Goal: Task Accomplishment & Management: Manage account settings

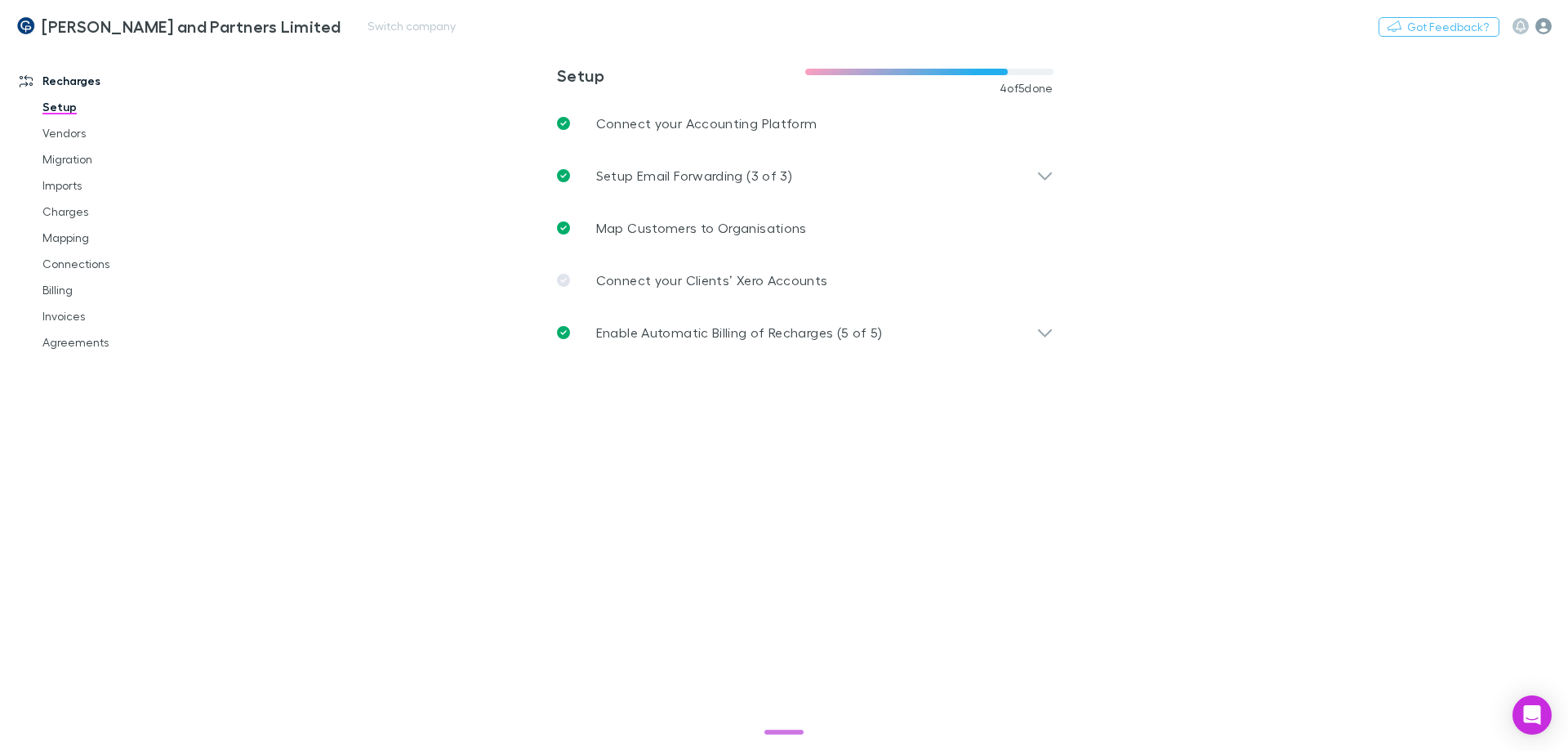
click at [1537, 29] on icon "button" at bounding box center [1543, 26] width 17 height 17
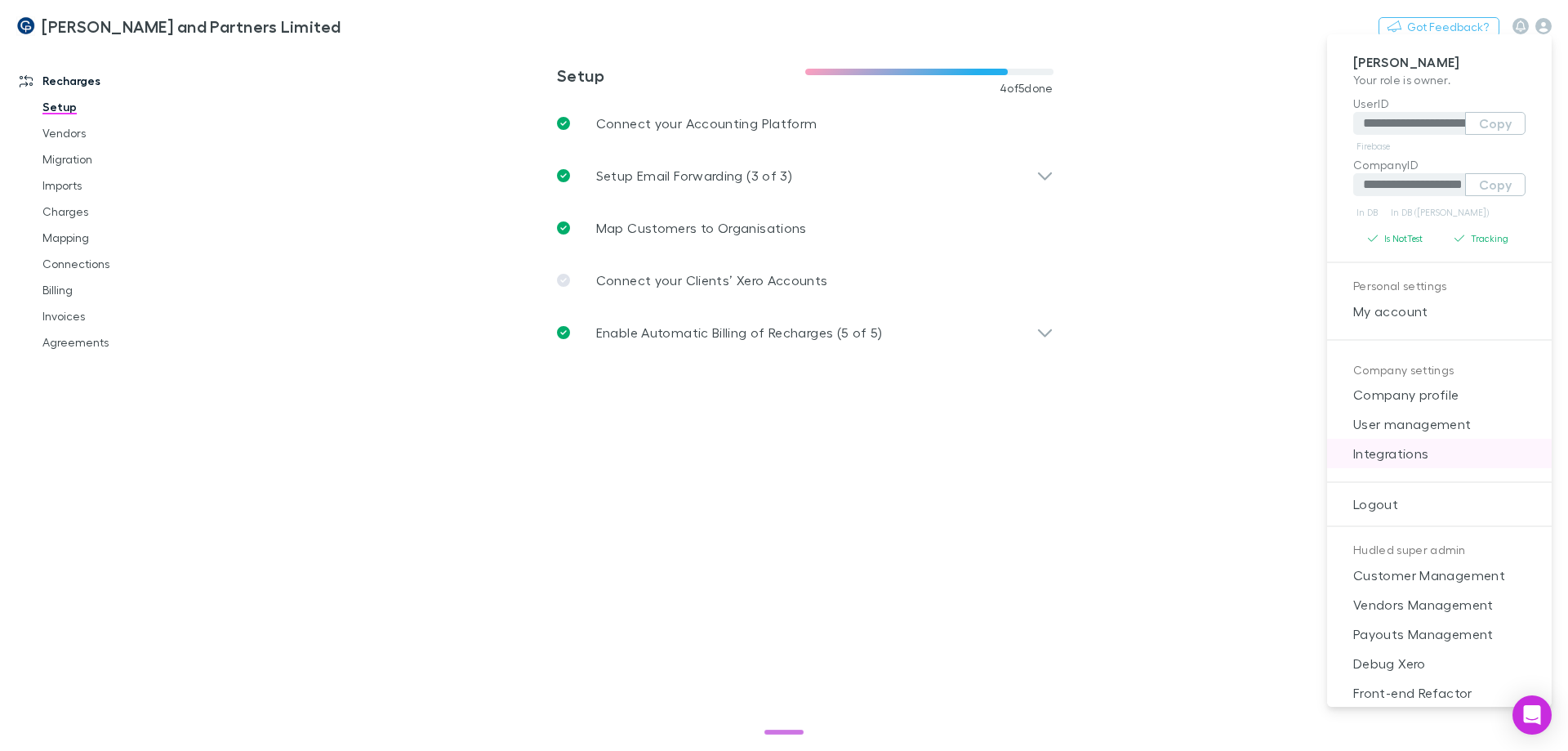
click at [1391, 443] on li "Integrations" at bounding box center [1439, 454] width 225 height 30
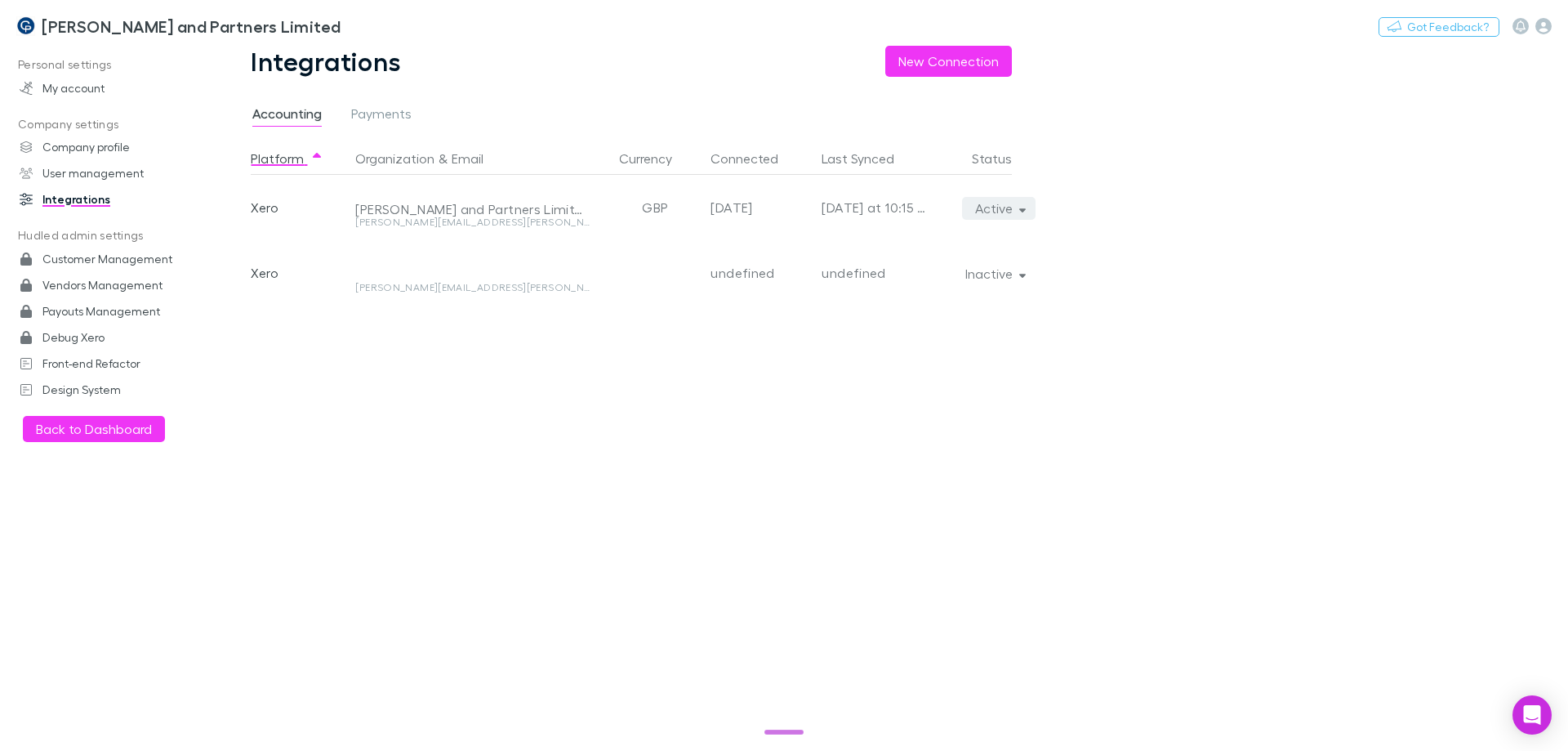
click at [986, 205] on button "Active" at bounding box center [999, 208] width 74 height 23
click at [979, 243] on p "Re-sync now" at bounding box center [923, 241] width 198 height 20
click at [656, 440] on div at bounding box center [784, 375] width 1568 height 751
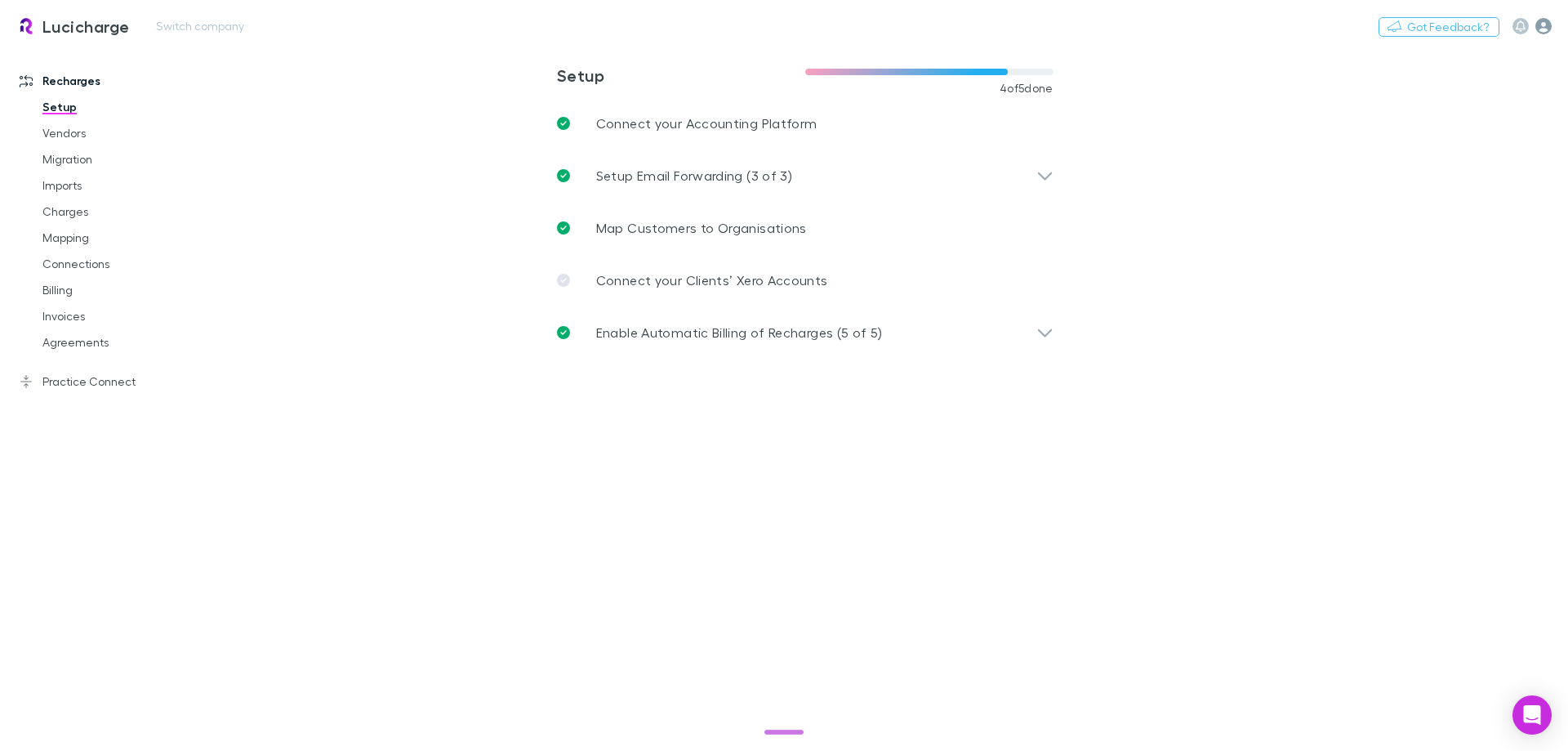
click at [1547, 26] on icon "button" at bounding box center [1543, 26] width 17 height 17
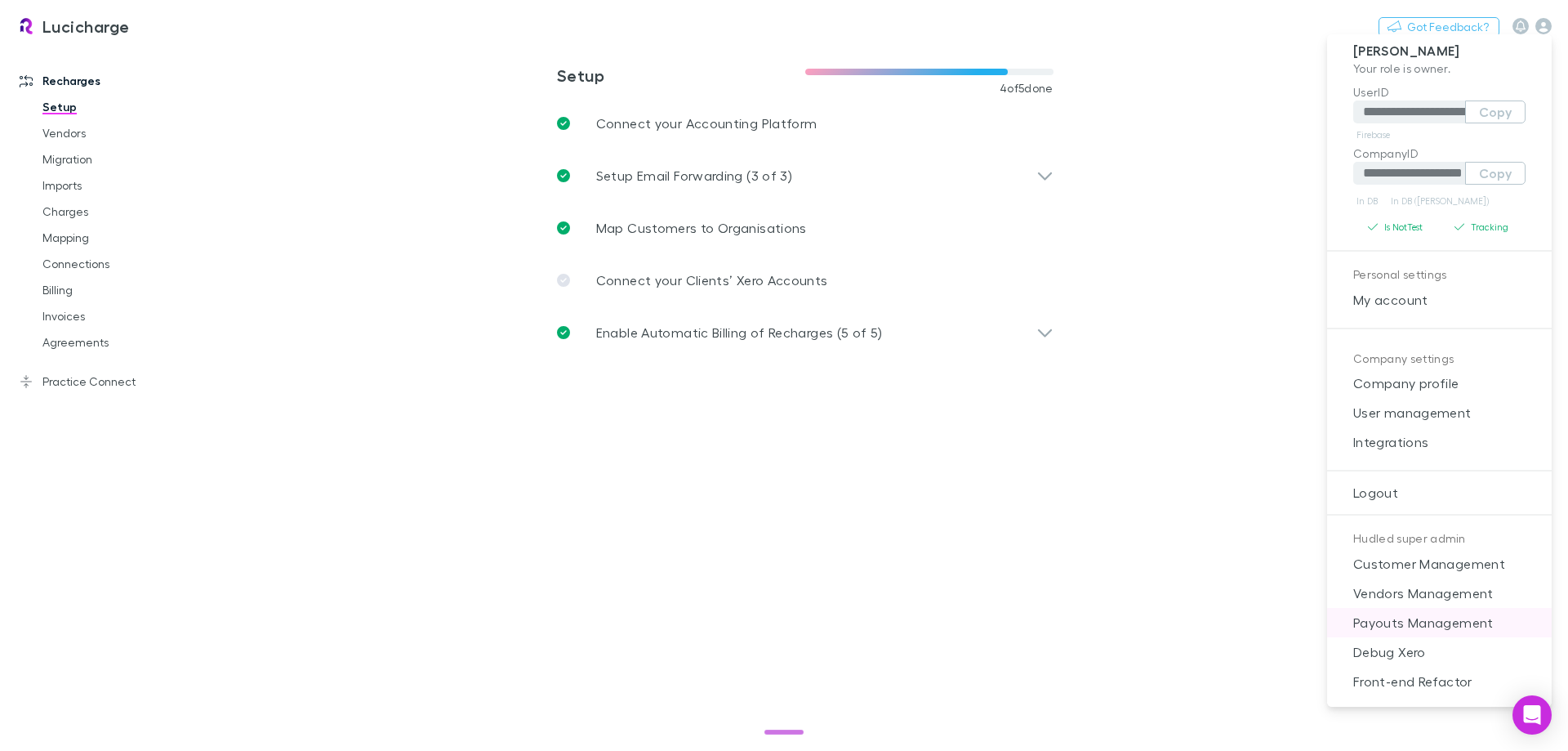
scroll to position [14, 0]
click at [1428, 616] on span "Payouts Management" at bounding box center [1439, 620] width 198 height 20
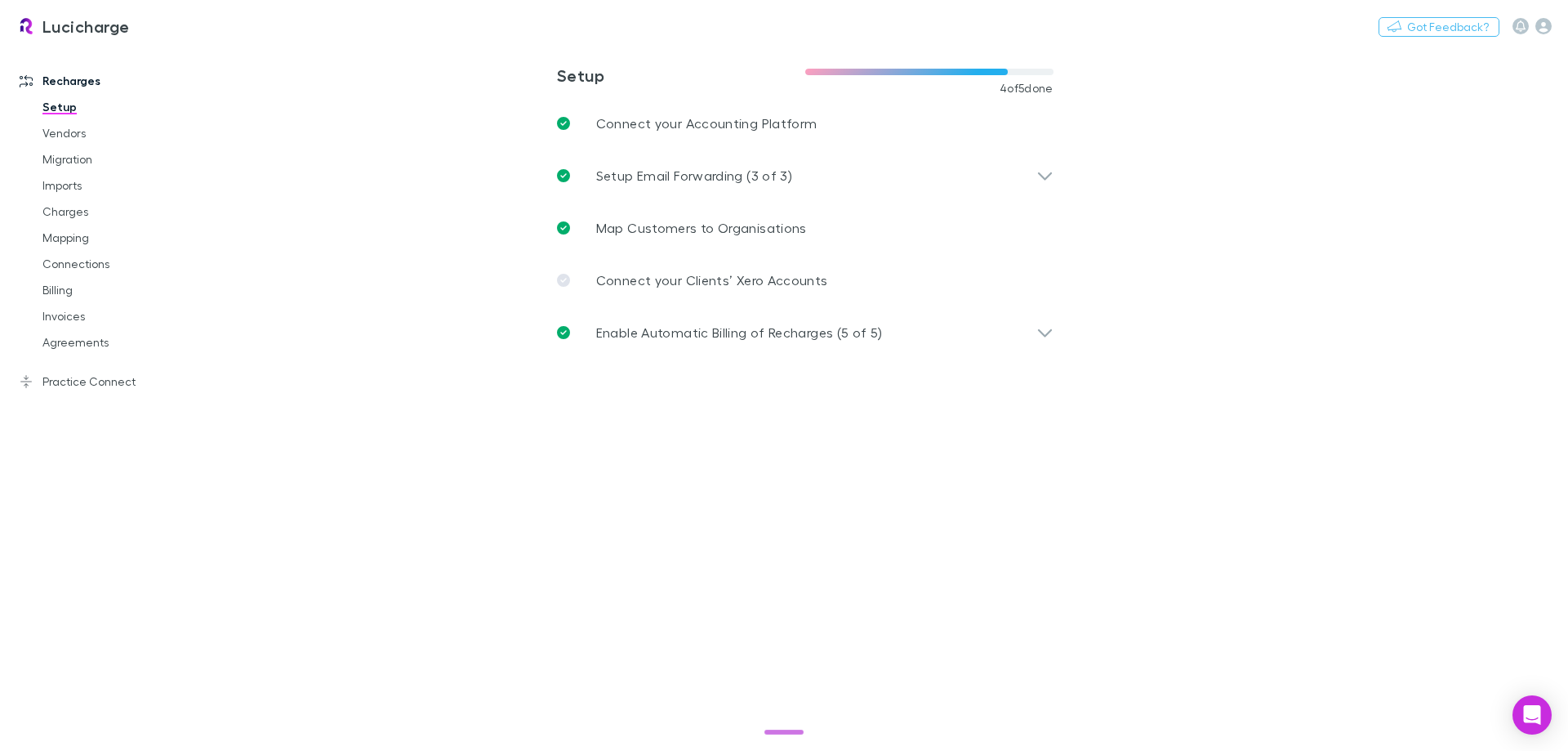
select select "****"
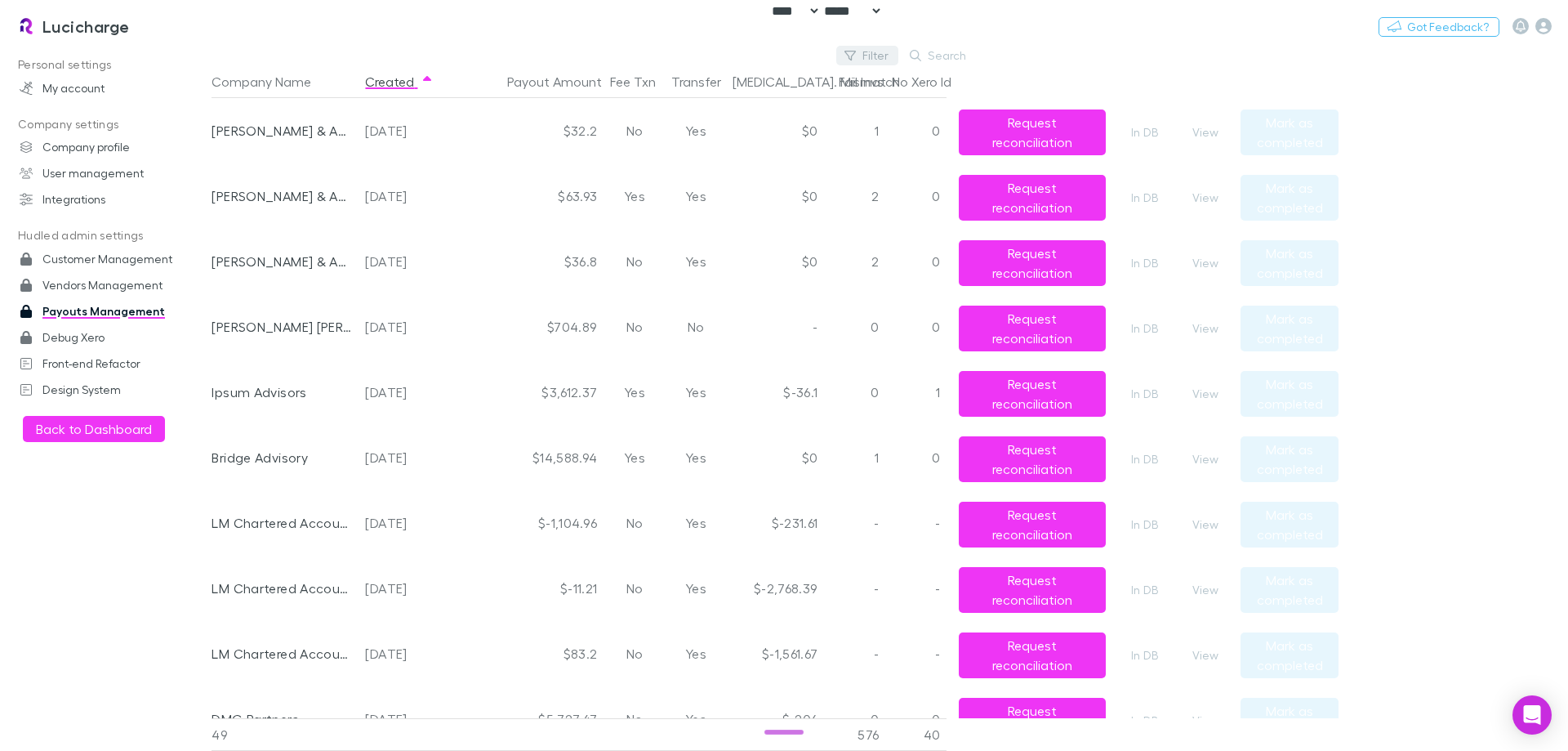
click at [877, 53] on button "Filter" at bounding box center [867, 55] width 62 height 20
type input "******"
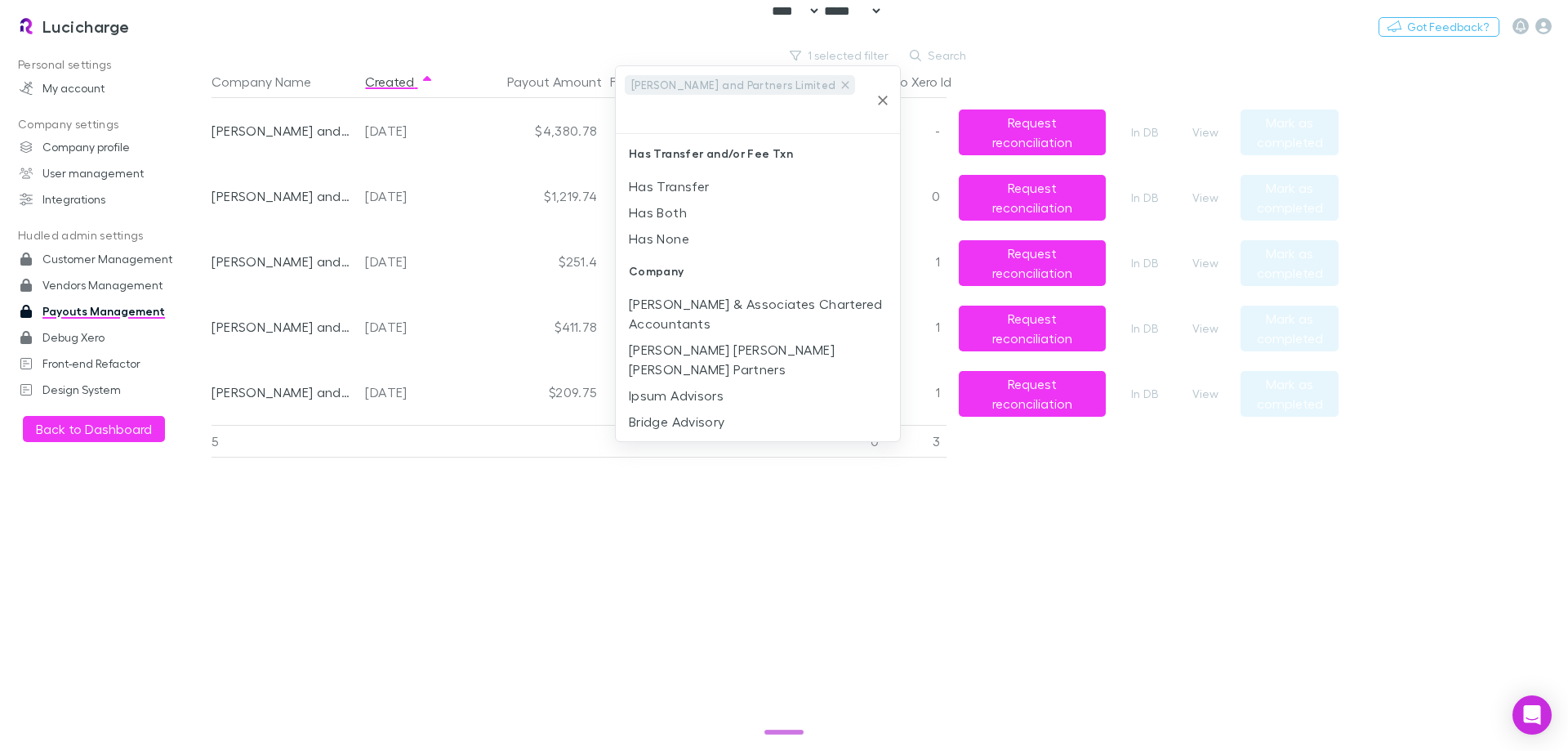
click at [678, 460] on div at bounding box center [784, 375] width 1568 height 751
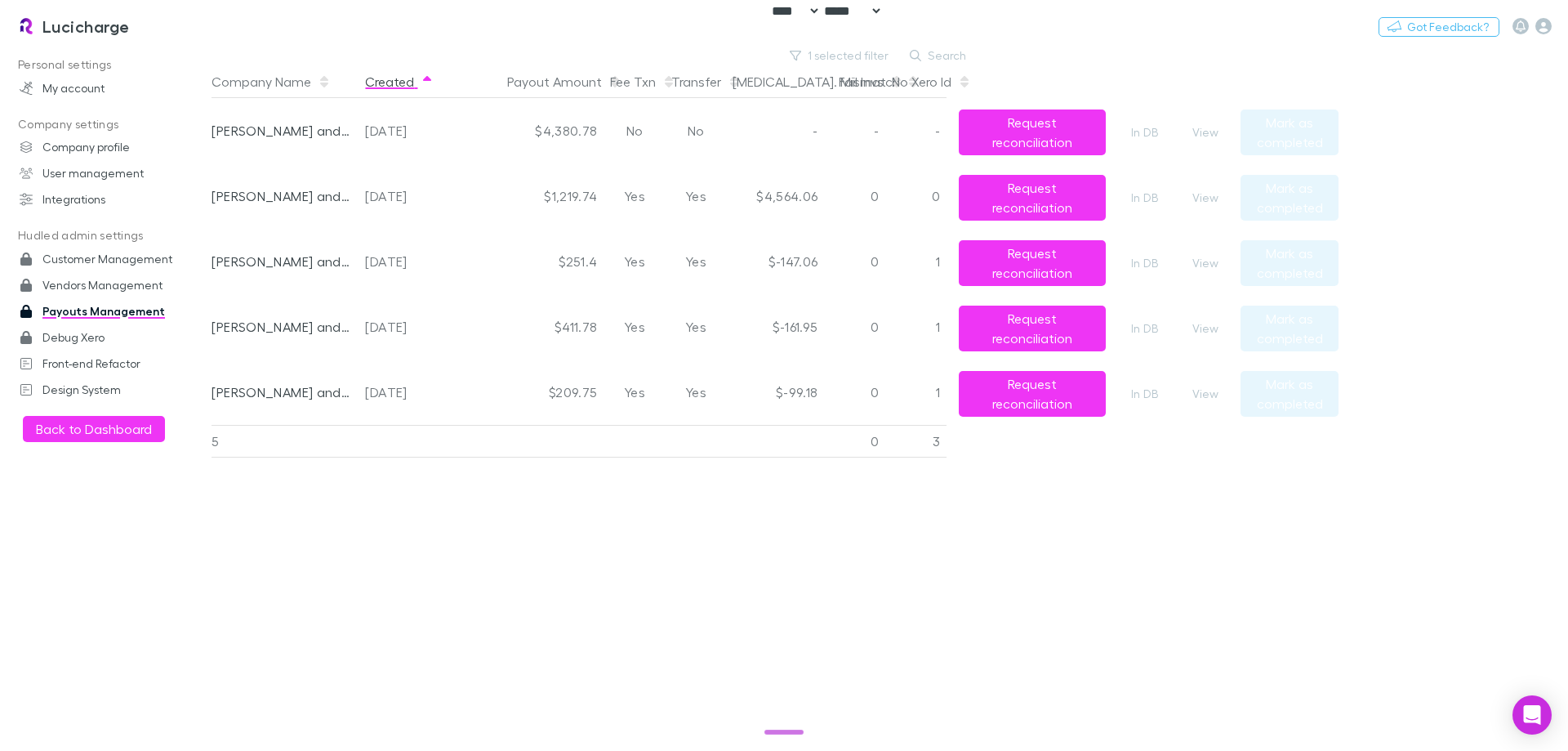
click at [393, 78] on button "Created" at bounding box center [399, 82] width 69 height 33
click at [1204, 396] on button "View" at bounding box center [1205, 394] width 52 height 20
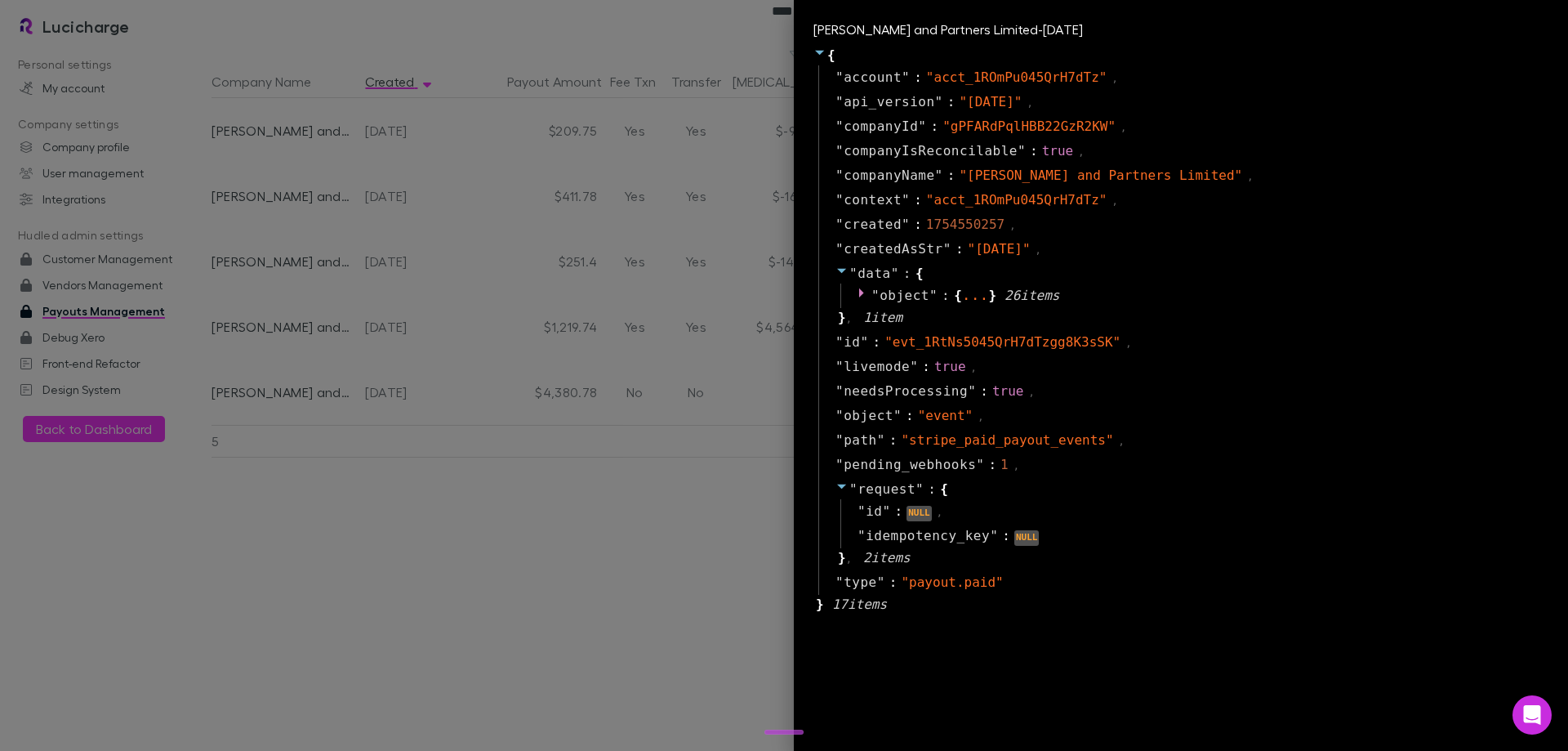
click at [406, 434] on div at bounding box center [784, 375] width 1568 height 751
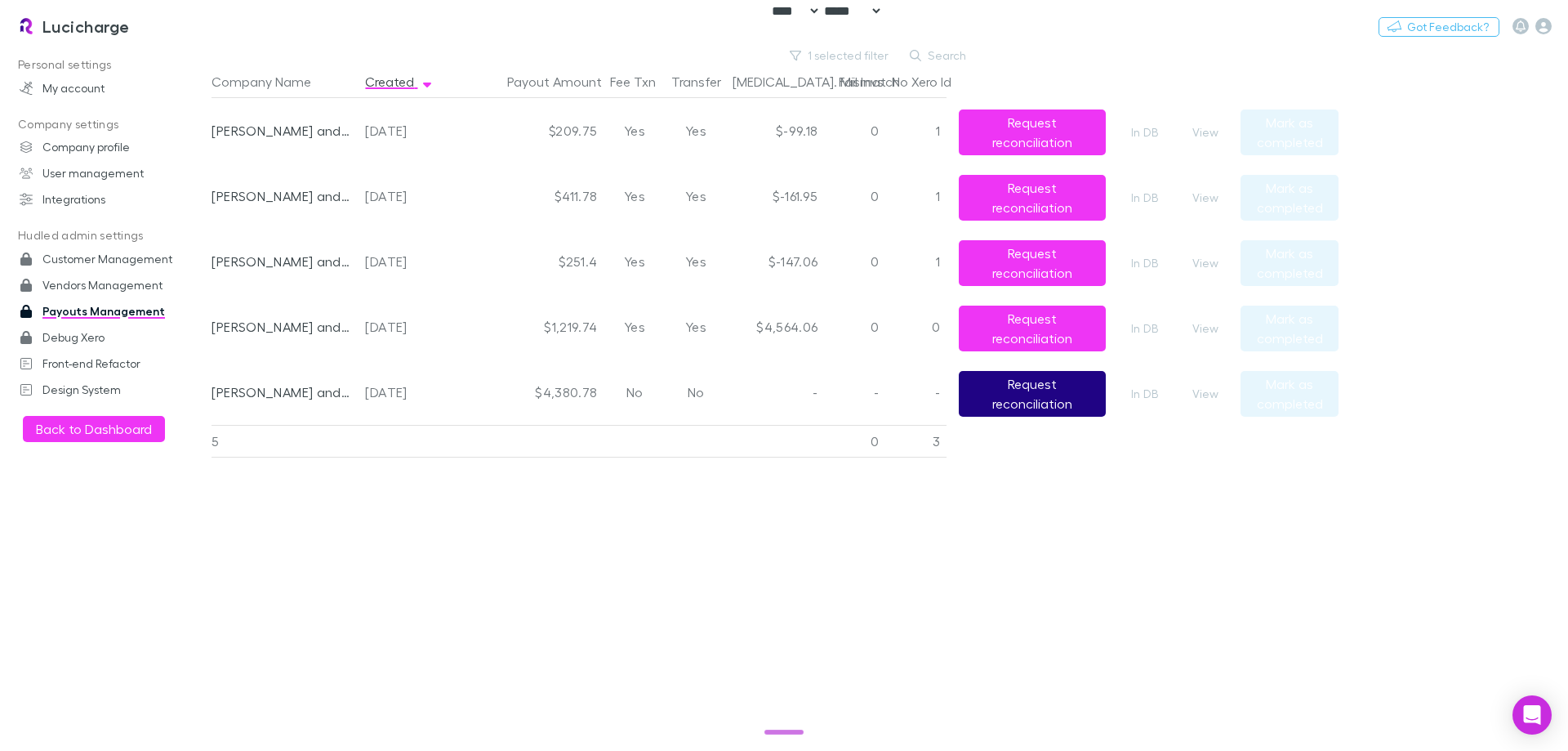
click at [1073, 393] on button "Request reconciliation" at bounding box center [1032, 393] width 147 height 45
click at [1196, 395] on button "View" at bounding box center [1205, 394] width 52 height 20
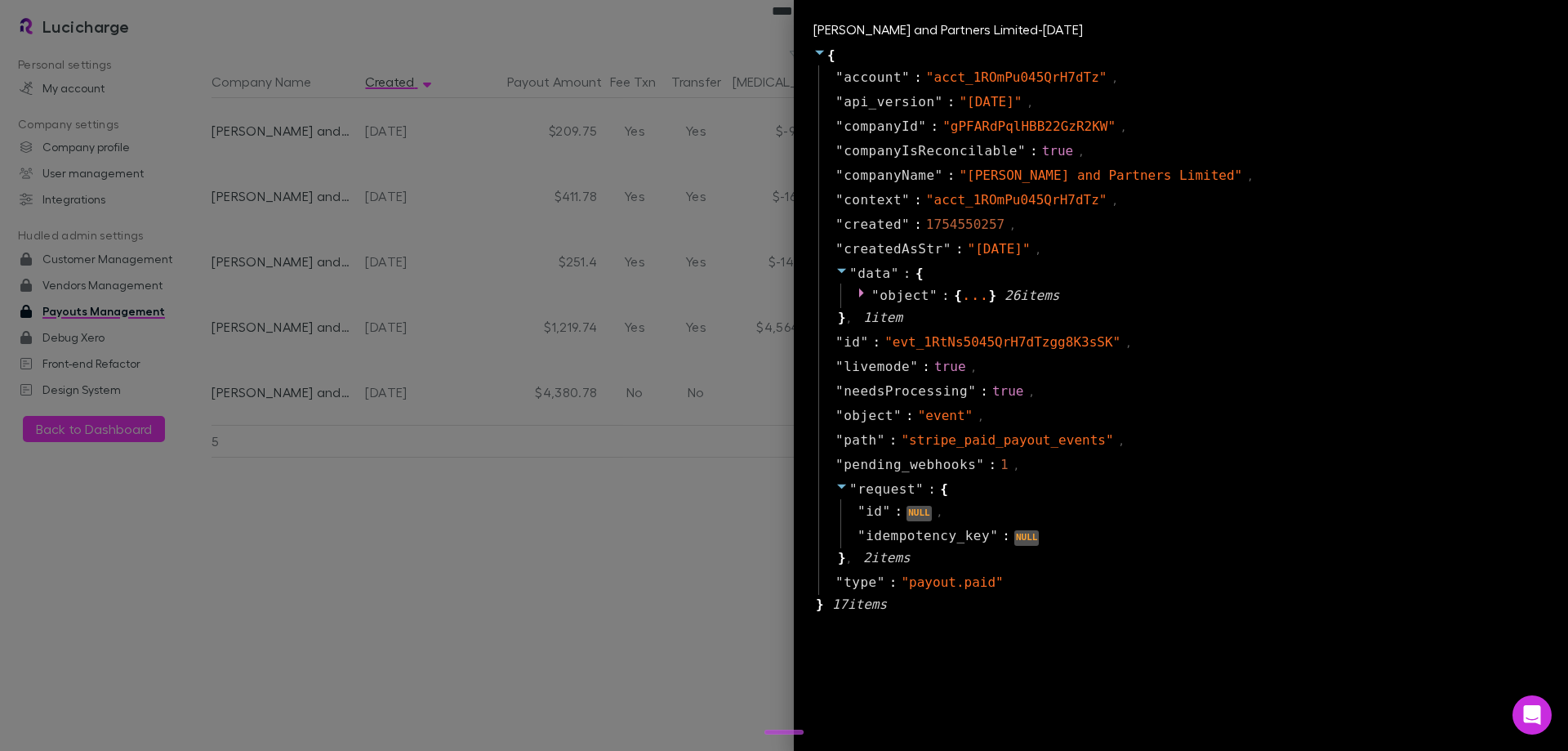
click at [381, 444] on div at bounding box center [784, 375] width 1568 height 751
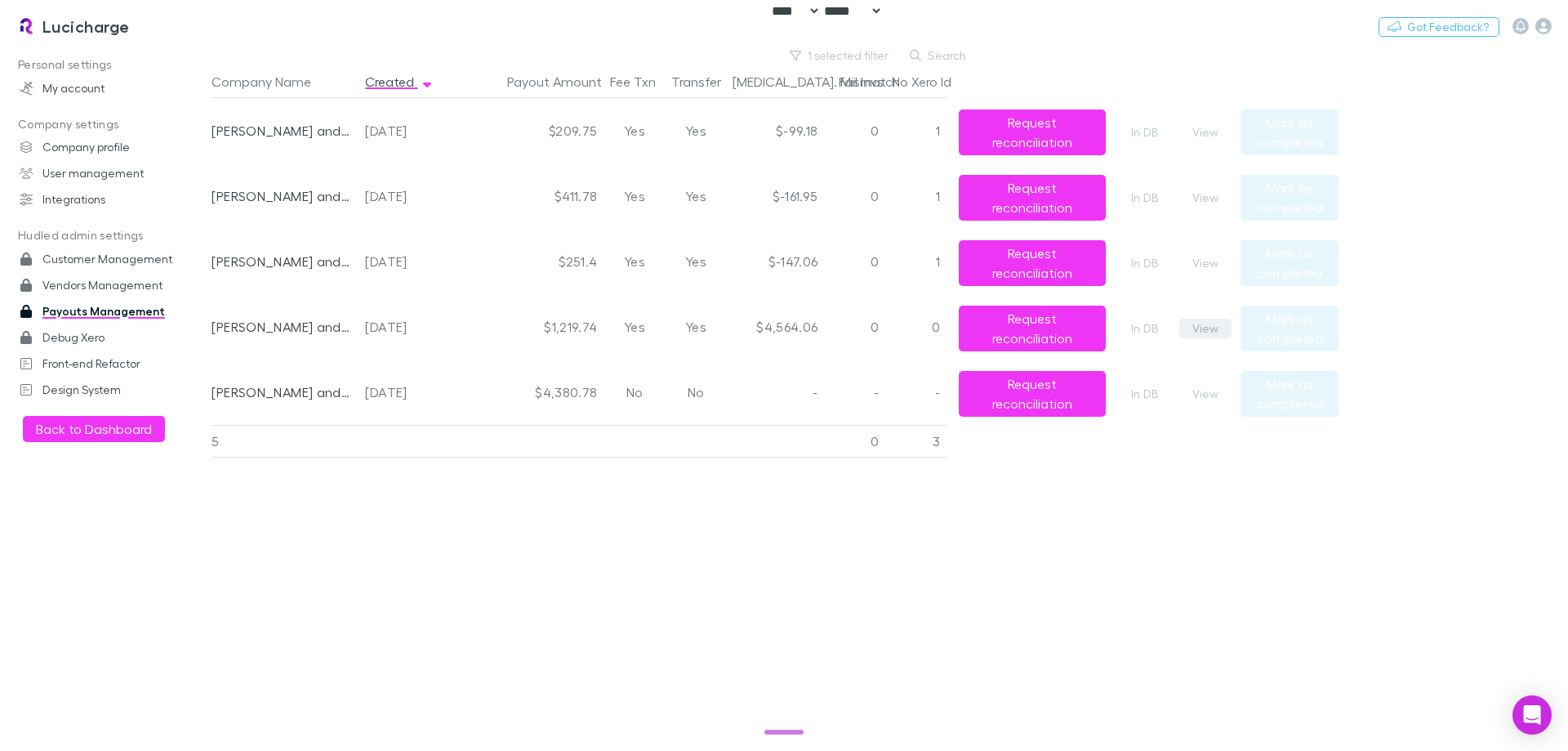
click at [1201, 324] on button "View" at bounding box center [1205, 329] width 52 height 20
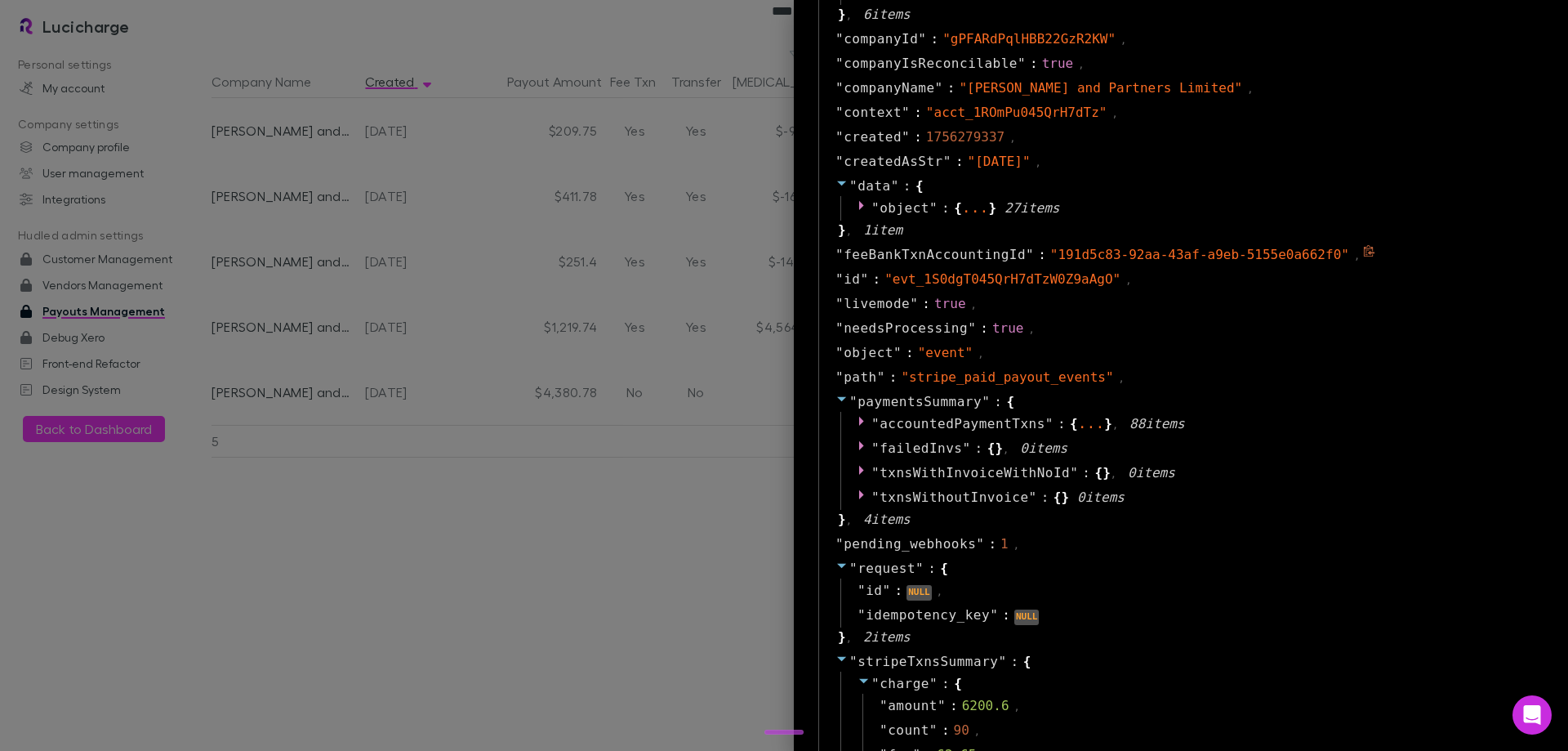
scroll to position [1226, 0]
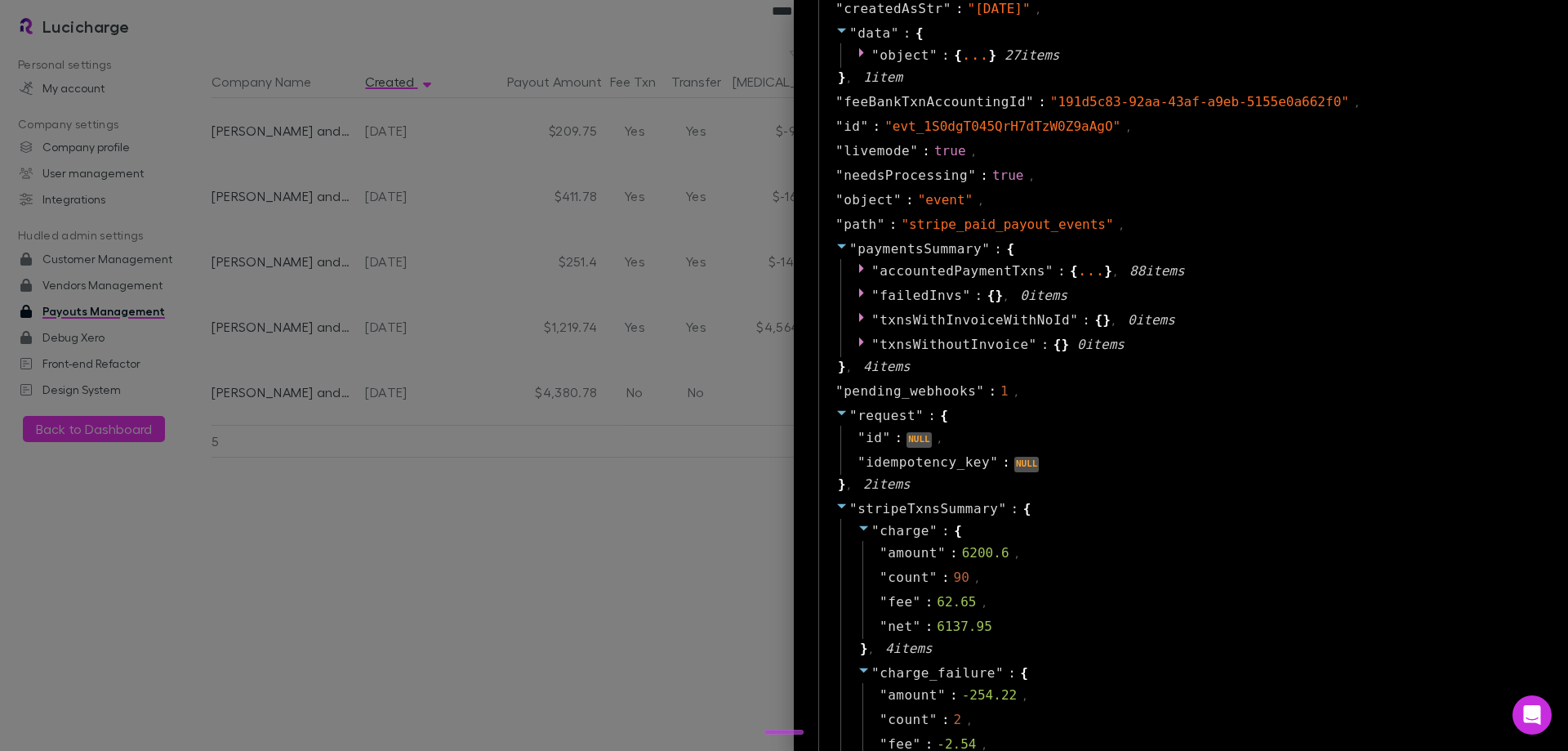
click at [555, 405] on div at bounding box center [784, 375] width 1568 height 751
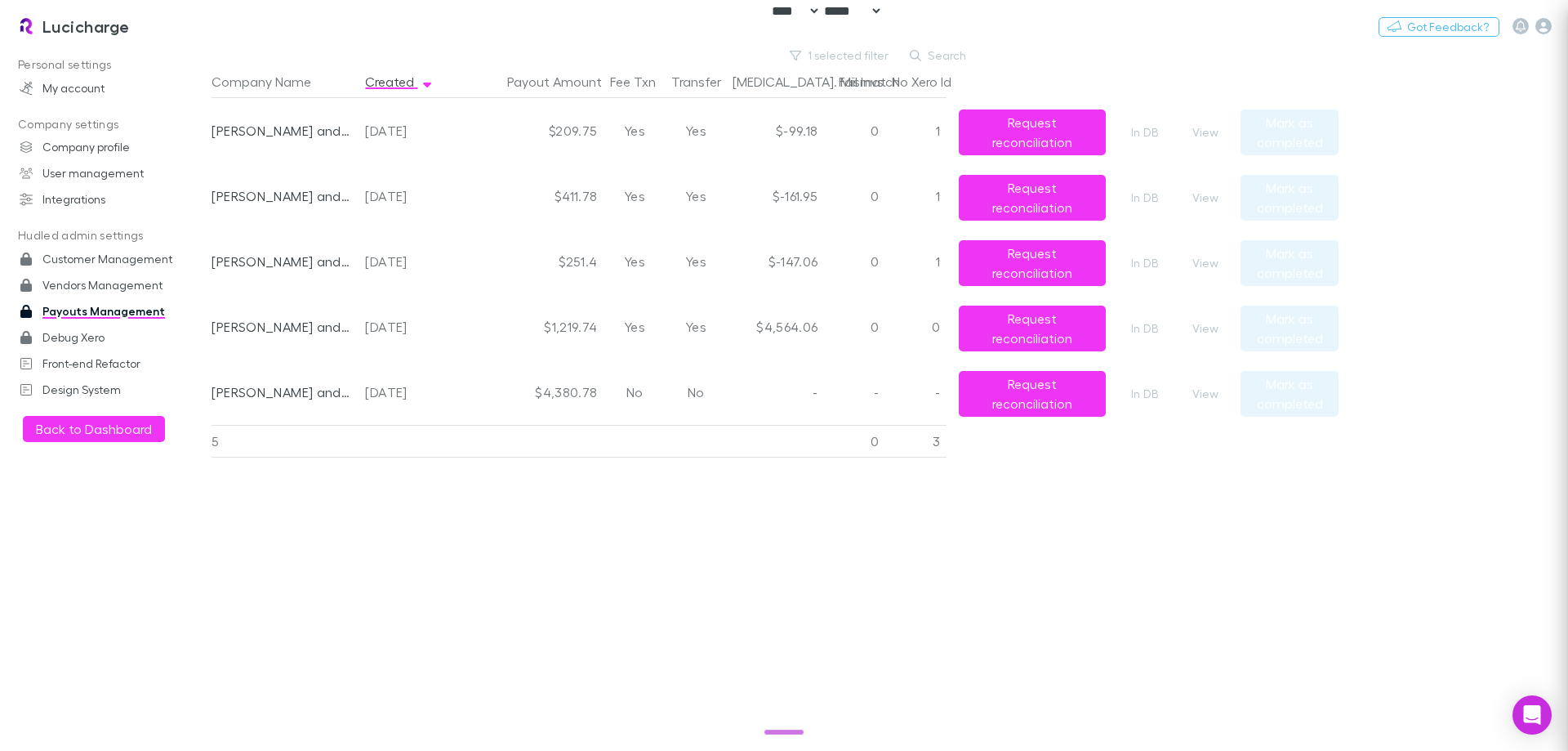
scroll to position [0, 0]
drag, startPoint x: 460, startPoint y: 339, endPoint x: 362, endPoint y: 332, distance: 98.2
click at [362, 332] on div "Coates and Partners Limited 2025-08-27 $1,219.74 Yes Yes $4,564.06 0 0 Request …" at bounding box center [768, 326] width 1114 height 65
copy div "[DATE]"
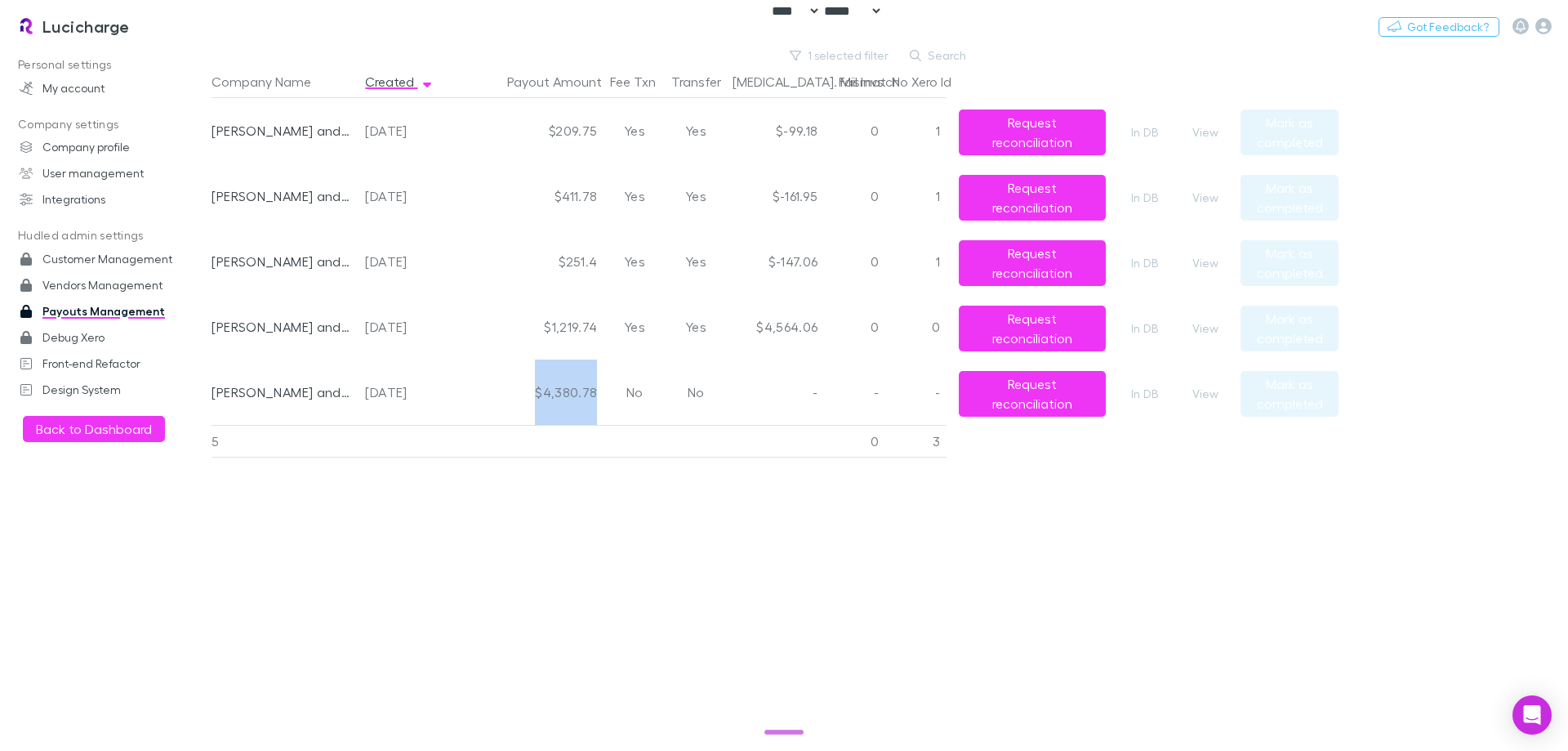
drag, startPoint x: 523, startPoint y: 399, endPoint x: 602, endPoint y: 391, distance: 79.4
click at [602, 391] on div "$4,380.78" at bounding box center [530, 392] width 147 height 65
copy div "$4,380.78"
click at [776, 132] on div "$-99.18" at bounding box center [775, 131] width 98 height 65
click at [1201, 332] on button "View" at bounding box center [1205, 329] width 52 height 20
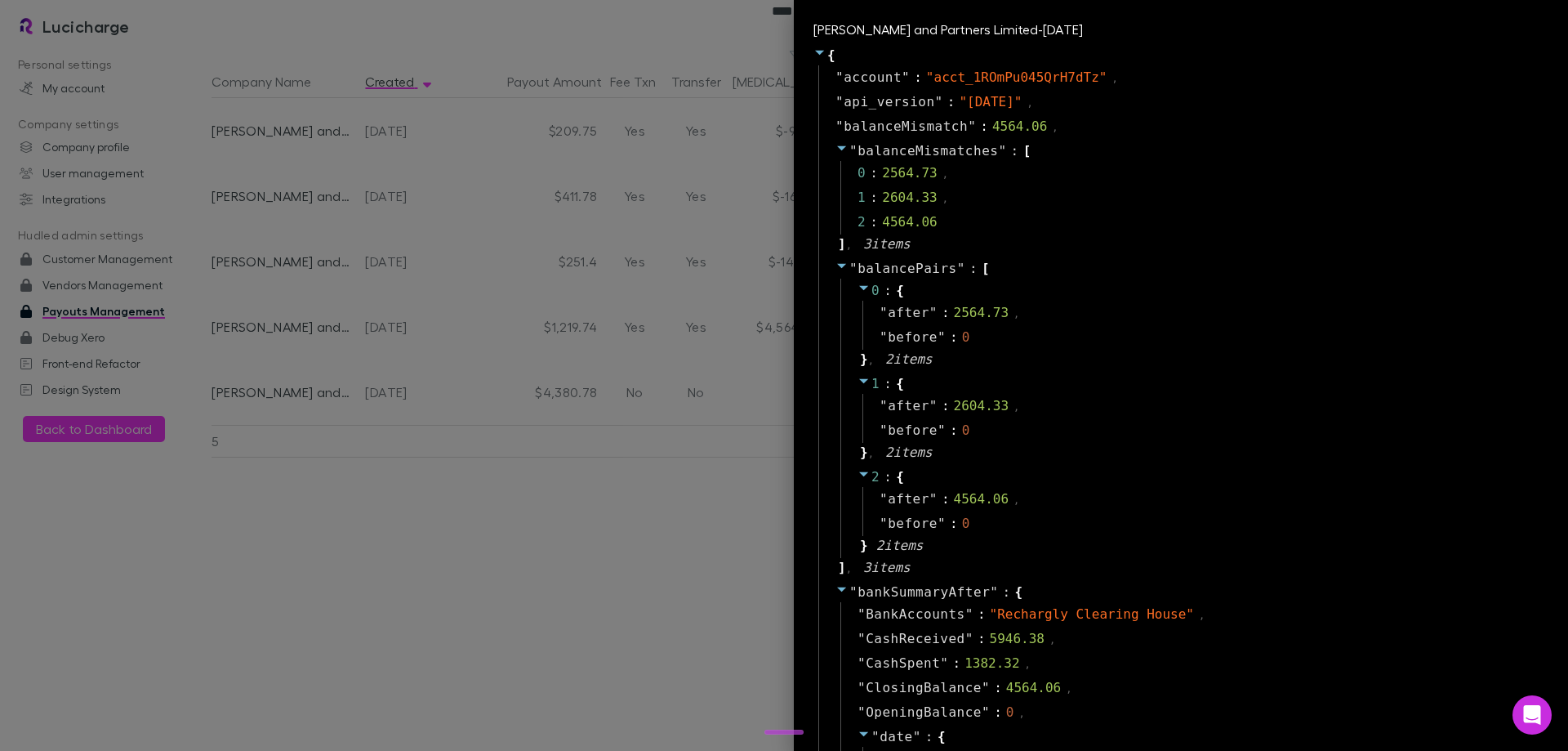
click at [983, 29] on div "Coates and Partners Limited - 2025-08-27" at bounding box center [1181, 30] width 735 height 20
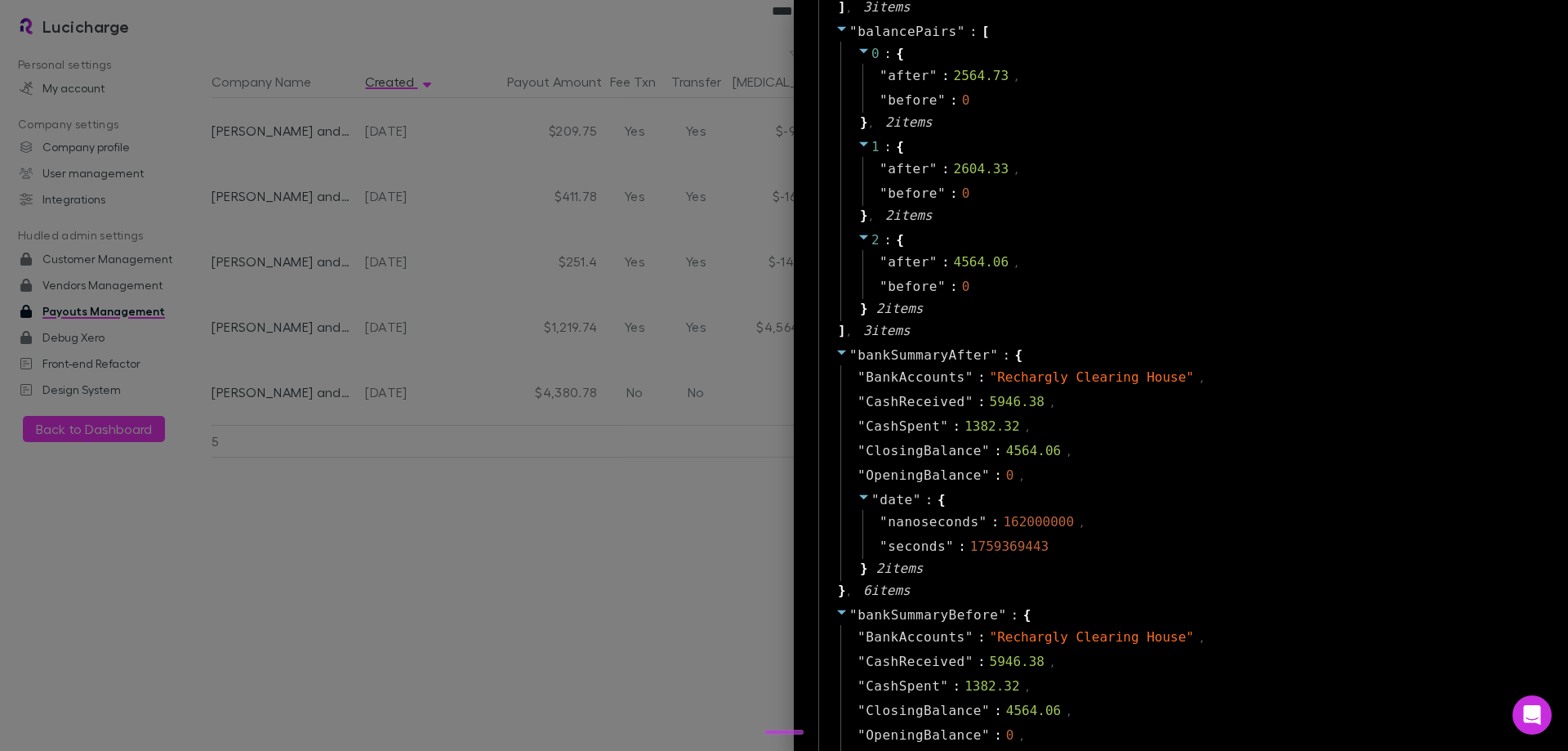
scroll to position [210, 0]
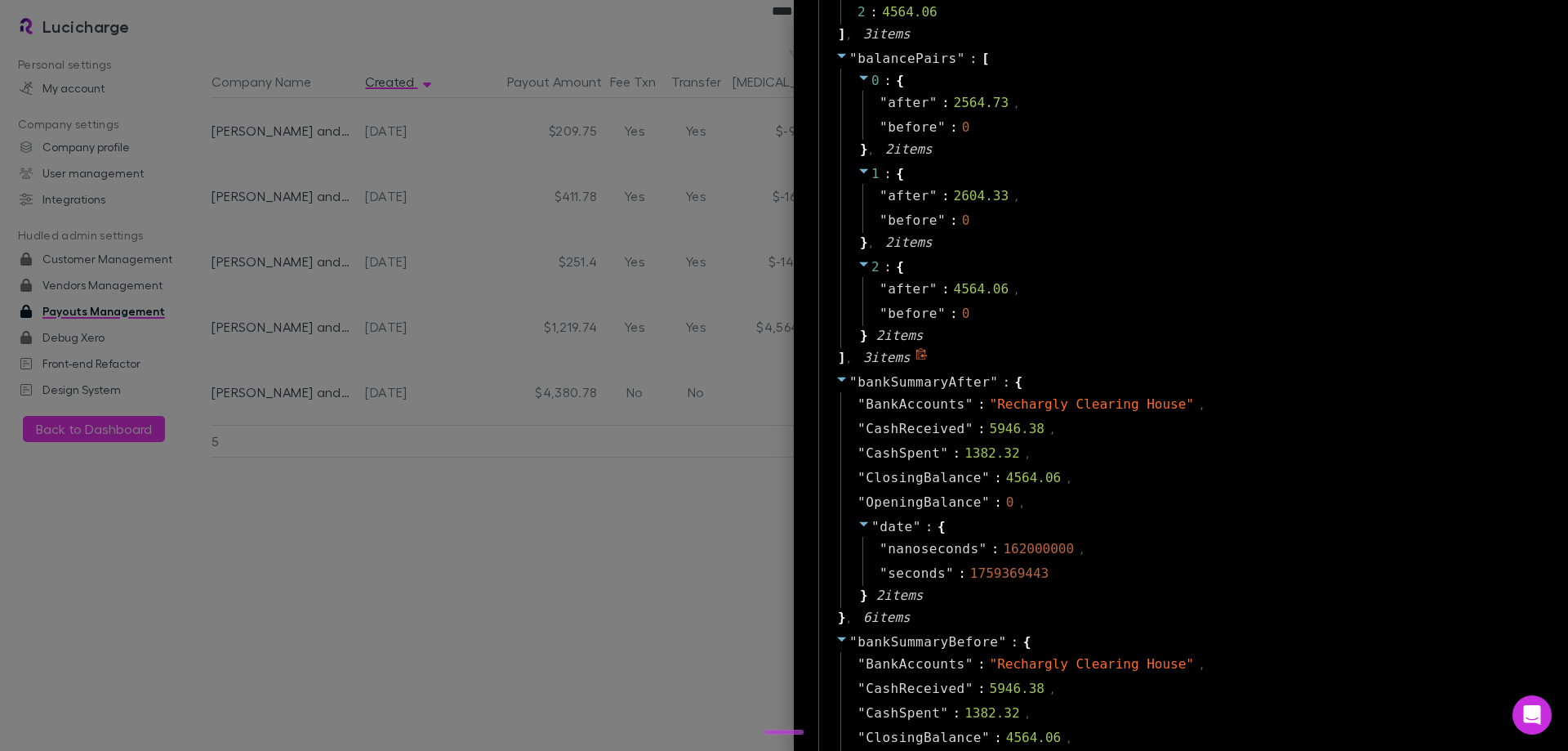
click at [1135, 354] on div "" balancePairs " : [ 0 : { " after " : 2564.73 , " before " : 0 } , 2 item s 1 …" at bounding box center [1183, 208] width 730 height 324
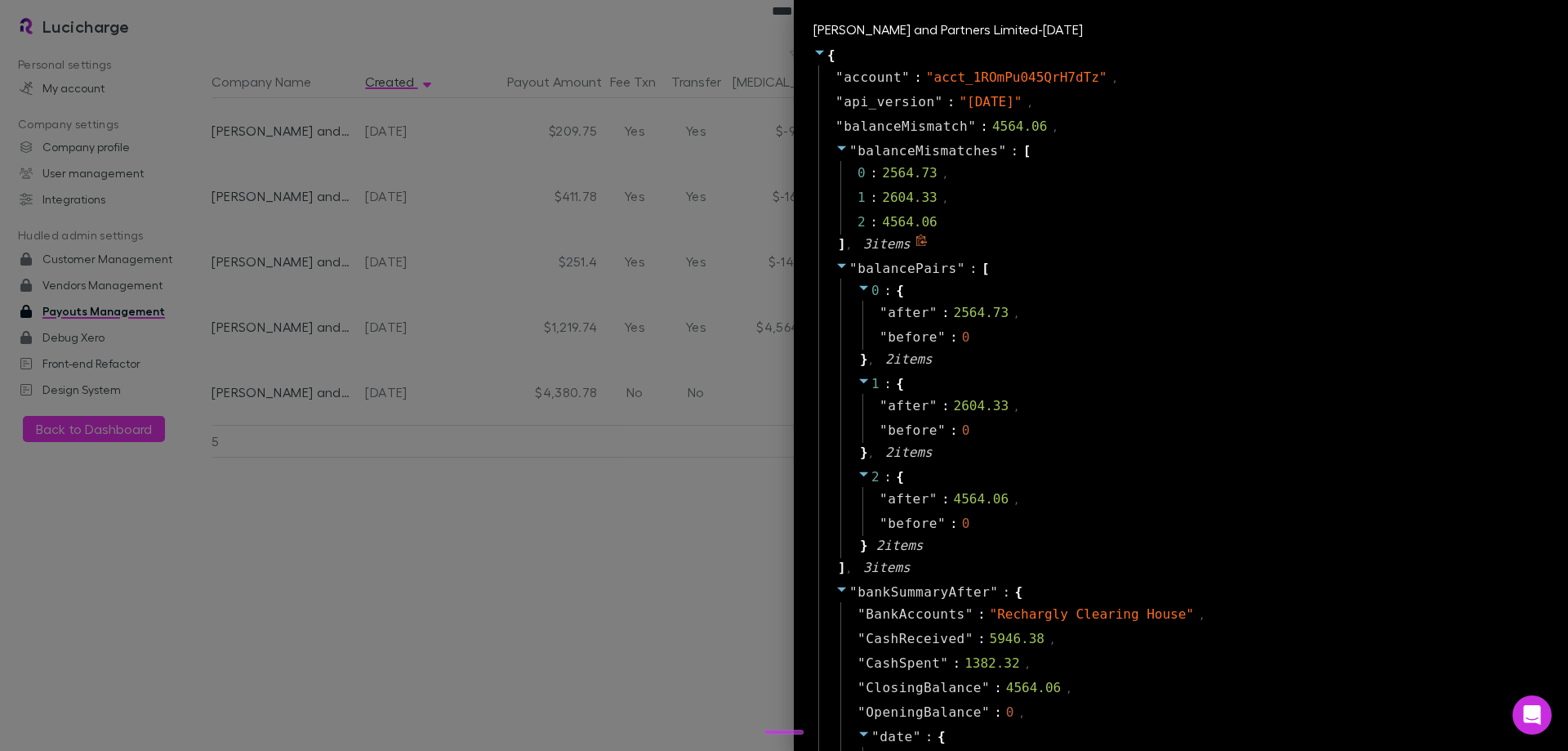
click at [1235, 249] on div "" balanceMismatches " : [ 0 : 2564.73 , 1 : 2604.33 , 2 : 4564.06 ] , 3 item s" at bounding box center [1183, 197] width 730 height 117
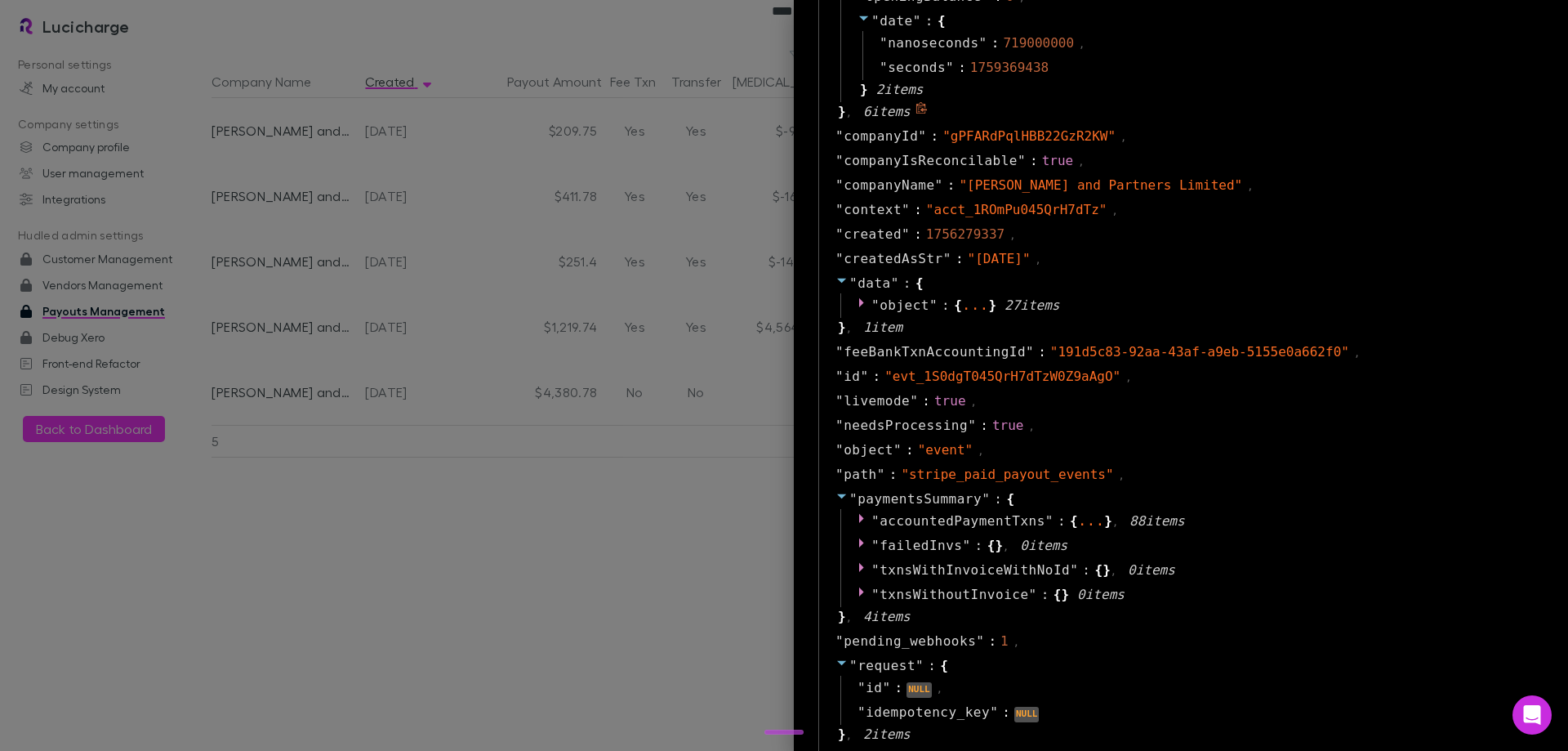
scroll to position [981, 0]
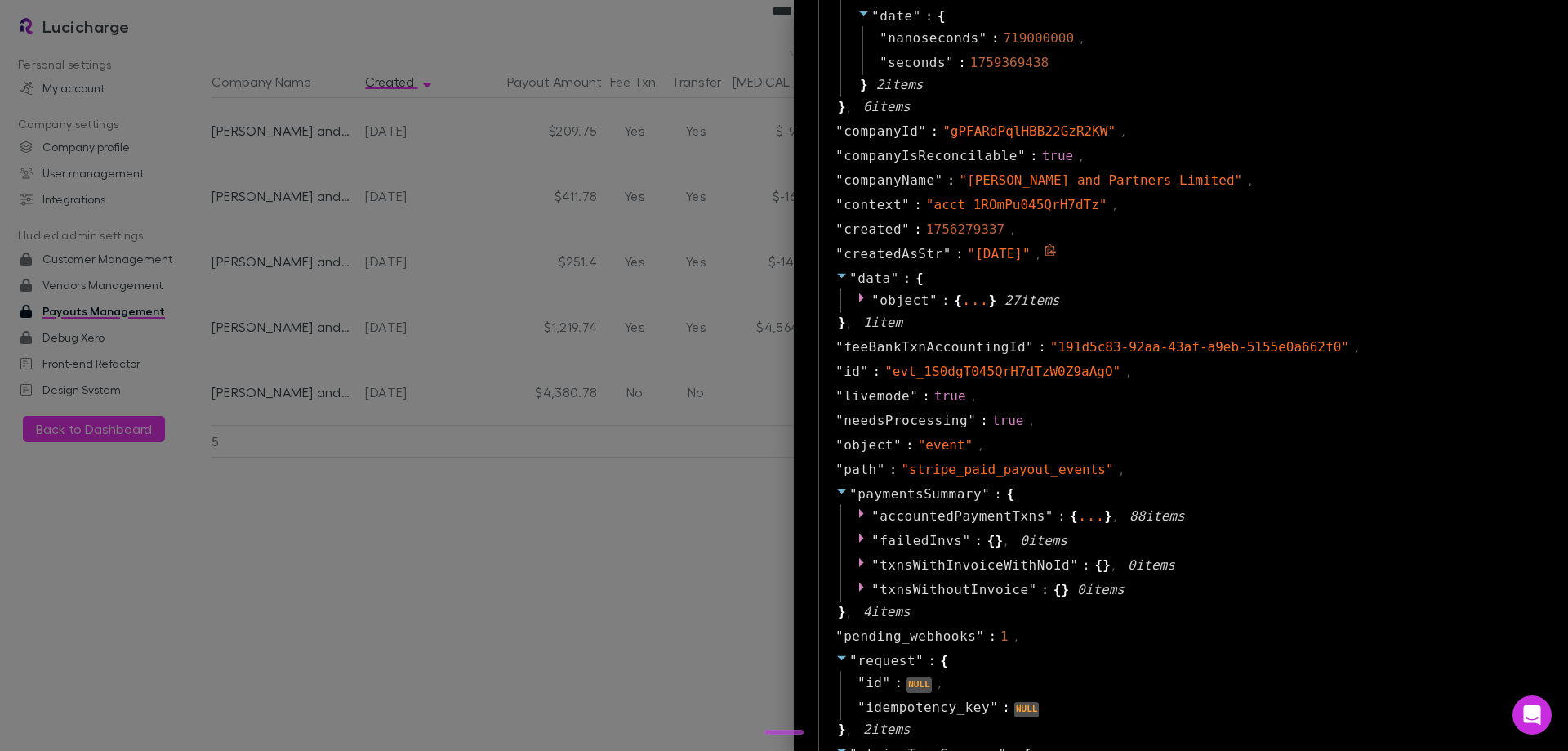
drag, startPoint x: 953, startPoint y: 259, endPoint x: 1026, endPoint y: 254, distance: 73.2
click at [1026, 254] on span "" 2025-08-27 "" at bounding box center [999, 254] width 63 height 16
copy span "[DATE]"
click at [463, 515] on div at bounding box center [784, 375] width 1568 height 751
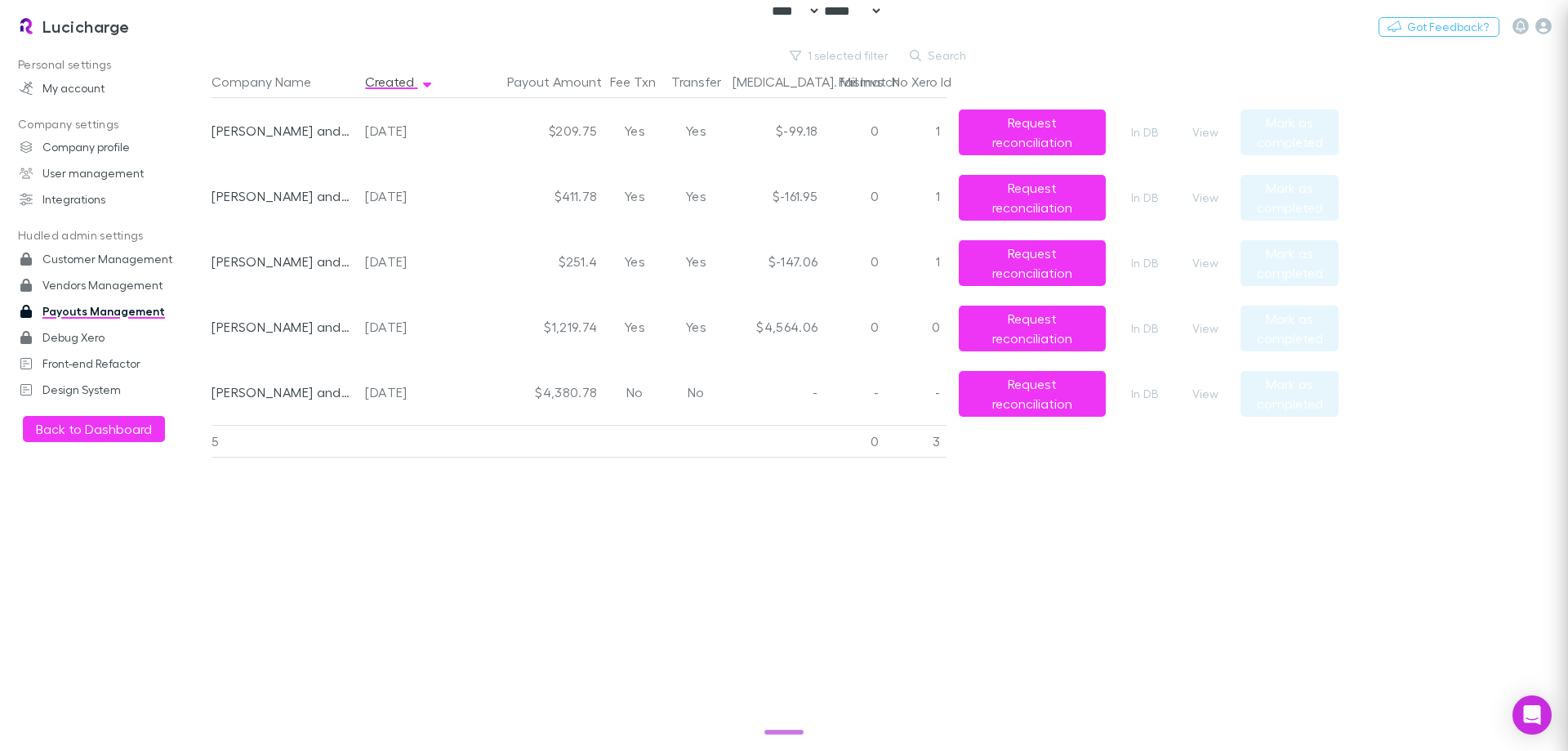
scroll to position [0, 0]
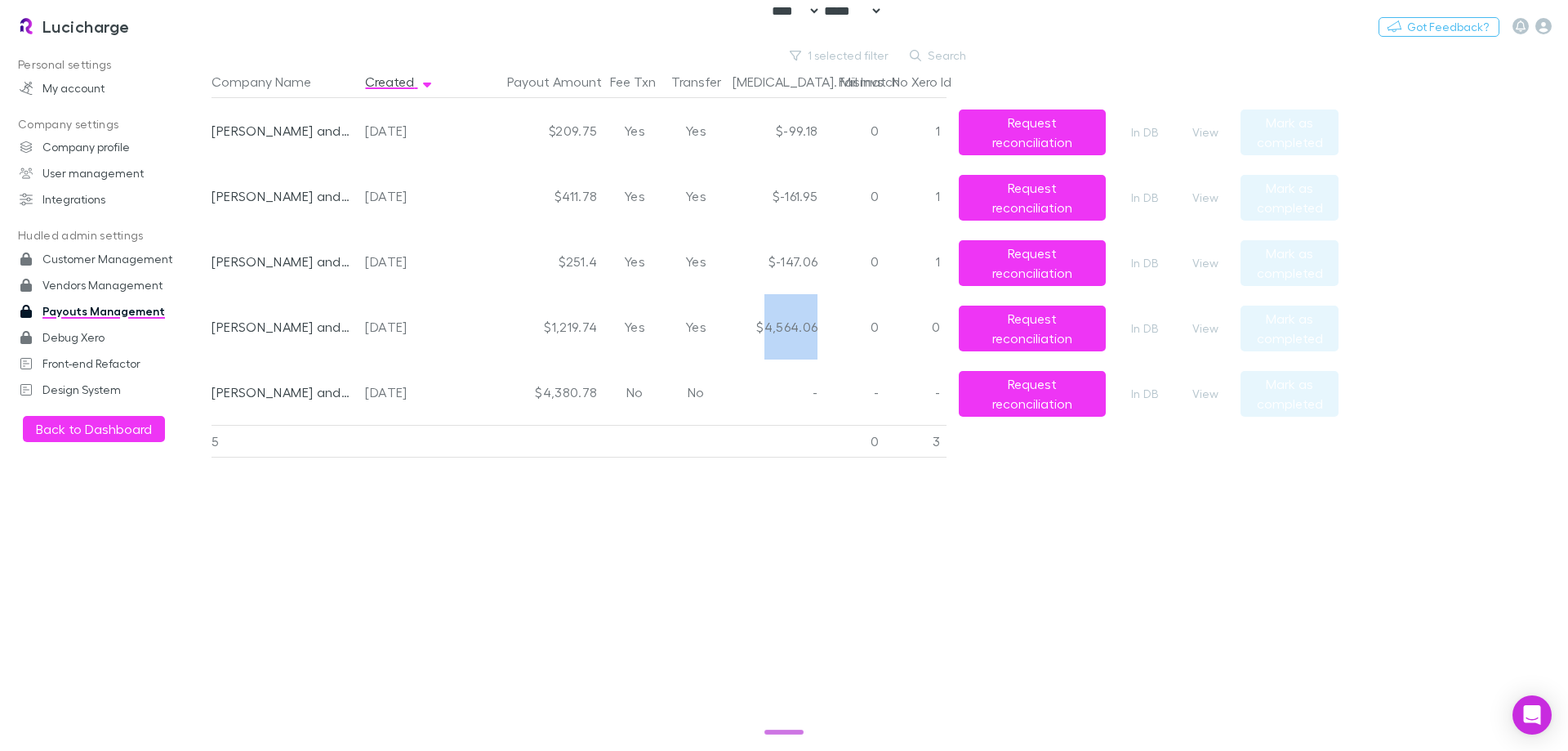
drag, startPoint x: 770, startPoint y: 326, endPoint x: 819, endPoint y: 330, distance: 49.2
click at [819, 330] on div "$4,564.06" at bounding box center [775, 326] width 98 height 65
copy div "4,564.06"
click at [176, 28] on button "Switch company" at bounding box center [200, 26] width 108 height 20
type input "******"
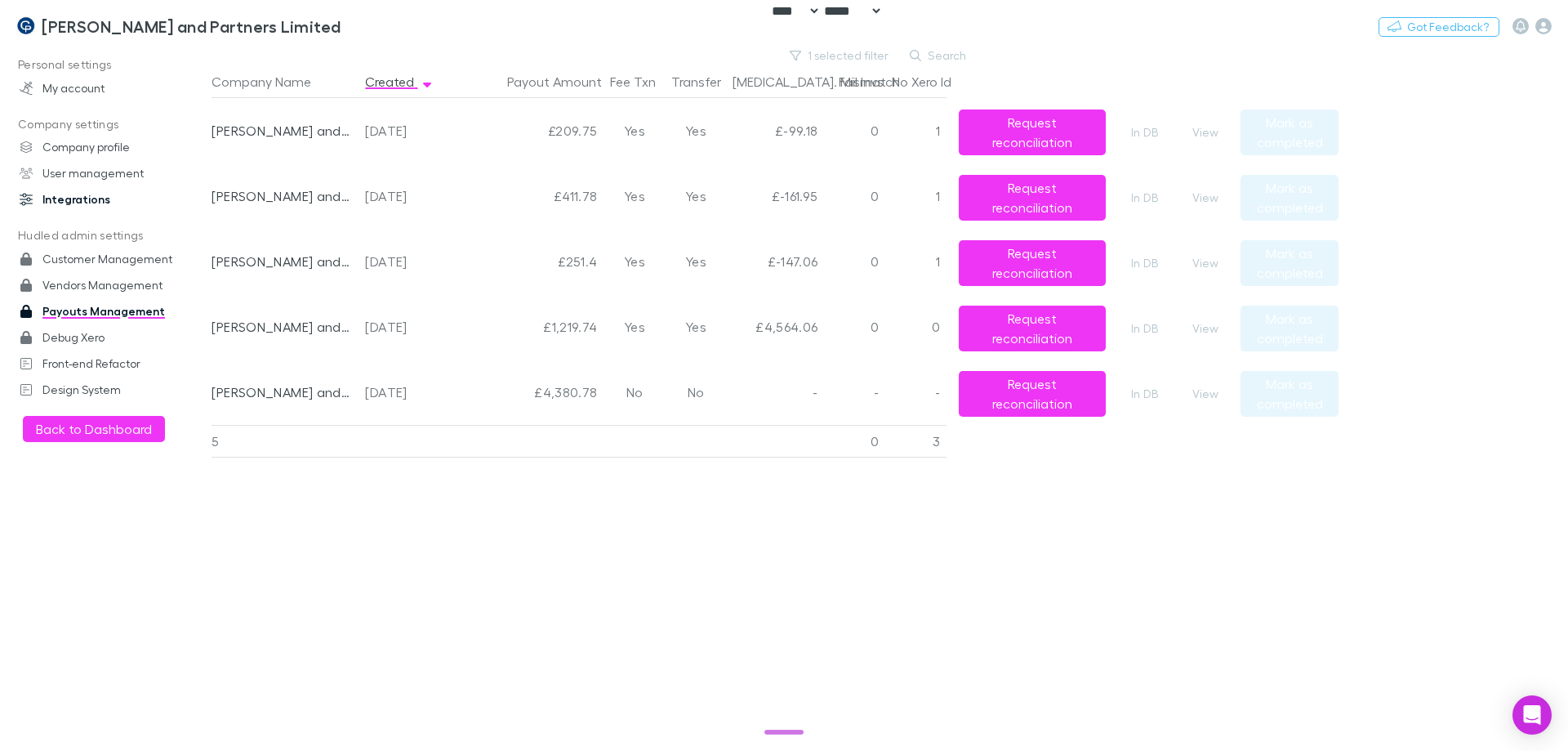
click at [70, 194] on link "Integrations" at bounding box center [111, 200] width 217 height 26
click at [570, 330] on div "£1,219.74" at bounding box center [530, 326] width 147 height 65
copy div "£1,219.74"
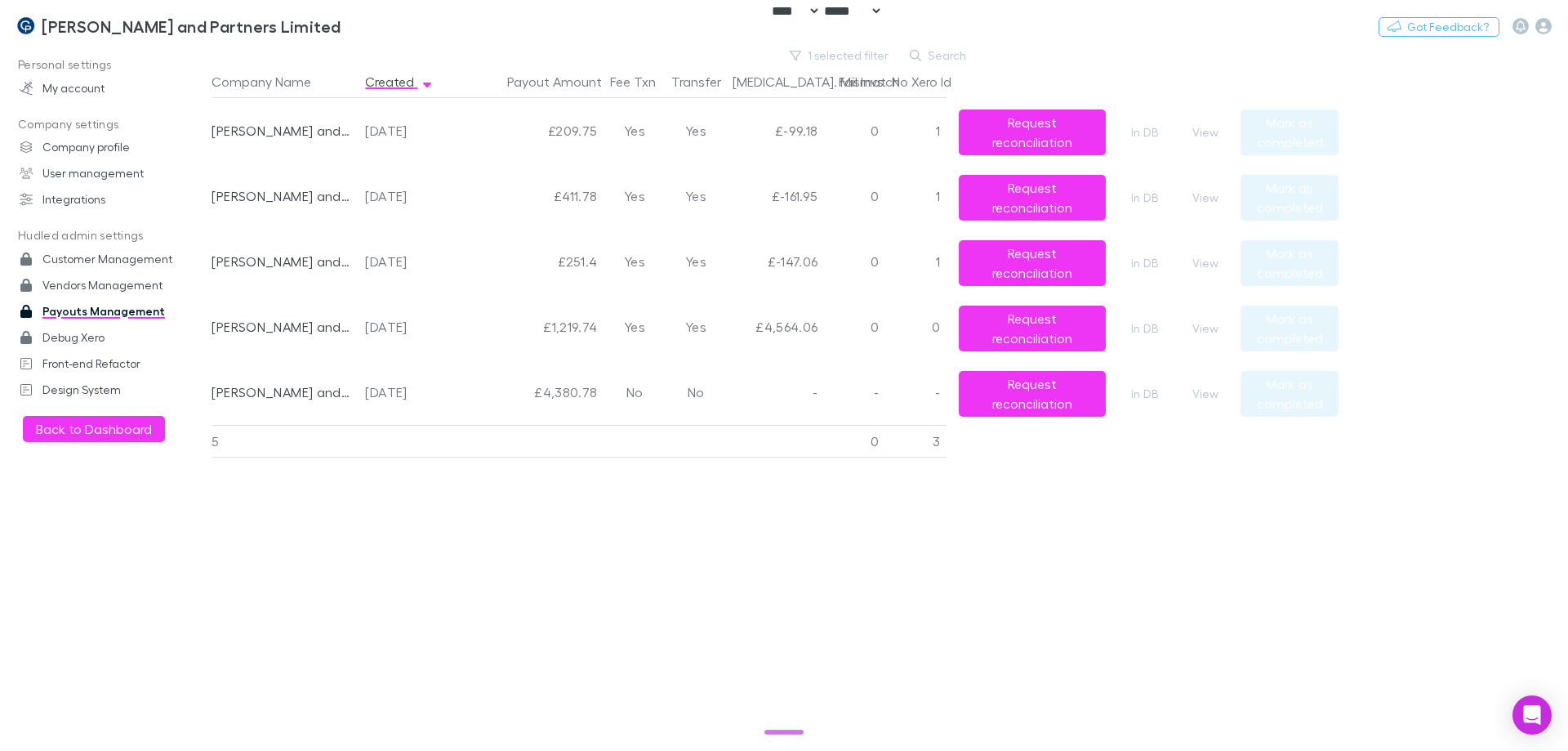
click at [794, 336] on div "£4,564.06" at bounding box center [775, 326] width 98 height 65
copy div "£4,564.06"
click at [1045, 325] on button "Request reconciliation" at bounding box center [1032, 328] width 147 height 45
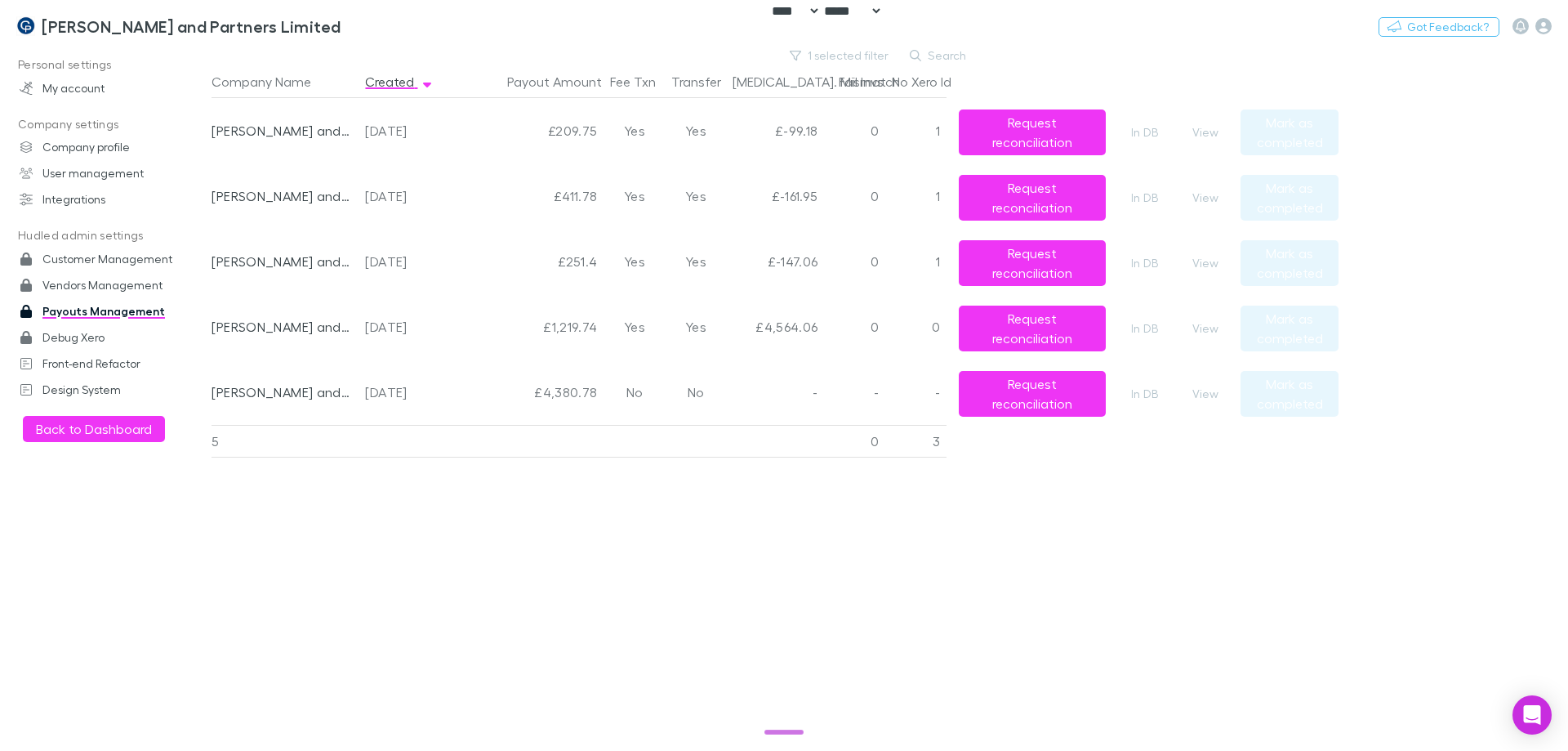
click at [1326, 506] on div "Company Name Created Payout Amount Fee Txn Transfer Bal. Mismatch Fail Invs No …" at bounding box center [775, 408] width 1127 height 686
click at [1196, 330] on button "View" at bounding box center [1205, 329] width 52 height 20
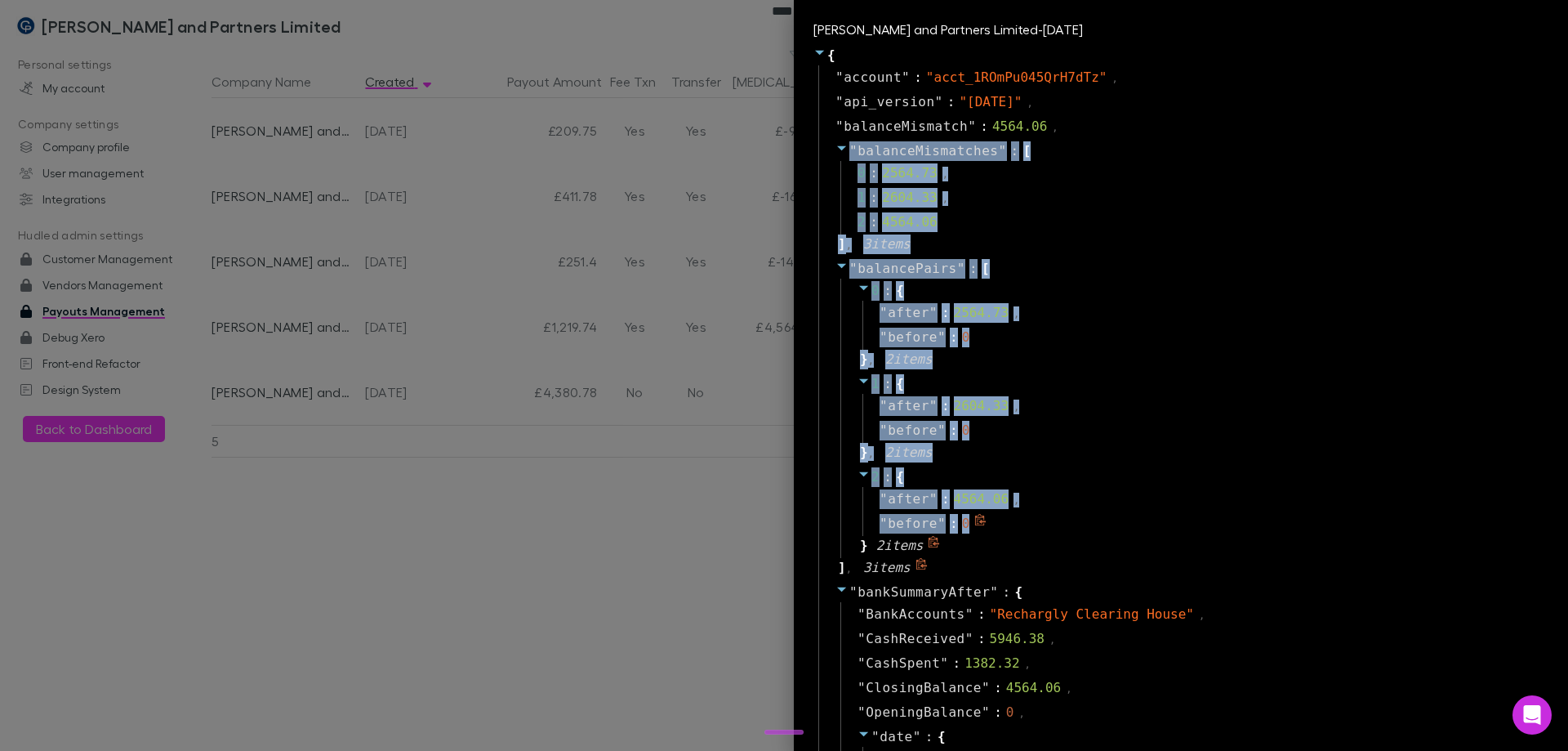
drag, startPoint x: 816, startPoint y: 139, endPoint x: 999, endPoint y: 535, distance: 436.2
click at [986, 194] on div "1 : 2604.33 ," at bounding box center [1192, 198] width 704 height 25
copy div "" balanceMismatches " : [ 0 : 2564.73 , 1 : 2604.33 , 2 : 4564.06 ] , 3 item s …"
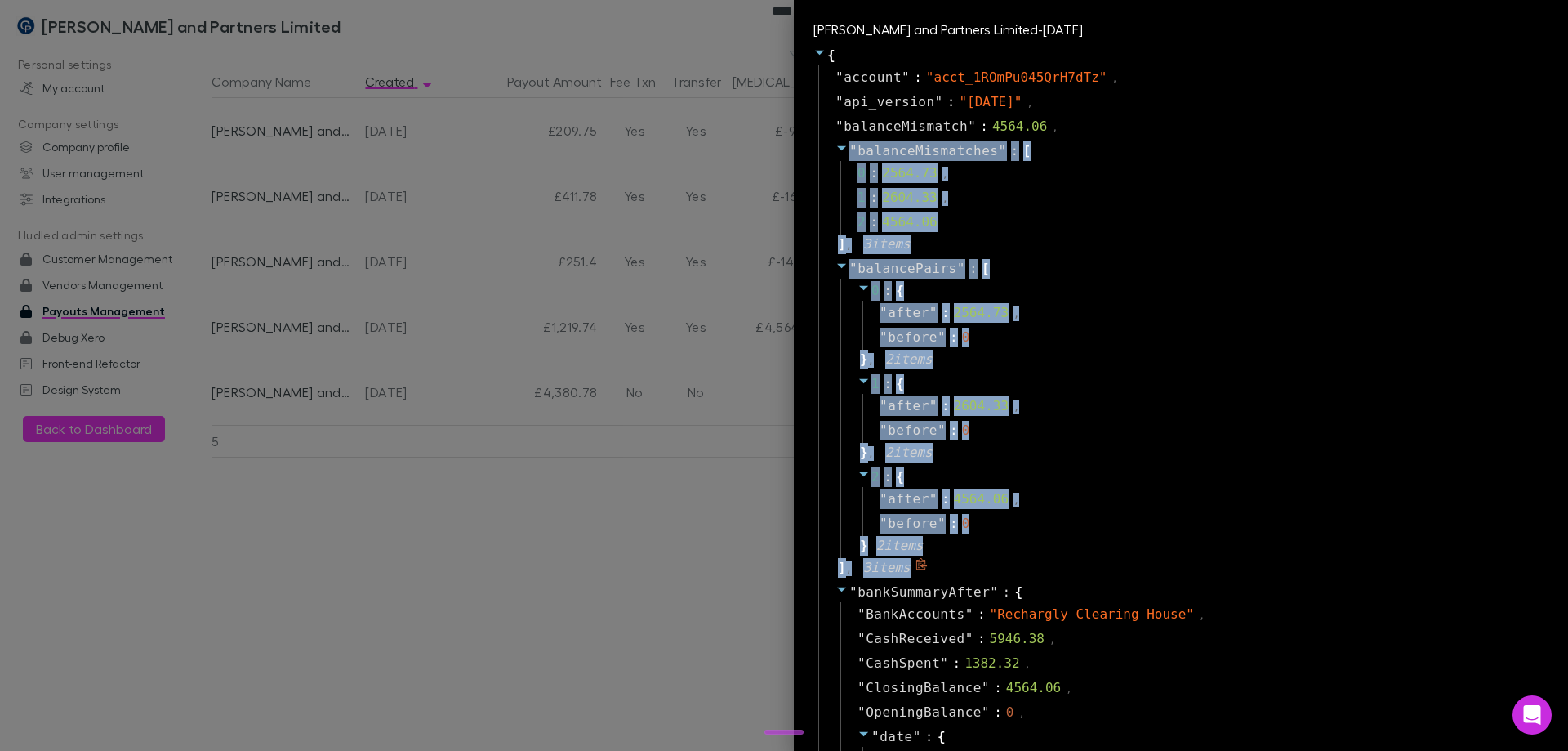
drag, startPoint x: 815, startPoint y: 148, endPoint x: 952, endPoint y: 563, distance: 437.0
click at [1129, 478] on div "2 : { " after " : 4564.06 , " before " : 0 } 2 item s" at bounding box center [1192, 511] width 704 height 93
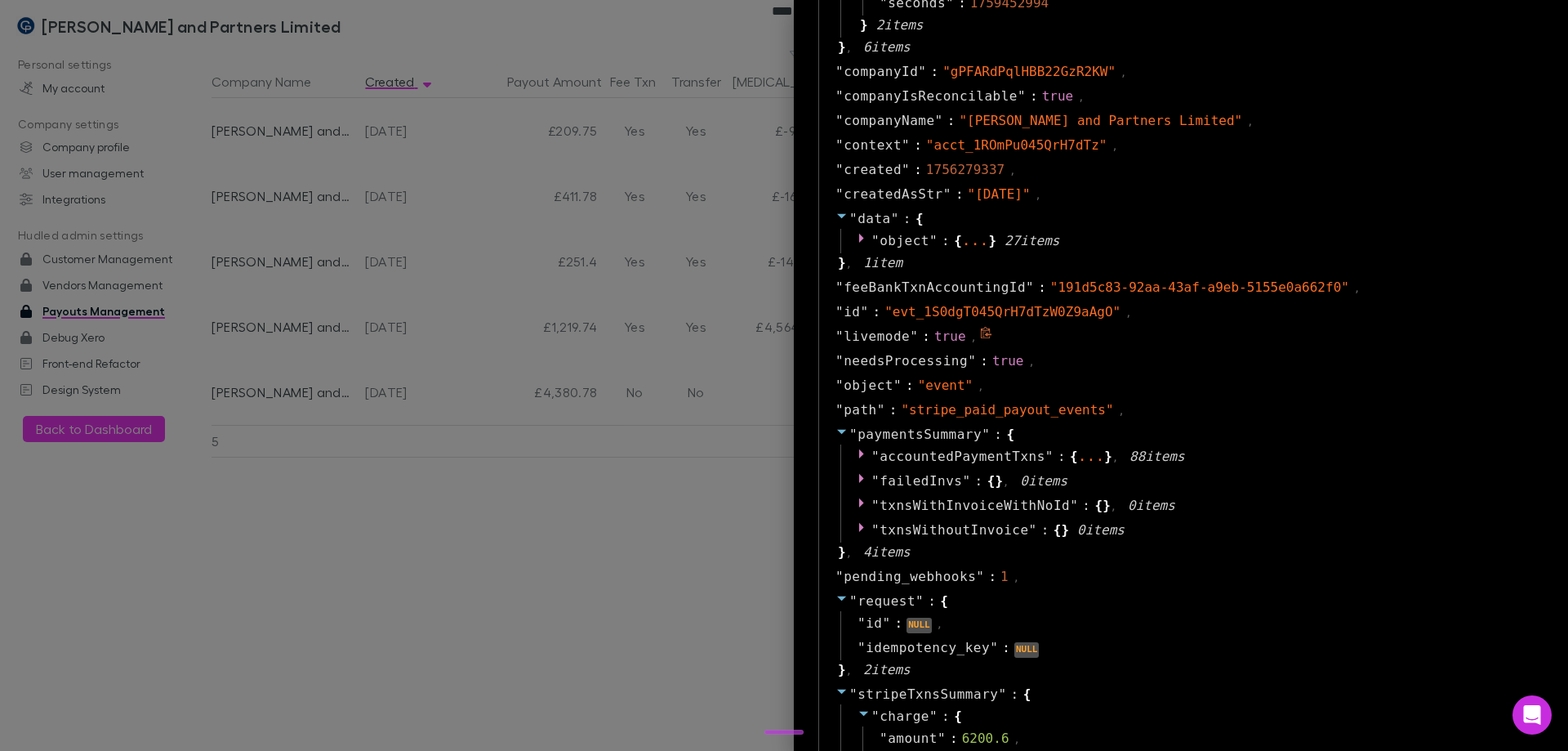
scroll to position [1062, 0]
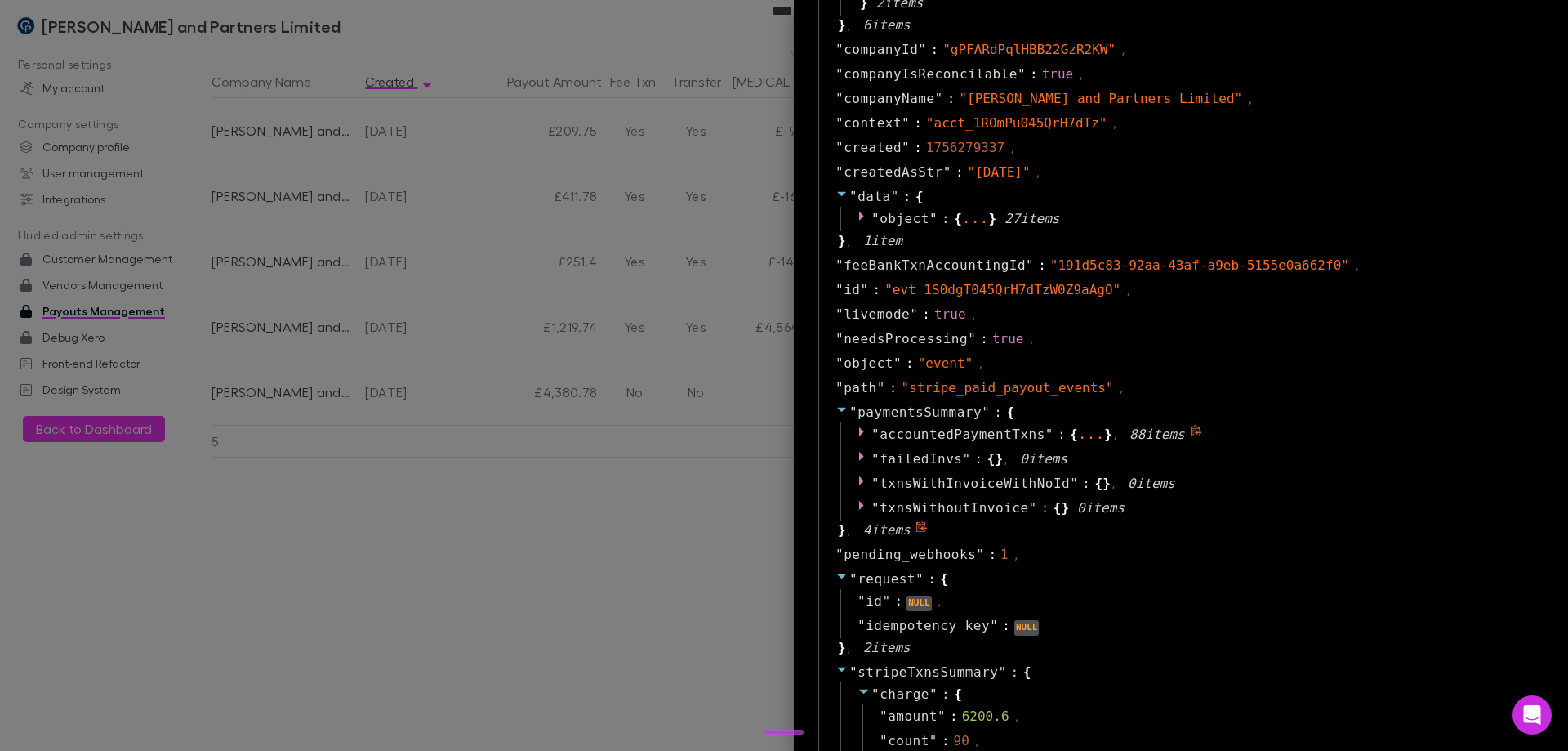
click at [968, 429] on span "accountedPaymentTxns" at bounding box center [962, 434] width 166 height 16
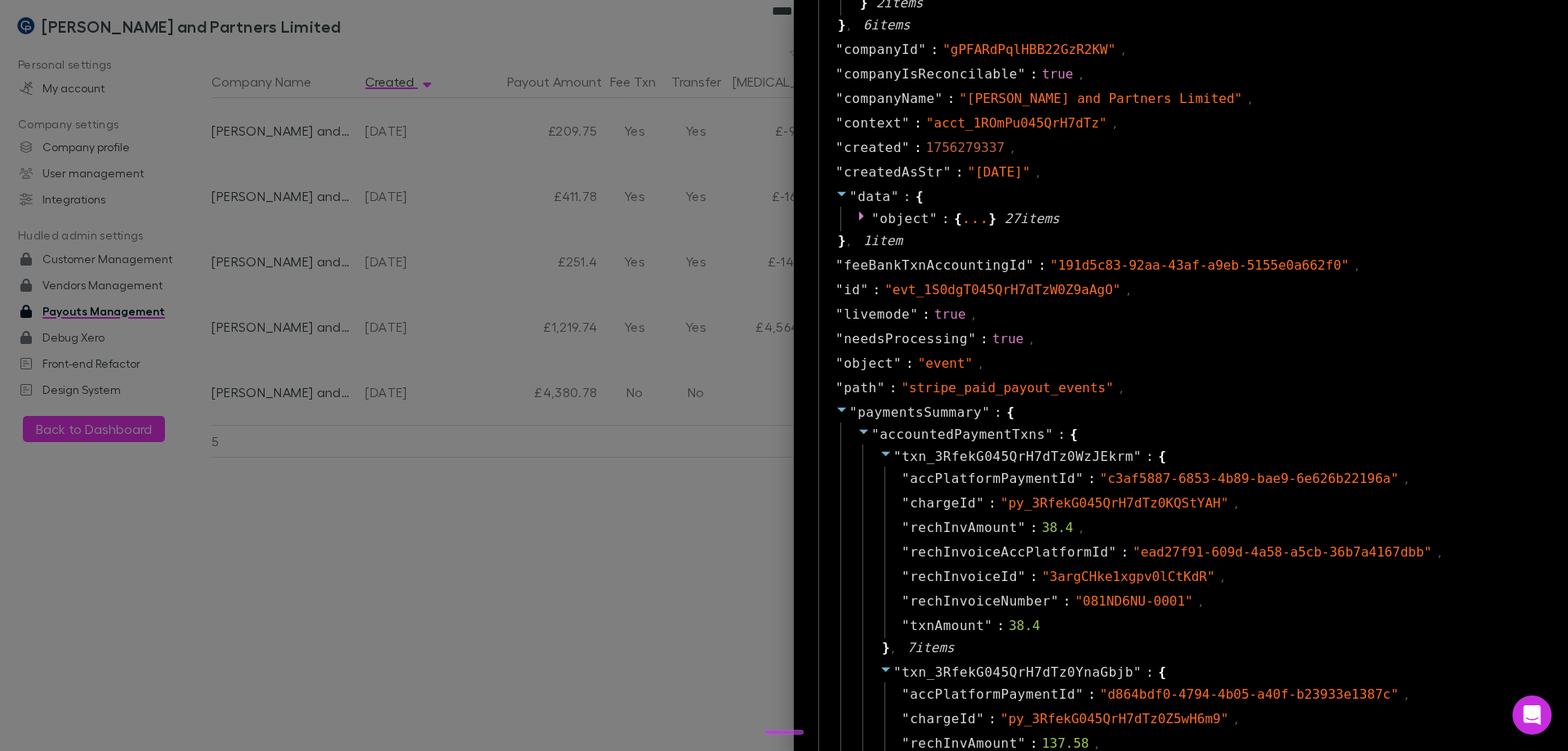
click at [859, 432] on icon at bounding box center [863, 432] width 9 height 5
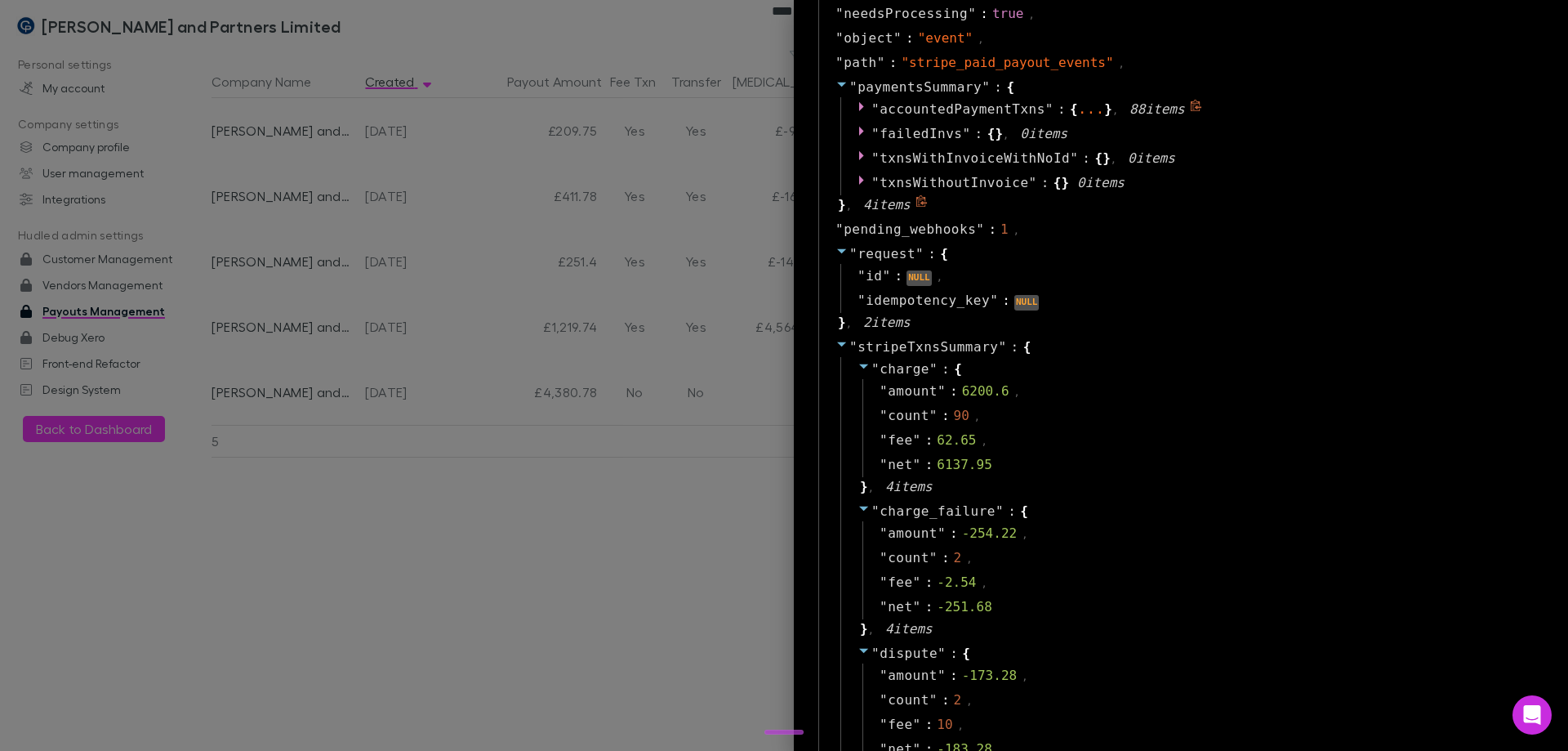
scroll to position [1389, 0]
click at [566, 455] on div at bounding box center [784, 375] width 1568 height 751
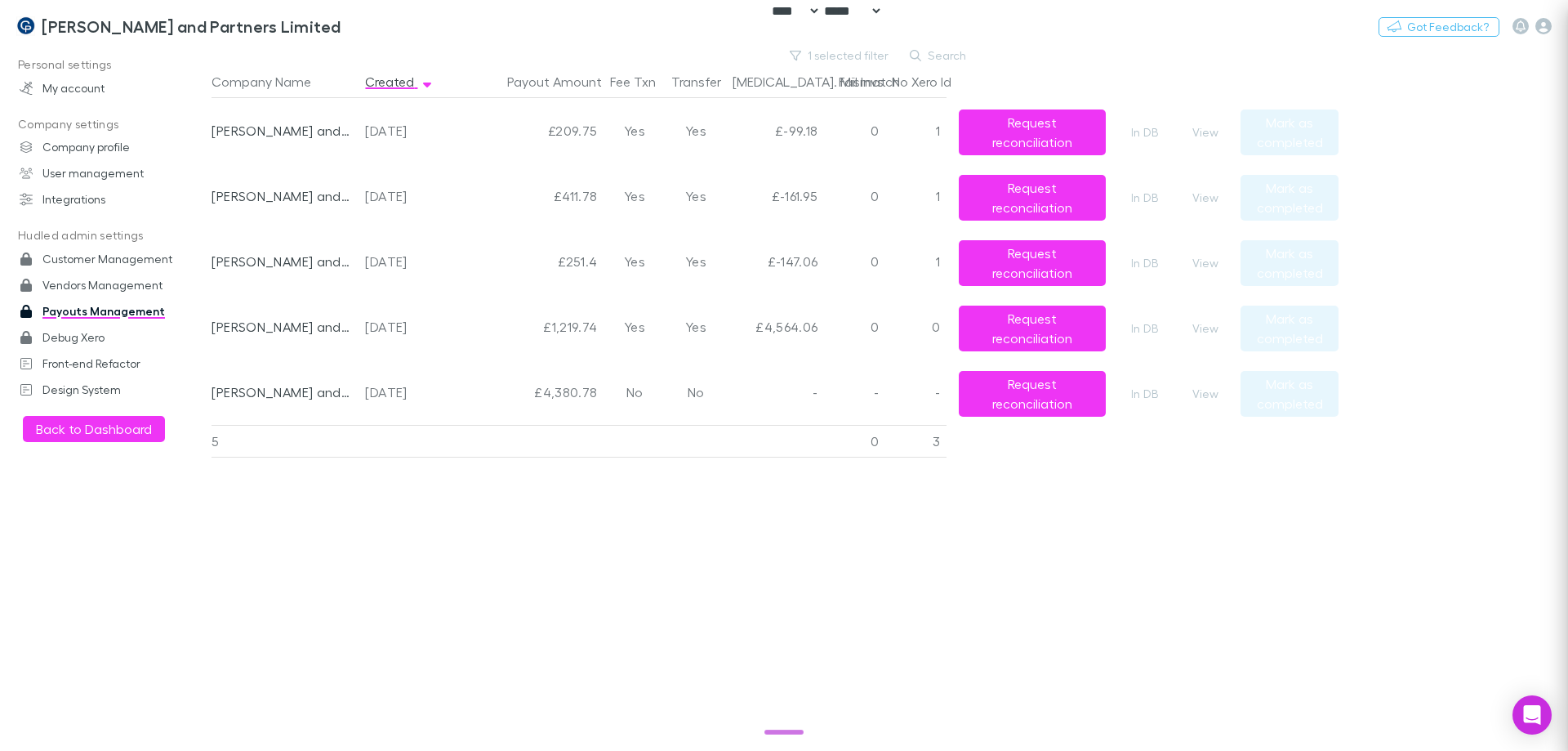
scroll to position [0, 0]
click at [1203, 259] on button "View" at bounding box center [1205, 264] width 52 height 20
click at [430, 262] on div "2025-09-23" at bounding box center [407, 261] width 85 height 65
drag, startPoint x: 433, startPoint y: 262, endPoint x: 366, endPoint y: 265, distance: 67.1
click at [366, 265] on div "2025-09-23" at bounding box center [407, 261] width 85 height 65
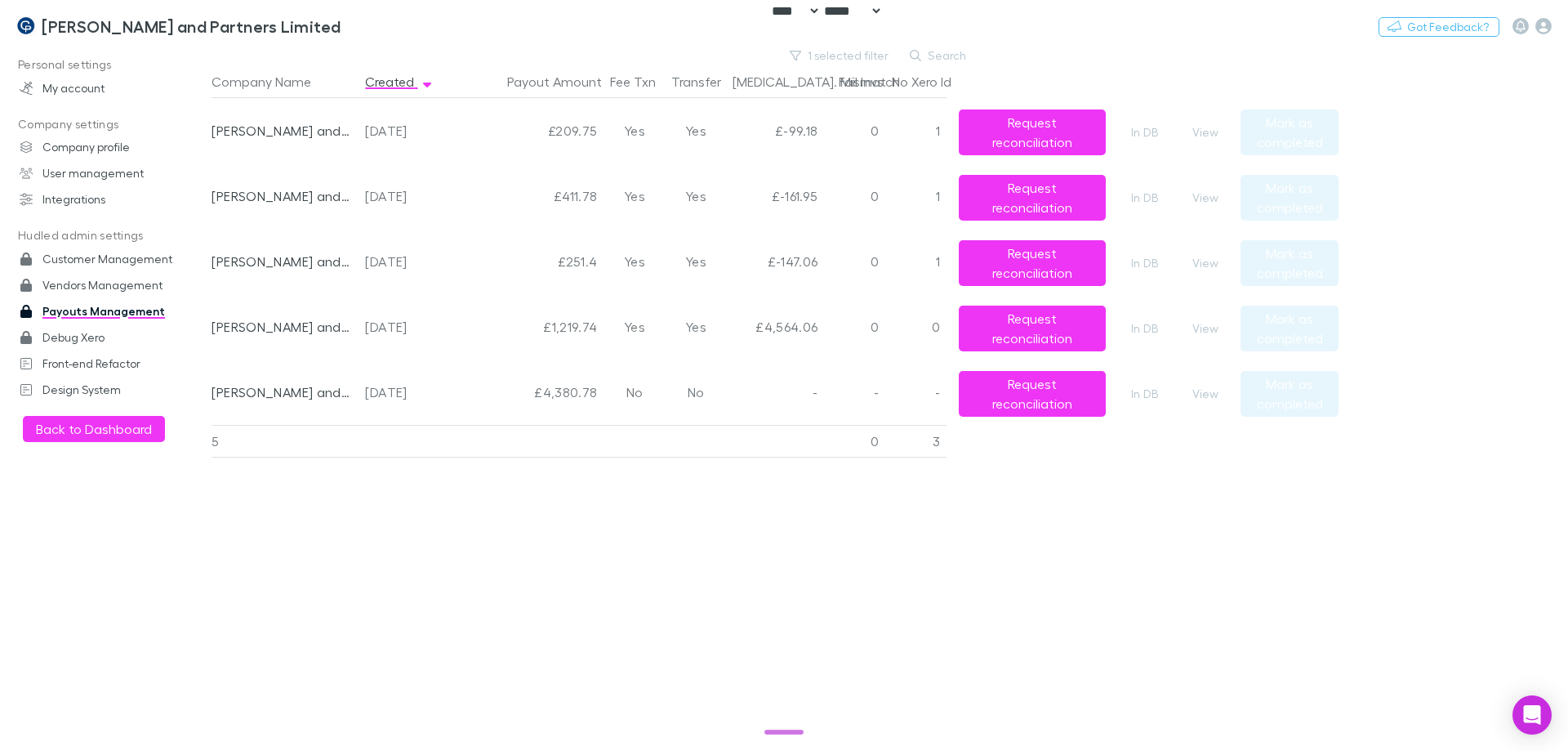
copy div "2025-09-23"
drag, startPoint x: 822, startPoint y: 264, endPoint x: 764, endPoint y: 264, distance: 58.0
click at [764, 264] on div "£-147.06" at bounding box center [775, 261] width 98 height 65
copy div "£-147.06"
click at [1202, 262] on button "View" at bounding box center [1205, 264] width 52 height 20
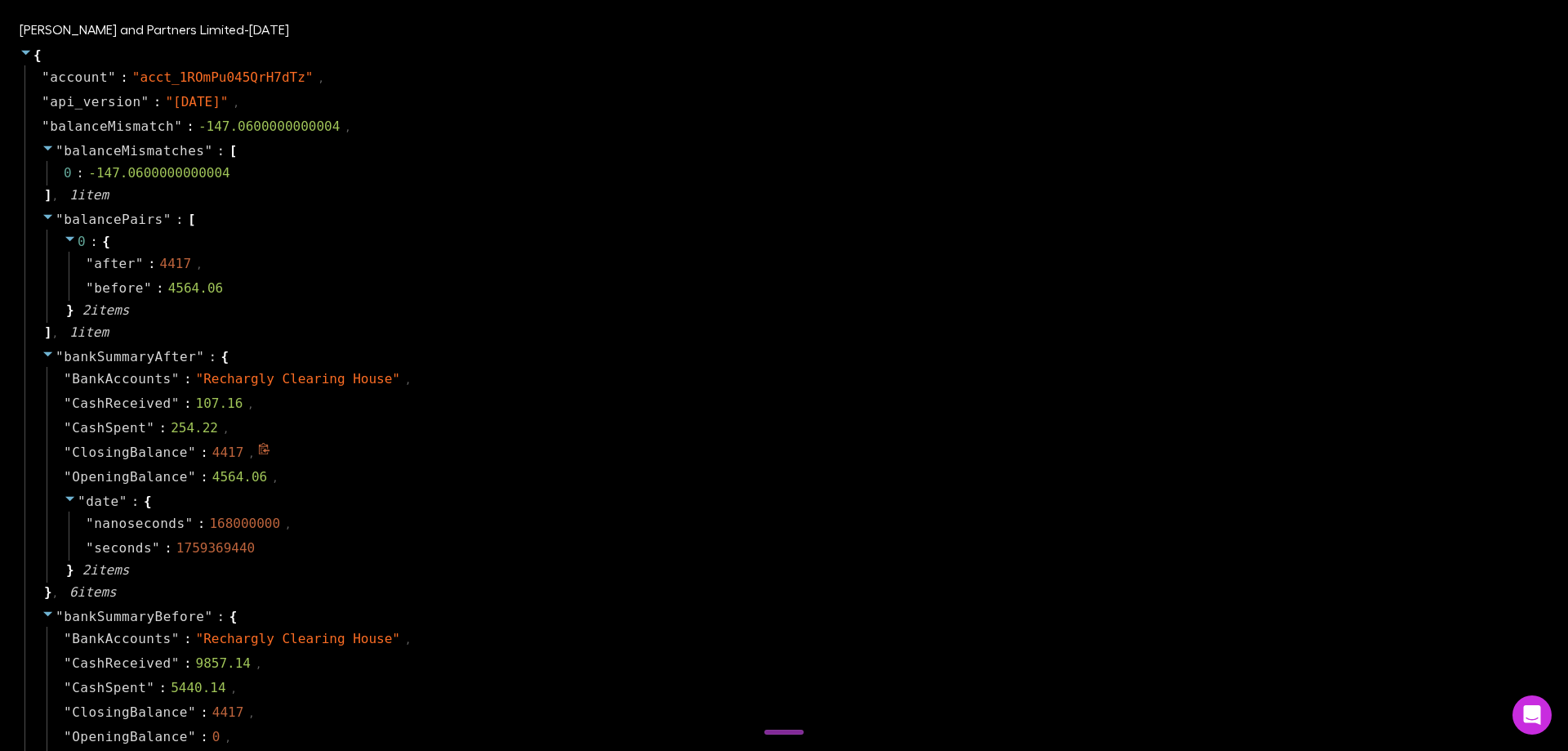
drag, startPoint x: 1316, startPoint y: 459, endPoint x: 1306, endPoint y: 463, distance: 10.8
click at [1306, 463] on div "" ClosingBalance " : 4417 ," at bounding box center [795, 453] width 1498 height 25
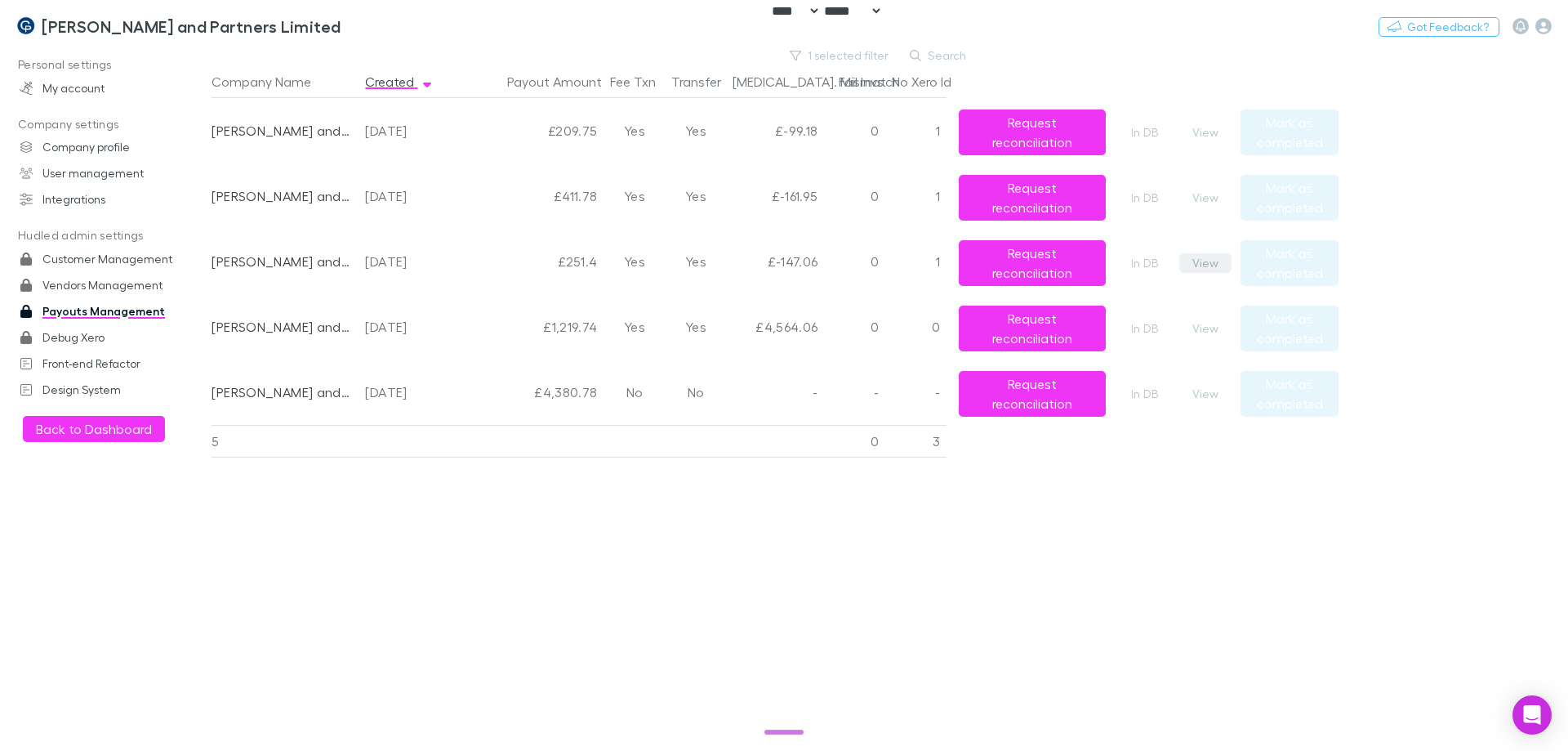
click at [1204, 264] on button "View" at bounding box center [1205, 264] width 52 height 20
click at [1197, 201] on button "View" at bounding box center [1205, 197] width 52 height 20
click at [1219, 139] on button "View" at bounding box center [1205, 132] width 52 height 20
click at [1198, 263] on button "View" at bounding box center [1205, 264] width 52 height 20
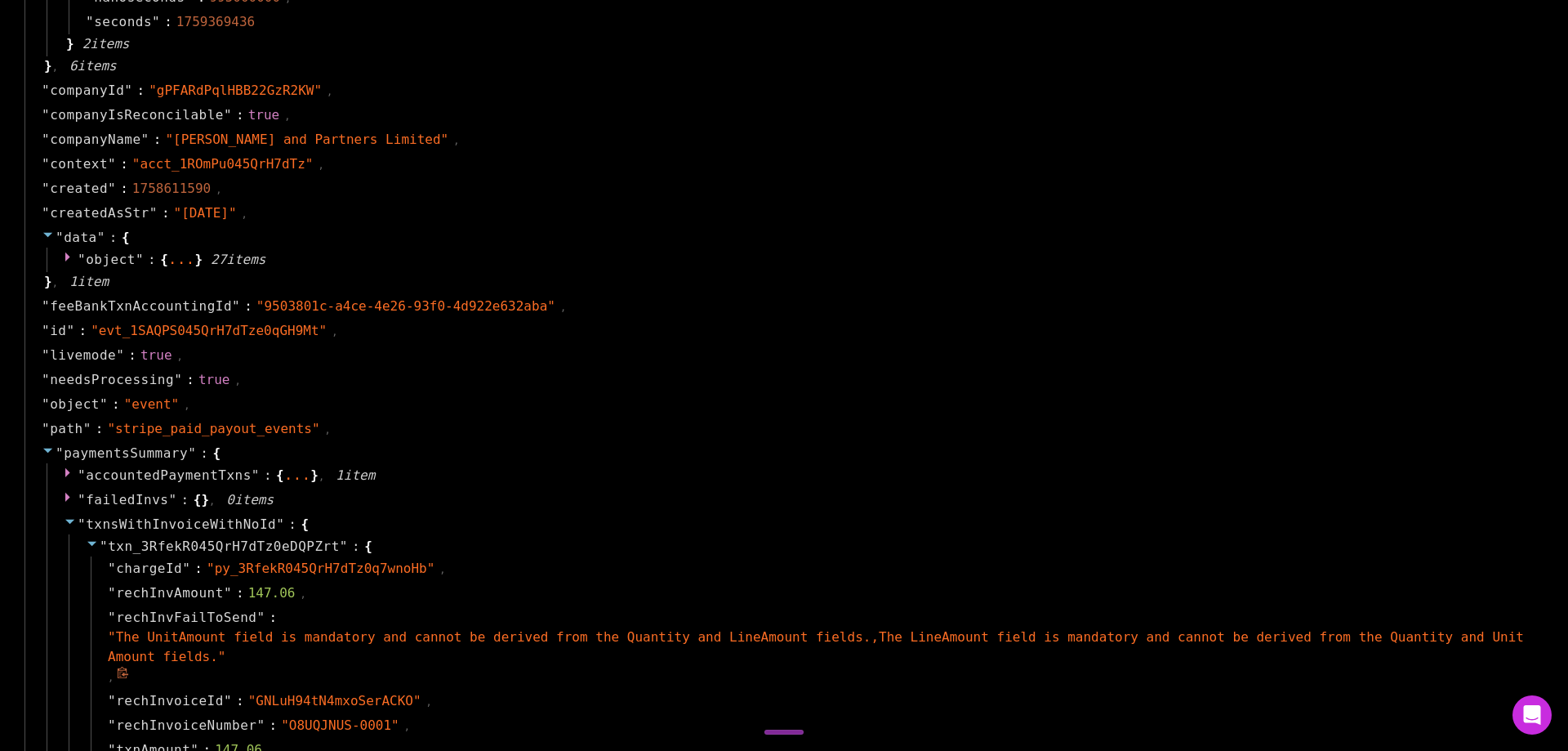
scroll to position [981, 0]
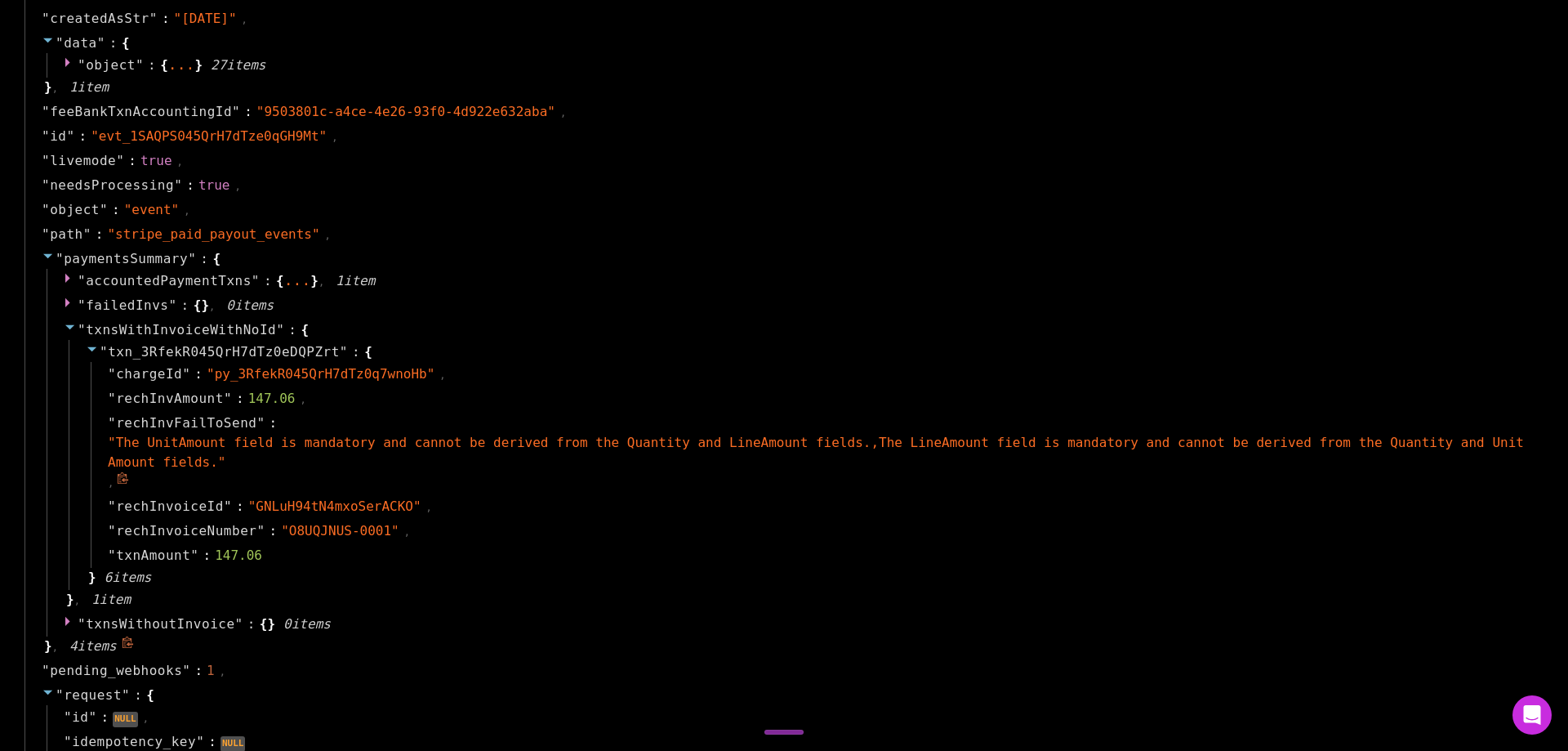
click at [121, 473] on icon at bounding box center [122, 478] width 11 height 12
drag, startPoint x: 371, startPoint y: 510, endPoint x: 258, endPoint y: 513, distance: 113.0
click at [258, 519] on div "" rechInvoiceNumber " : " O8UQJNUS-0001 " ," at bounding box center [813, 531] width 1446 height 25
click at [353, 522] on div "" rechInvoiceNumber " : " O8UQJNUS-0001 " ," at bounding box center [813, 531] width 1446 height 25
click at [413, 521] on icon at bounding box center [419, 527] width 12 height 12
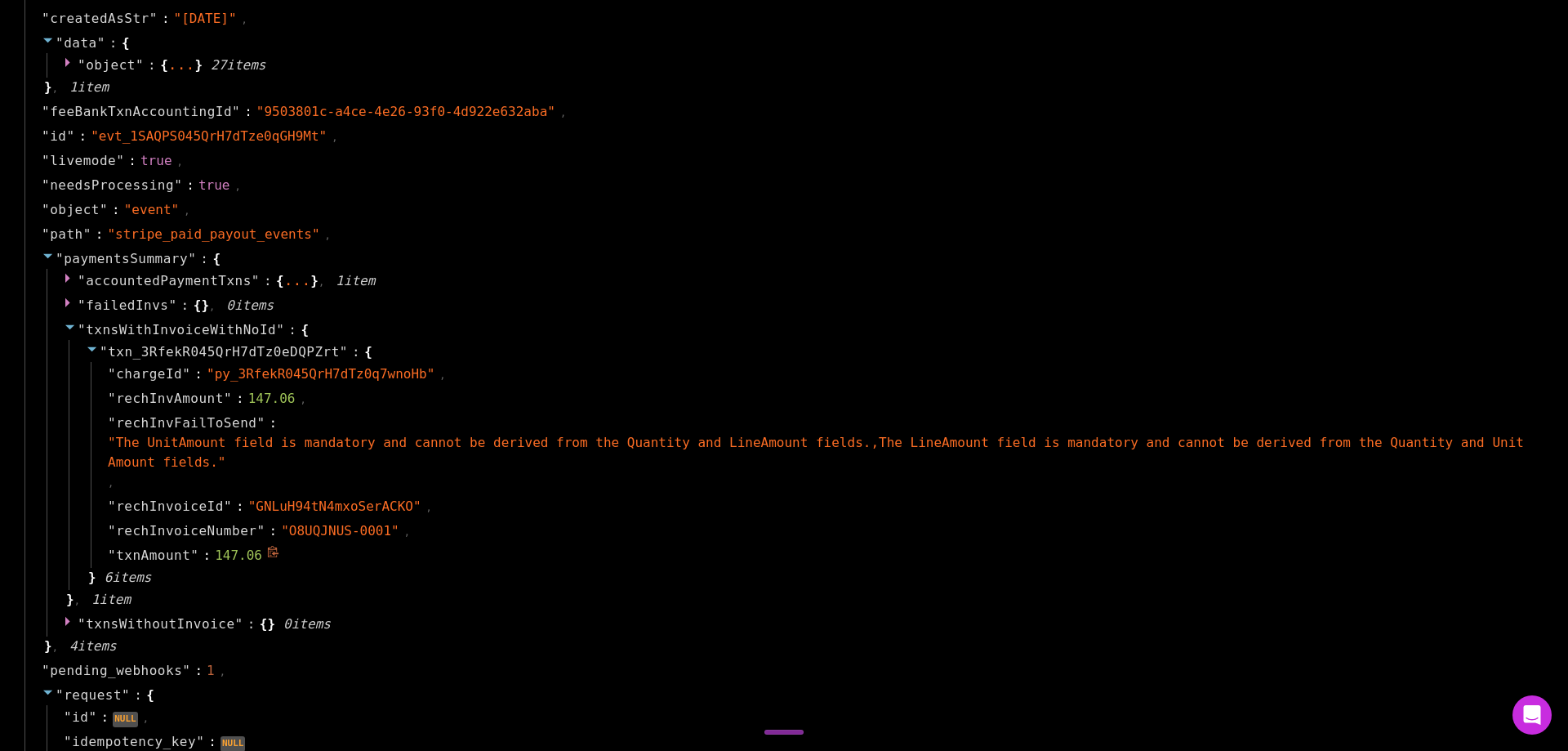
click at [654, 544] on div "" txnAmount " : 147.06" at bounding box center [813, 556] width 1446 height 25
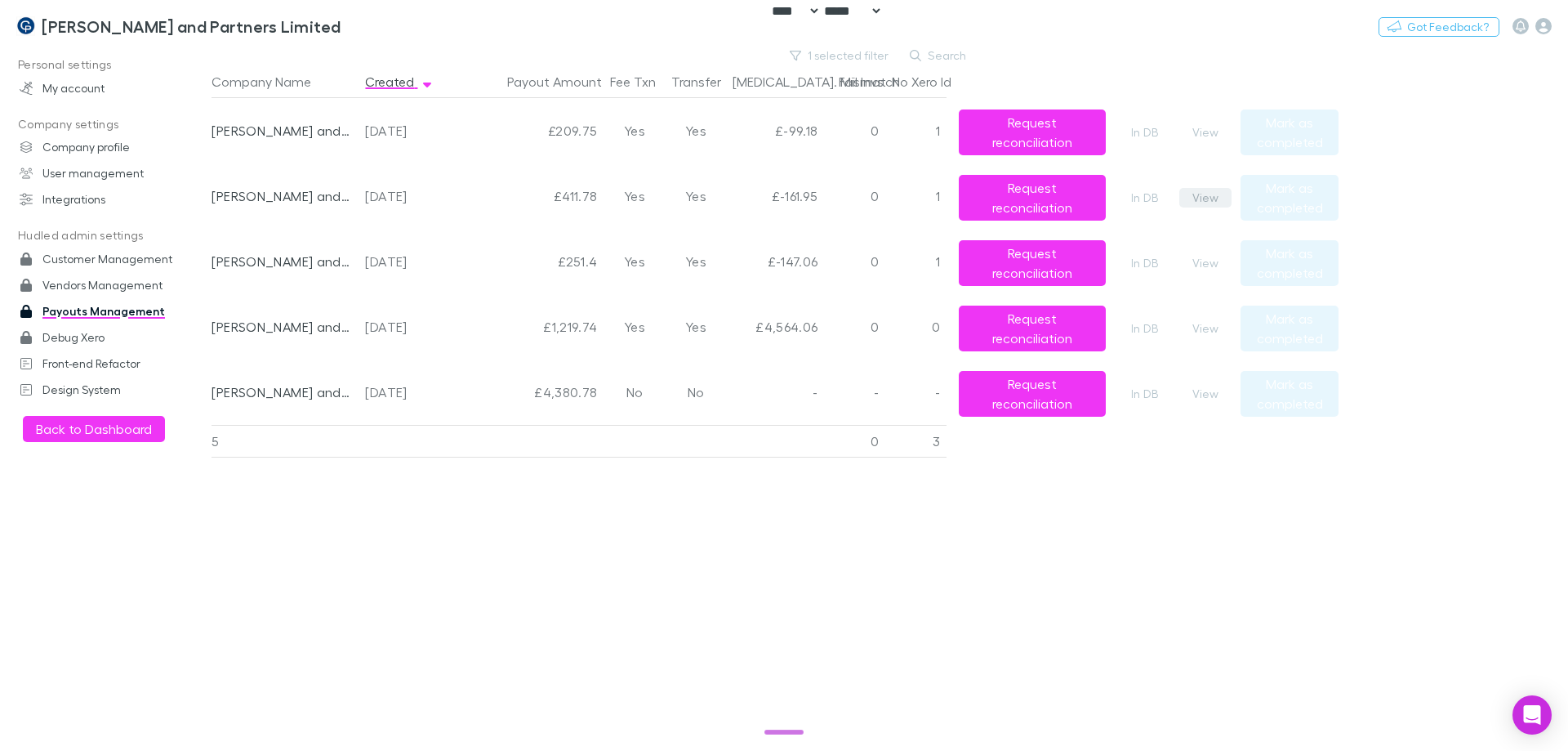
click at [1204, 206] on button "View" at bounding box center [1205, 197] width 52 height 20
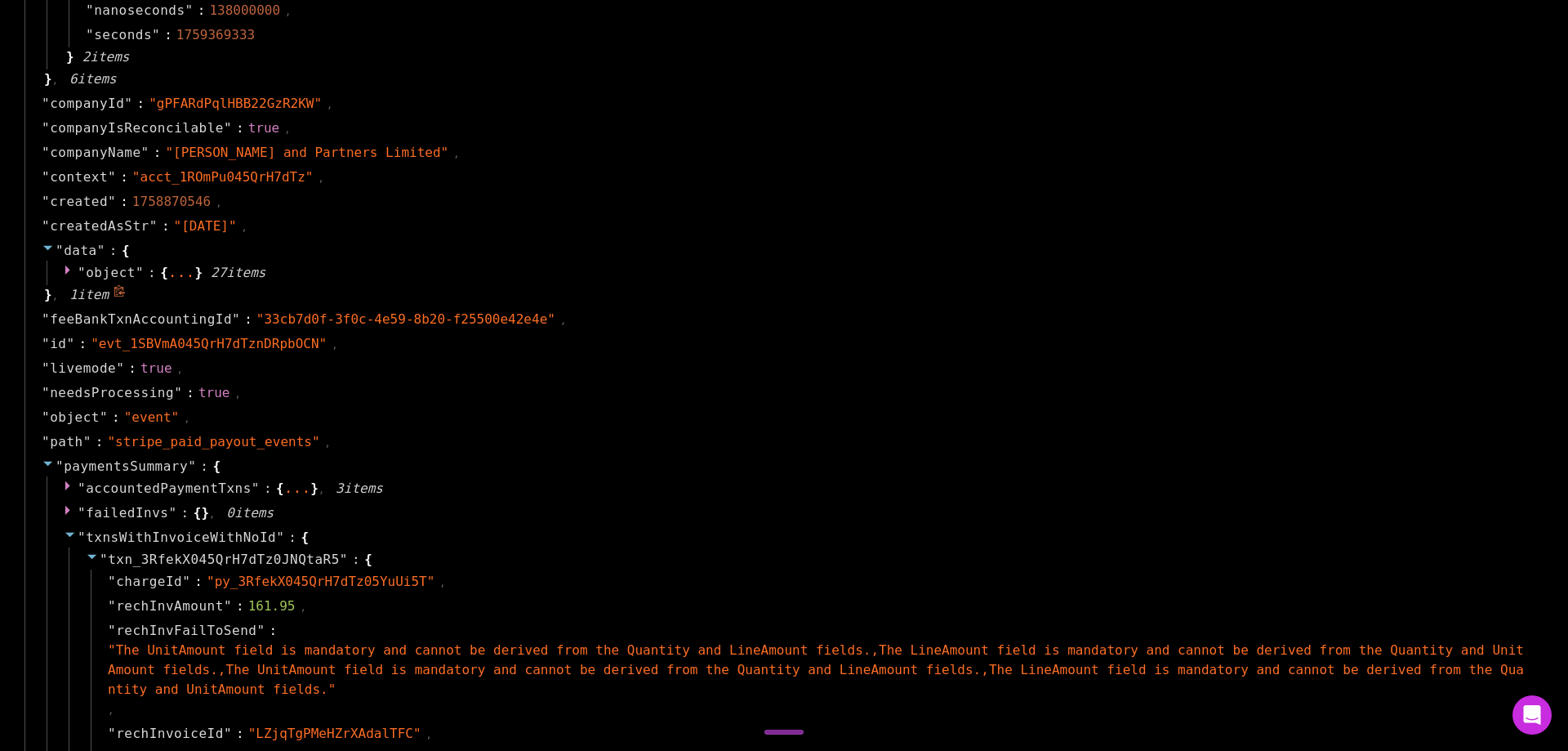
scroll to position [981, 0]
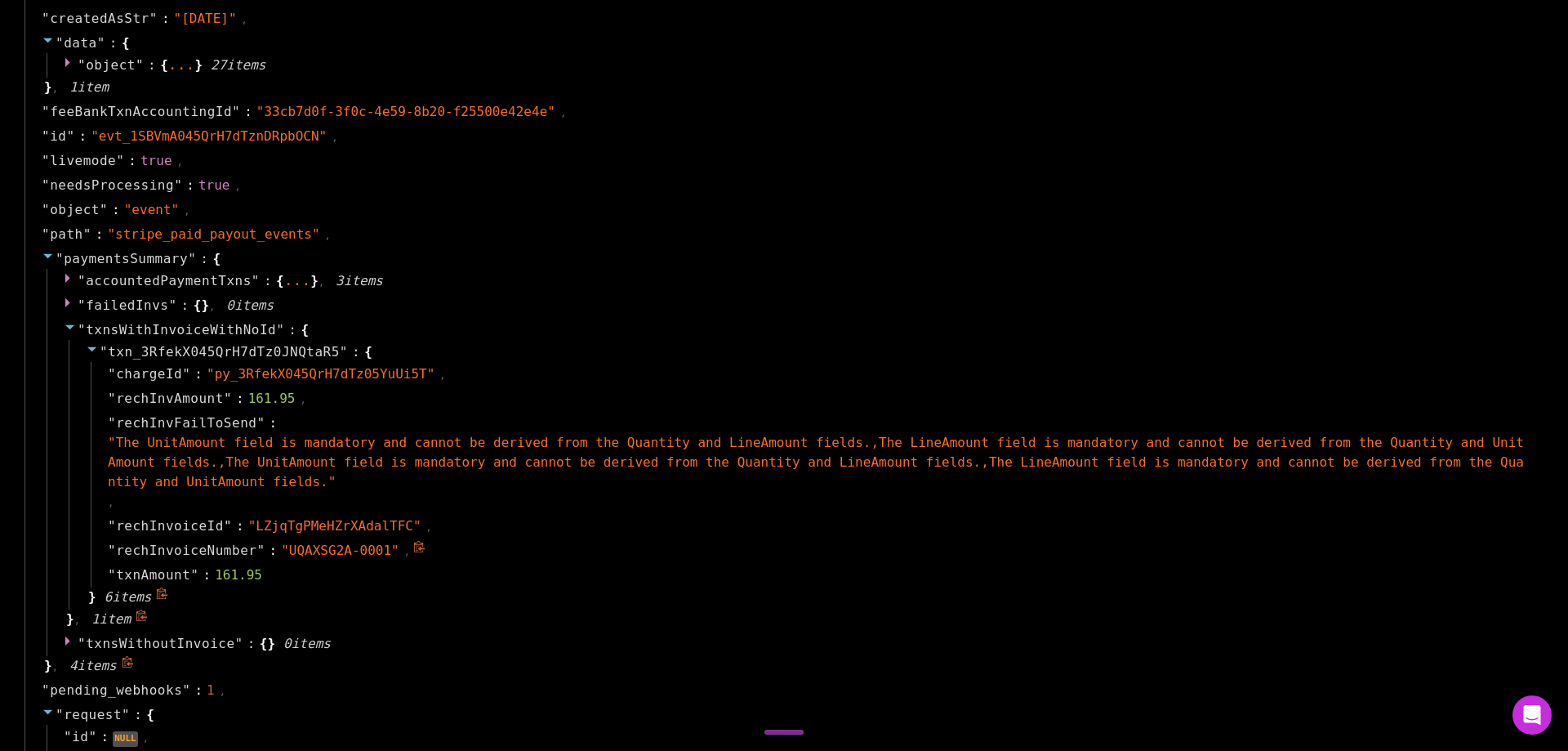
click at [413, 541] on icon at bounding box center [419, 547] width 12 height 12
click at [824, 590] on div "" txnsWithInvoiceWithNoId " : { " txn_3RfekX045QrH7dTz0JNQtaR5 " : { " chargeId…" at bounding box center [795, 475] width 1498 height 314
click at [1092, 567] on div "" txnAmount " : 161.95" at bounding box center [813, 575] width 1446 height 25
click at [1089, 567] on div "" txnAmount " : 161.95" at bounding box center [813, 575] width 1446 height 25
click at [1087, 568] on div "" txn_3RfekX045QrH7dTz0JNQtaR5 " : { " chargeId " : " py_3RfekX045QrH7dTz05YuUi…" at bounding box center [804, 474] width 1471 height 269
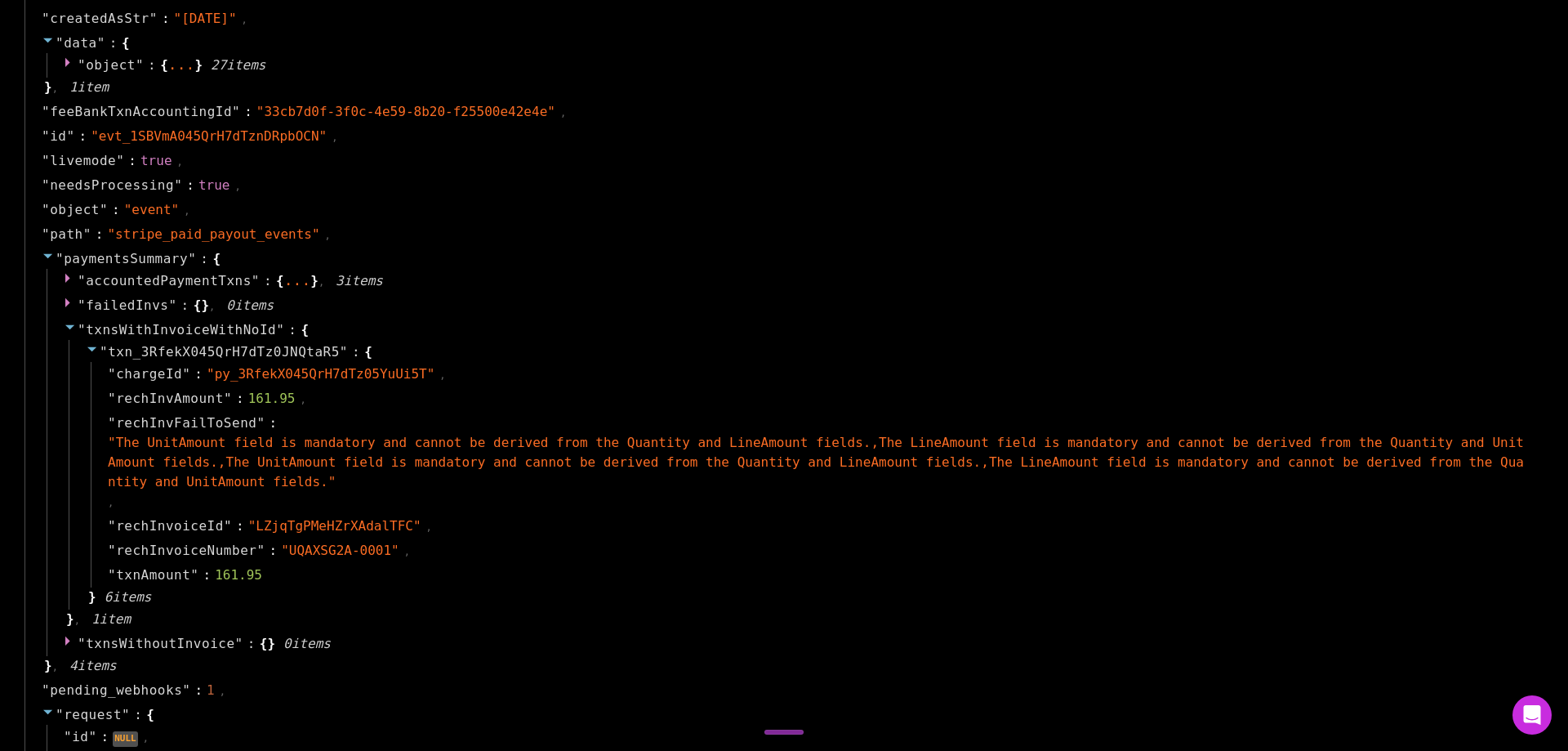
click at [1087, 568] on div "" txn_3RfekX045QrH7dTz0JNQtaR5 " : { " chargeId " : " py_3RfekX045QrH7dTz05YuUi…" at bounding box center [804, 474] width 1471 height 269
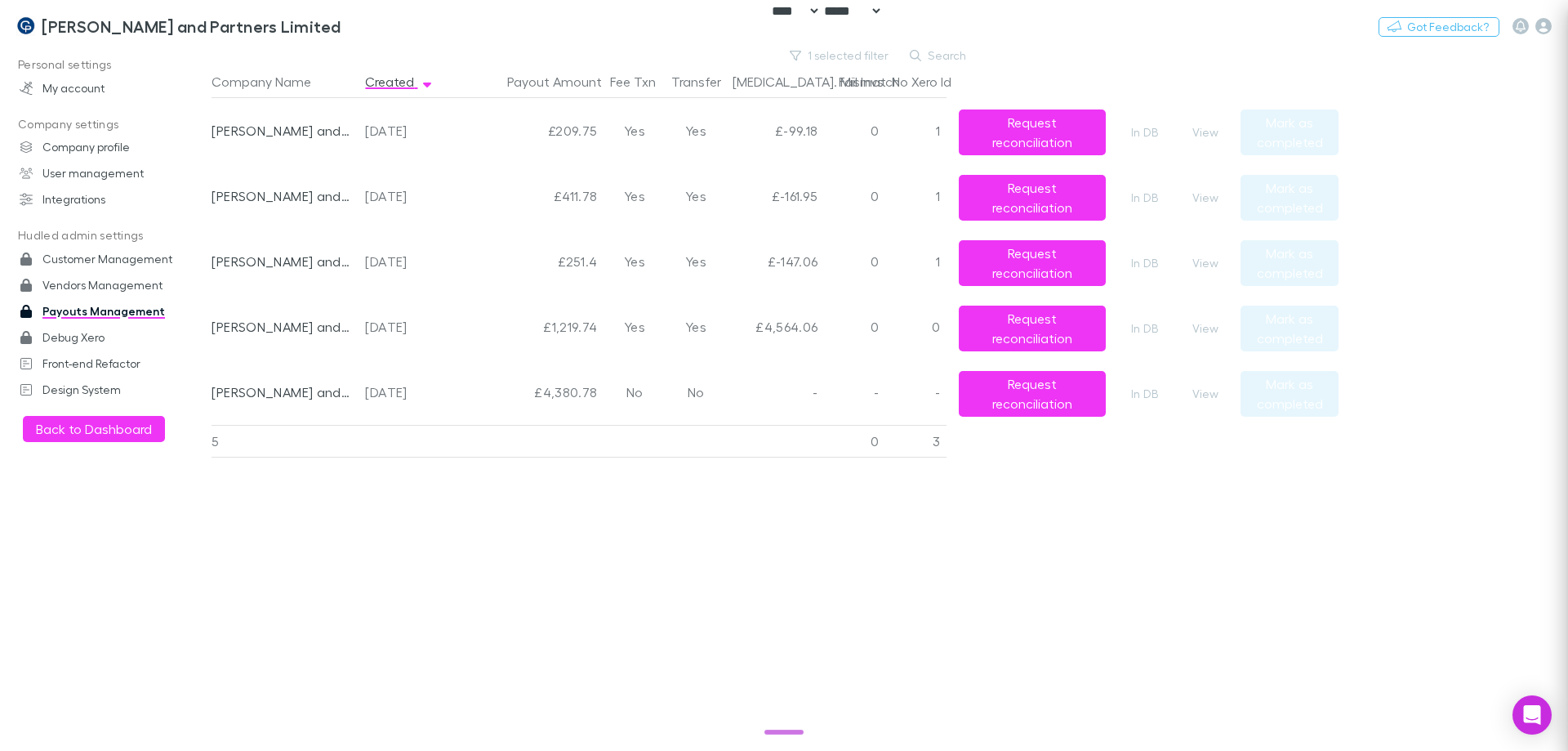
scroll to position [0, 0]
click at [1197, 140] on button "View" at bounding box center [1205, 132] width 52 height 20
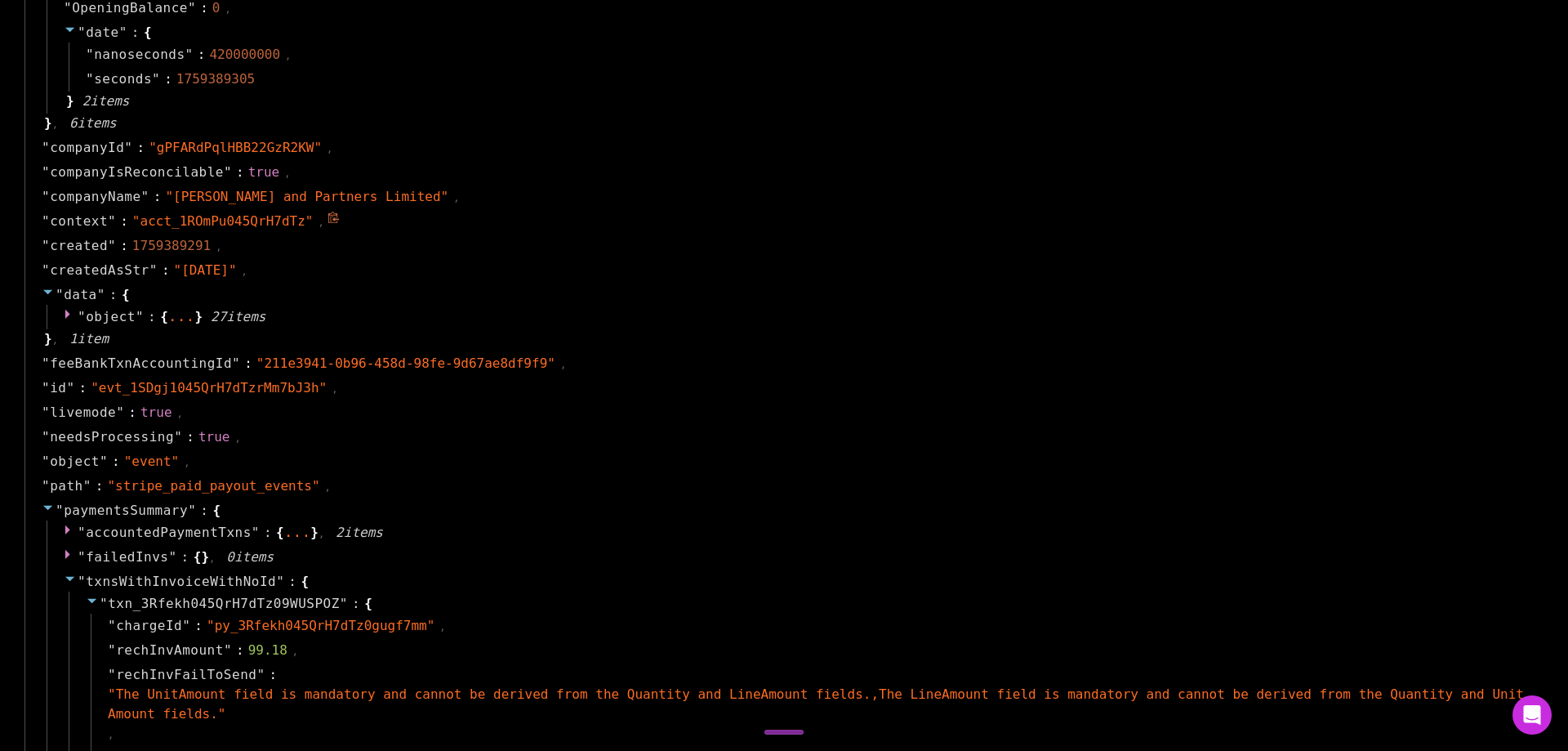
scroll to position [899, 0]
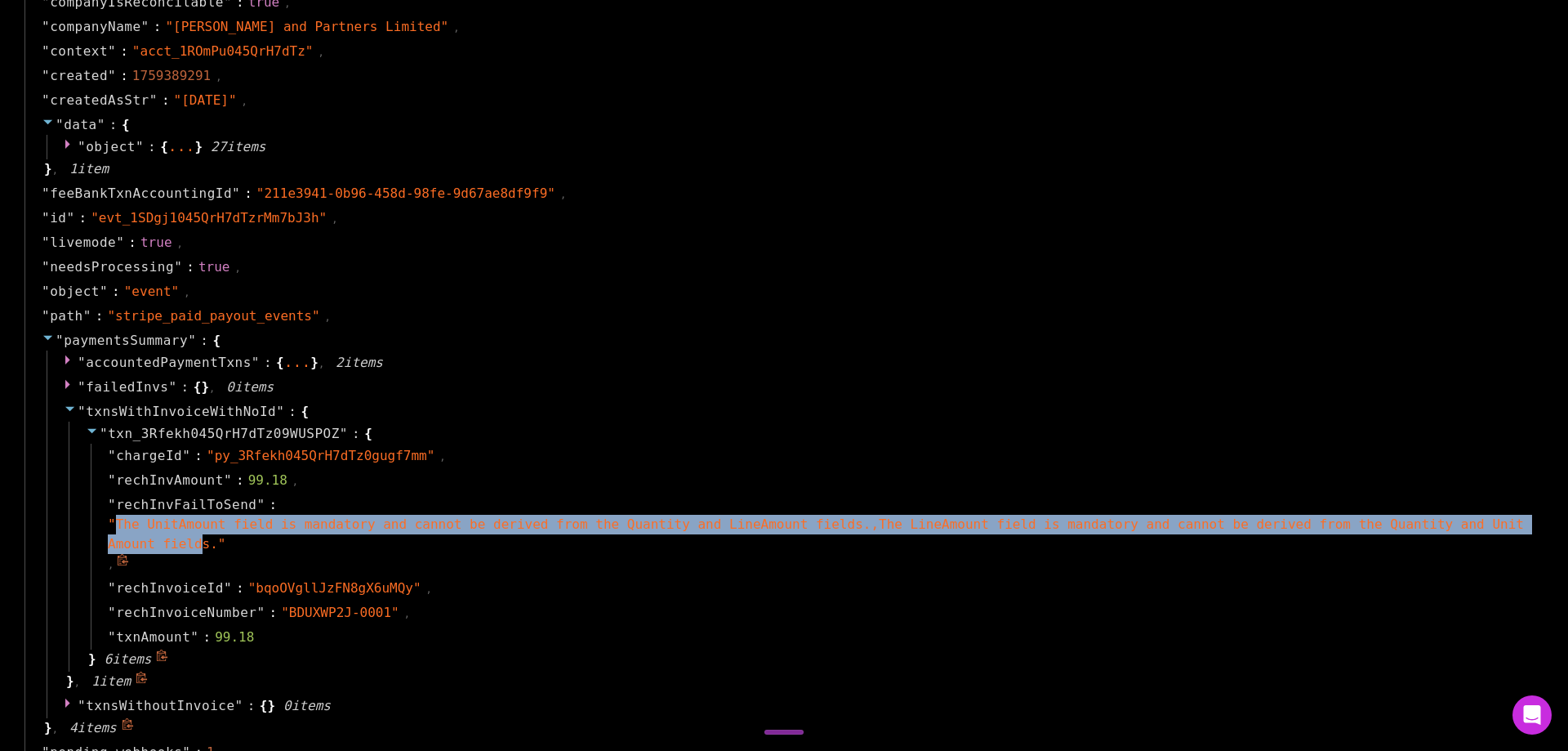
drag, startPoint x: 116, startPoint y: 525, endPoint x: 1320, endPoint y: 530, distance: 1204.0
click at [1490, 520] on span "" The UnitAmount field is mandatory and cannot be derived from the Quantity and…" at bounding box center [816, 534] width 1416 height 36
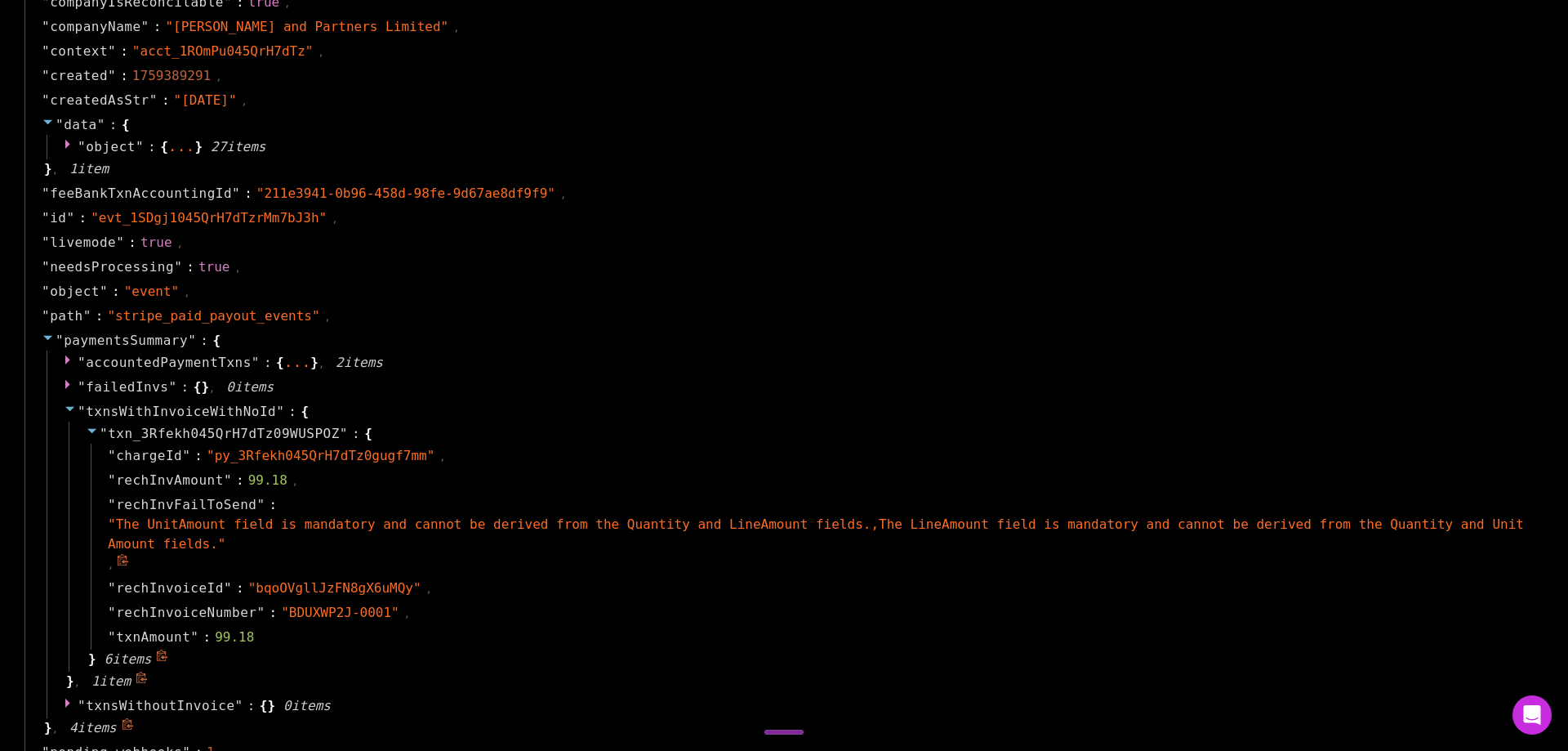
click at [711, 555] on div "" rechInvFailToSend " : " The UnitAmount field is mandatory and cannot be deriv…" at bounding box center [813, 534] width 1446 height 83
drag, startPoint x: 396, startPoint y: 593, endPoint x: 1558, endPoint y: 596, distance: 1162.0
click at [413, 605] on span at bounding box center [420, 612] width 15 height 16
click at [1284, 206] on div "" account " : " acct_1ROmPu045QrH7dTz " , " api_version " : " 2024-04-10 " , " …" at bounding box center [787, 460] width 1524 height 2588
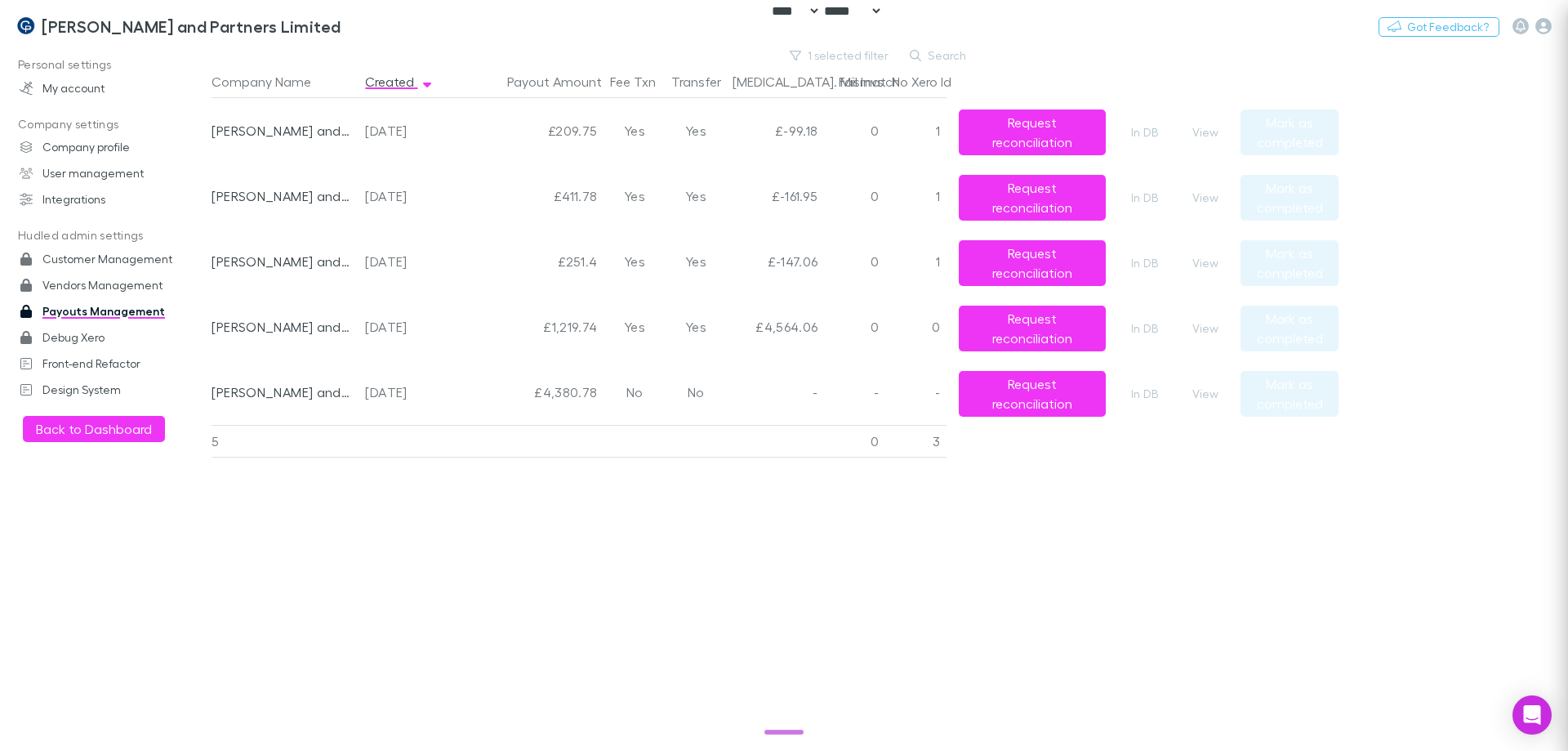
scroll to position [0, 0]
drag, startPoint x: 422, startPoint y: 388, endPoint x: 365, endPoint y: 392, distance: 57.1
click at [365, 392] on div "2025-08-07" at bounding box center [407, 392] width 85 height 65
click at [1216, 131] on button "View" at bounding box center [1205, 132] width 52 height 20
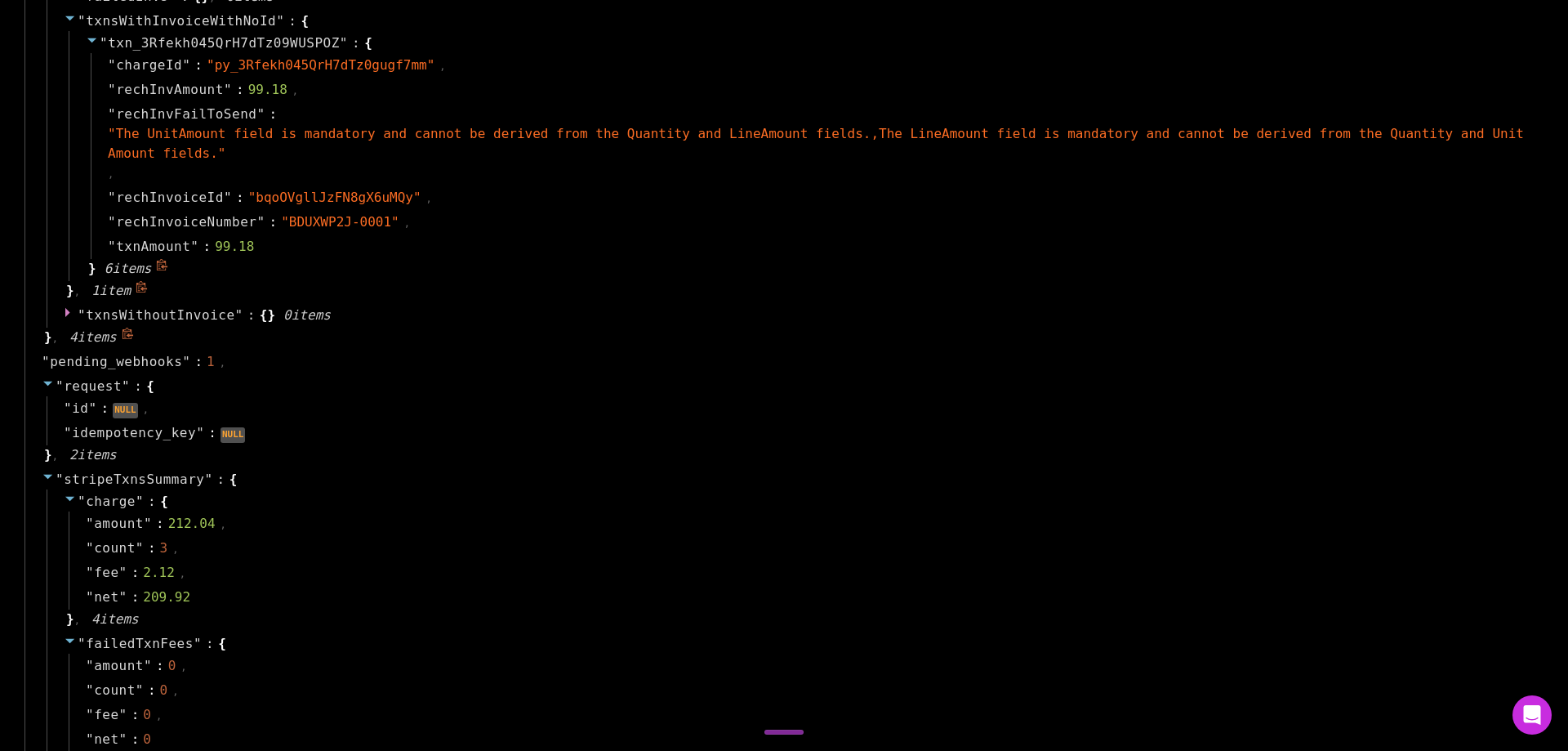
scroll to position [1144, 0]
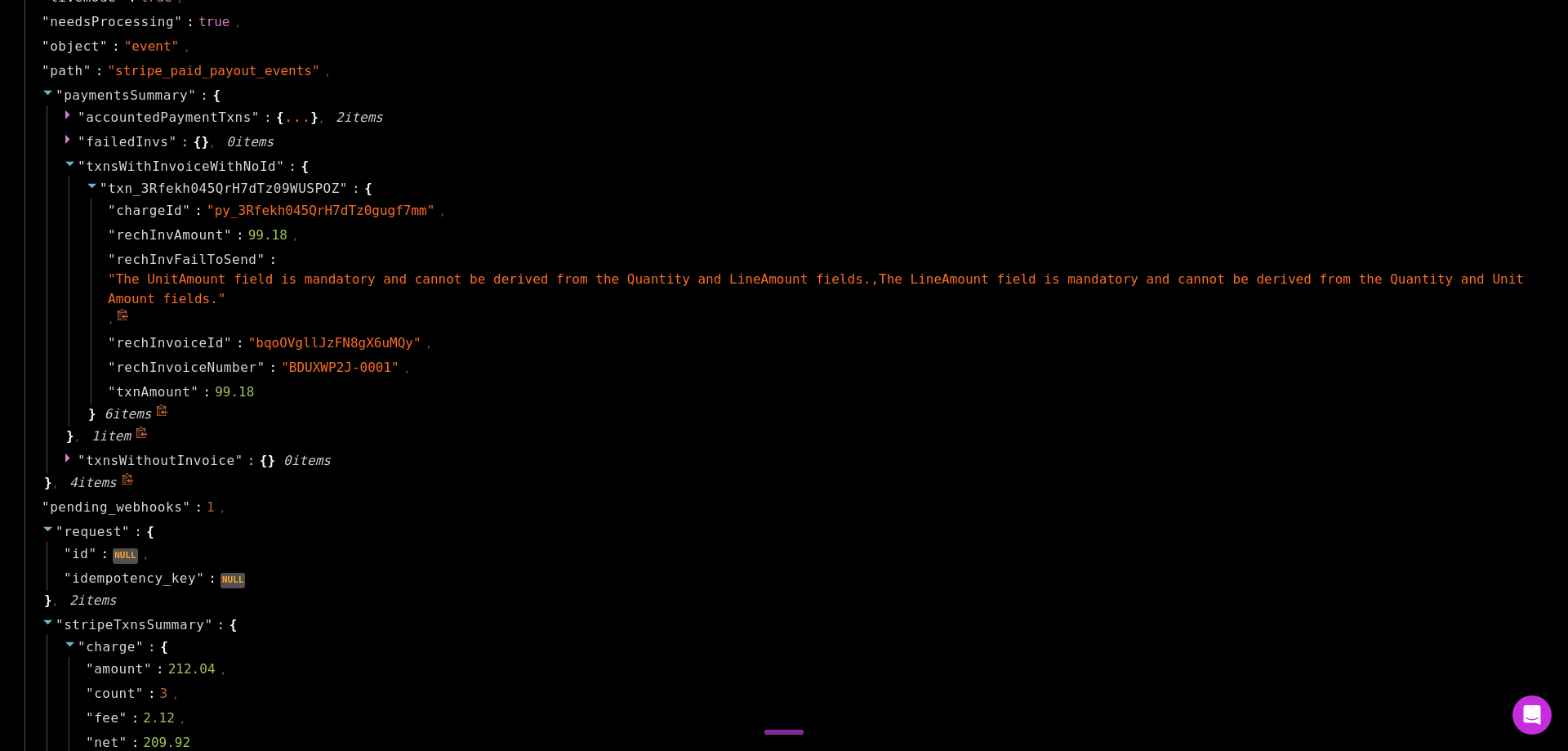
drag, startPoint x: 127, startPoint y: 296, endPoint x: 1054, endPoint y: 471, distance: 943.4
click at [130, 311] on span at bounding box center [124, 318] width 15 height 16
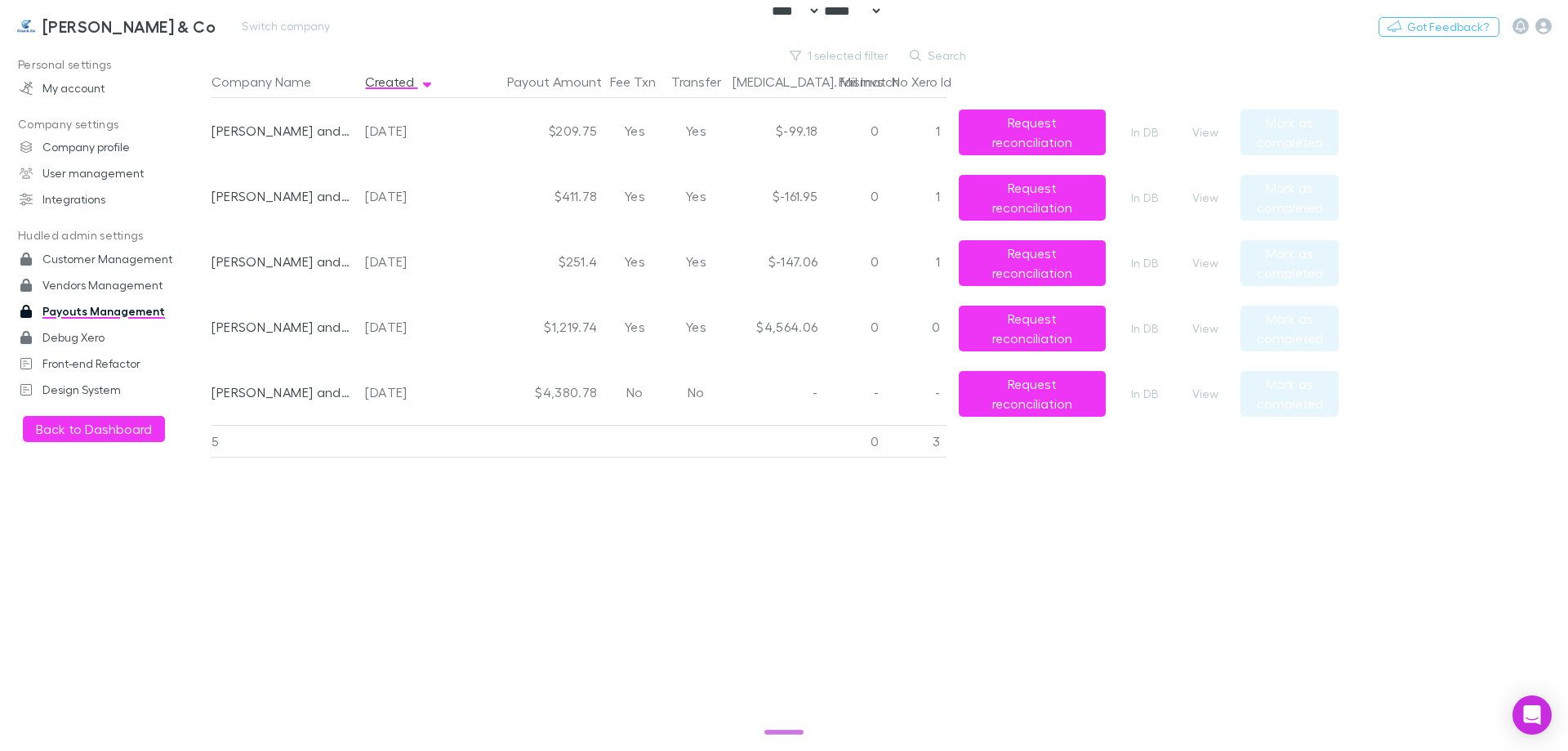
click at [94, 30] on h3 "Cruz & Co" at bounding box center [129, 26] width 173 height 20
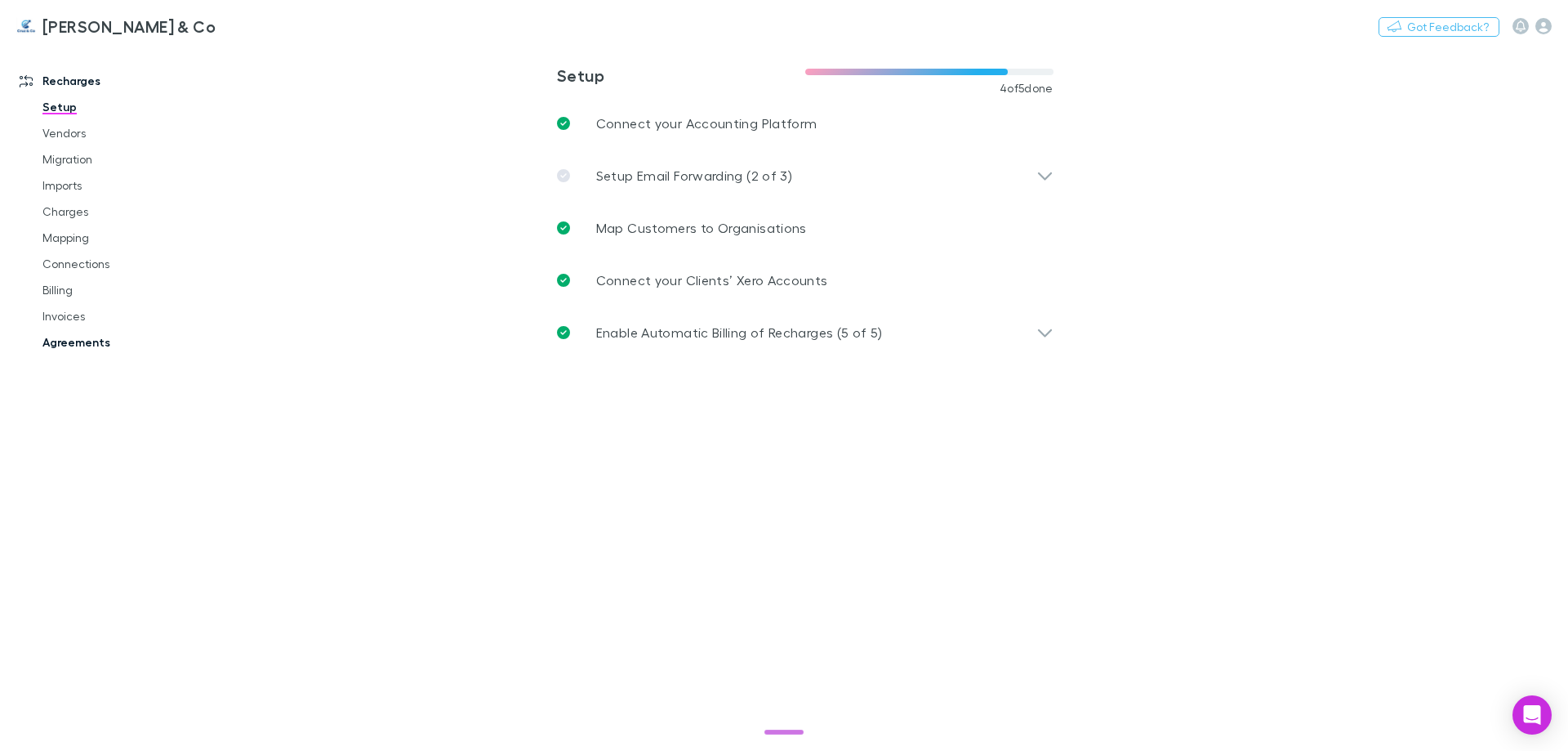
click at [74, 340] on link "Agreements" at bounding box center [123, 343] width 194 height 26
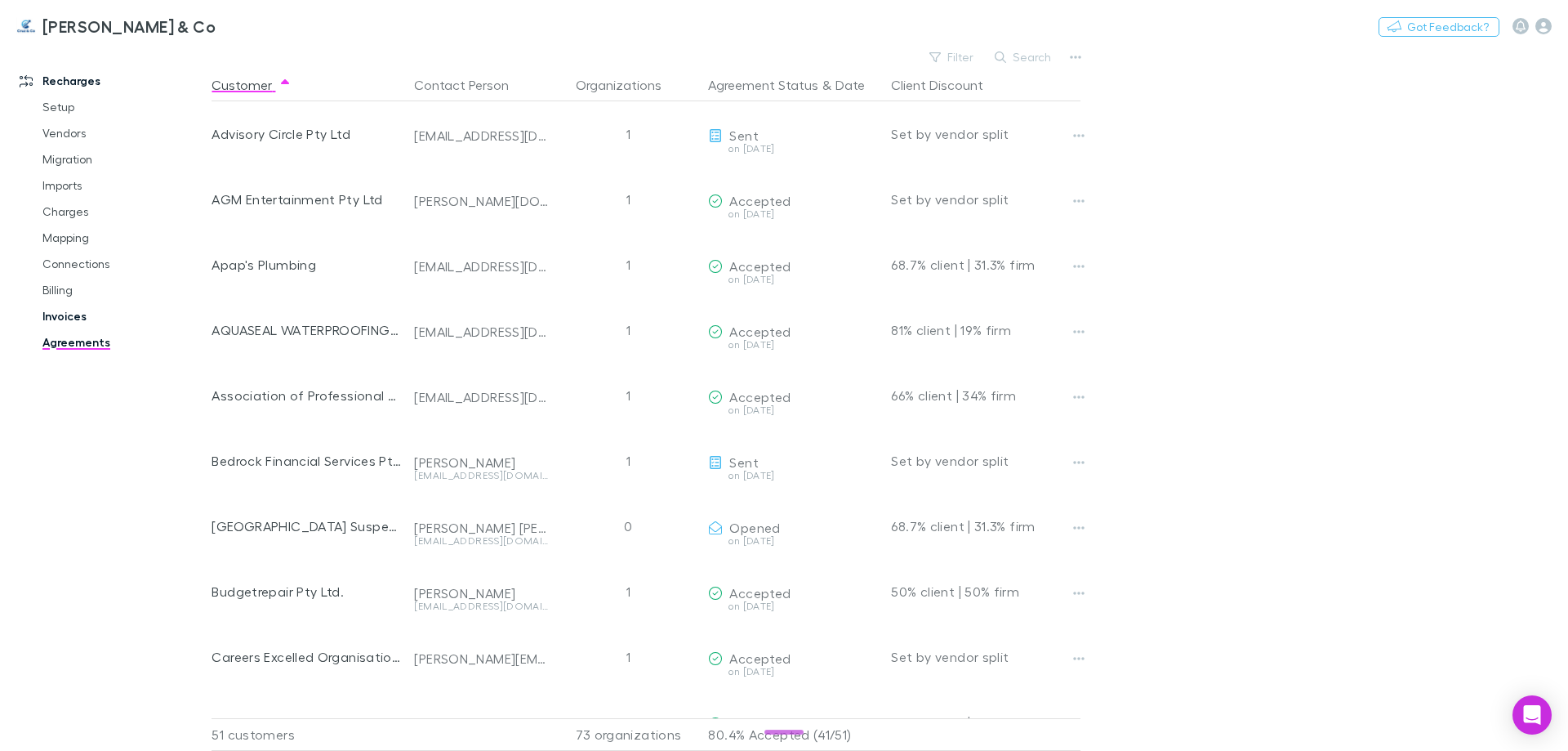
click at [72, 309] on link "Invoices" at bounding box center [123, 316] width 194 height 26
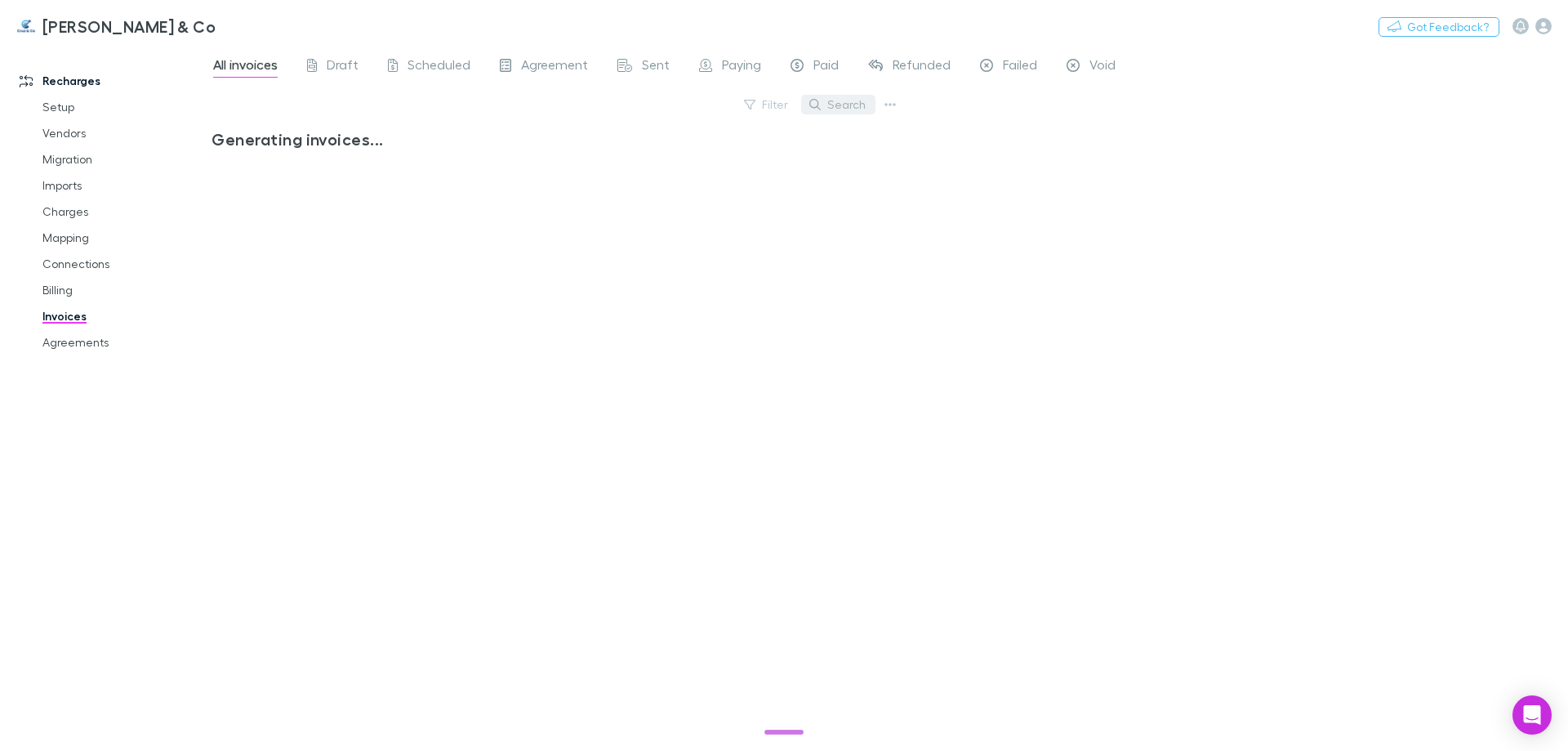
click at [850, 104] on button "Search" at bounding box center [838, 105] width 74 height 20
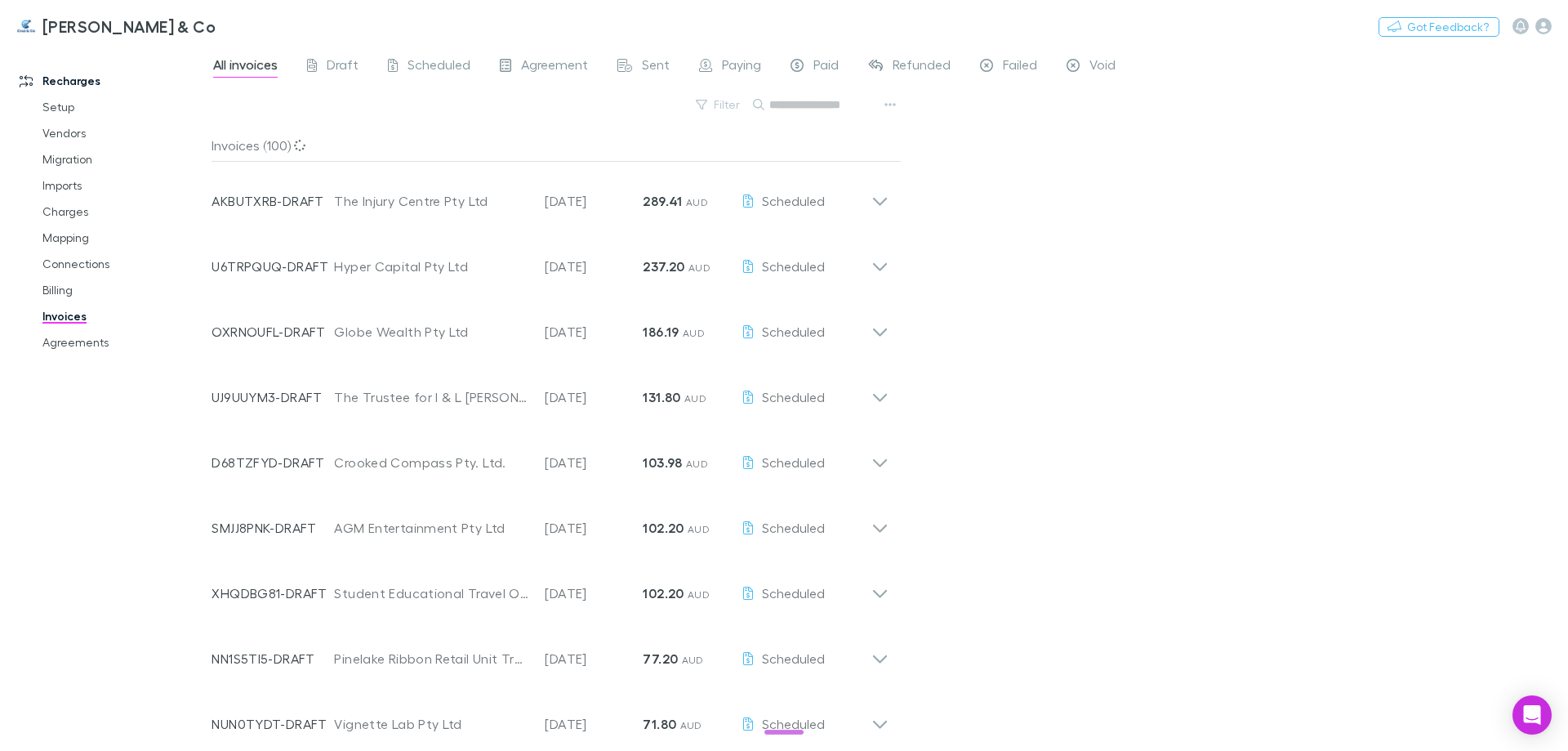
paste input "**********"
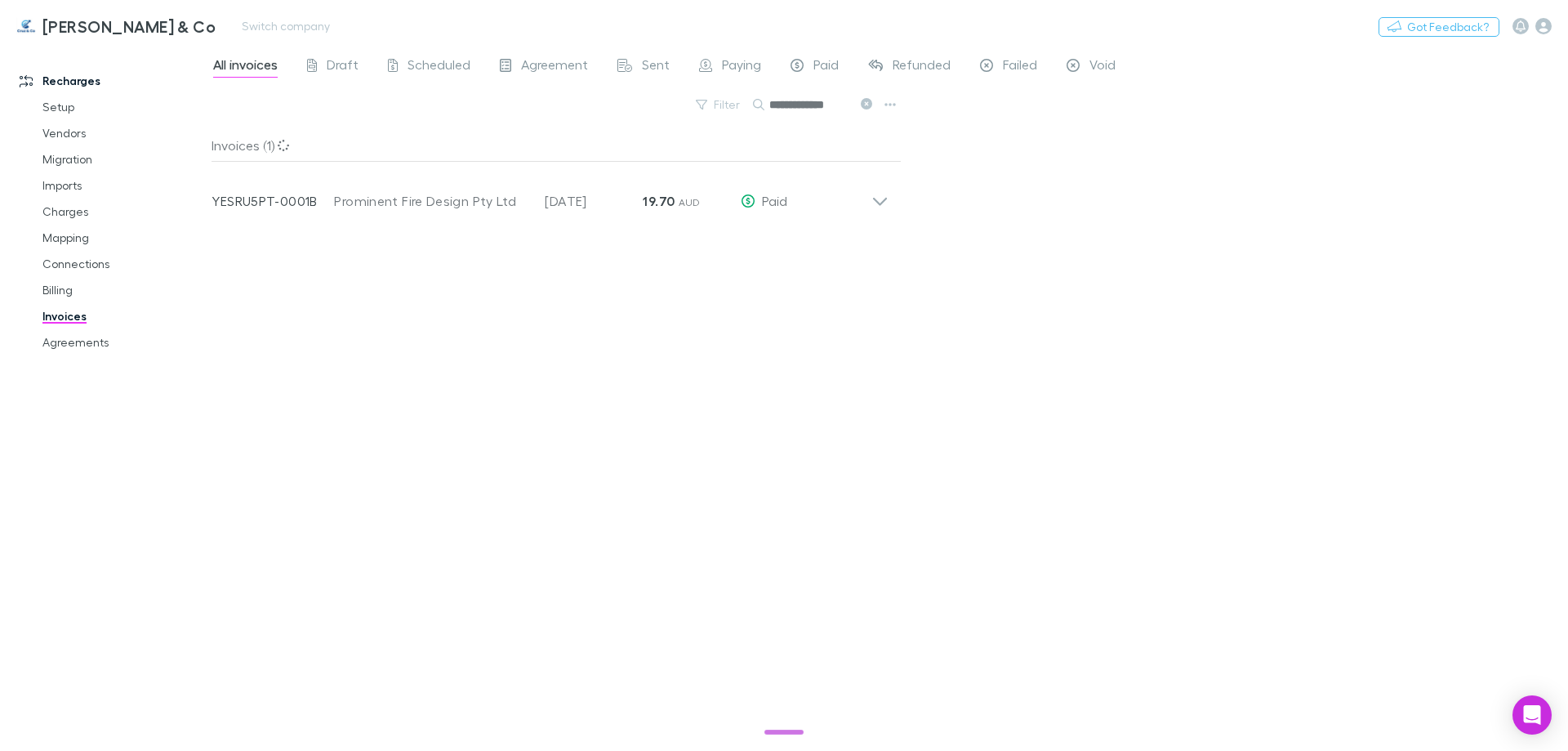
type input "**********"
click at [82, 29] on h3 "Cruz & Co" at bounding box center [129, 26] width 173 height 20
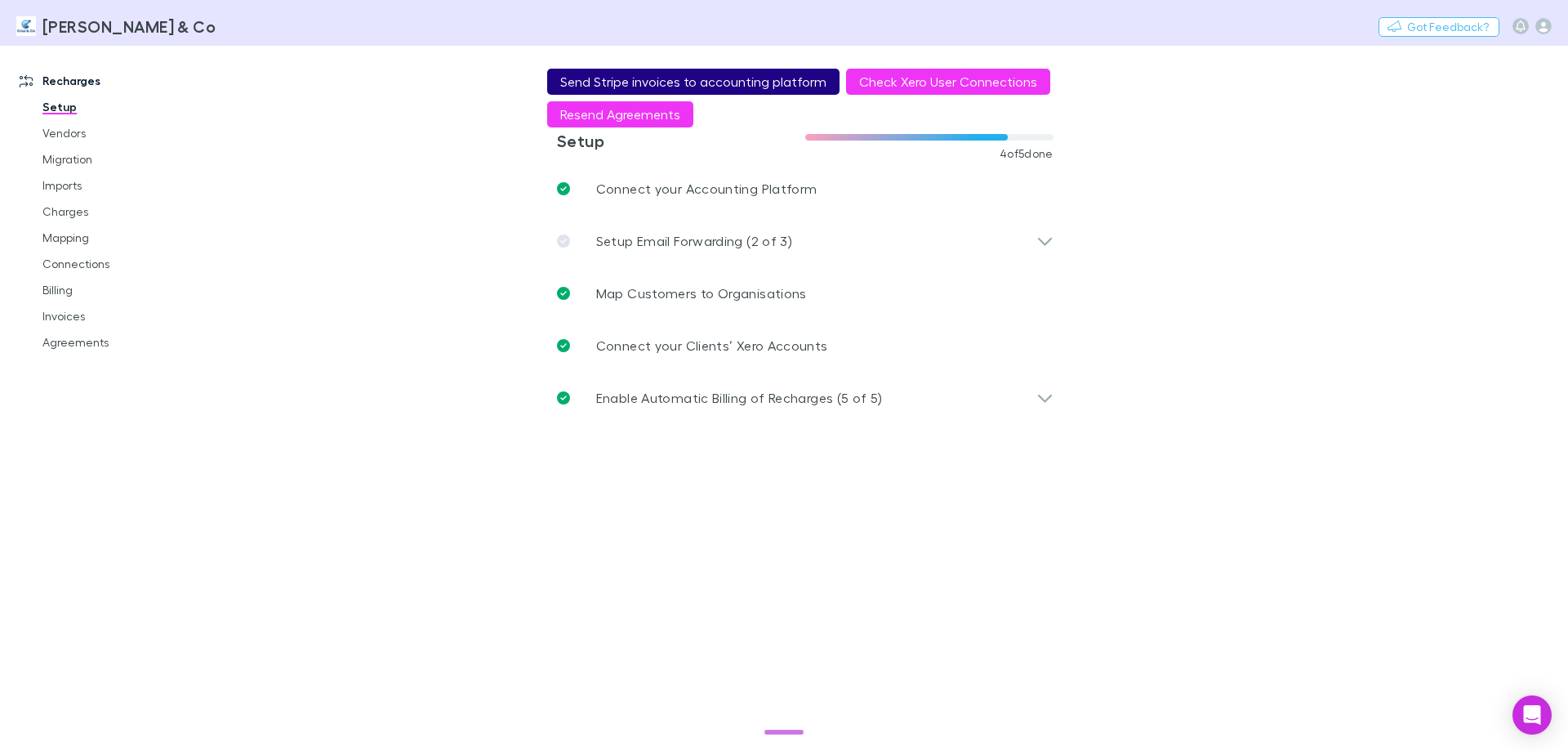
click at [599, 75] on button "Send Stripe invoices to accounting platform" at bounding box center [694, 82] width 292 height 26
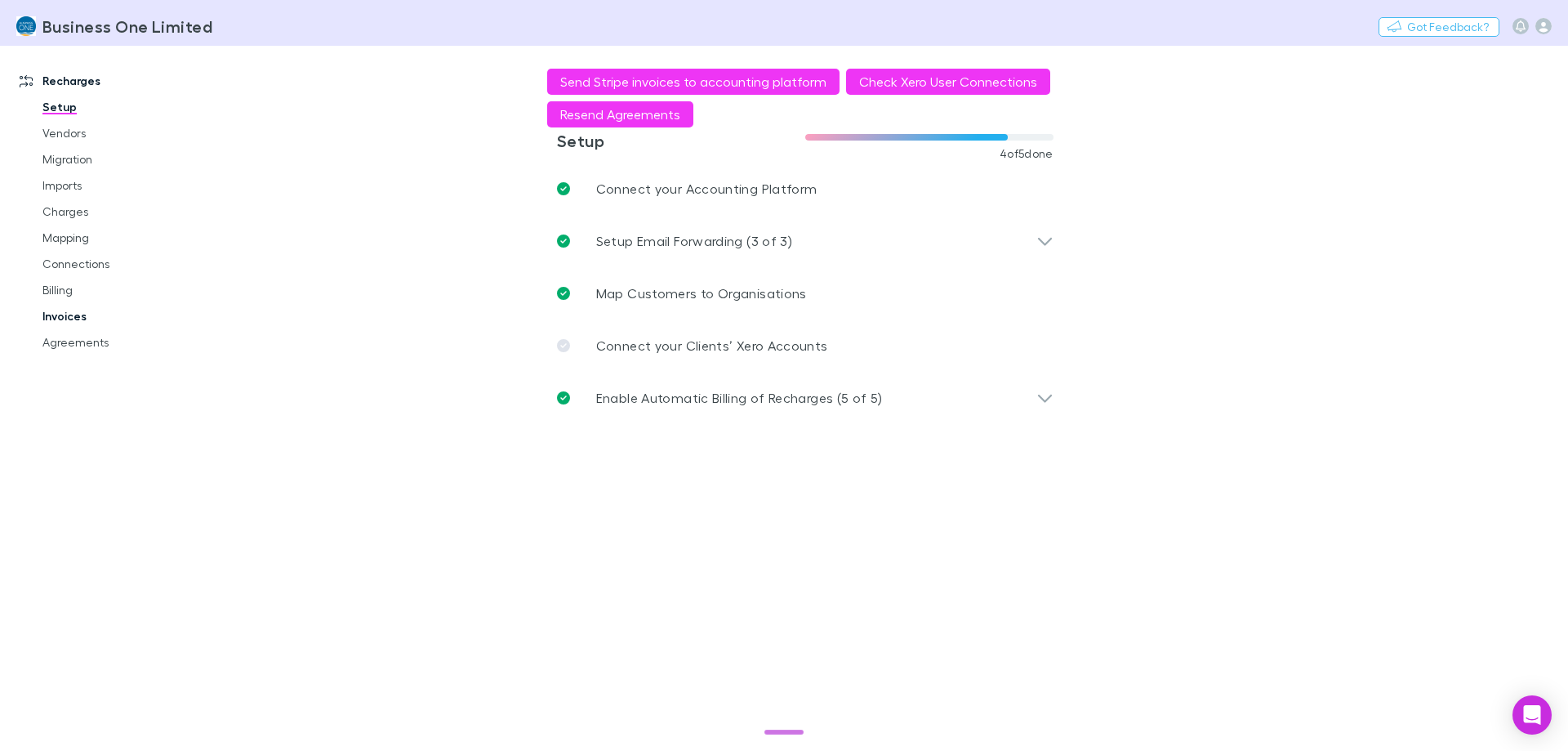
click at [94, 311] on link "Invoices" at bounding box center [123, 316] width 194 height 26
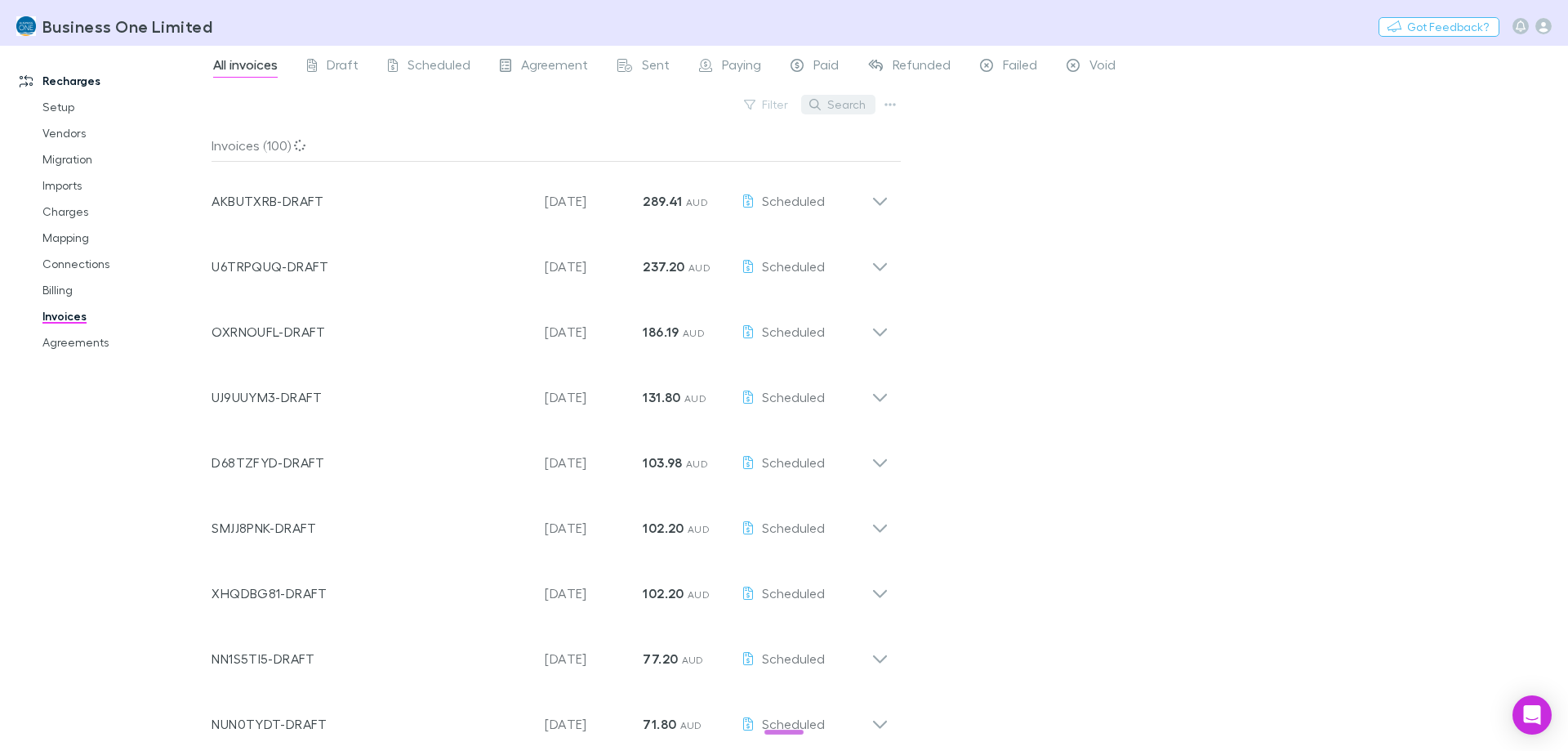
click at [825, 98] on button "Search" at bounding box center [838, 105] width 74 height 20
paste input "**********"
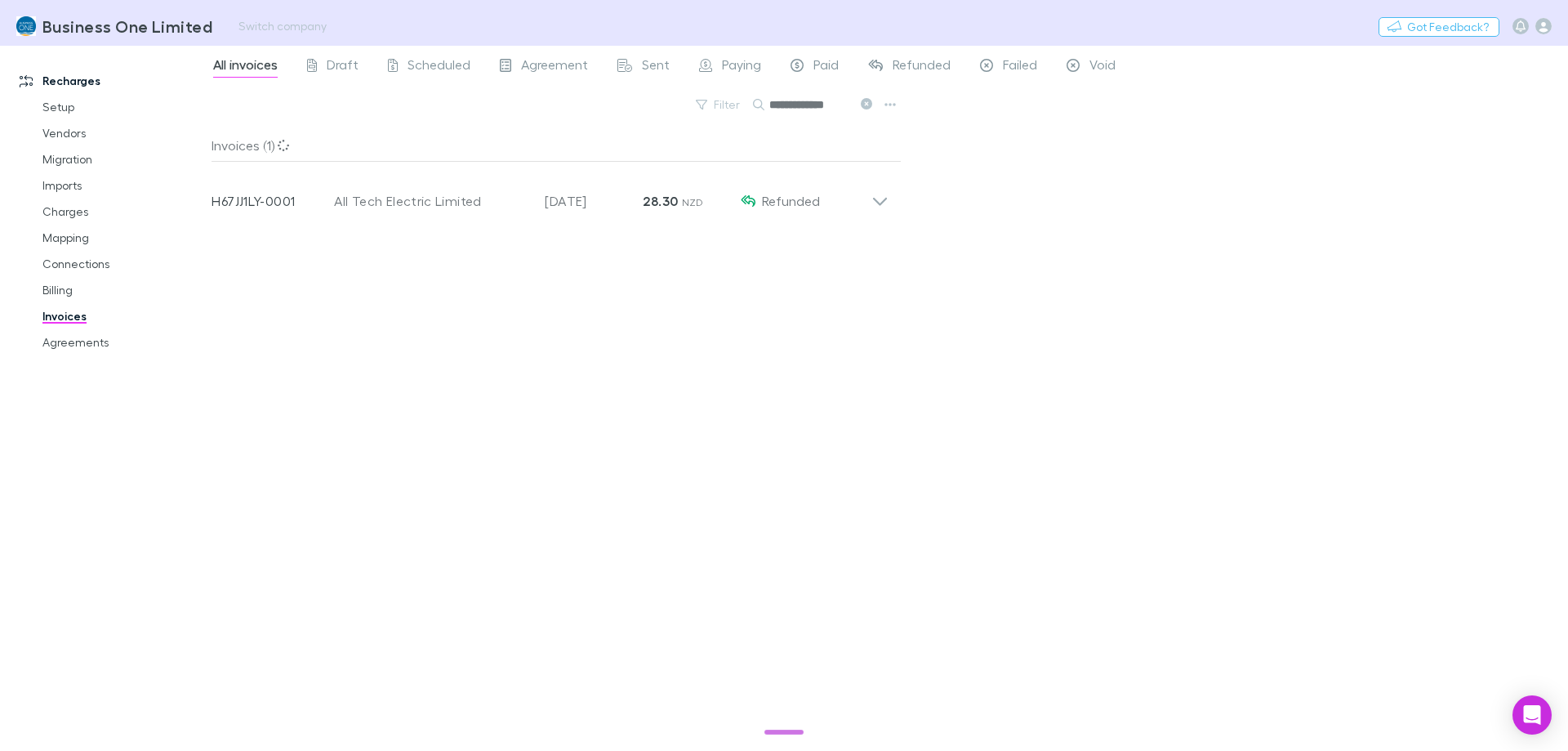
type input "**********"
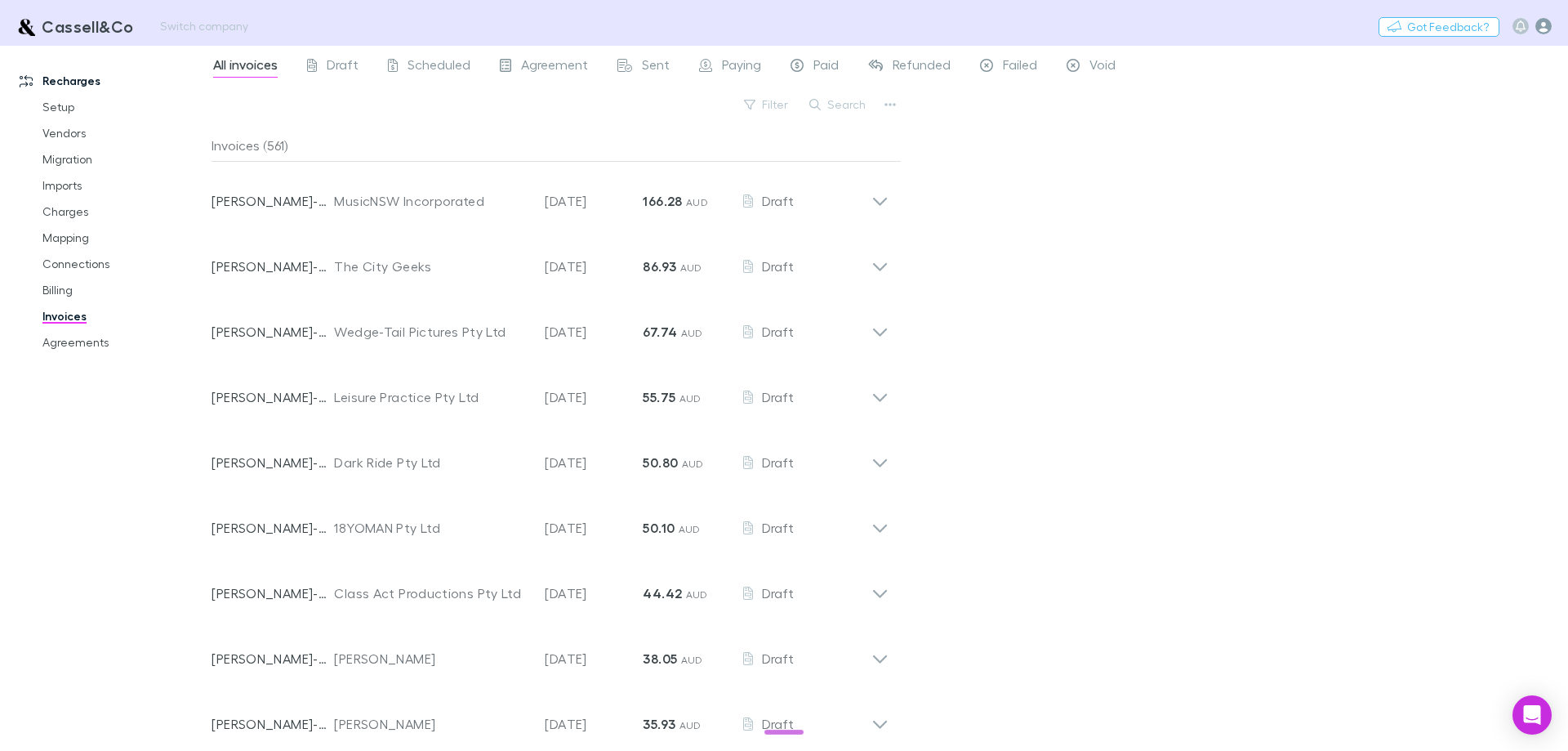
click at [1545, 20] on icon "button" at bounding box center [1543, 26] width 17 height 17
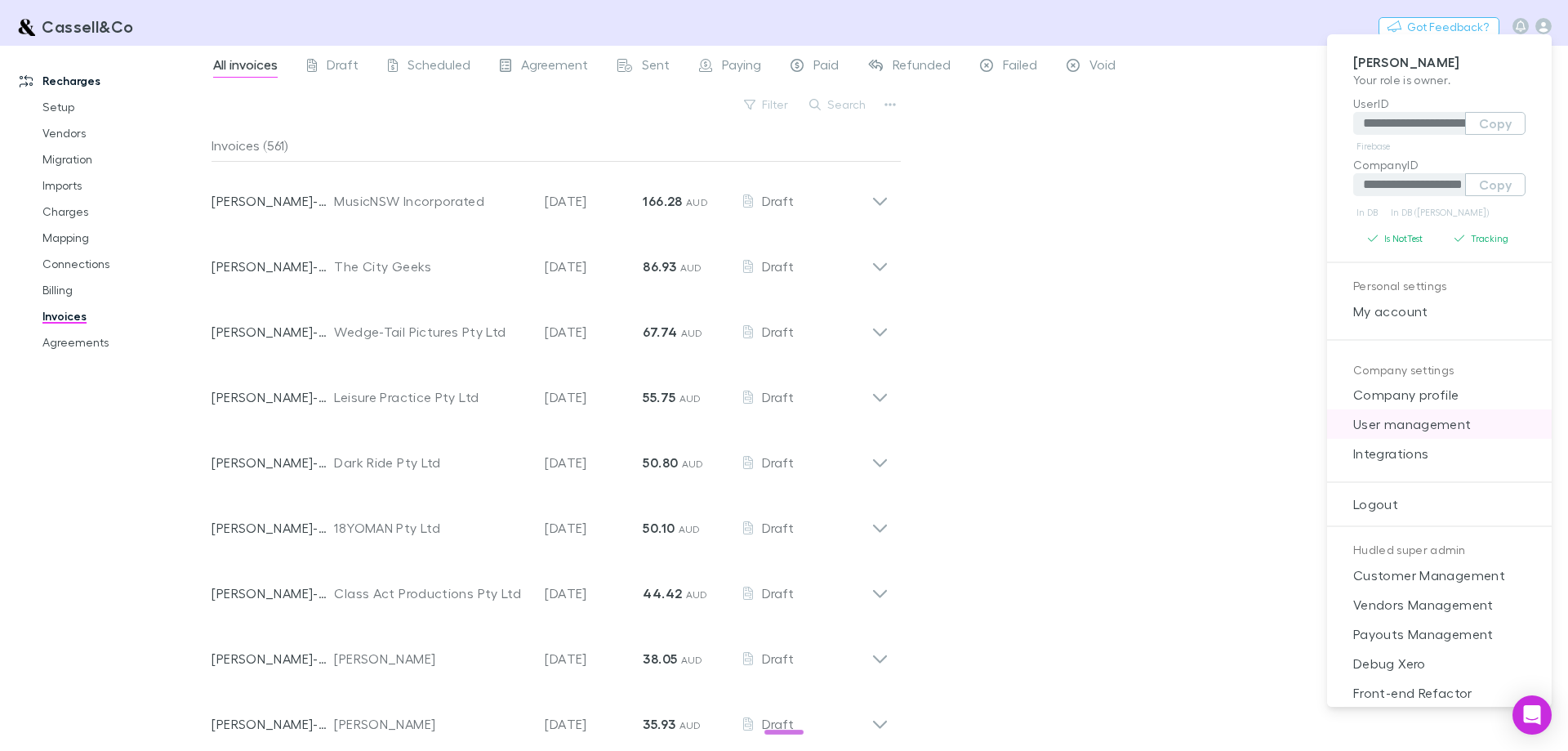
click at [1413, 429] on span "User management" at bounding box center [1439, 424] width 198 height 20
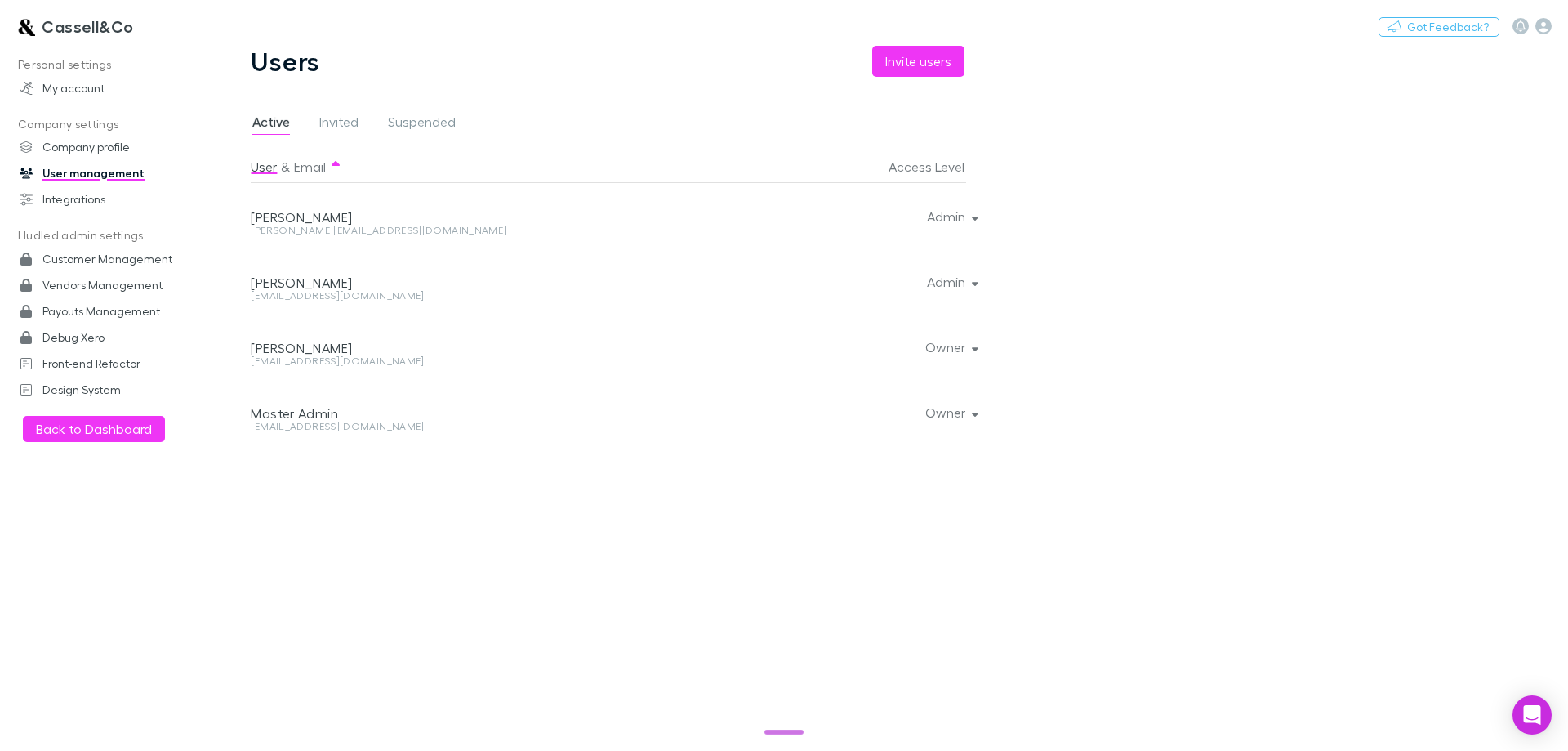
click at [337, 229] on div "christina@cassellandco.com.au" at bounding box center [476, 231] width 452 height 10
click at [359, 299] on div "jcassell@cassellandco.com.au" at bounding box center [476, 296] width 452 height 10
click at [361, 299] on div "jcassell@cassellandco.com.au" at bounding box center [476, 296] width 452 height 10
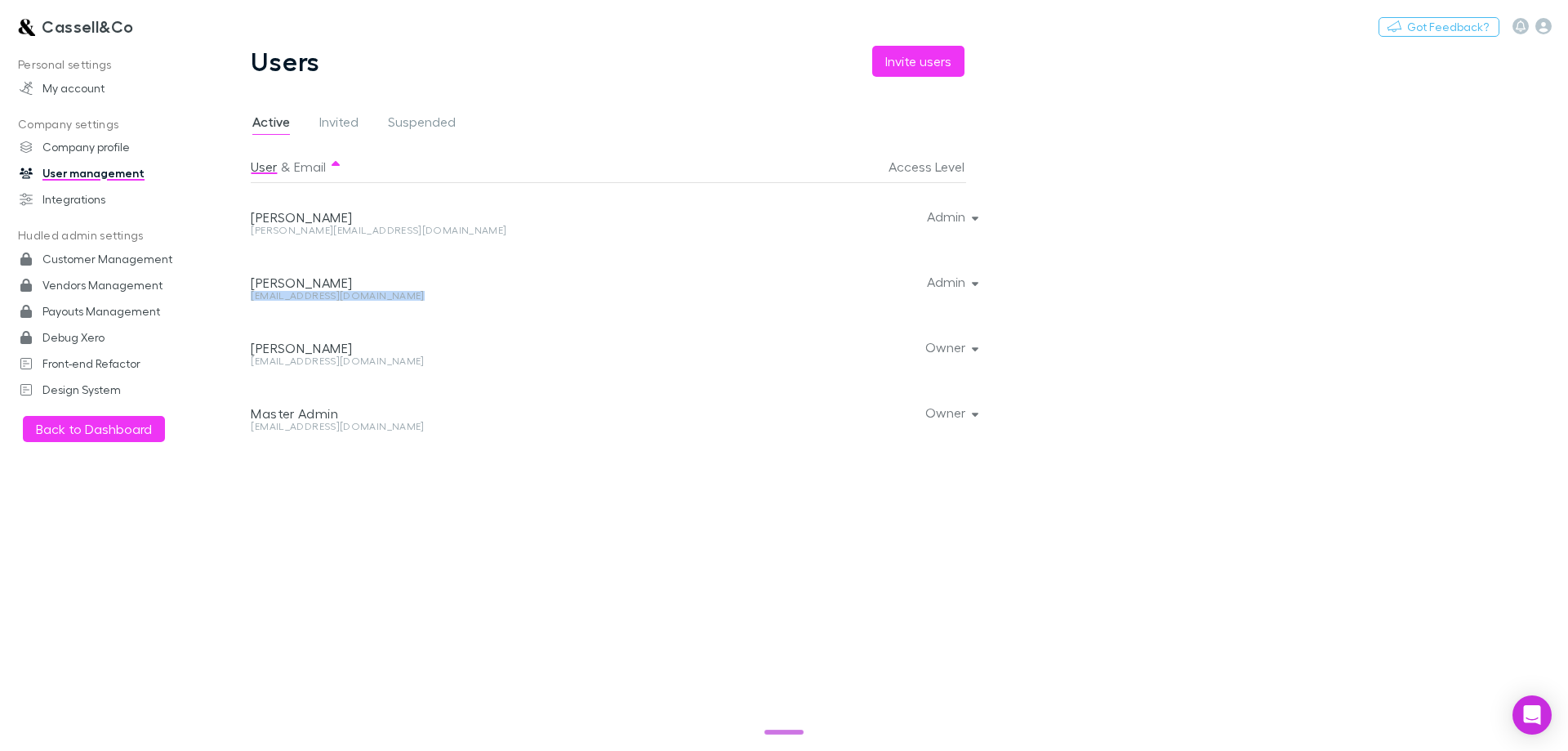
click at [362, 301] on div "jcassell@cassellandco.com.au" at bounding box center [476, 296] width 452 height 10
drag, startPoint x: 498, startPoint y: 506, endPoint x: 312, endPoint y: 272, distance: 298.9
click at [498, 506] on div "User & Email Access Level Christina Vitsentzatos christina@cassellandco.com.au …" at bounding box center [620, 444] width 738 height 587
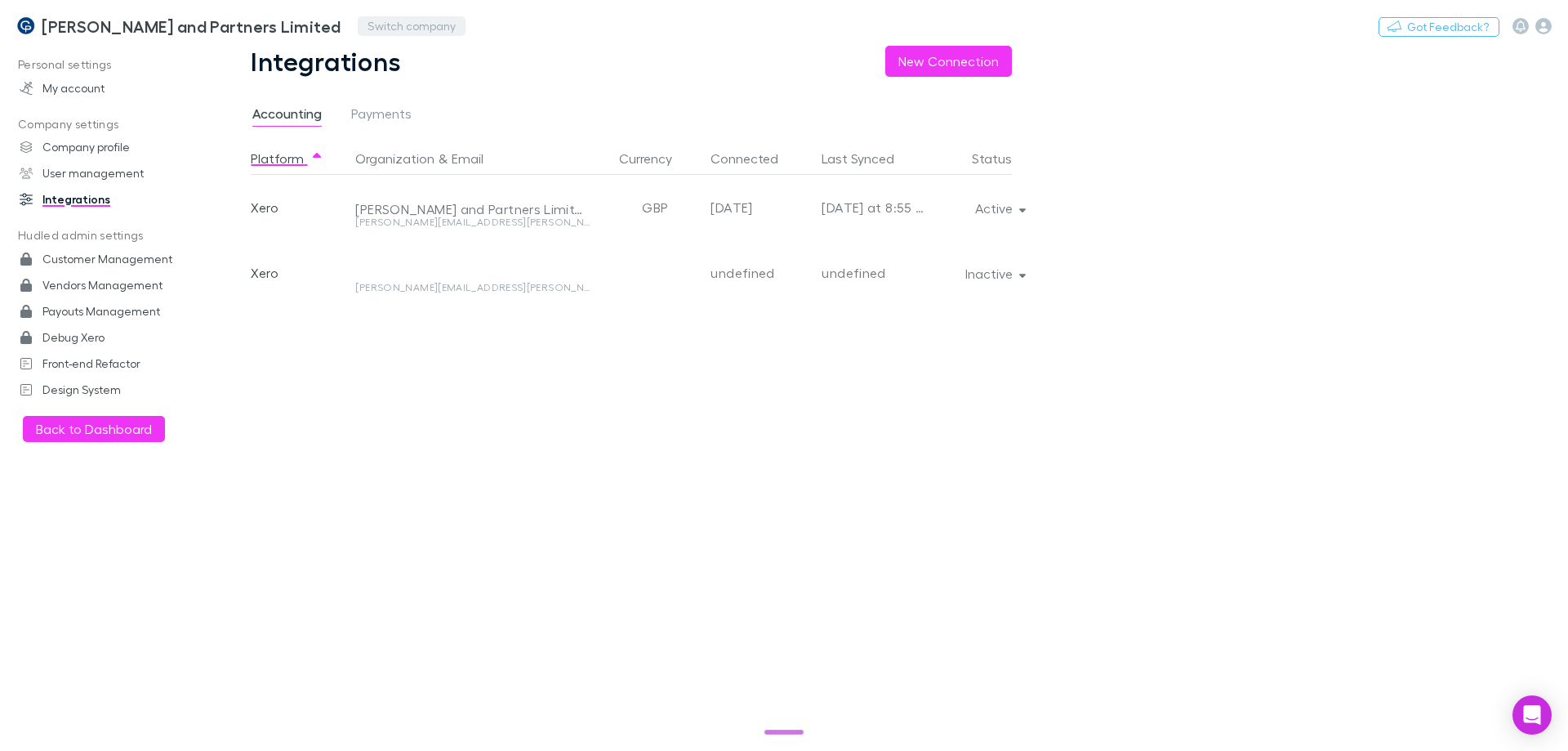
click at [367, 27] on button "Switch company" at bounding box center [411, 26] width 108 height 20
type input "****"
click at [1012, 202] on button "Active" at bounding box center [999, 208] width 74 height 23
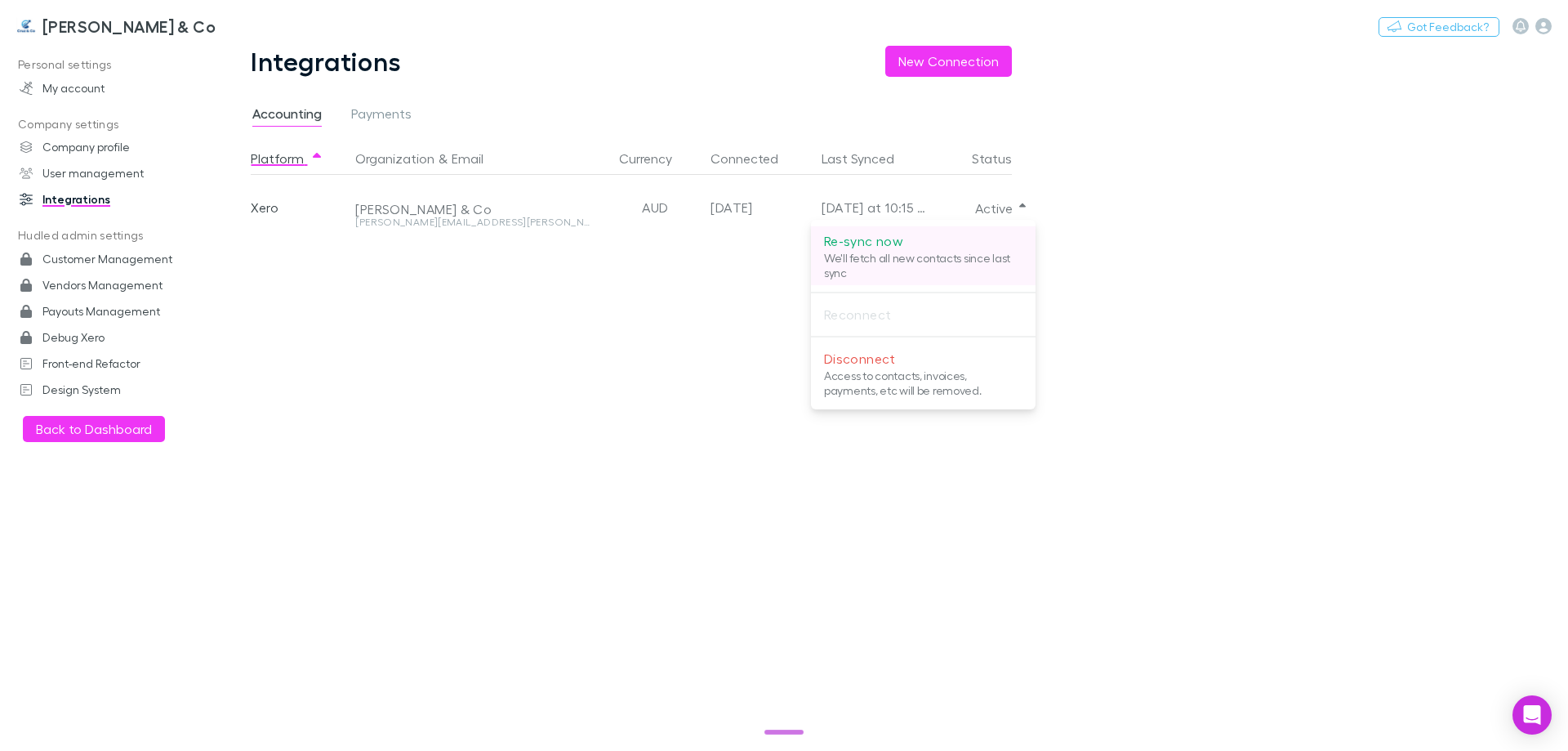
click at [965, 235] on p "Re-sync now" at bounding box center [923, 241] width 198 height 20
click at [1228, 232] on div at bounding box center [784, 375] width 1568 height 751
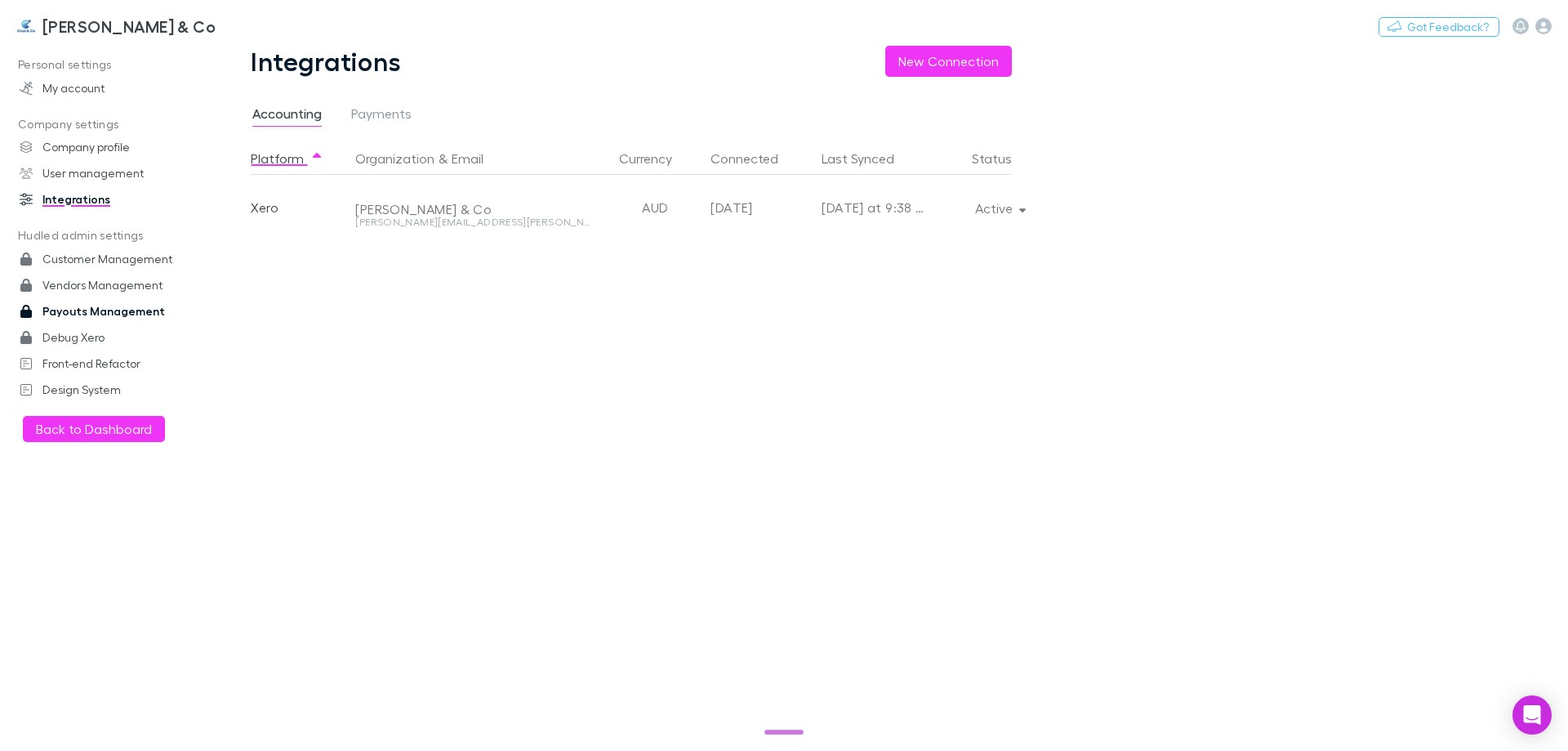
click at [121, 316] on link "Payouts Management" at bounding box center [111, 311] width 217 height 26
select select "****"
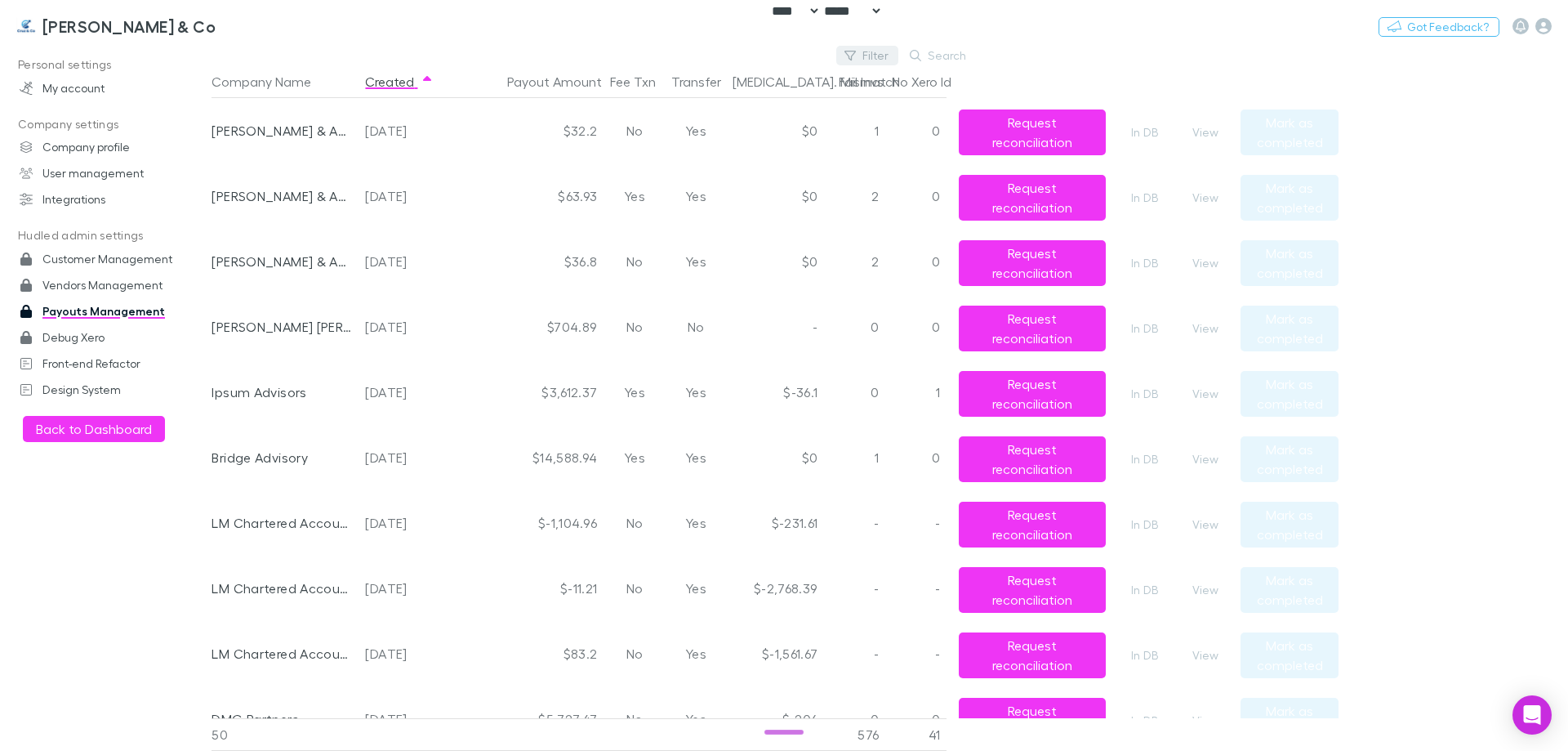
click at [865, 50] on button "Filter" at bounding box center [867, 55] width 62 height 20
type input "***"
click at [751, 159] on li "Cruz & Co" at bounding box center [758, 162] width 284 height 26
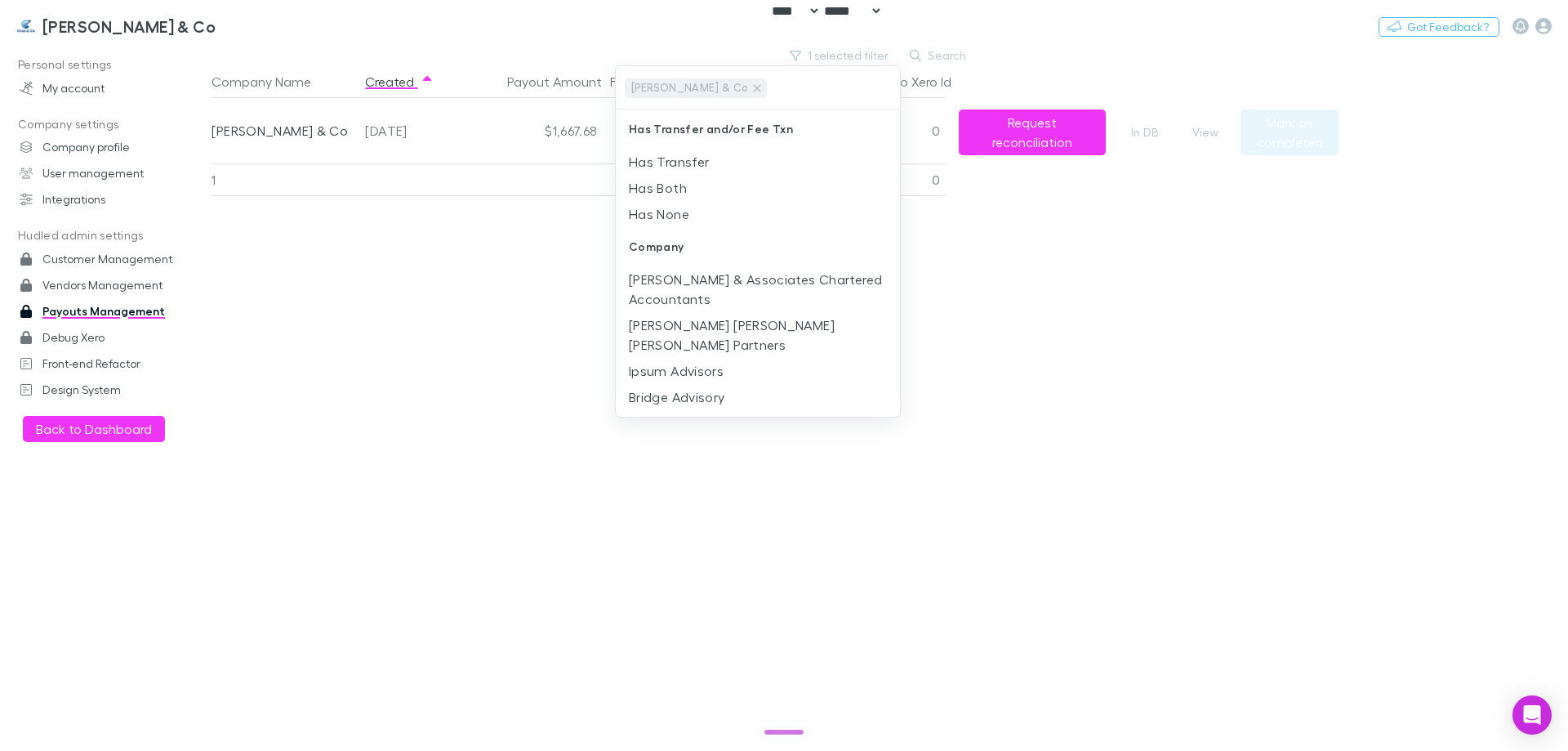
click at [1116, 391] on div at bounding box center [784, 375] width 1568 height 751
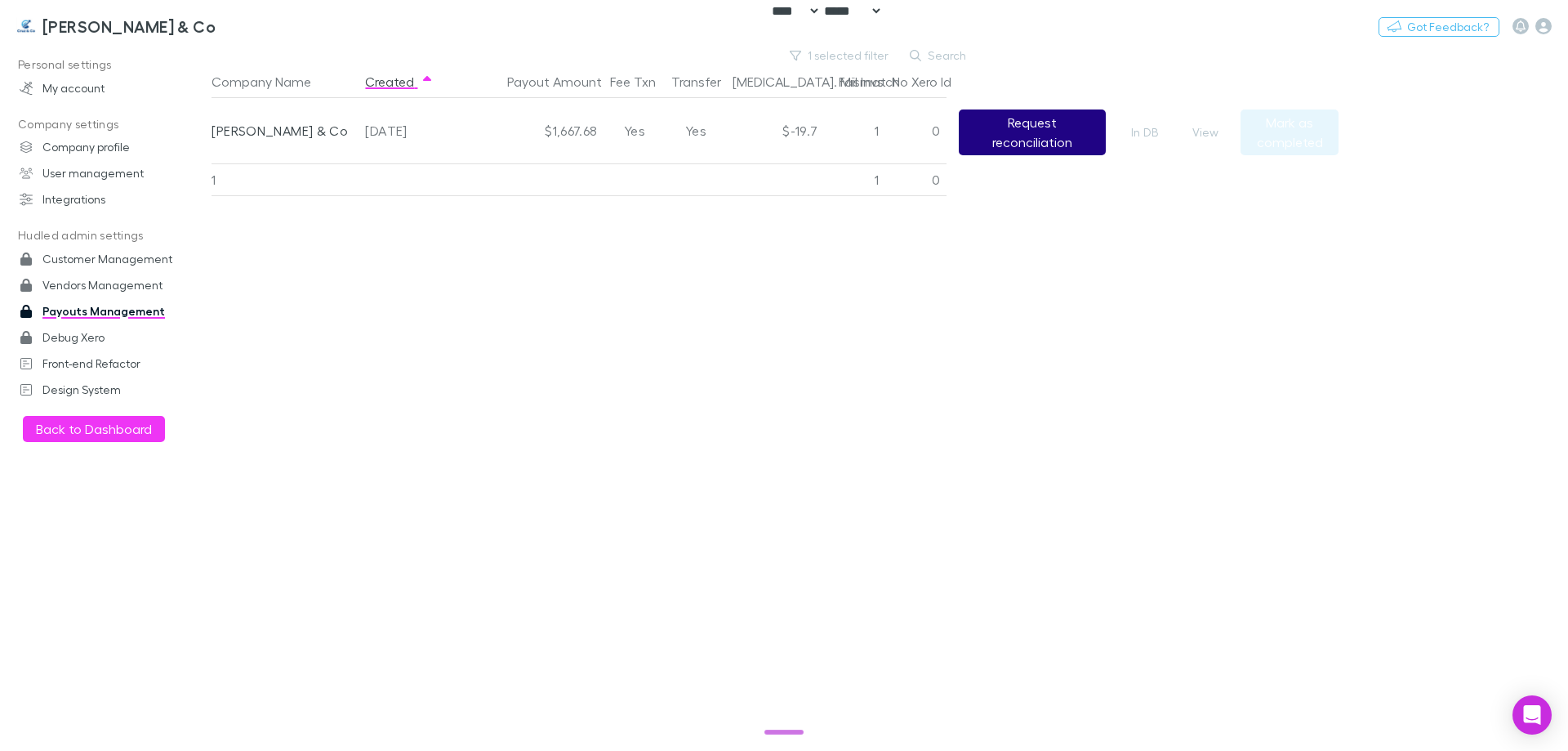
click at [996, 140] on button "Request reconciliation" at bounding box center [1032, 132] width 147 height 45
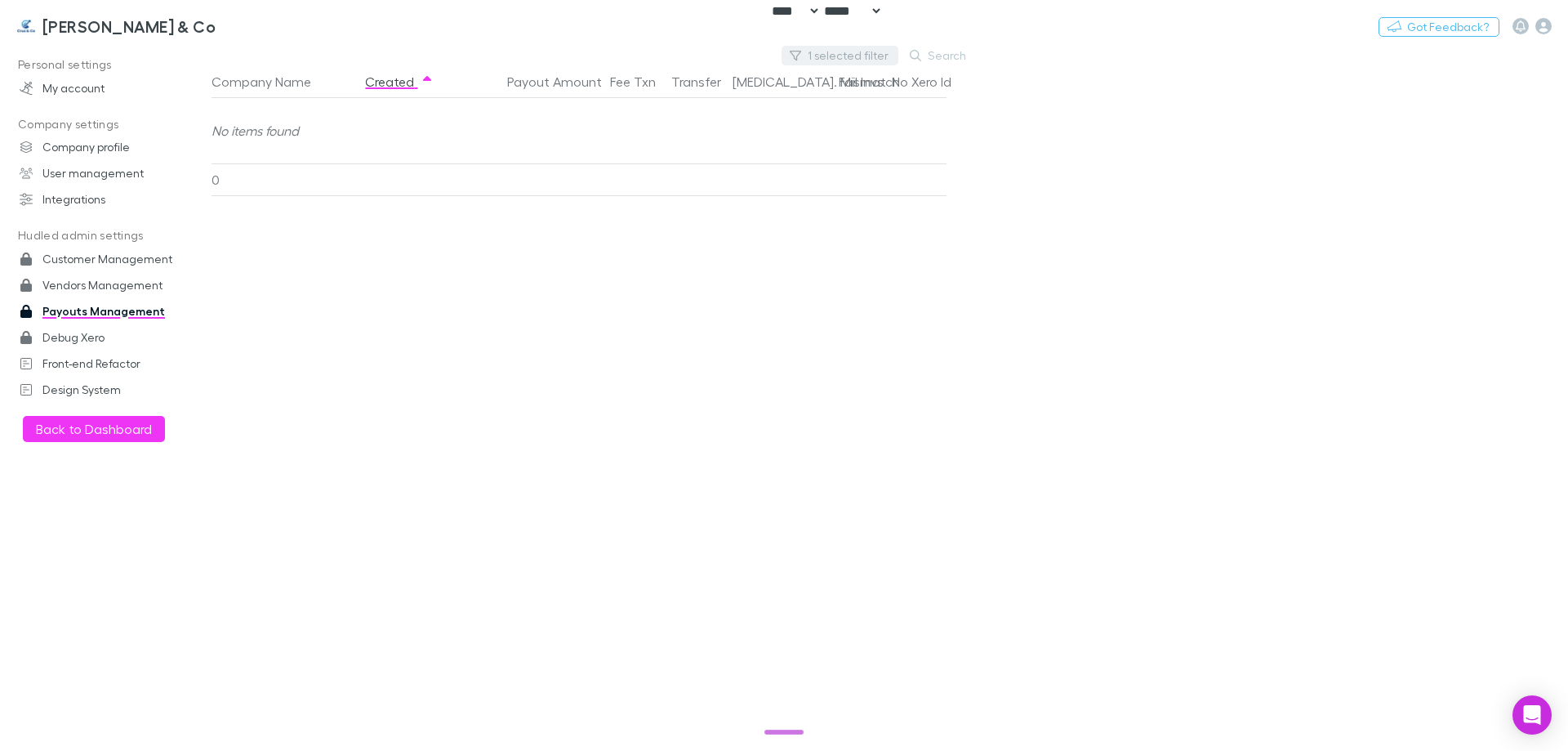
click at [808, 58] on button "1 selected filter" at bounding box center [840, 55] width 116 height 20
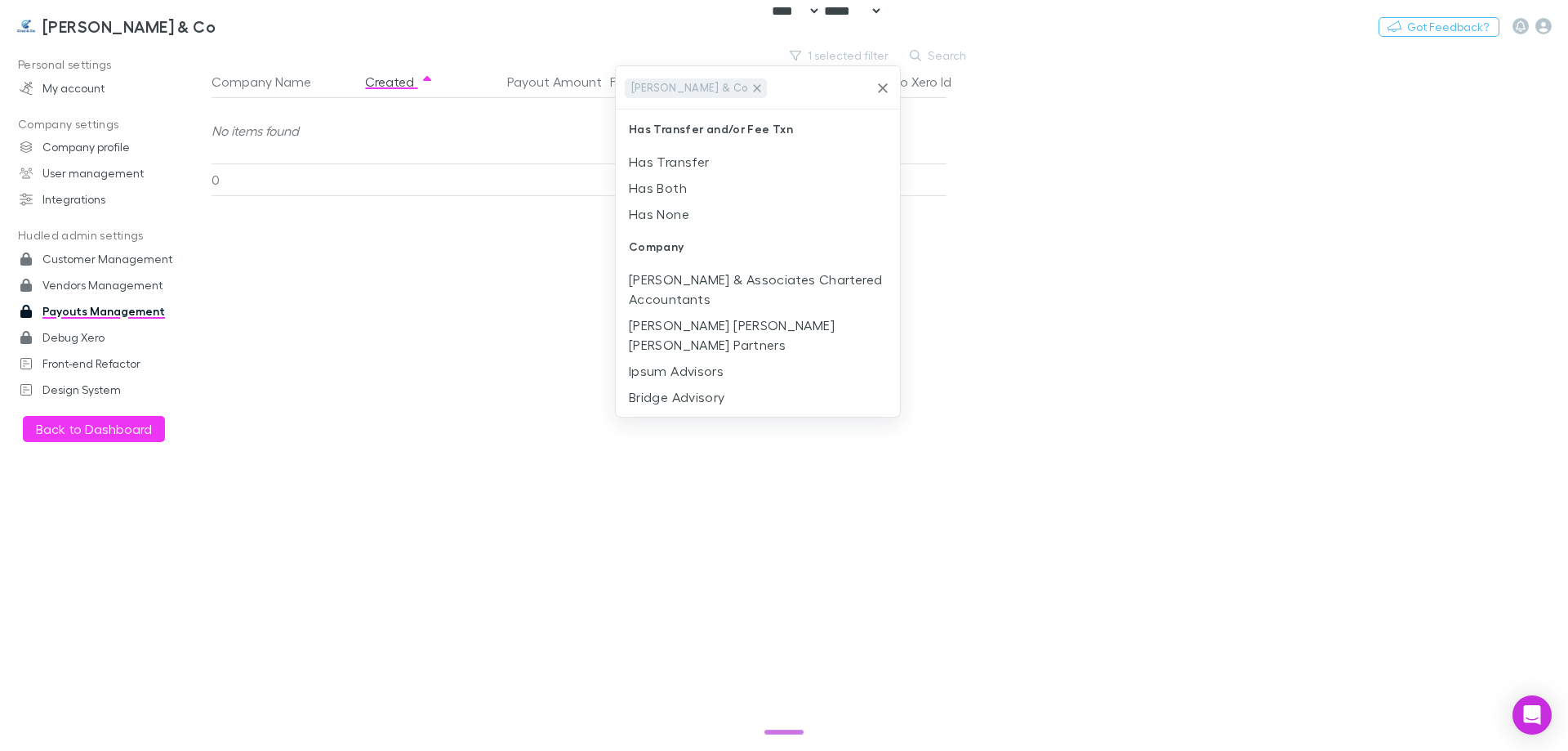
click at [751, 83] on icon at bounding box center [757, 88] width 13 height 13
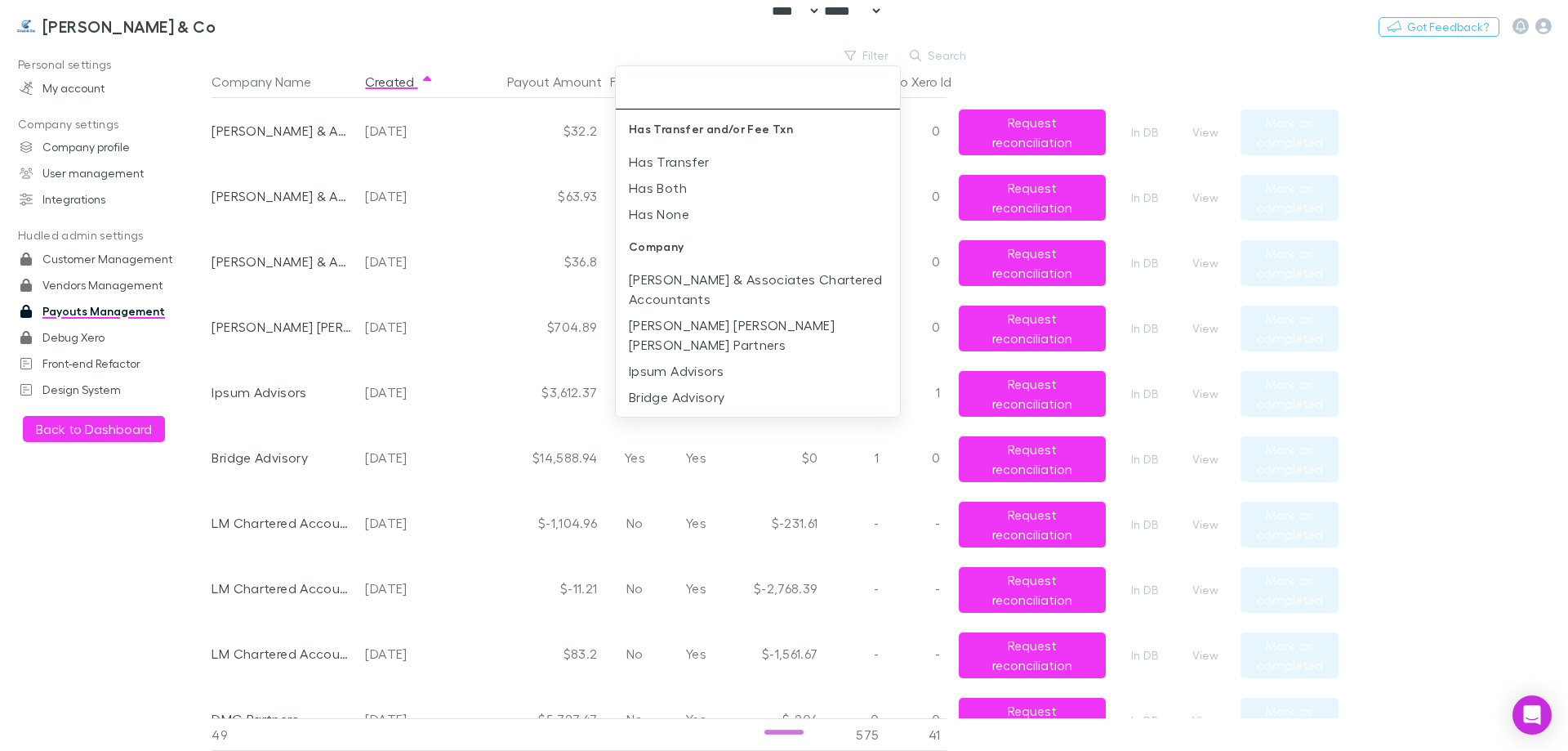
click at [367, 296] on div at bounding box center [784, 375] width 1568 height 751
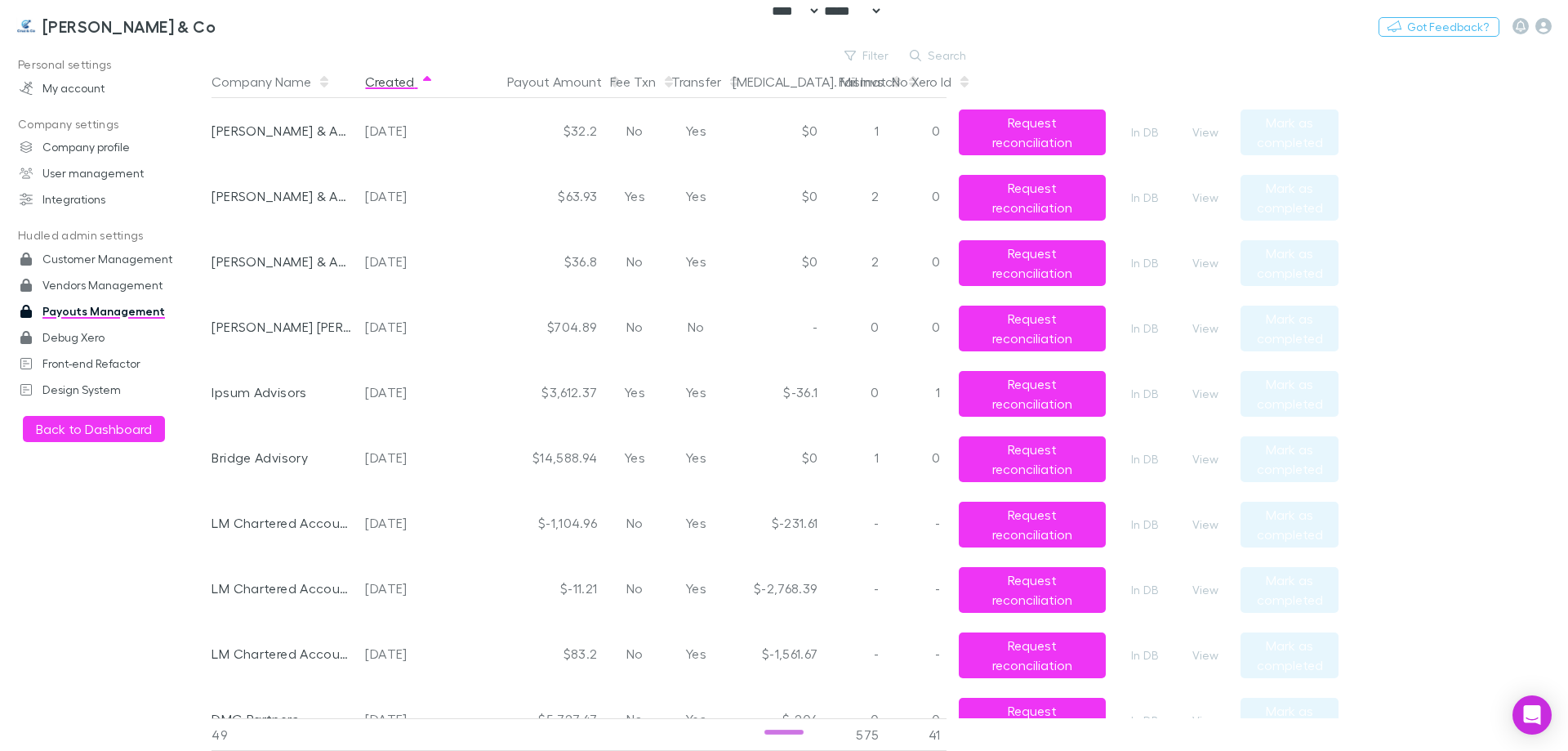
click at [398, 87] on button "Created" at bounding box center [399, 82] width 69 height 33
click at [1200, 129] on button "View" at bounding box center [1205, 132] width 52 height 20
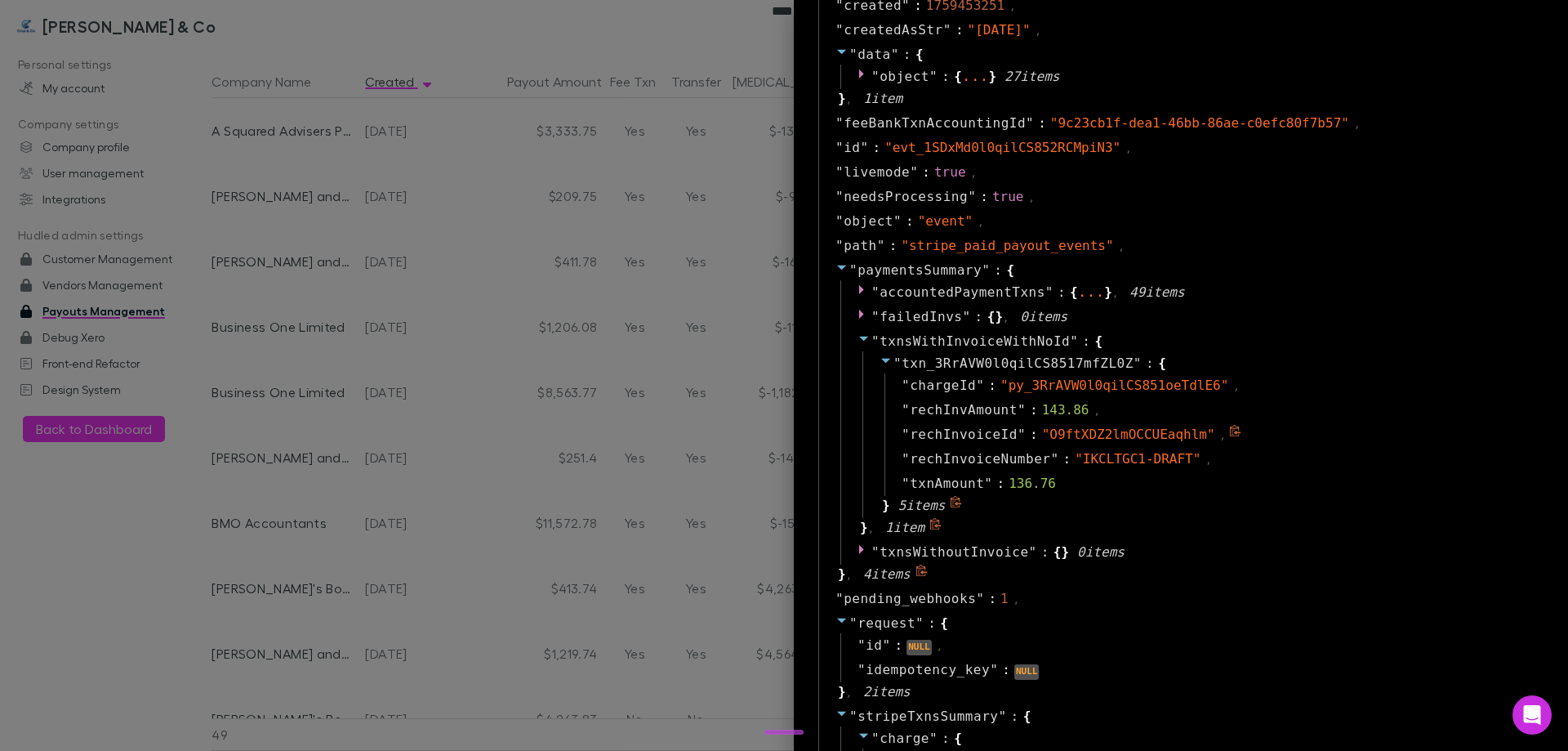
scroll to position [981, 0]
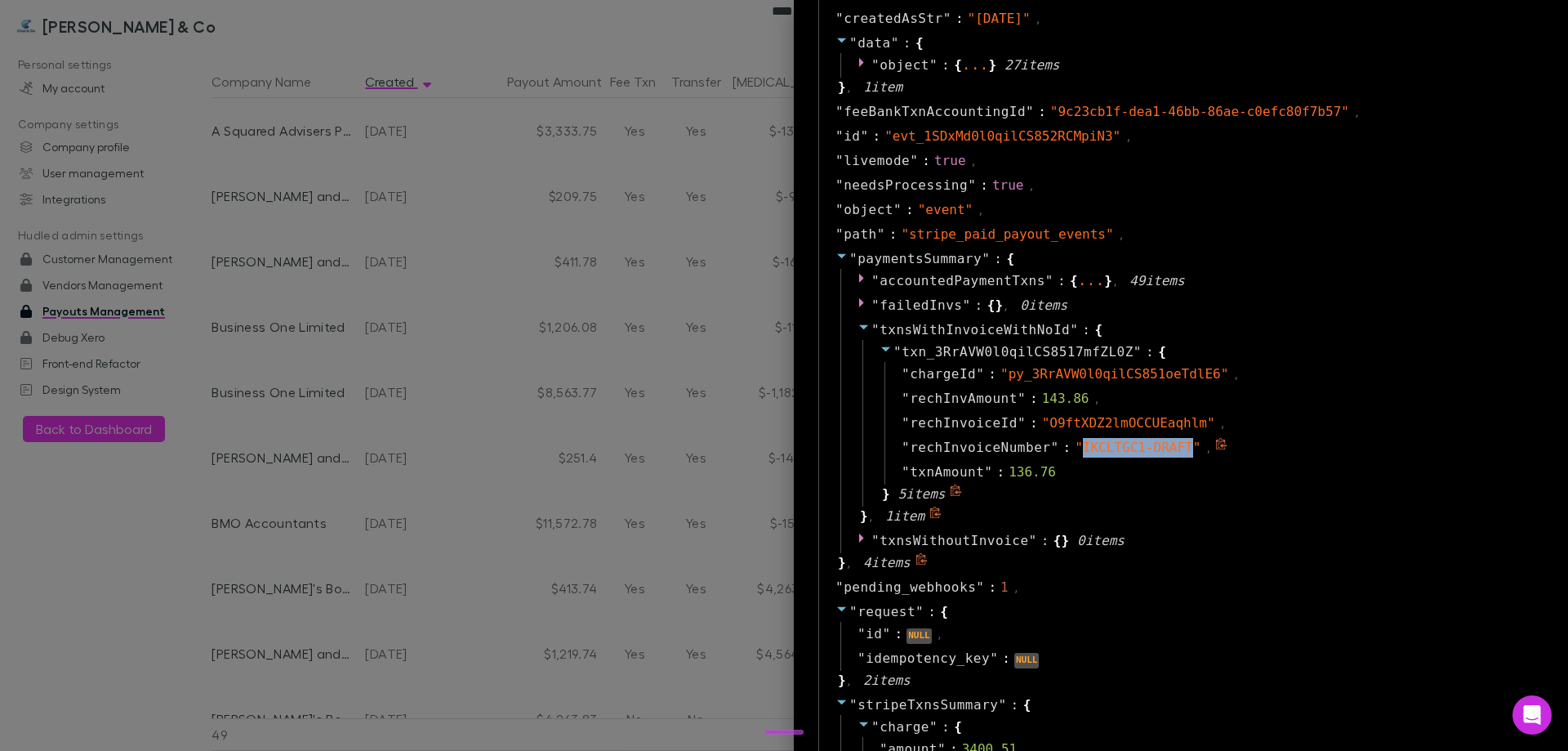
drag, startPoint x: 1056, startPoint y: 449, endPoint x: 1156, endPoint y: 449, distance: 100.0
click at [1156, 449] on span "" IKCLTGC1-DRAFT "" at bounding box center [1138, 447] width 126 height 16
copy span "IKCLTGC1-DRAFT"
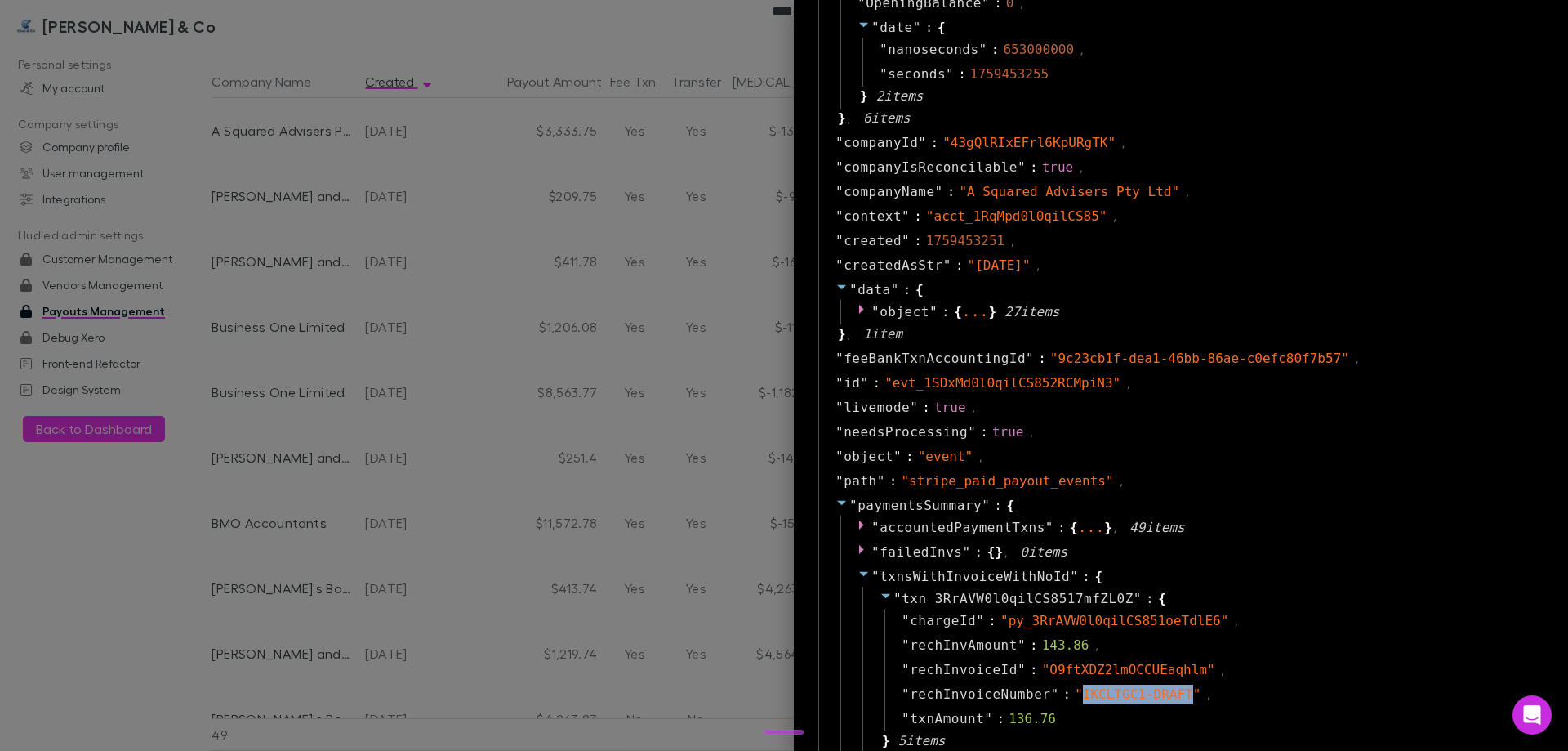
scroll to position [735, 0]
click at [405, 245] on div at bounding box center [784, 375] width 1568 height 751
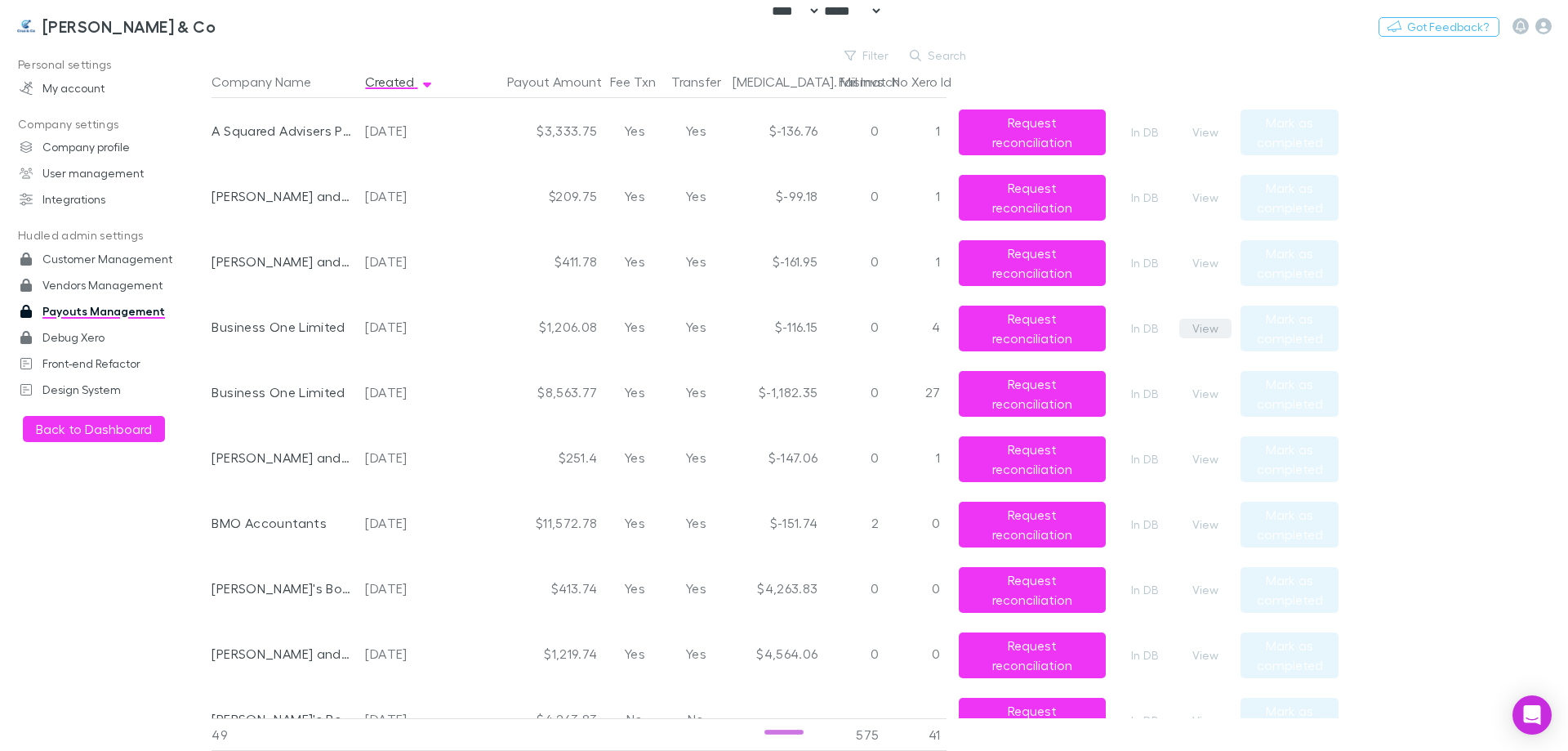
click at [1201, 326] on button "View" at bounding box center [1205, 329] width 52 height 20
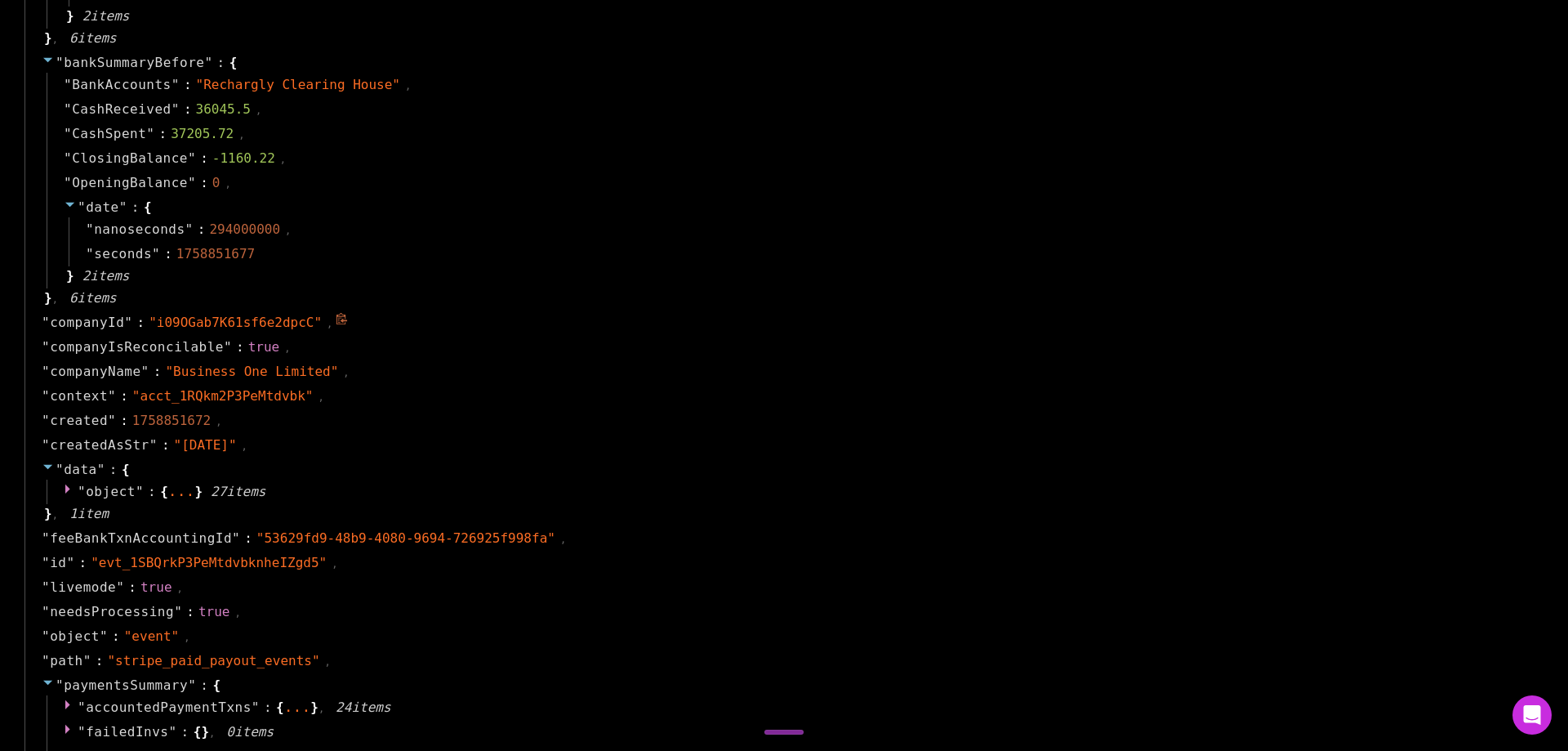
scroll to position [899, 0]
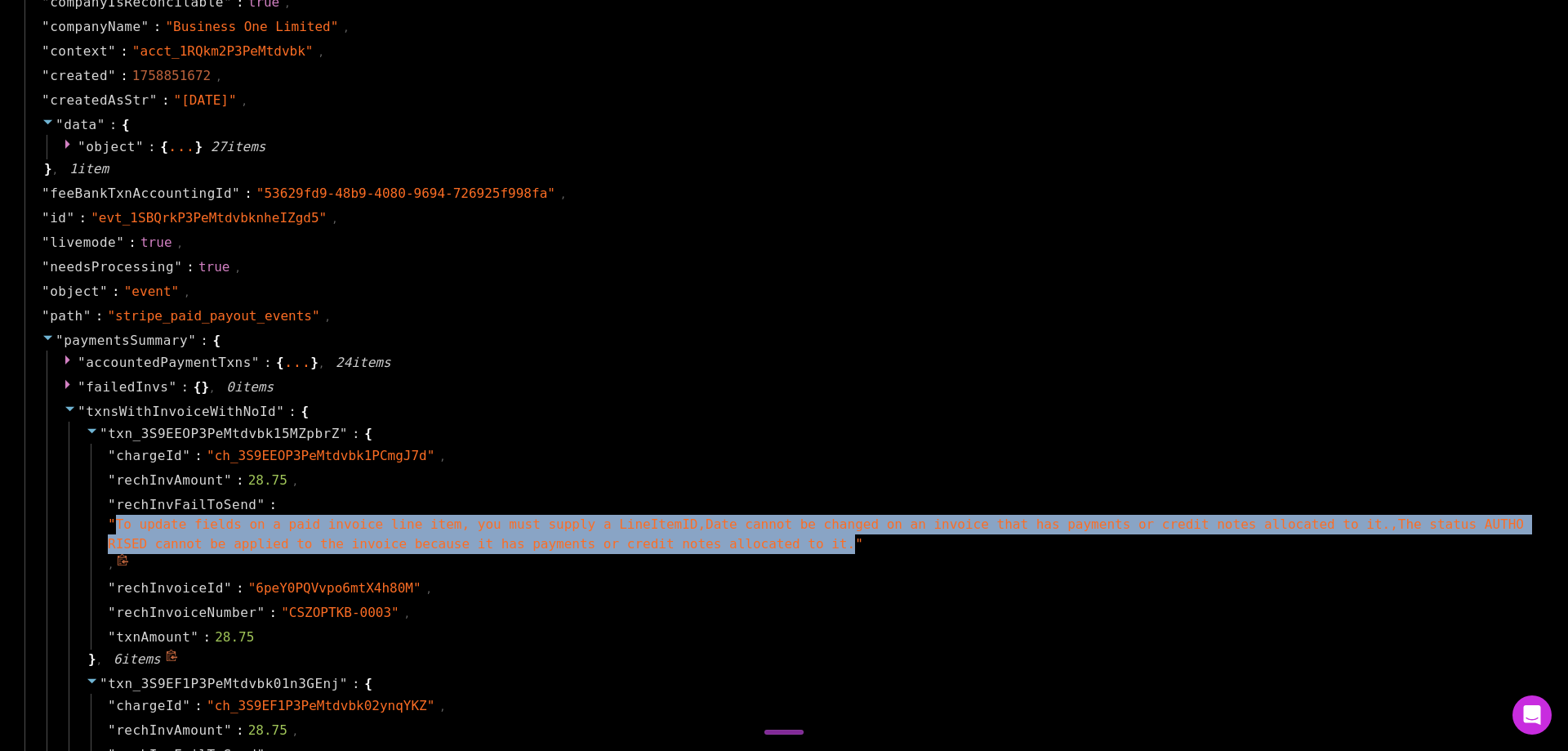
drag, startPoint x: 670, startPoint y: 547, endPoint x: 116, endPoint y: 525, distance: 554.4
click at [116, 525] on span "" To update fields on a paid invoice line item, you must supply a LineItemID,Da…" at bounding box center [816, 534] width 1416 height 36
copy span "To update fields on a paid invoice line item, you must supply a LineItemID,Date…"
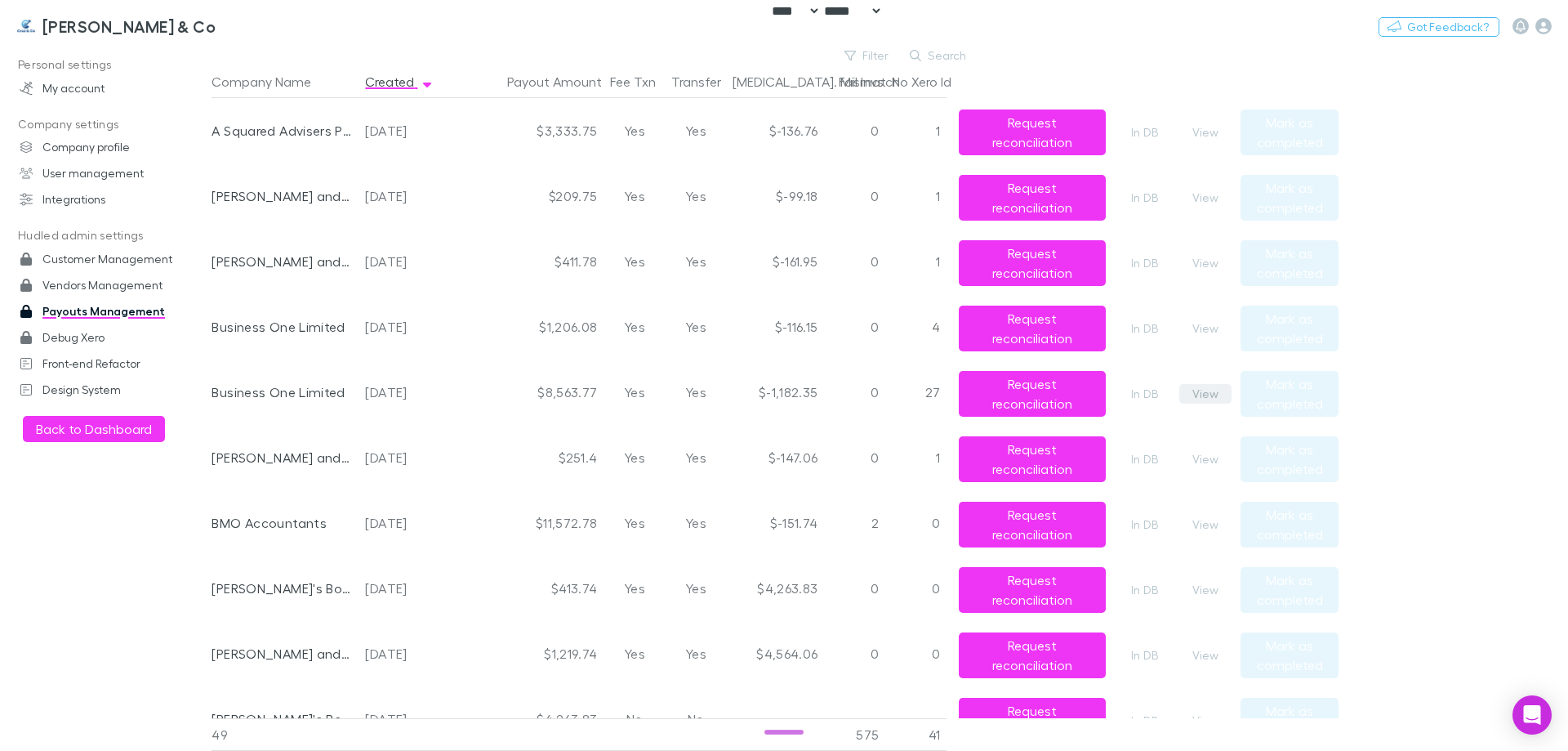
click at [1212, 399] on button "View" at bounding box center [1205, 394] width 52 height 20
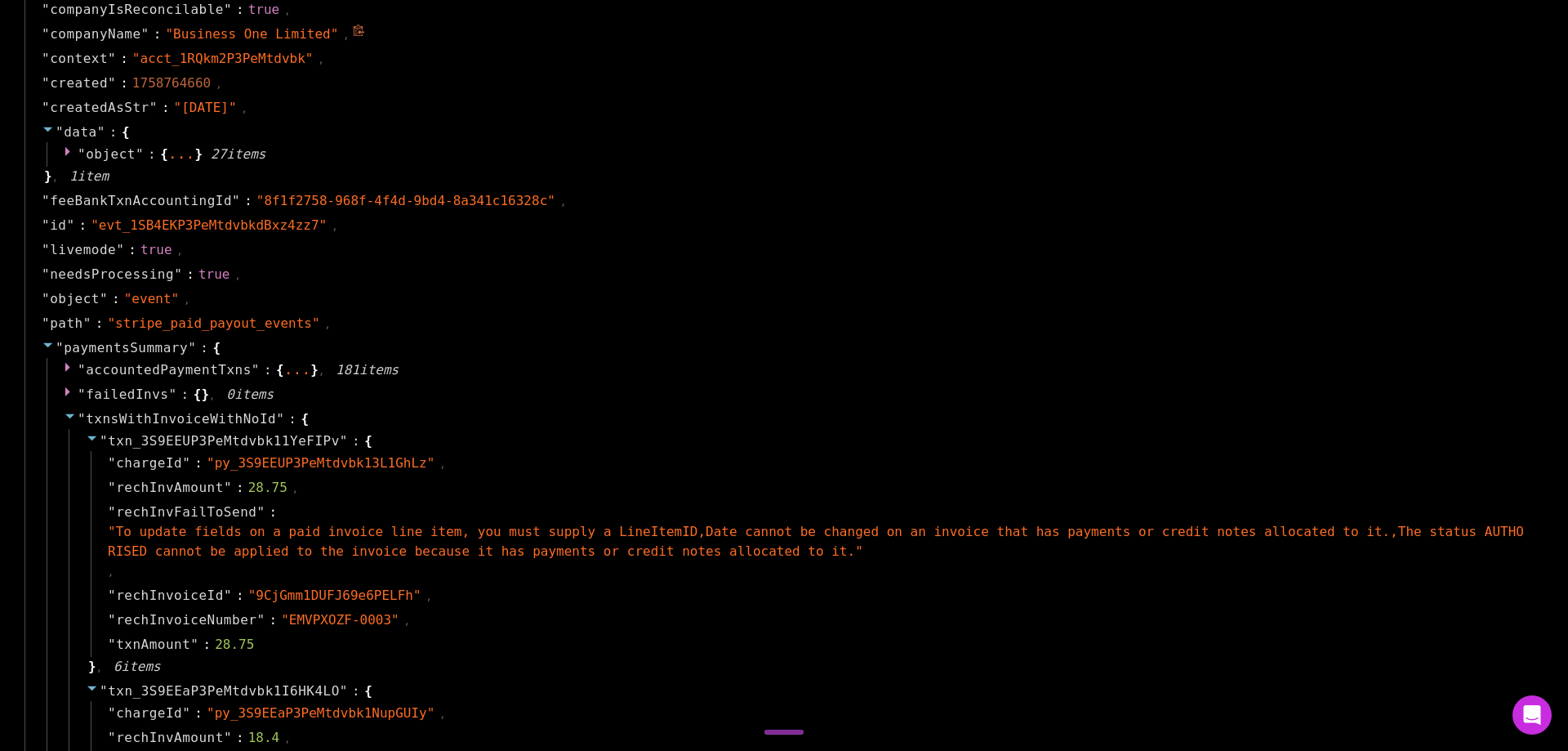
scroll to position [899, 0]
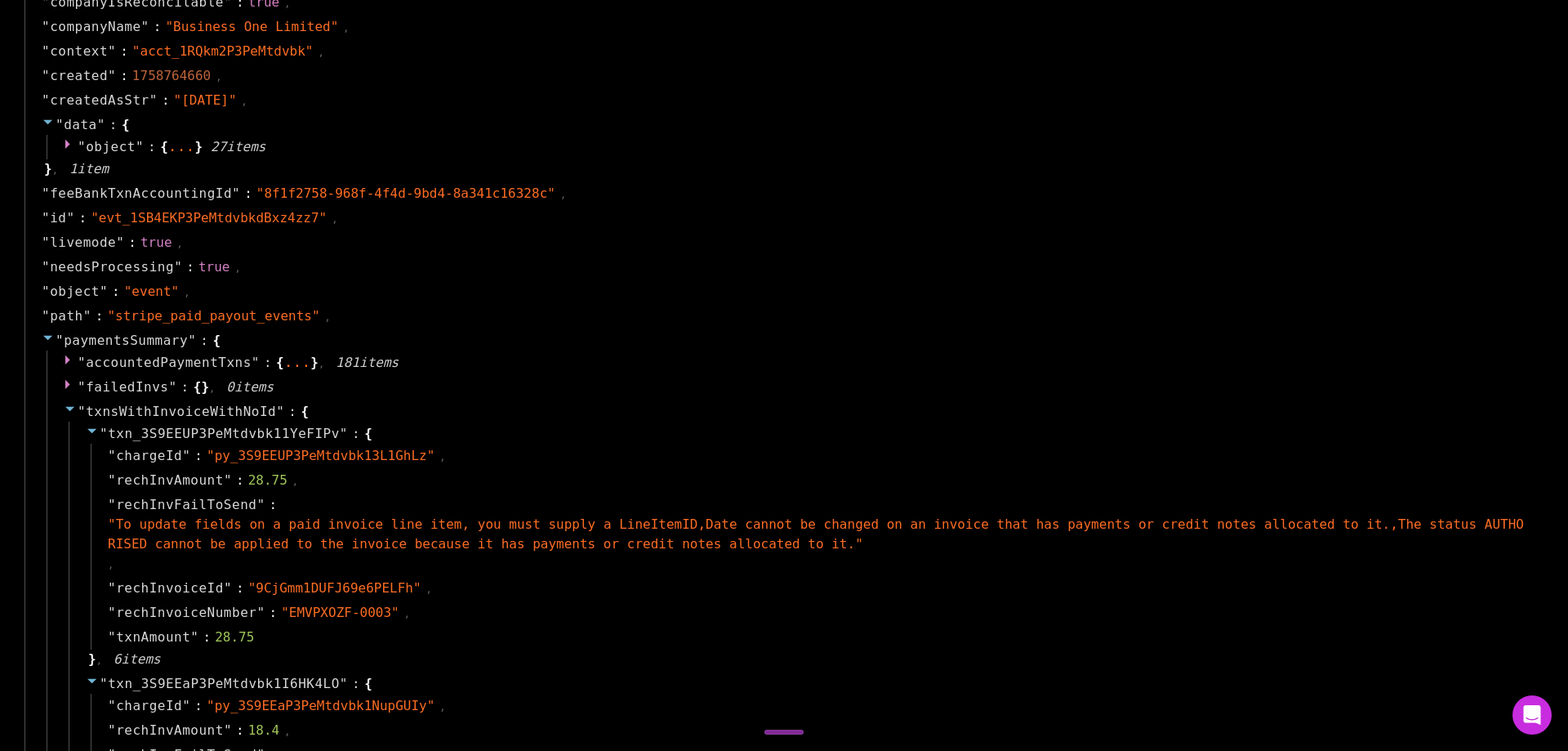
drag, startPoint x: 1475, startPoint y: 365, endPoint x: 1407, endPoint y: 365, distance: 68.0
click at [1476, 364] on div "" accountedPaymentTxns " : { ... } , 181 item s" at bounding box center [795, 363] width 1498 height 25
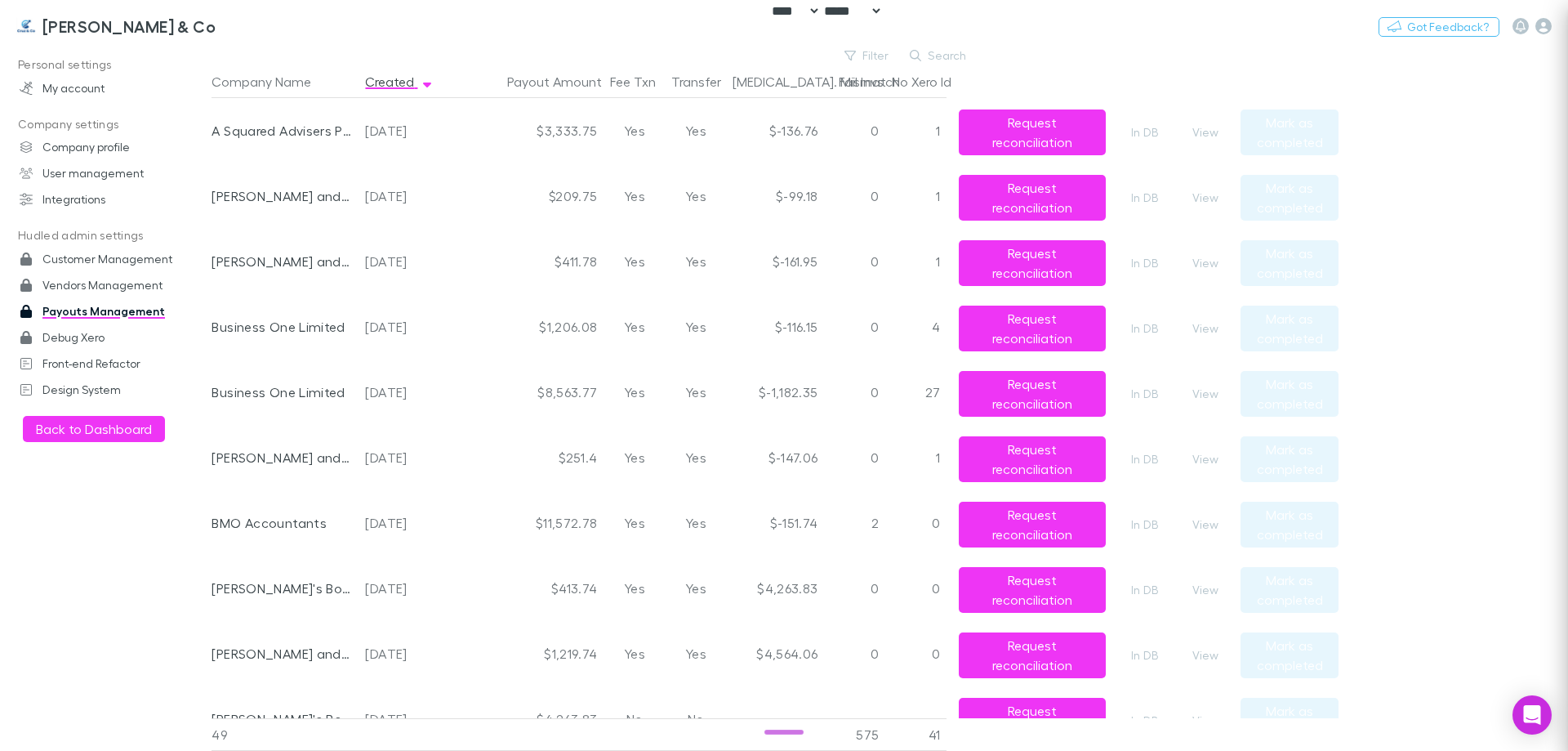
scroll to position [0, 0]
click at [1210, 325] on button "View" at bounding box center [1205, 329] width 52 height 20
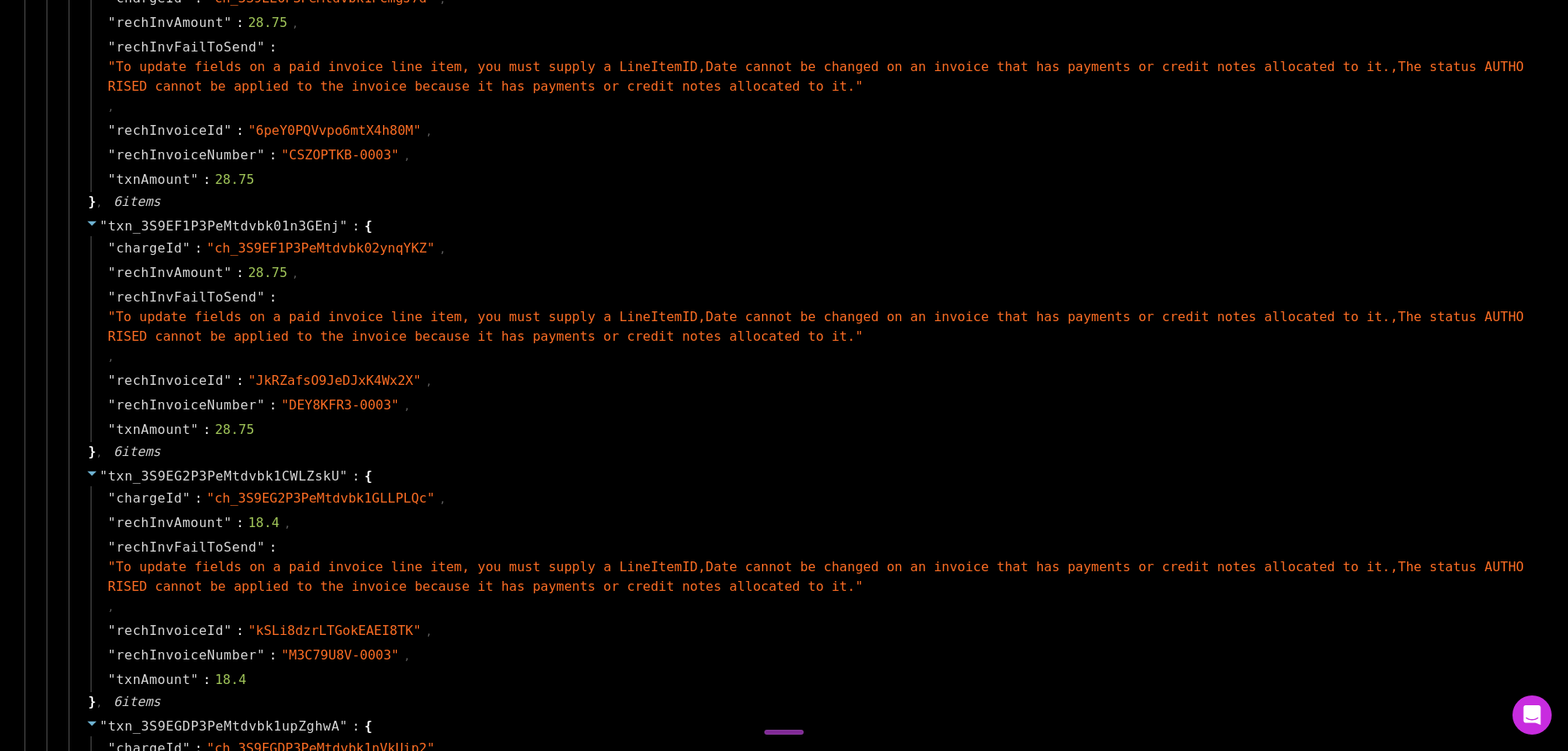
scroll to position [1389, 0]
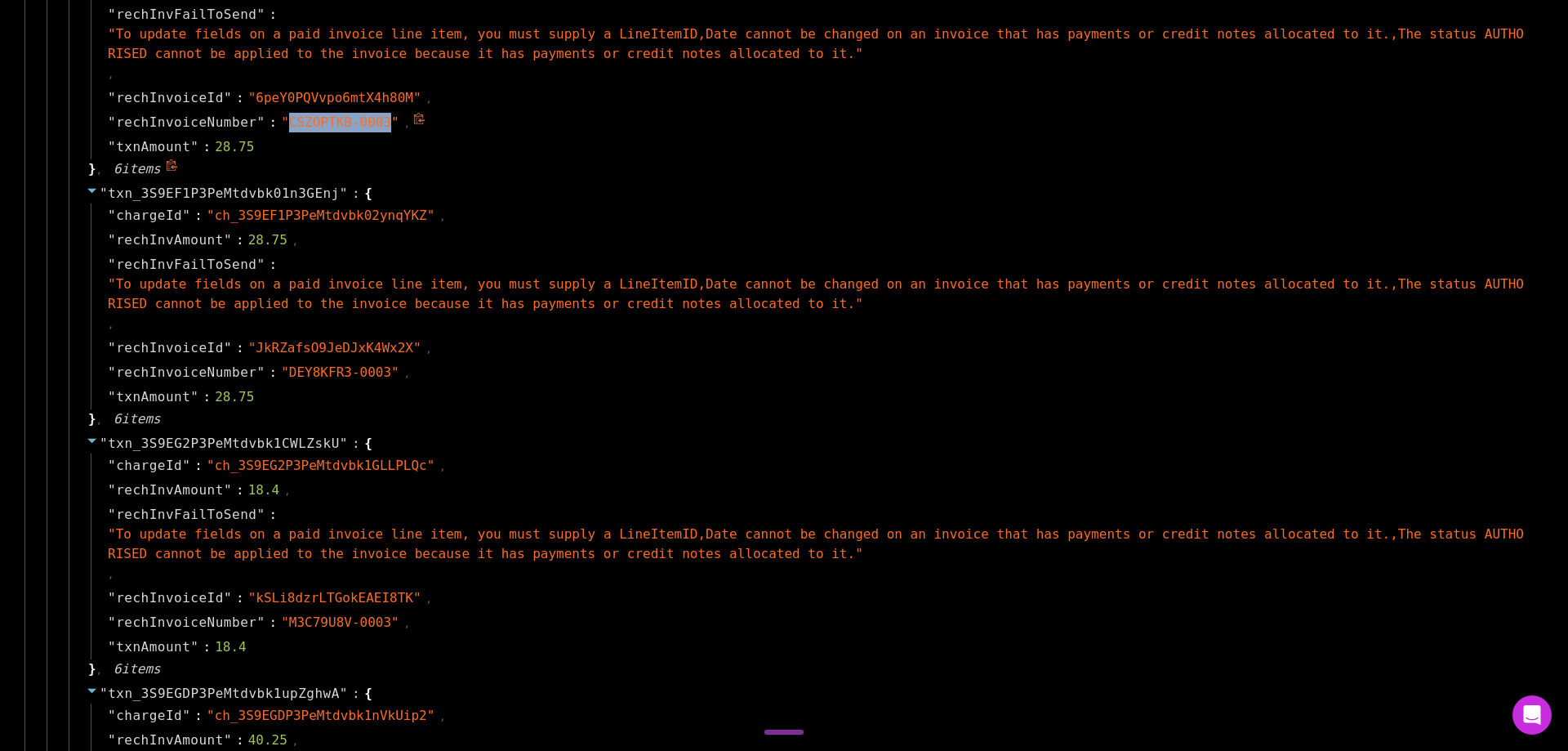
drag, startPoint x: 368, startPoint y: 124, endPoint x: 272, endPoint y: 125, distance: 96.0
click at [281, 125] on span "" CSZOPTKB-0003 "" at bounding box center [339, 121] width 118 height 16
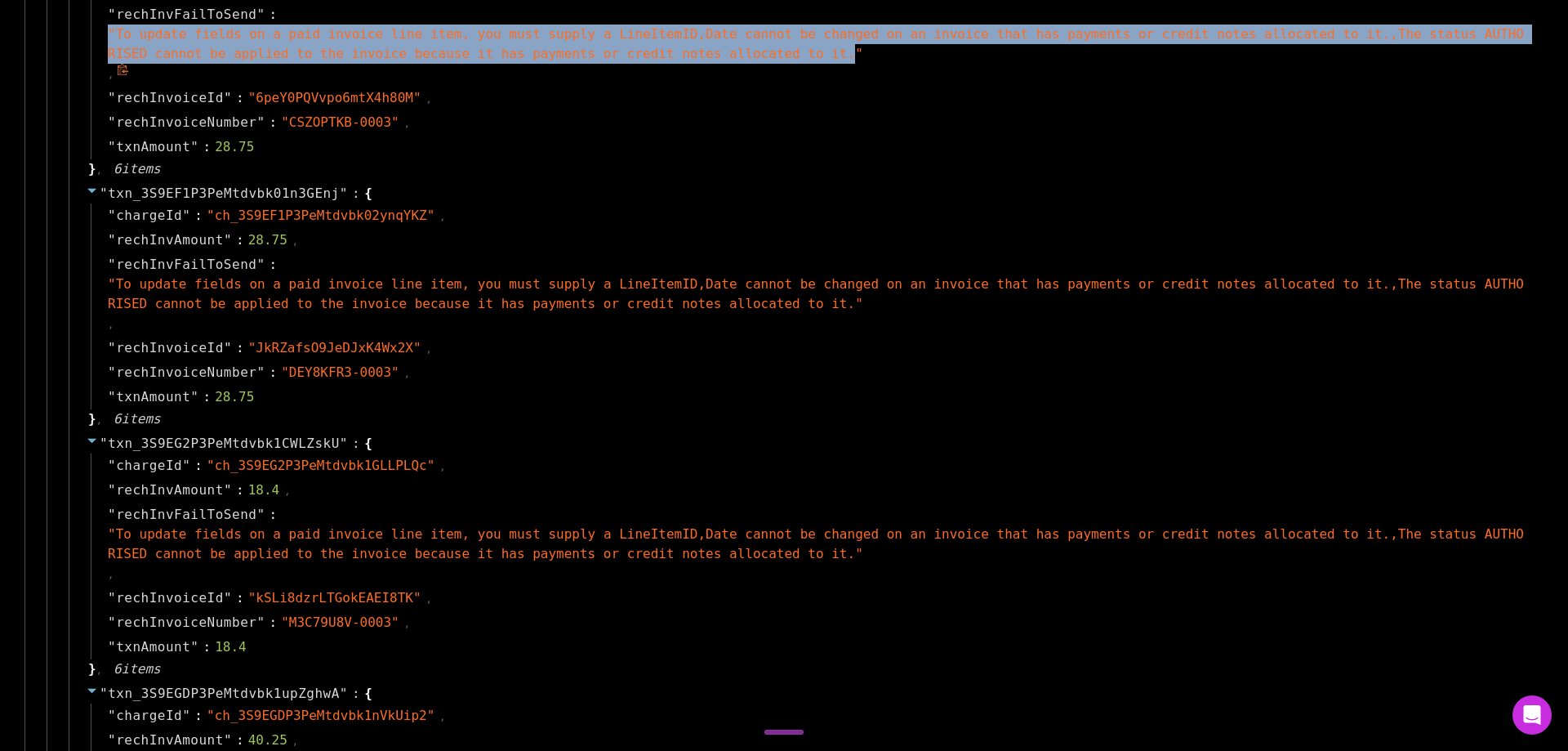
drag, startPoint x: 615, startPoint y: 47, endPoint x: 111, endPoint y: 36, distance: 504.1
click at [111, 36] on span "" To update fields on a paid invoice line item, you must supply a LineItemID,Da…" at bounding box center [816, 44] width 1416 height 36
copy span "" To update fields on a paid invoice line item, you must supply a LineItemID,Da…"
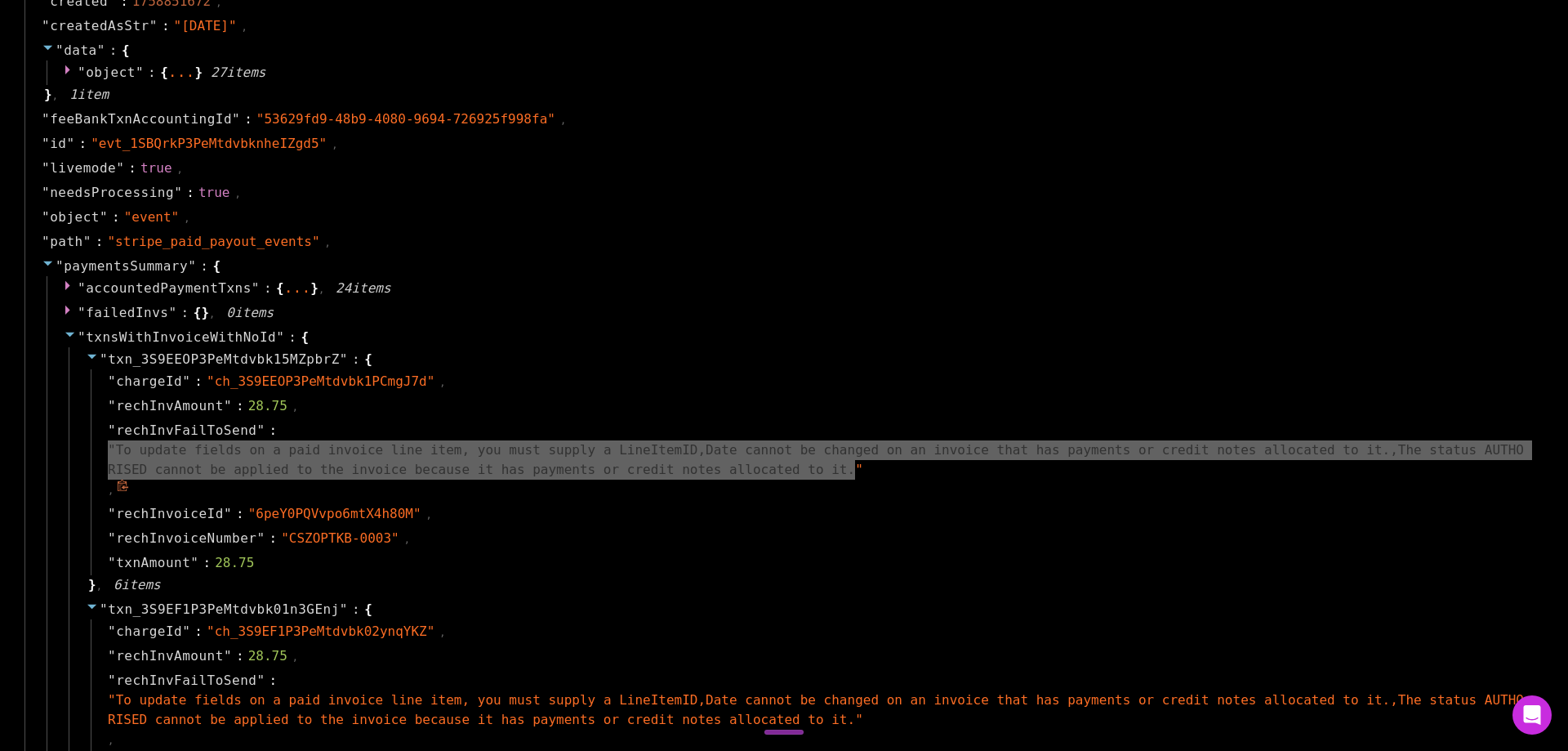
scroll to position [981, 0]
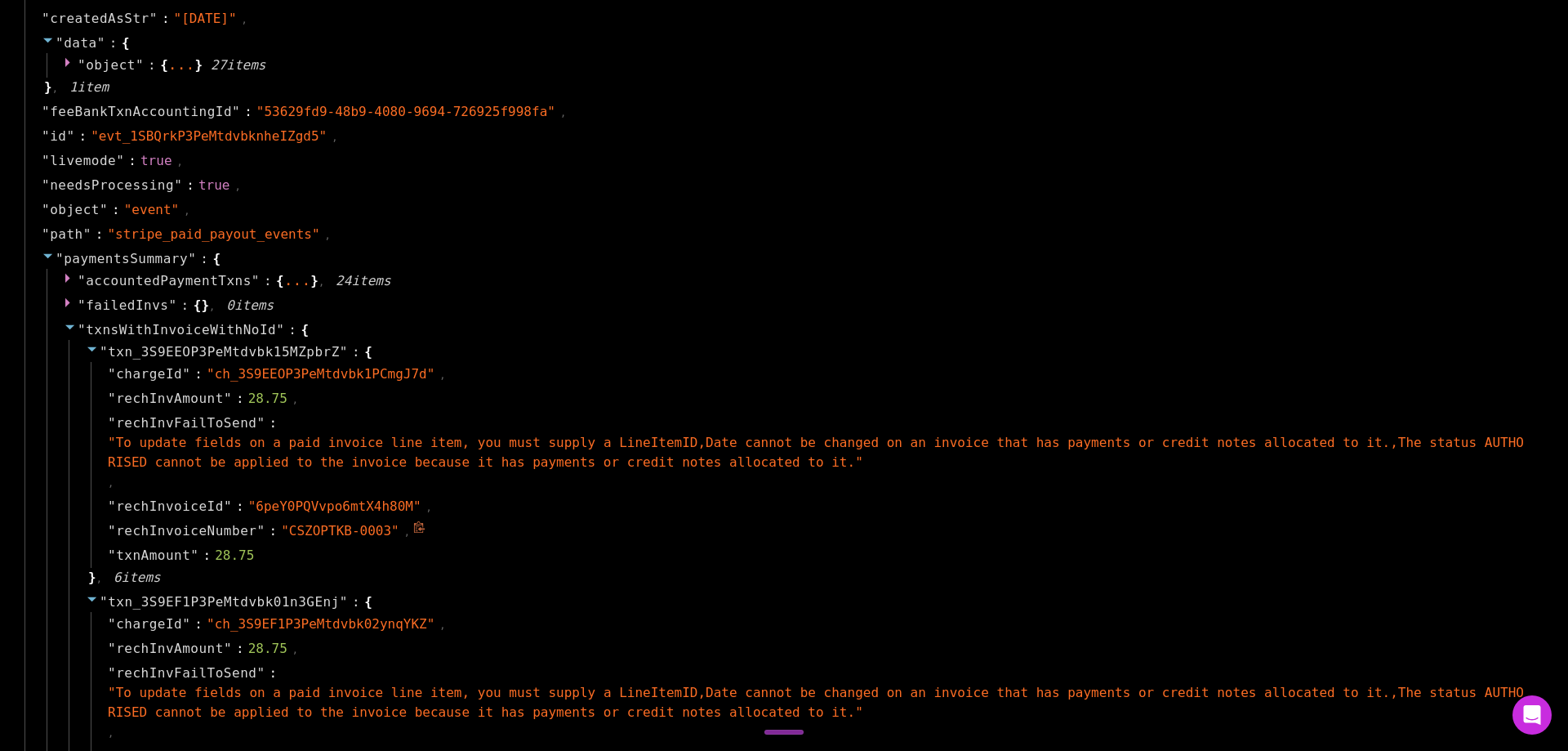
click at [413, 532] on icon at bounding box center [419, 527] width 12 height 12
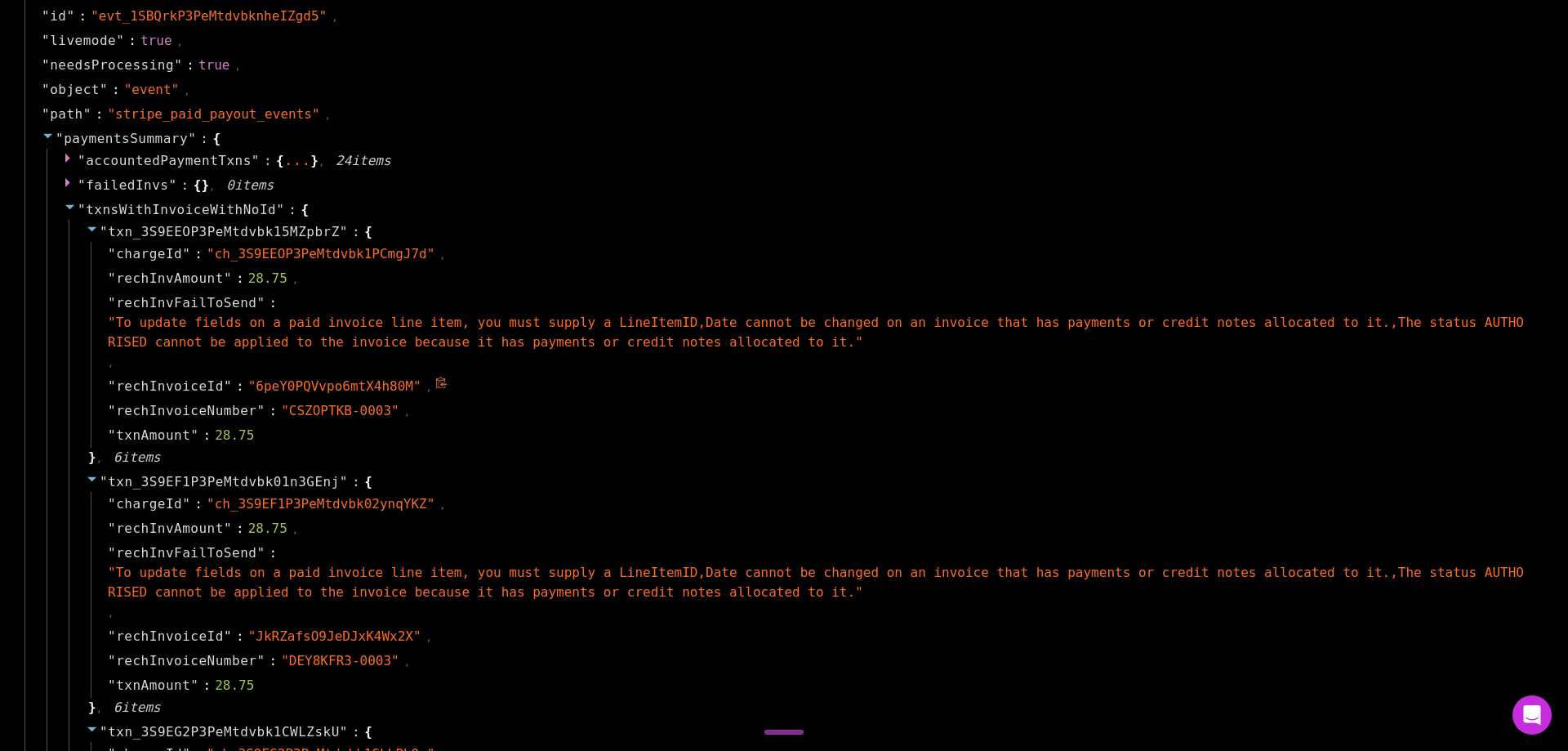
scroll to position [1144, 0]
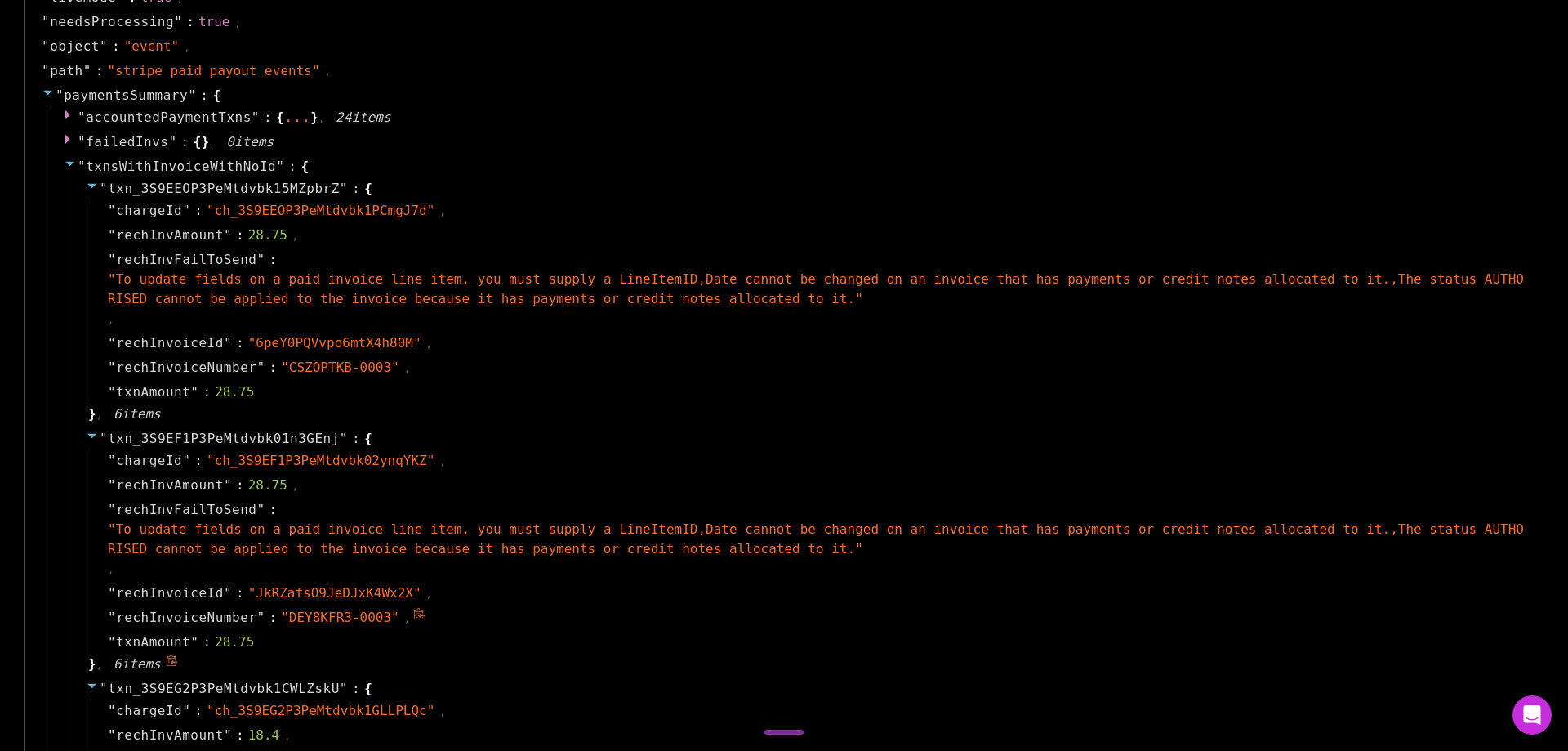
click at [413, 622] on span at bounding box center [420, 617] width 15 height 16
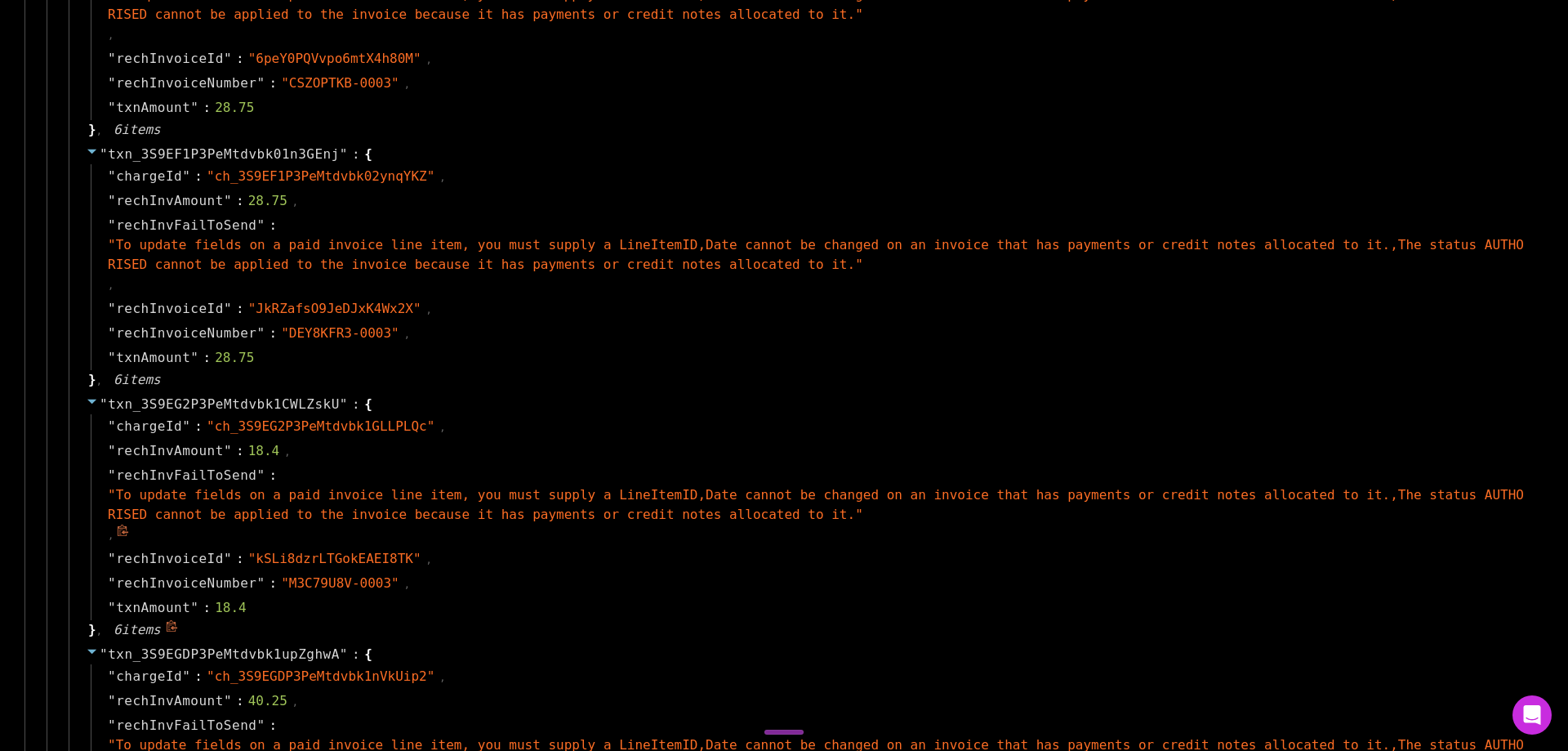
scroll to position [1471, 0]
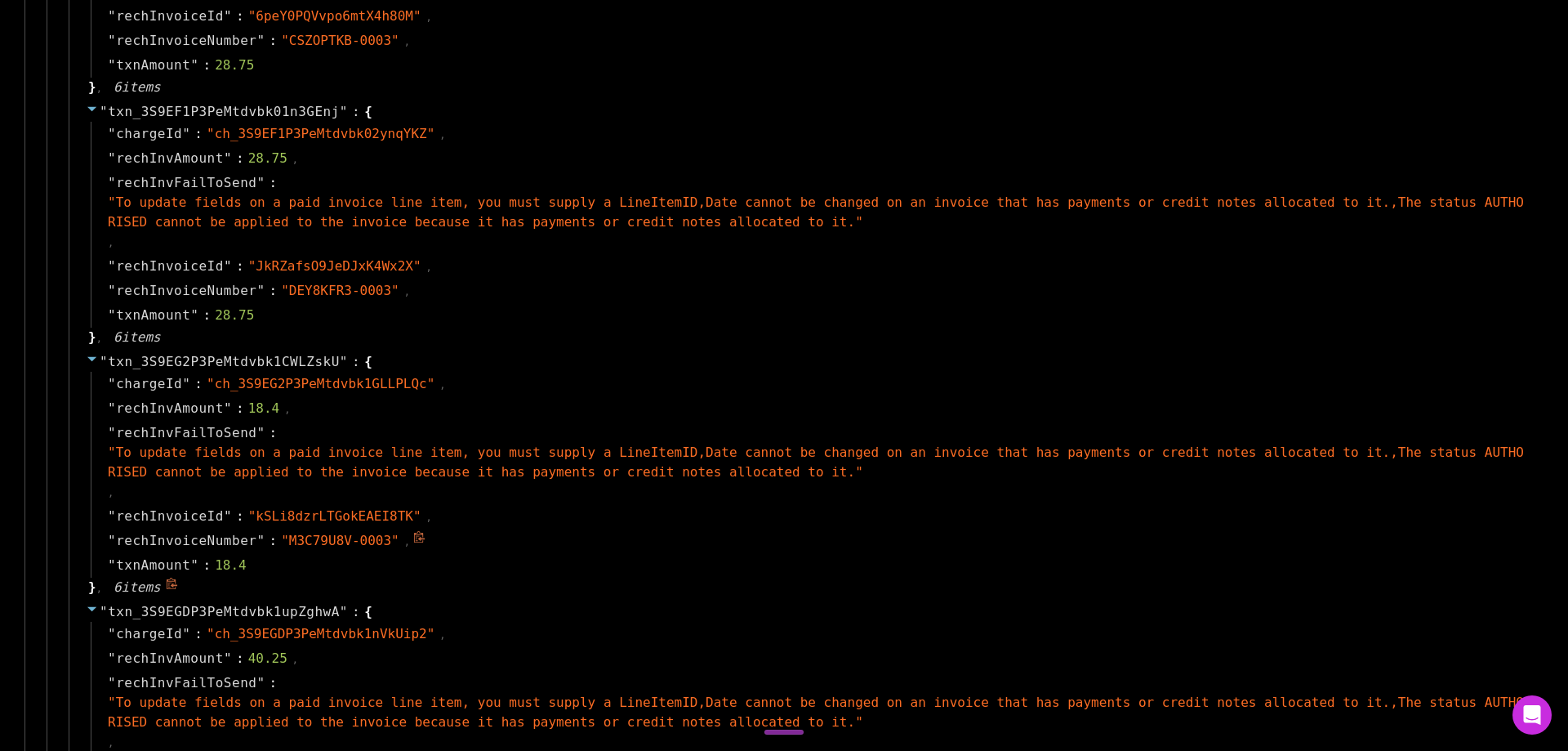
click at [413, 541] on icon at bounding box center [419, 537] width 12 height 12
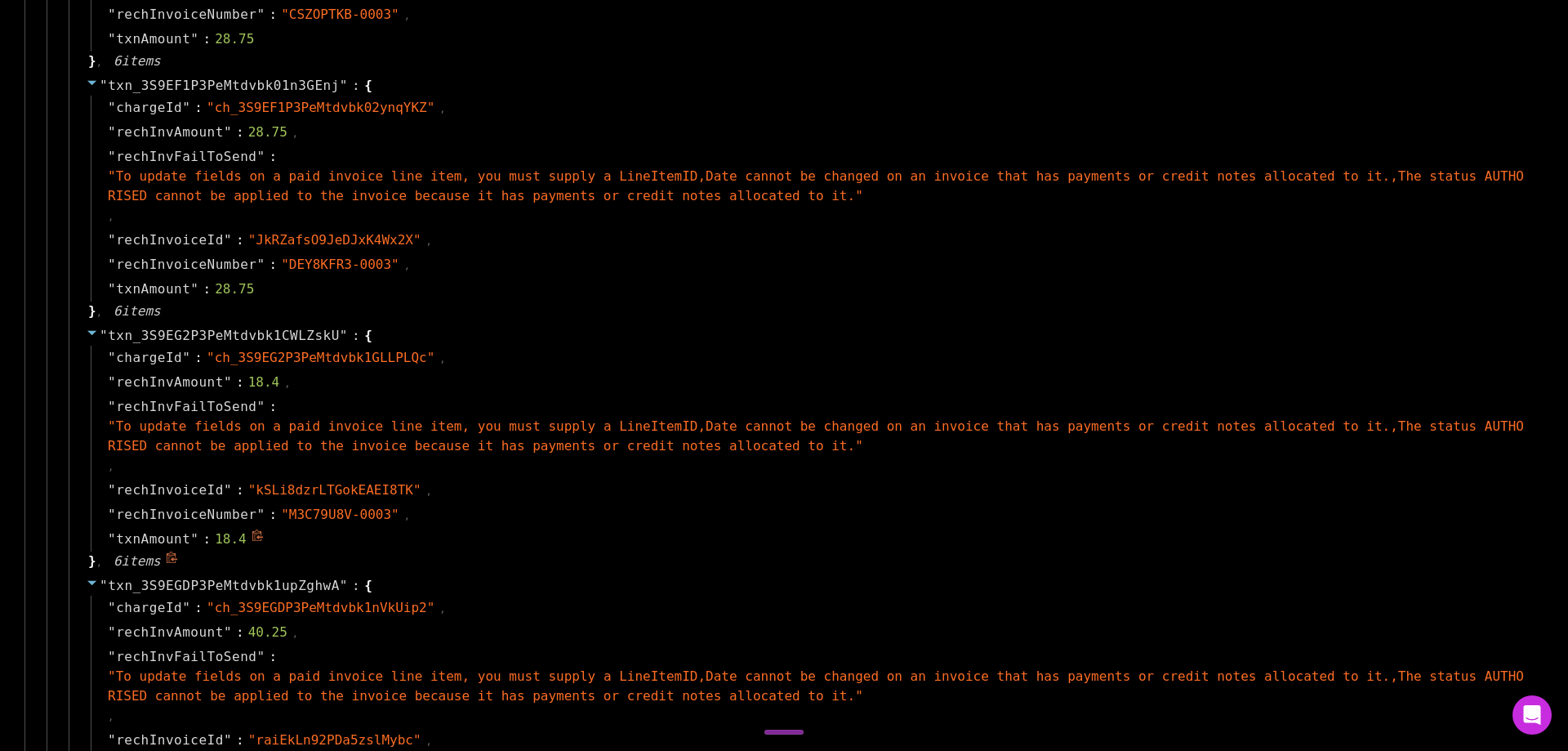
scroll to position [1634, 0]
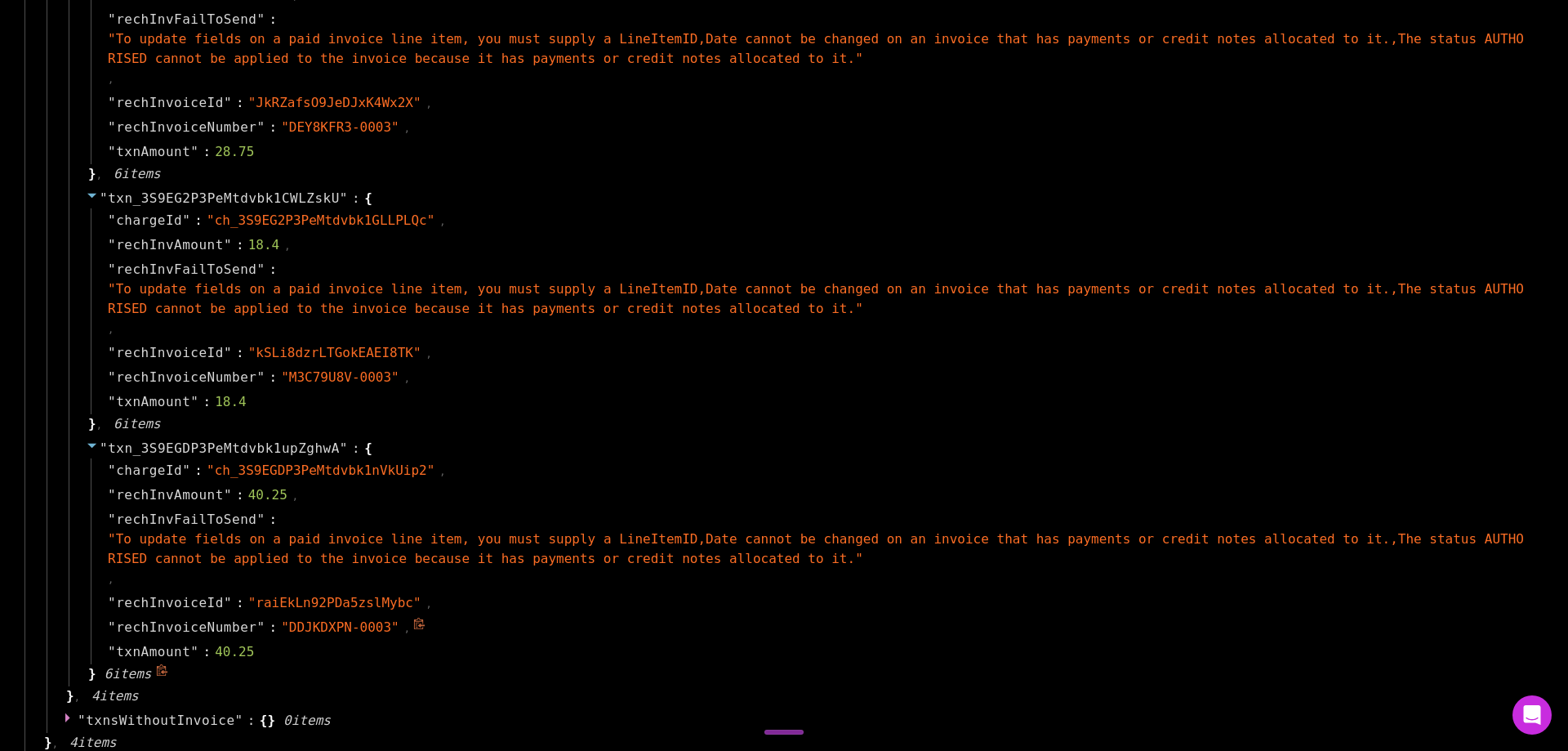
click at [413, 630] on icon at bounding box center [419, 624] width 12 height 12
click at [764, 424] on div "" txn_3S9EG2P3PeMtdvbk1CWLZskU " : { " chargeId " : " ch_3S9EG2P3PeMtdvbk1GLLPL…" at bounding box center [804, 311] width 1471 height 250
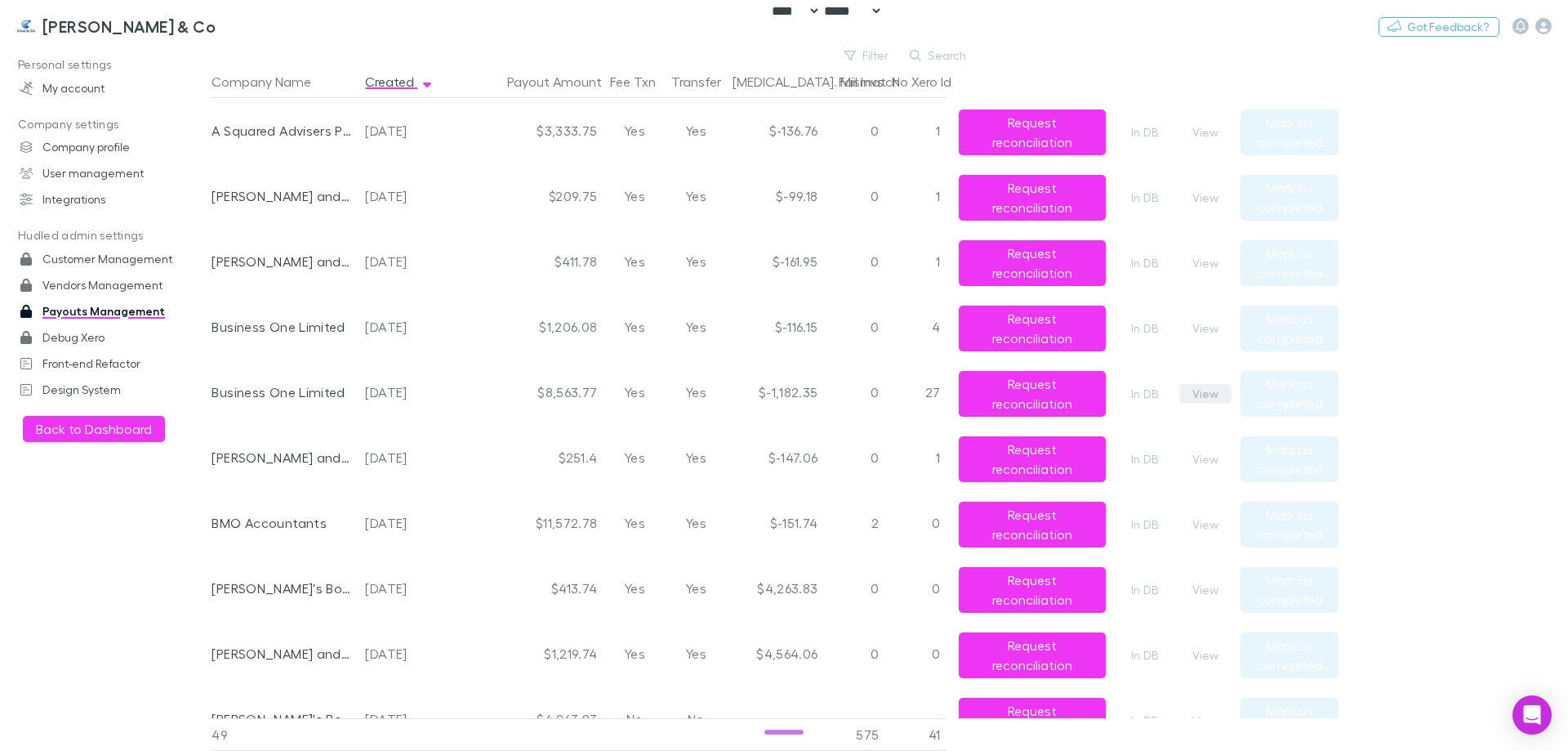
click at [1209, 388] on button "View" at bounding box center [1205, 394] width 52 height 20
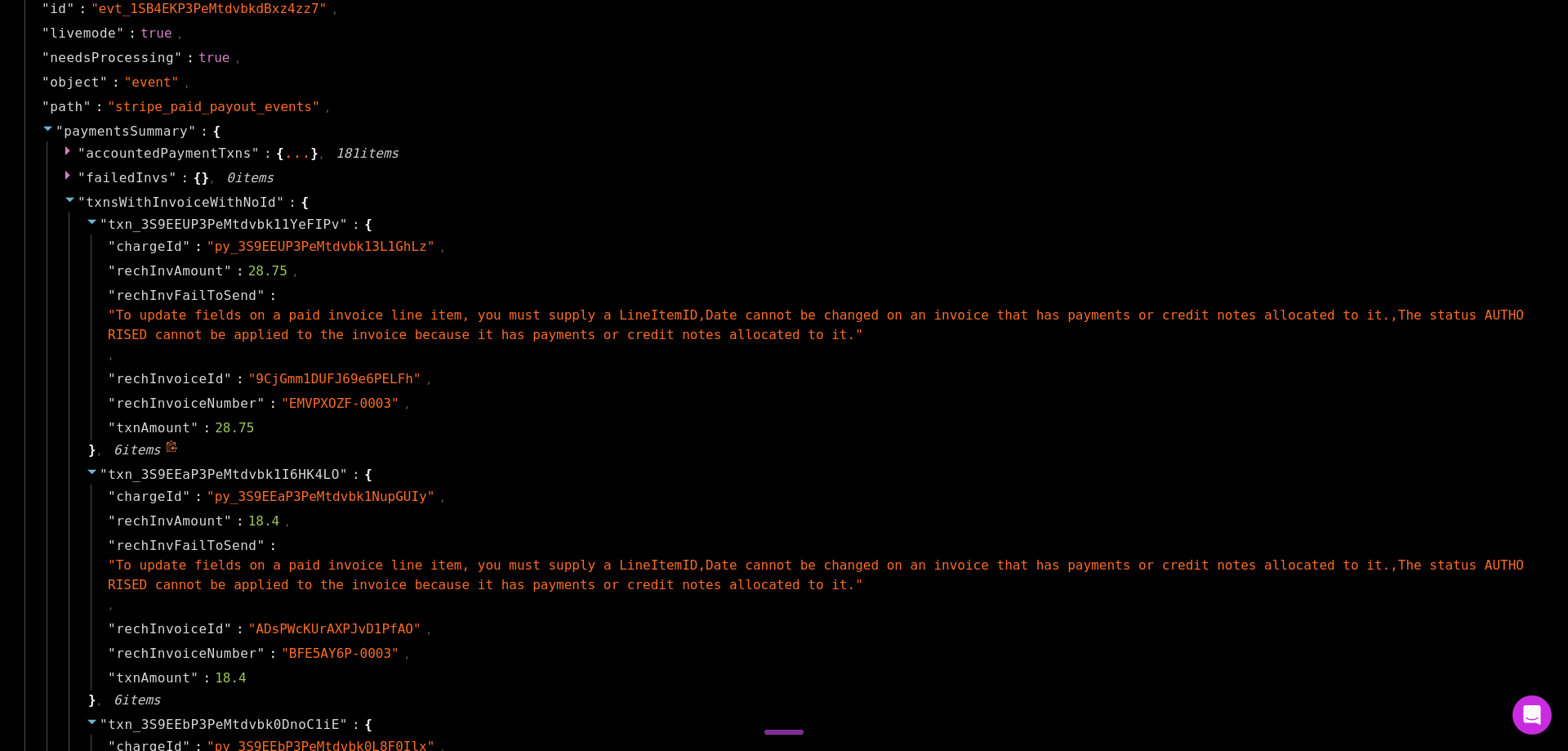
scroll to position [1144, 0]
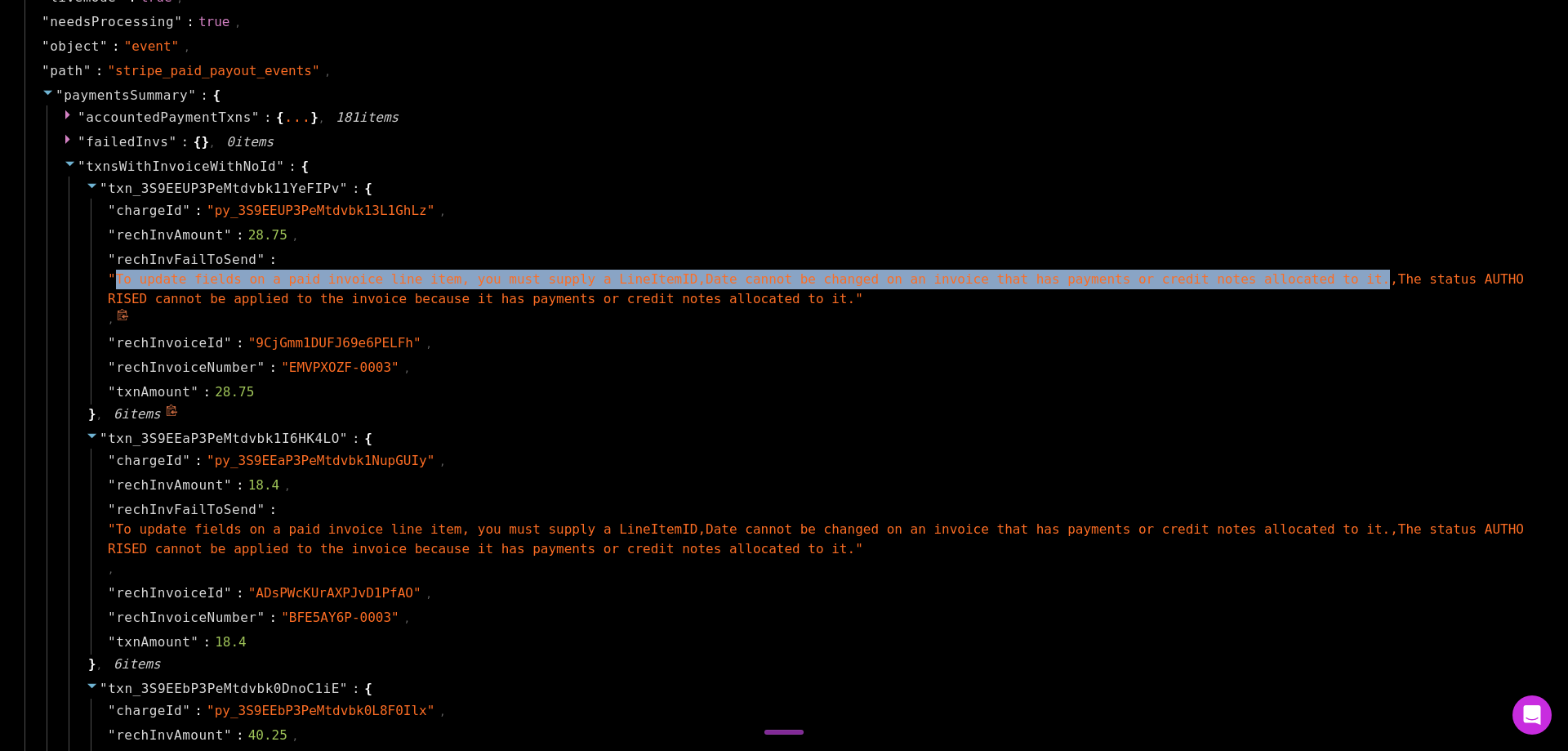
drag, startPoint x: 113, startPoint y: 279, endPoint x: 1277, endPoint y: 280, distance: 1164.0
click at [1277, 280] on span "" To update fields on a paid invoice line item, you must supply a LineItemID,Da…" at bounding box center [816, 288] width 1416 height 36
copy span "To update fields on a paid invoice line item, you must supply a LineItemID,Date…"
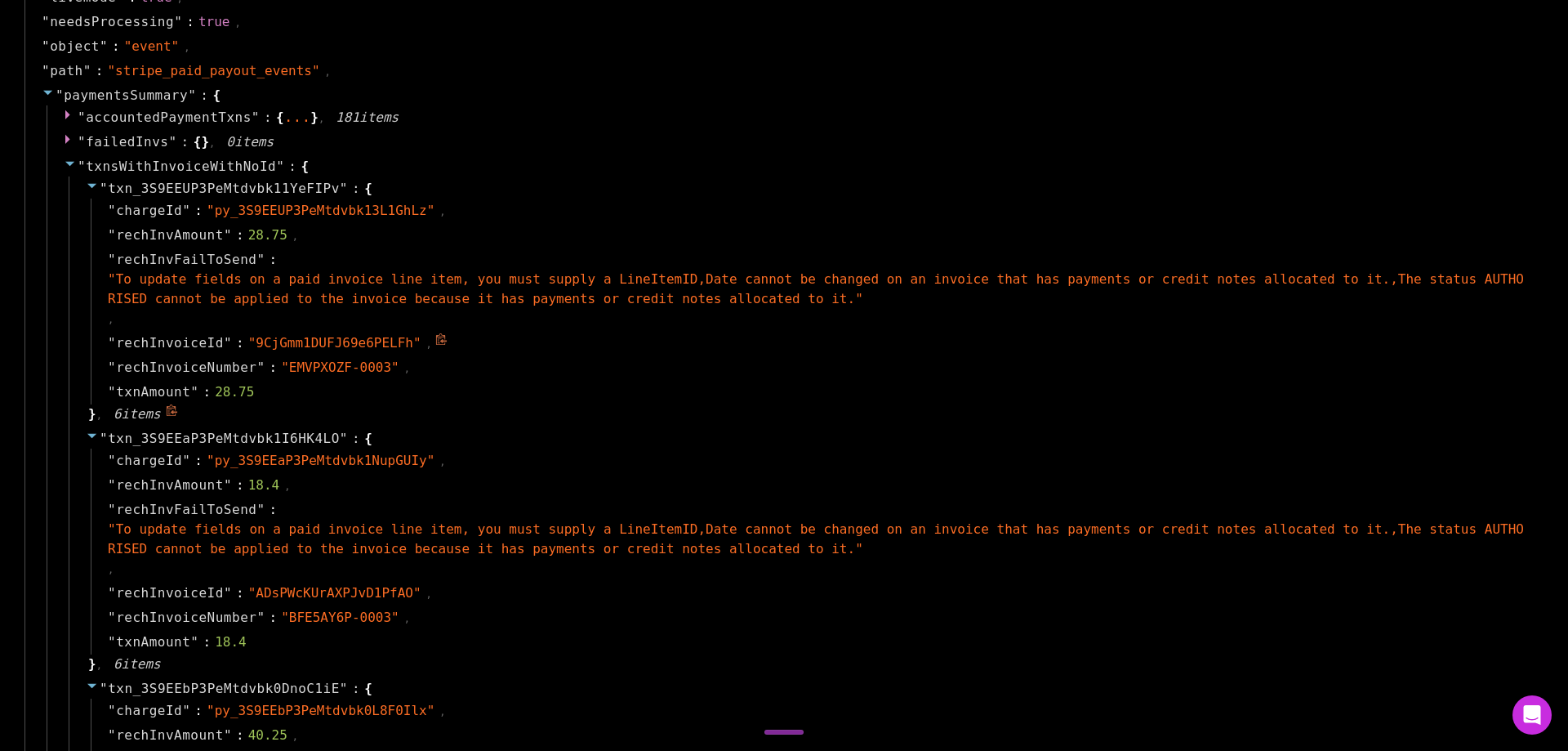
drag, startPoint x: 984, startPoint y: 334, endPoint x: 973, endPoint y: 331, distance: 11.4
click at [984, 333] on div "" rechInvoiceId " : " 9CjGmm1DUFJ69e6PELFh " ," at bounding box center [813, 344] width 1446 height 25
click at [728, 312] on div "" rechInvFailToSend " : " To update fields on a paid invoice line item, you mus…" at bounding box center [813, 289] width 1446 height 83
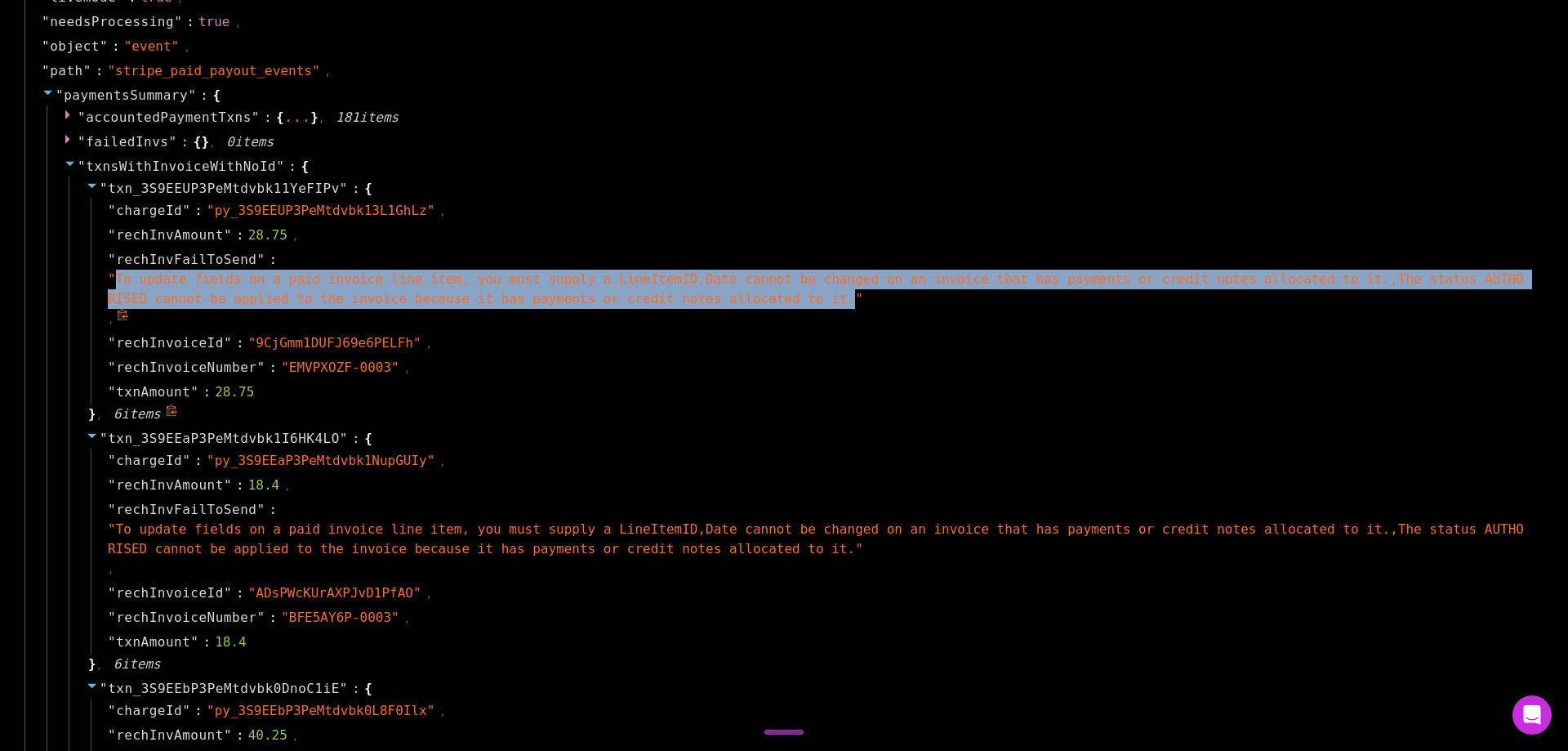
drag, startPoint x: 677, startPoint y: 299, endPoint x: 116, endPoint y: 278, distance: 561.4
click at [116, 278] on span "" To update fields on a paid invoice line item, you must supply a LineItemID,Da…" at bounding box center [816, 288] width 1416 height 36
copy span "To update fields on a paid invoice line item, you must supply a LineItemID,Date…"
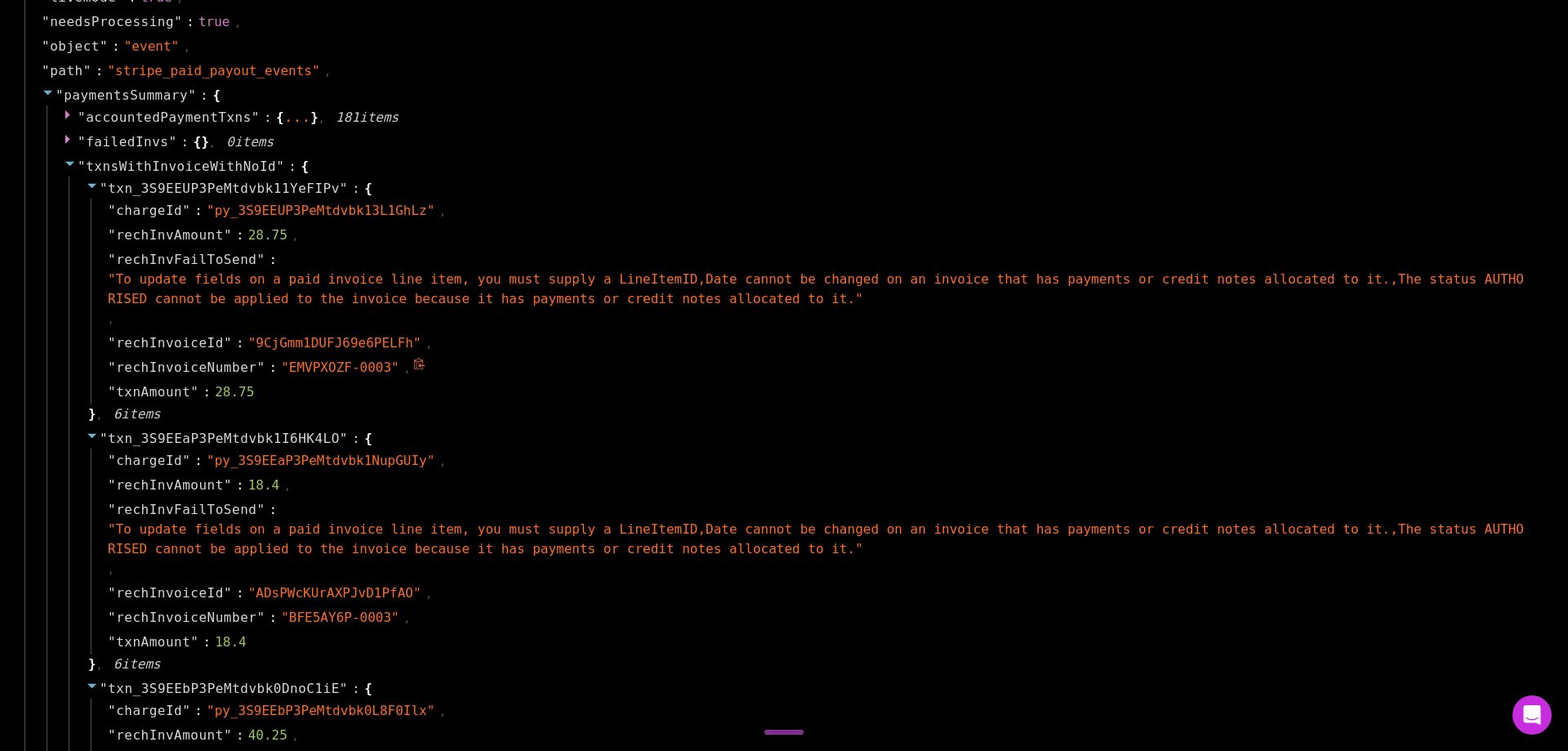
click at [386, 362] on div "" rechInvoiceNumber " : " EMVPXOZF-0003 " ," at bounding box center [813, 368] width 1446 height 25
click at [413, 365] on icon at bounding box center [419, 364] width 12 height 12
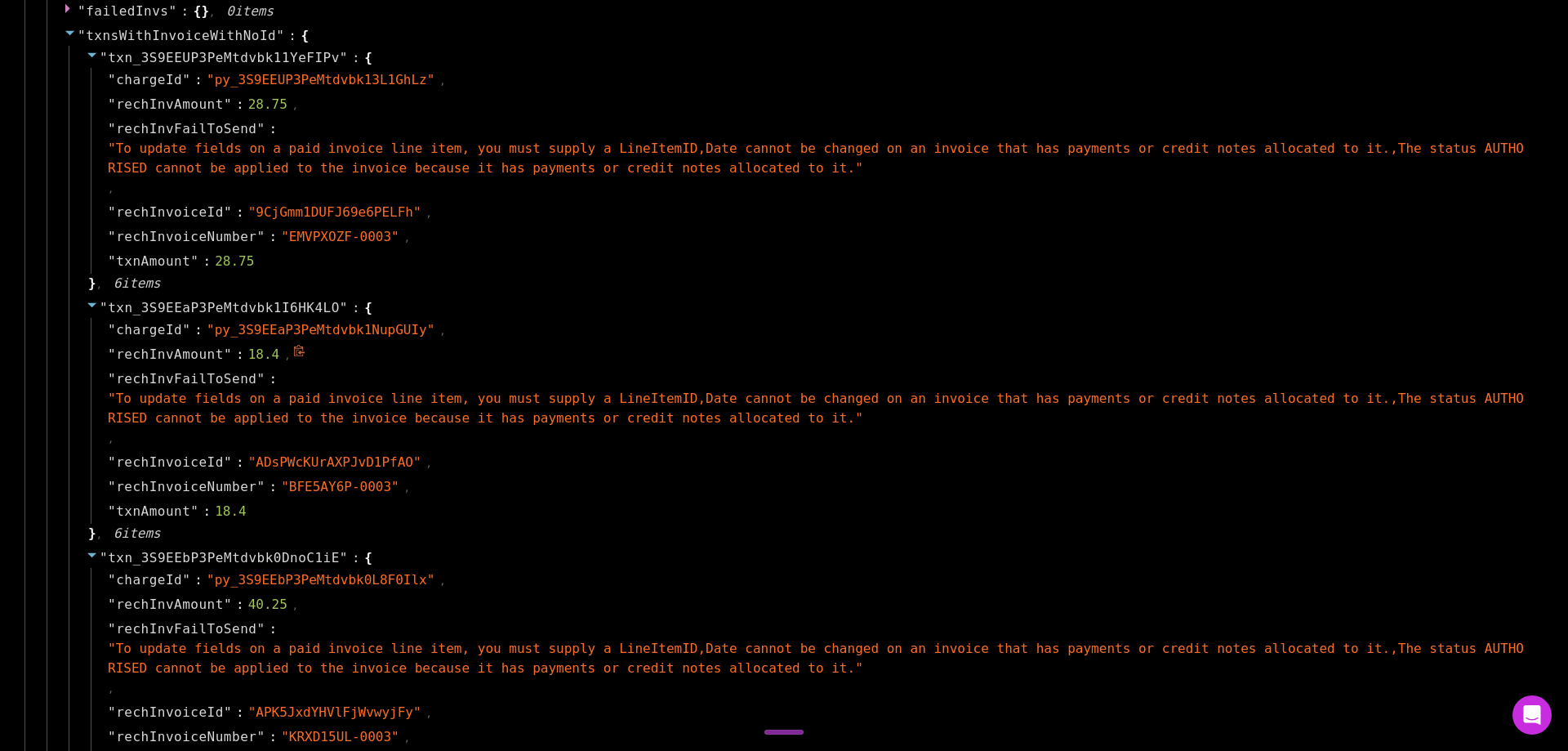
scroll to position [1307, 0]
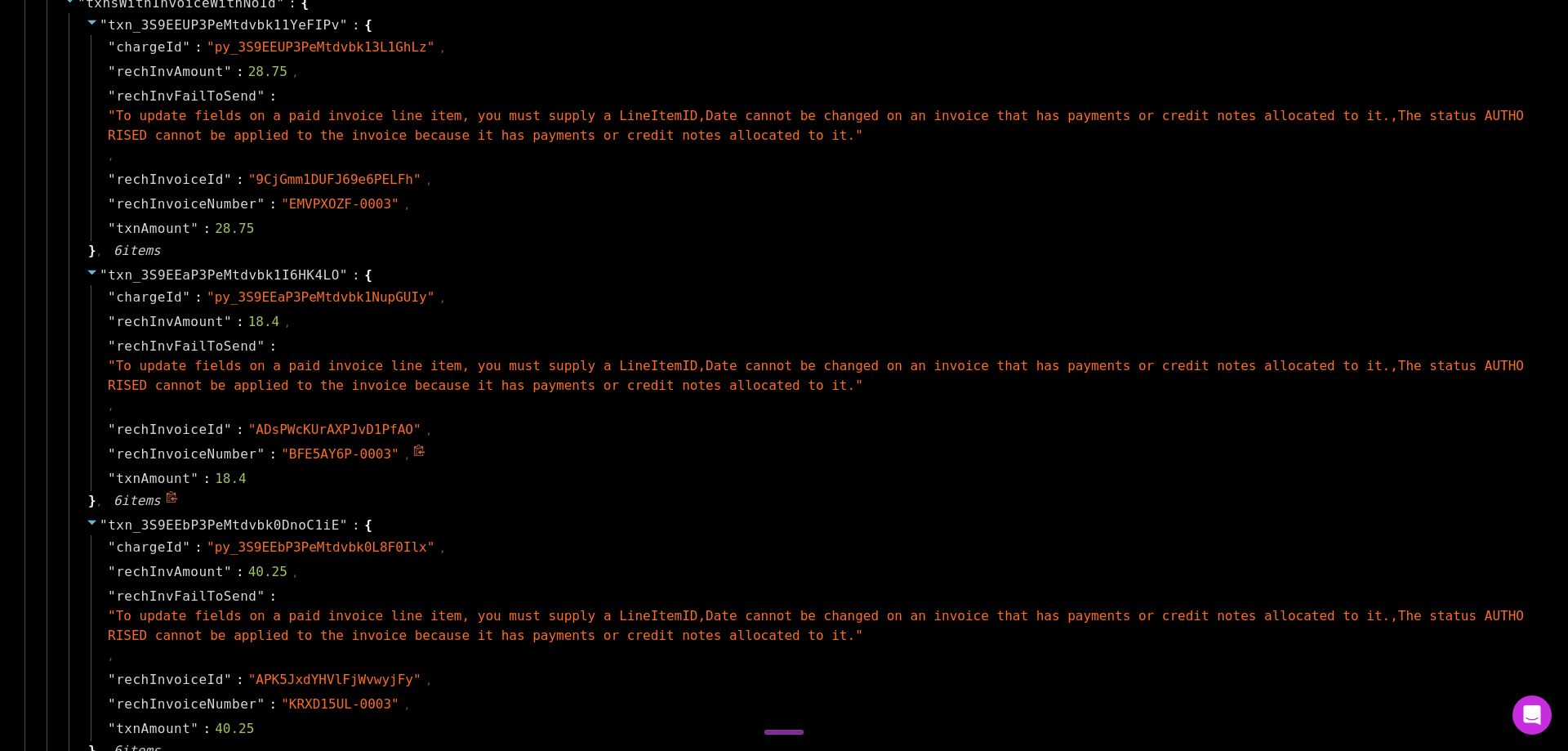
click at [173, 453] on span "rechInvoiceNumber" at bounding box center [186, 454] width 140 height 20
copy span "rechInvoiceNumber"
click at [413, 450] on icon at bounding box center [419, 450] width 12 height 12
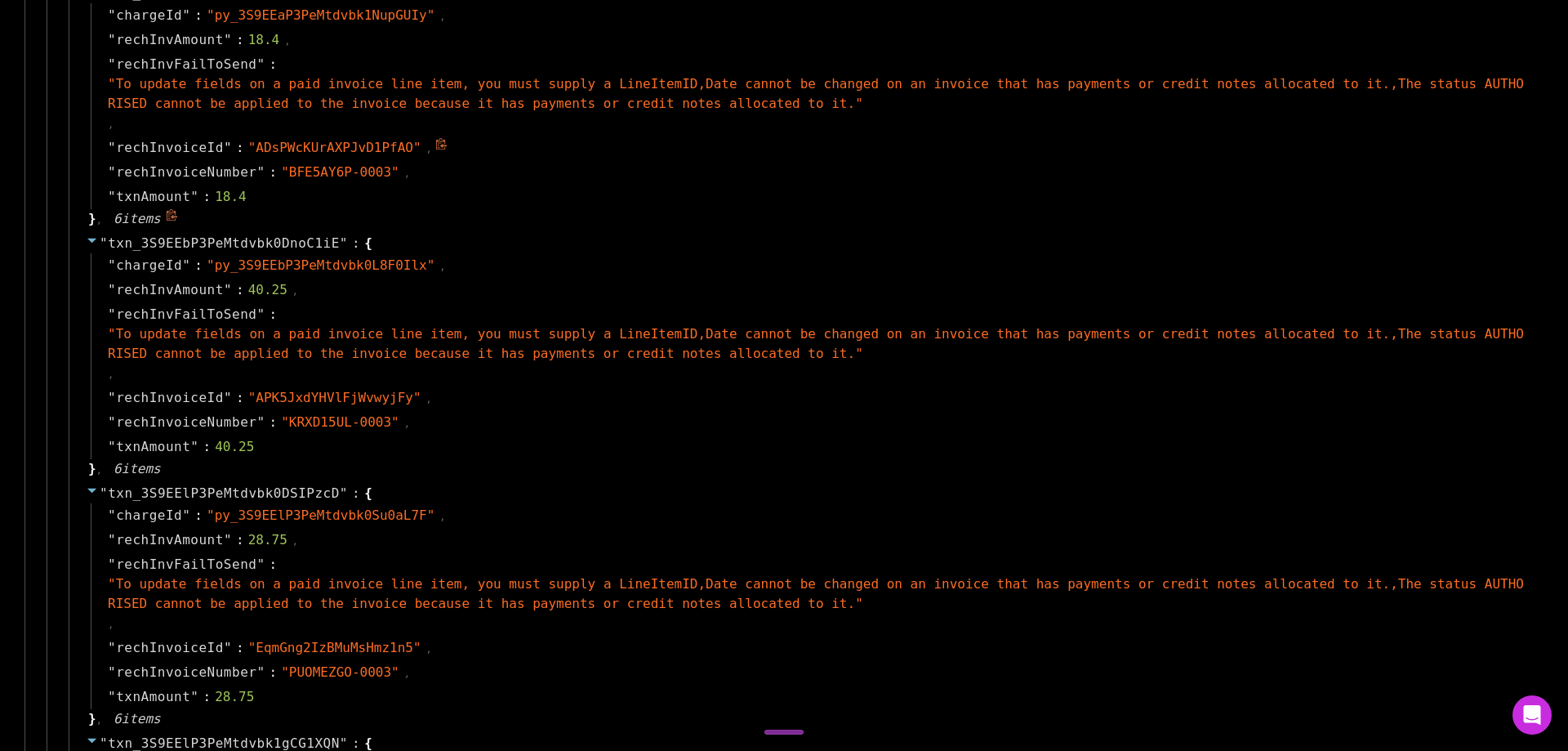
scroll to position [1634, 0]
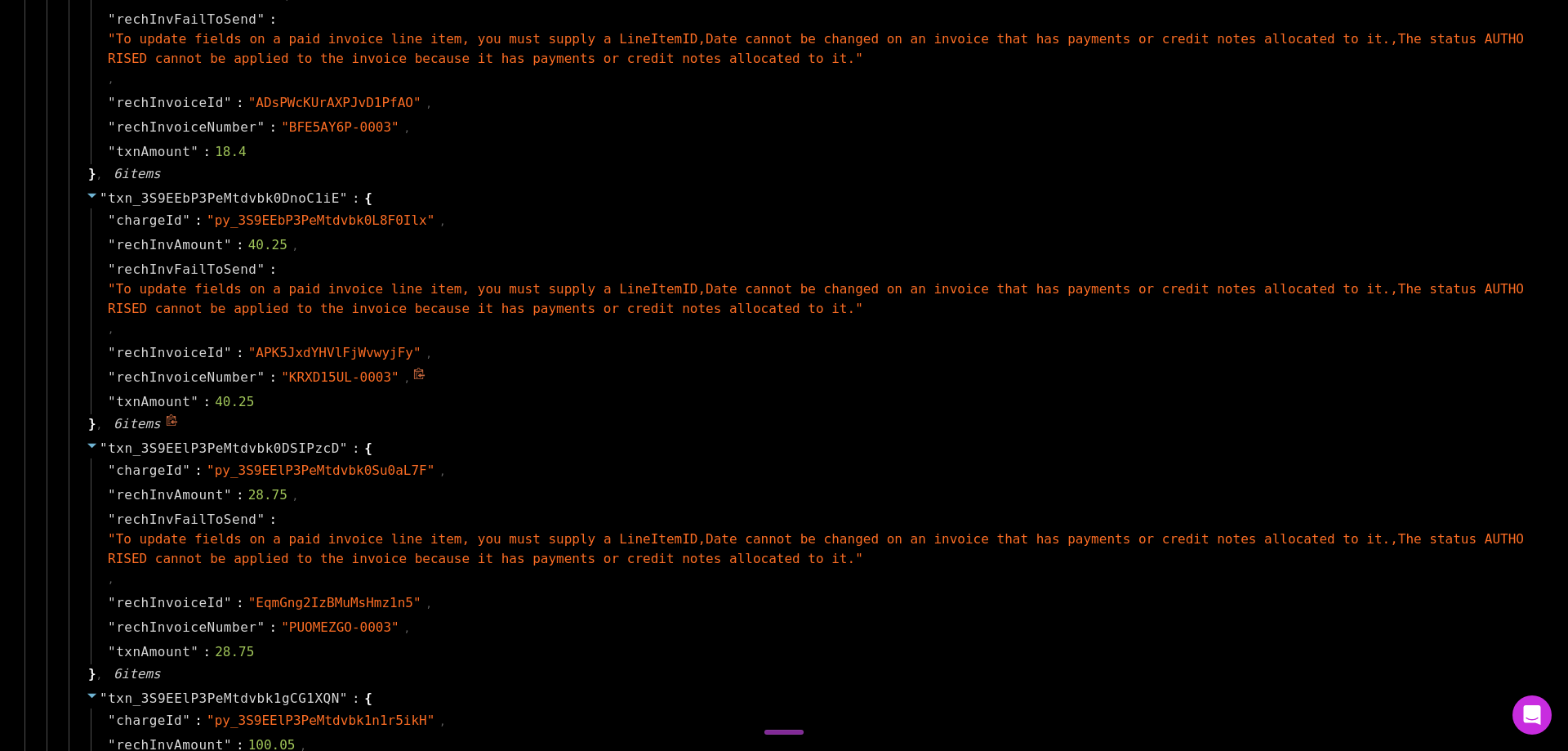
click at [413, 373] on icon at bounding box center [419, 373] width 12 height 12
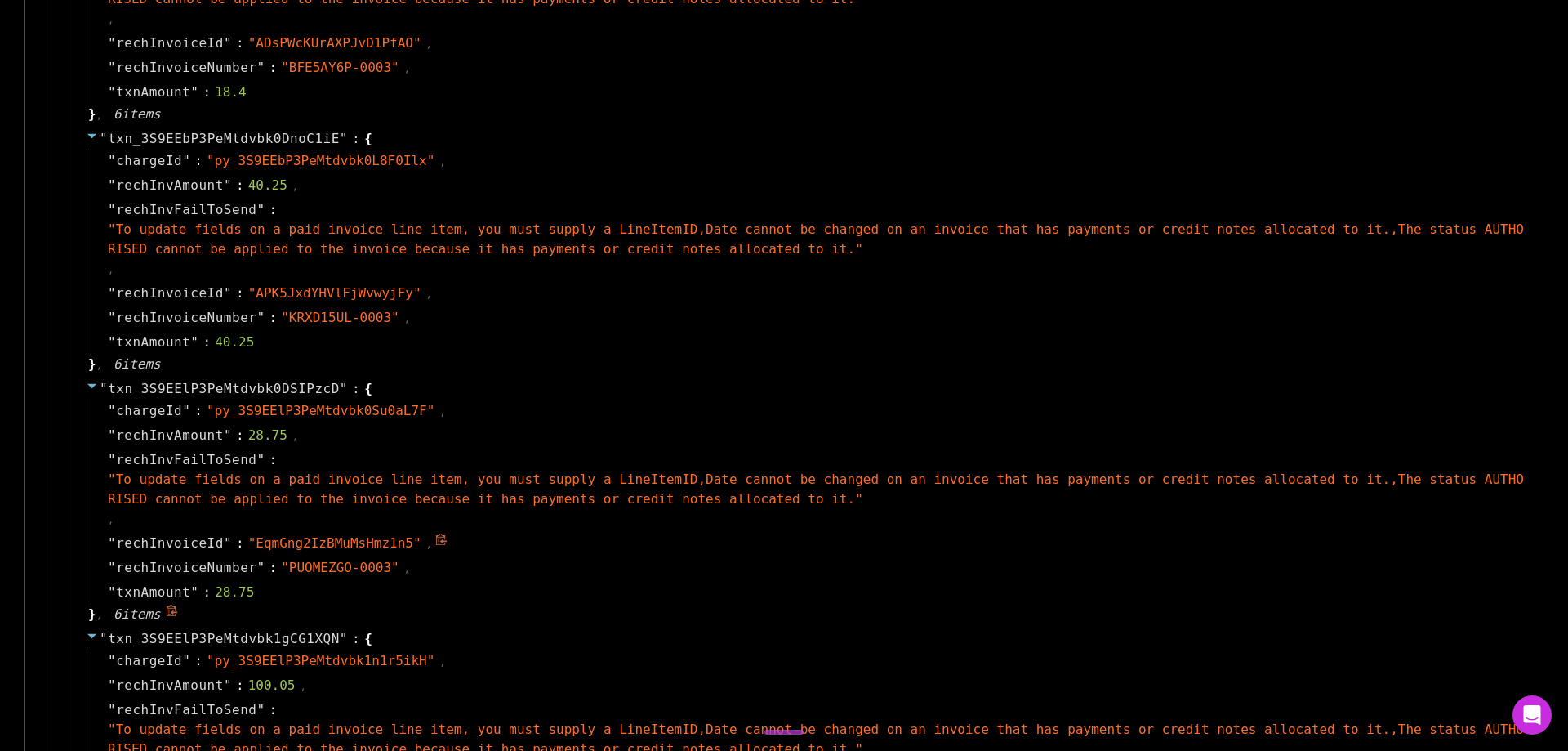
scroll to position [1880, 0]
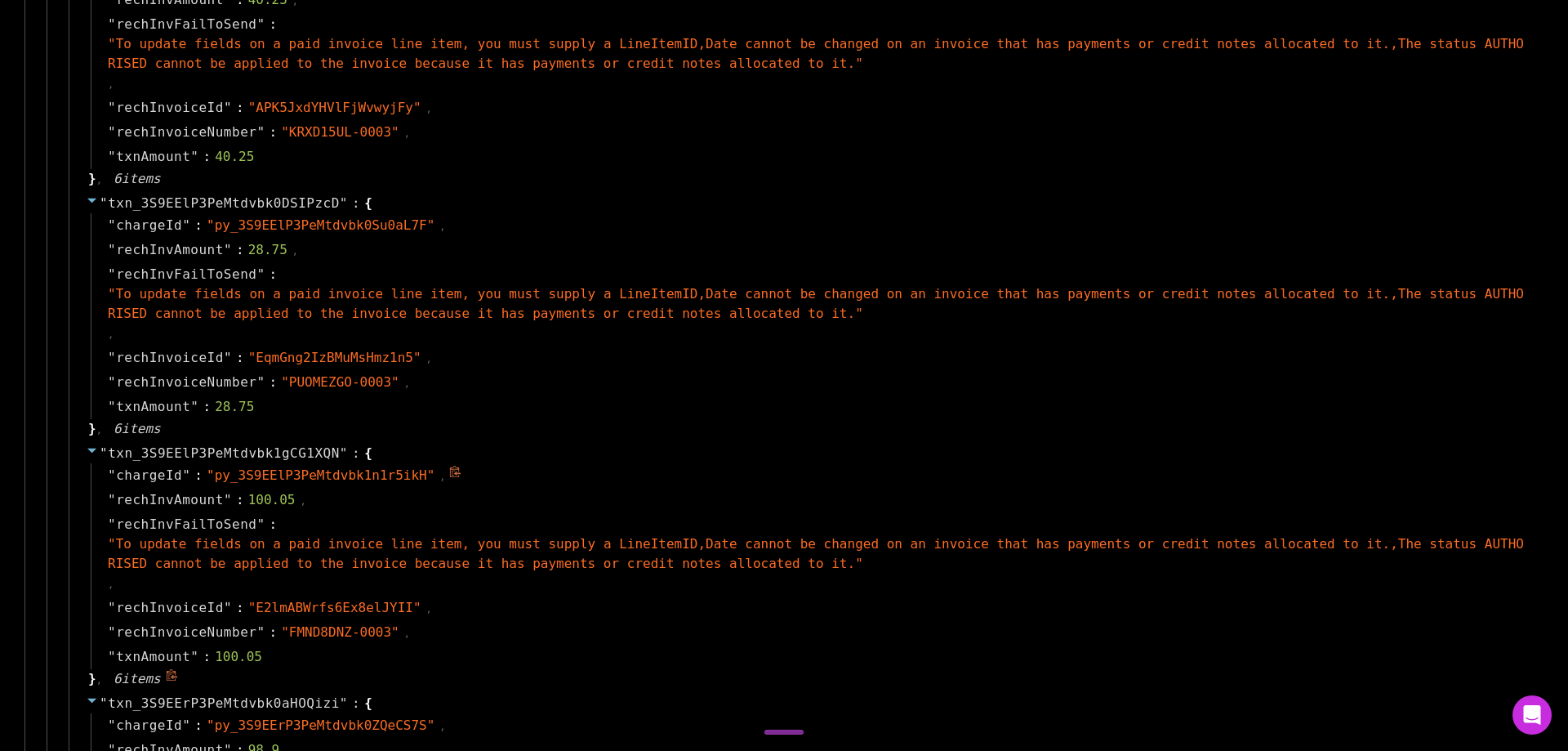
click at [449, 470] on icon at bounding box center [455, 472] width 12 height 12
click at [413, 378] on icon at bounding box center [419, 378] width 12 height 12
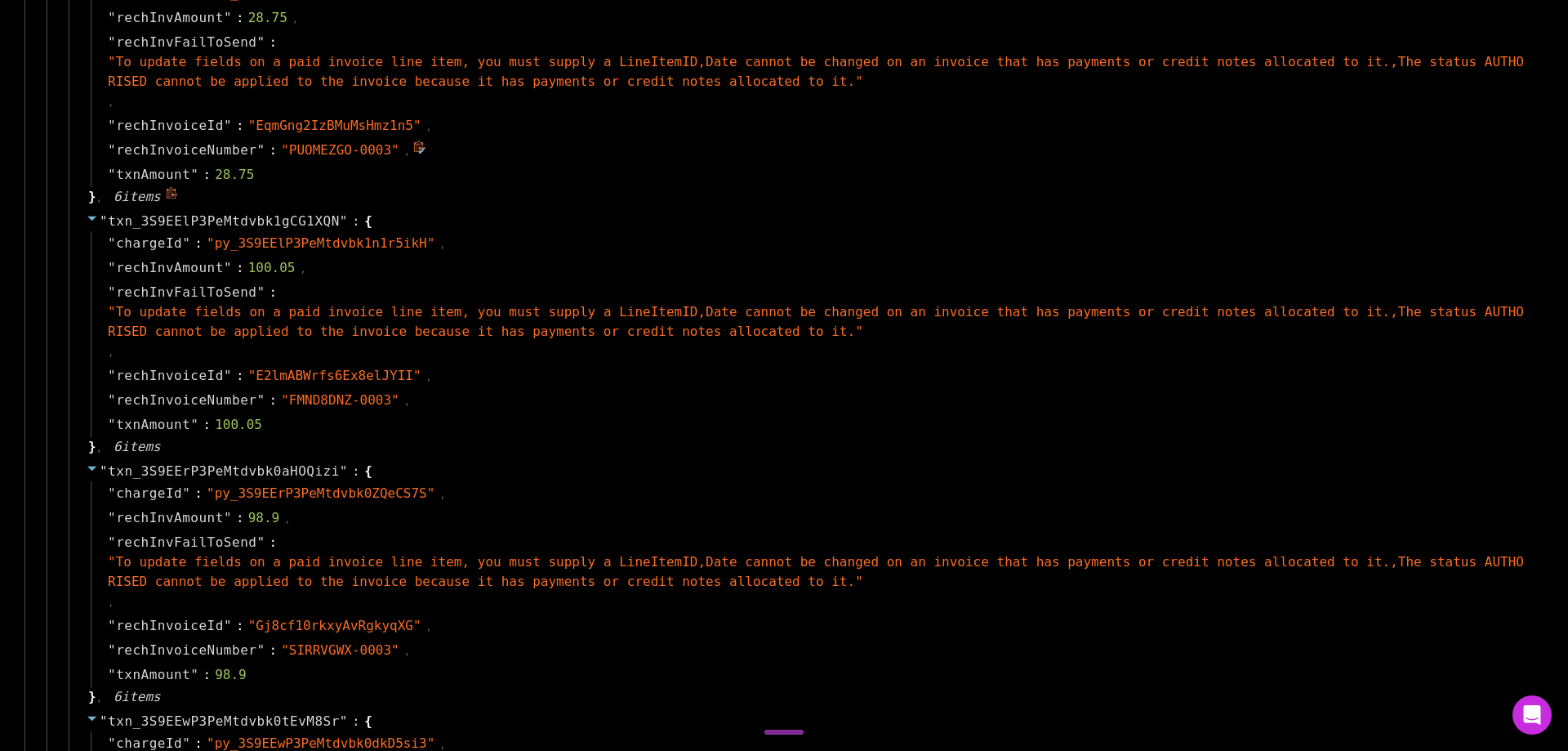
scroll to position [2125, 0]
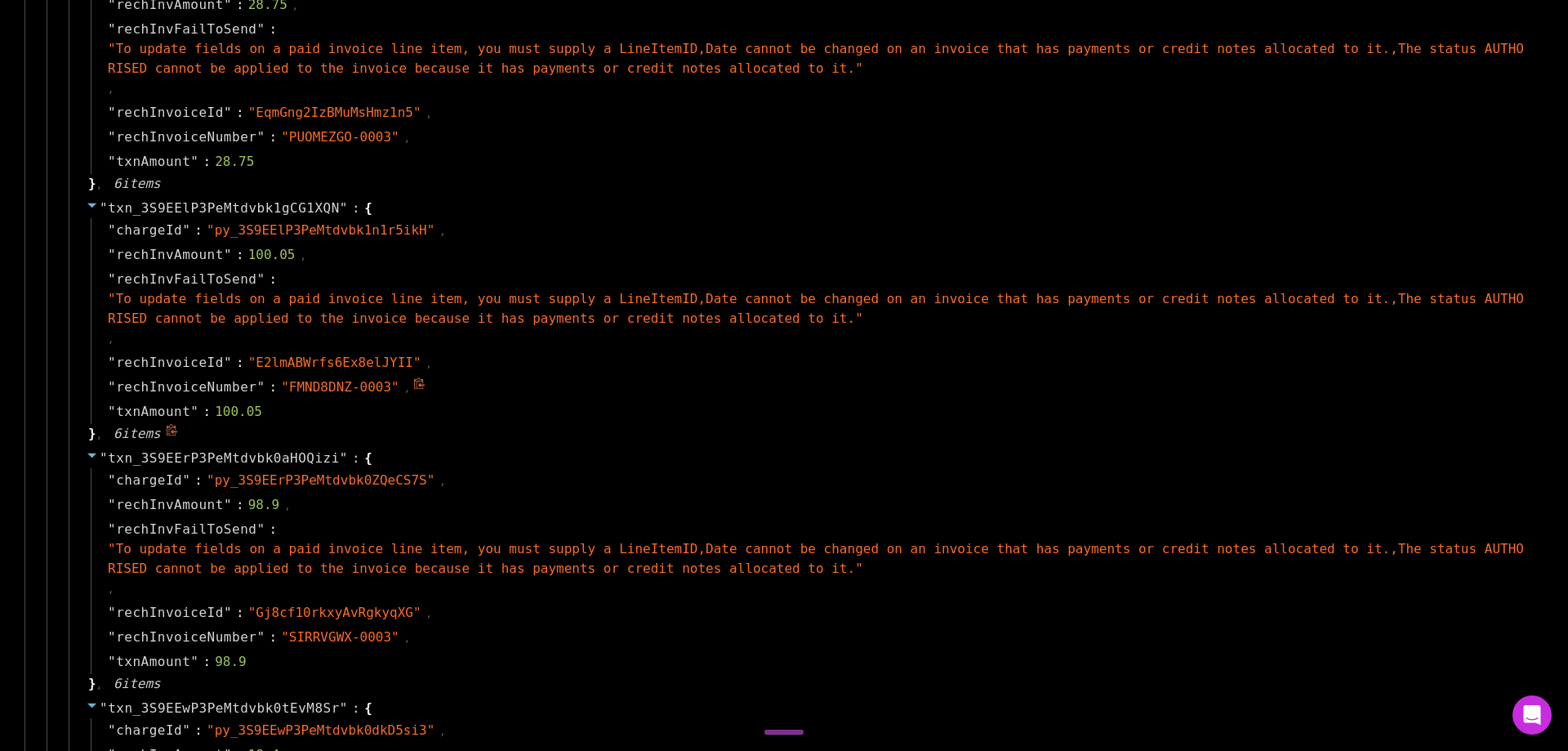
click at [414, 386] on icon at bounding box center [419, 383] width 11 height 12
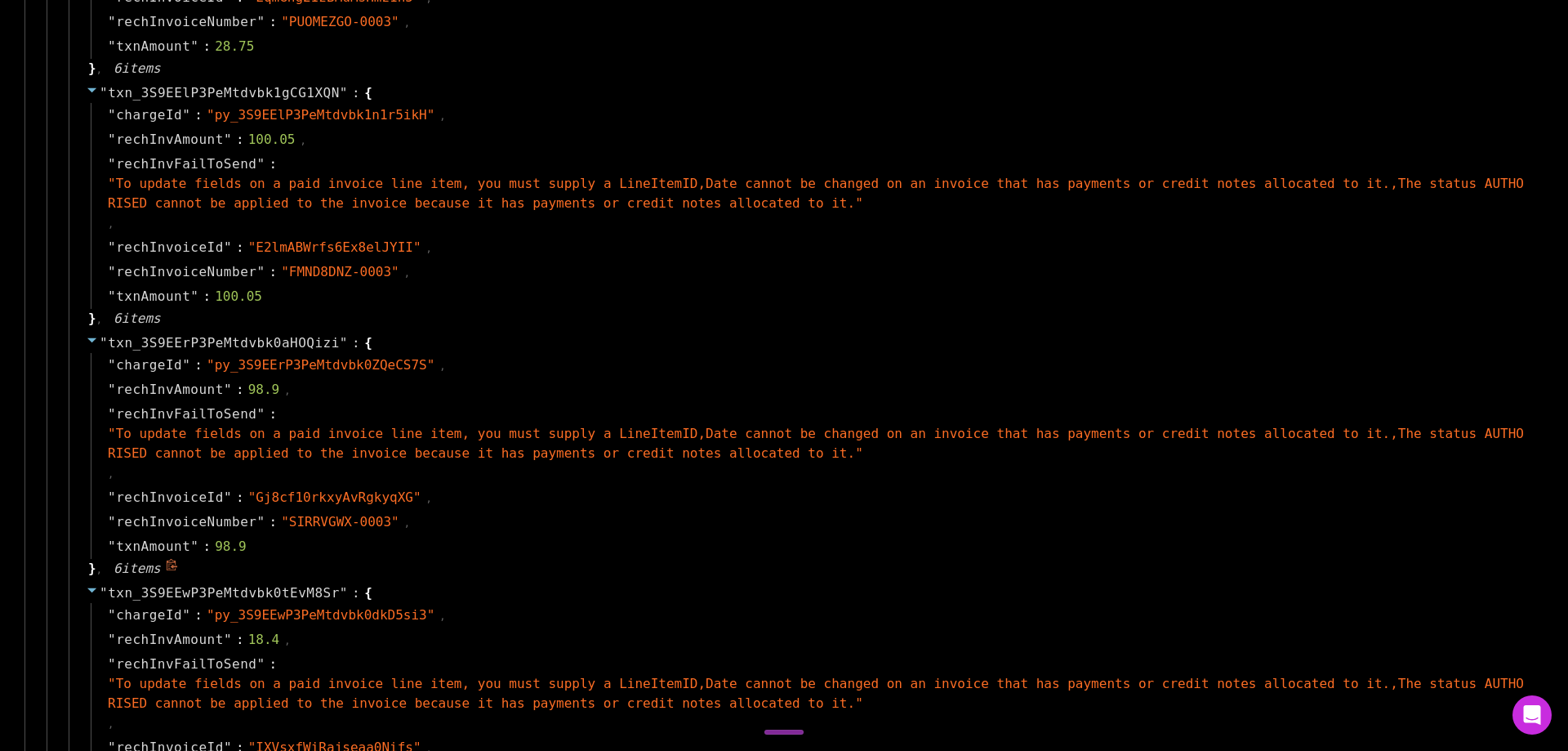
scroll to position [2369, 0]
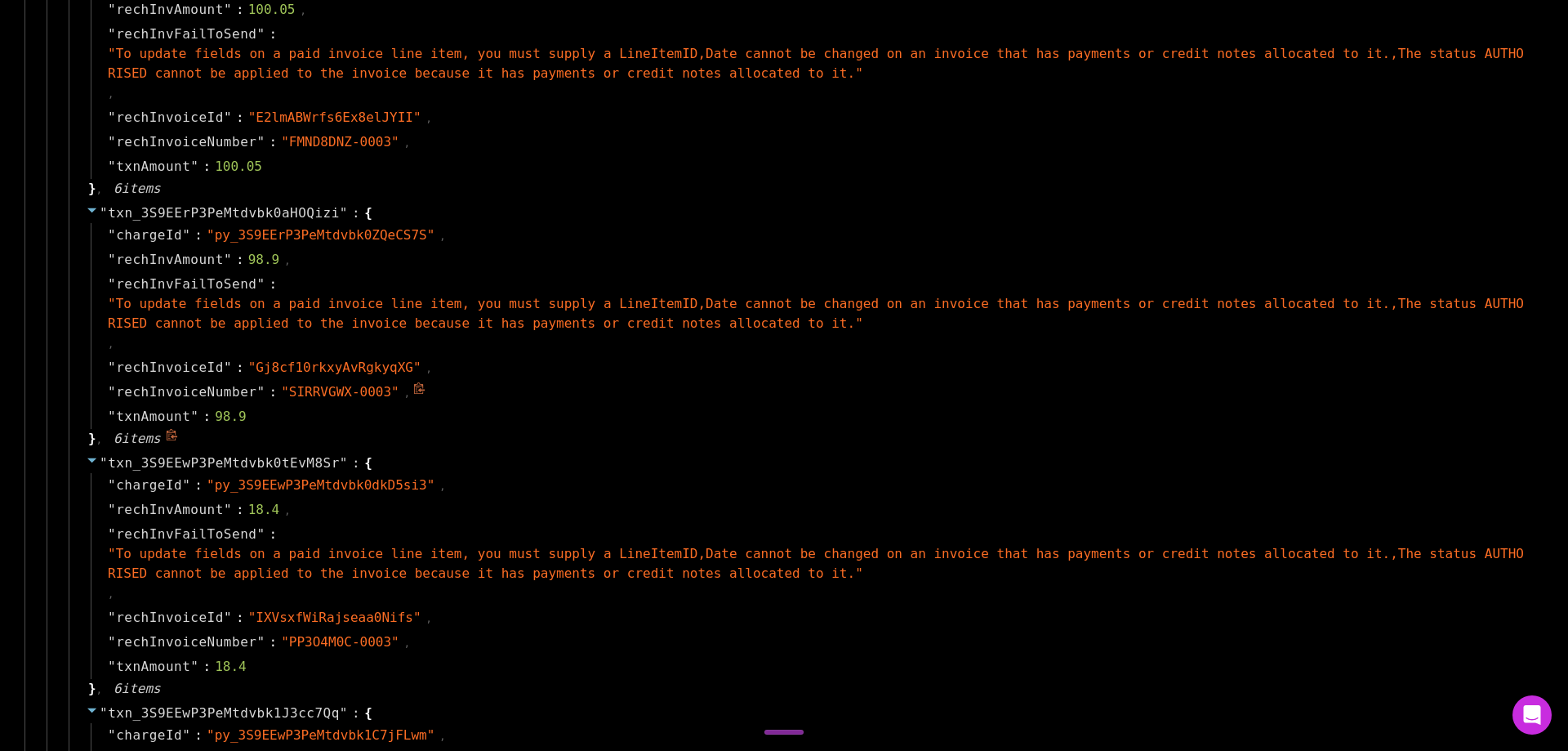
click at [413, 392] on icon at bounding box center [419, 388] width 12 height 12
click at [413, 637] on icon at bounding box center [419, 639] width 12 height 12
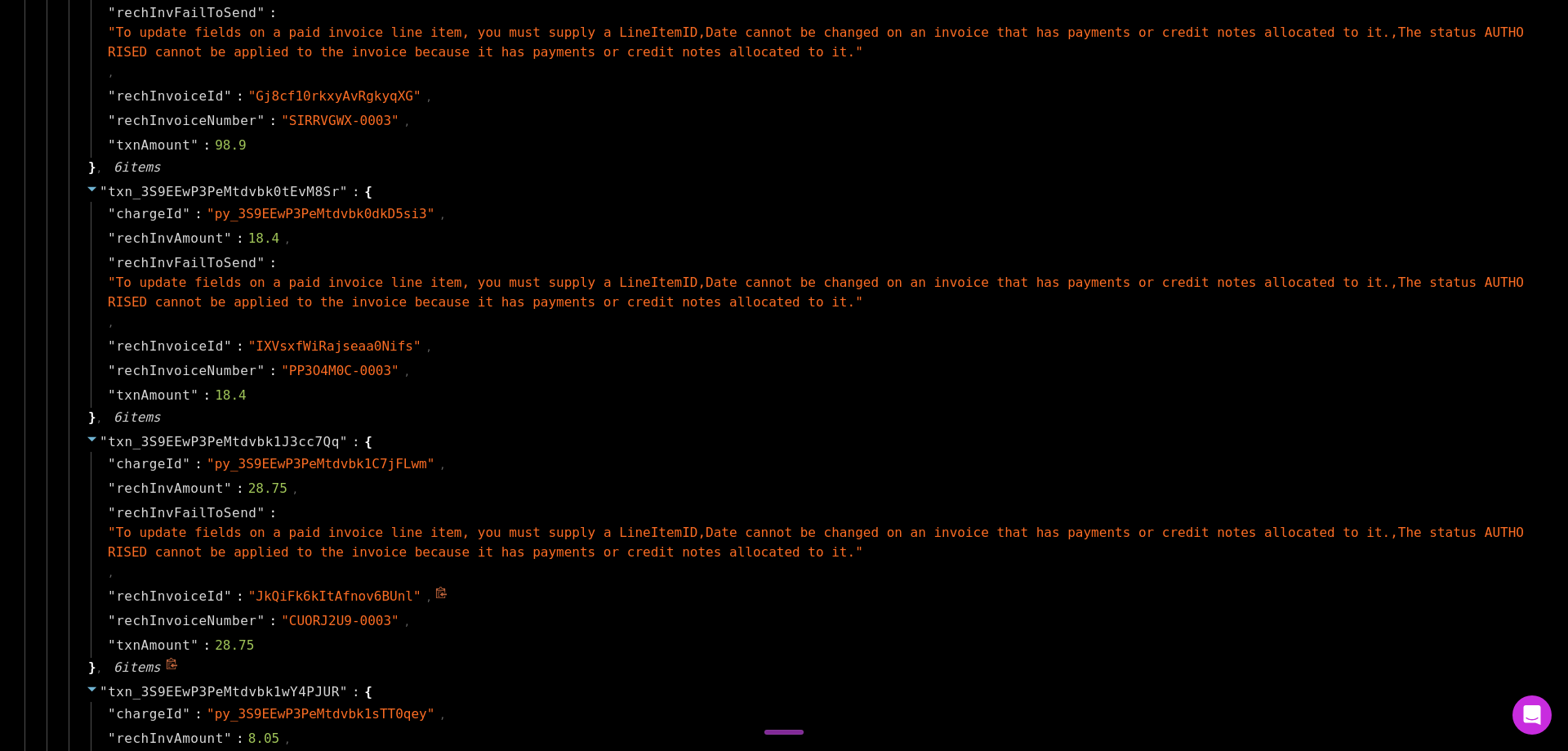
scroll to position [2778, 0]
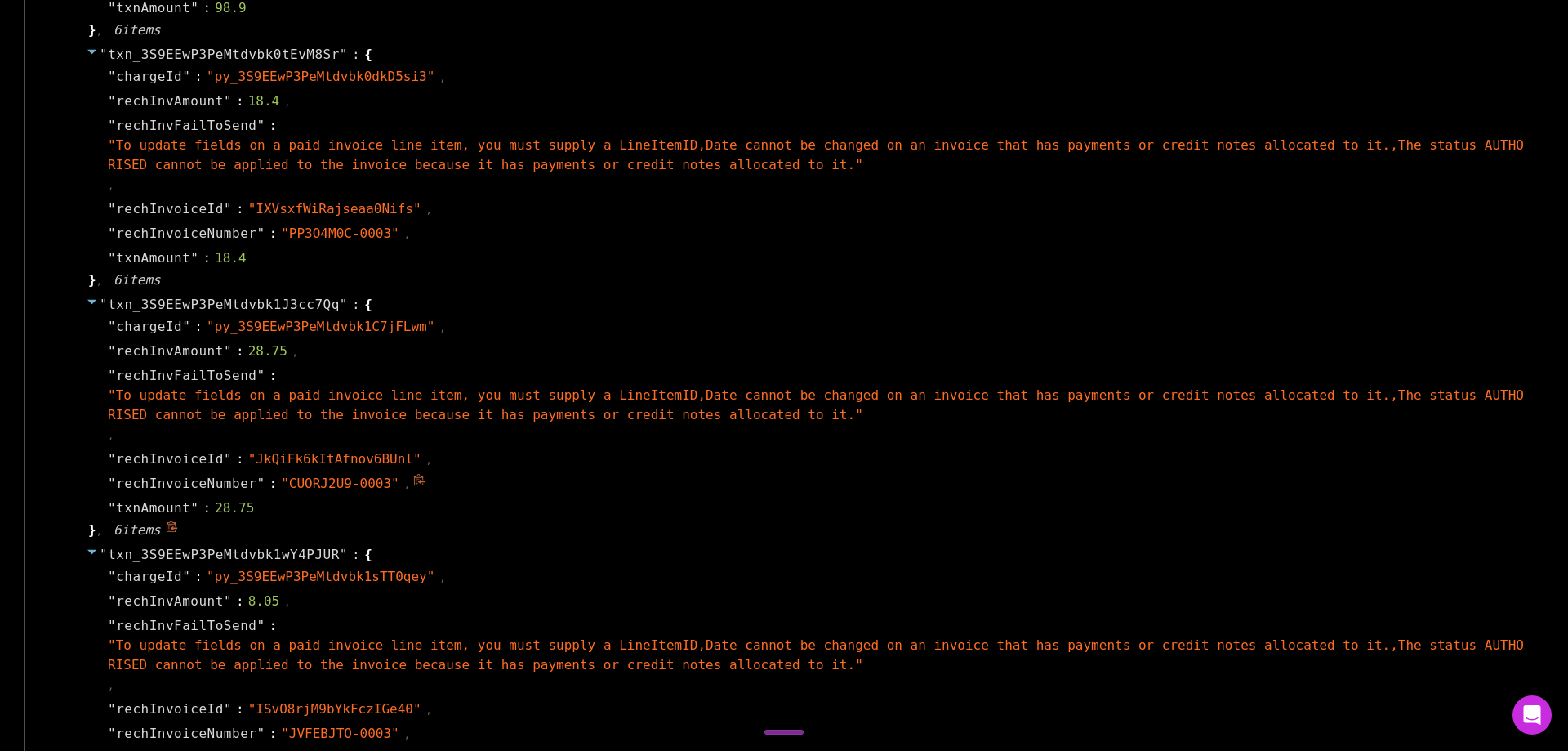
click at [413, 482] on icon at bounding box center [419, 480] width 12 height 12
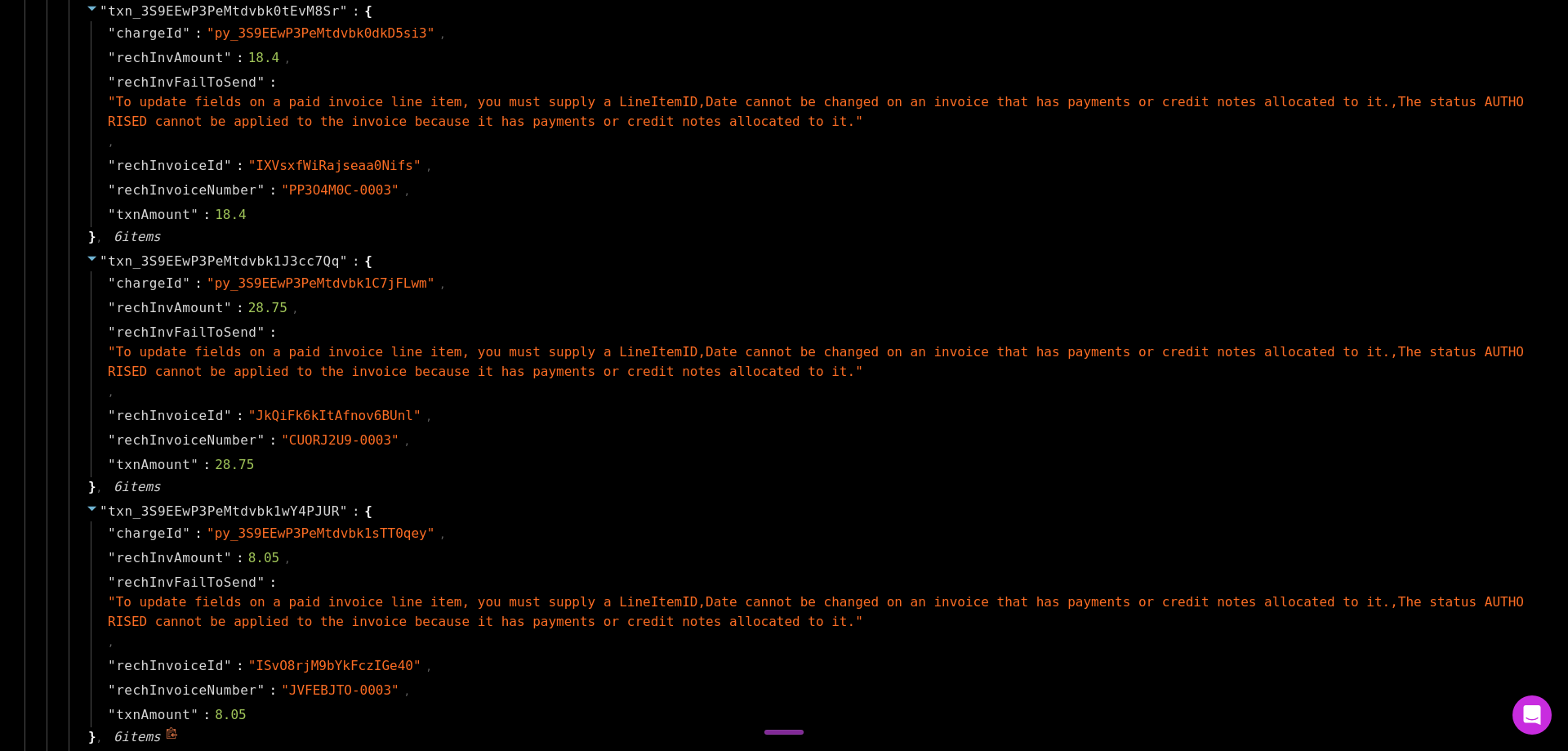
scroll to position [2942, 0]
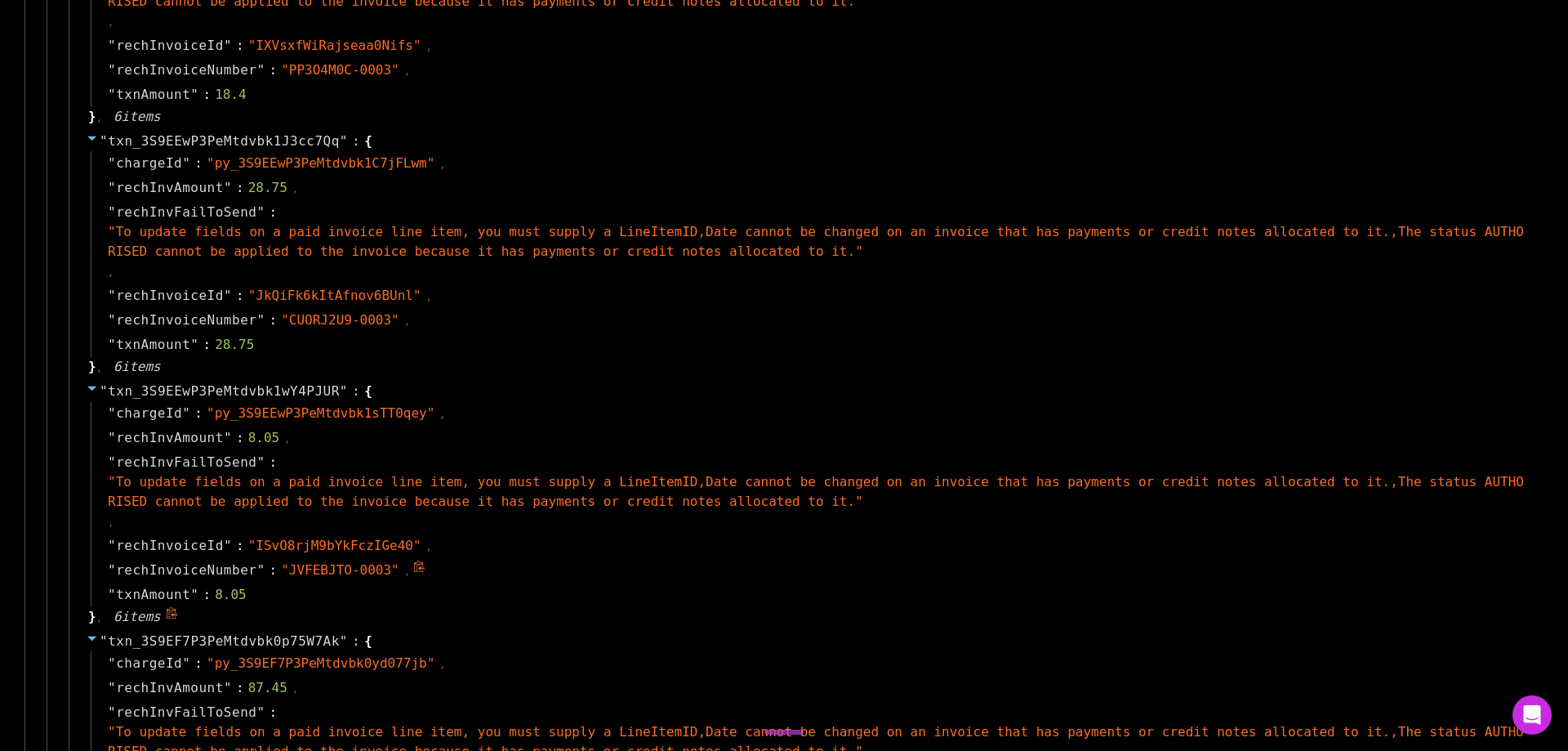
click at [413, 567] on icon at bounding box center [419, 566] width 12 height 12
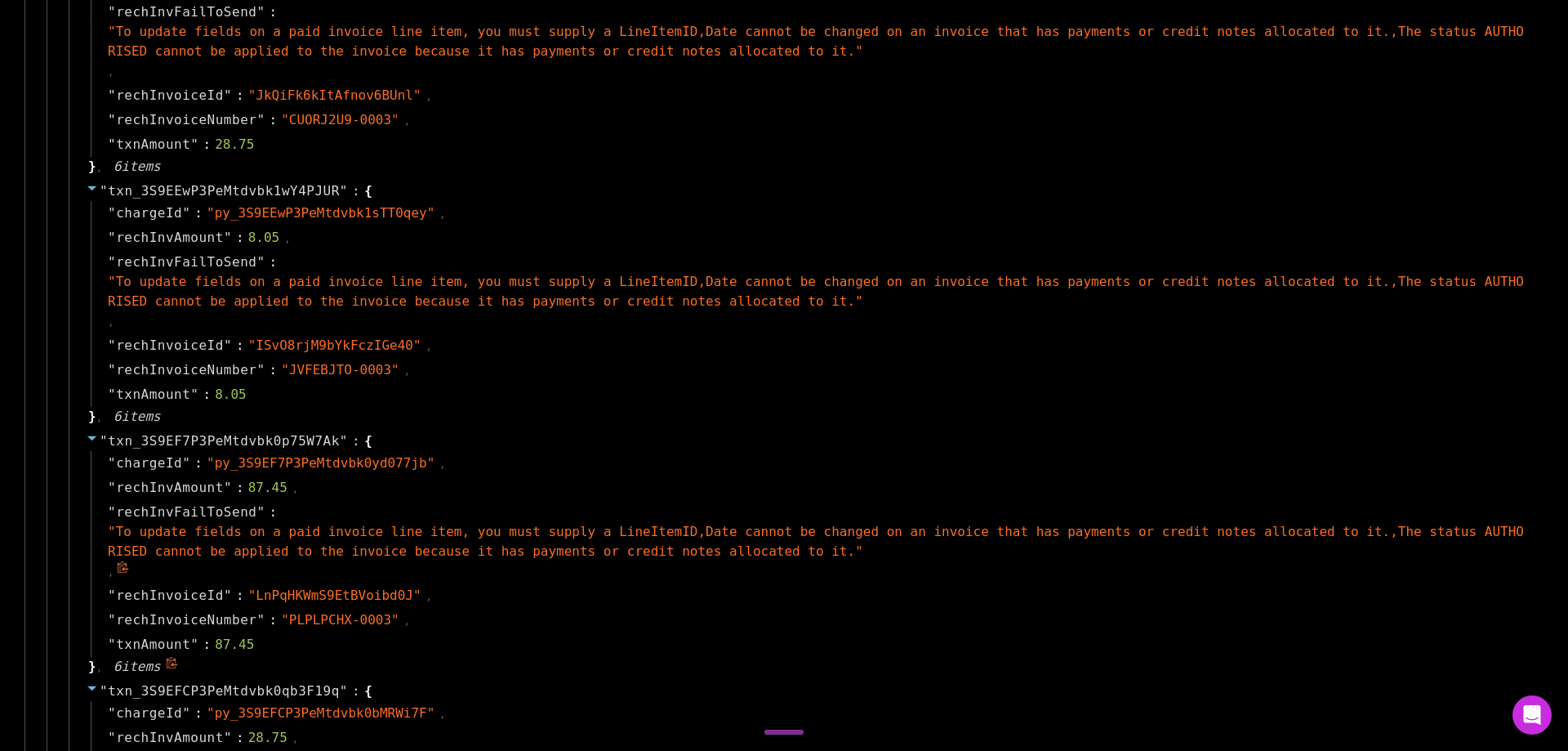
scroll to position [3187, 0]
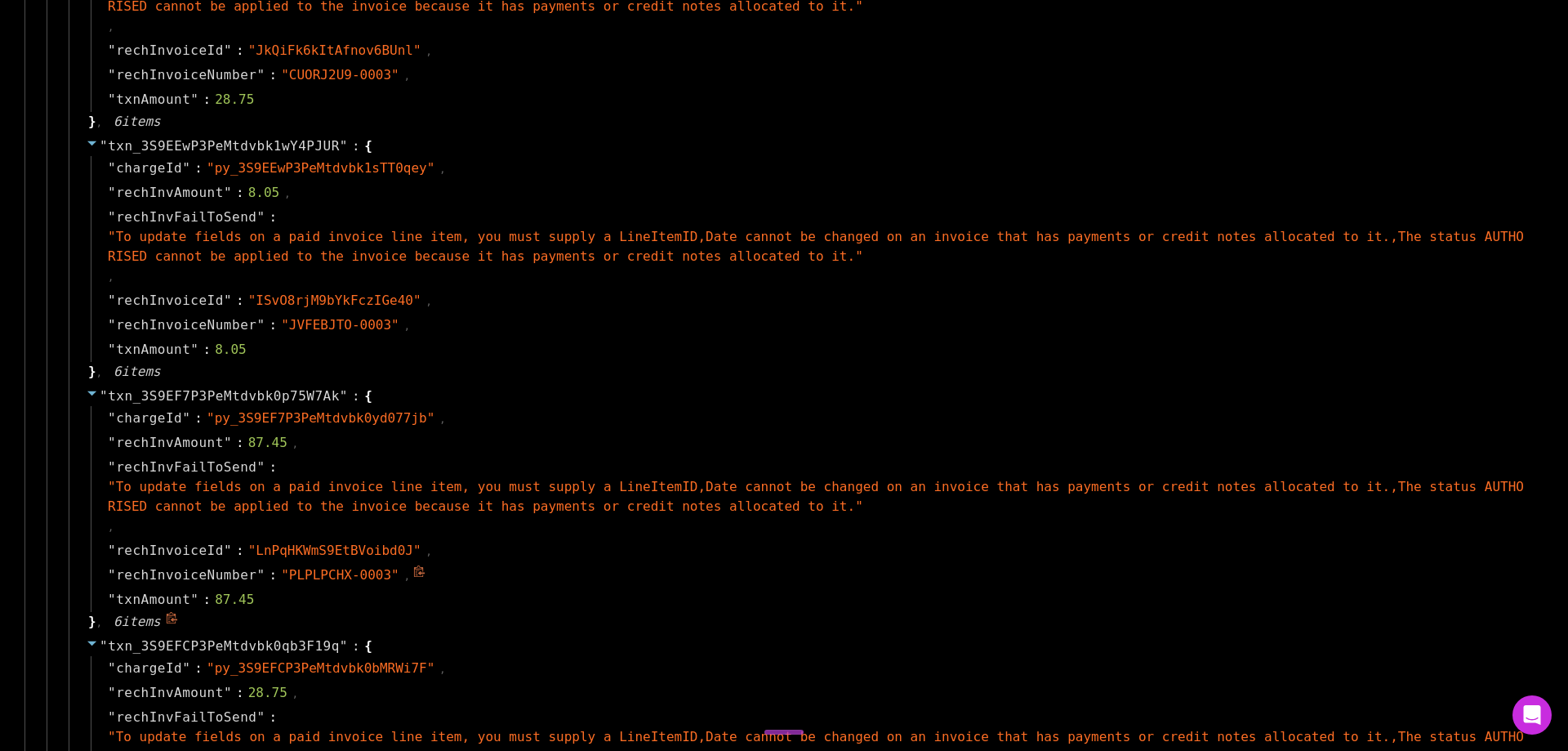
click at [414, 567] on icon at bounding box center [419, 571] width 11 height 12
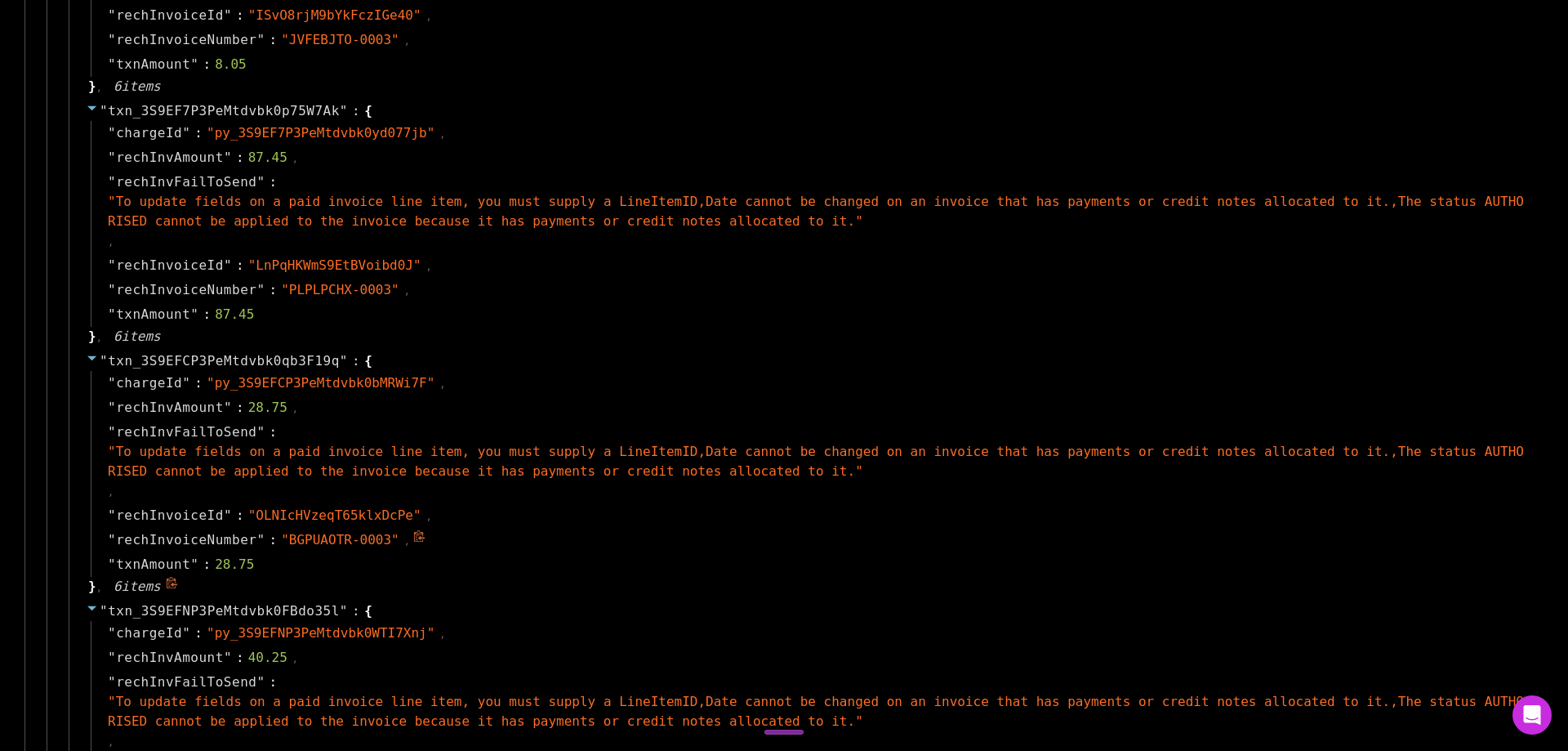
scroll to position [3514, 0]
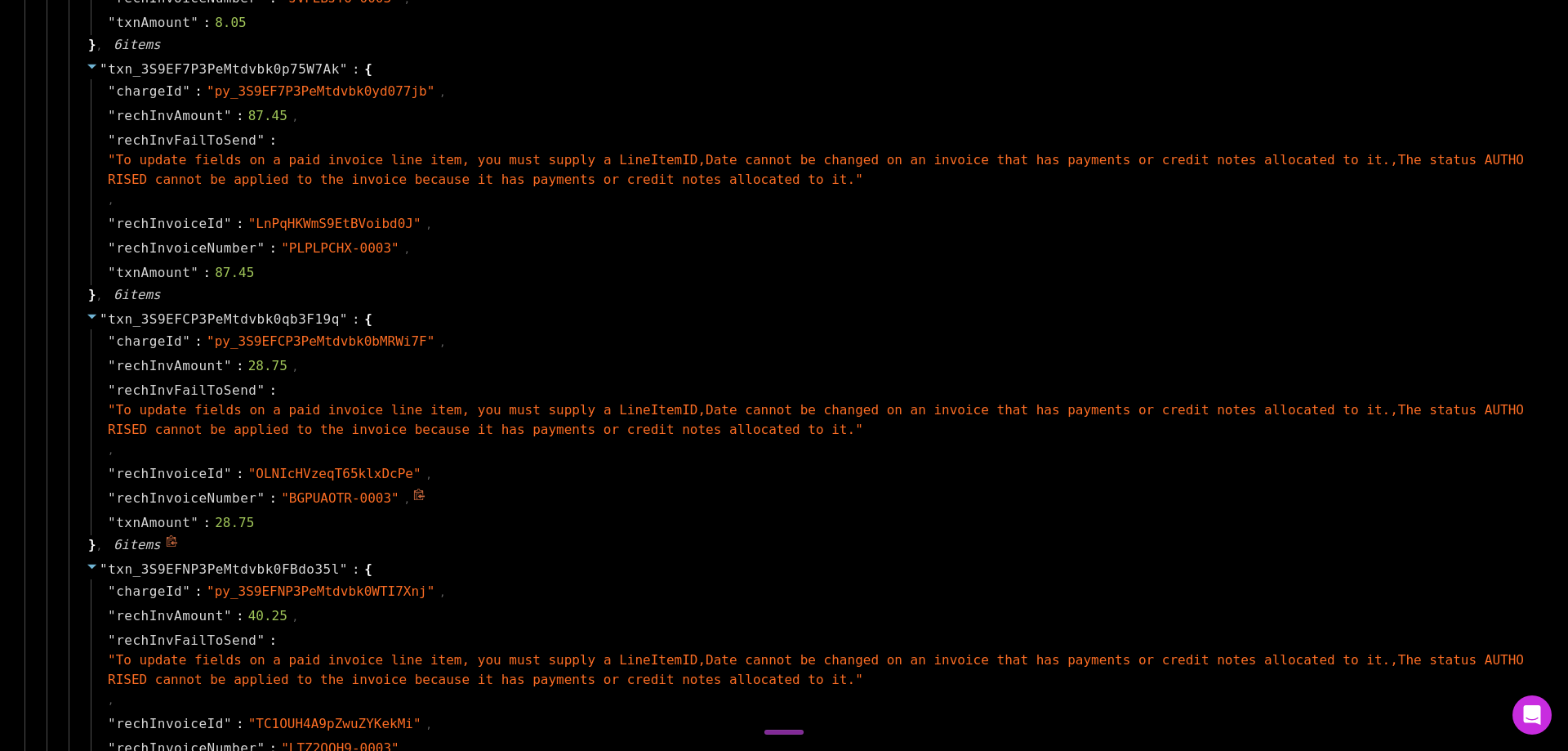
click at [413, 493] on icon at bounding box center [419, 494] width 12 height 12
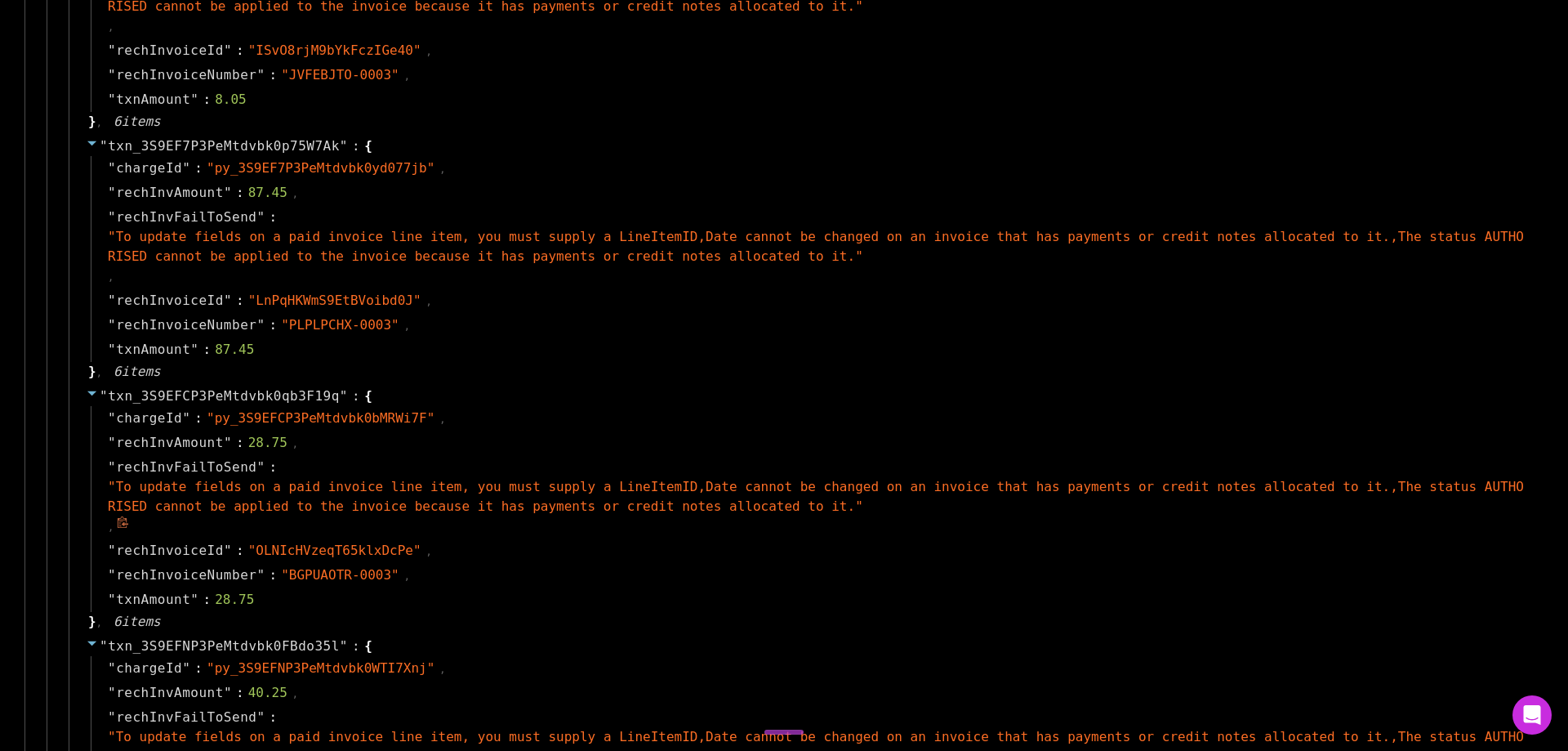
scroll to position [3432, 0]
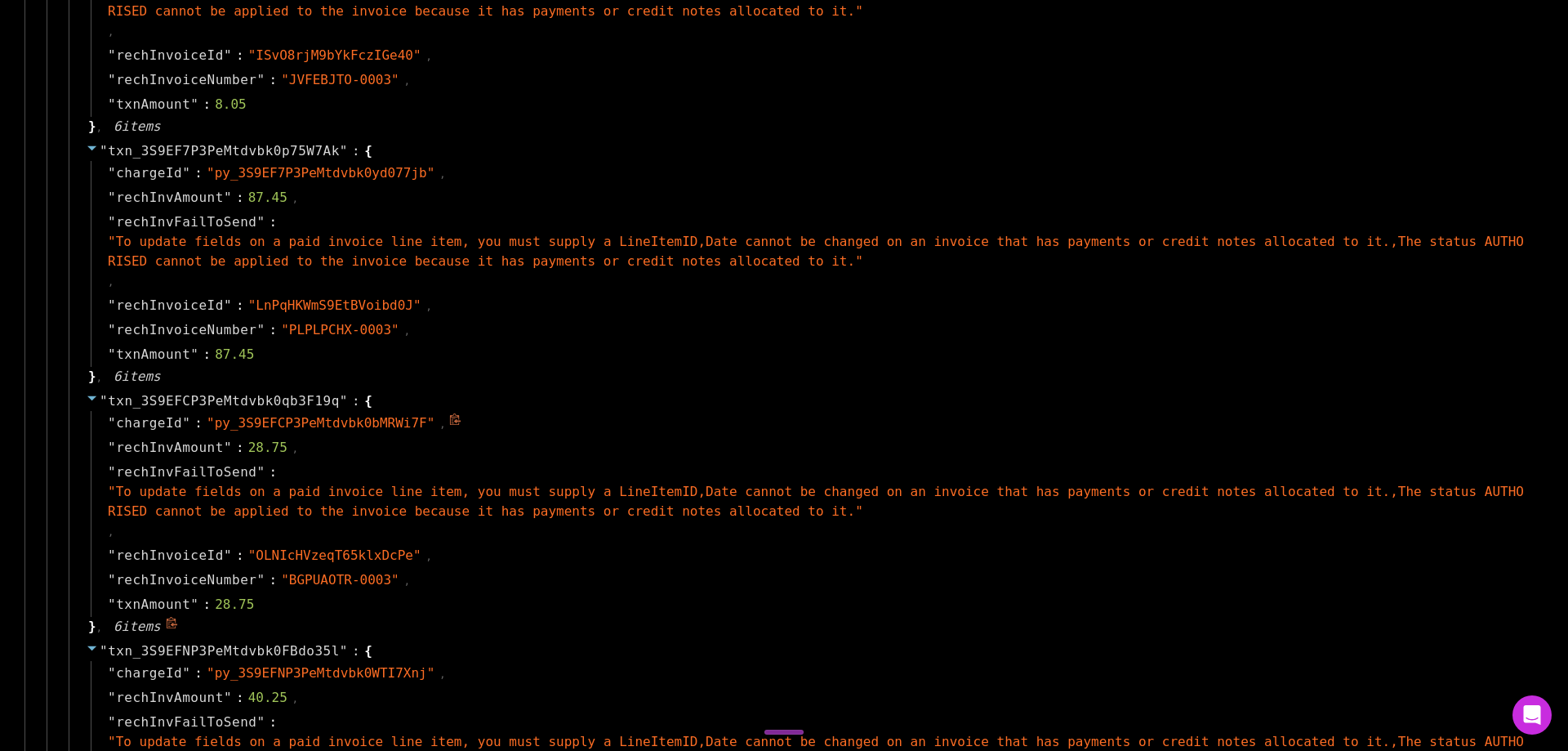
click at [699, 418] on div "" chargeId " : " py_3S9EFCP3PeMtdvbk0bMRWi7F " ," at bounding box center [813, 423] width 1446 height 25
click at [212, 76] on span "rechInvoiceNumber" at bounding box center [186, 80] width 140 height 20
copy span "rechInvoiceNumber"
click at [414, 329] on icon at bounding box center [419, 326] width 11 height 12
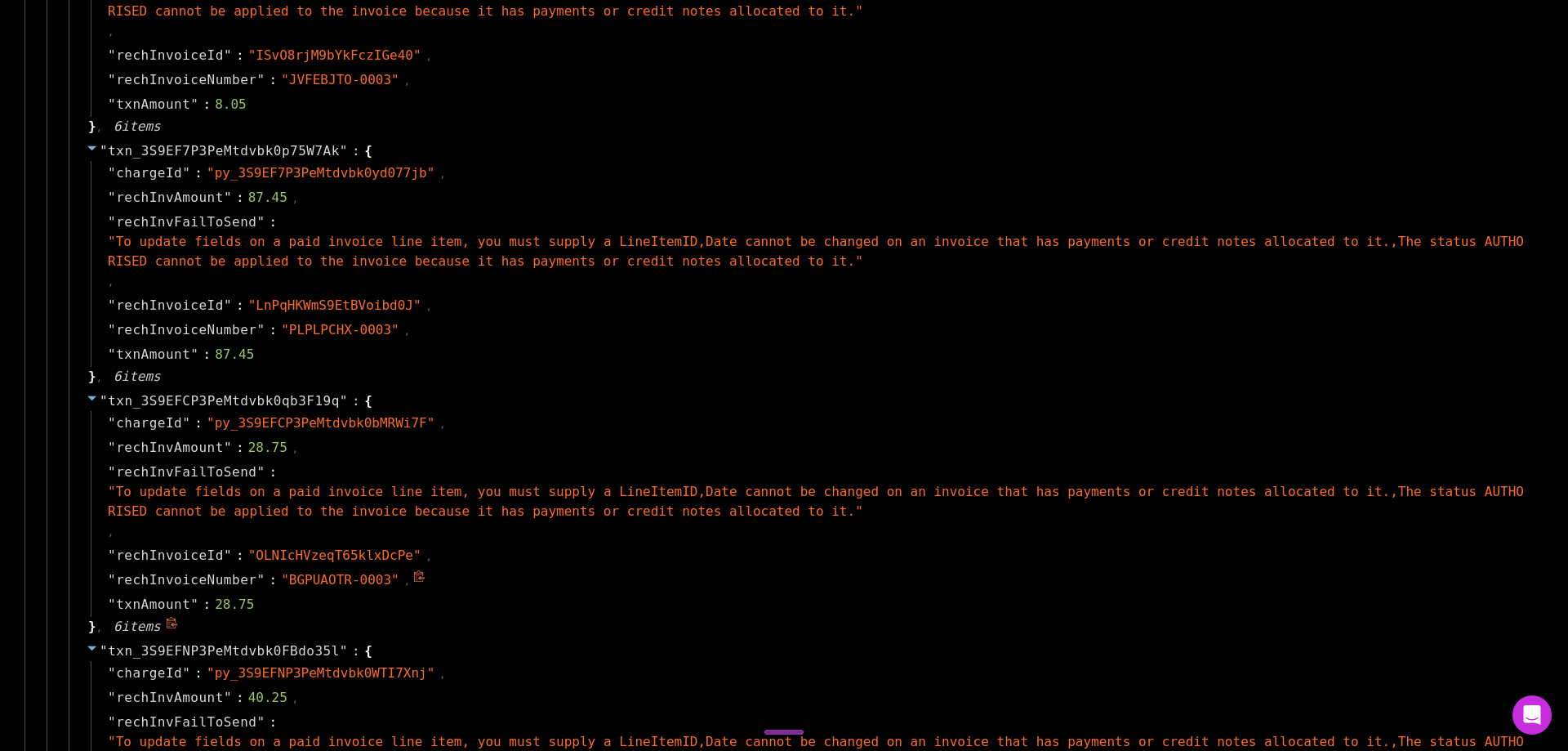
click at [413, 579] on icon at bounding box center [419, 576] width 12 height 12
click at [627, 393] on div "" txn_3S9EFCP3PeMtdvbk0qb3F19q " : { " chargeId " : " py_3S9EFCP3PeMtdvbk0bMRWi…" at bounding box center [804, 514] width 1471 height 250
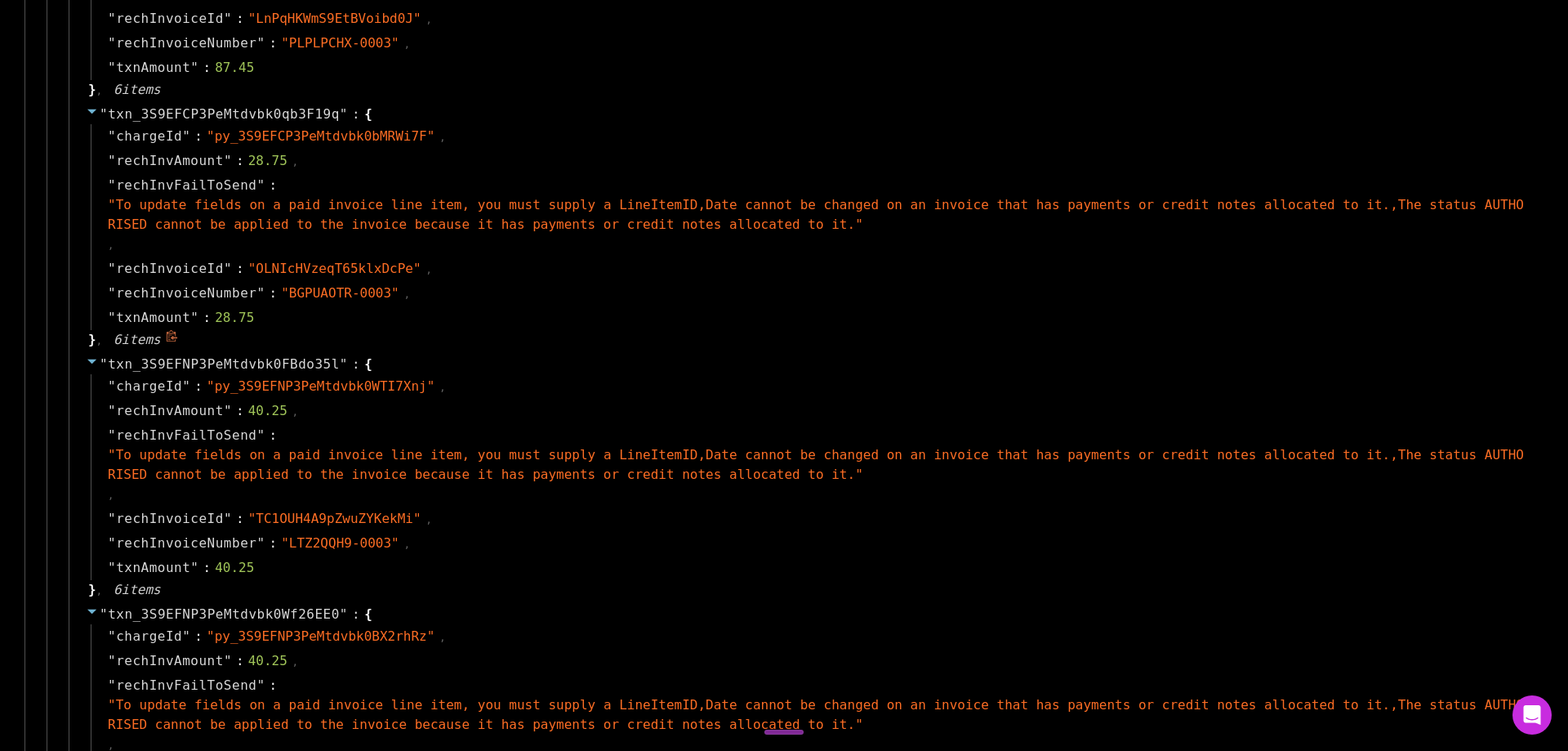
scroll to position [3759, 0]
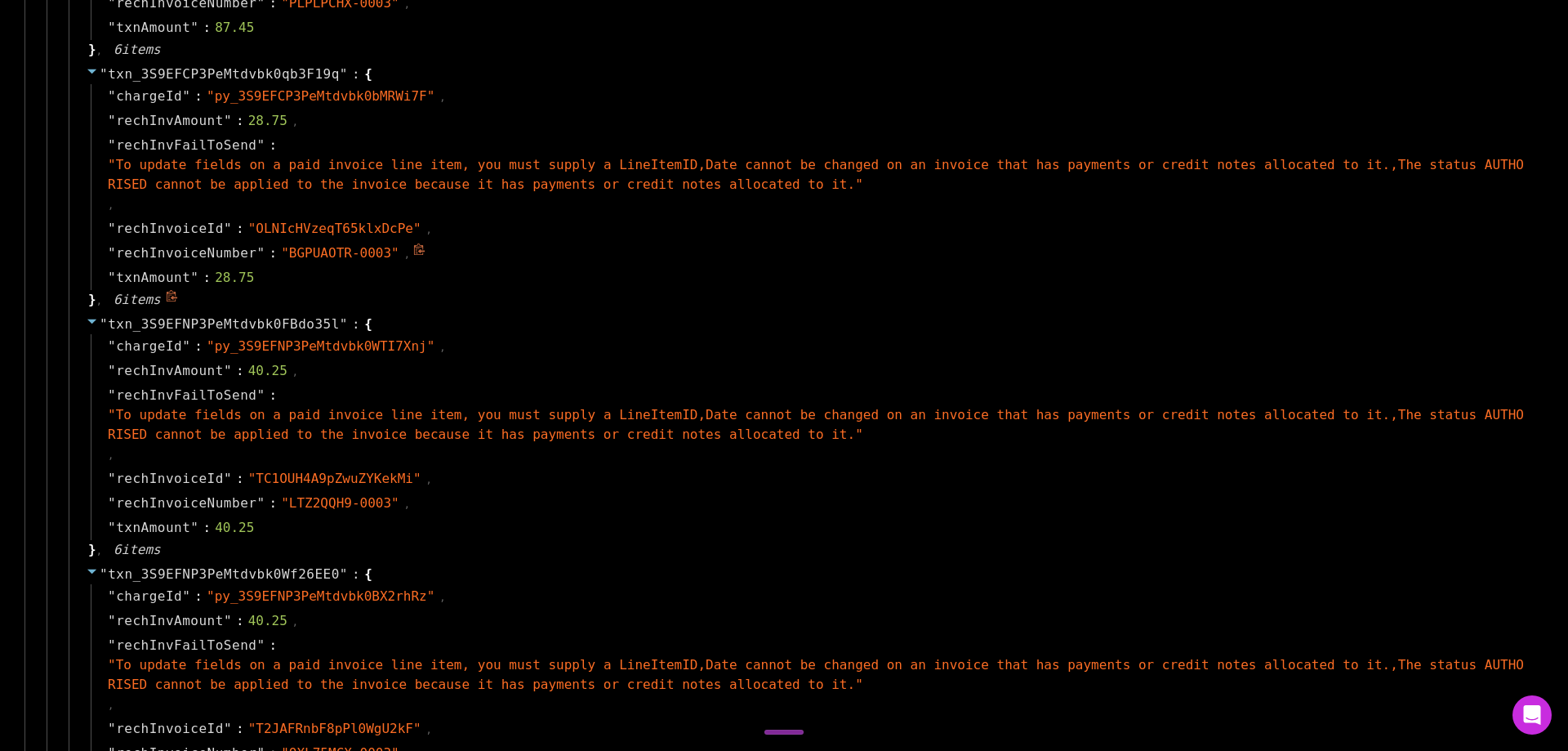
click at [181, 246] on span "rechInvoiceNumber" at bounding box center [186, 254] width 140 height 20
copy span "rechInvoiceNumber"
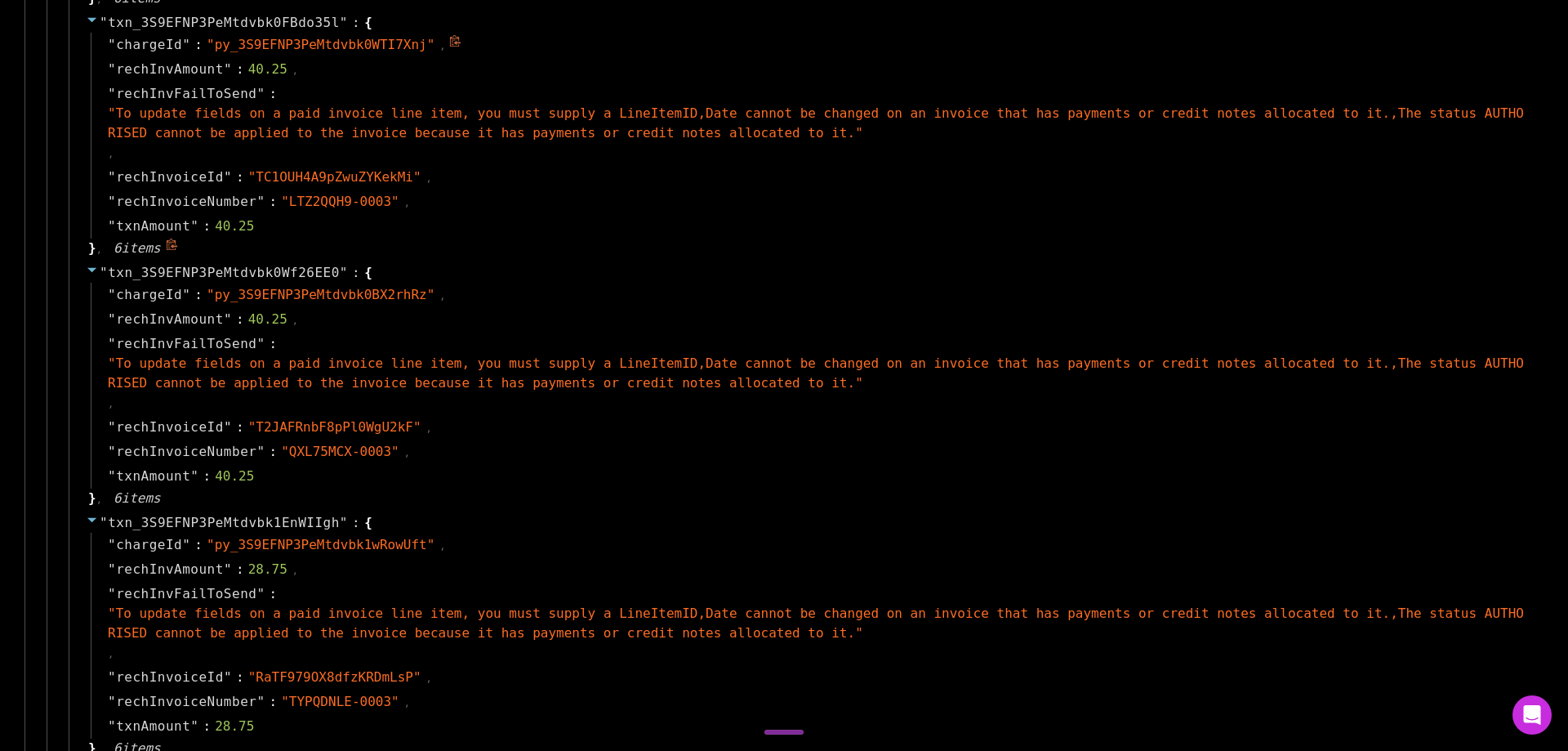
scroll to position [4167, 0]
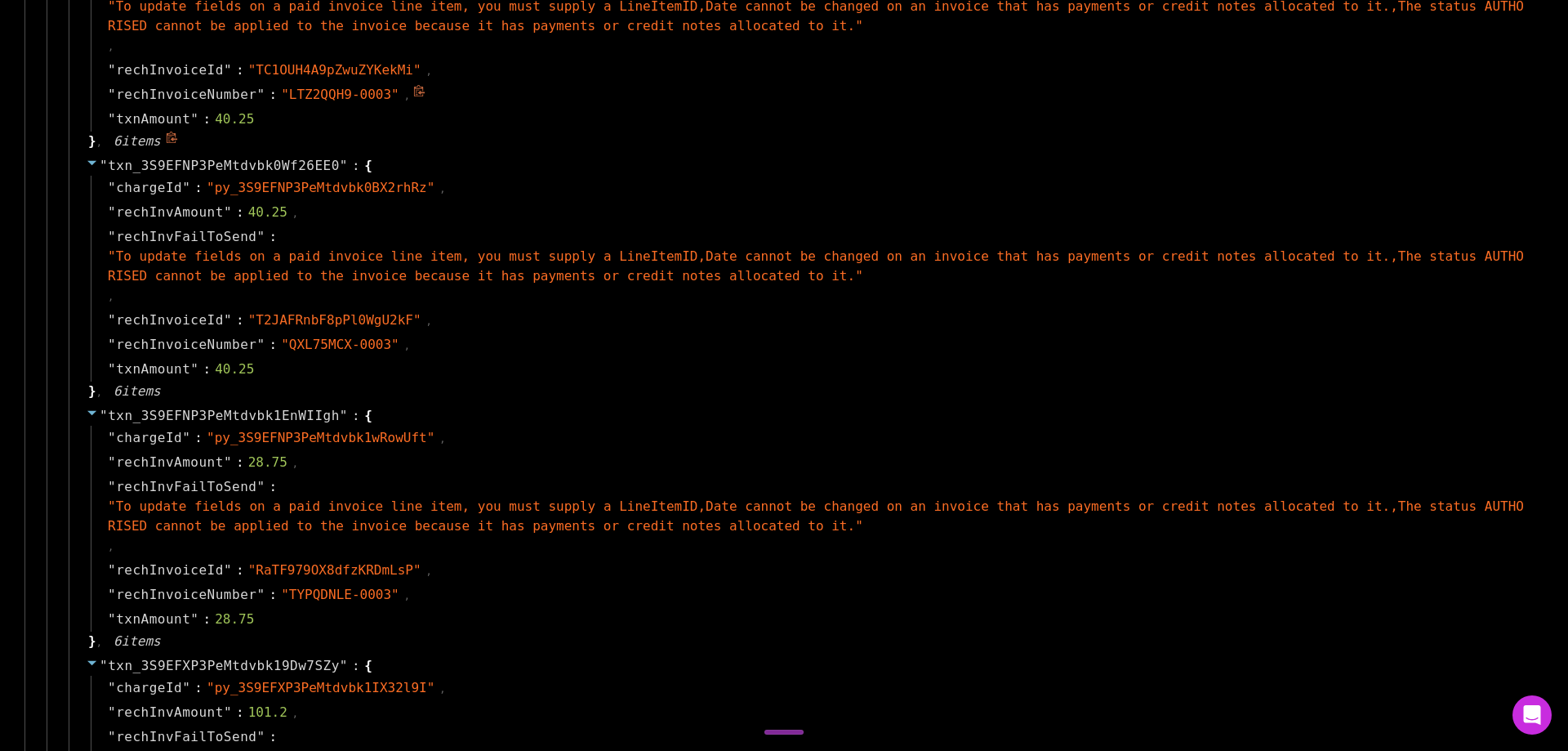
click at [413, 92] on icon at bounding box center [419, 91] width 12 height 12
click at [413, 342] on icon at bounding box center [419, 341] width 12 height 12
click at [414, 590] on icon at bounding box center [419, 591] width 11 height 12
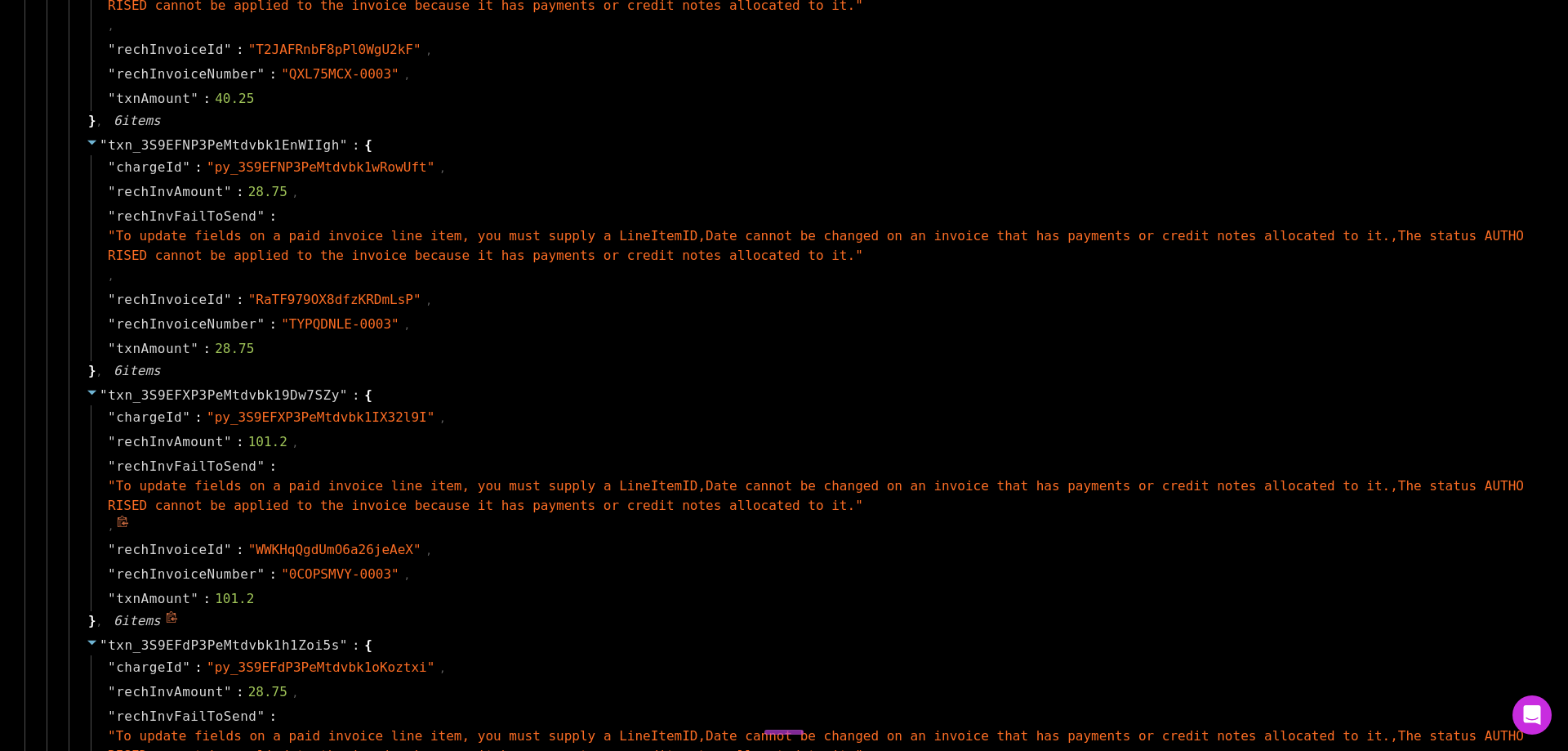
scroll to position [4494, 0]
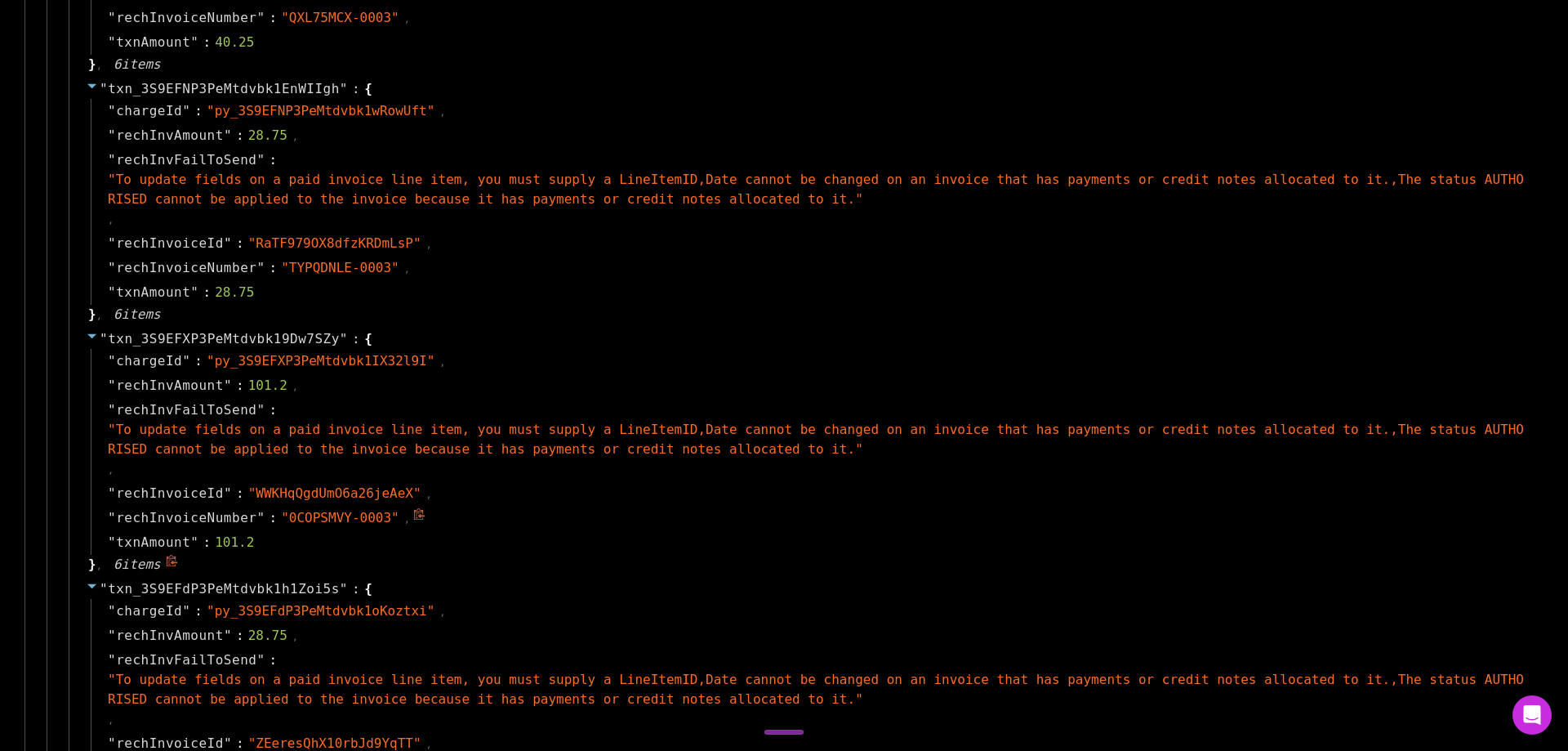
click at [414, 516] on icon at bounding box center [419, 514] width 11 height 12
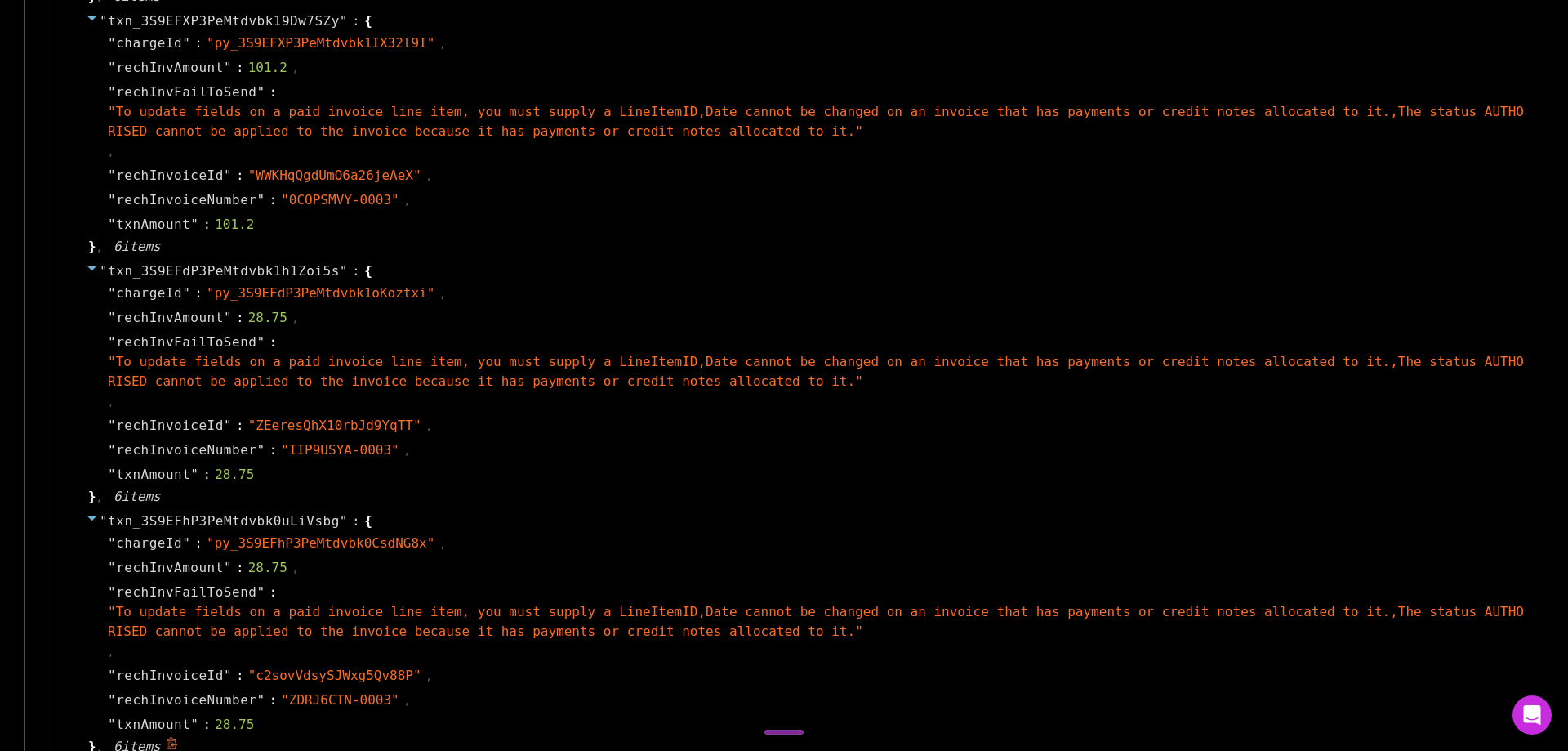
scroll to position [4821, 0]
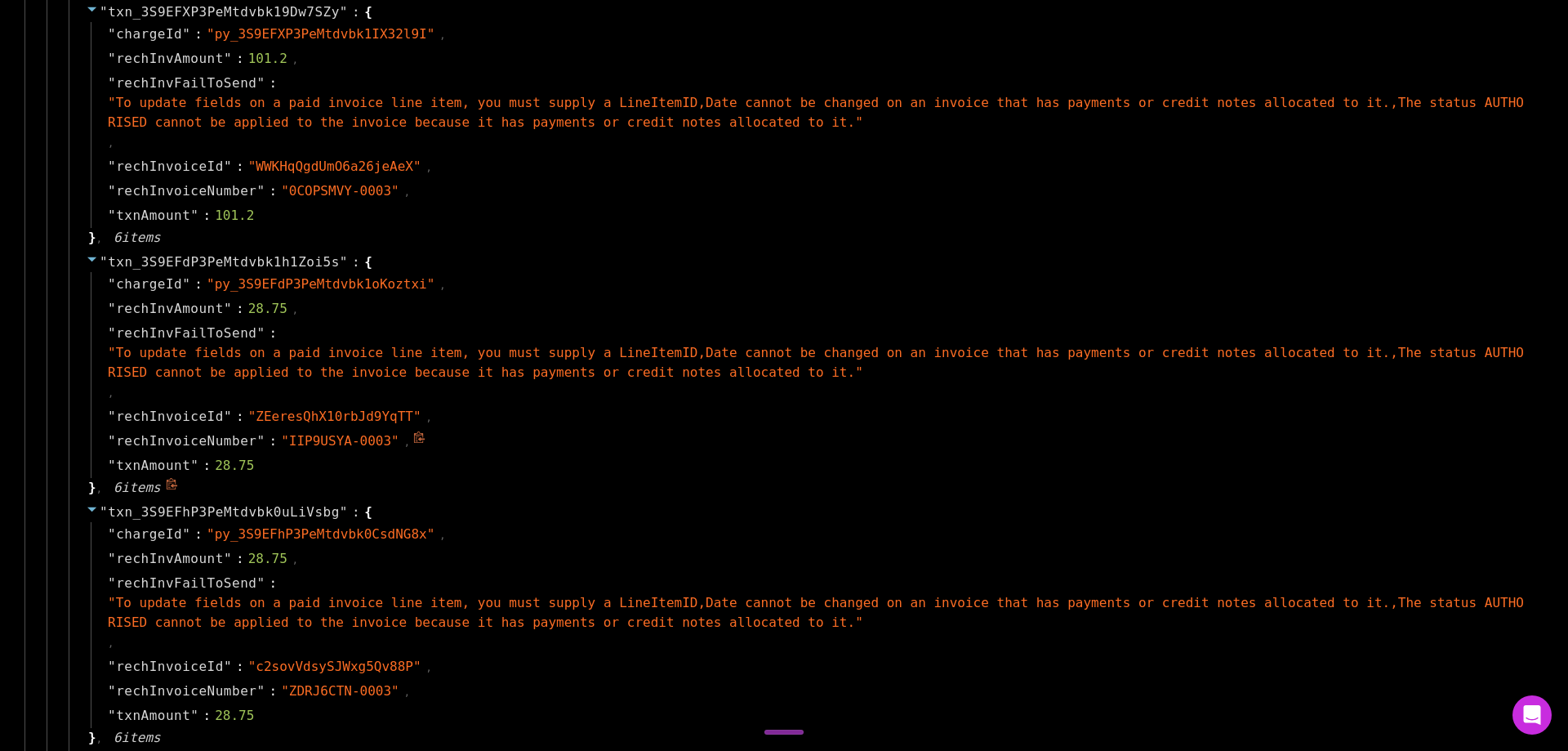
click at [413, 436] on span at bounding box center [420, 440] width 15 height 16
drag, startPoint x: 391, startPoint y: 692, endPoint x: 360, endPoint y: 685, distance: 31.8
click at [413, 691] on icon at bounding box center [419, 687] width 12 height 12
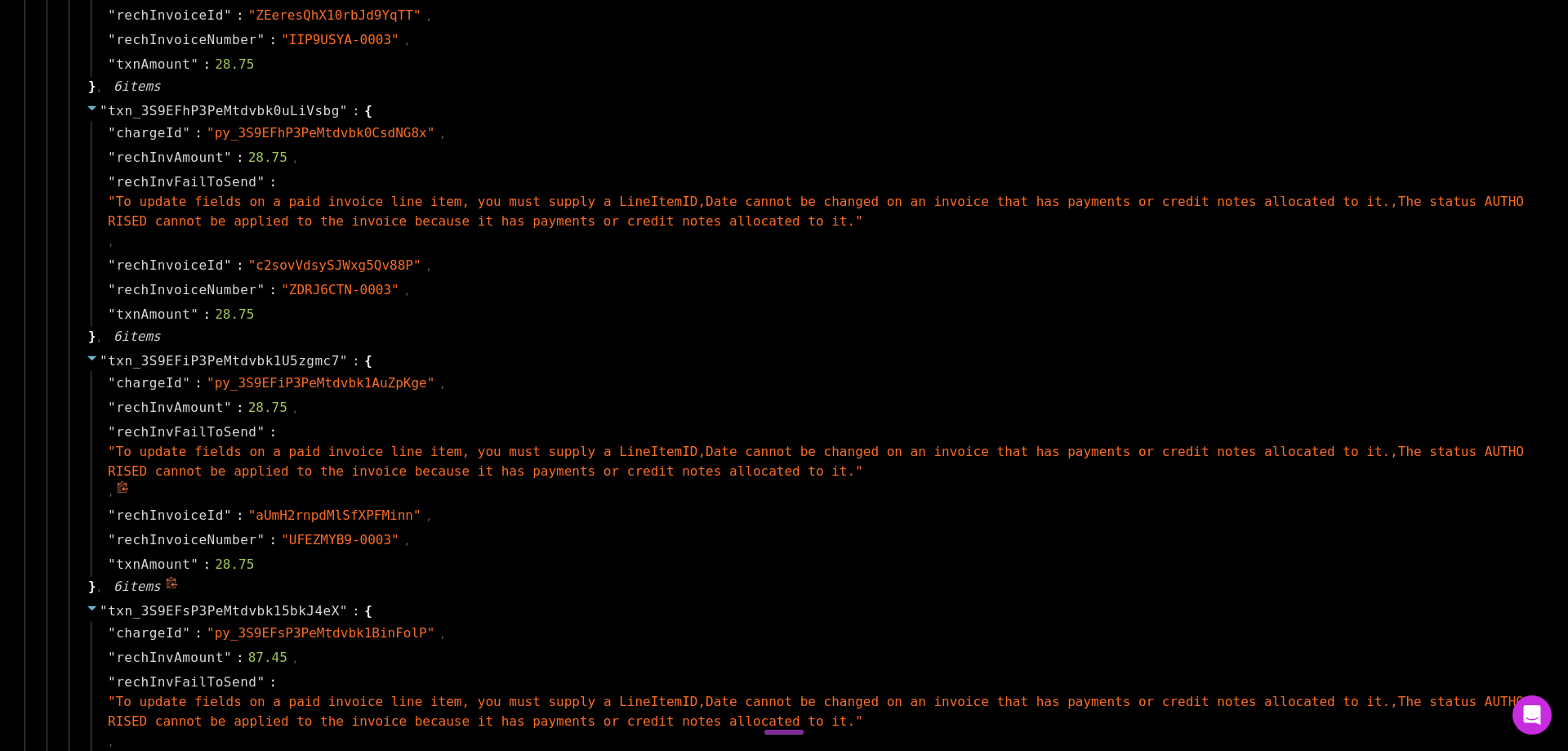
scroll to position [5230, 0]
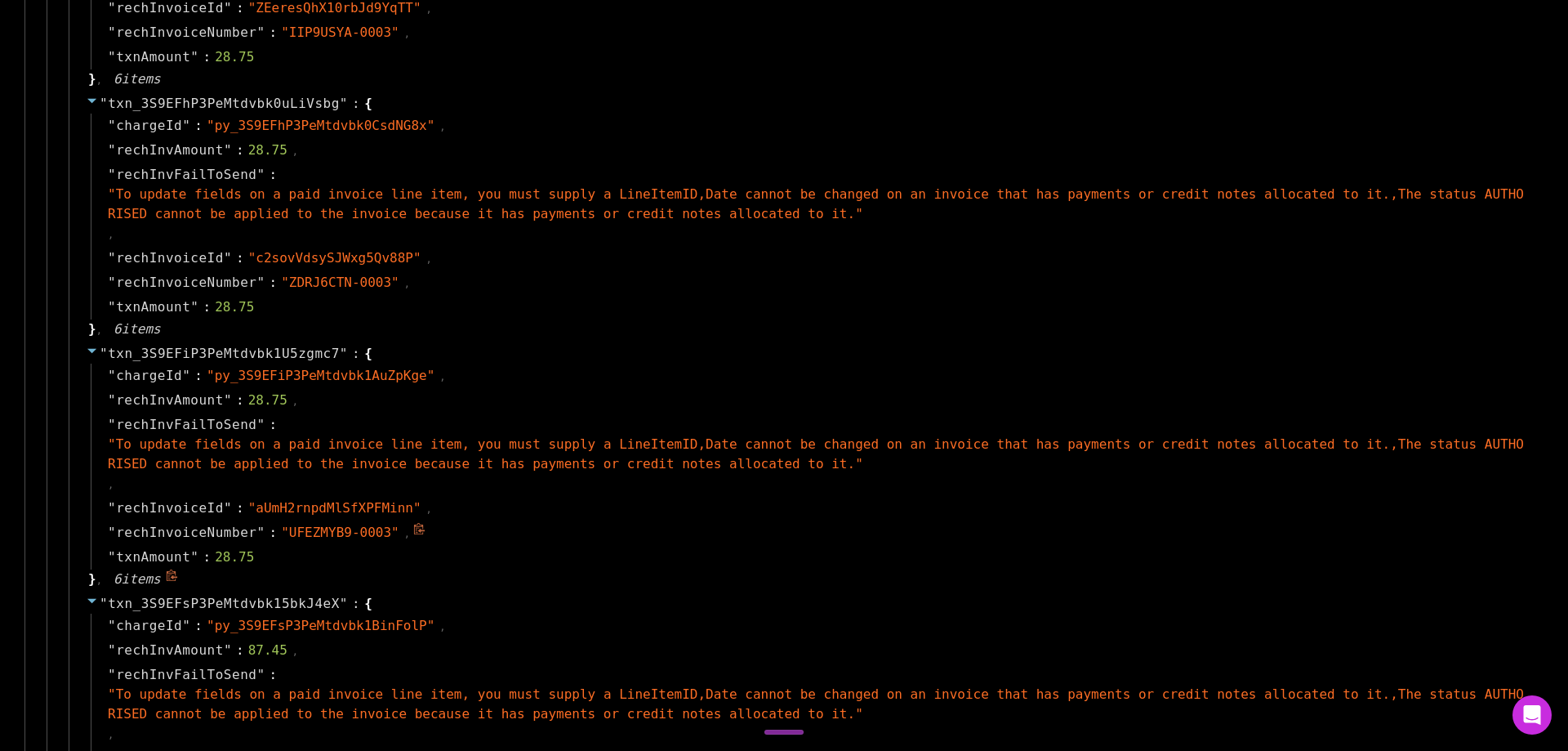
click at [390, 530] on div "" rechInvoiceNumber " : " UFEZMYB9-0003 " ," at bounding box center [813, 533] width 1446 height 25
click at [413, 530] on icon at bounding box center [419, 529] width 12 height 12
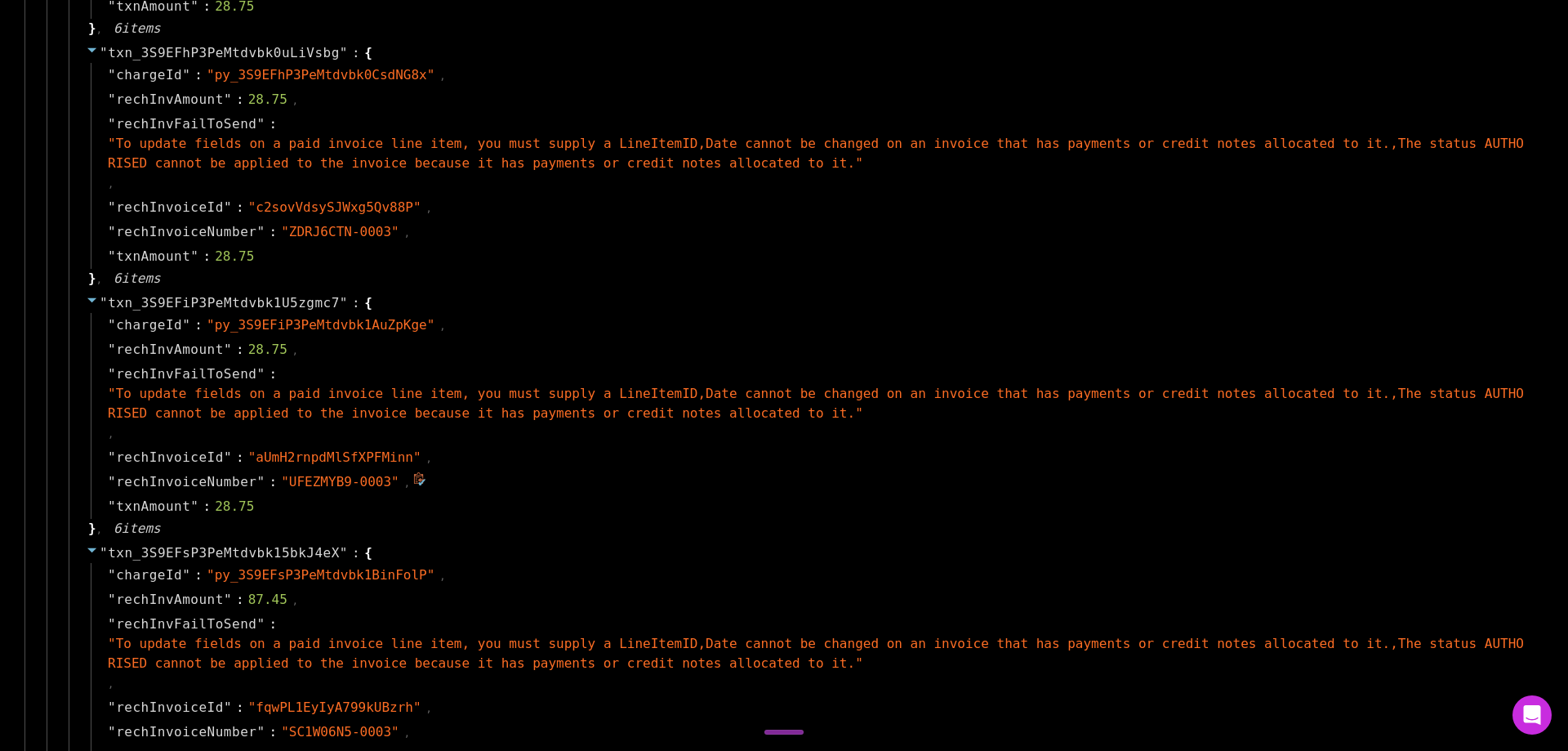
scroll to position [5475, 0]
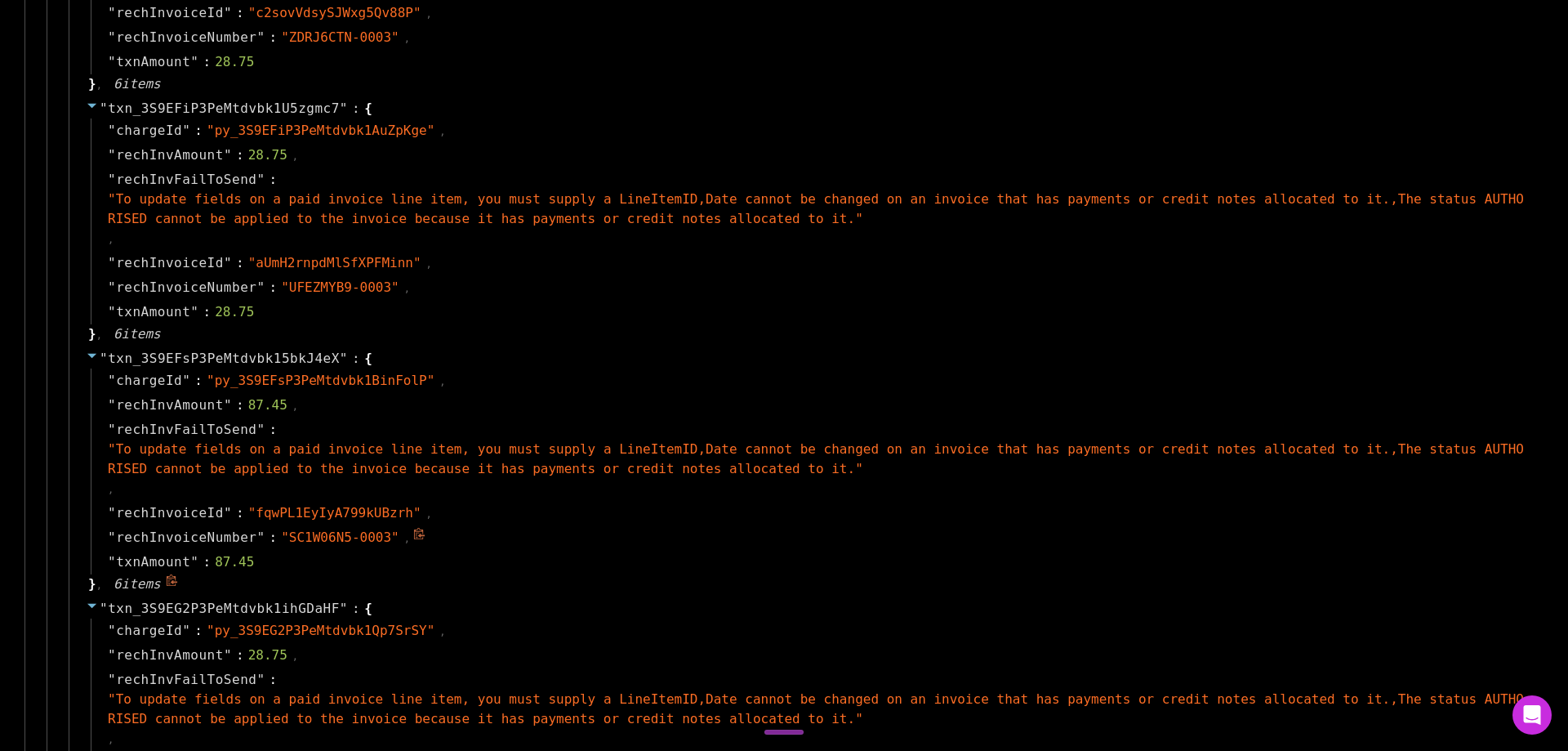
click at [413, 535] on icon at bounding box center [419, 534] width 12 height 12
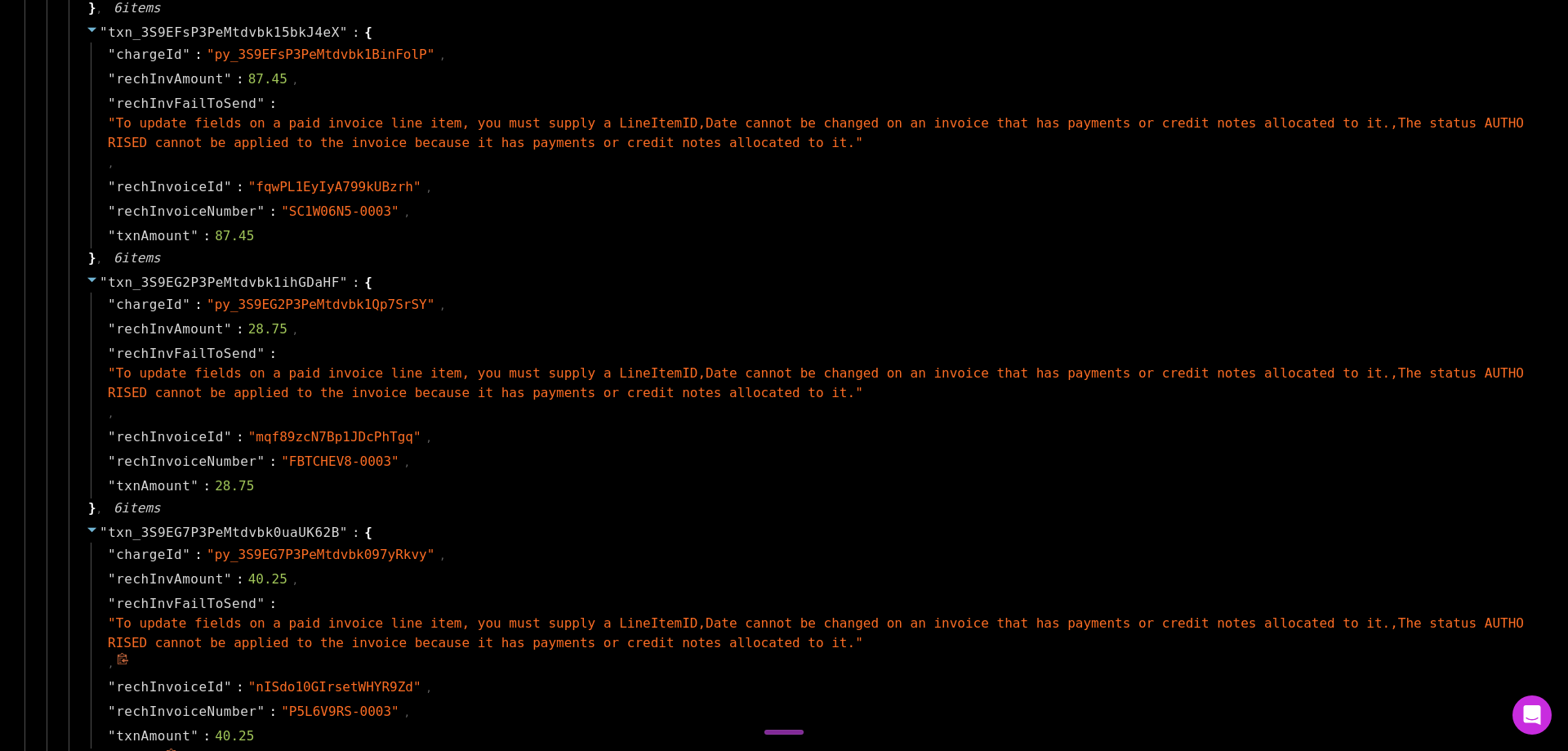
scroll to position [5801, 0]
click at [413, 451] on icon at bounding box center [419, 457] width 12 height 12
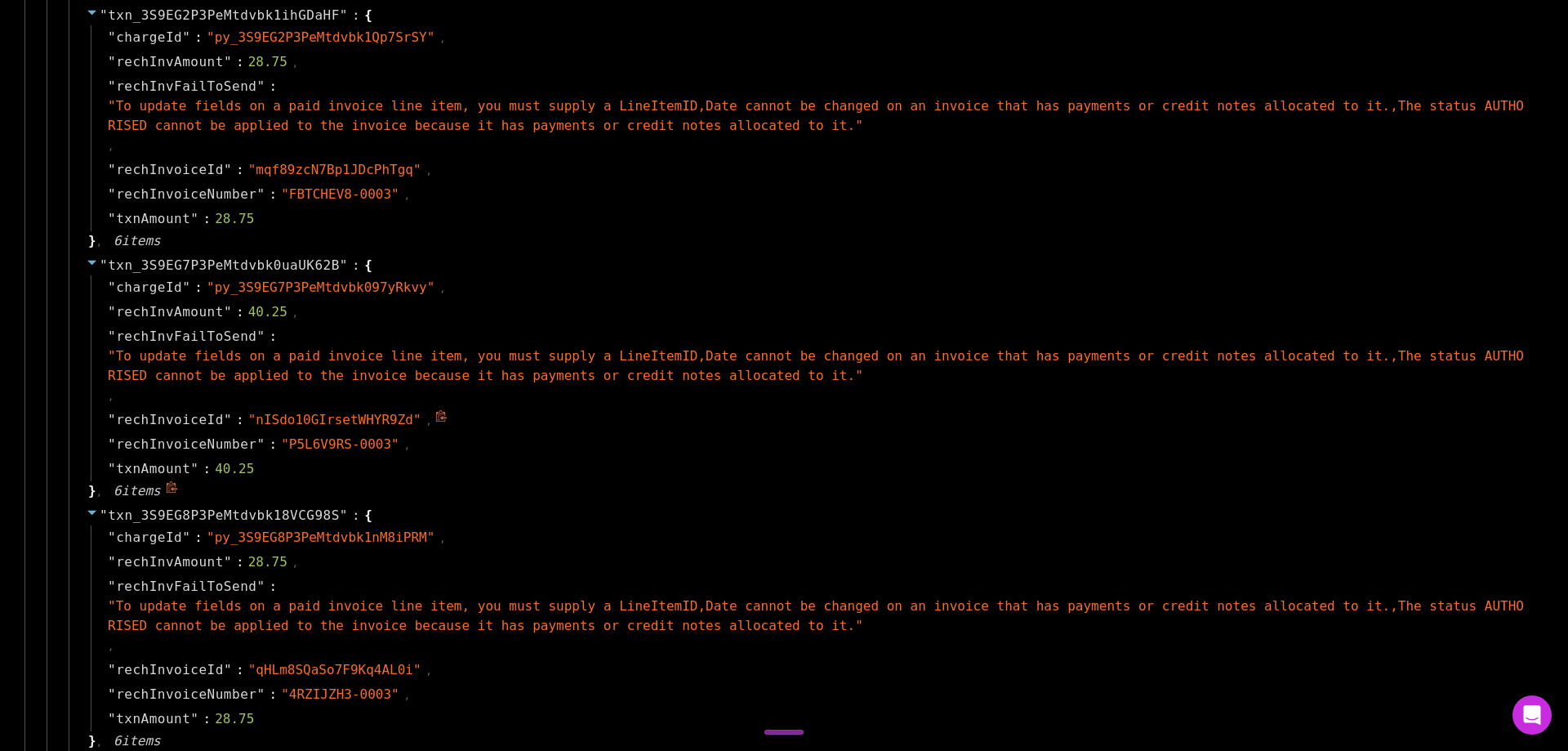
scroll to position [6129, 0]
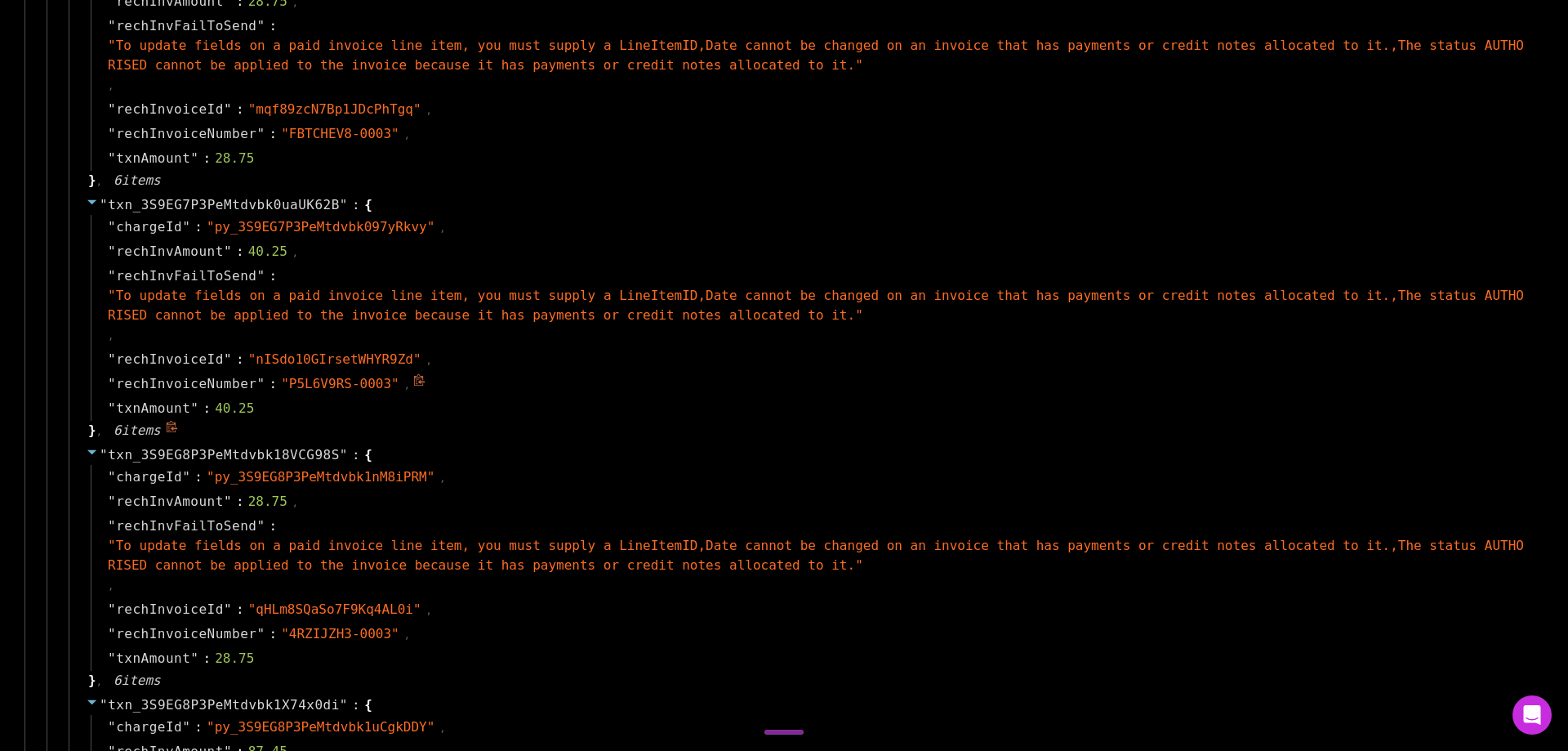
click at [414, 382] on icon at bounding box center [419, 380] width 11 height 12
click at [414, 633] on icon at bounding box center [419, 630] width 11 height 12
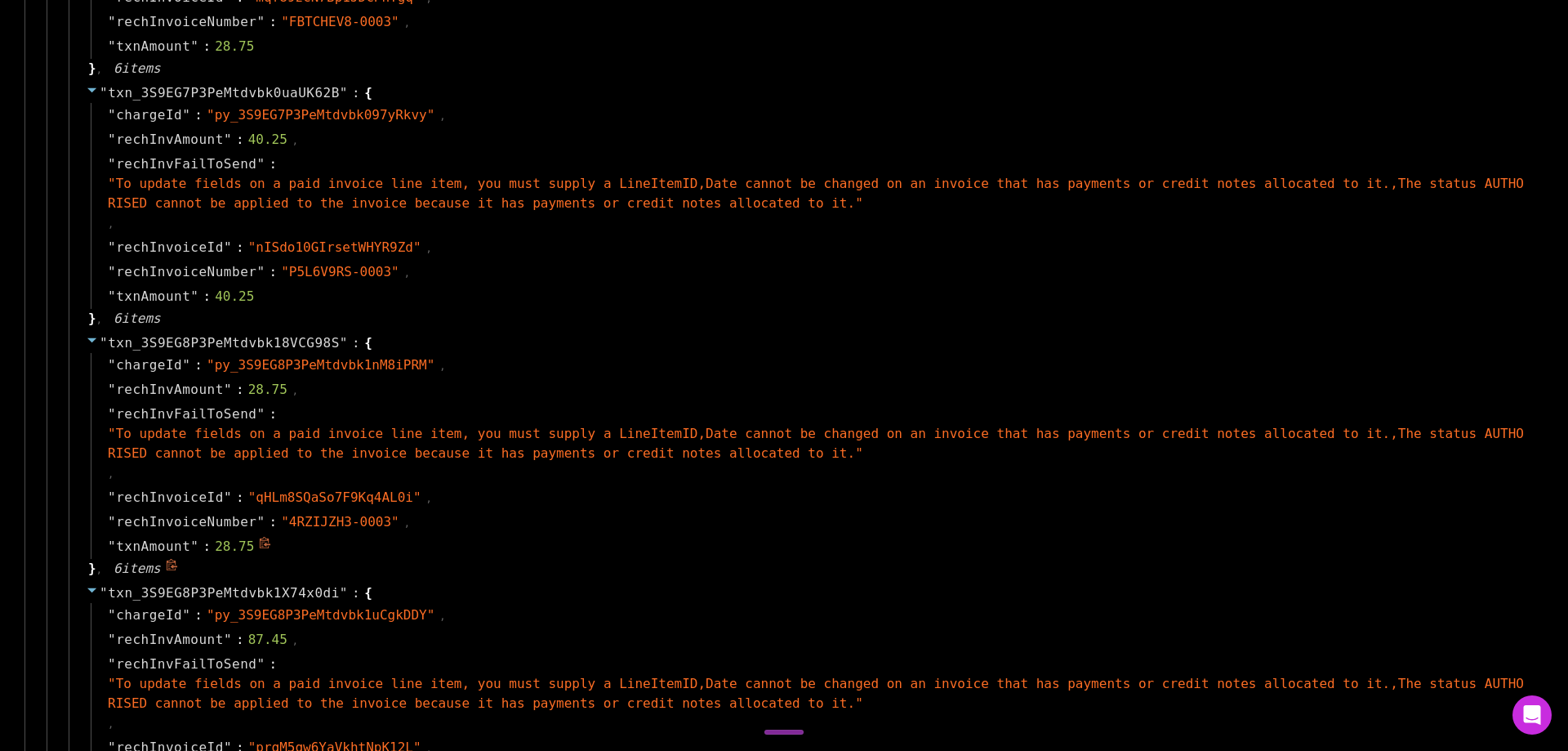
scroll to position [6374, 0]
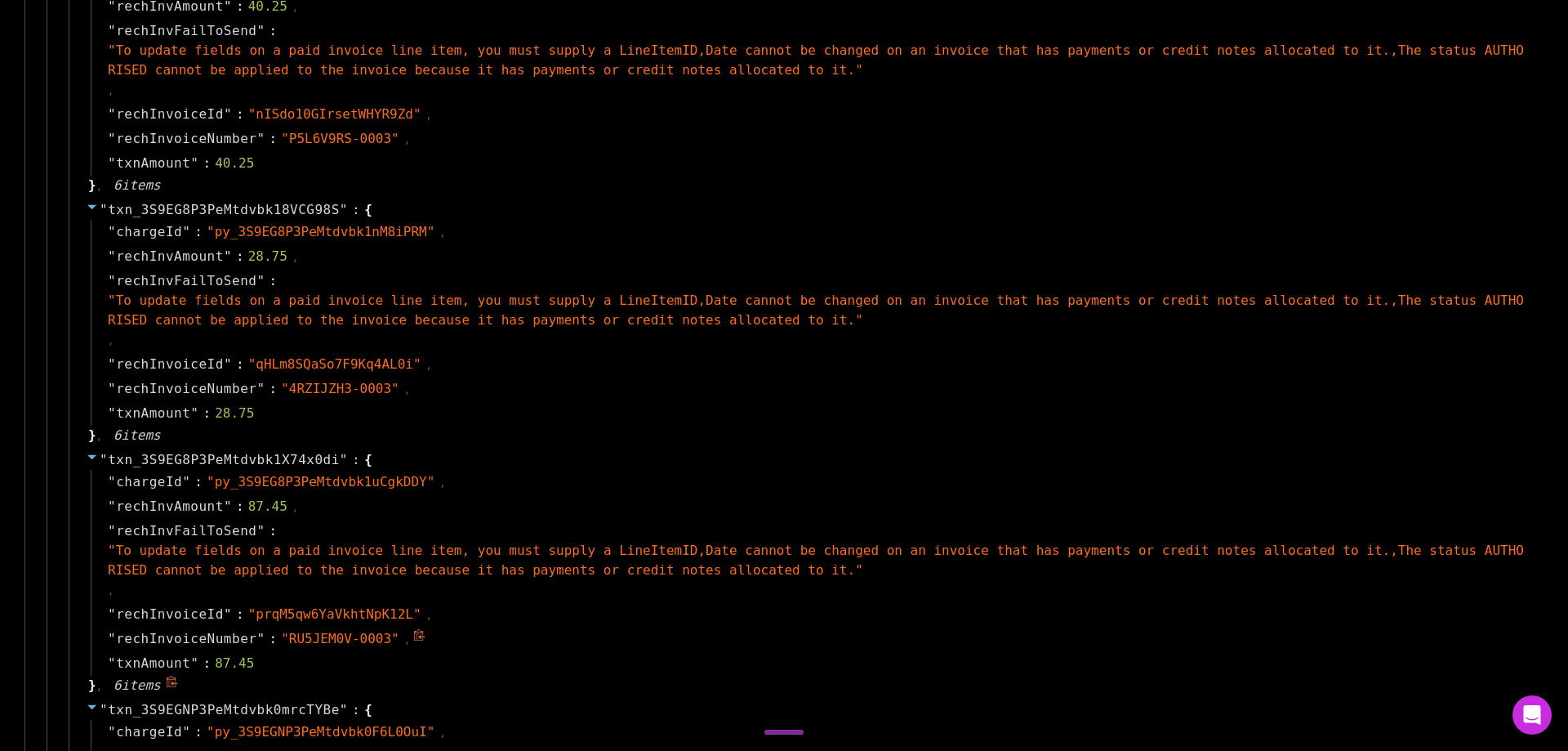
click at [413, 636] on icon at bounding box center [419, 635] width 12 height 12
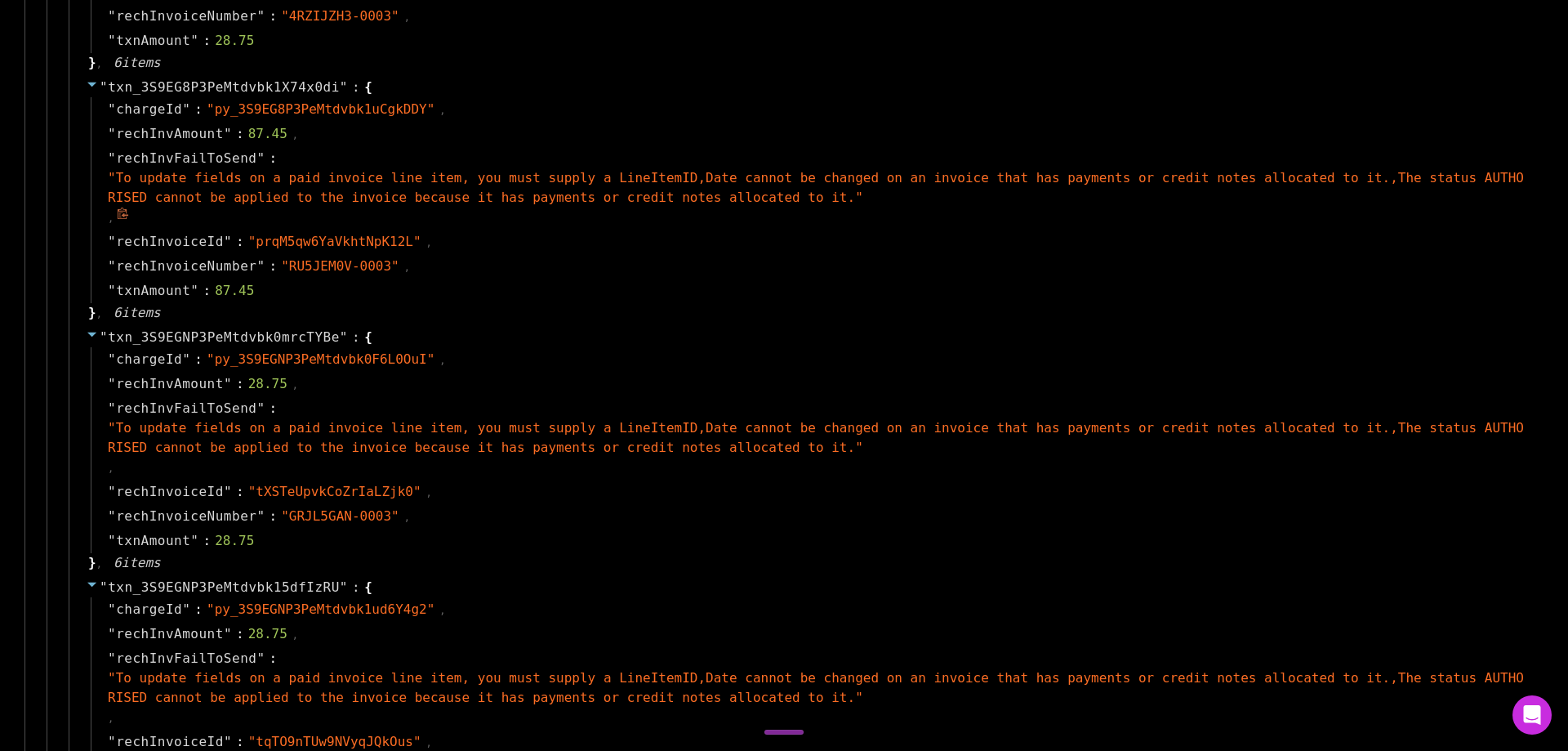
scroll to position [6782, 0]
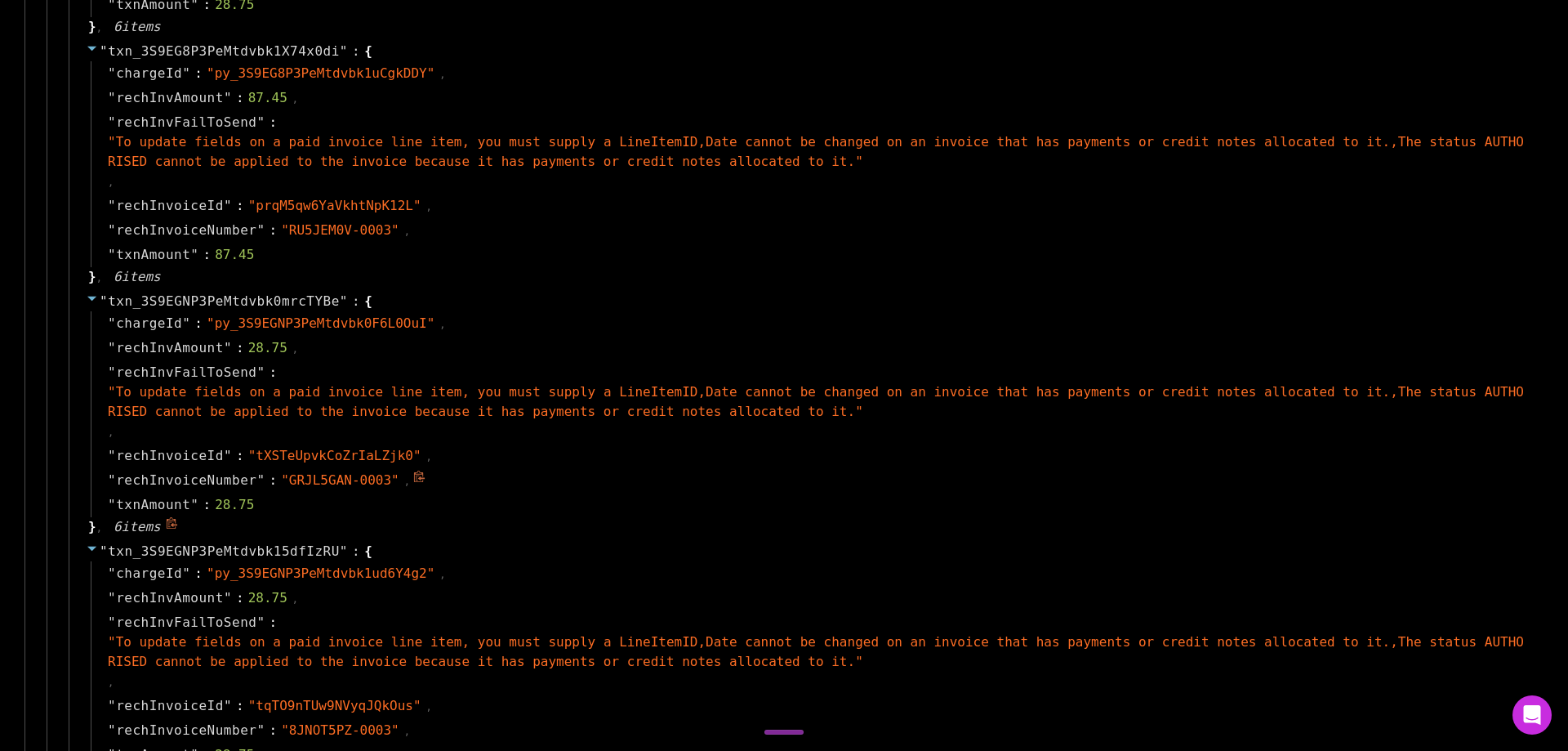
click at [413, 478] on span at bounding box center [420, 480] width 15 height 16
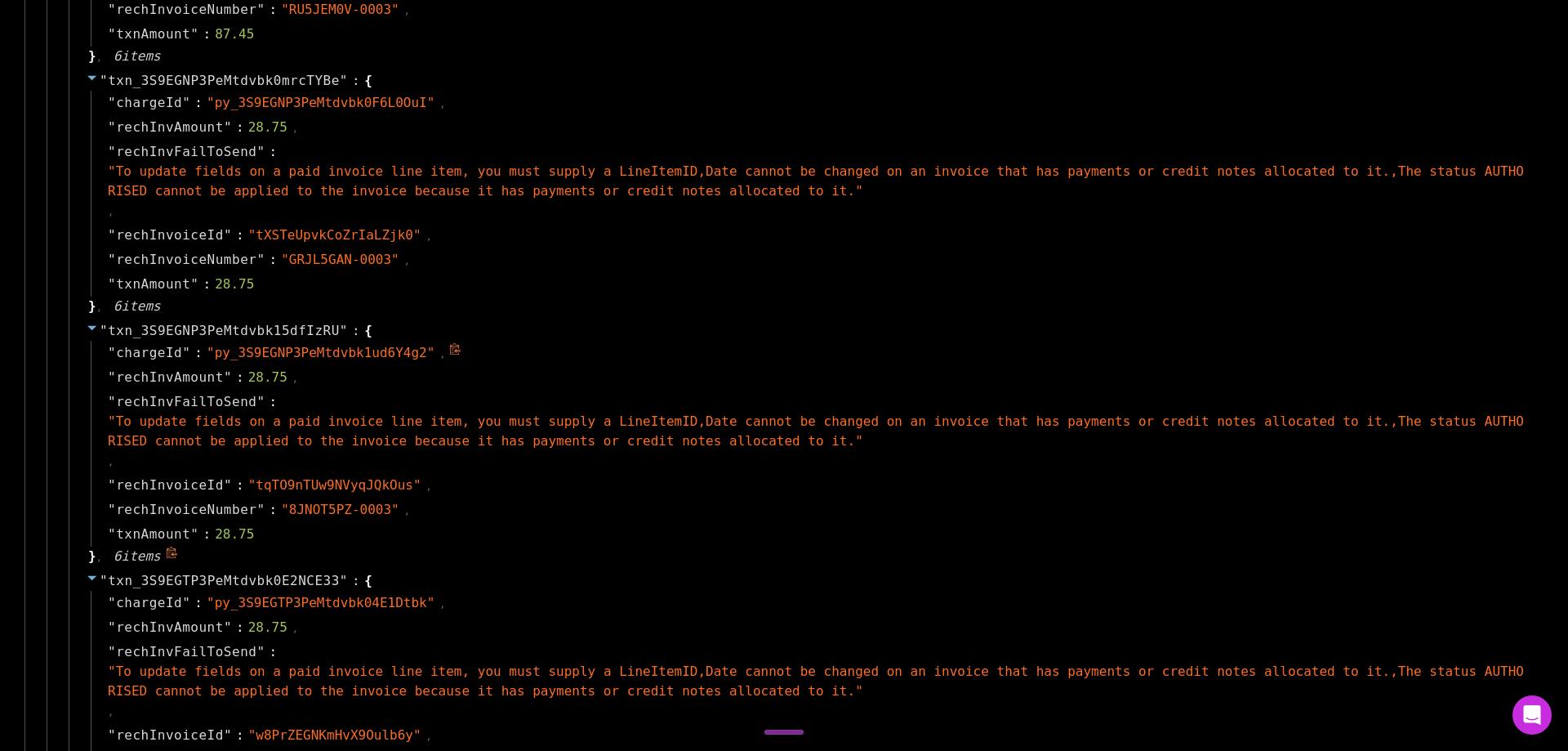
scroll to position [7028, 0]
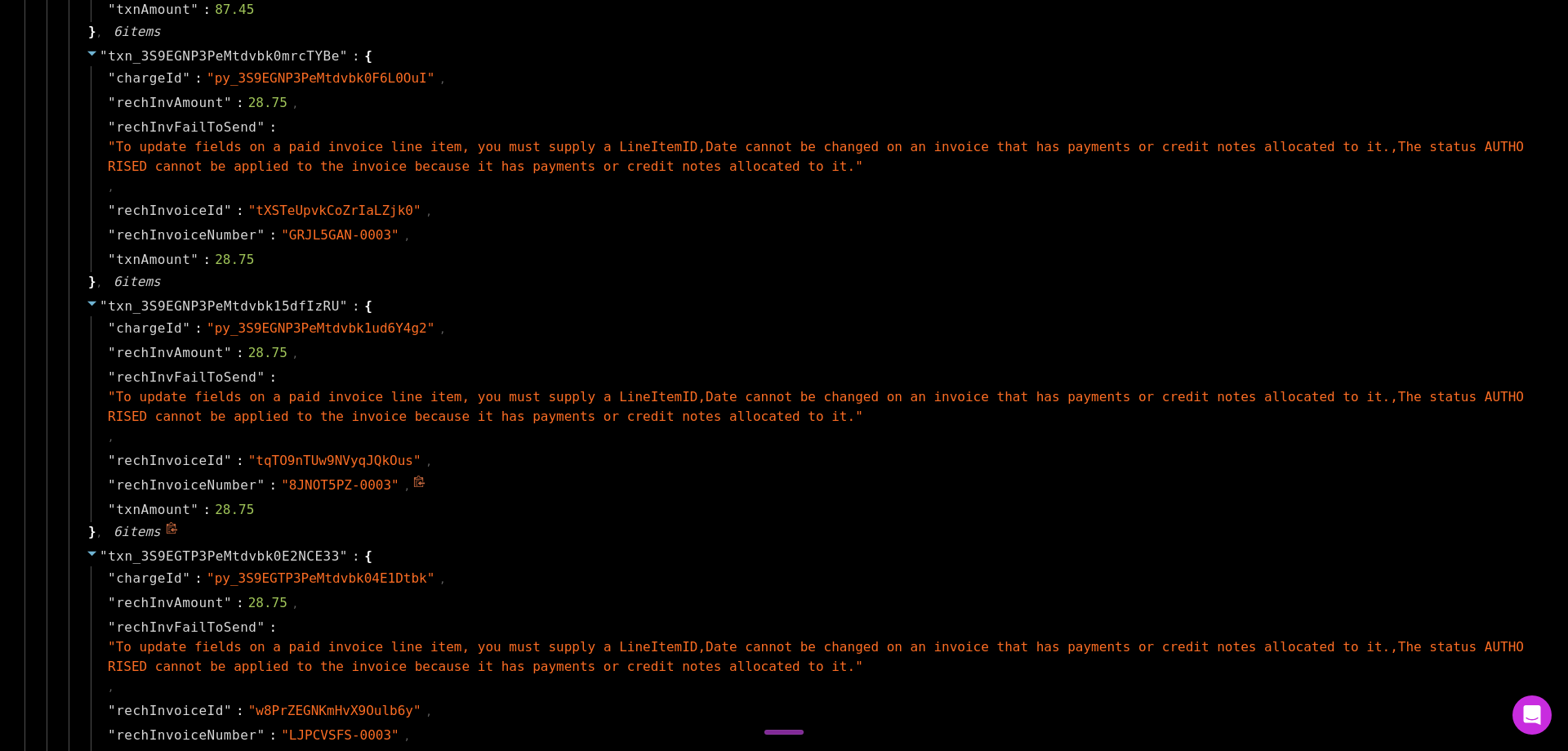
click at [414, 481] on icon at bounding box center [419, 482] width 11 height 12
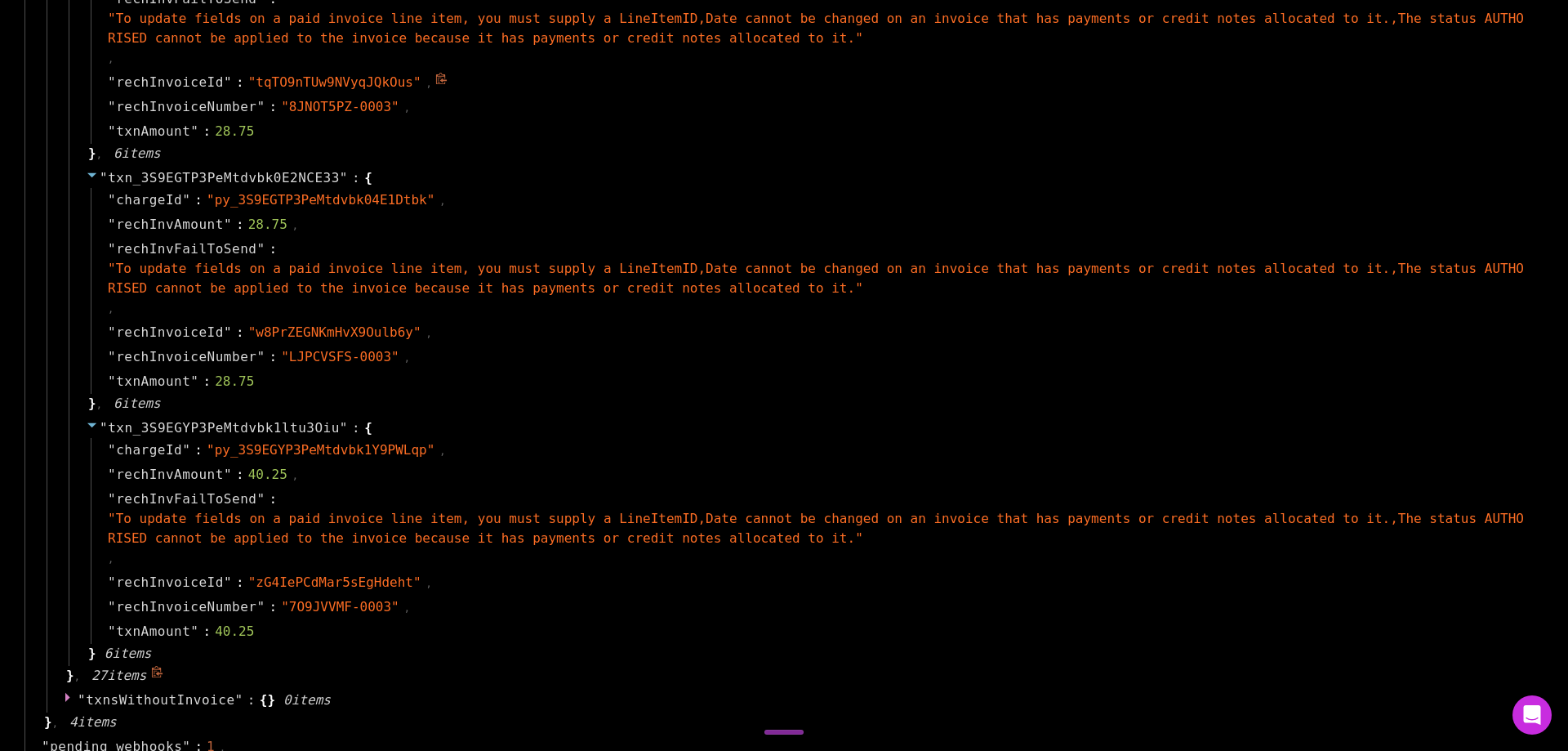
scroll to position [7436, 0]
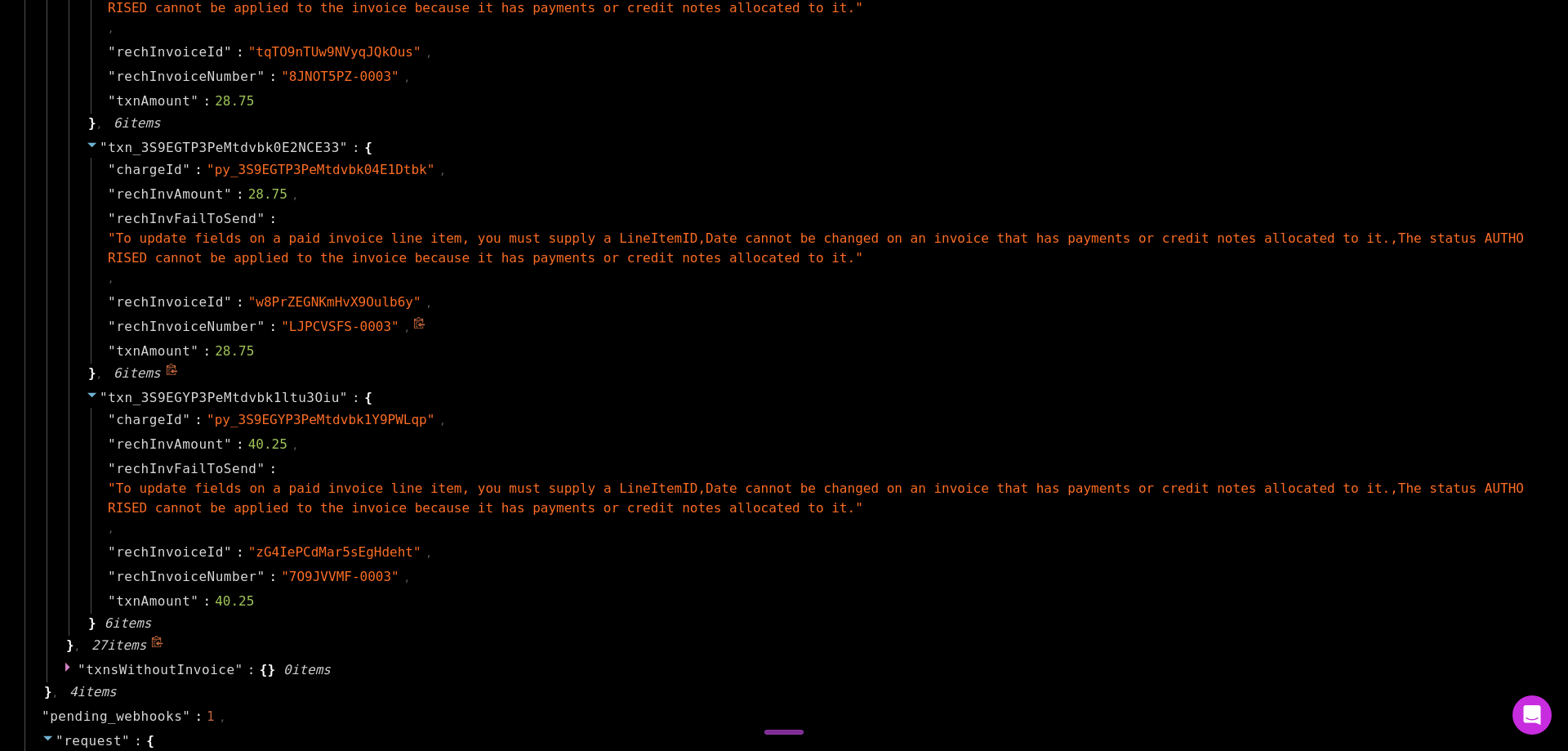
click at [414, 325] on icon at bounding box center [419, 323] width 11 height 12
click at [413, 571] on icon at bounding box center [419, 573] width 12 height 12
click at [736, 376] on div "" txn_3S9EGTP3PeMtdvbk0E2NCE33 " : { " chargeId " : " py_3S9EGTP3PeMtdvbk04E1Dt…" at bounding box center [804, 260] width 1471 height 250
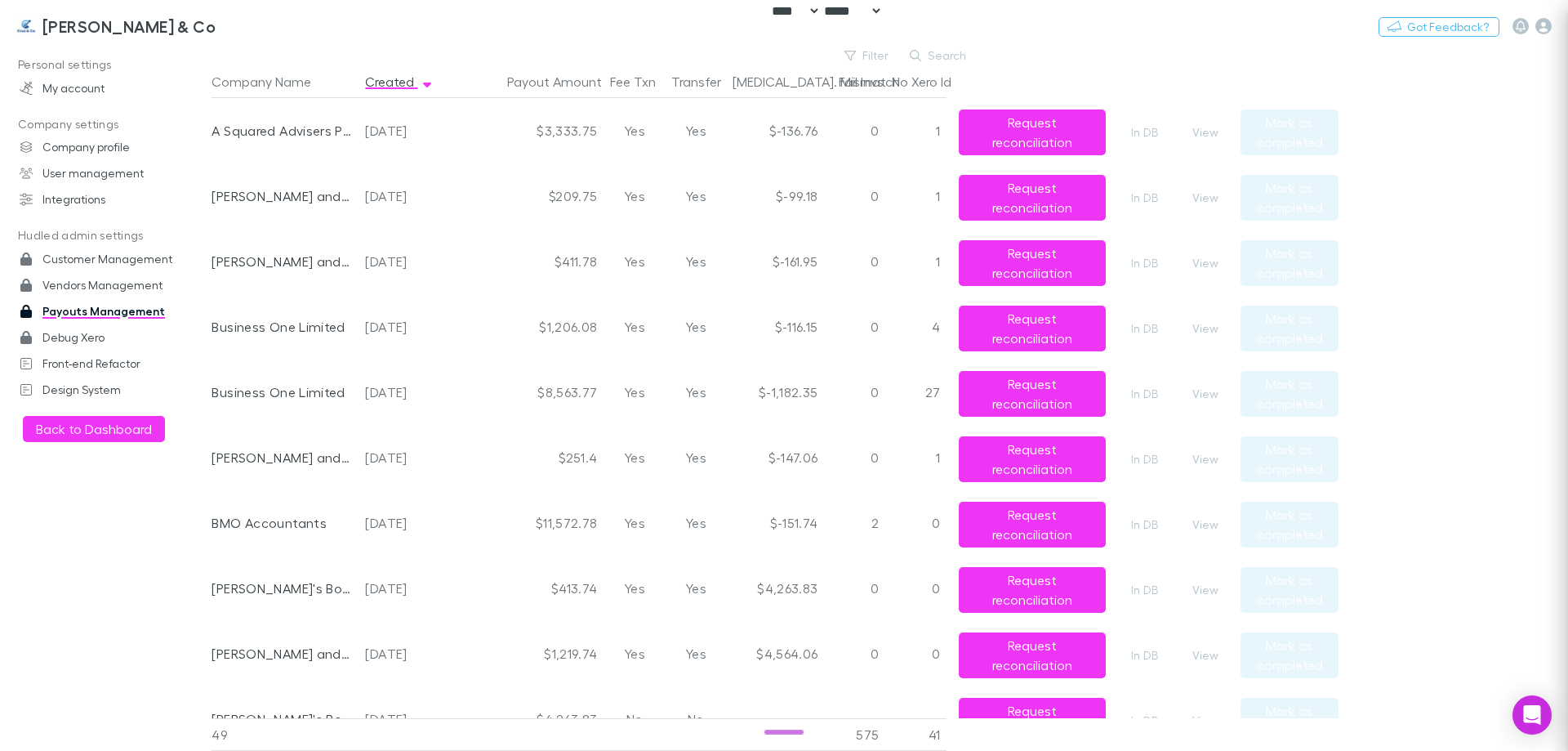
scroll to position [0, 0]
click at [874, 53] on button "Filter" at bounding box center [867, 55] width 62 height 20
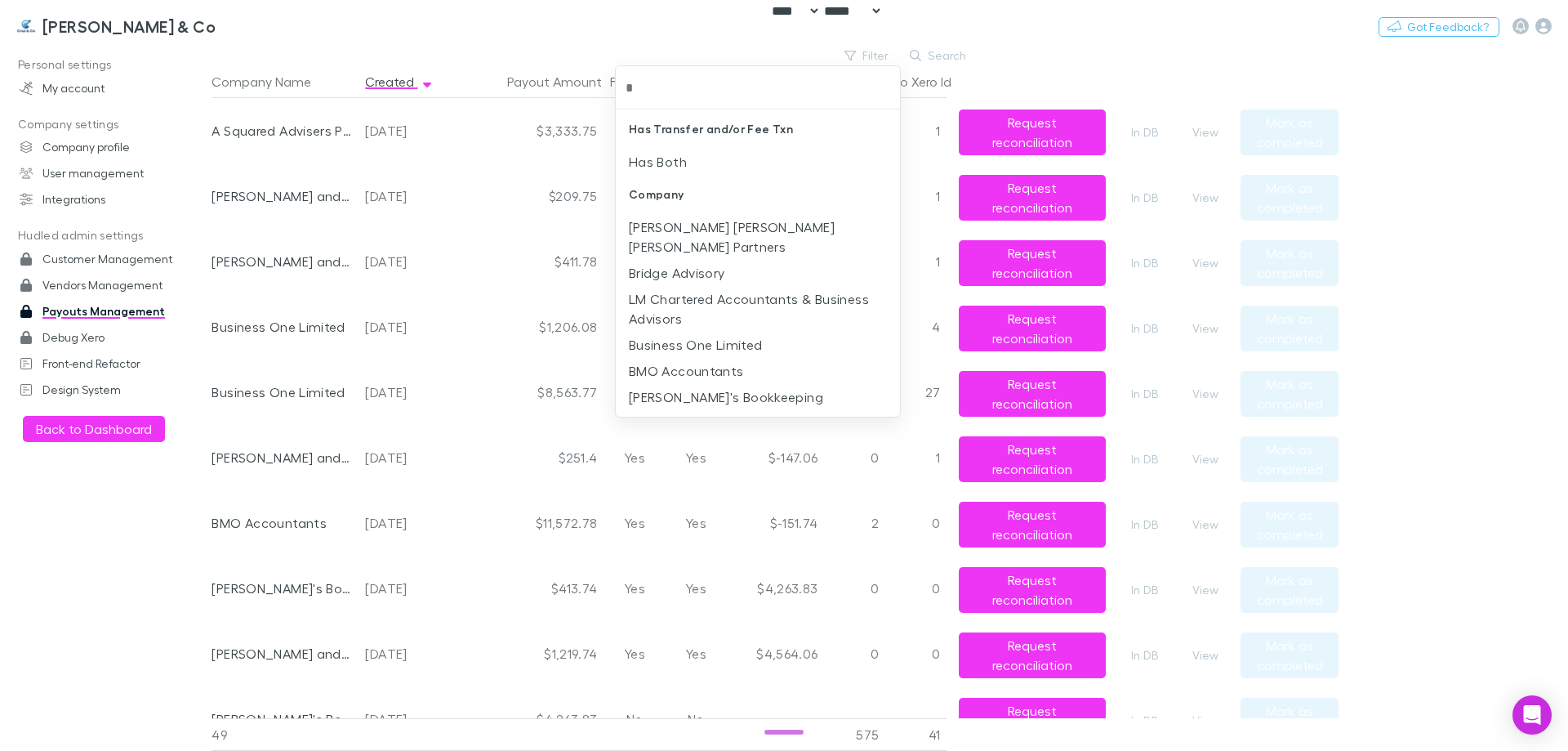
type input "**"
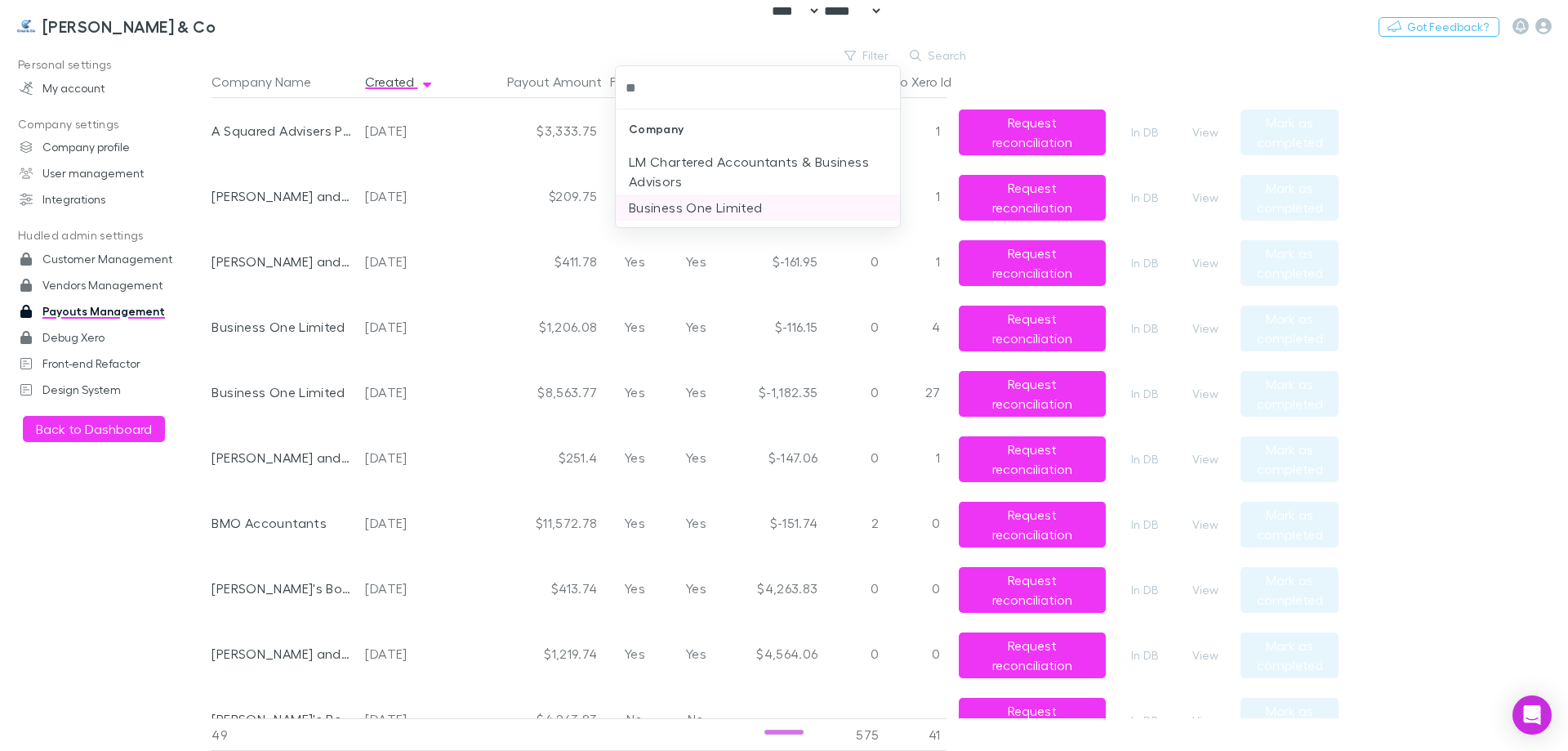
click at [711, 207] on li "Business One Limited" at bounding box center [758, 207] width 284 height 26
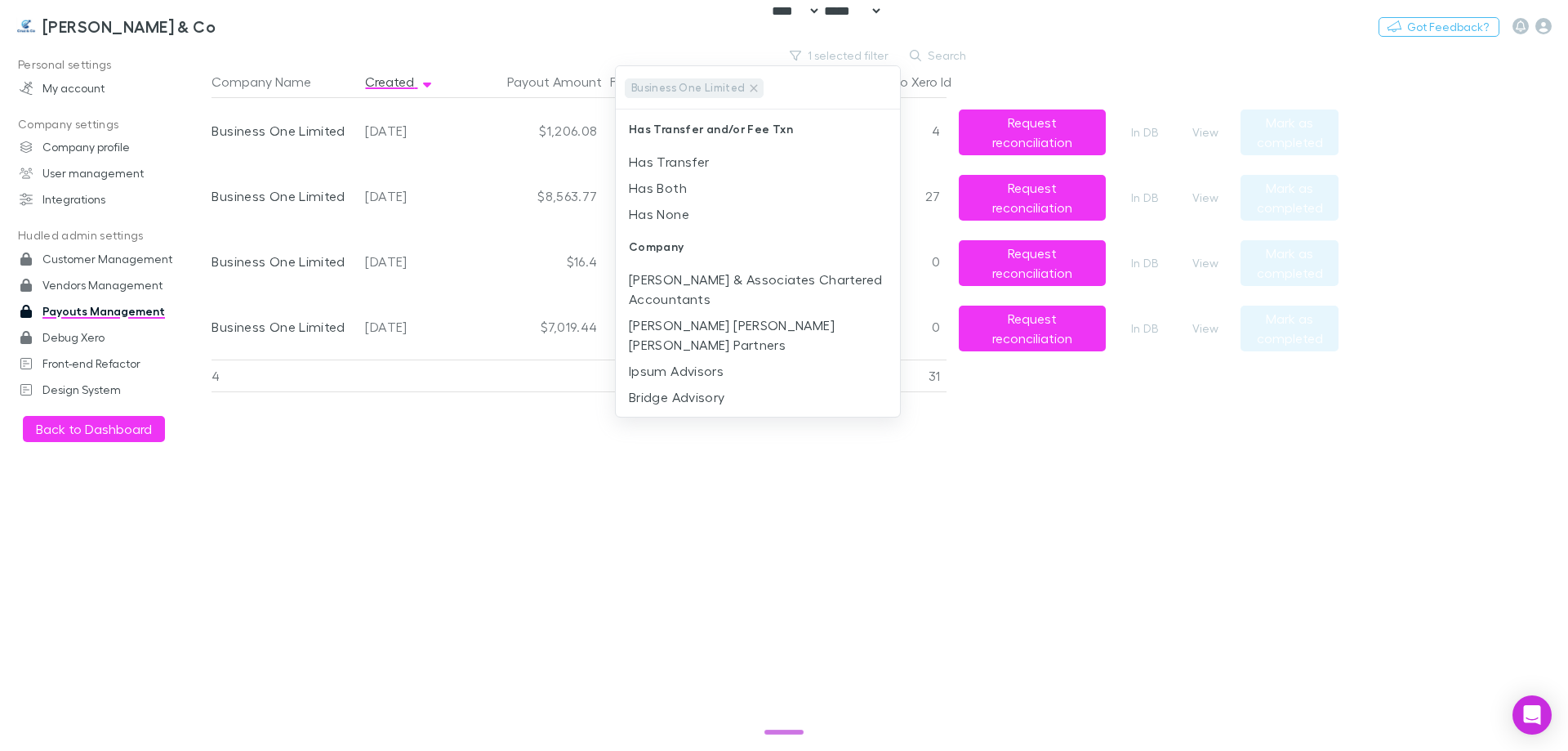
drag, startPoint x: 1207, startPoint y: 505, endPoint x: 1164, endPoint y: 398, distance: 115.3
click at [1206, 501] on div at bounding box center [784, 375] width 1568 height 751
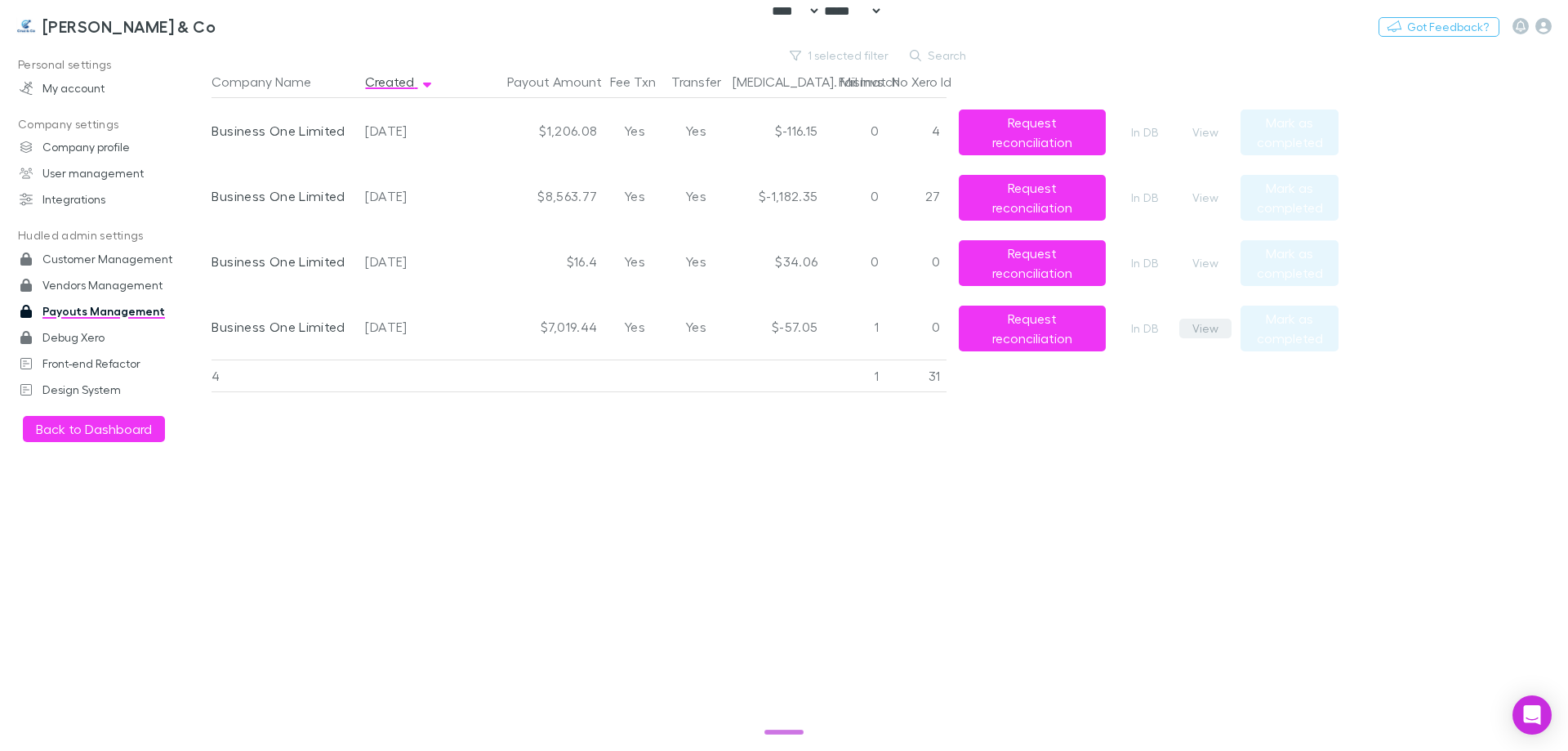
click at [1182, 322] on button "View" at bounding box center [1205, 329] width 52 height 20
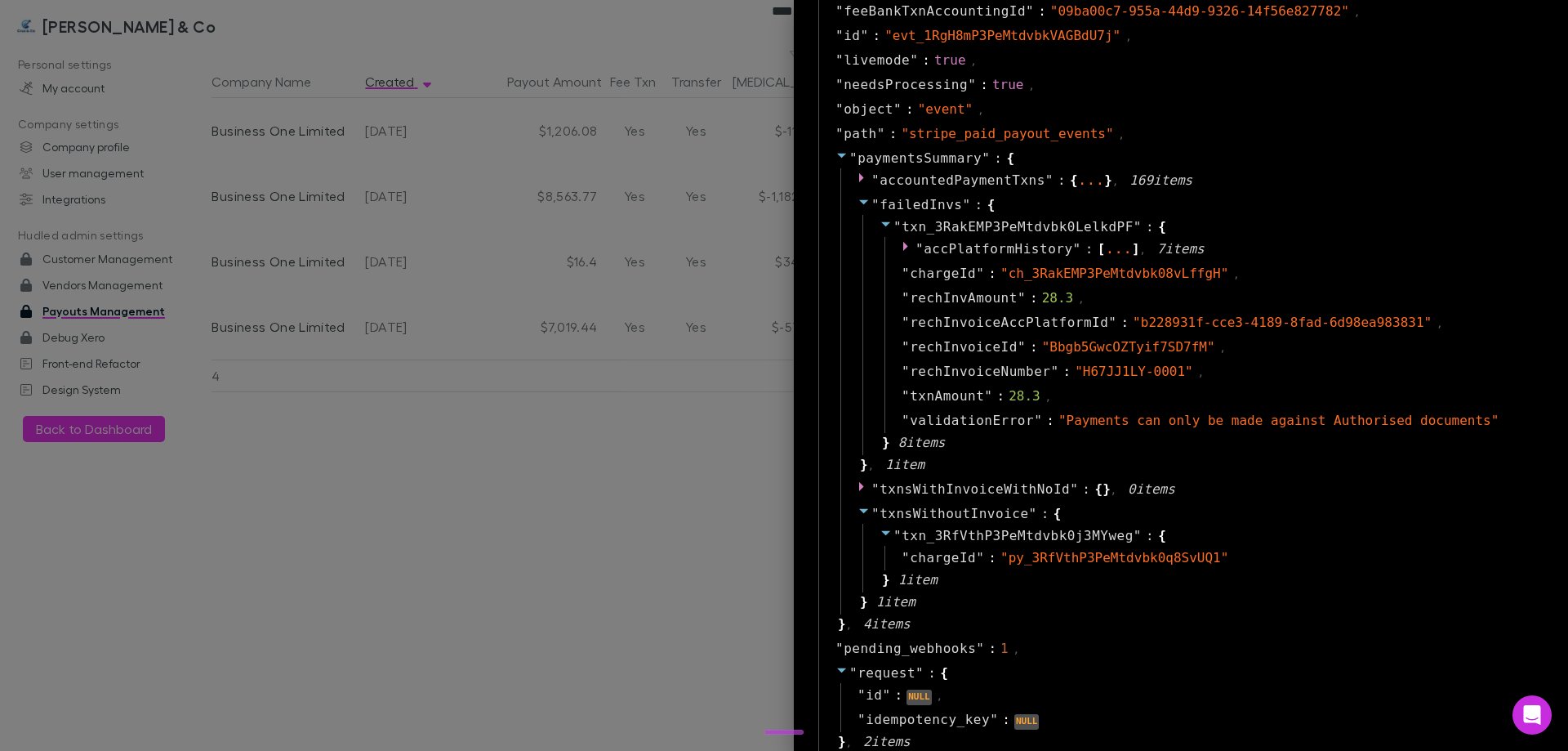
scroll to position [817, 0]
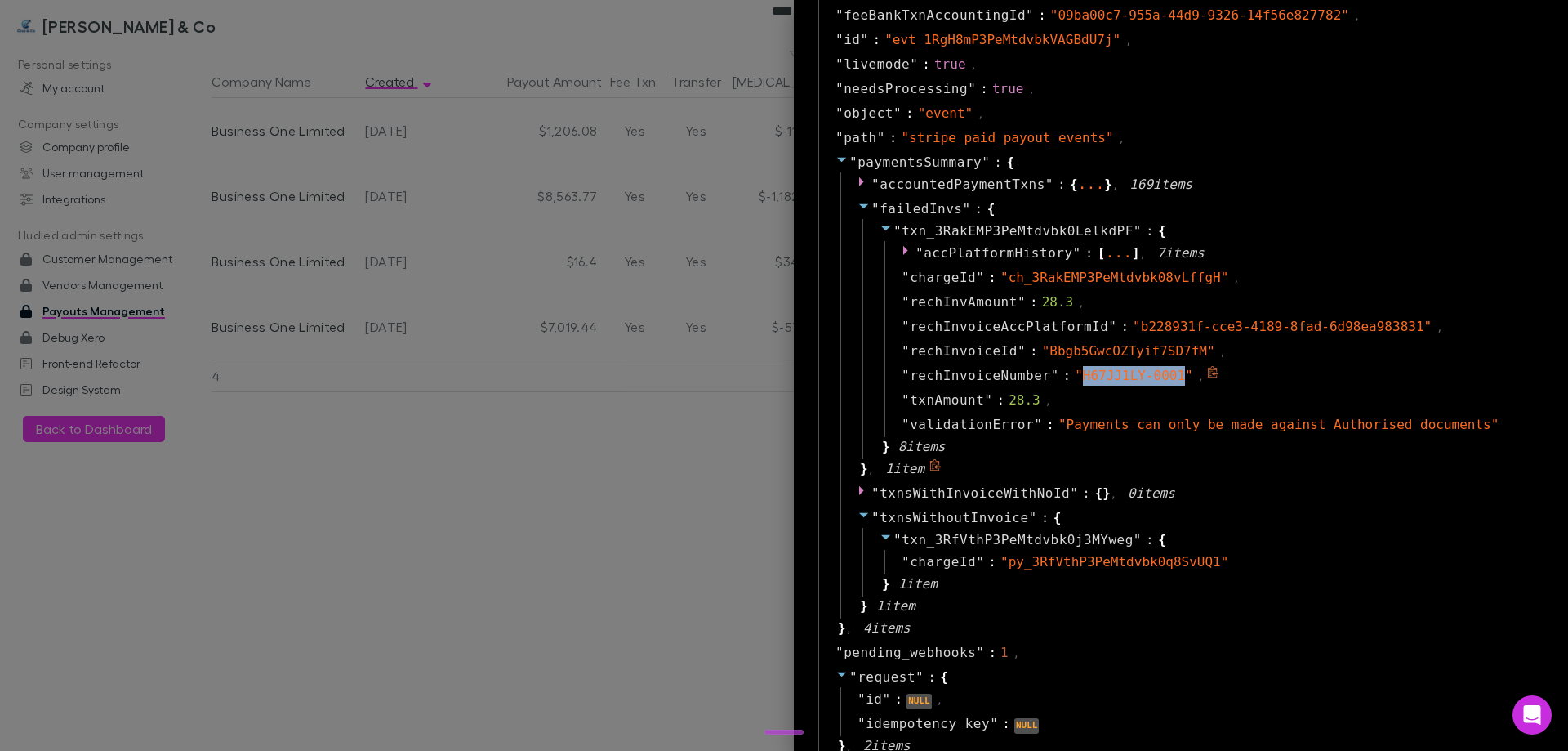
drag, startPoint x: 1148, startPoint y: 377, endPoint x: 1054, endPoint y: 372, distance: 94.1
click at [1075, 372] on span "" H67JJ1LY-0001 "" at bounding box center [1134, 375] width 118 height 16
copy span "H67JJ1LY-0001"
click at [604, 455] on div at bounding box center [784, 375] width 1568 height 751
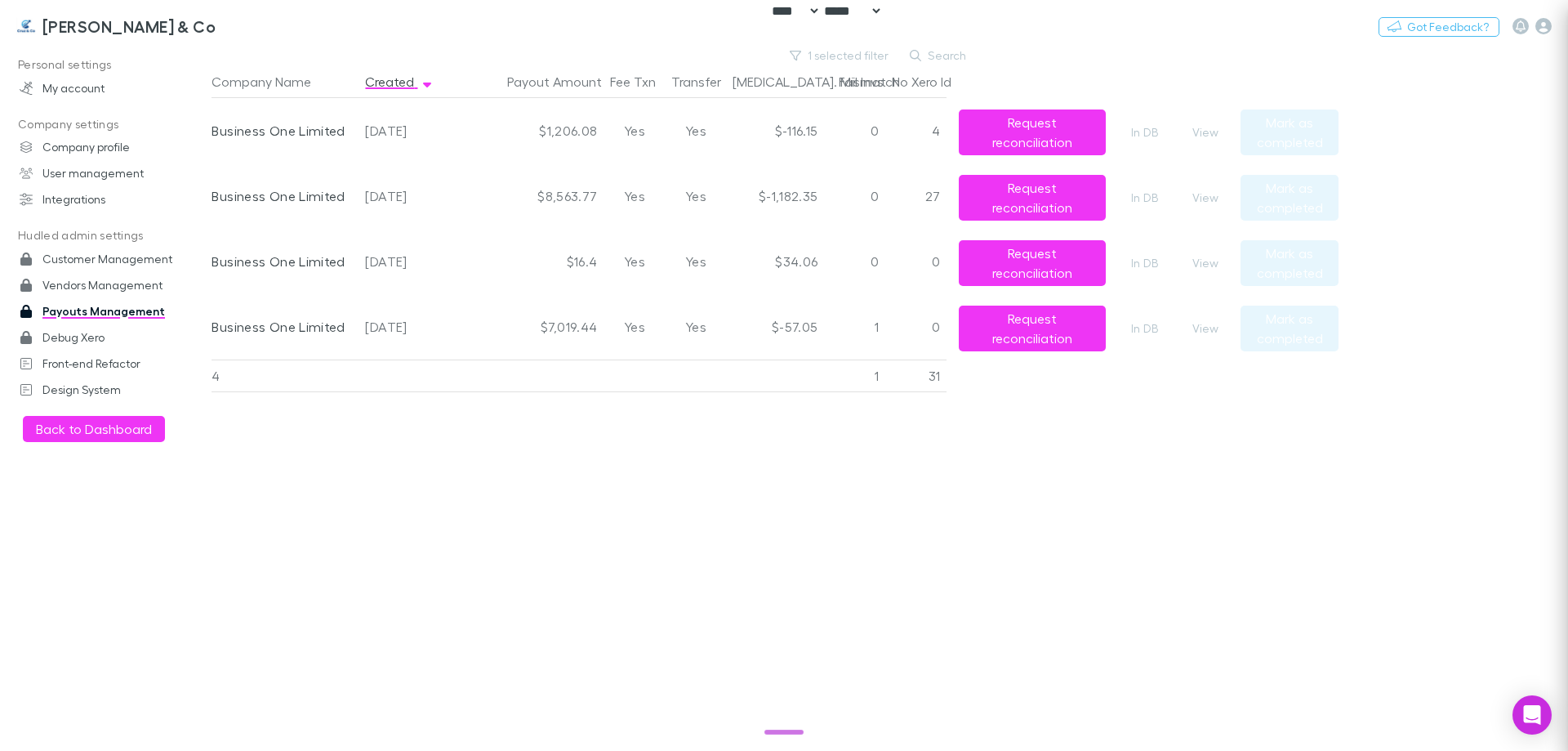
scroll to position [0, 0]
click at [1196, 263] on button "View" at bounding box center [1205, 264] width 52 height 20
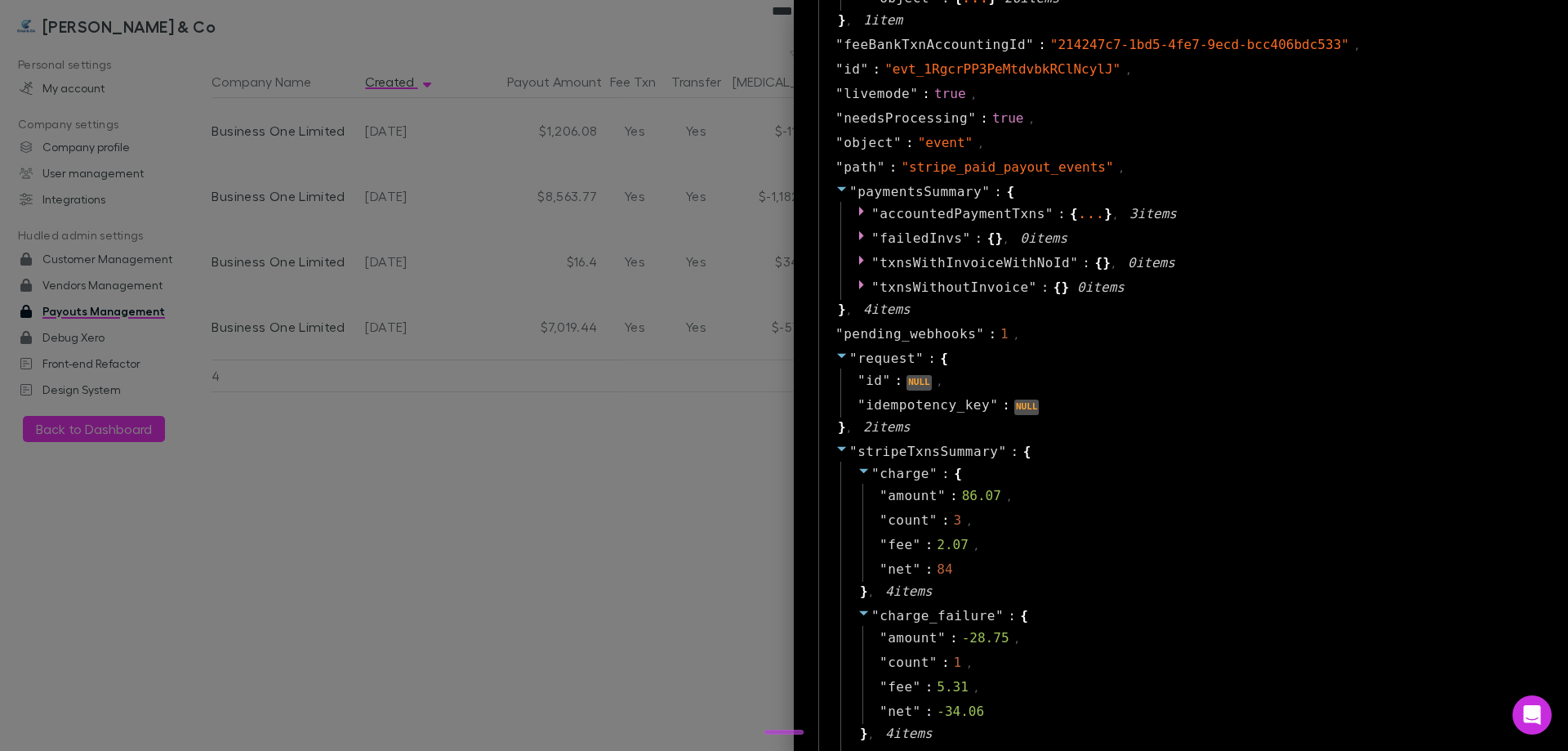
scroll to position [1062, 0]
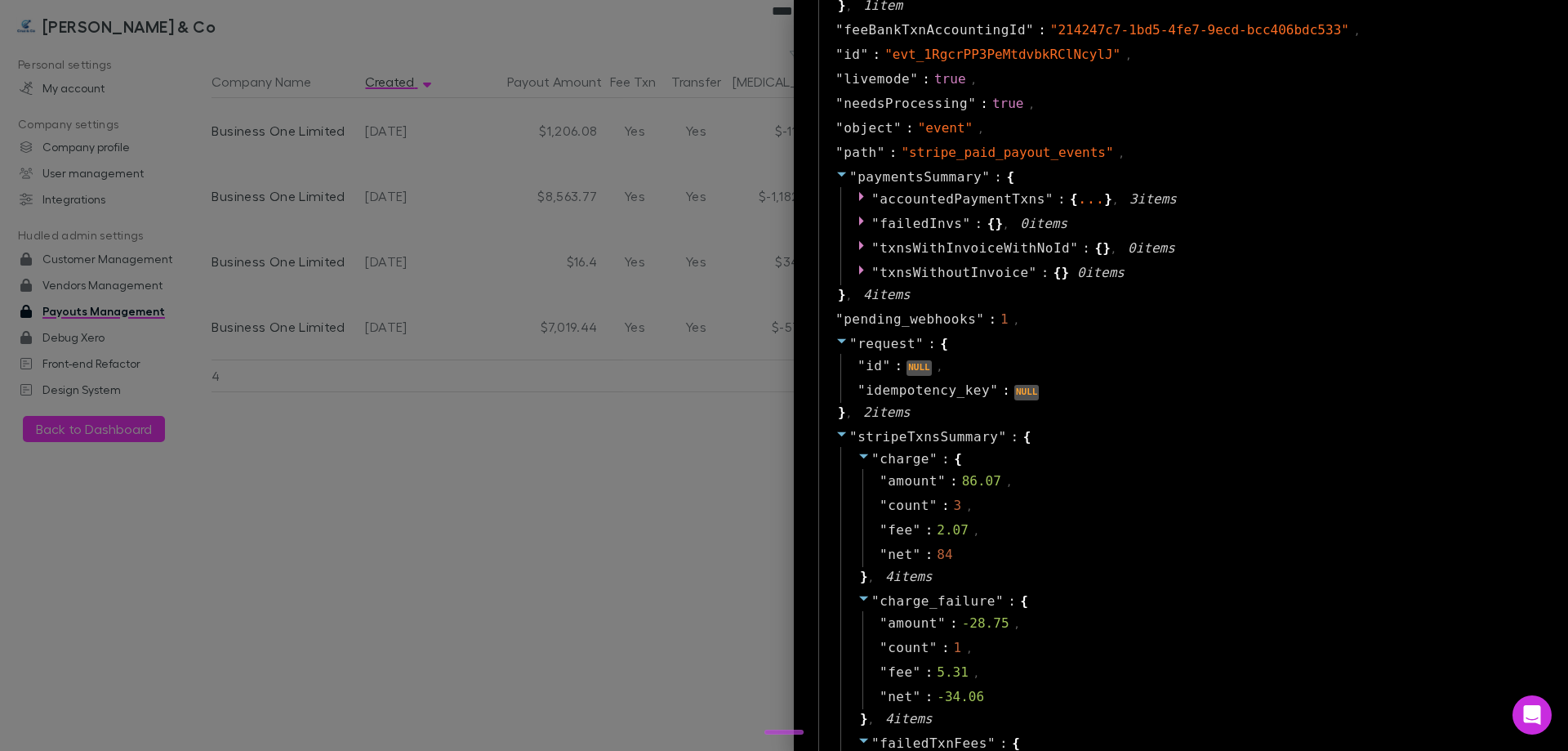
click at [474, 447] on div at bounding box center [784, 375] width 1568 height 751
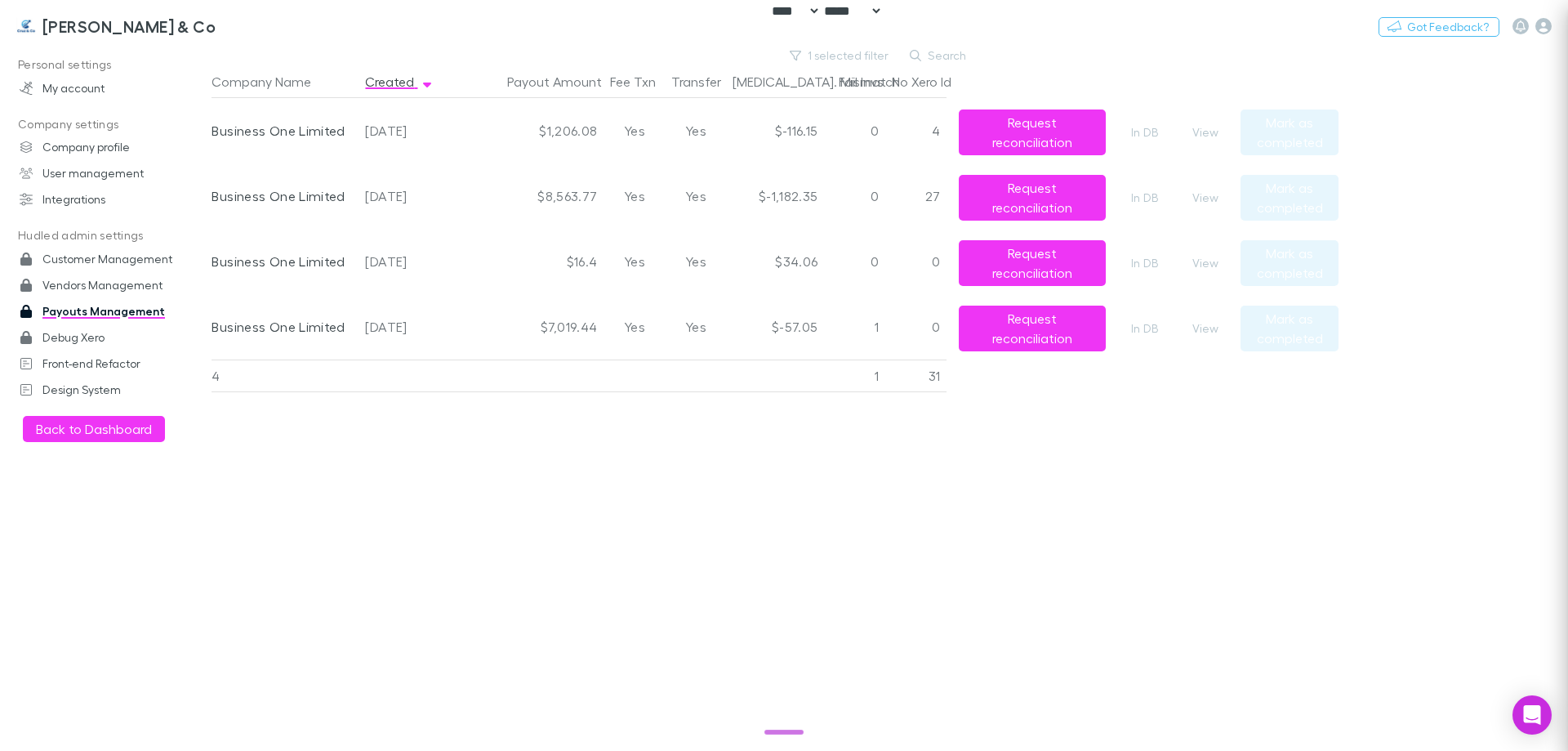
scroll to position [0, 0]
click at [389, 473] on div "Company Name Created Payout Amount Fee Txn Transfer Bal. Mismatch Fail Invs No …" at bounding box center [775, 408] width 1127 height 686
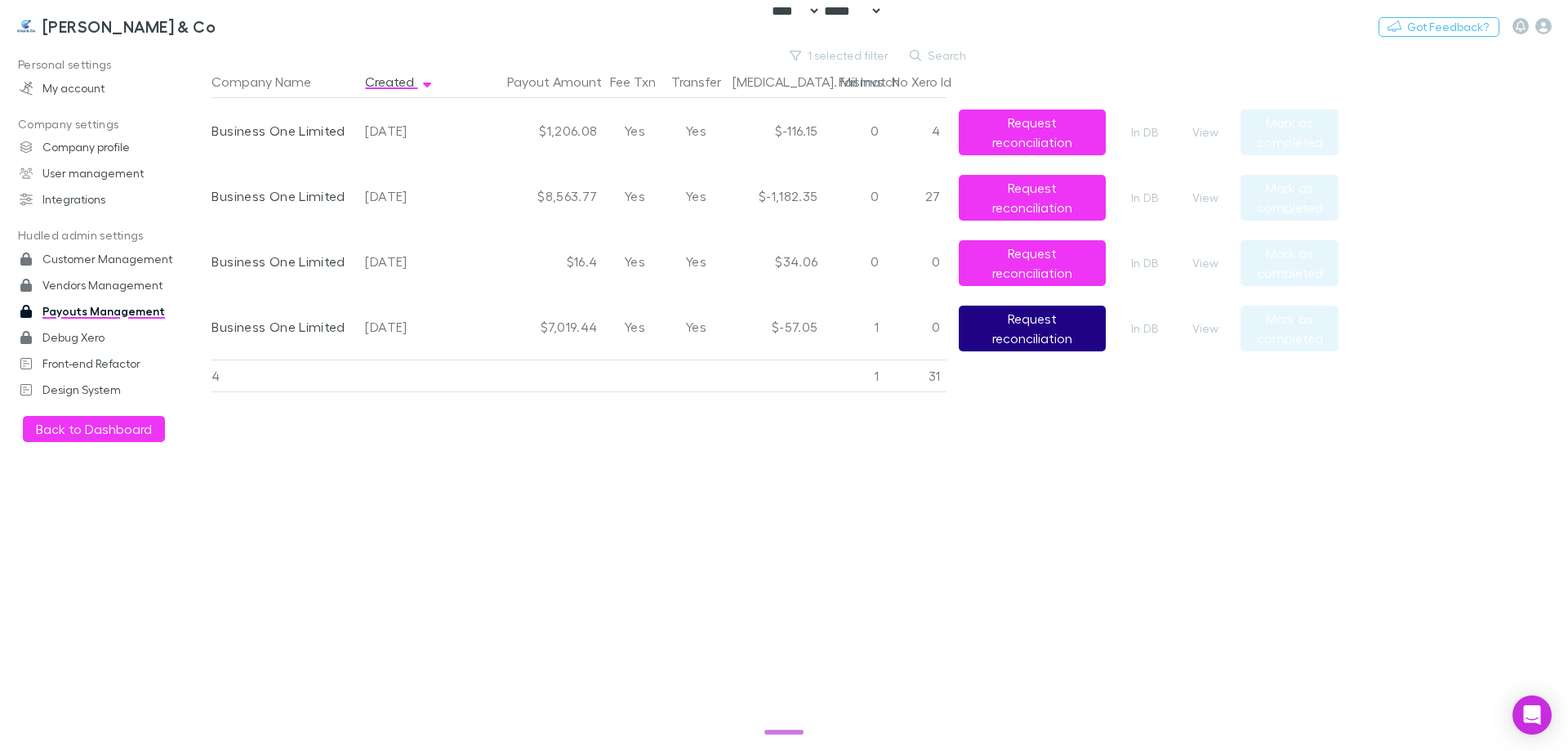
click at [1061, 333] on button "Request reconciliation" at bounding box center [1032, 328] width 147 height 45
click at [1080, 490] on div "Company Name Created Payout Amount Fee Txn Transfer Bal. Mismatch Fail Invs No …" at bounding box center [775, 408] width 1127 height 686
click at [1566, 352] on main "1 selected filter Search Company Name Created Payout Amount Fee Txn Transfer Ba…" at bounding box center [889, 398] width 1357 height 706
click at [1201, 327] on button "View" at bounding box center [1205, 329] width 52 height 20
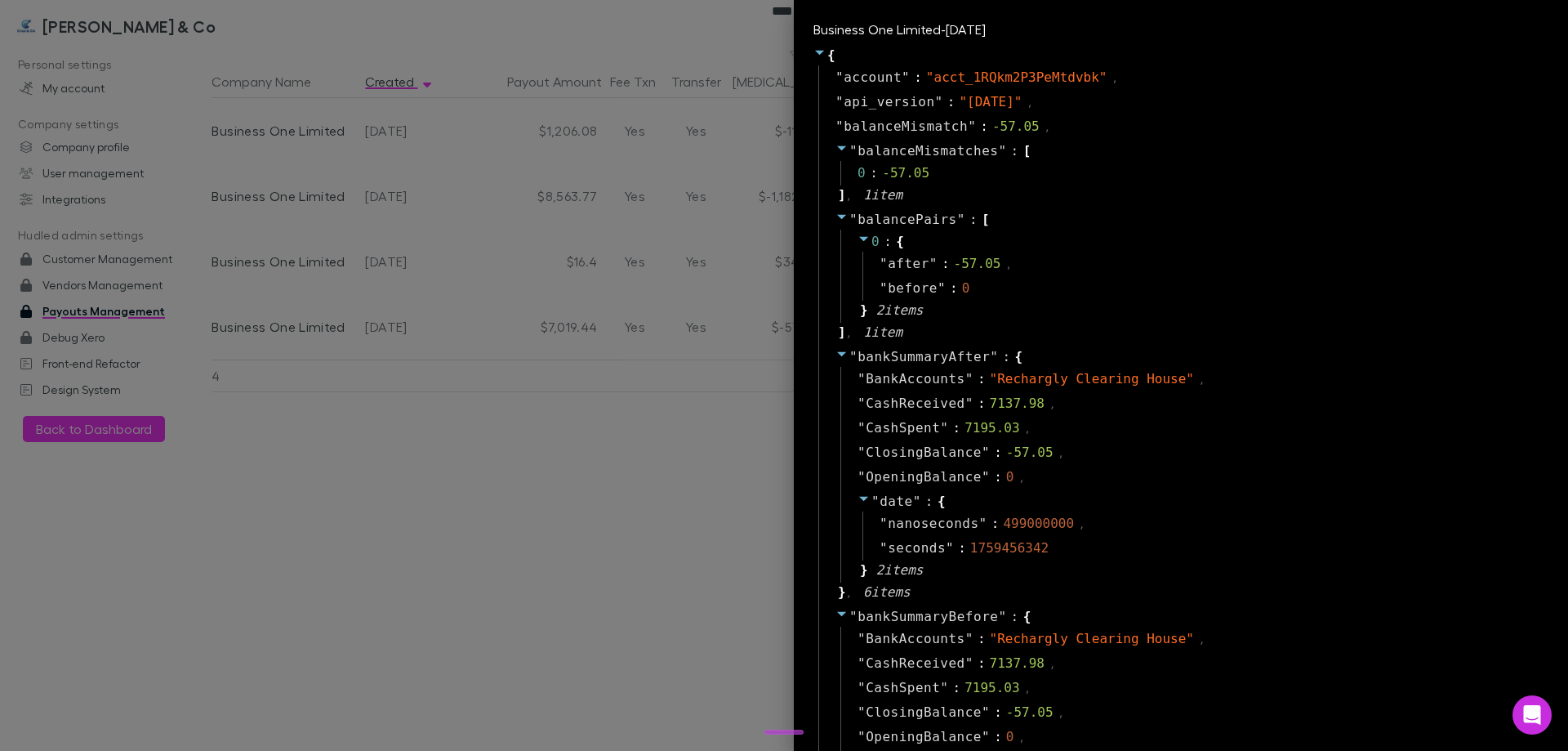
click at [552, 298] on div at bounding box center [784, 375] width 1568 height 751
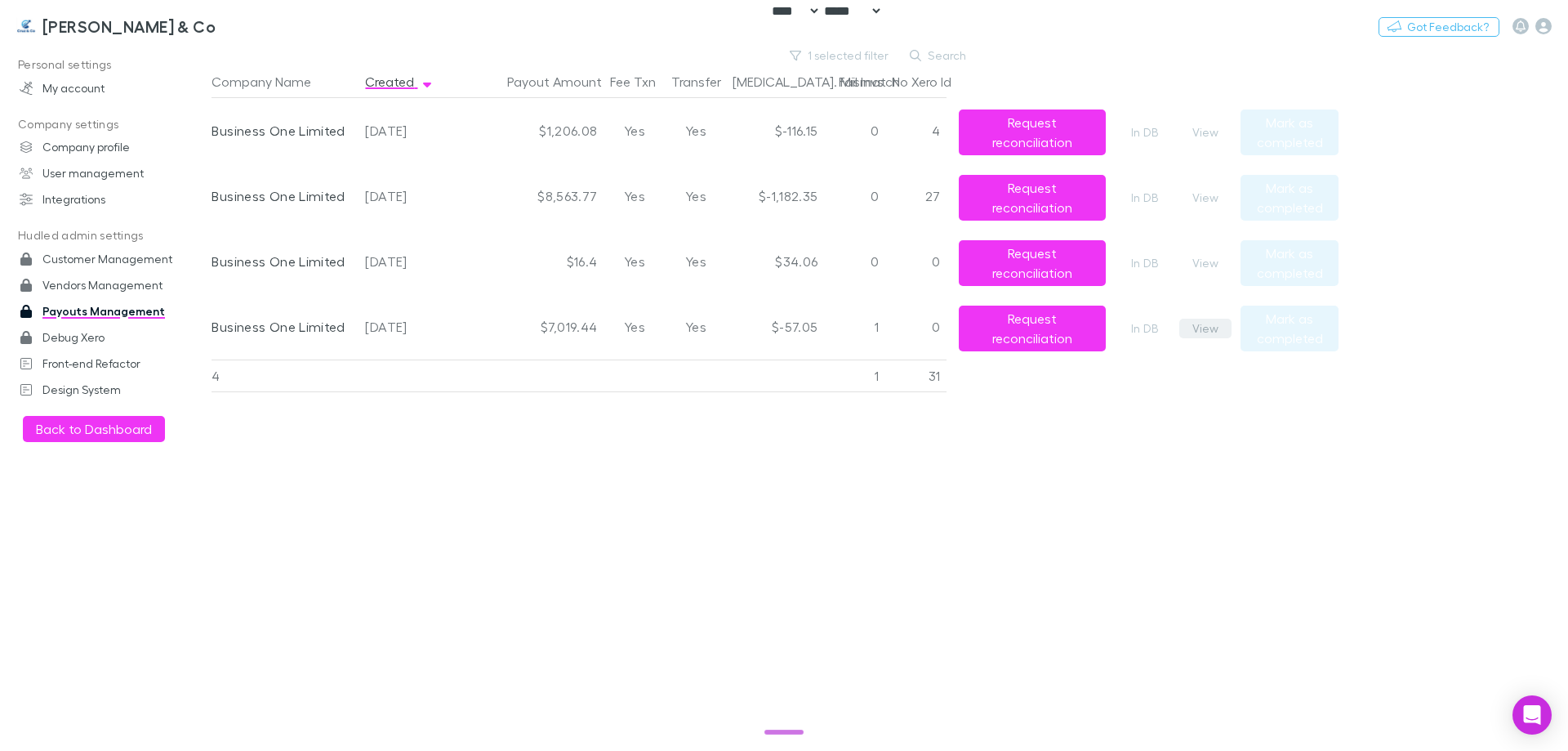
click at [1202, 333] on button "View" at bounding box center [1205, 329] width 52 height 20
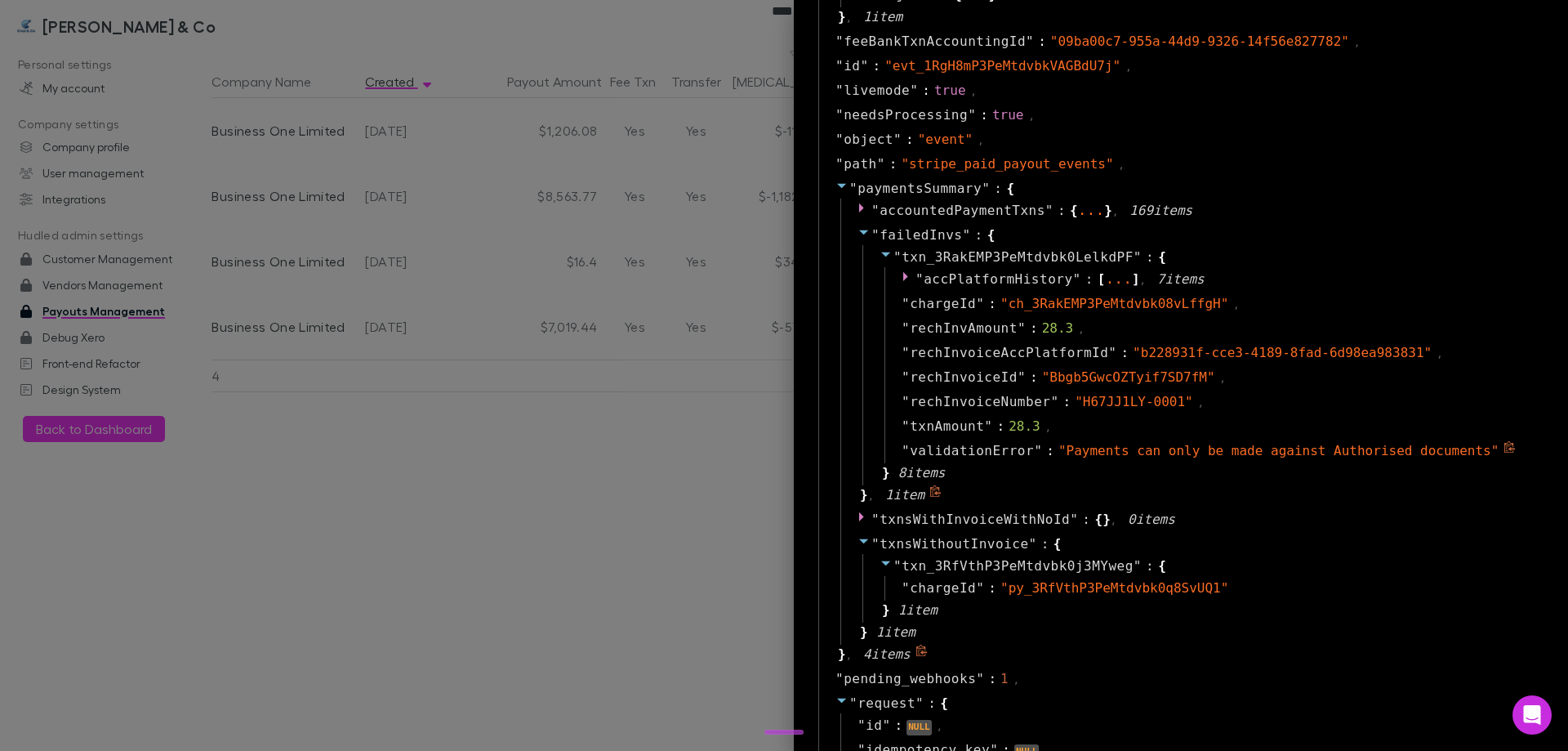
scroll to position [1062, 0]
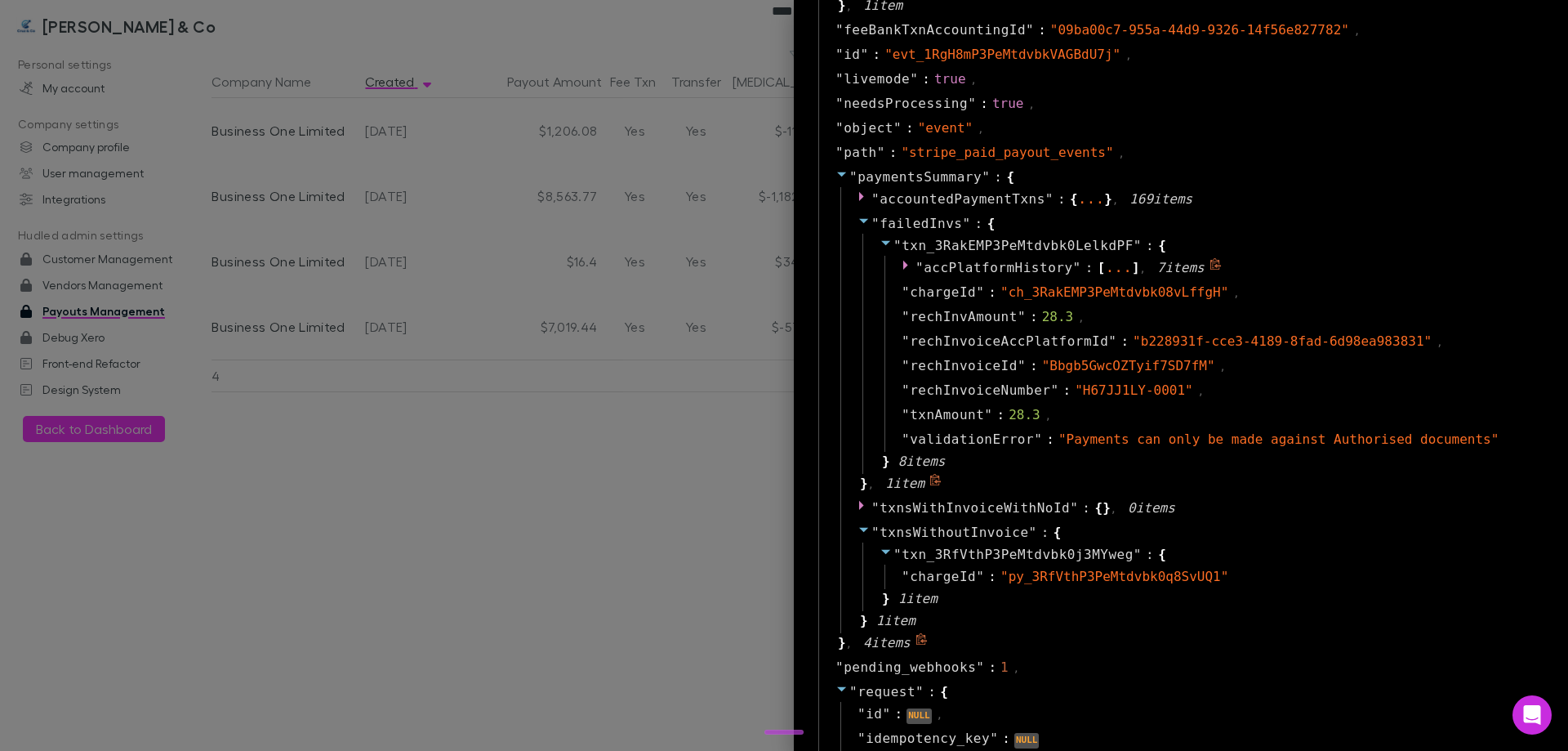
click at [957, 270] on span "accPlatformHistory" at bounding box center [998, 268] width 149 height 16
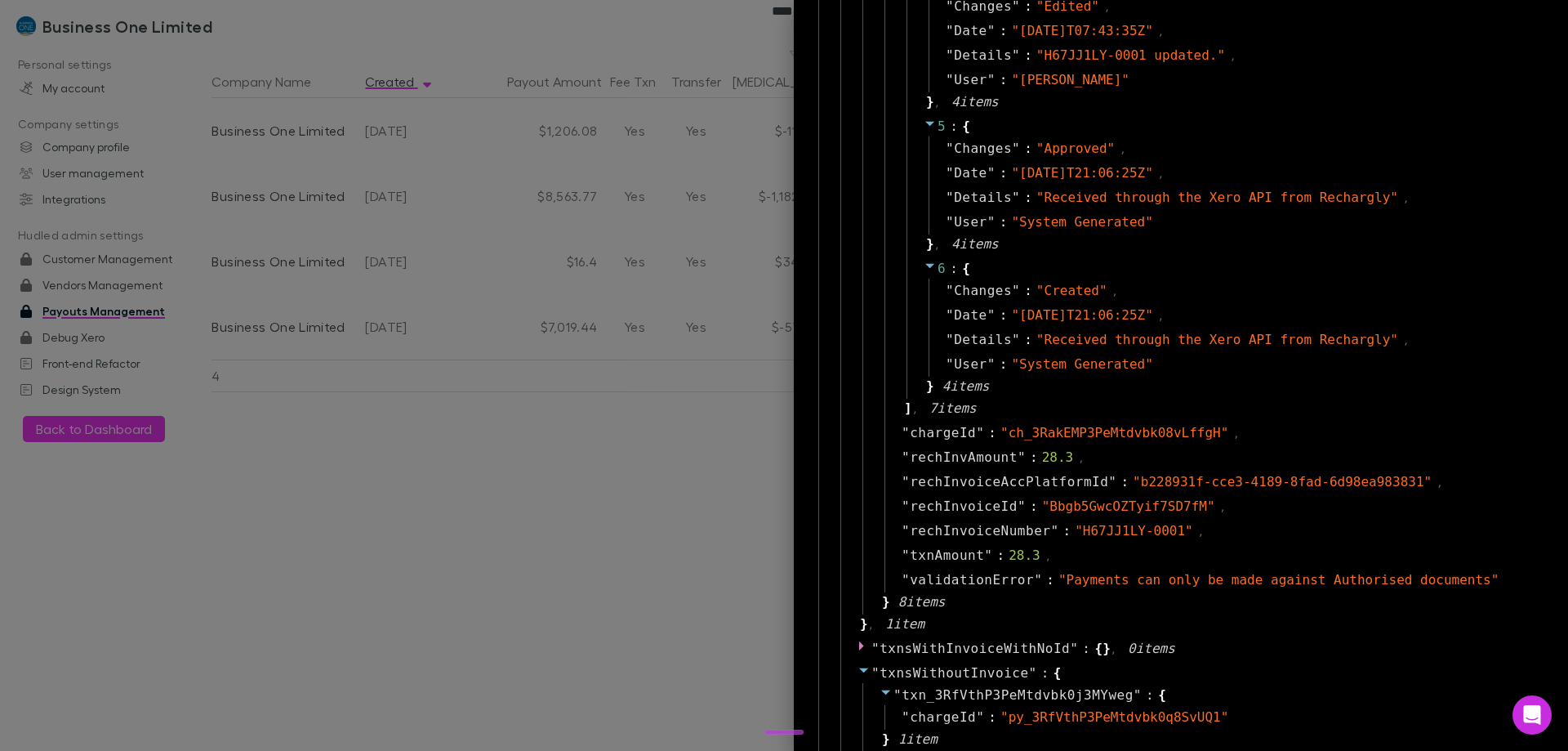
scroll to position [1961, 0]
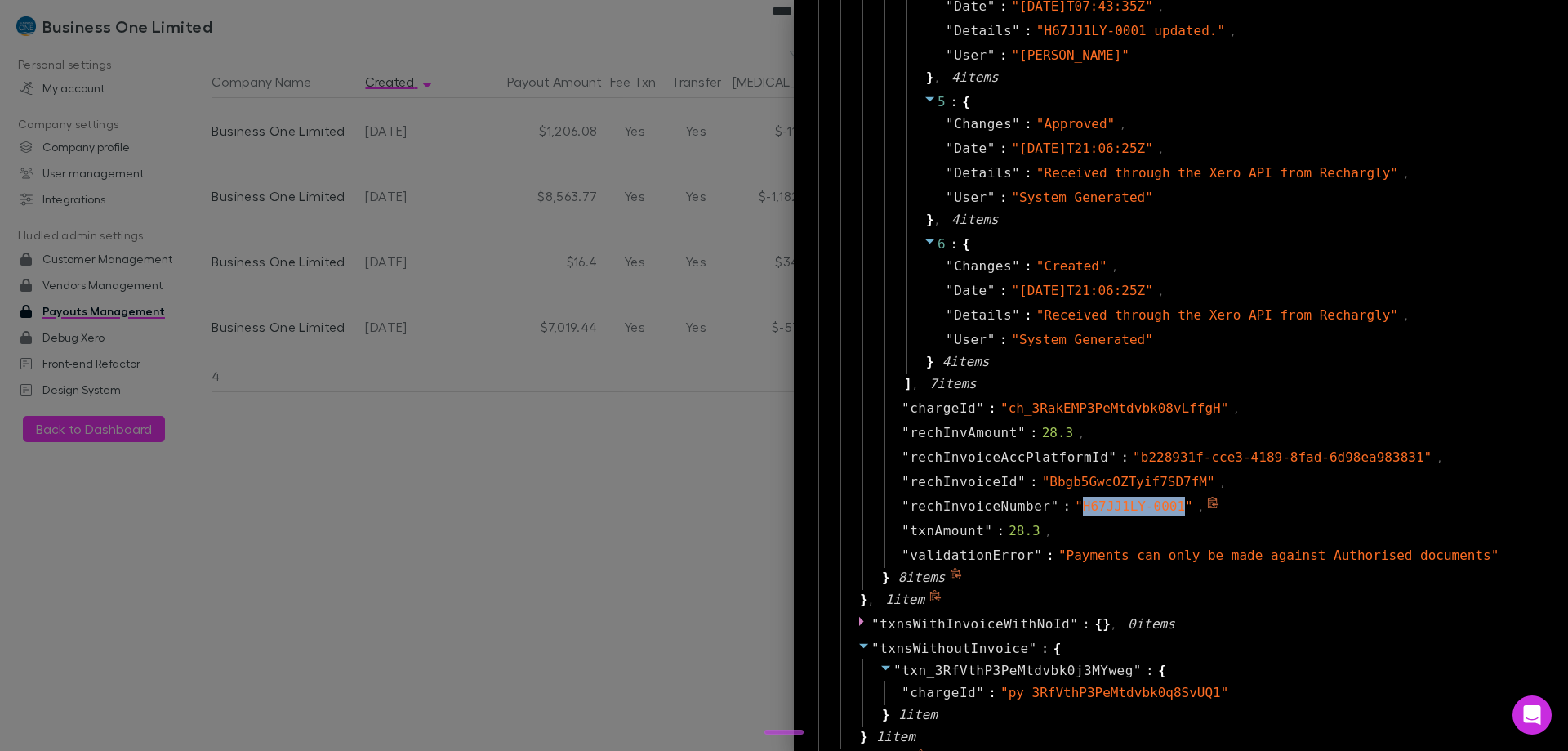
drag, startPoint x: 1149, startPoint y: 505, endPoint x: 1057, endPoint y: 503, distance: 92.0
click at [1075, 503] on span "" H67JJ1LY-0001 "" at bounding box center [1134, 506] width 118 height 16
copy span "H67JJ1LY-0001"
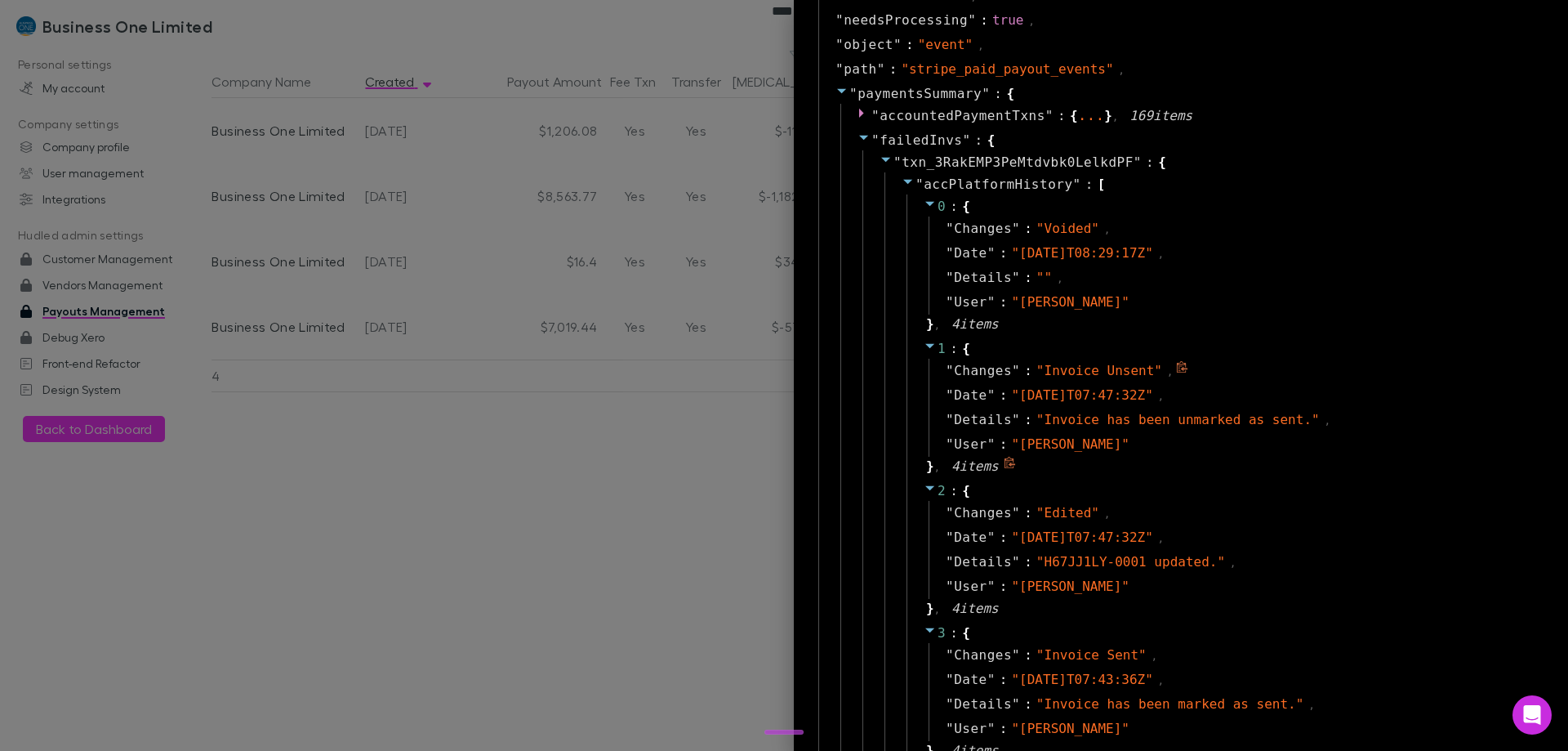
scroll to position [1144, 0]
drag, startPoint x: 1005, startPoint y: 254, endPoint x: 1070, endPoint y: 257, distance: 65.1
click at [1070, 257] on span "" 2025-06-17T08:29:17Z "" at bounding box center [1081, 254] width 141 height 16
click at [506, 65] on div at bounding box center [784, 375] width 1568 height 751
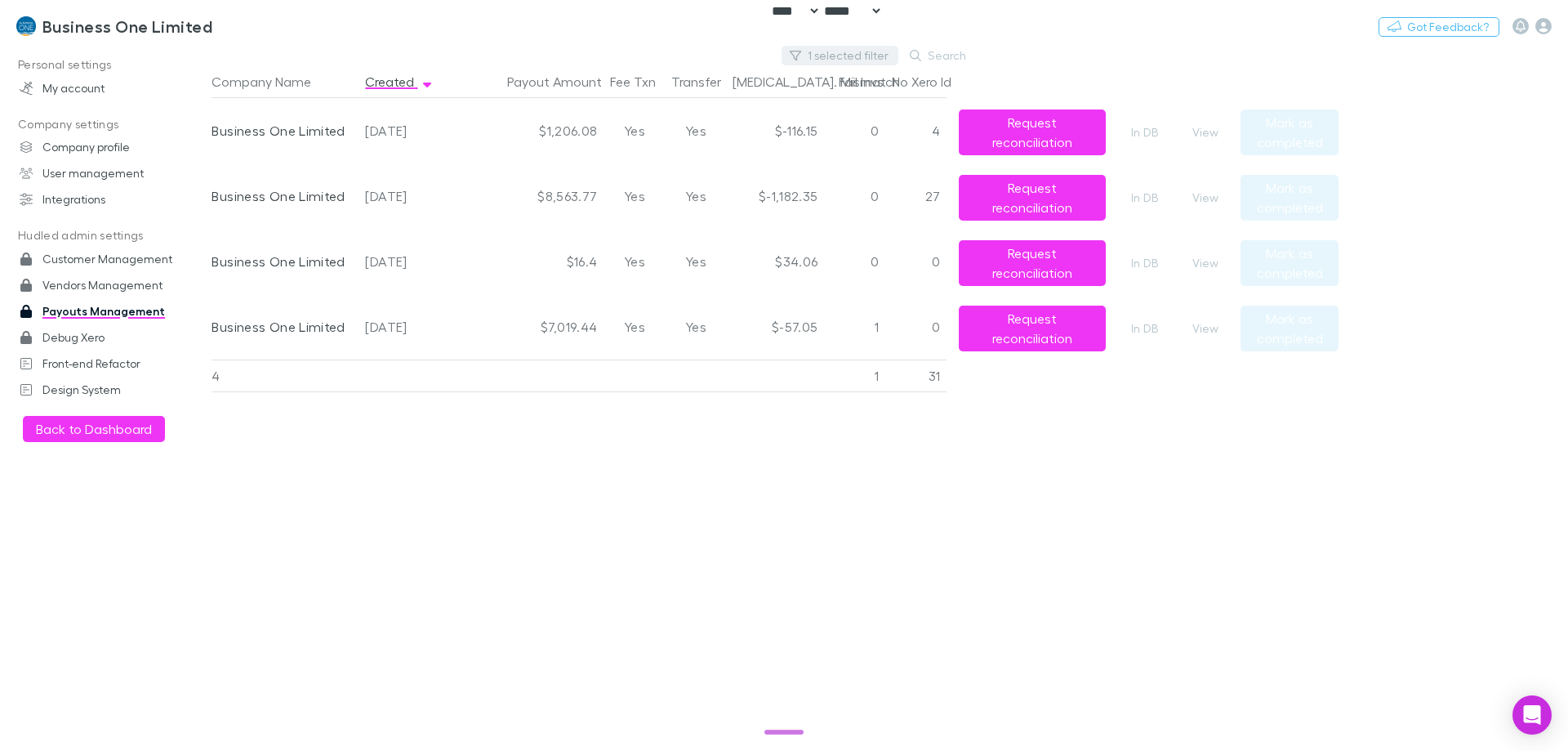
click at [822, 58] on button "1 selected filter" at bounding box center [840, 55] width 116 height 20
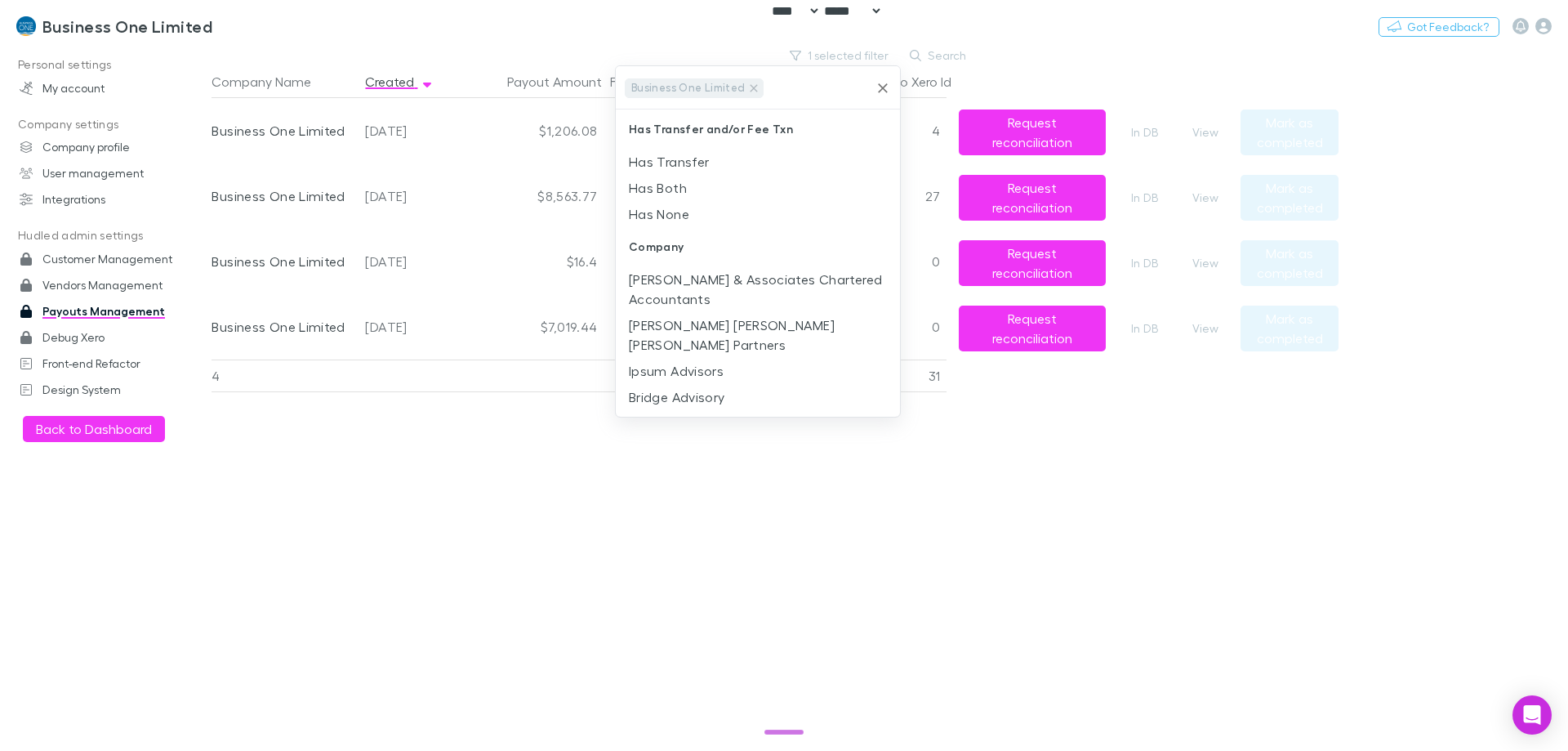
click at [882, 90] on icon "Clear" at bounding box center [883, 88] width 17 height 17
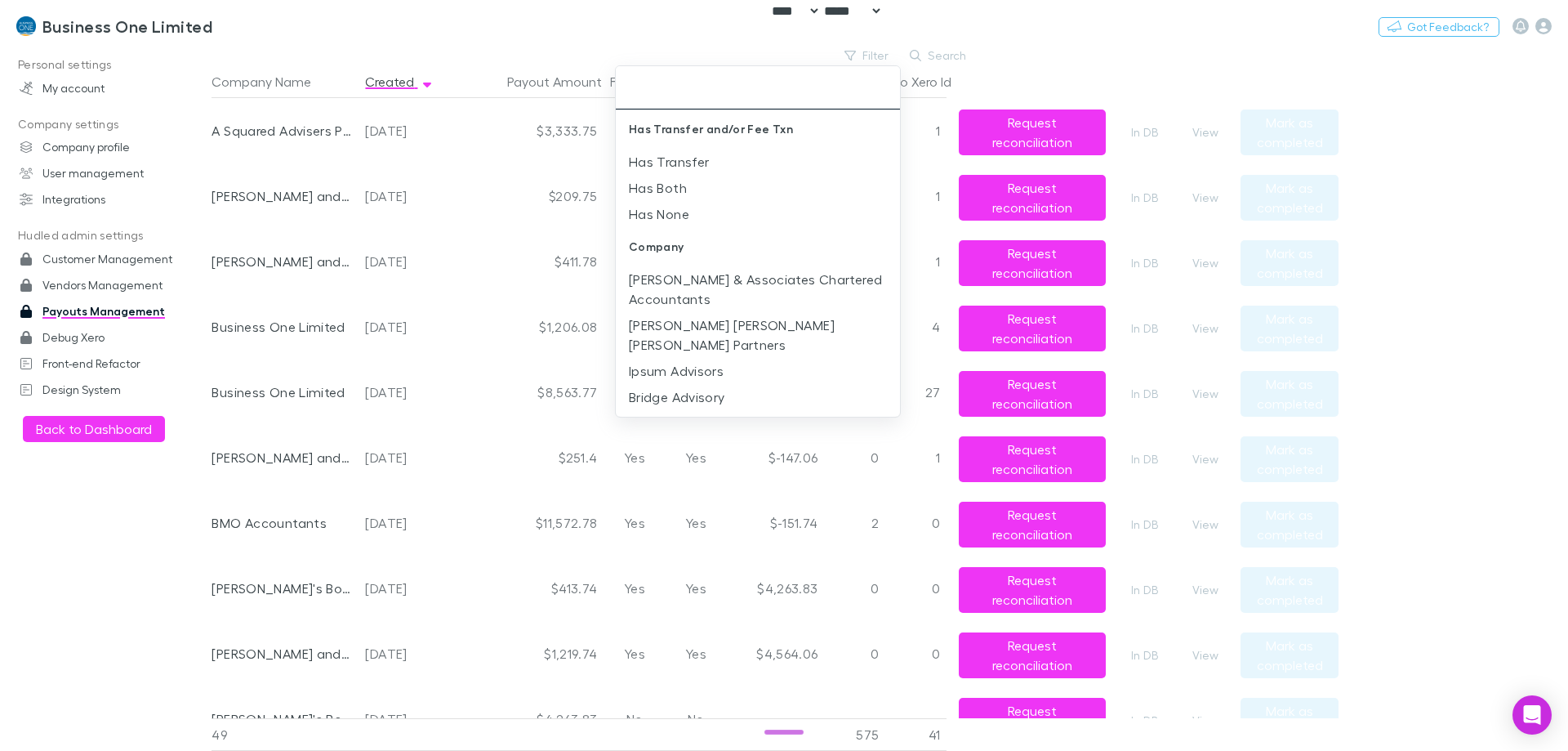
click at [475, 370] on div at bounding box center [784, 375] width 1568 height 751
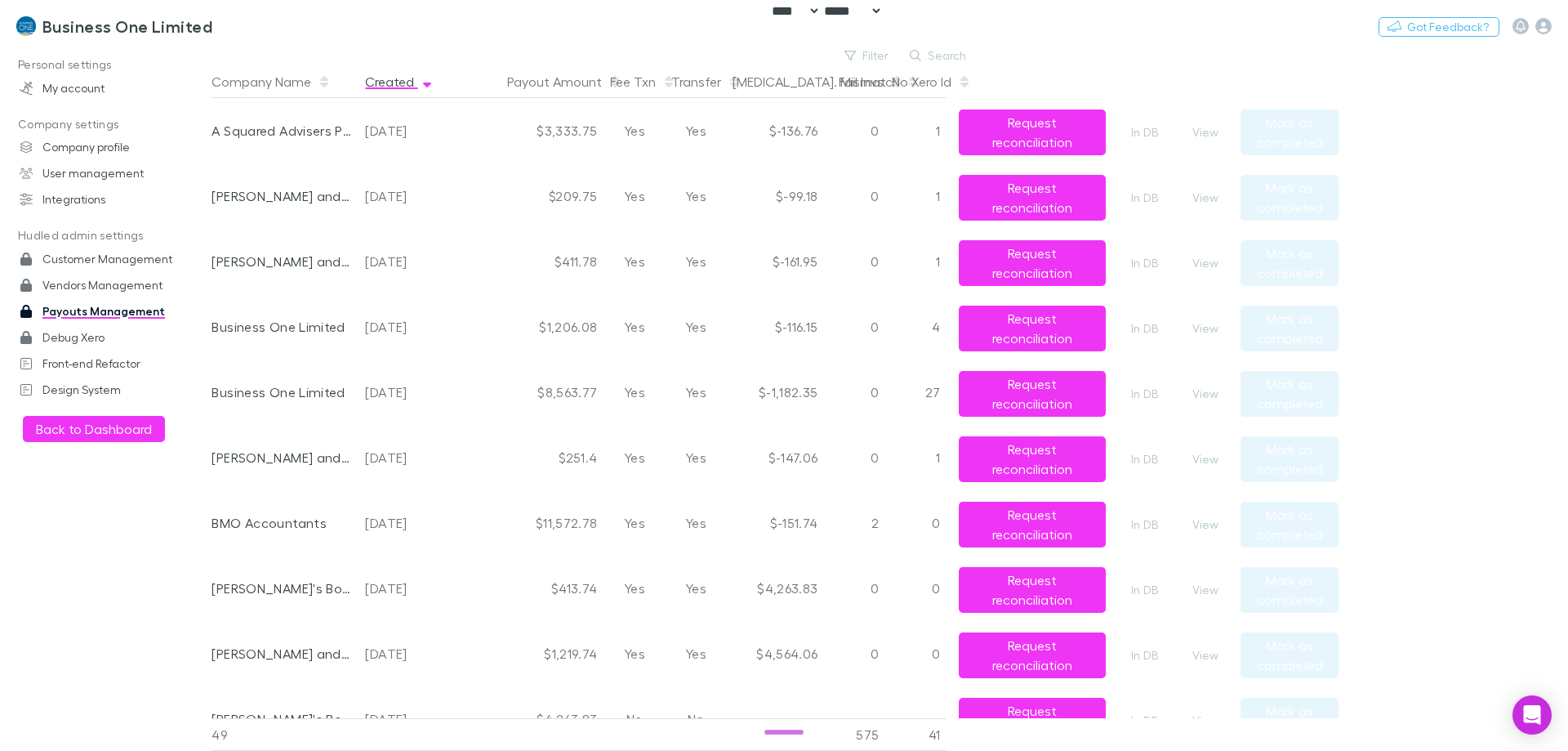
click at [381, 82] on button "Created" at bounding box center [399, 82] width 69 height 33
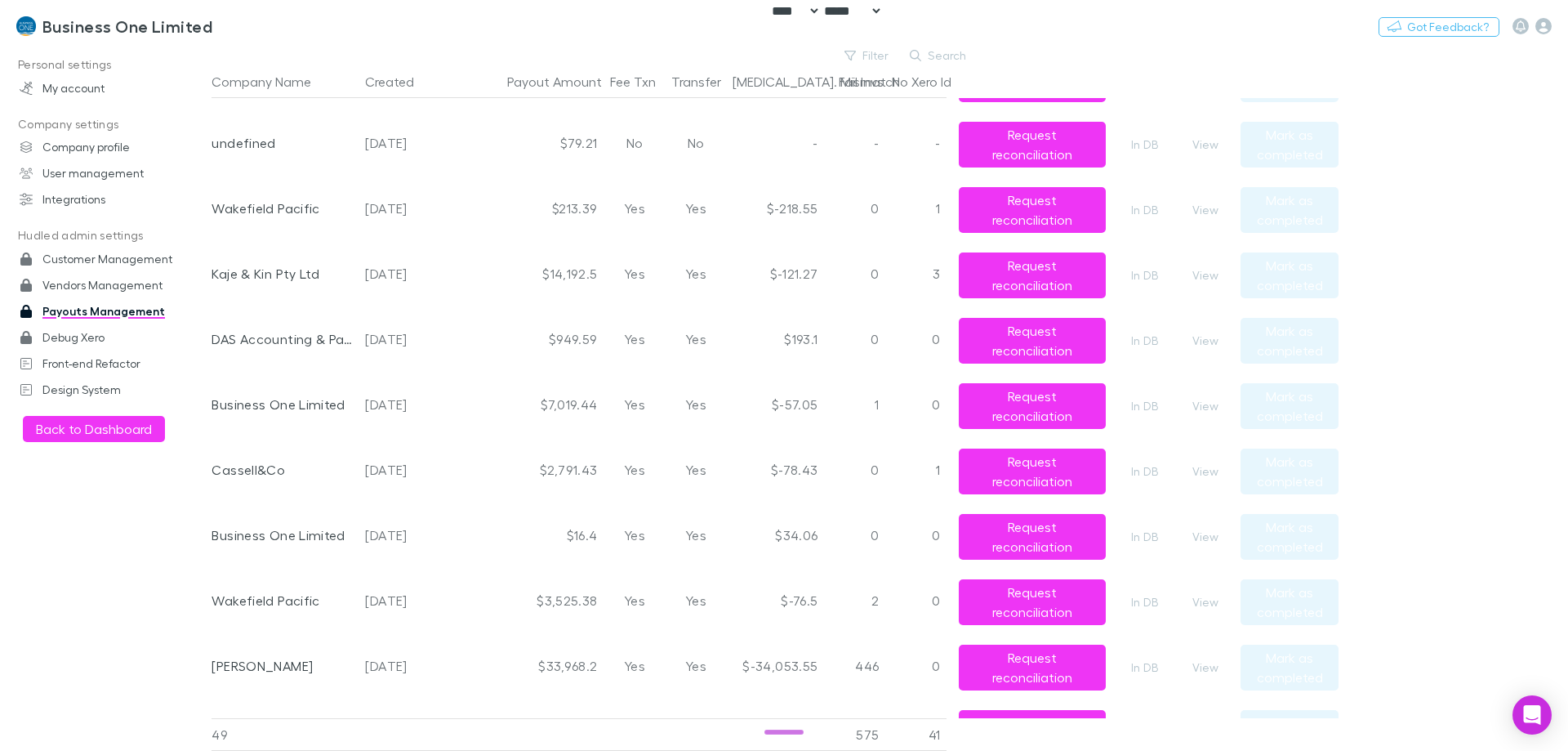
scroll to position [1471, 0]
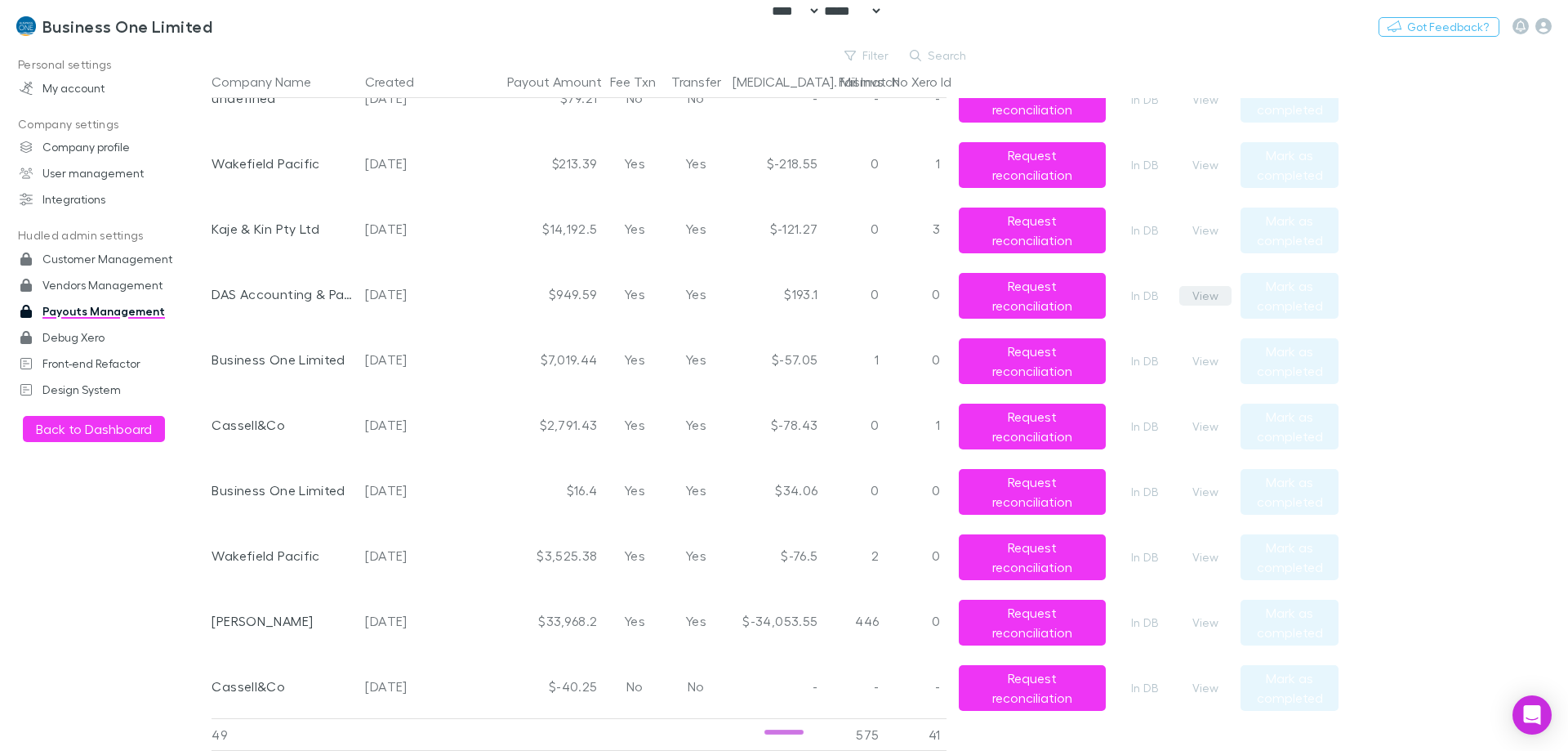
click at [1213, 297] on button "View" at bounding box center [1205, 296] width 52 height 20
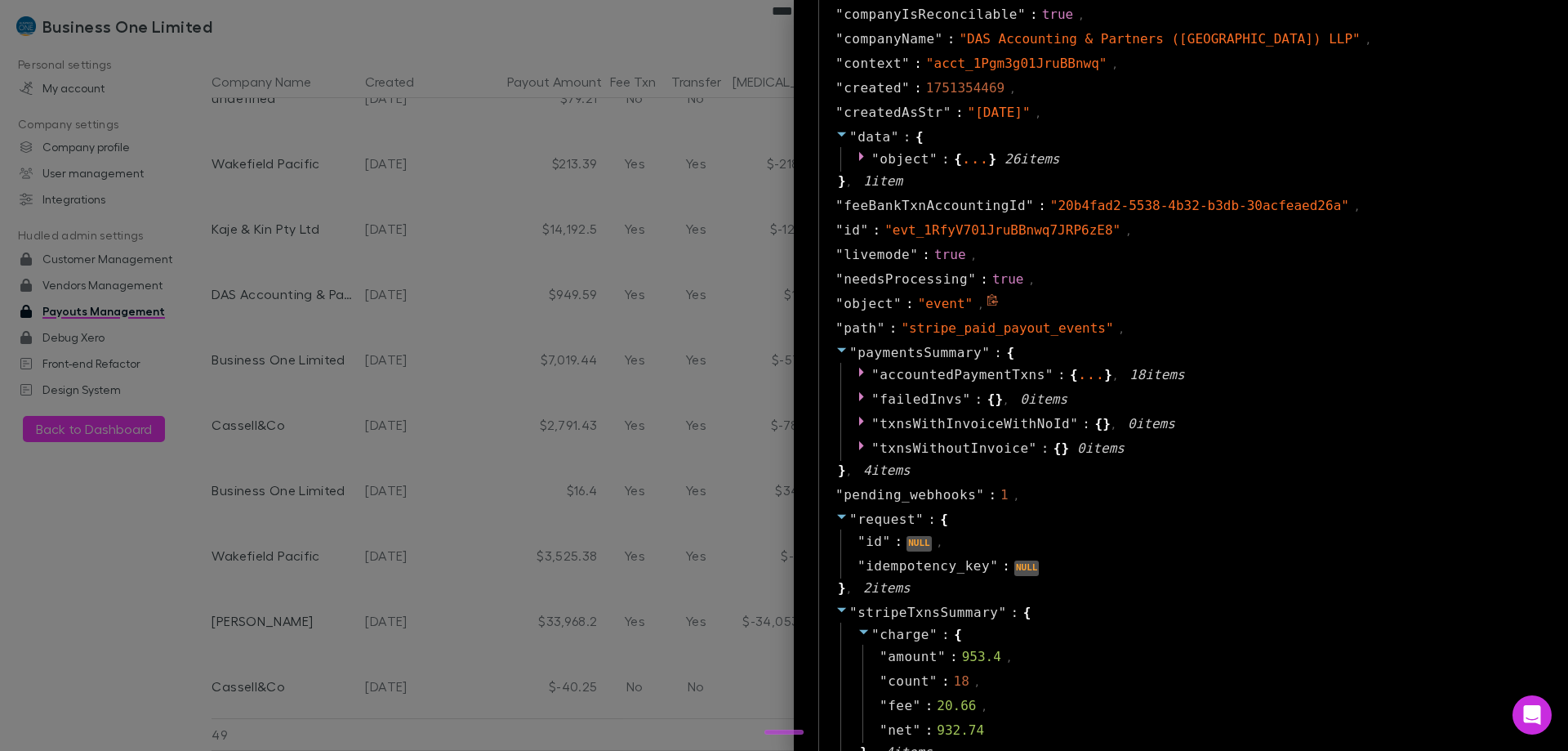
scroll to position [1144, 0]
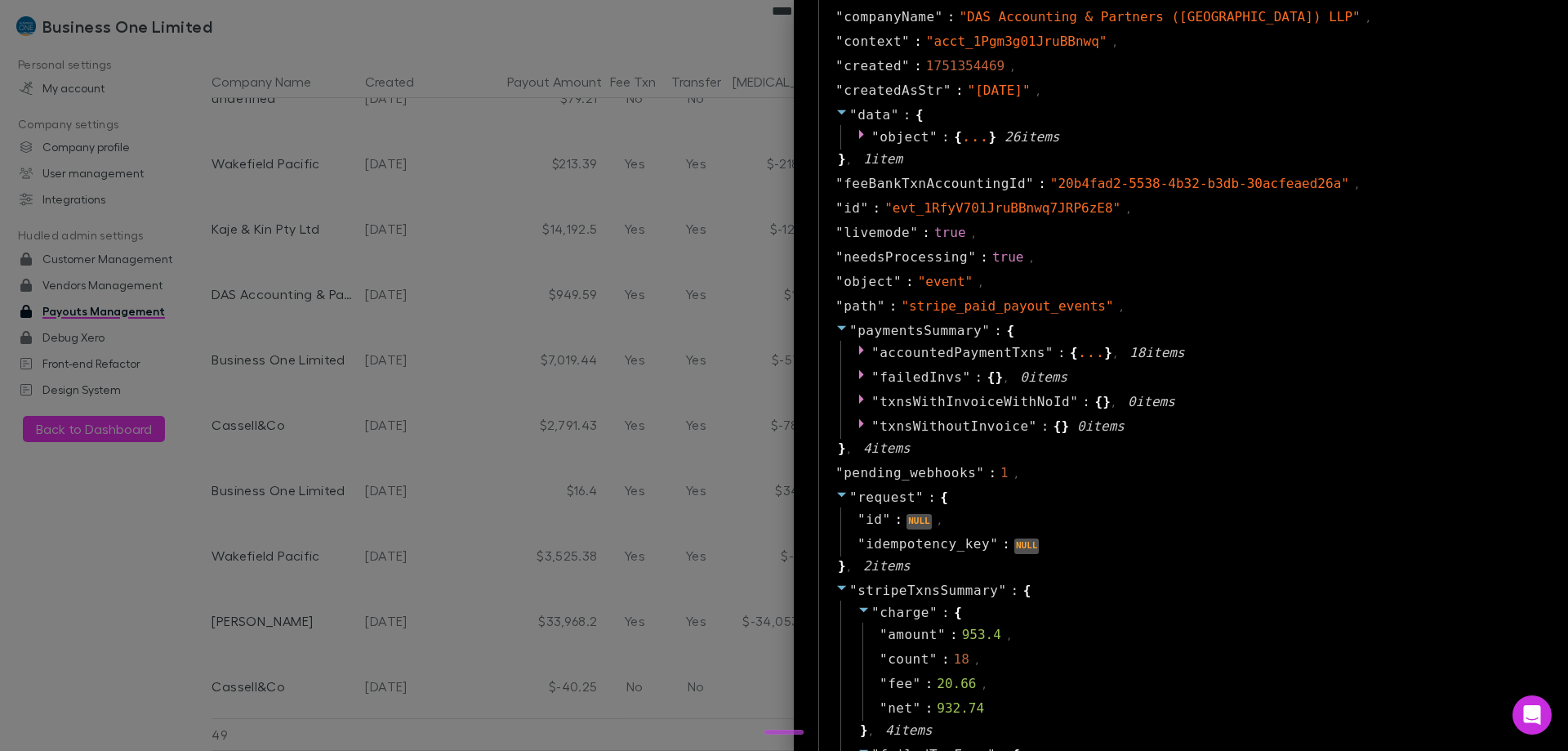
click at [448, 432] on div at bounding box center [784, 375] width 1568 height 751
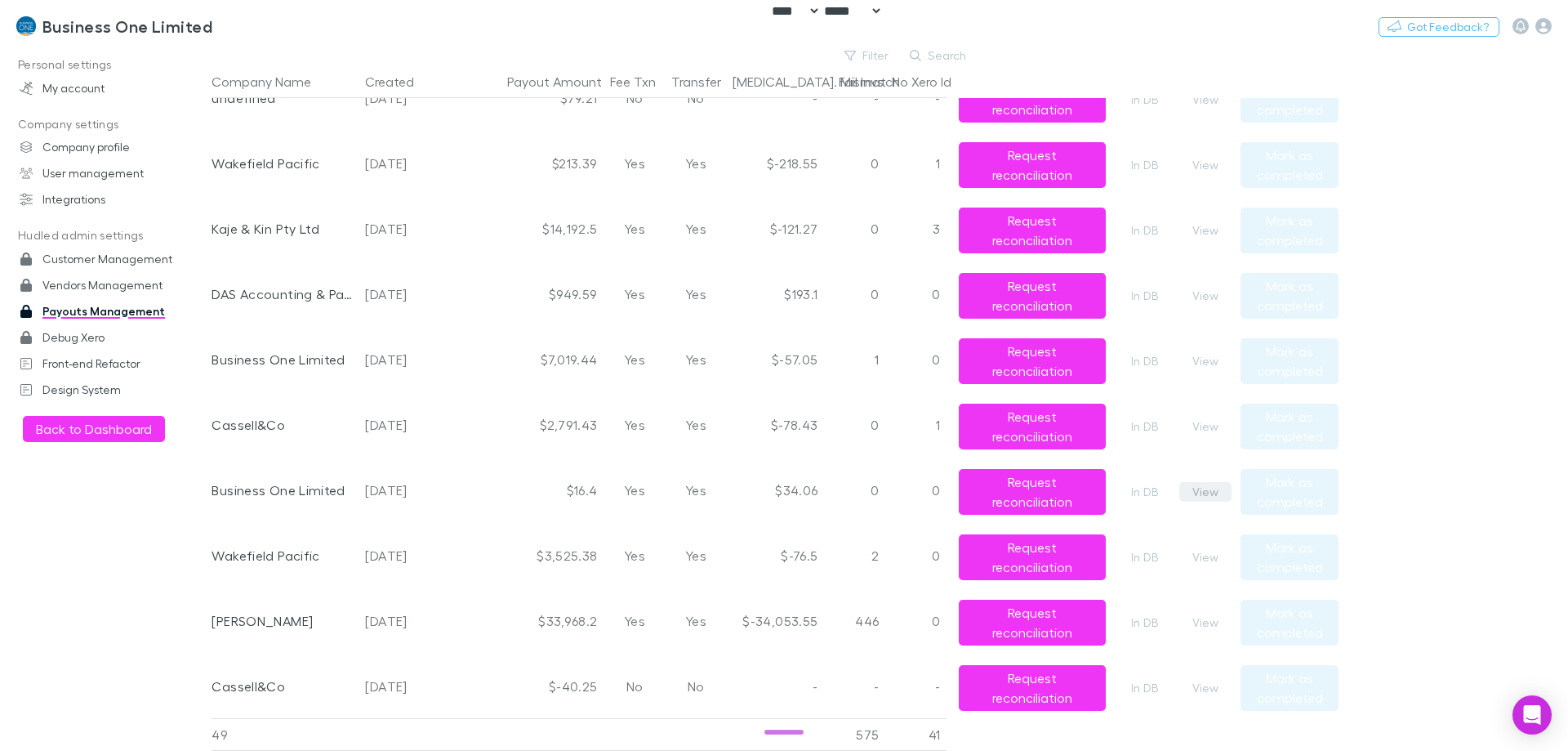
click at [1211, 492] on button "View" at bounding box center [1205, 492] width 52 height 20
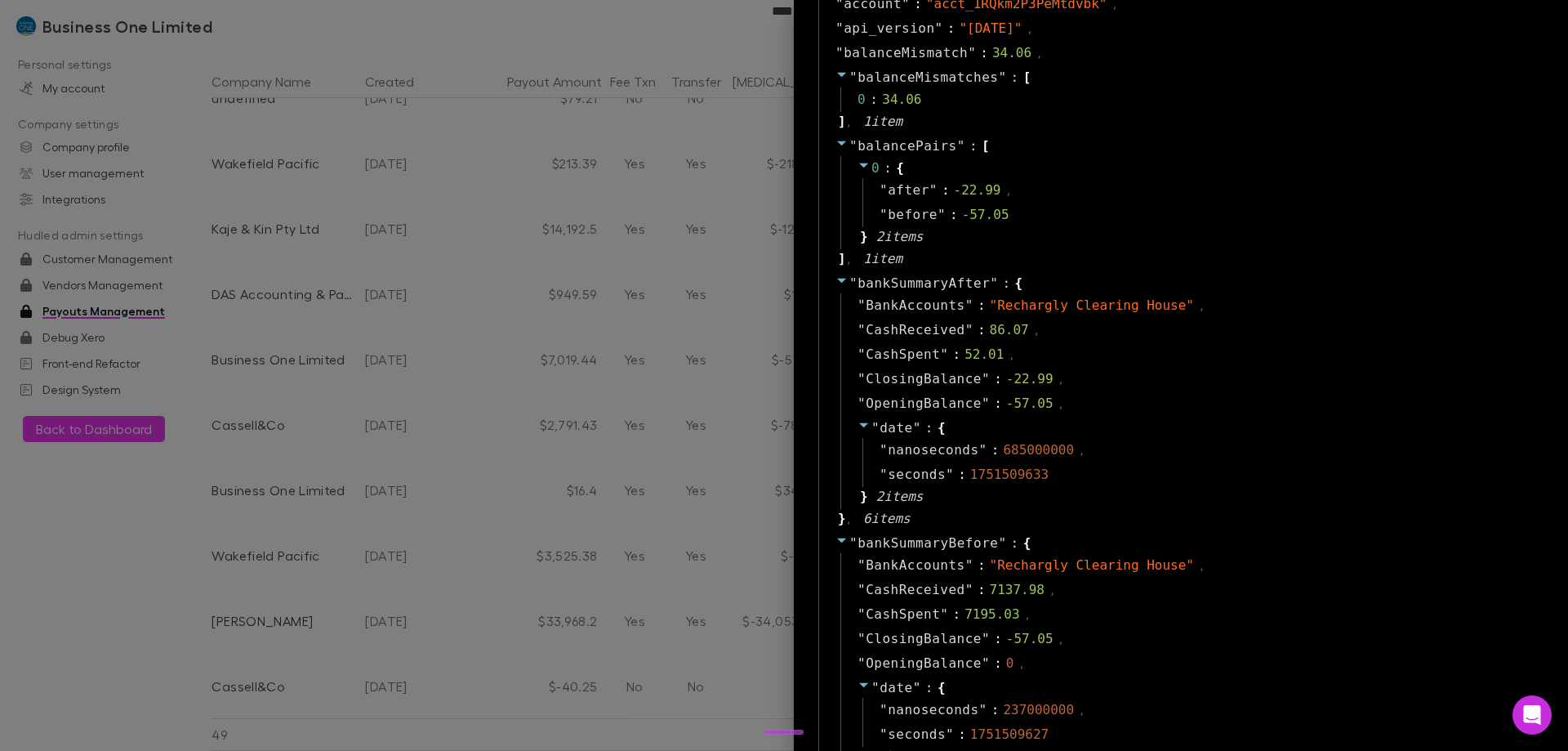
scroll to position [490, 0]
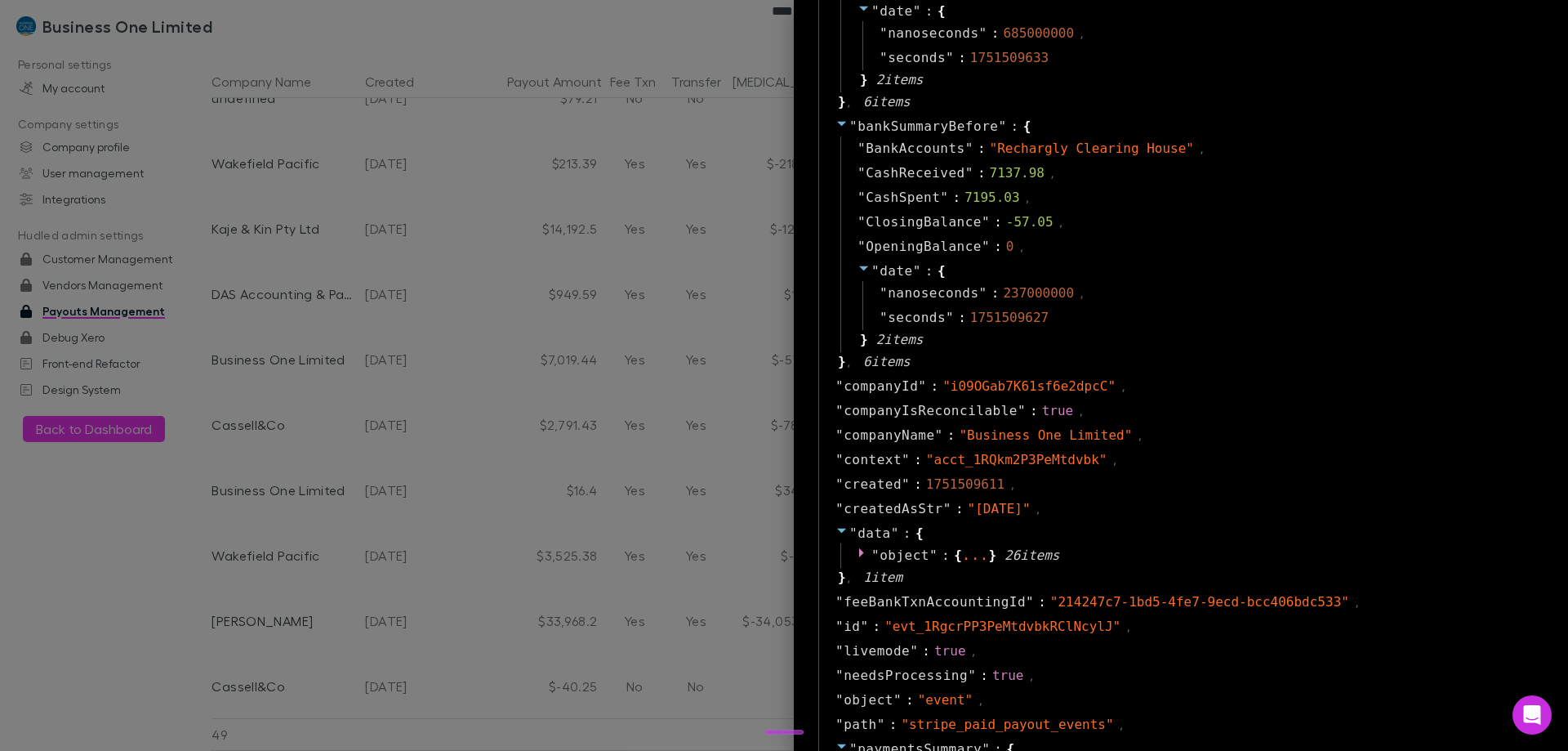
click at [555, 559] on div at bounding box center [784, 375] width 1568 height 751
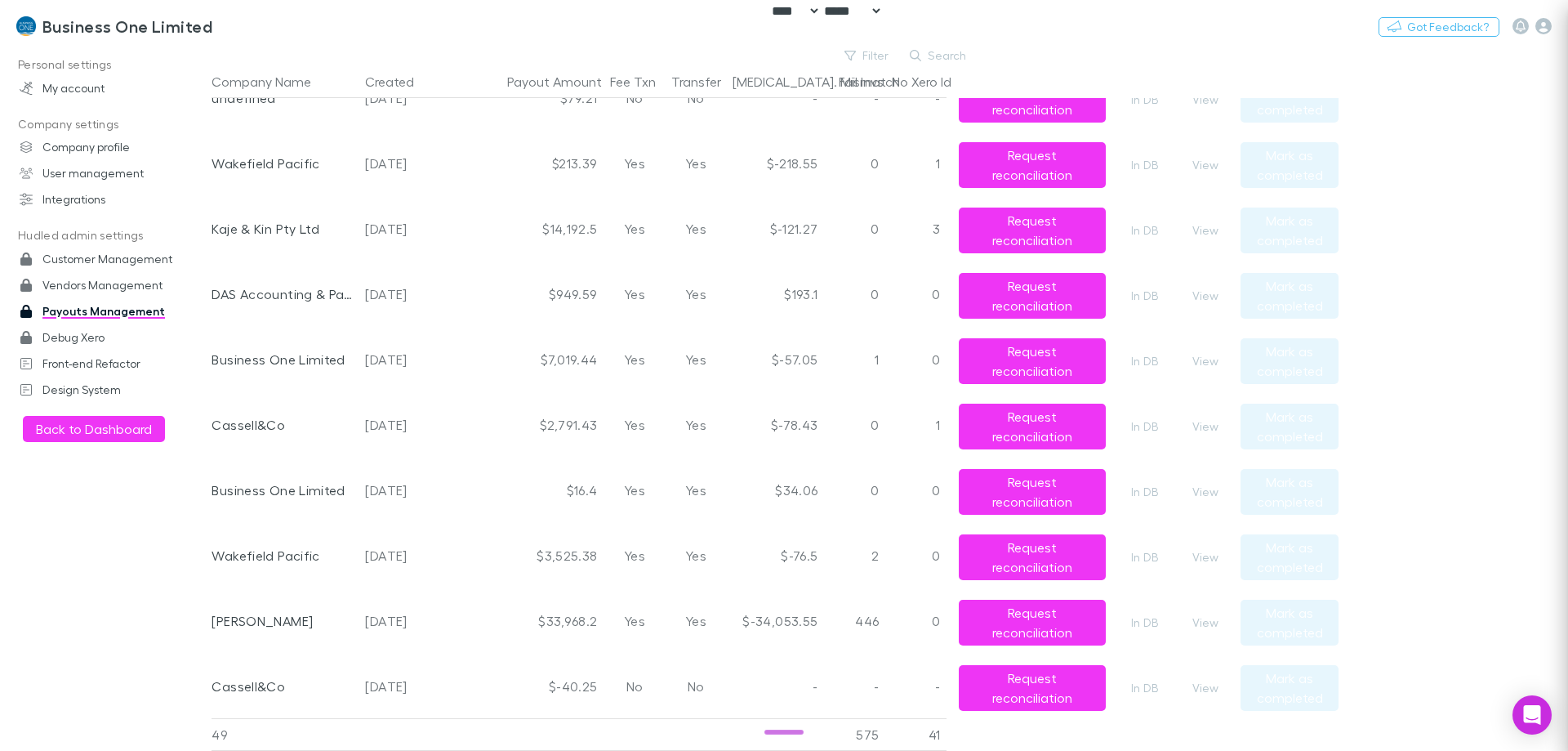
scroll to position [0, 0]
click at [1202, 553] on button "View" at bounding box center [1205, 558] width 52 height 20
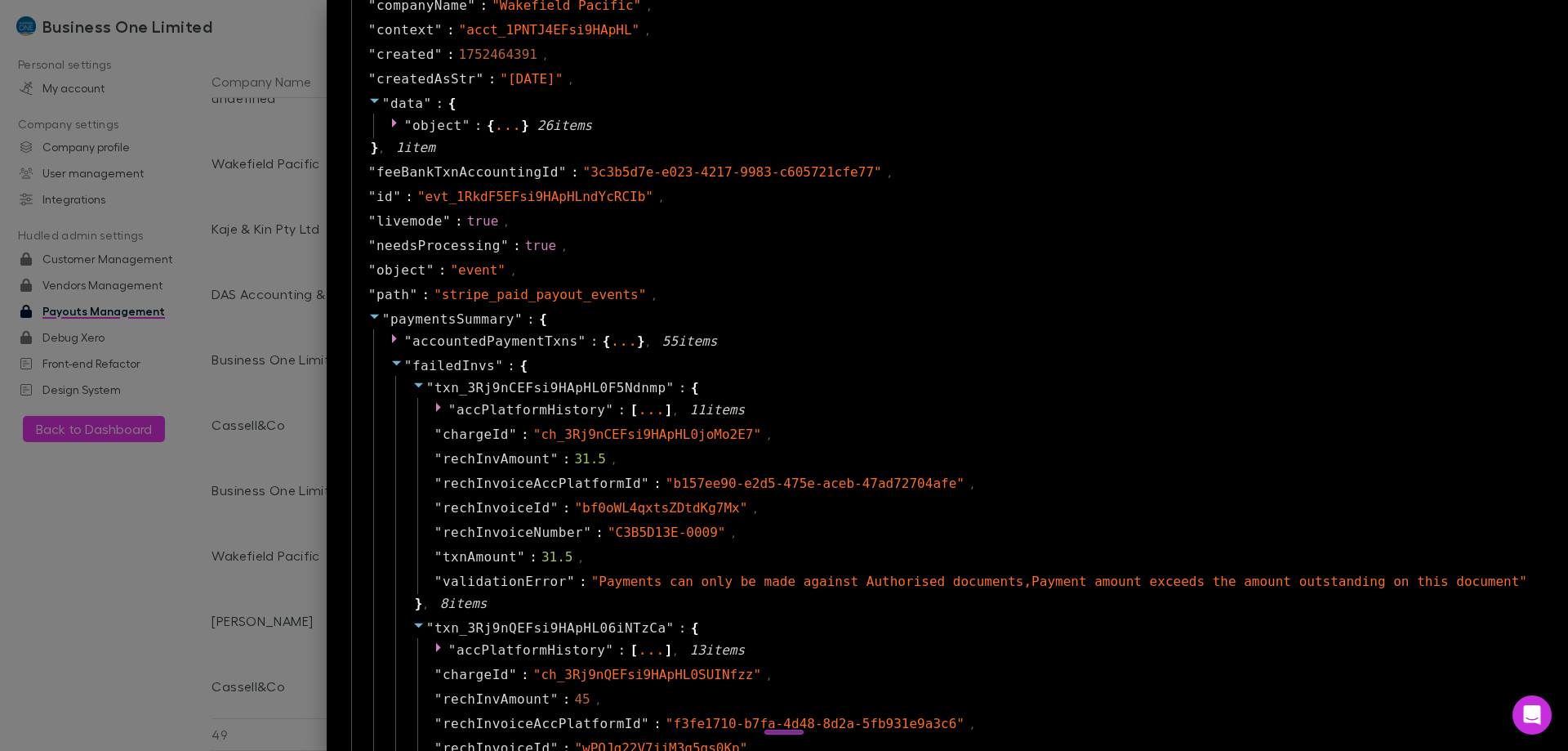
scroll to position [1062, 0]
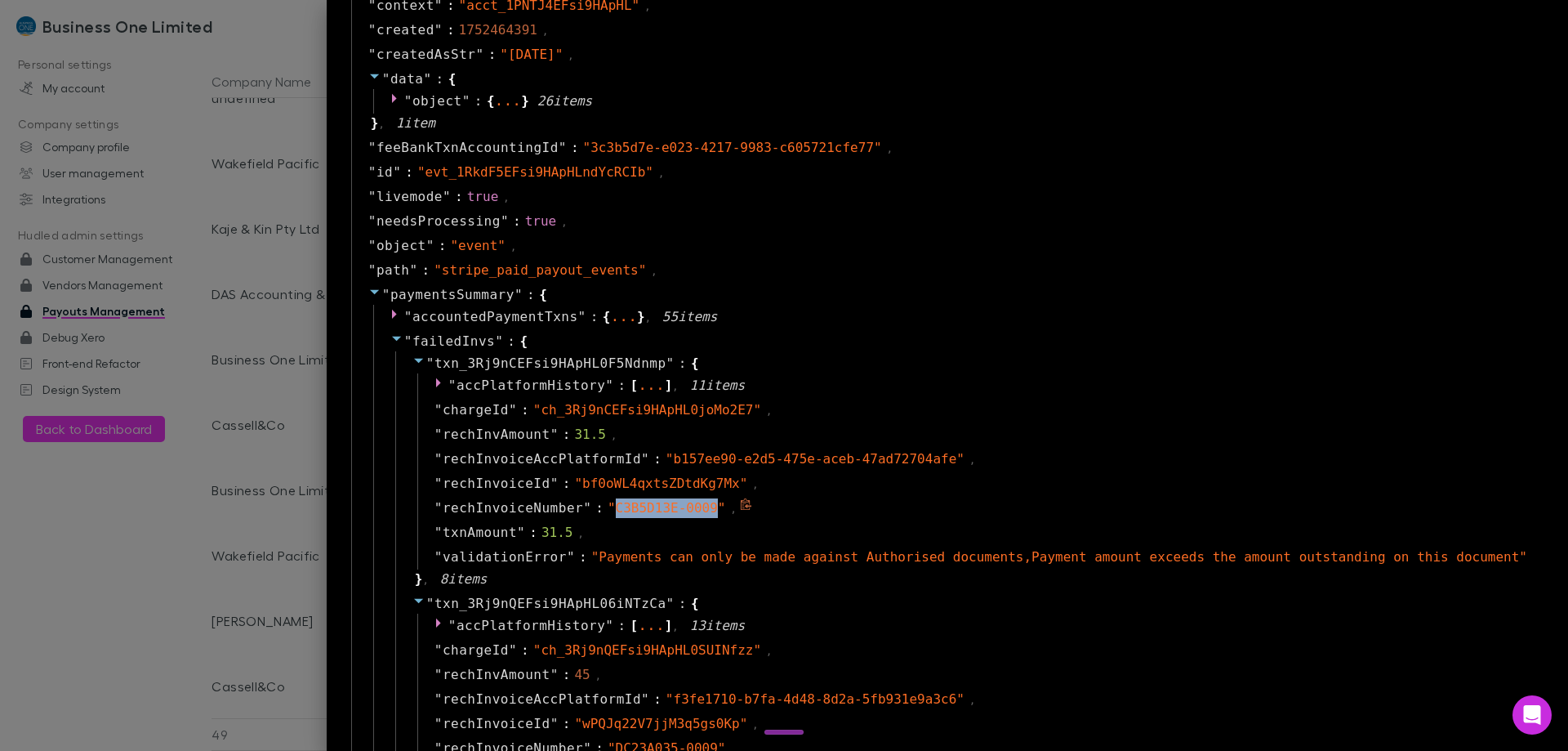
drag, startPoint x: 778, startPoint y: 511, endPoint x: 684, endPoint y: 511, distance: 94.0
click at [684, 511] on span "" C3B5D13E-0009 "" at bounding box center [666, 507] width 118 height 16
click at [315, 279] on div at bounding box center [784, 375] width 1568 height 751
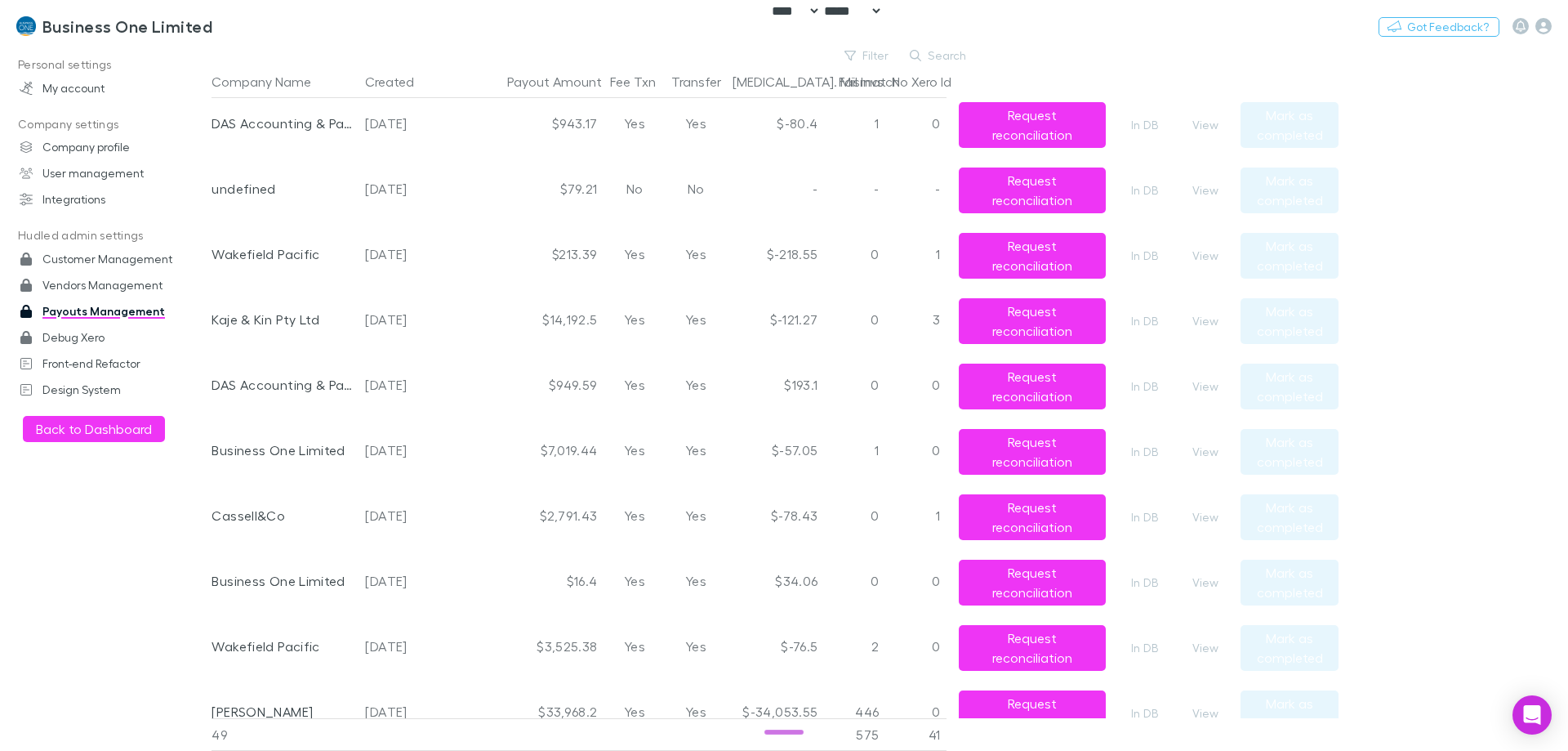
scroll to position [1307, 0]
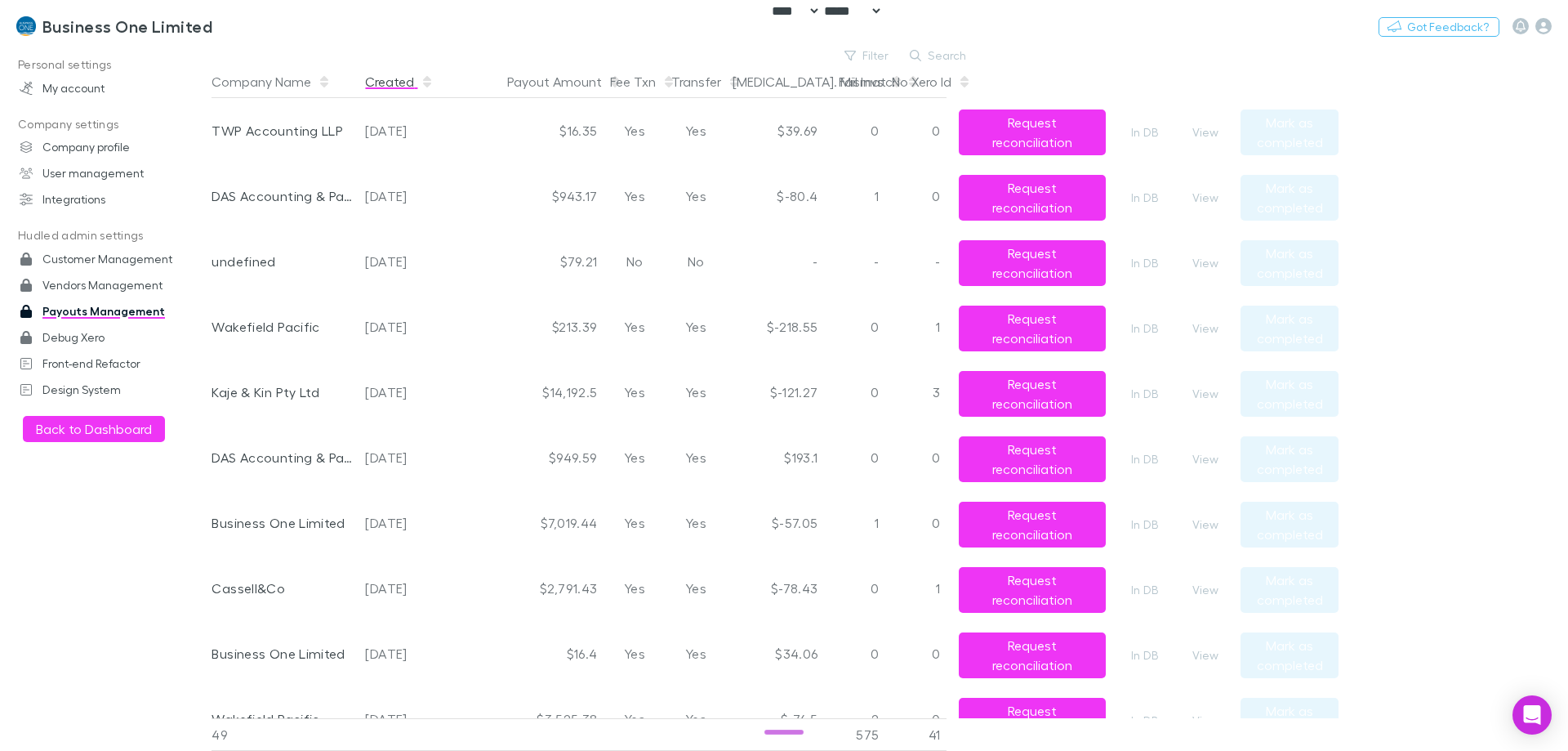
click at [398, 77] on button "Created" at bounding box center [399, 82] width 69 height 33
click at [398, 81] on button "Created" at bounding box center [399, 82] width 69 height 33
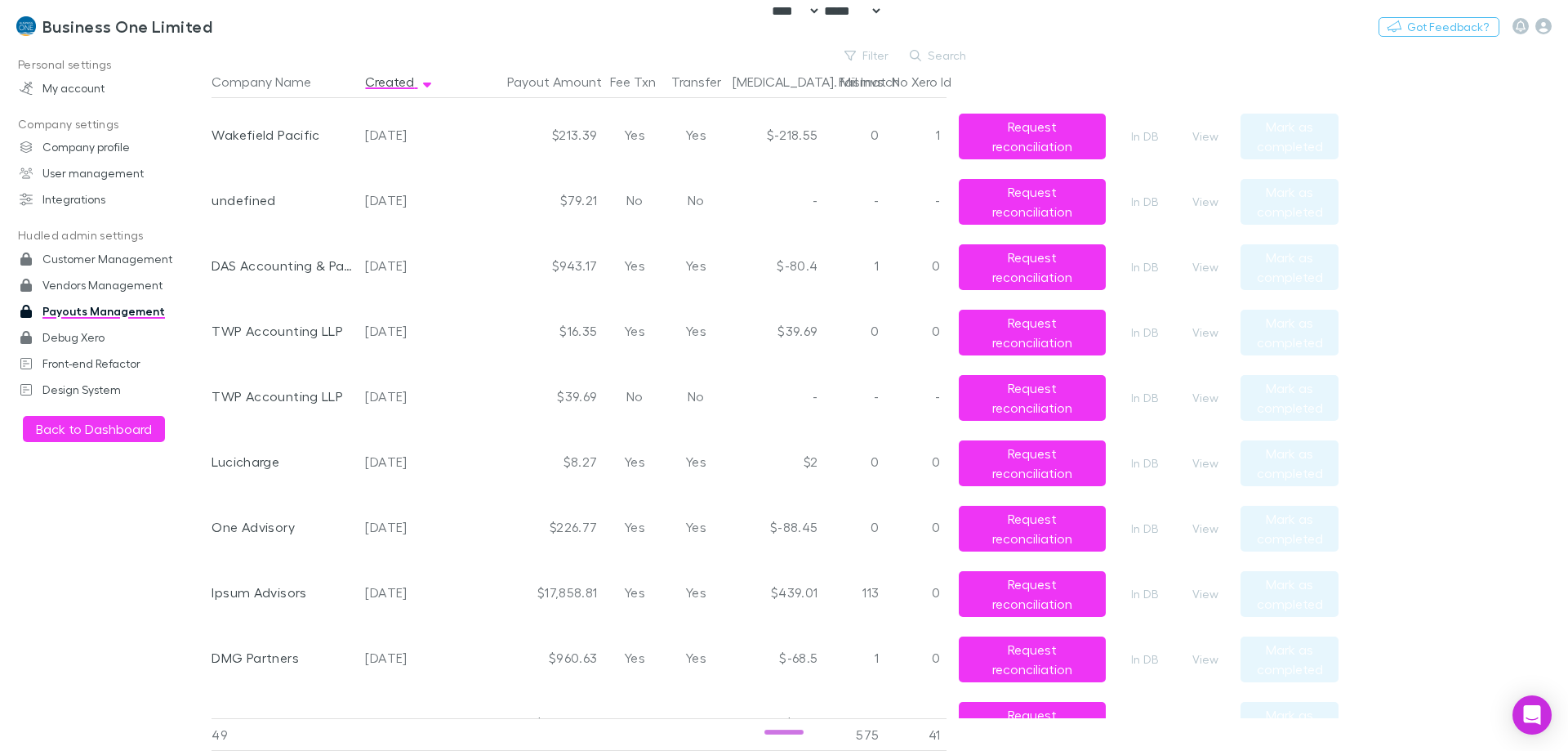
scroll to position [1634, 0]
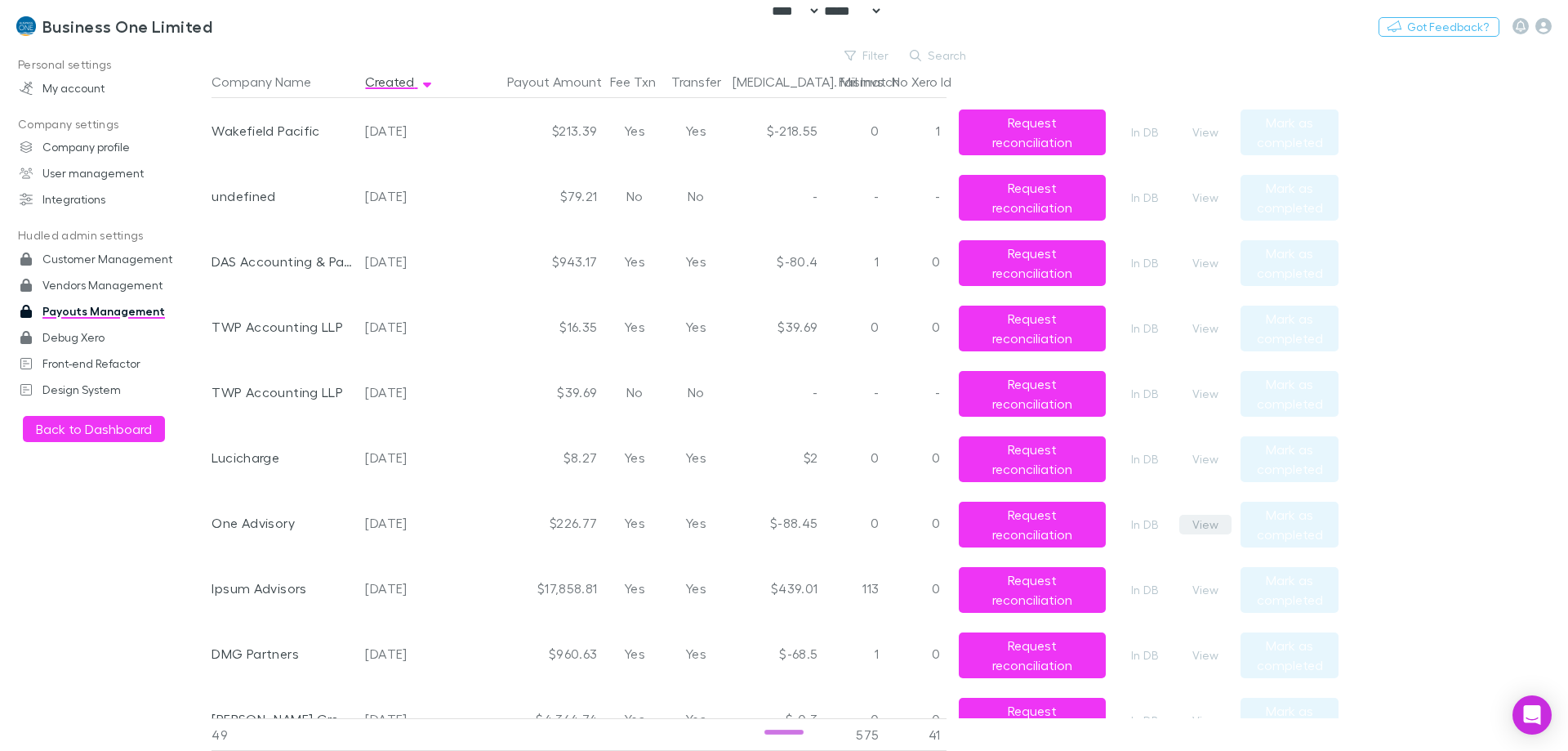
click at [1210, 522] on button "View" at bounding box center [1205, 525] width 52 height 20
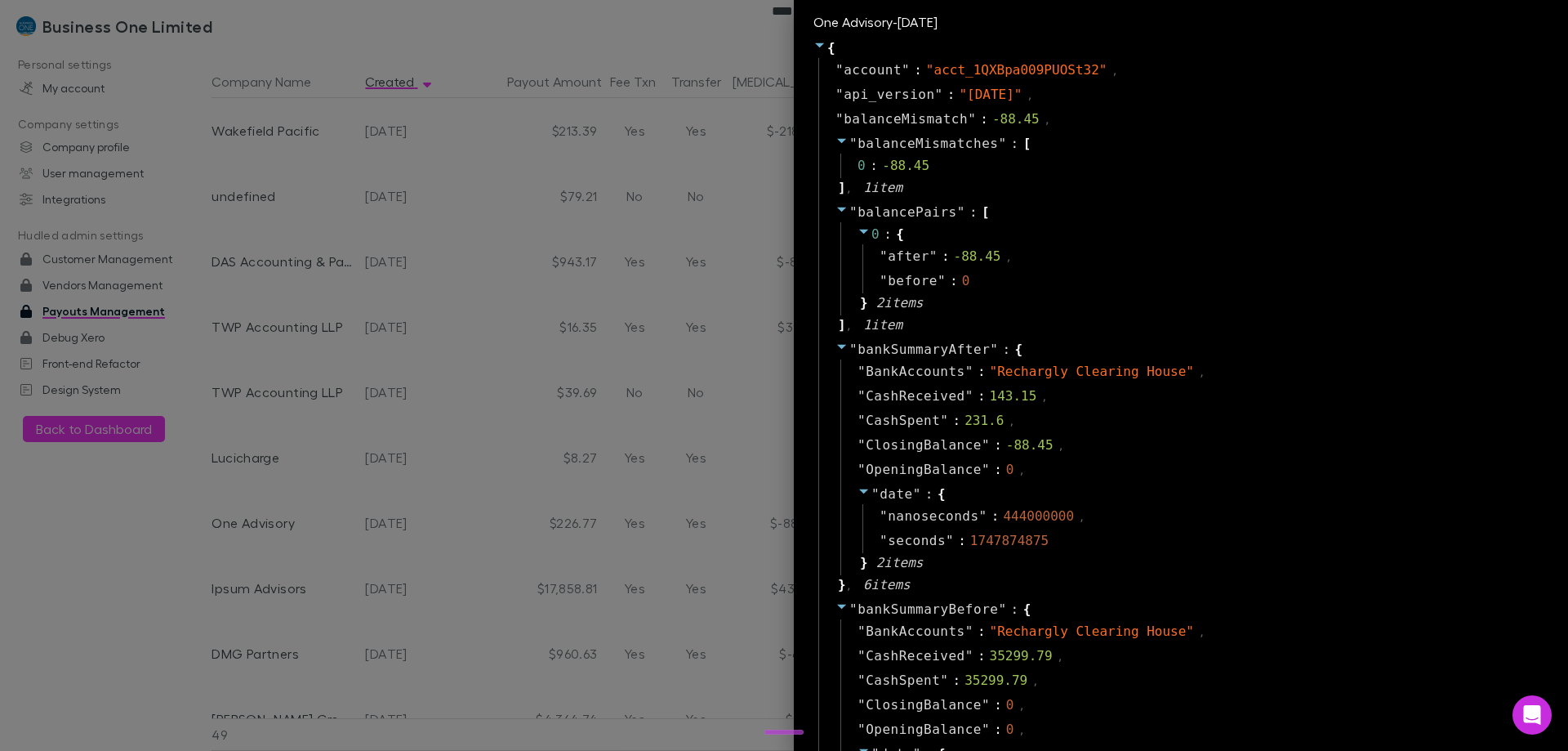
scroll to position [0, 0]
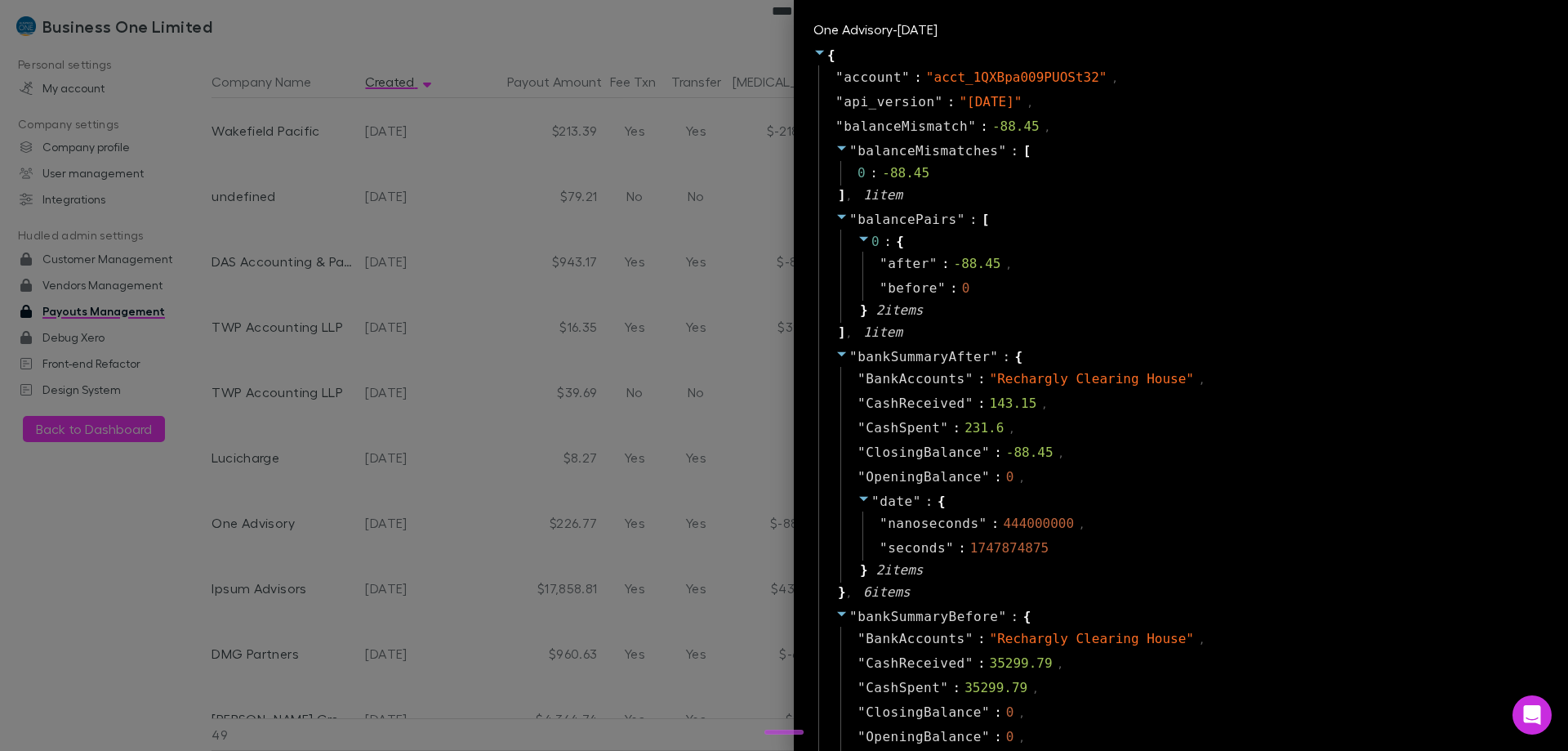
click at [609, 549] on div at bounding box center [784, 375] width 1568 height 751
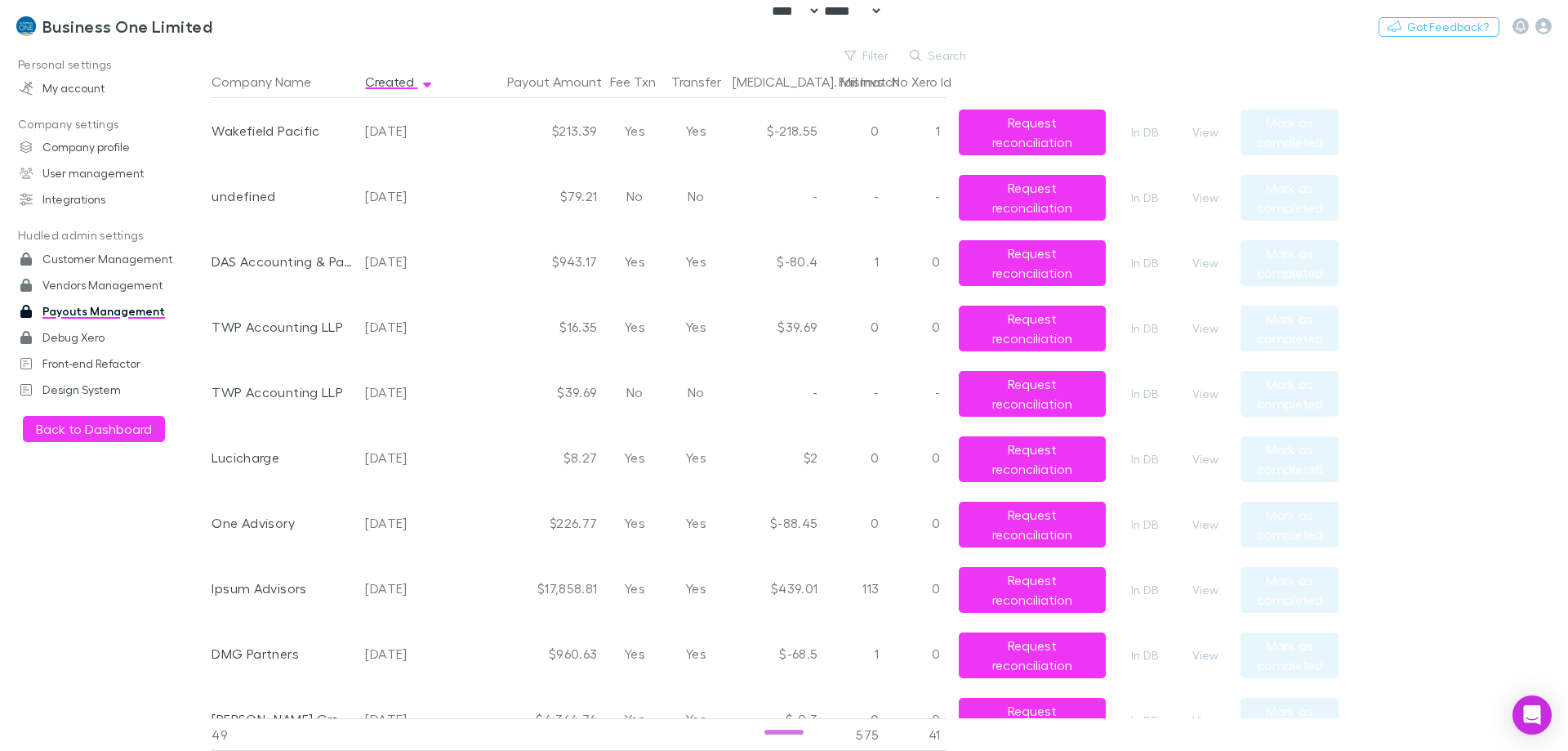
click at [1533, 338] on main "Filter Search Company Name Created Payout Amount Fee Txn Transfer Bal. Mismatch…" at bounding box center [889, 398] width 1357 height 706
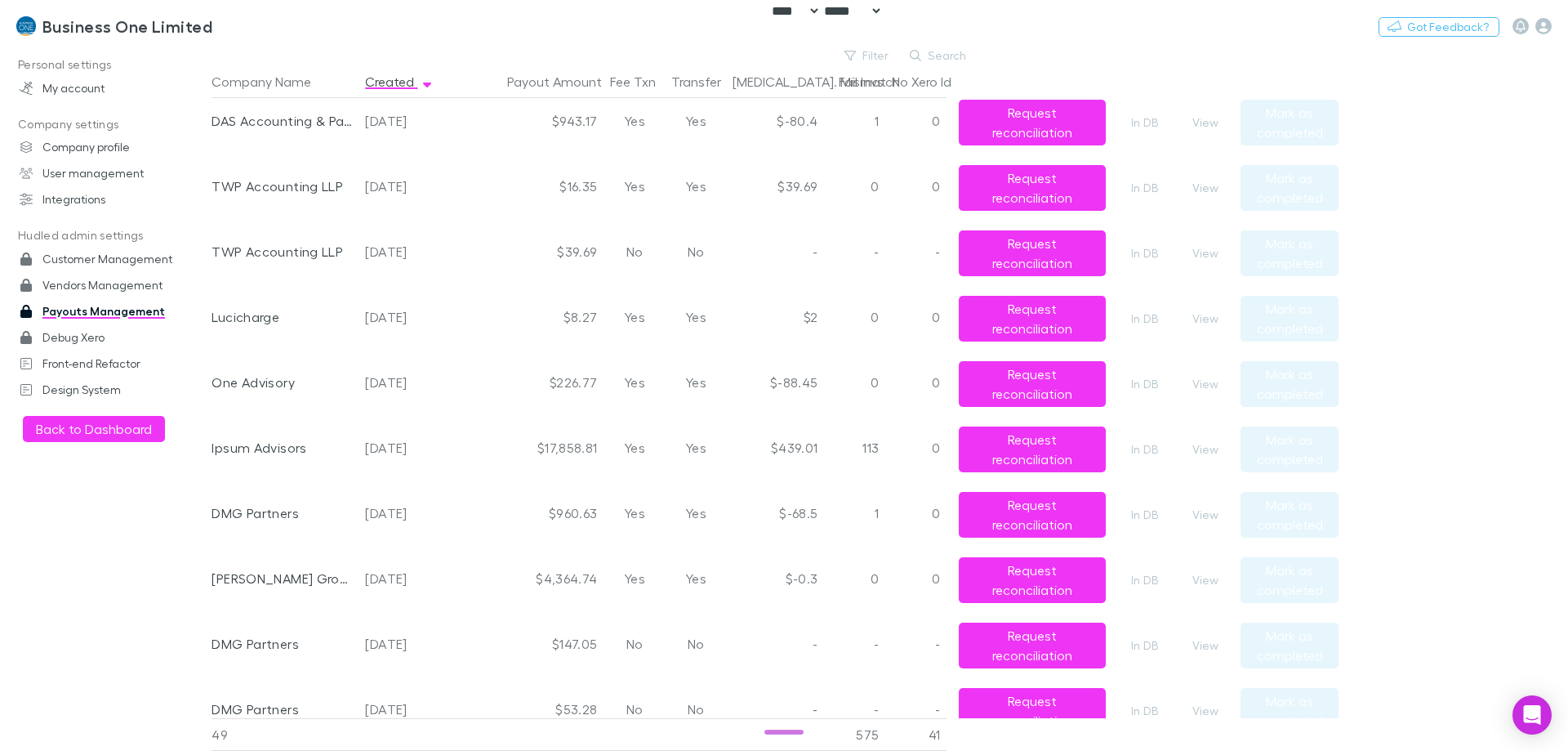
scroll to position [1798, 0]
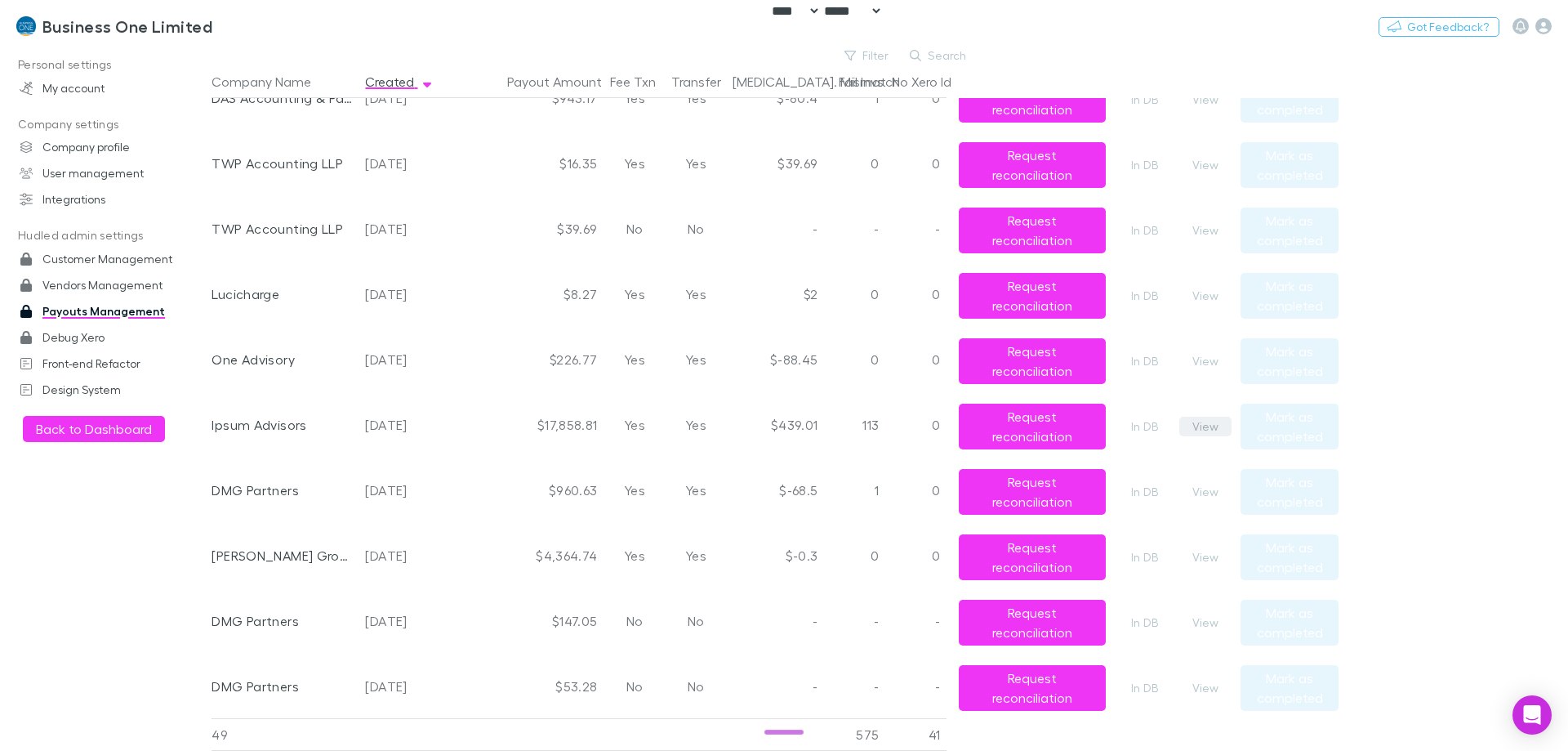
click at [1215, 425] on button "View" at bounding box center [1205, 426] width 52 height 20
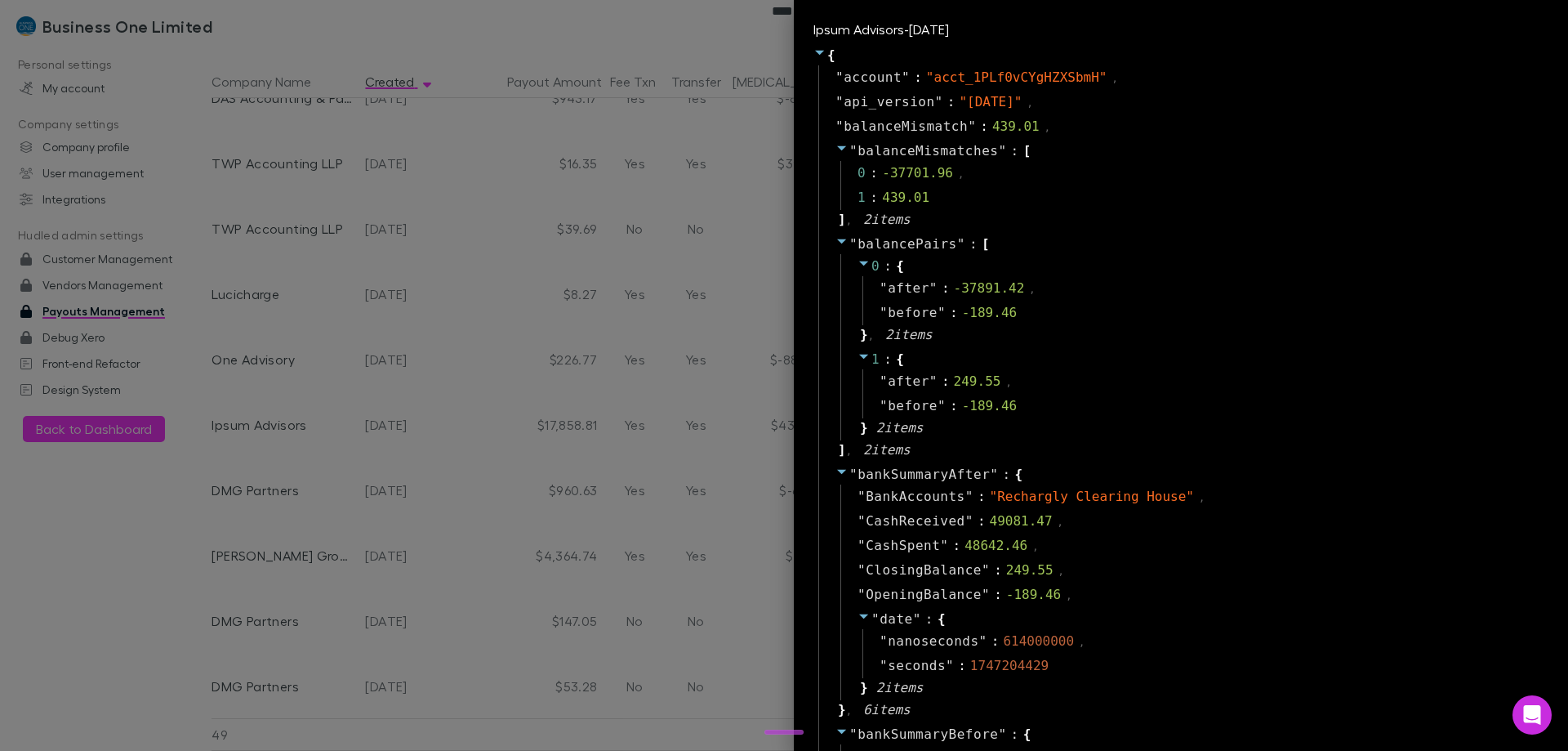
scroll to position [1389, 0]
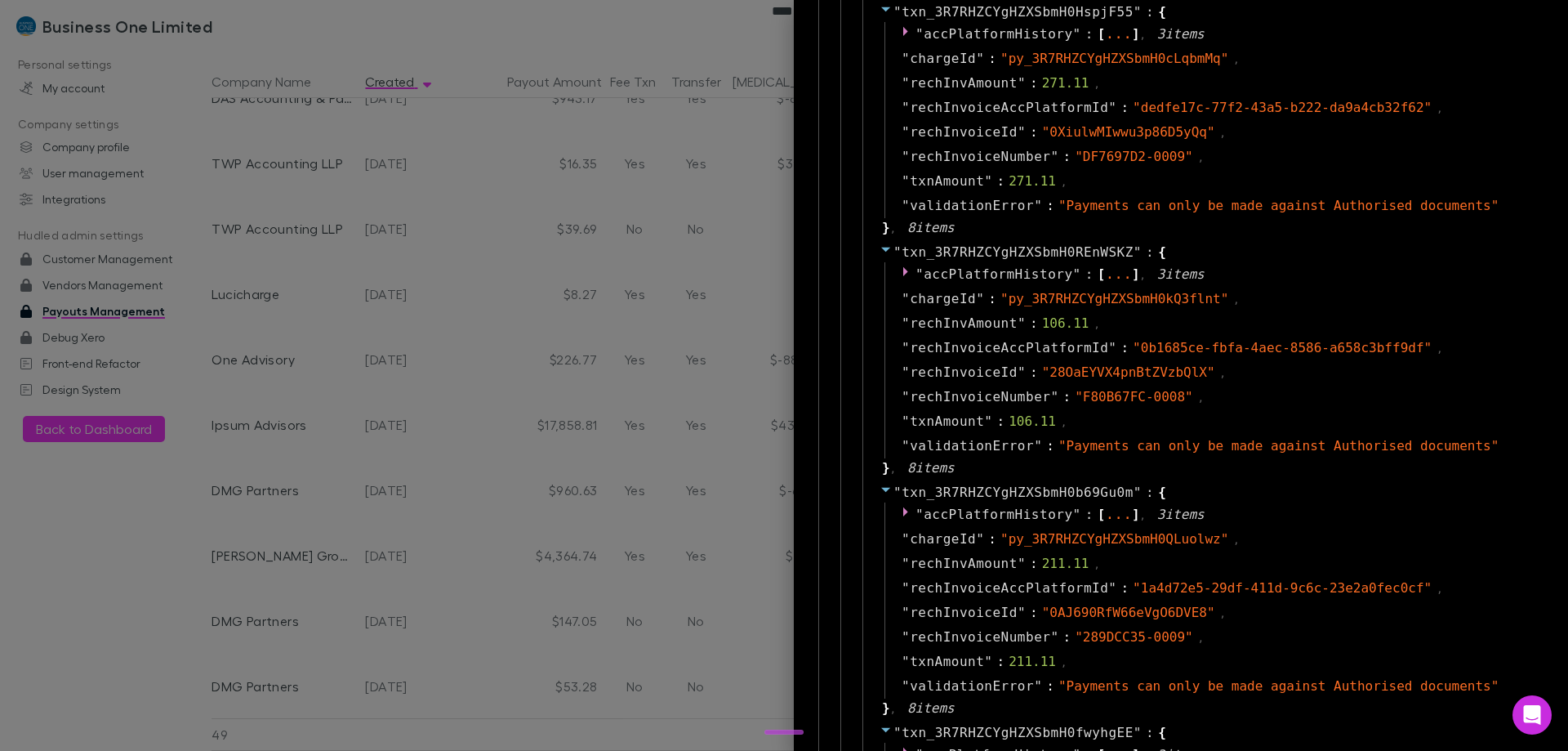
click at [448, 518] on div at bounding box center [784, 375] width 1568 height 751
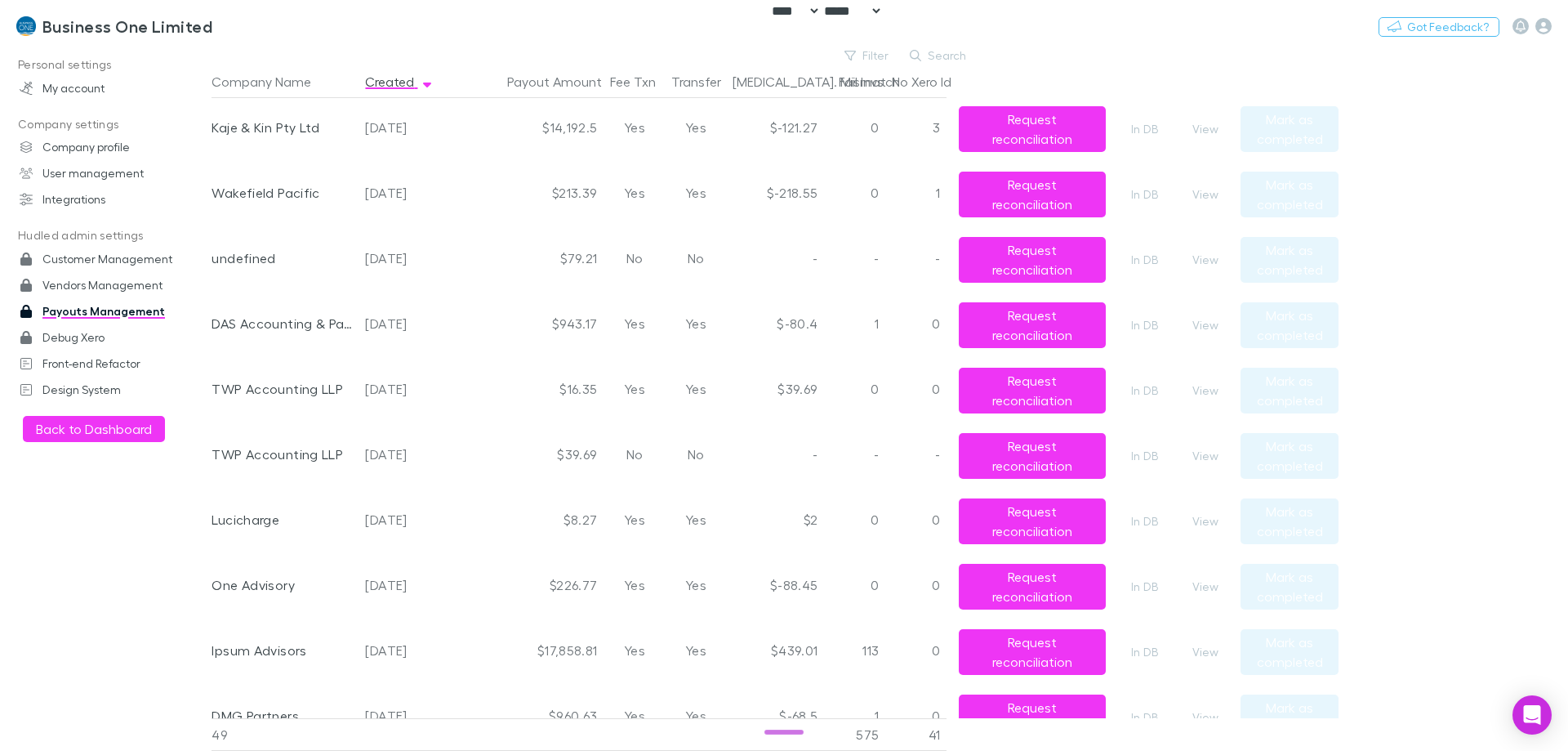
scroll to position [1552, 0]
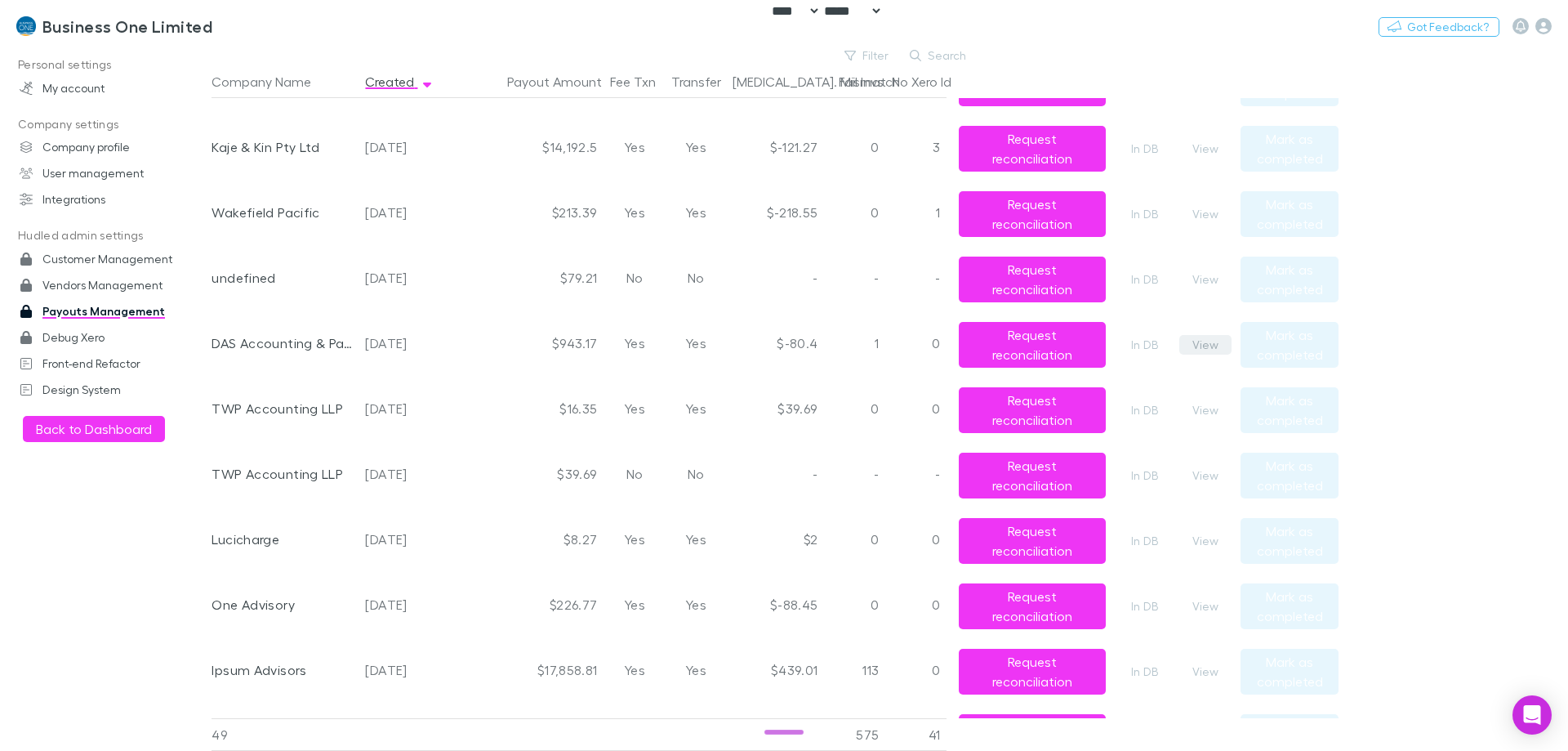
click at [1202, 349] on button "View" at bounding box center [1205, 345] width 52 height 20
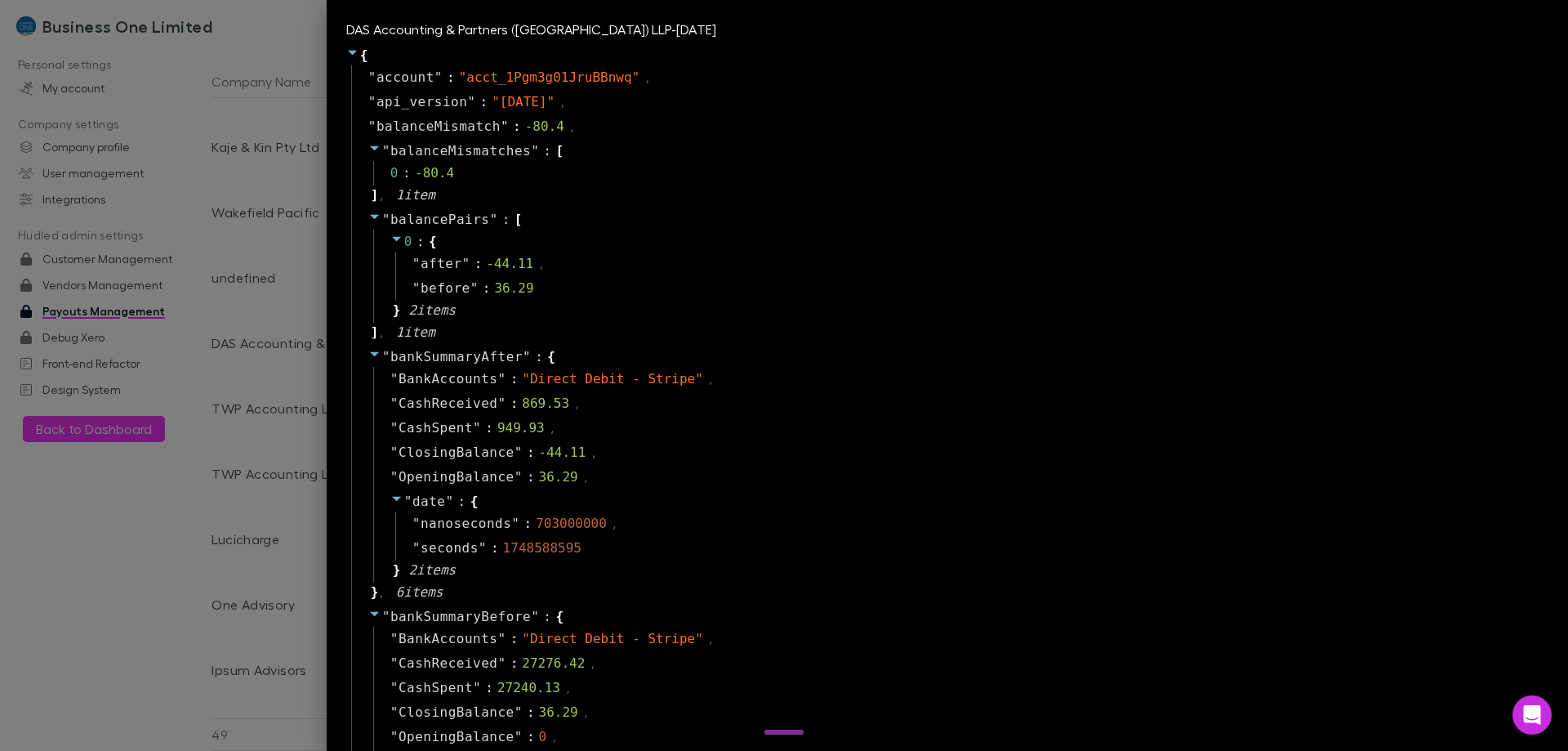
click at [381, 412] on div at bounding box center [784, 375] width 1568 height 751
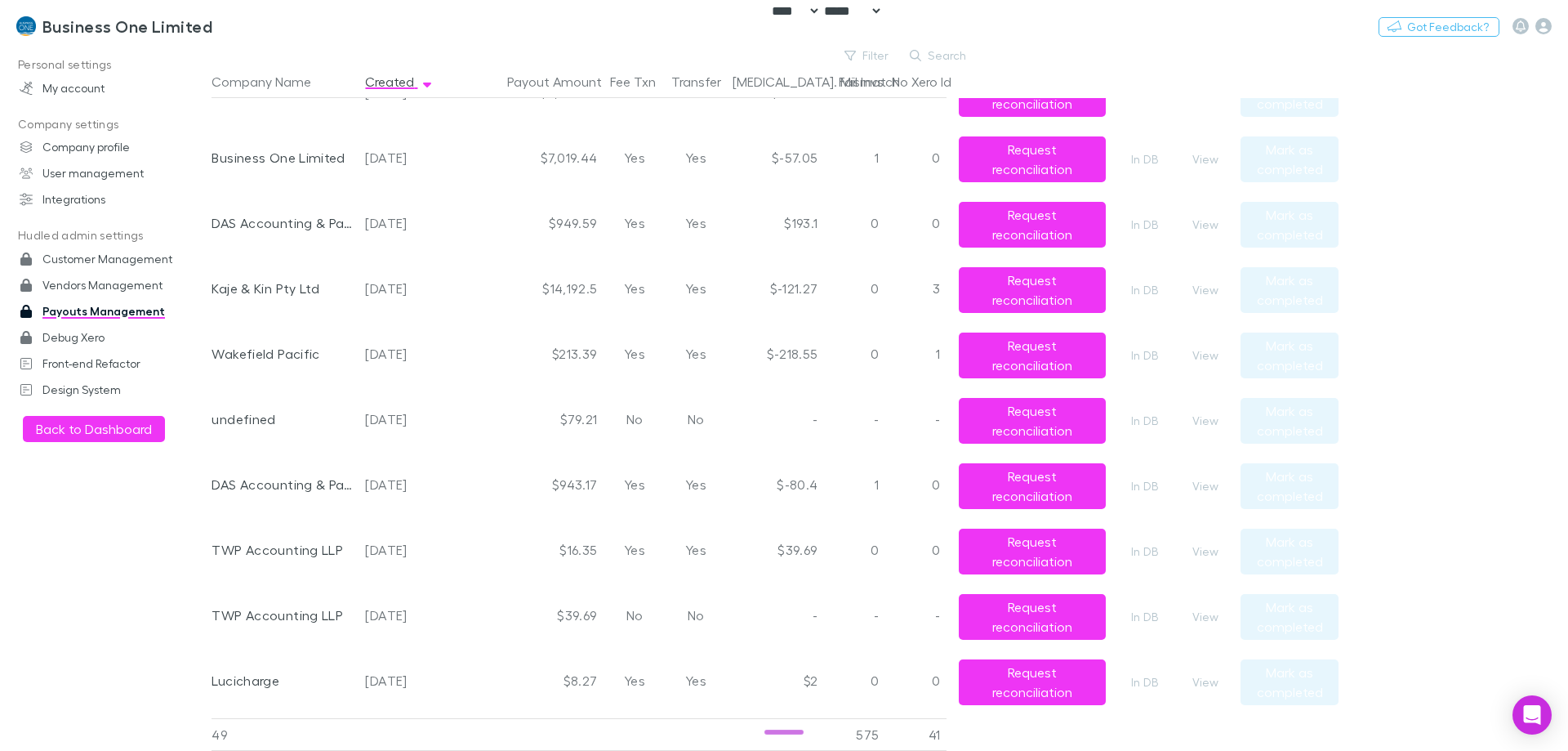
scroll to position [1307, 0]
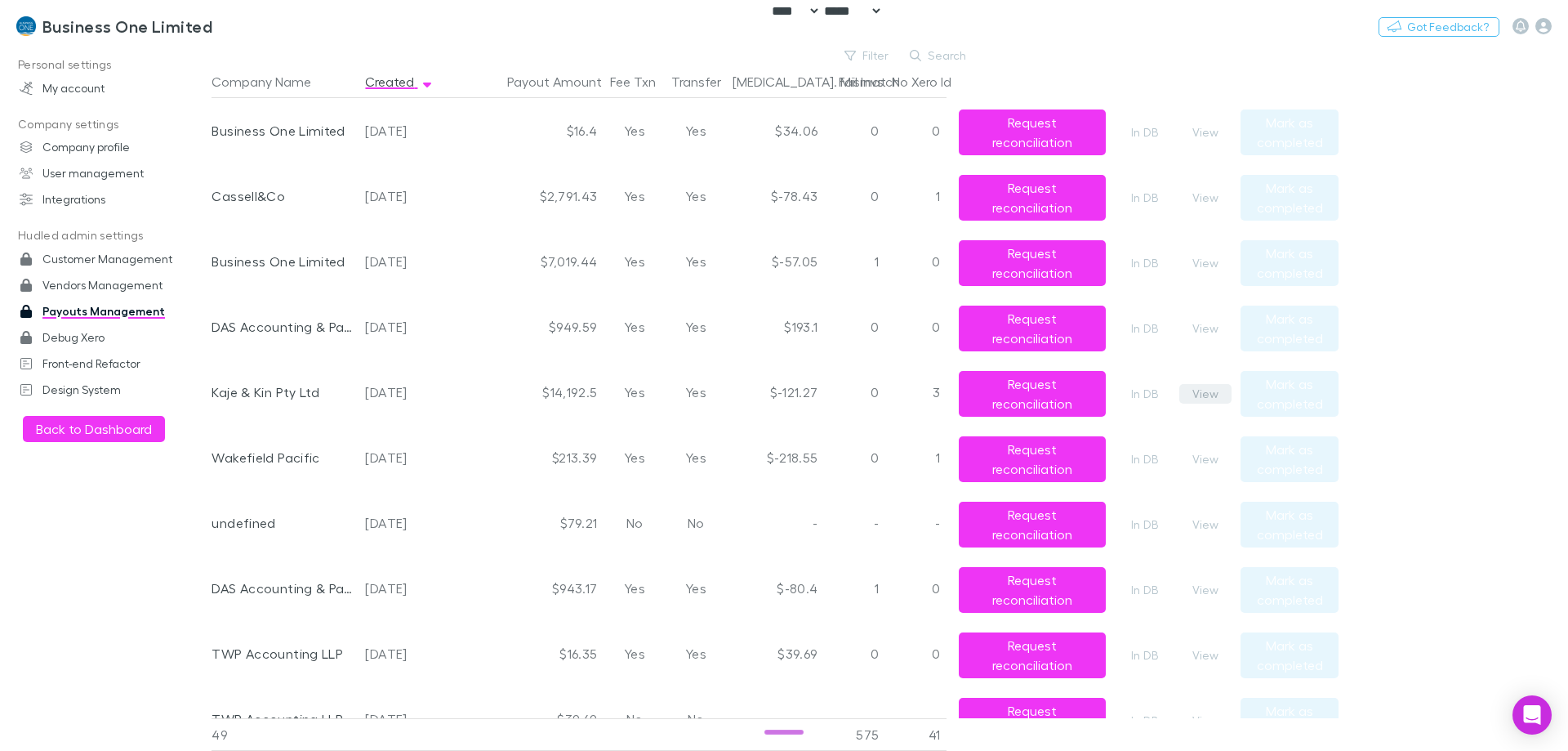
click at [1198, 393] on button "View" at bounding box center [1205, 394] width 52 height 20
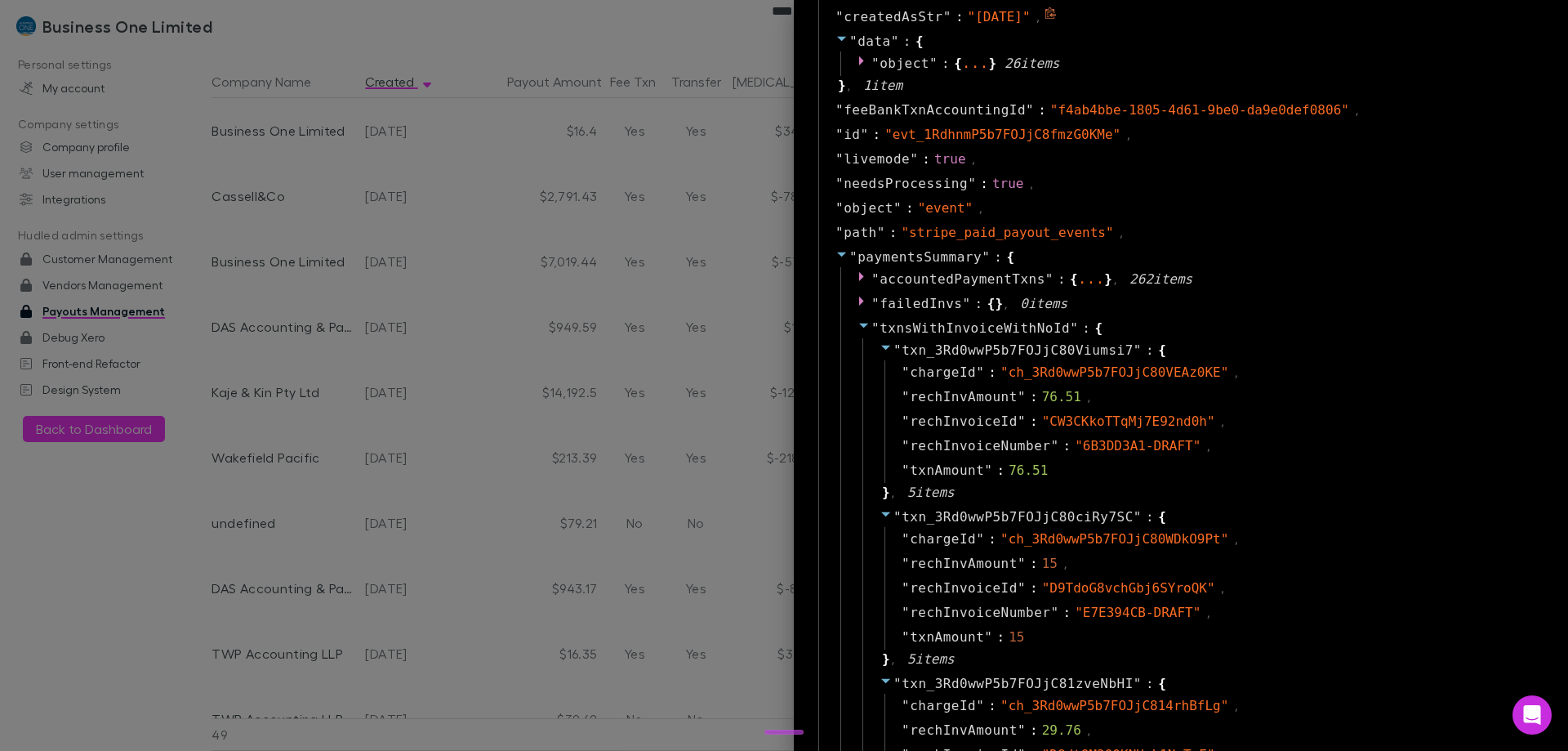
scroll to position [1062, 0]
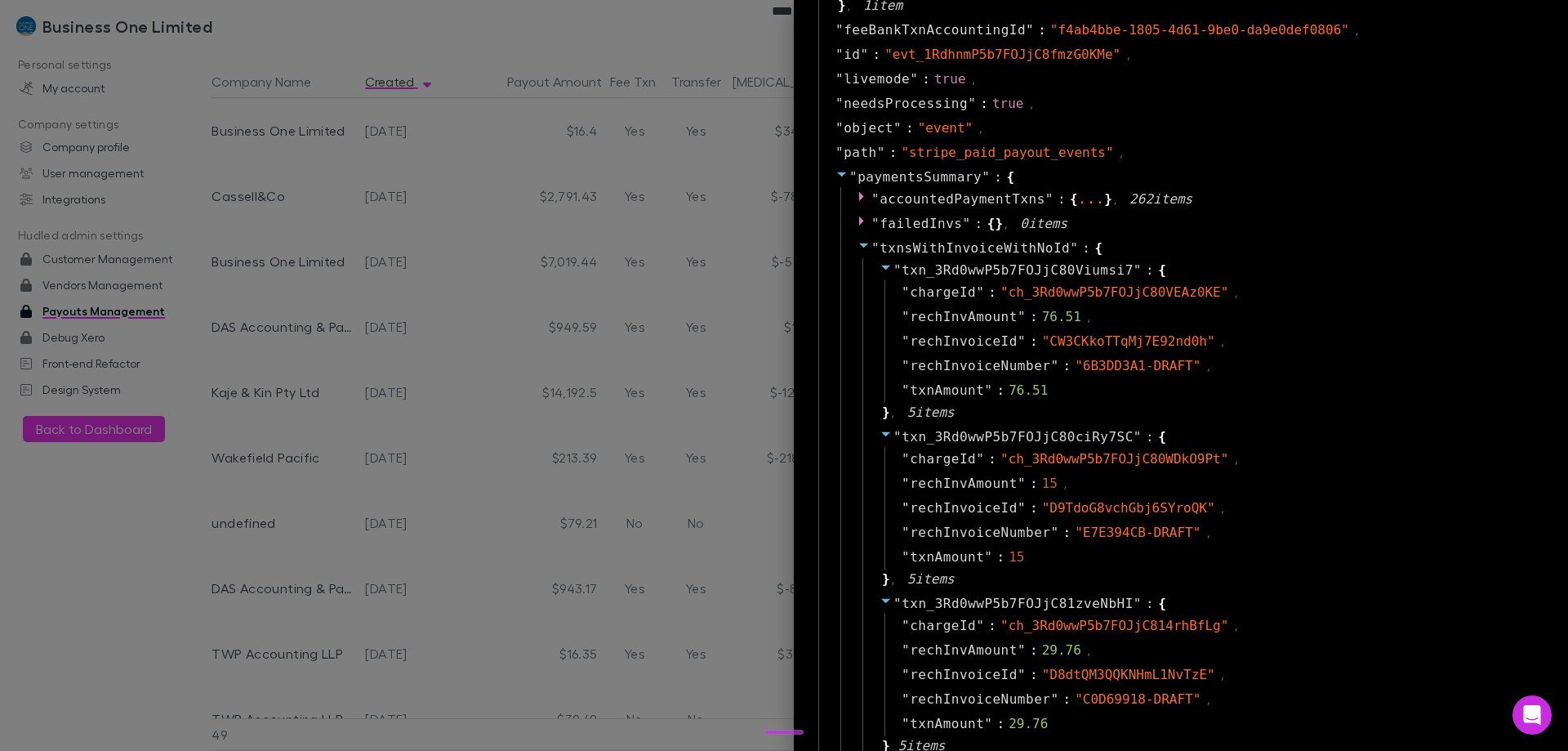
click at [576, 436] on div at bounding box center [784, 375] width 1568 height 751
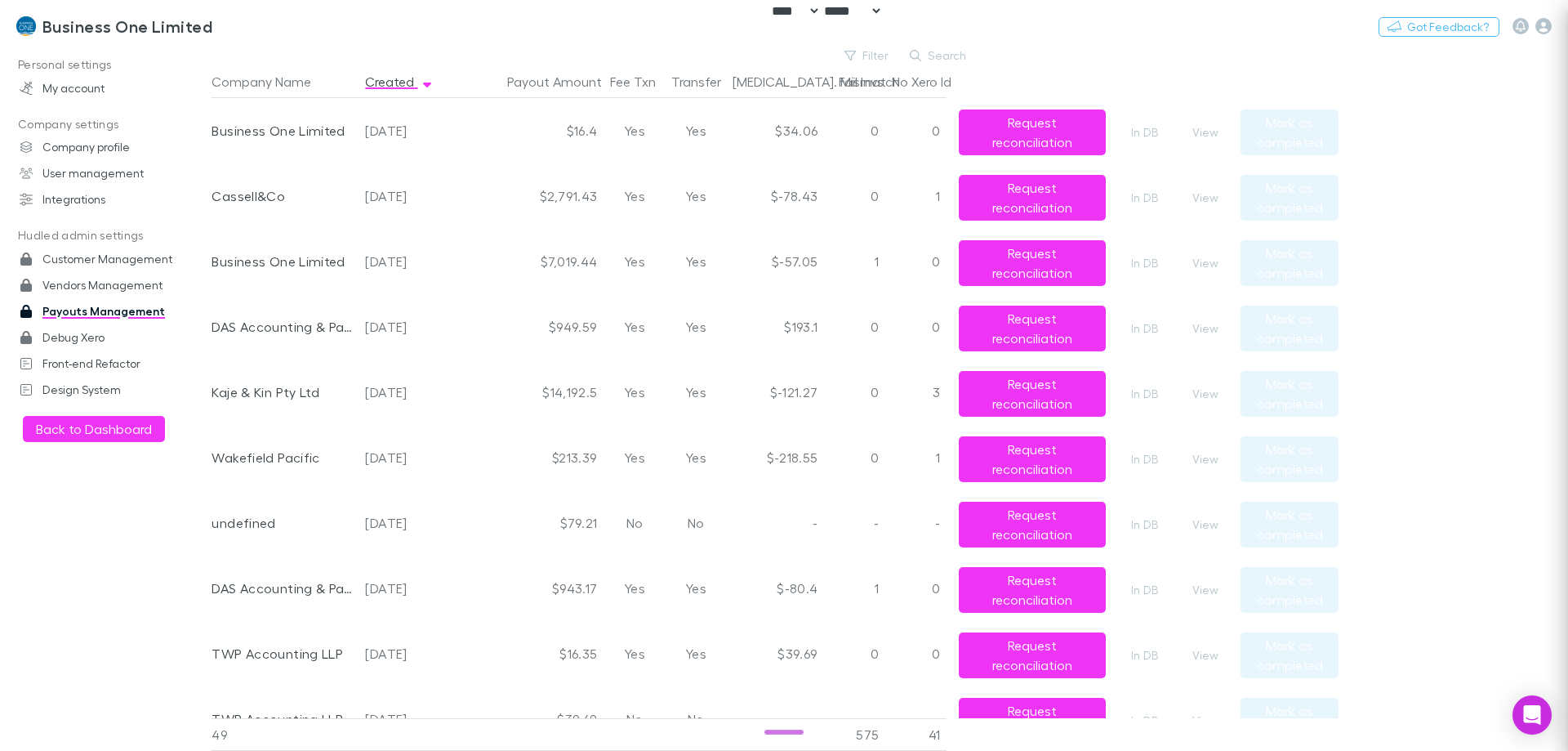
scroll to position [0, 0]
click at [1213, 326] on button "View" at bounding box center [1205, 329] width 52 height 20
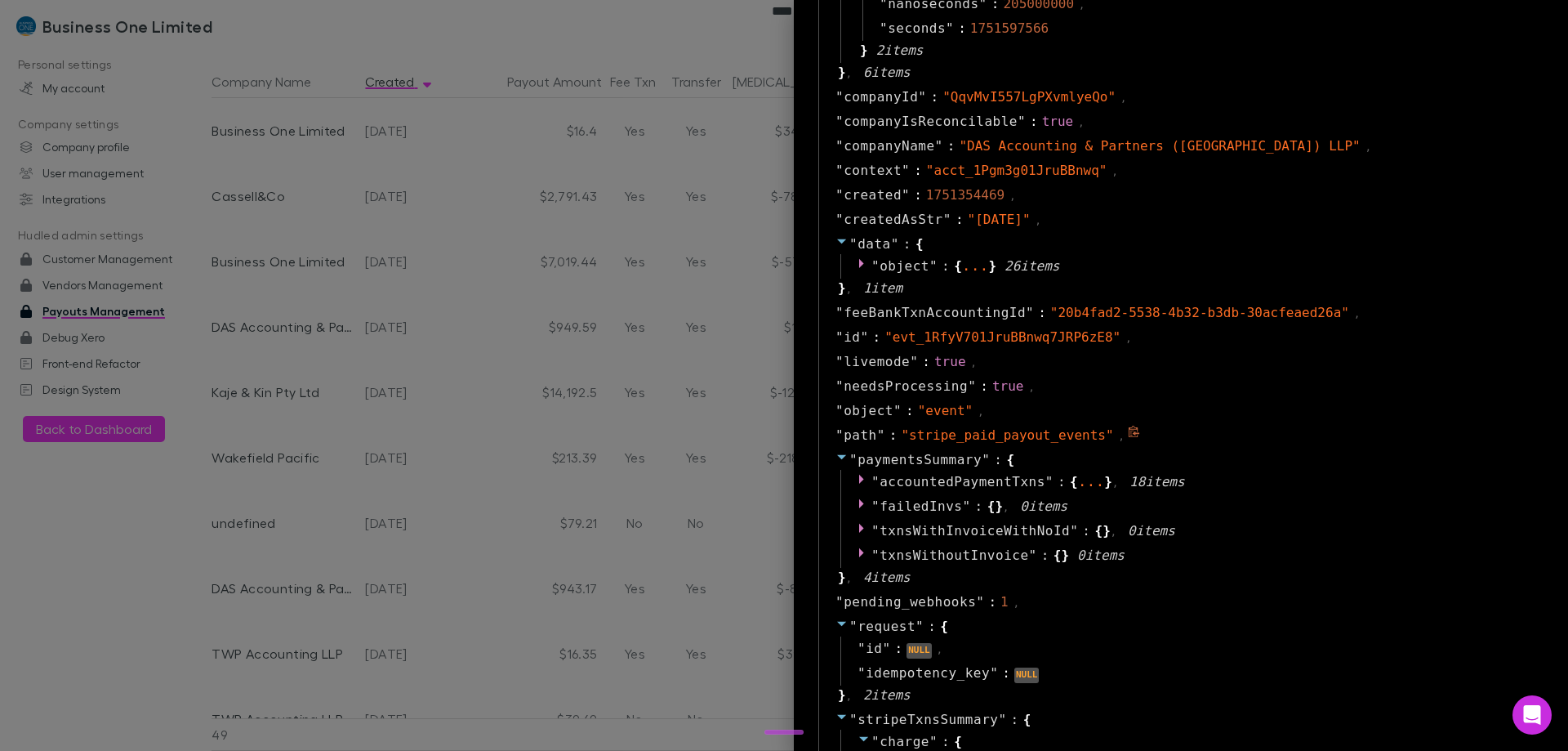
scroll to position [1062, 0]
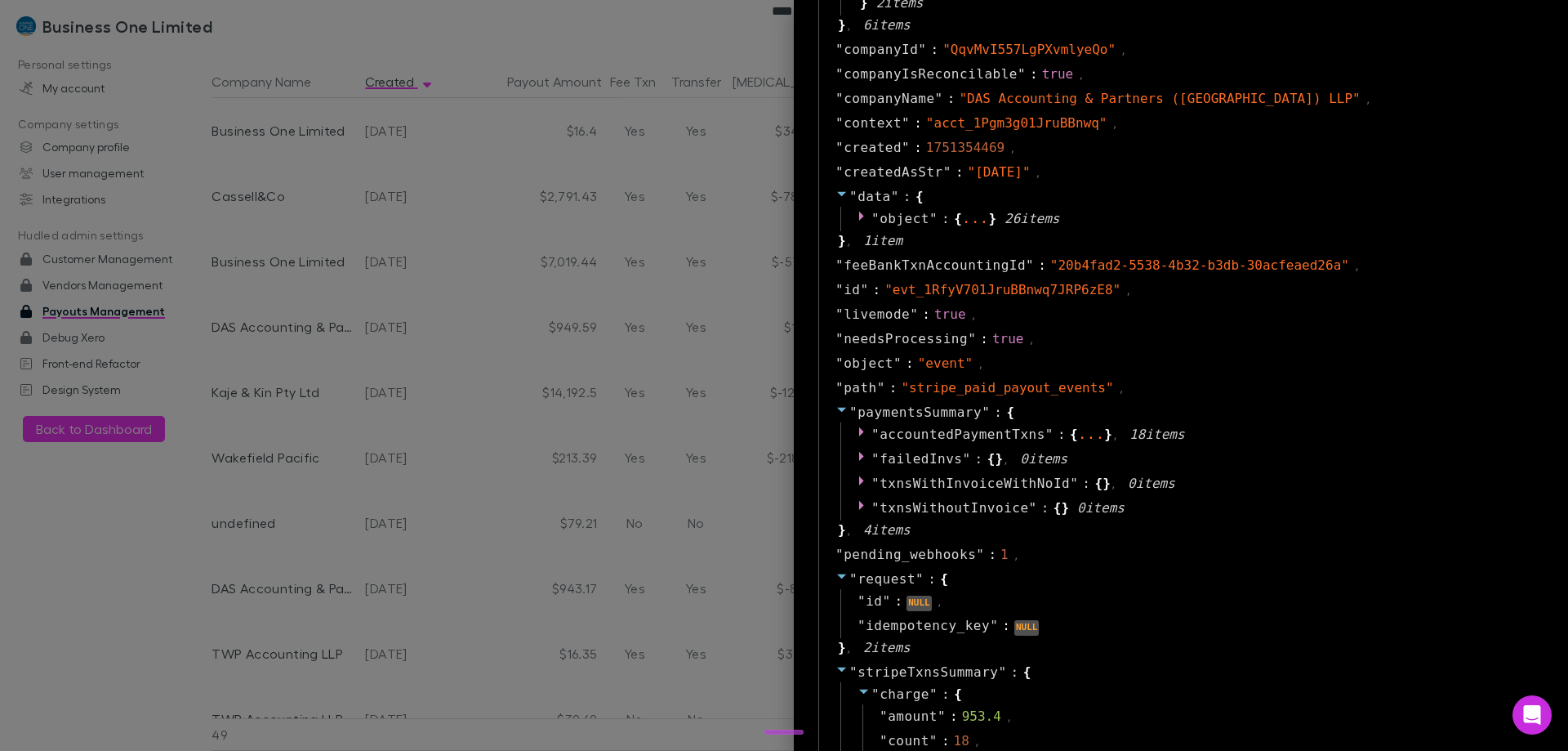
click at [623, 368] on div at bounding box center [784, 375] width 1568 height 751
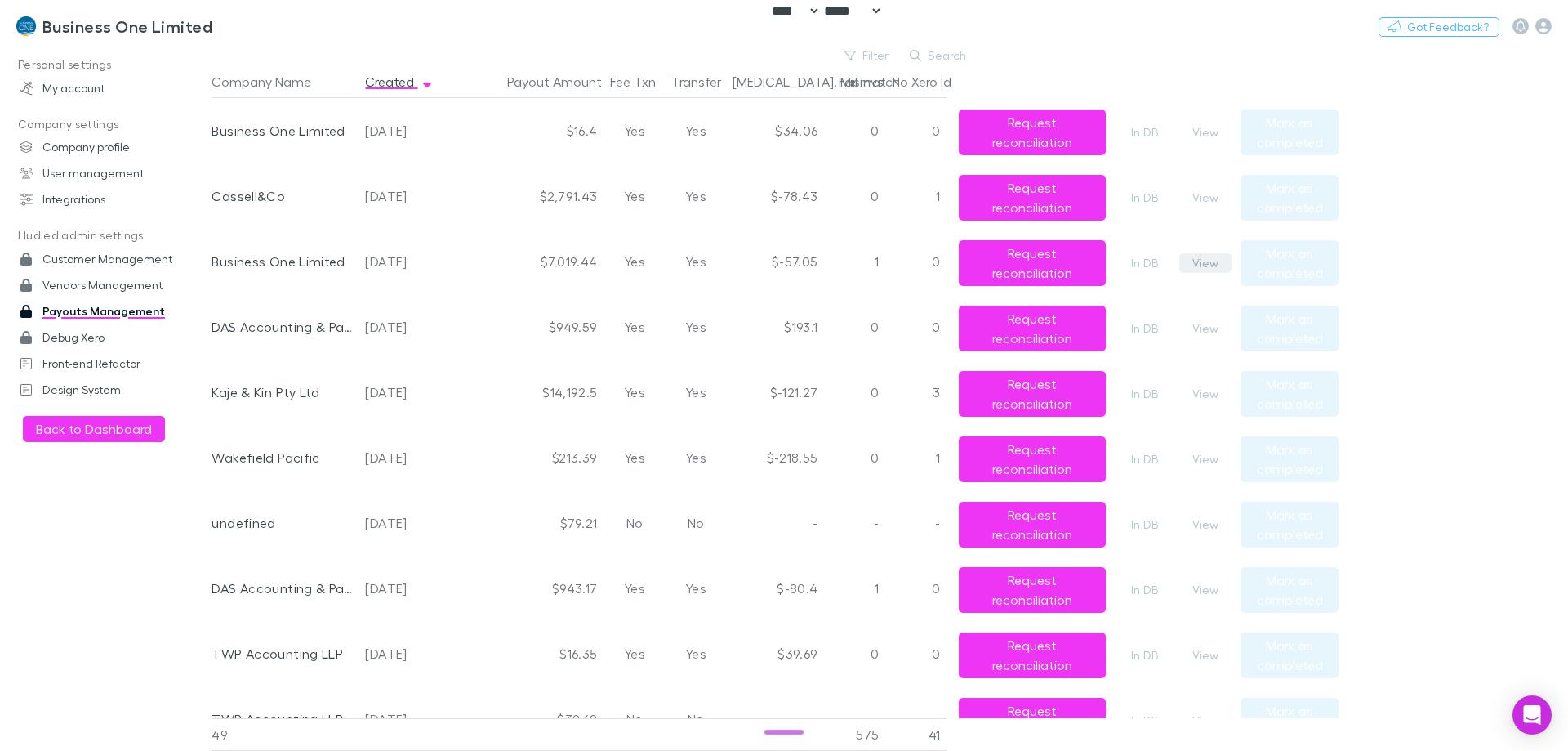
click at [1206, 258] on button "View" at bounding box center [1205, 264] width 52 height 20
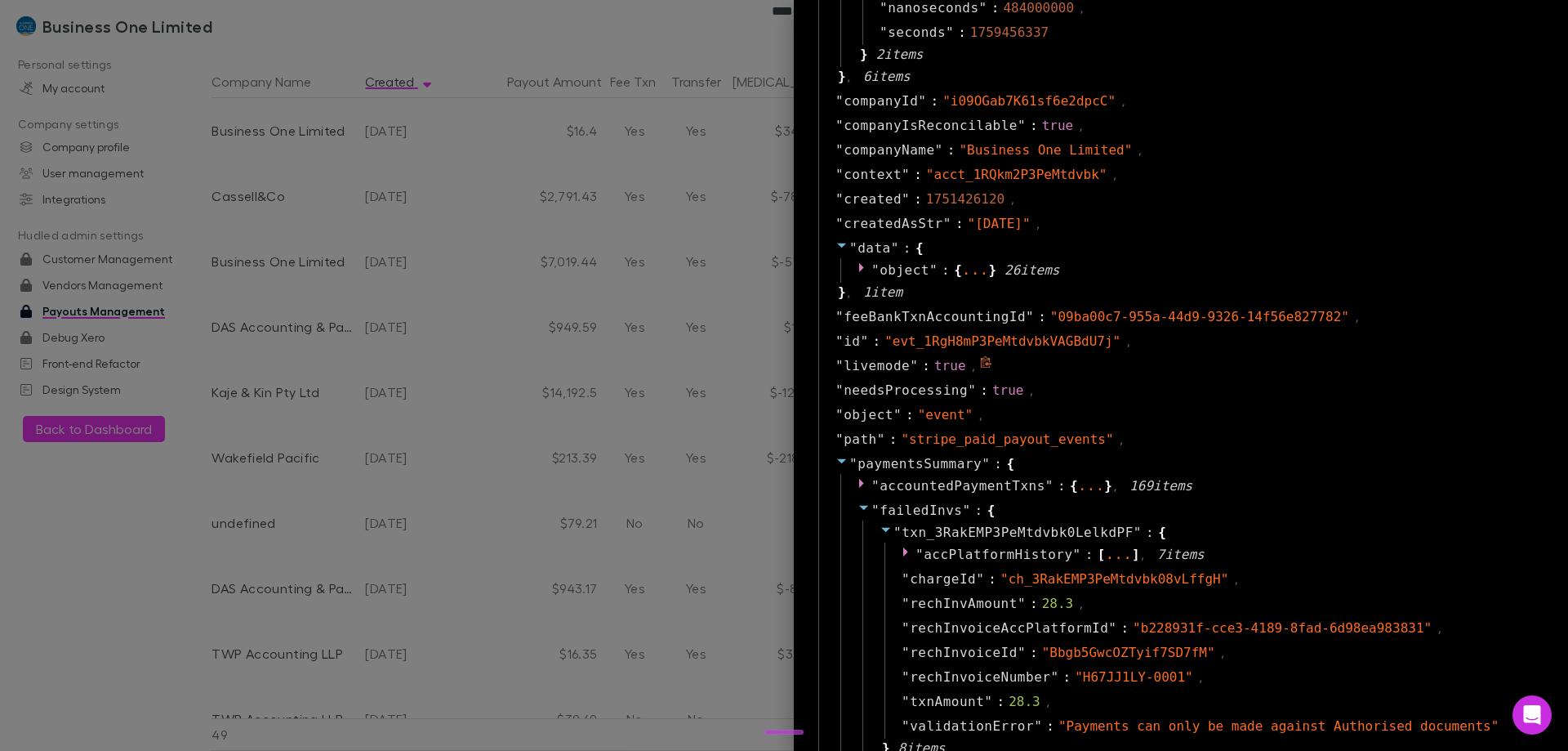
scroll to position [899, 0]
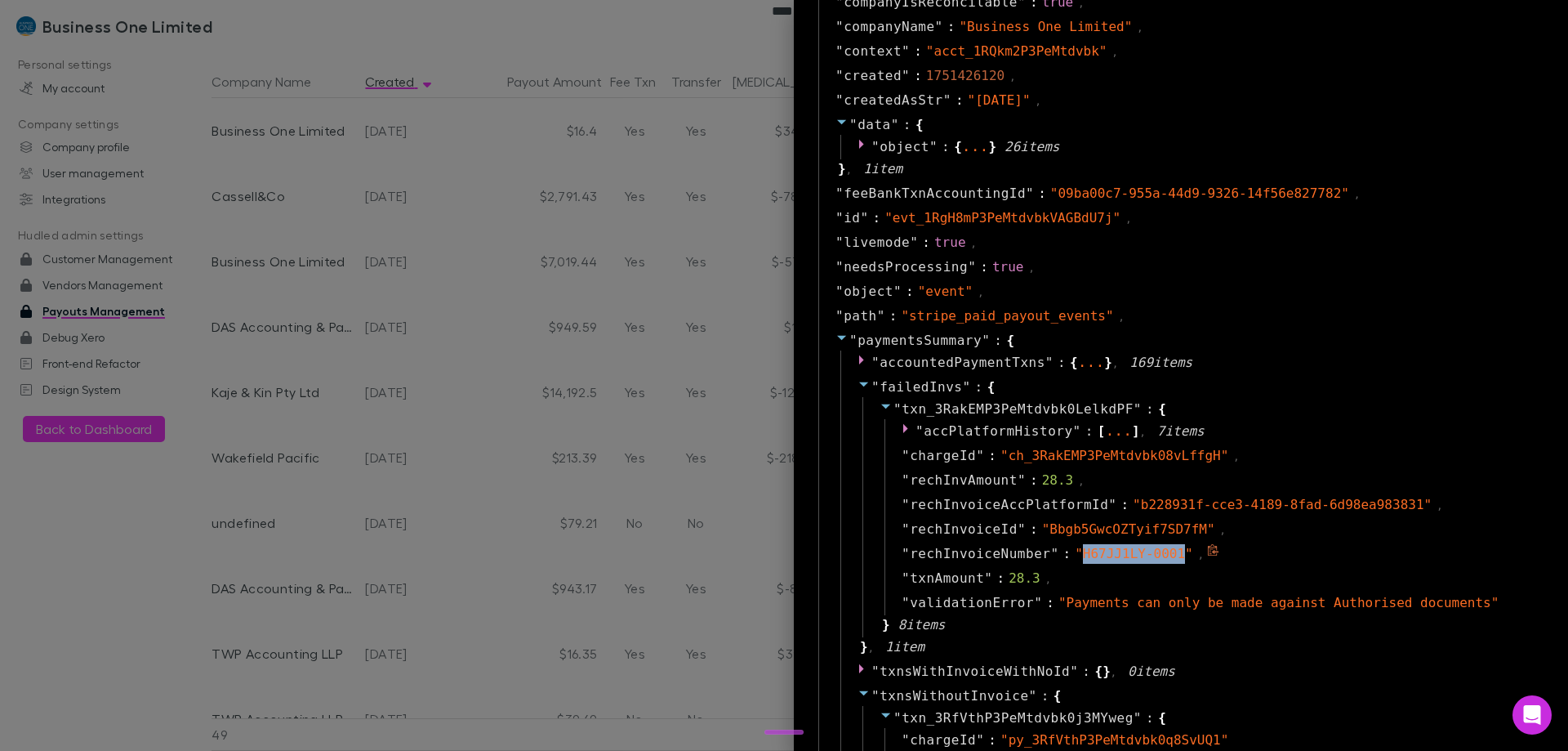
drag, startPoint x: 1149, startPoint y: 554, endPoint x: 1056, endPoint y: 560, distance: 93.2
click at [1075, 560] on span "" H67JJ1LY-0001 "" at bounding box center [1134, 554] width 118 height 16
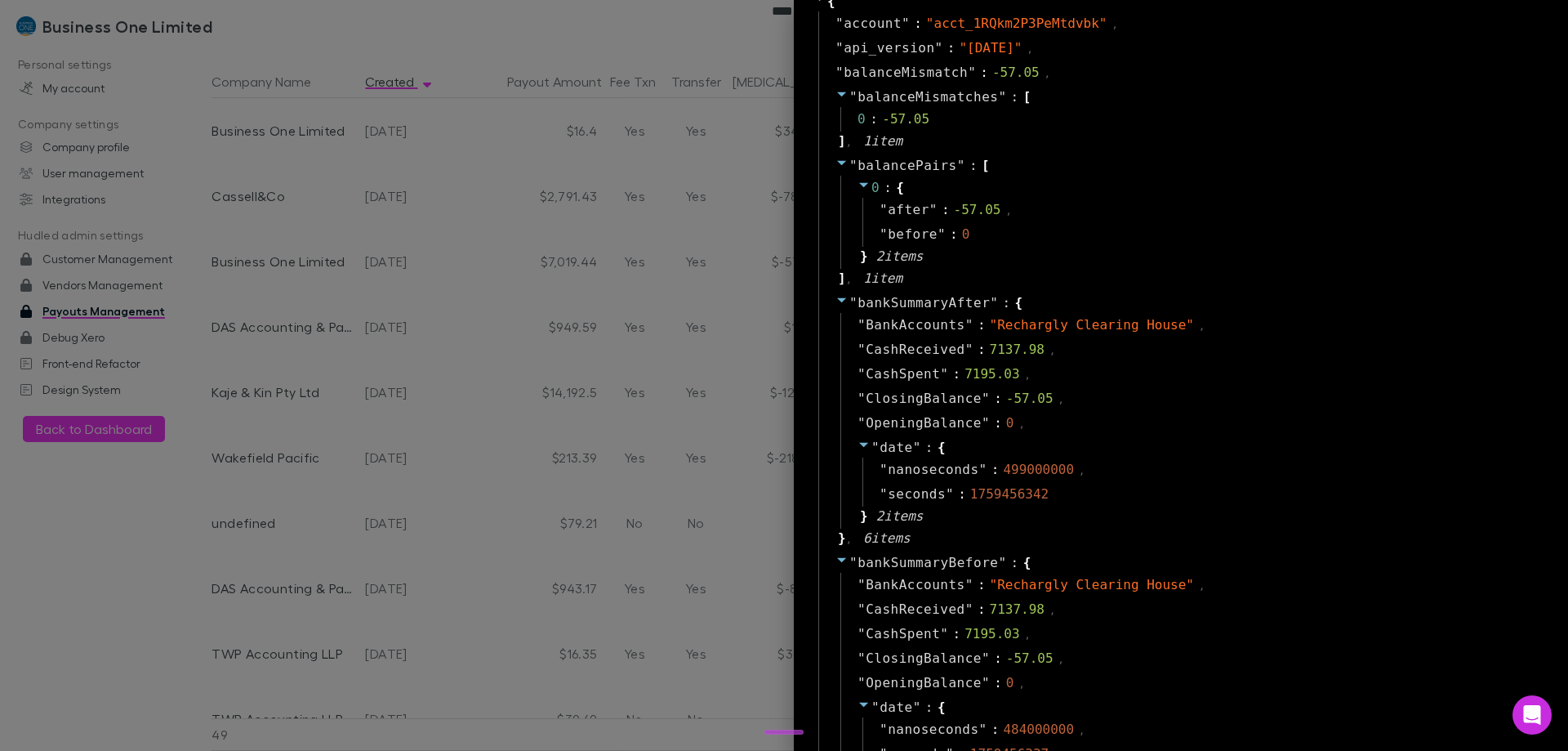
scroll to position [0, 0]
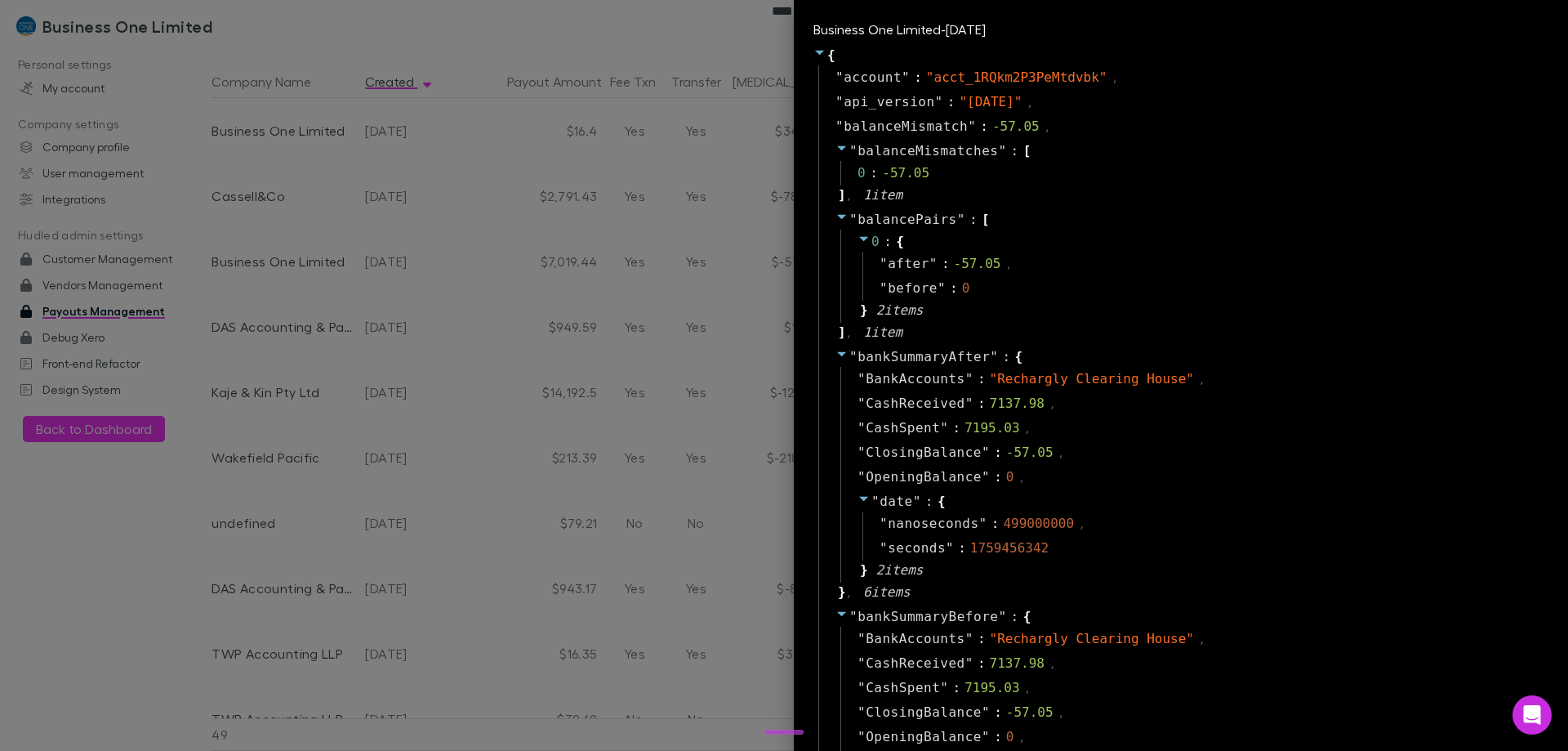
click at [596, 397] on div at bounding box center [784, 375] width 1568 height 751
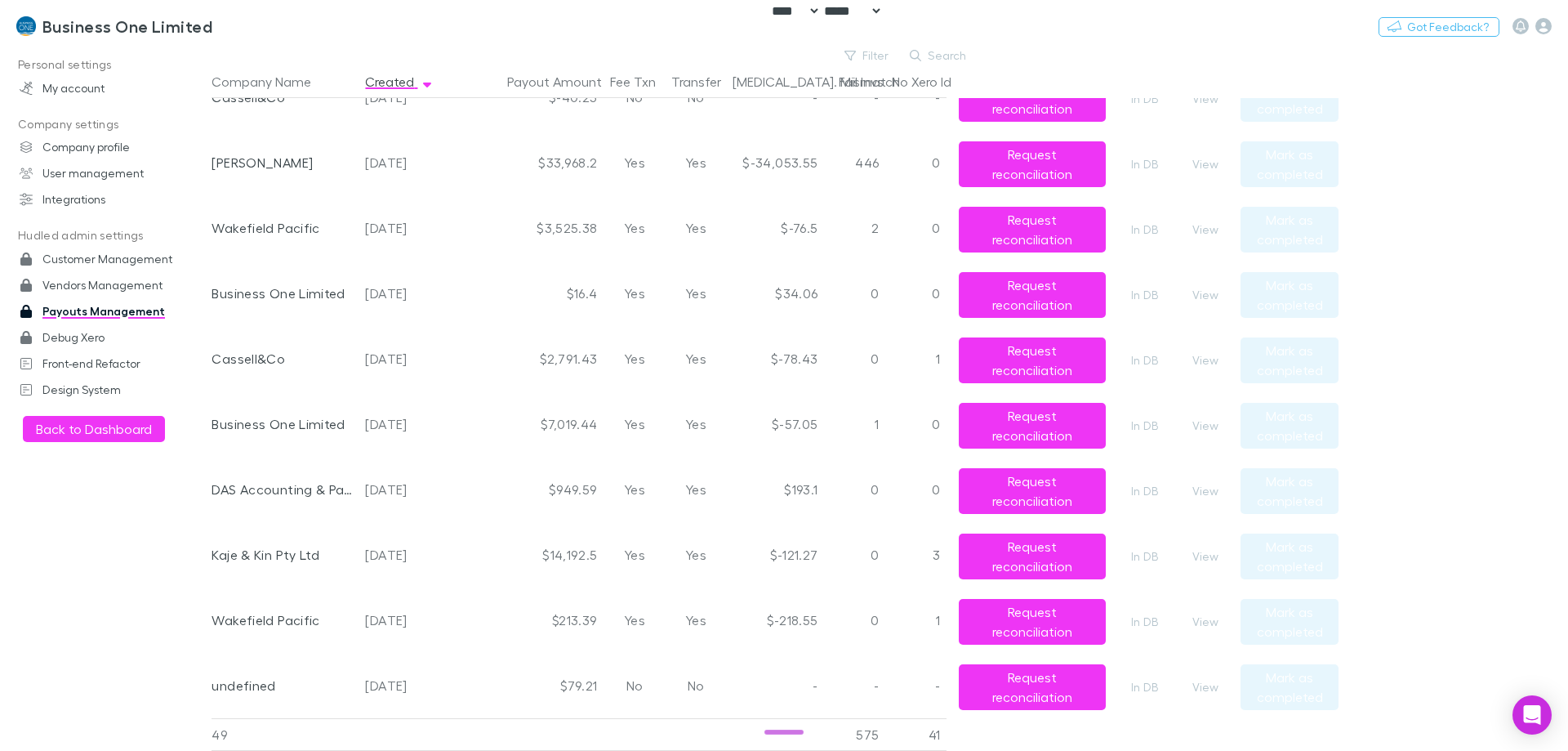
scroll to position [1144, 0]
click at [1192, 364] on button "View" at bounding box center [1205, 361] width 52 height 20
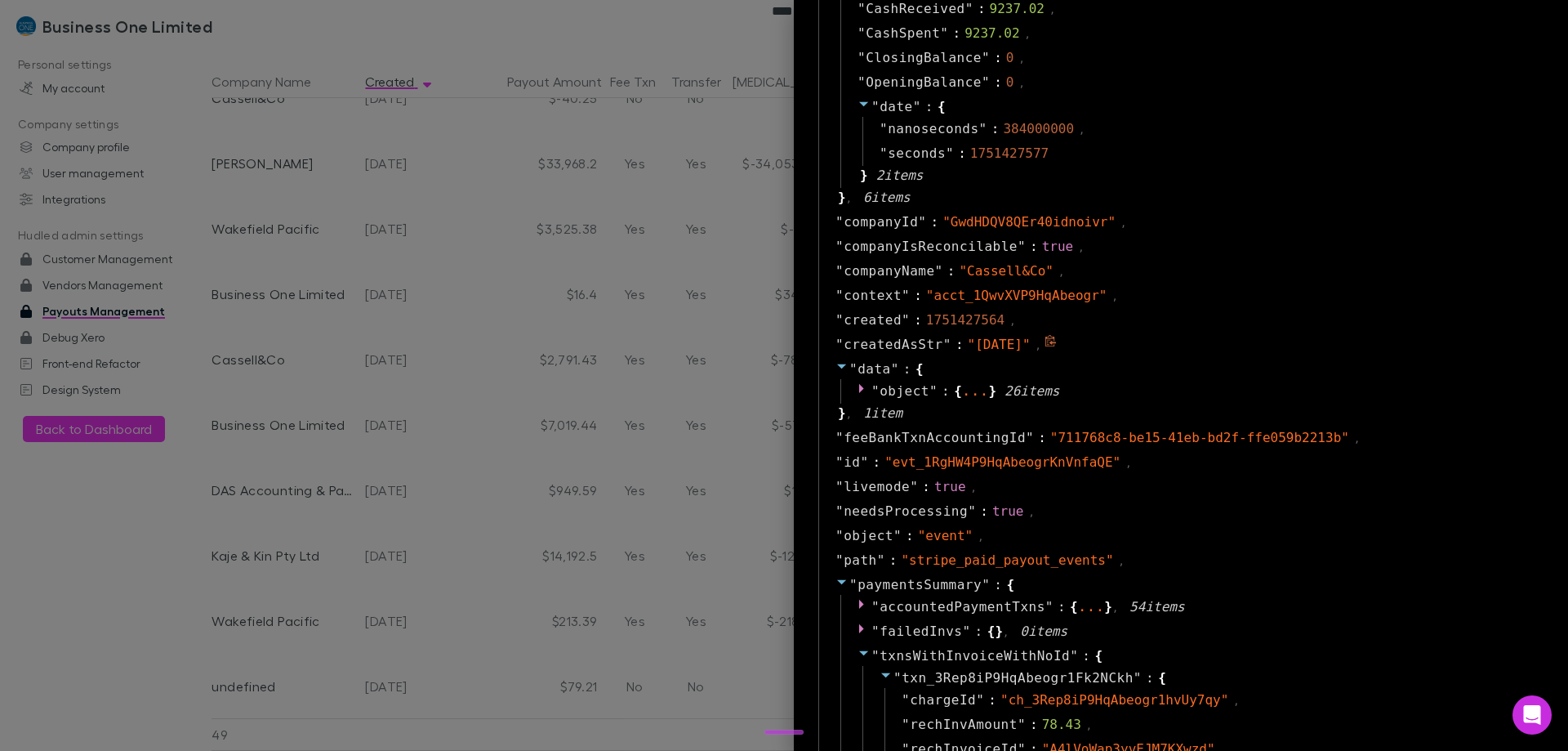
scroll to position [981, 0]
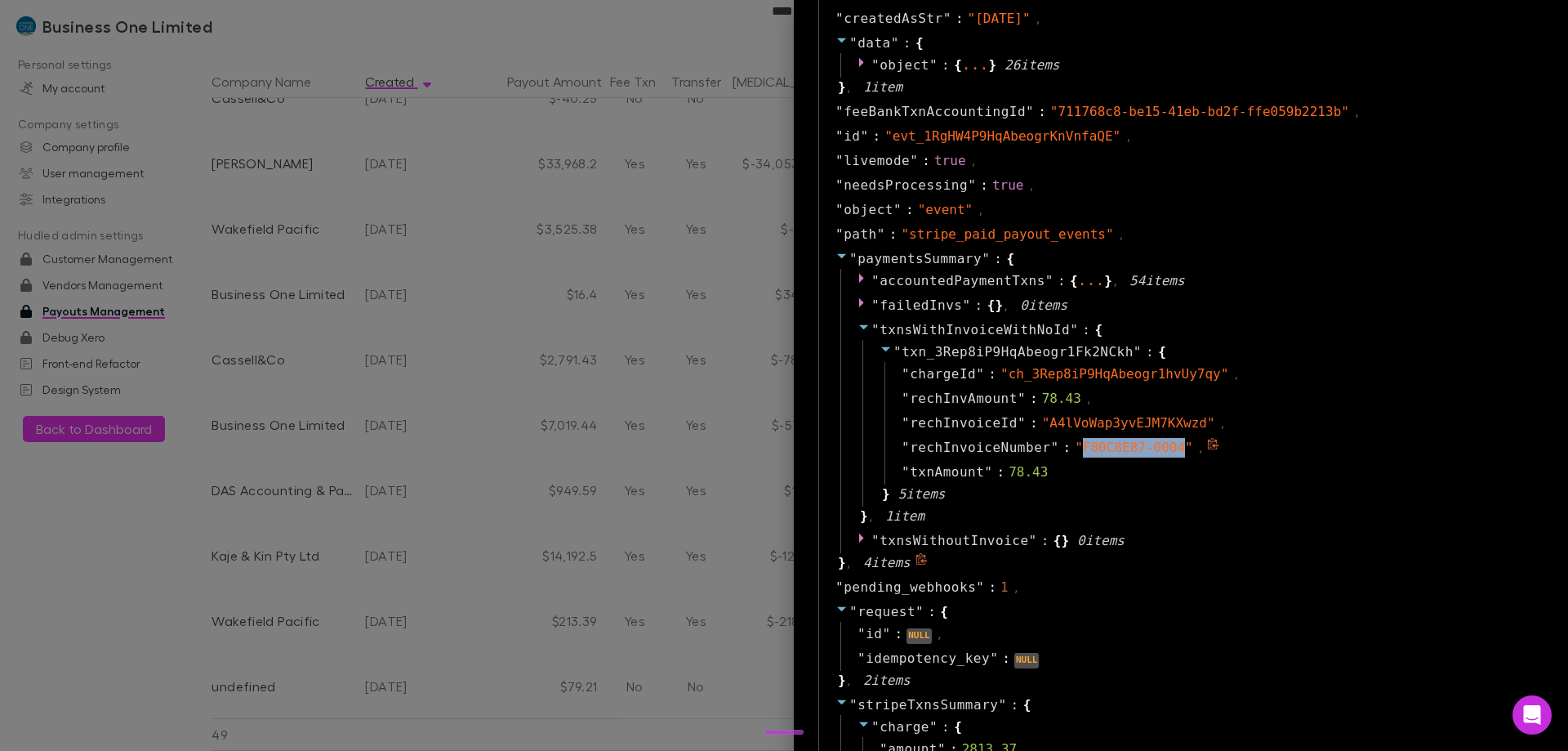
drag, startPoint x: 1054, startPoint y: 447, endPoint x: 1149, endPoint y: 445, distance: 95.0
click at [1149, 445] on span "" F80C8E87-0004 "" at bounding box center [1134, 447] width 118 height 16
click at [1239, 435] on div "" rechInvoiceId " : " A4lVoWap3yvEJM7KXwzd " ," at bounding box center [1210, 423] width 651 height 25
click at [641, 364] on div at bounding box center [784, 375] width 1568 height 751
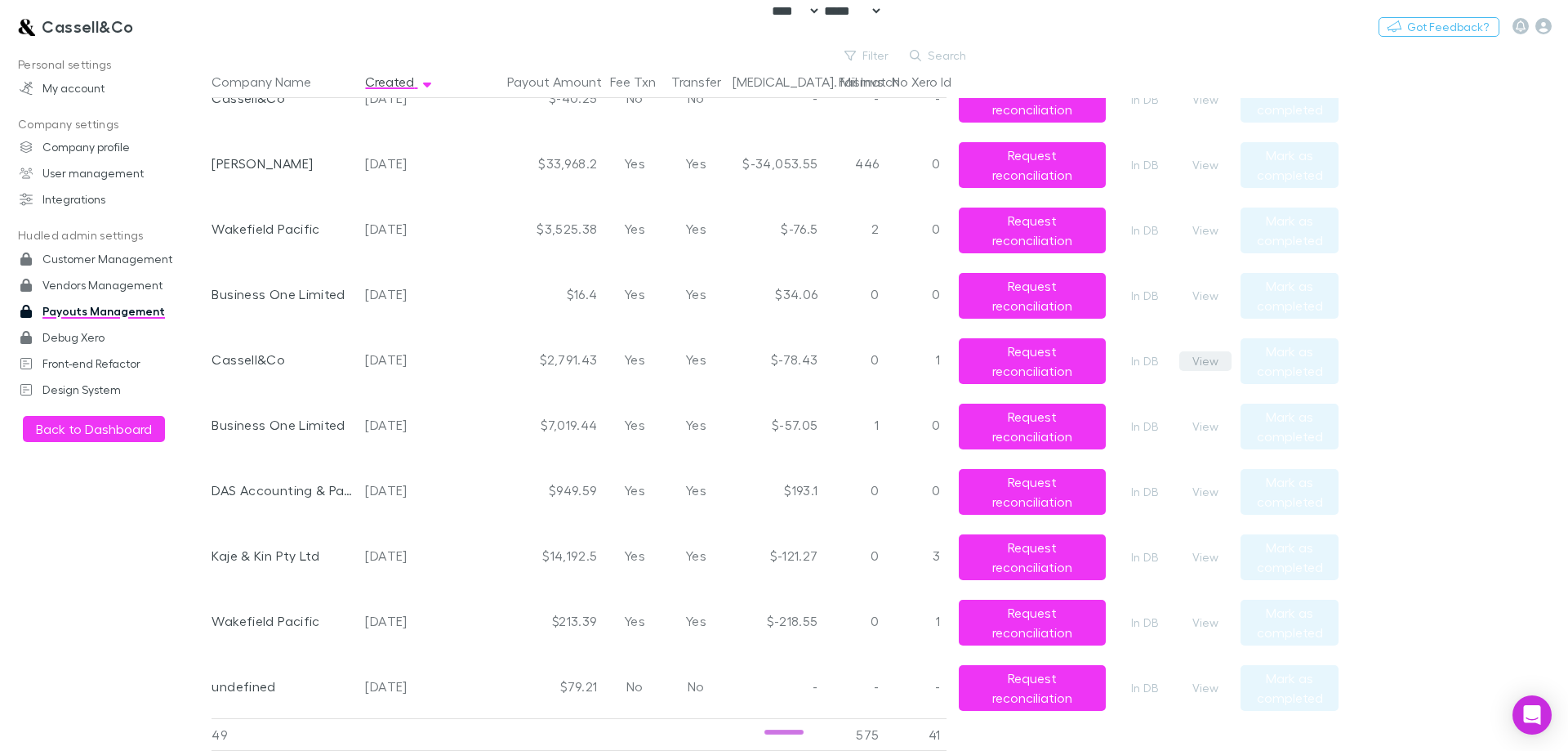
click at [1191, 359] on button "View" at bounding box center [1205, 361] width 52 height 20
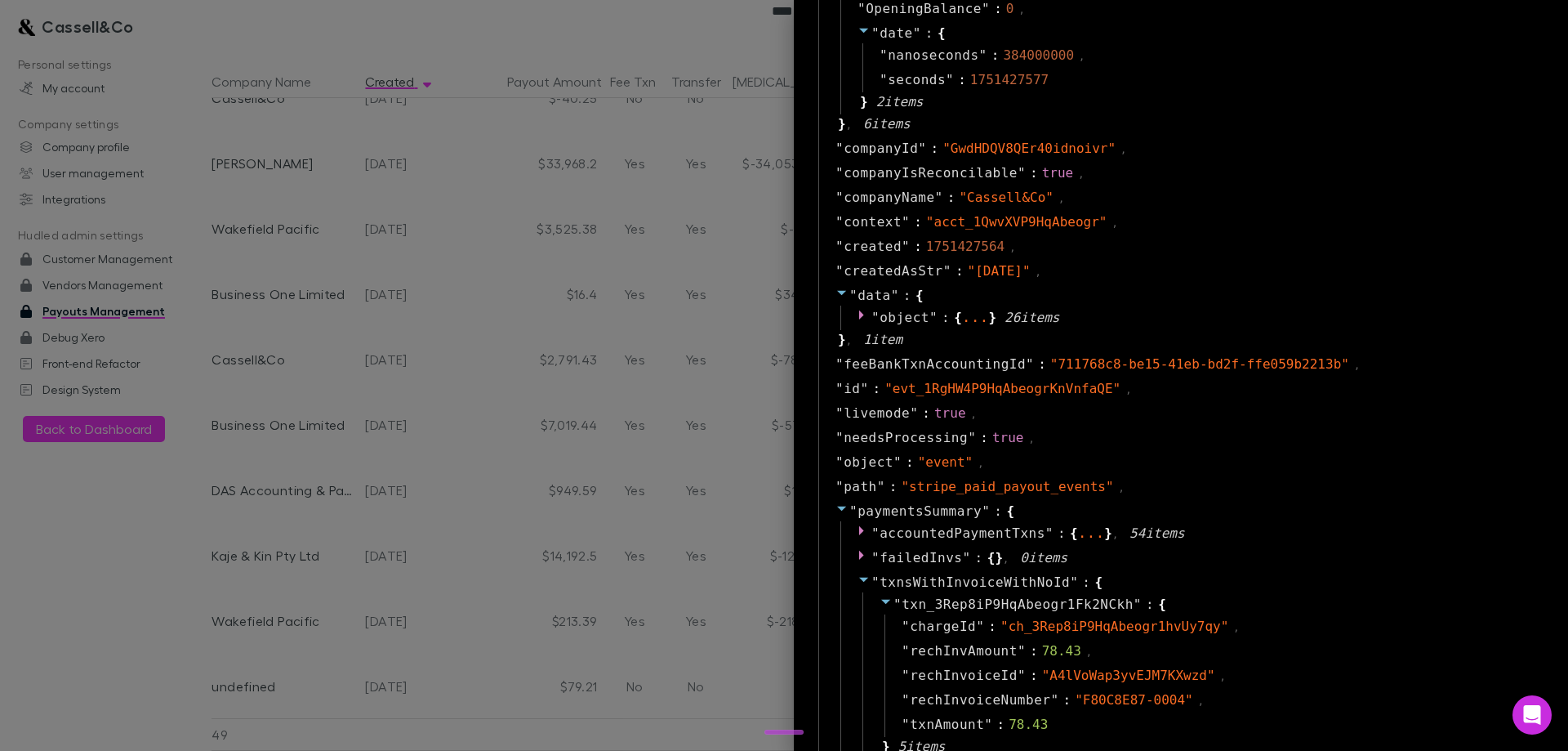
scroll to position [817, 0]
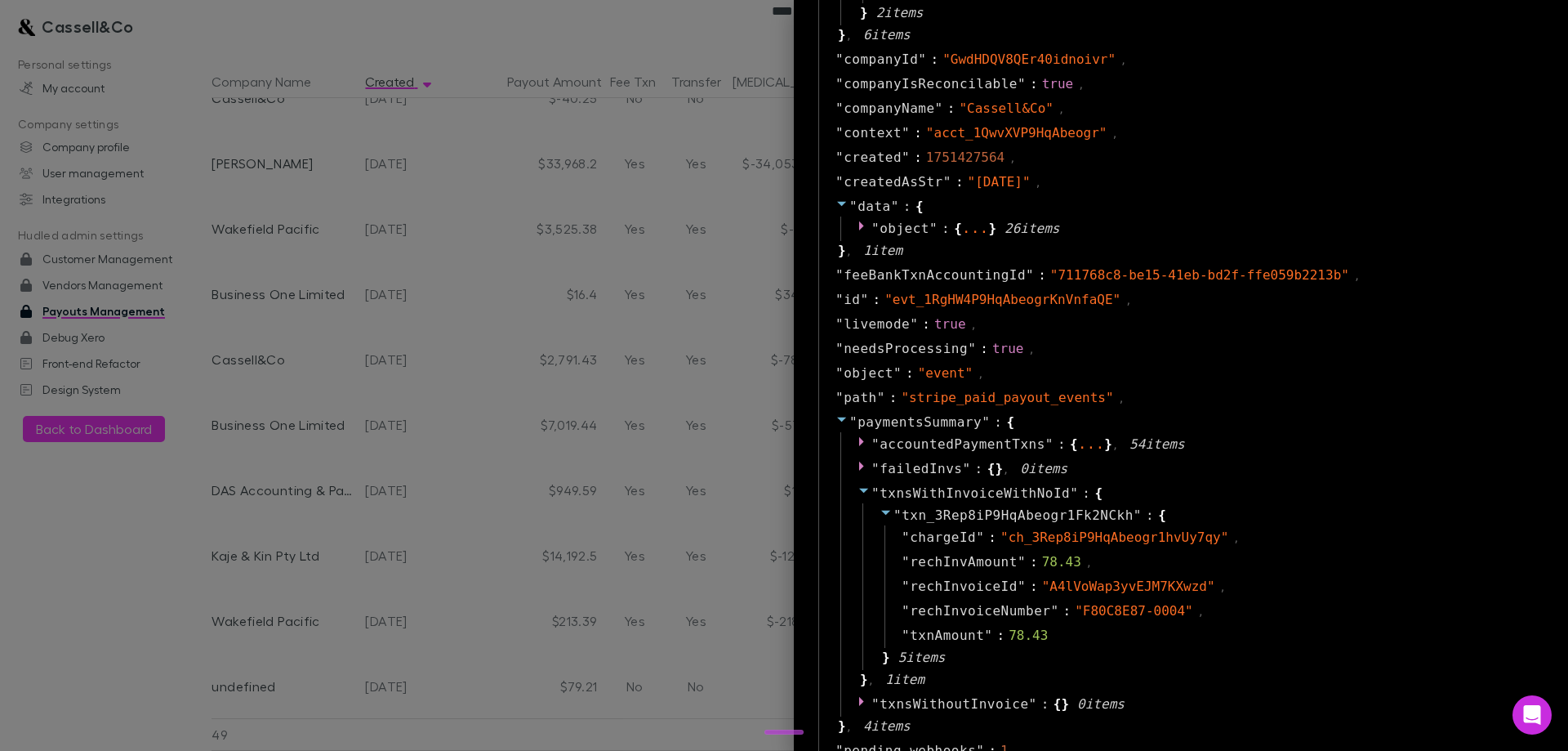
click at [554, 472] on div at bounding box center [784, 375] width 1568 height 751
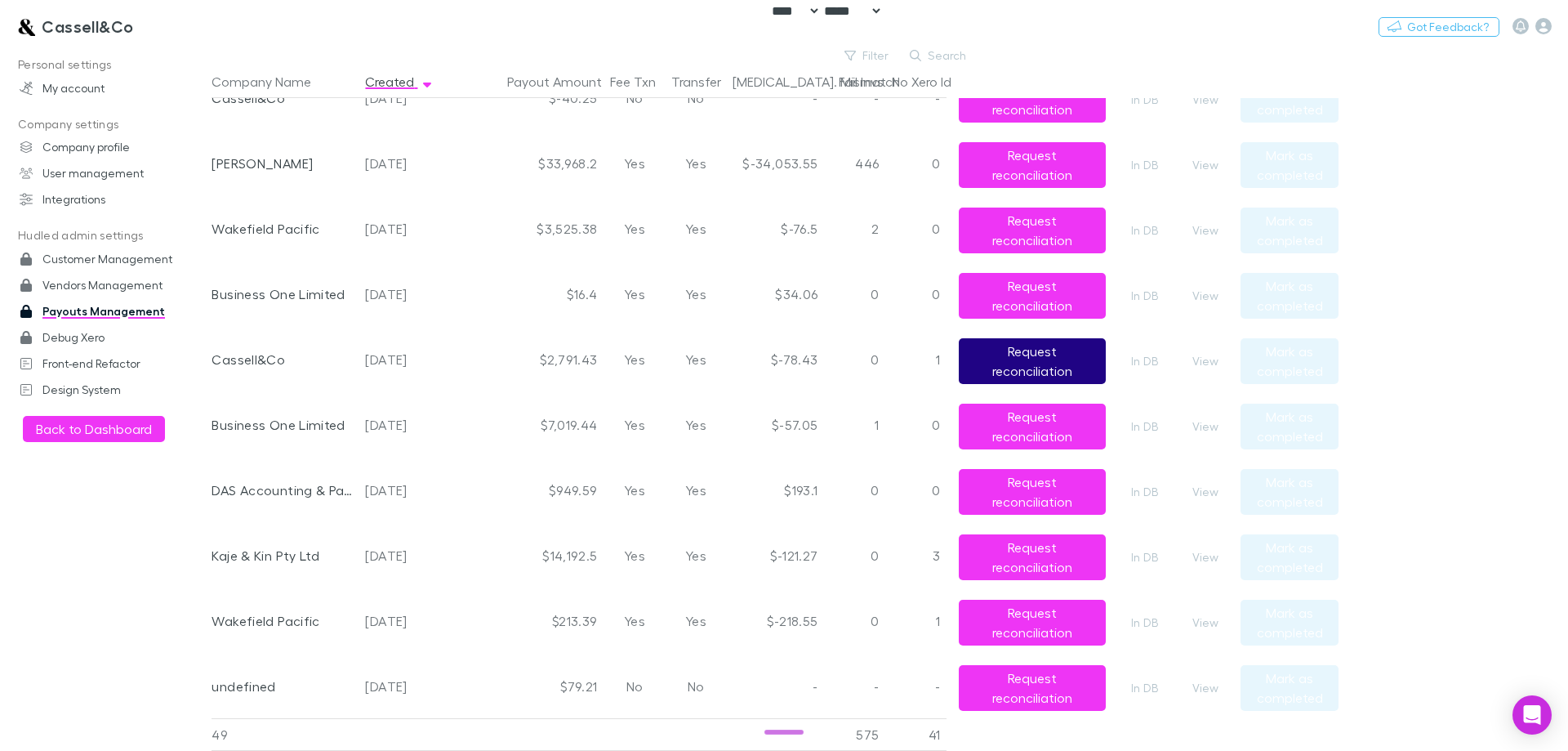
click at [1035, 353] on button "Request reconciliation" at bounding box center [1032, 360] width 147 height 45
click at [737, 367] on div "$-78.43" at bounding box center [775, 359] width 98 height 65
click at [1206, 360] on button "View" at bounding box center [1205, 361] width 52 height 20
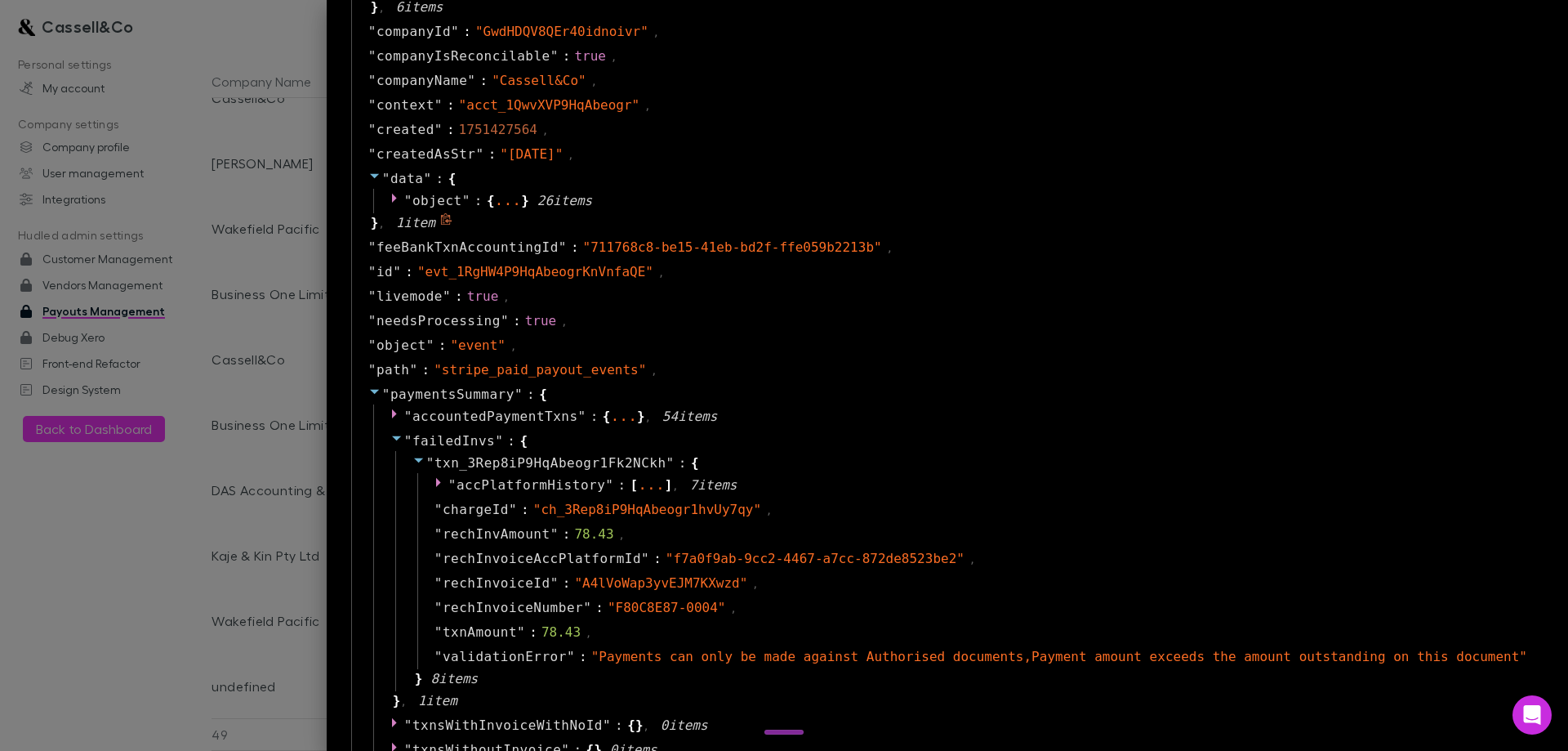
scroll to position [1062, 0]
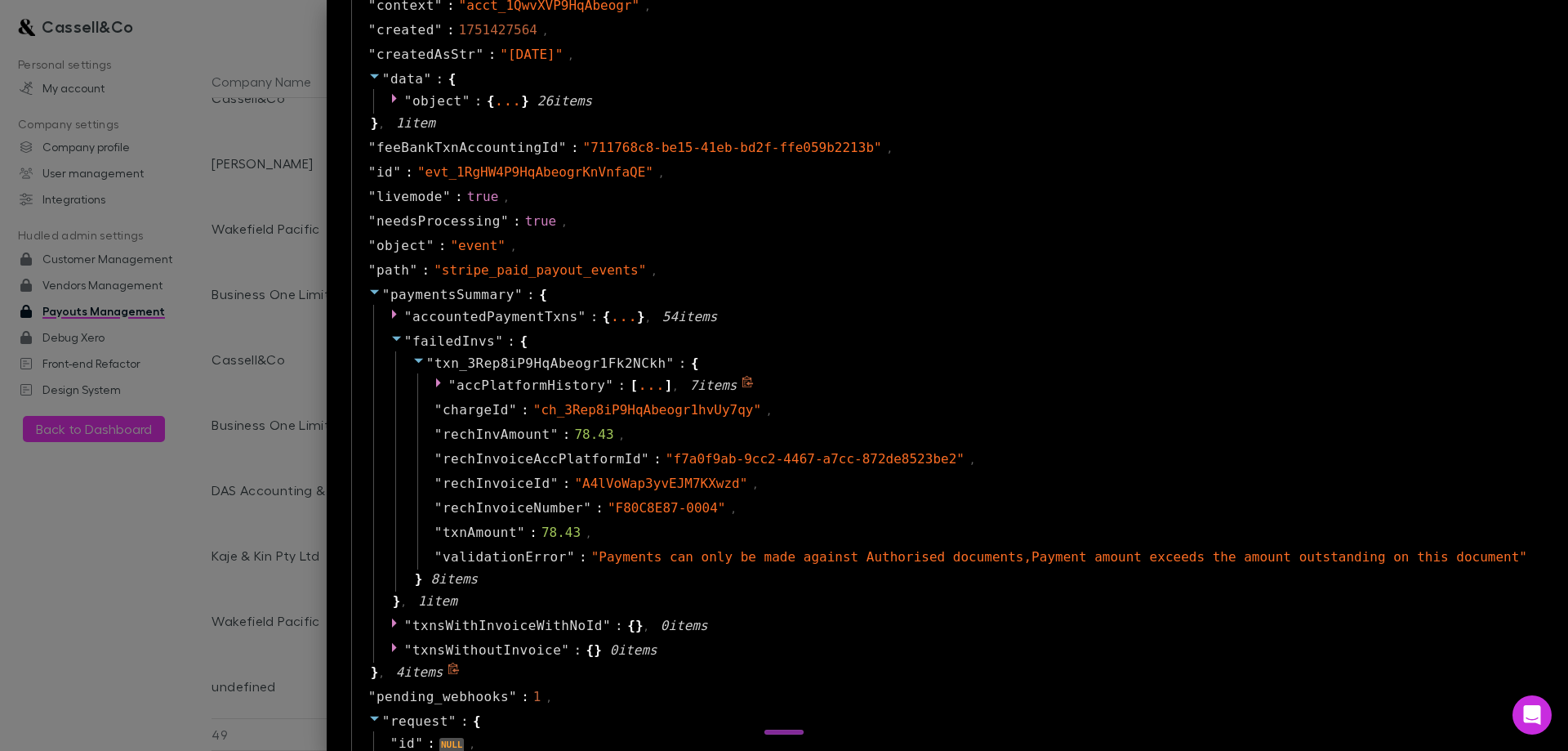
click at [605, 386] on span "accPlatformHistory" at bounding box center [531, 385] width 149 height 16
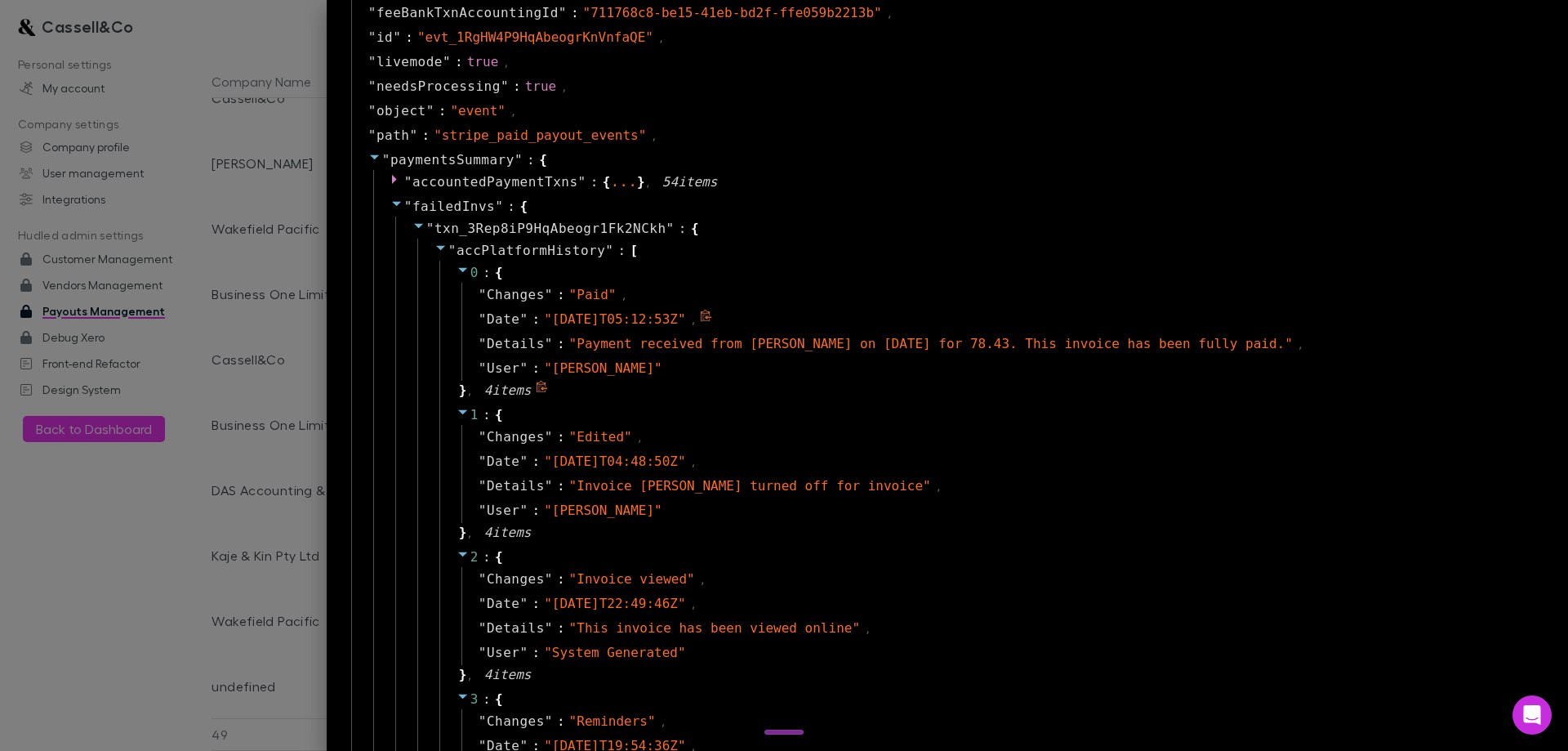
scroll to position [1226, 0]
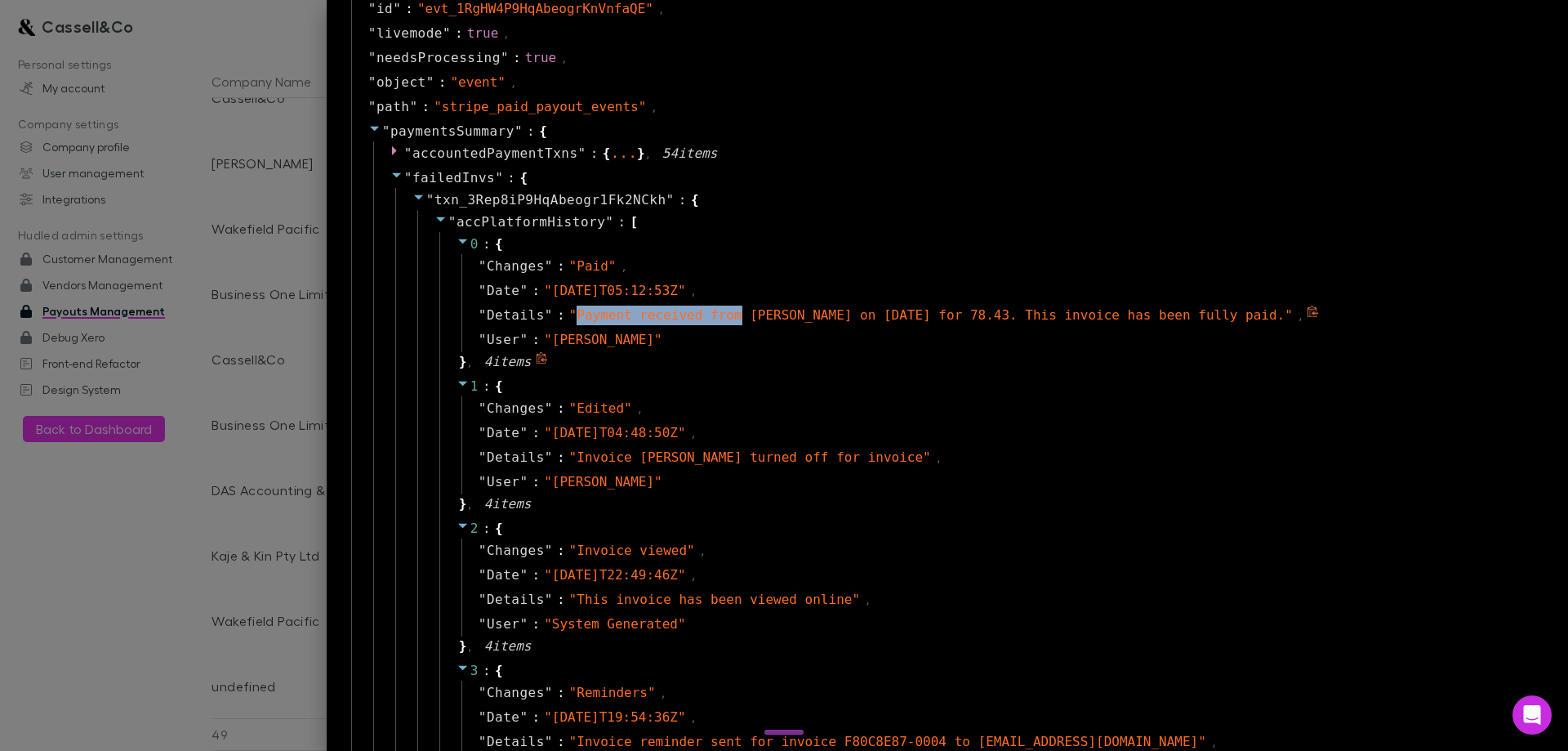
drag, startPoint x: 651, startPoint y: 316, endPoint x: 803, endPoint y: 316, distance: 152.0
click at [803, 316] on span "" Payment received from Amelia Lemondhi on 2 July 2025 for 78.43. This invoice …" at bounding box center [931, 315] width 723 height 16
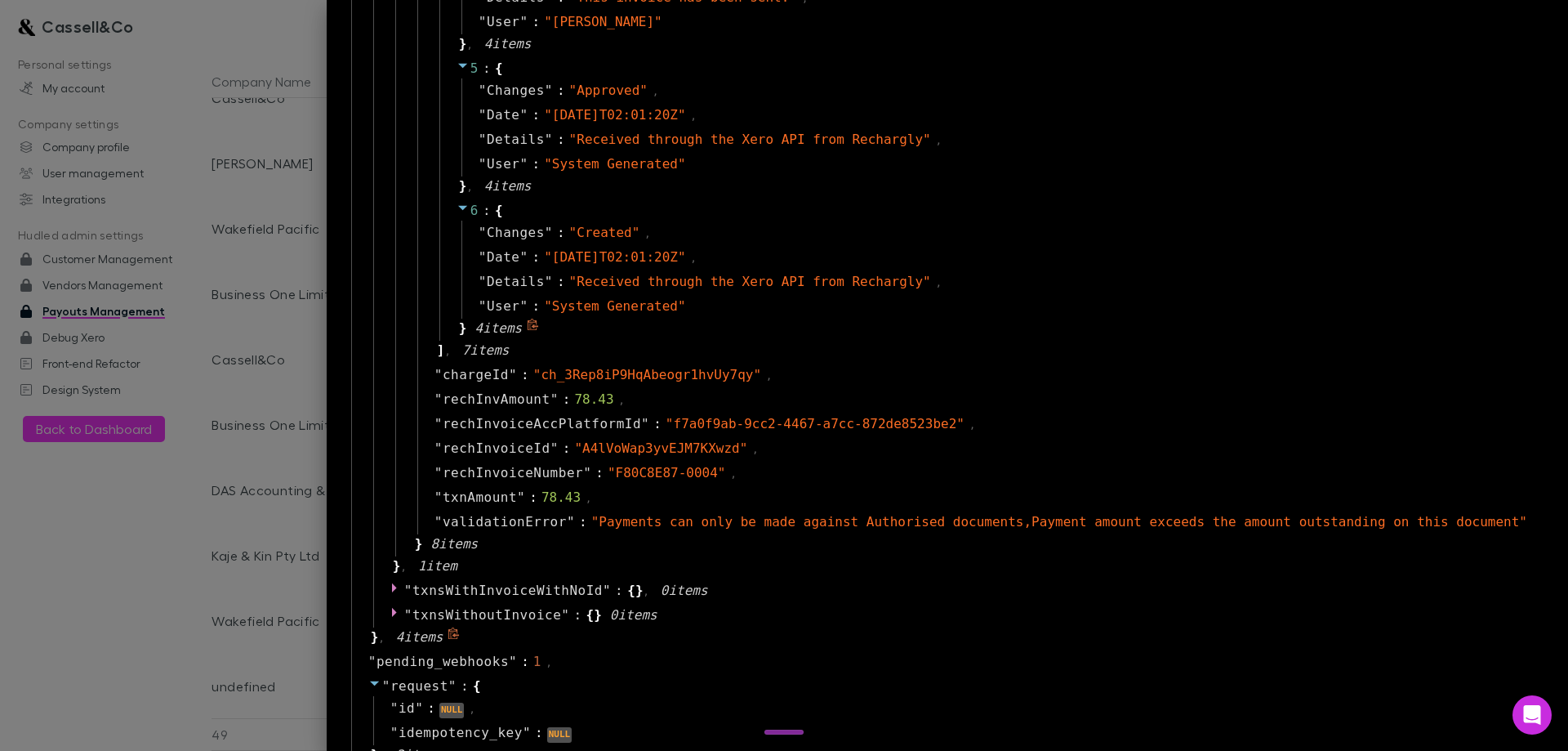
scroll to position [2206, 0]
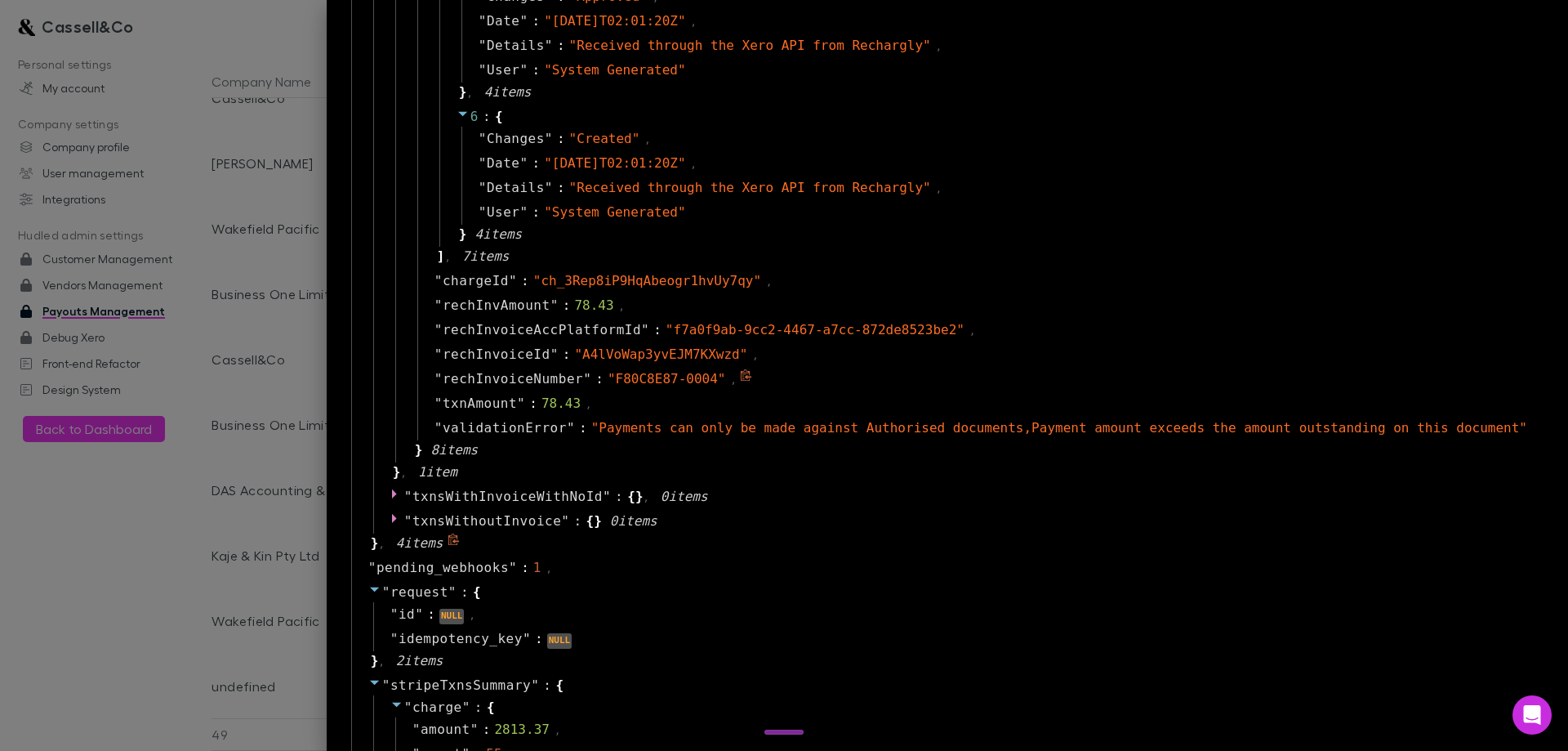
click at [752, 378] on icon at bounding box center [746, 375] width 12 height 12
drag, startPoint x: 778, startPoint y: 377, endPoint x: 681, endPoint y: 383, distance: 97.2
click at [681, 383] on span "" F80C8E87-0004 "" at bounding box center [666, 378] width 118 height 16
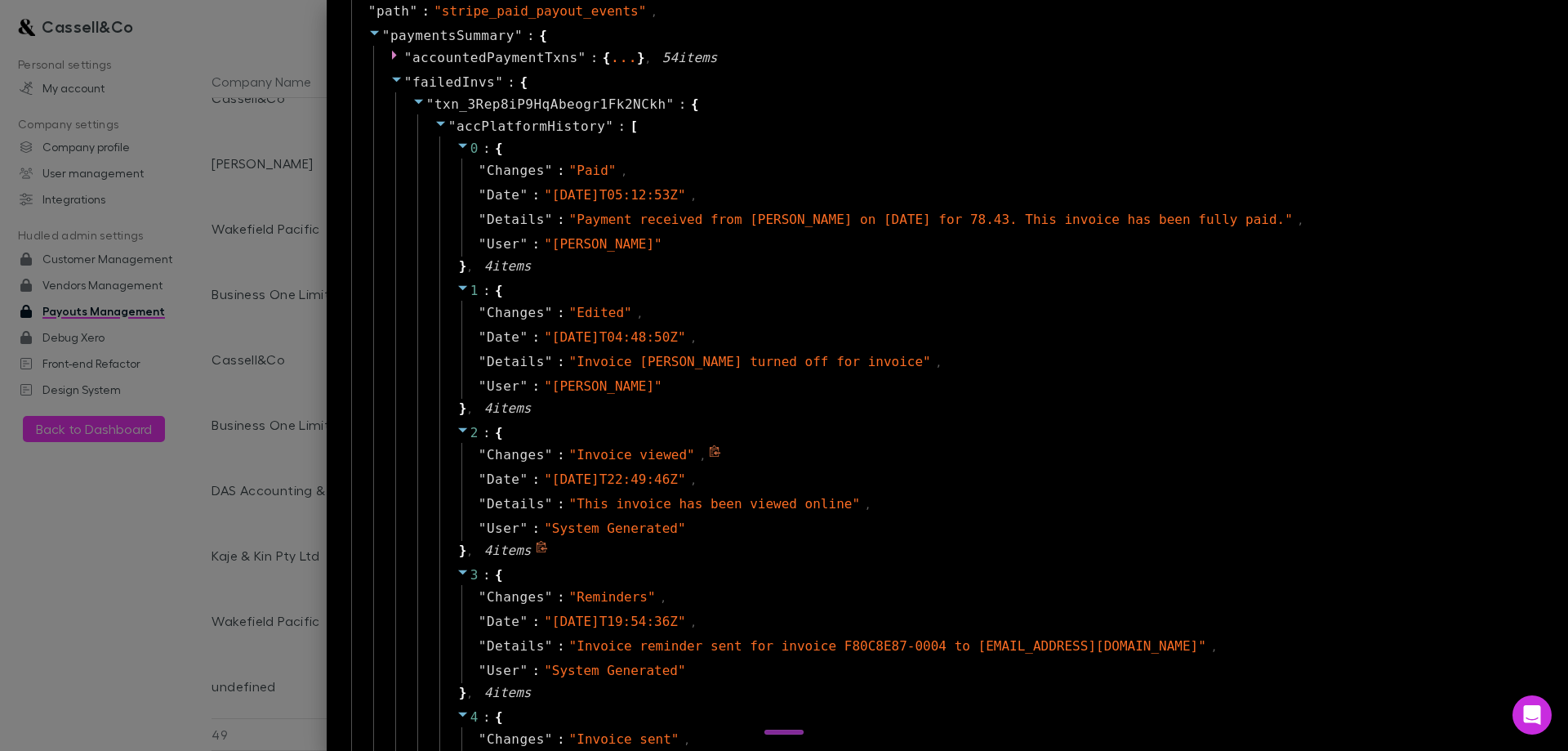
scroll to position [1307, 0]
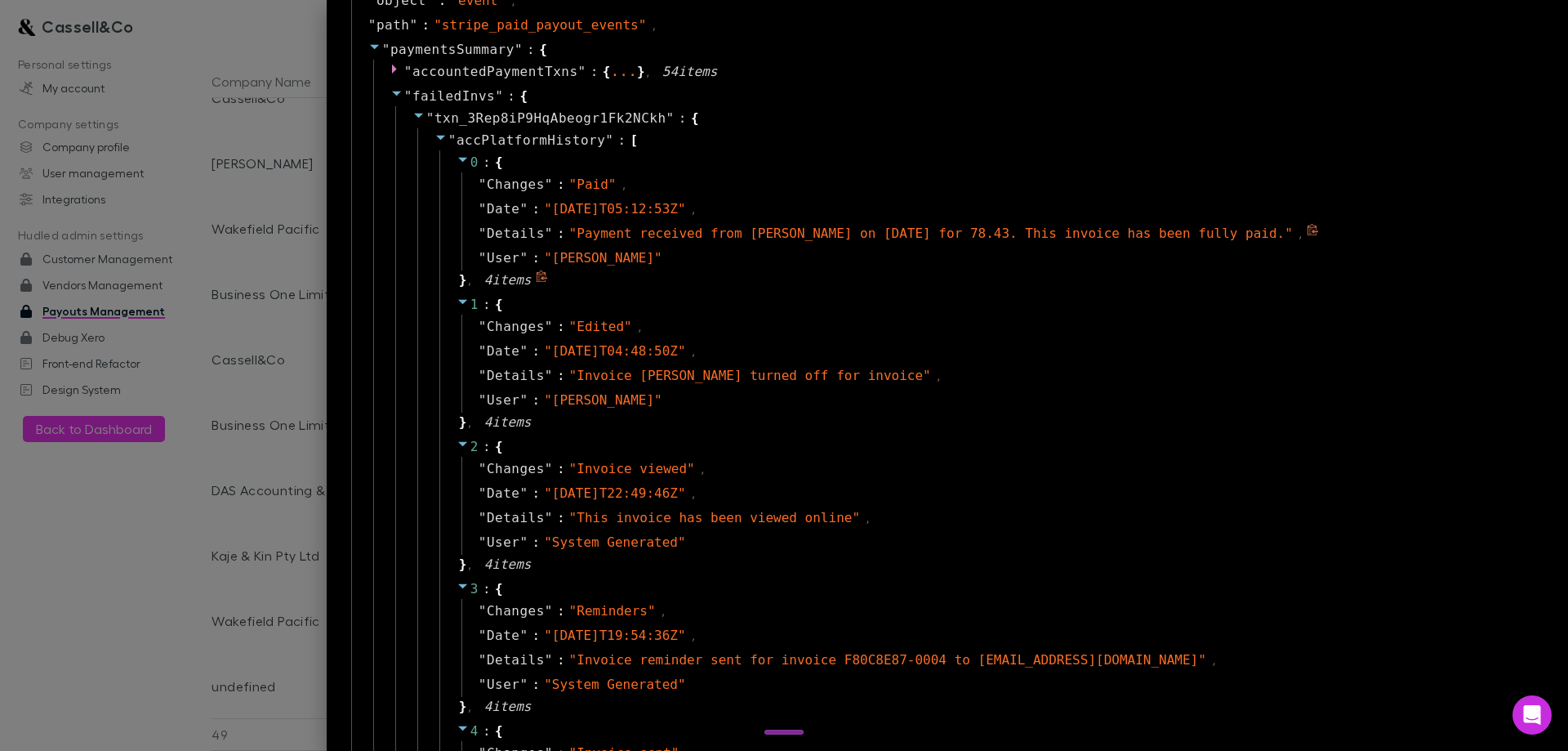
drag, startPoint x: 1372, startPoint y: 231, endPoint x: 1257, endPoint y: 254, distance: 117.3
click at [1319, 231] on icon at bounding box center [1312, 230] width 12 height 12
click at [296, 380] on div at bounding box center [784, 375] width 1568 height 751
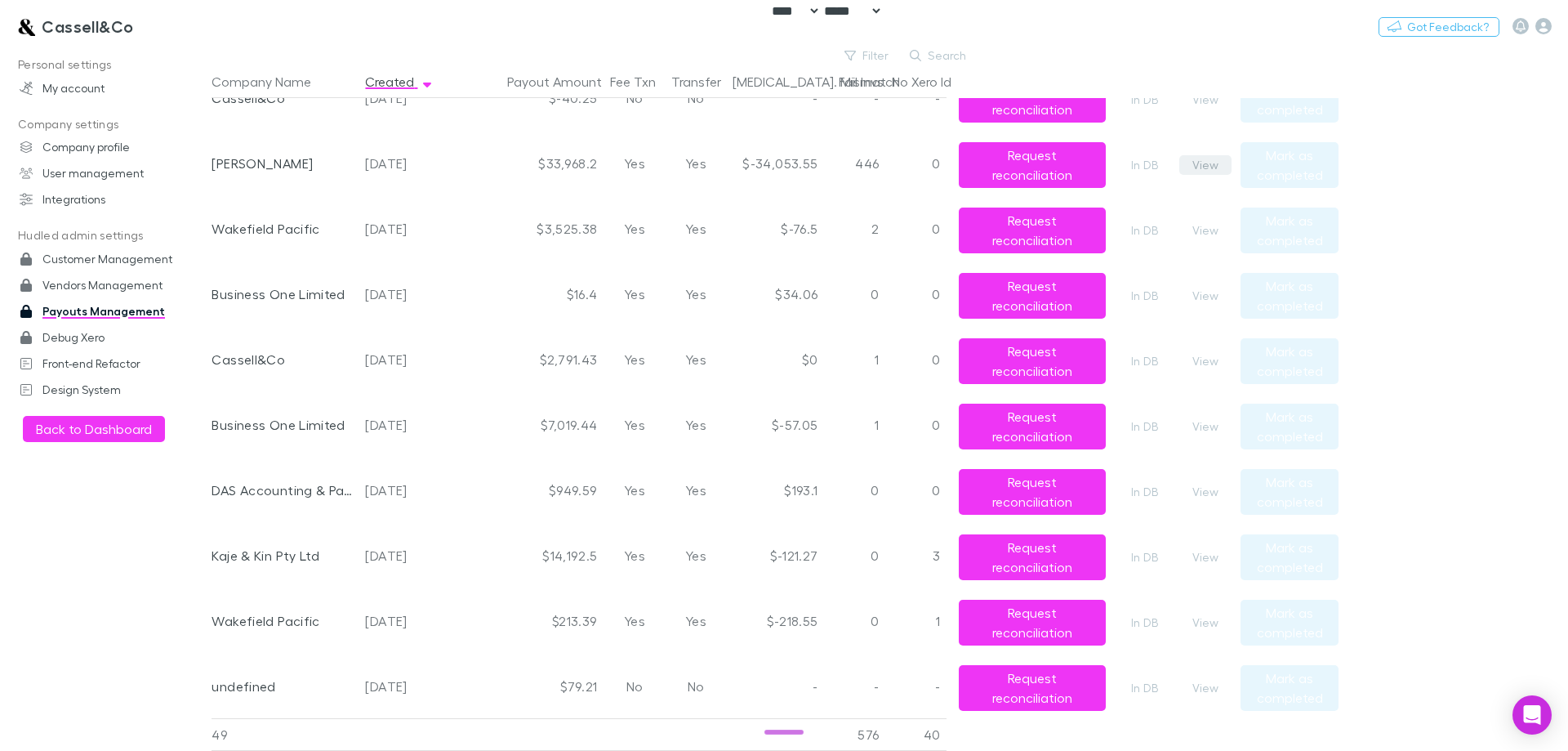
click at [1203, 169] on button "View" at bounding box center [1205, 165] width 52 height 20
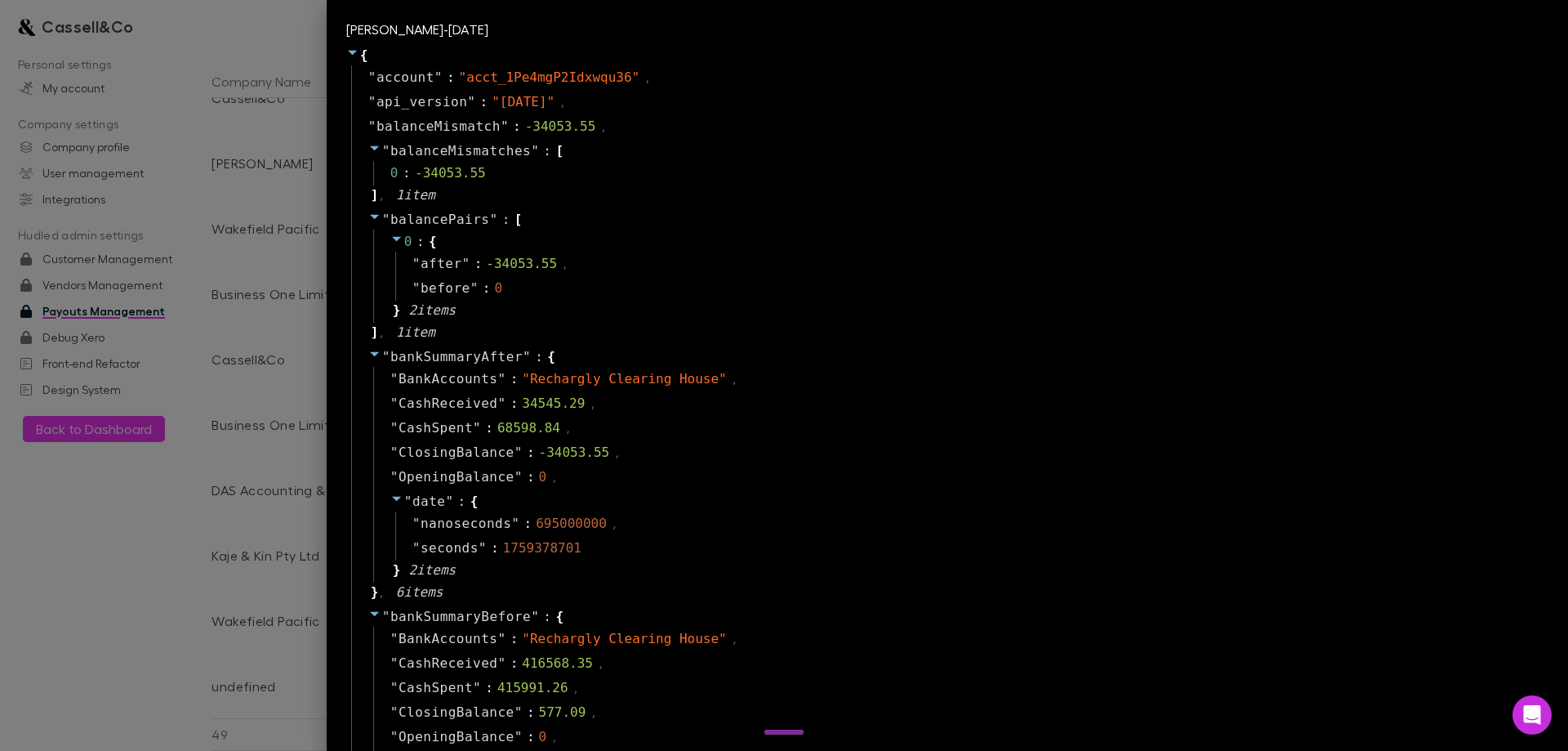
click at [323, 98] on div at bounding box center [784, 375] width 1568 height 751
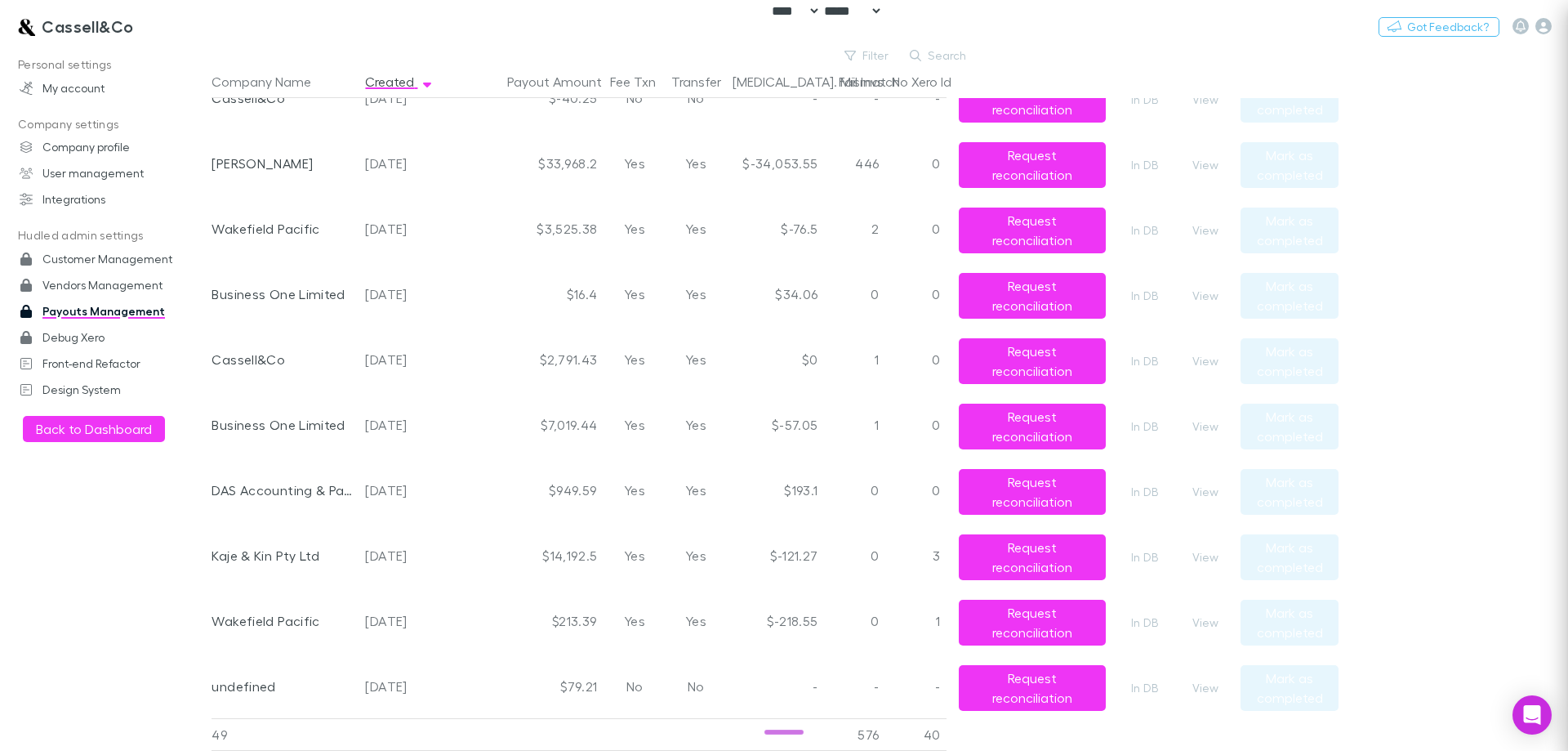
click at [321, 126] on div "Cassell&Co" at bounding box center [282, 97] width 140 height 65
click at [861, 59] on button "Filter" at bounding box center [867, 55] width 62 height 20
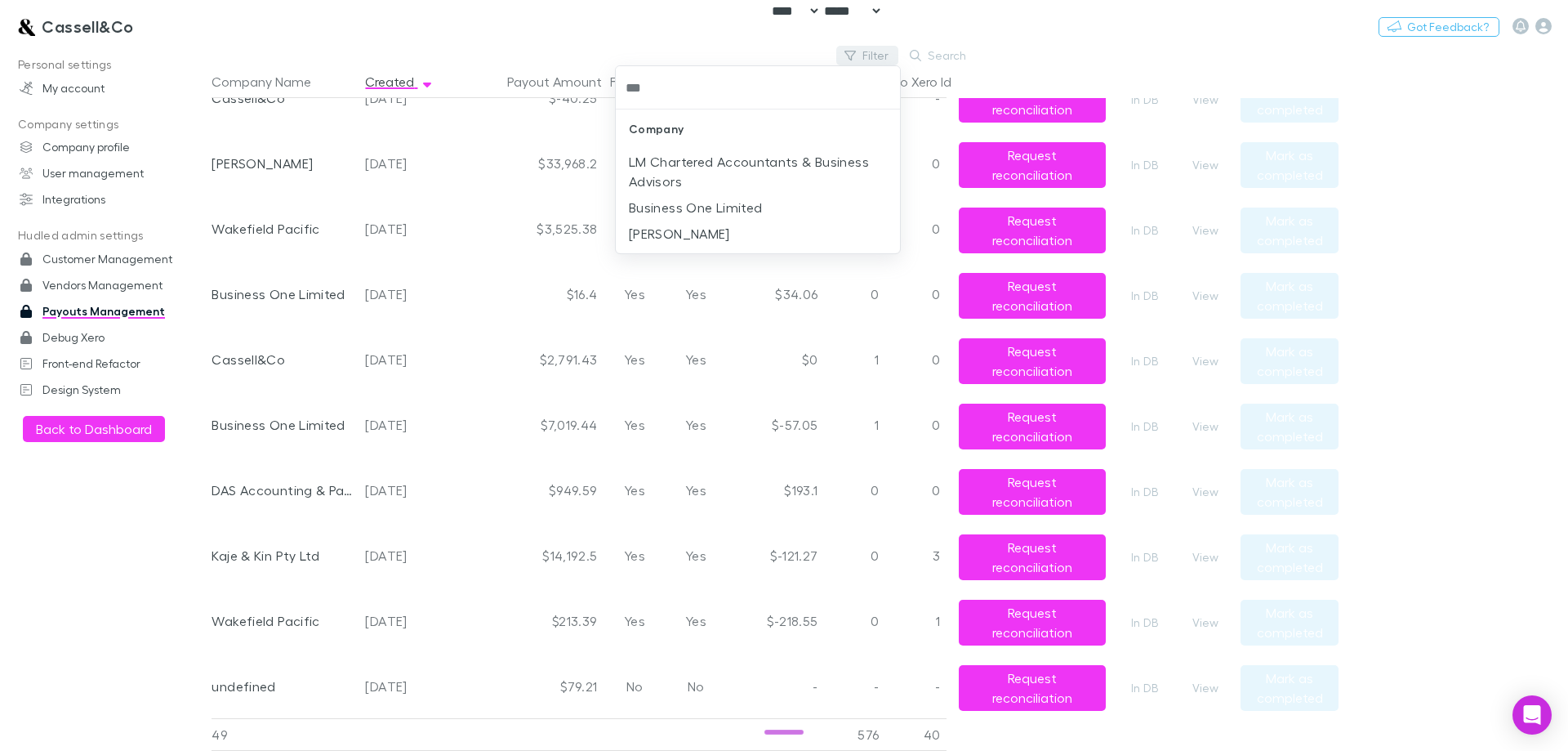
type input "****"
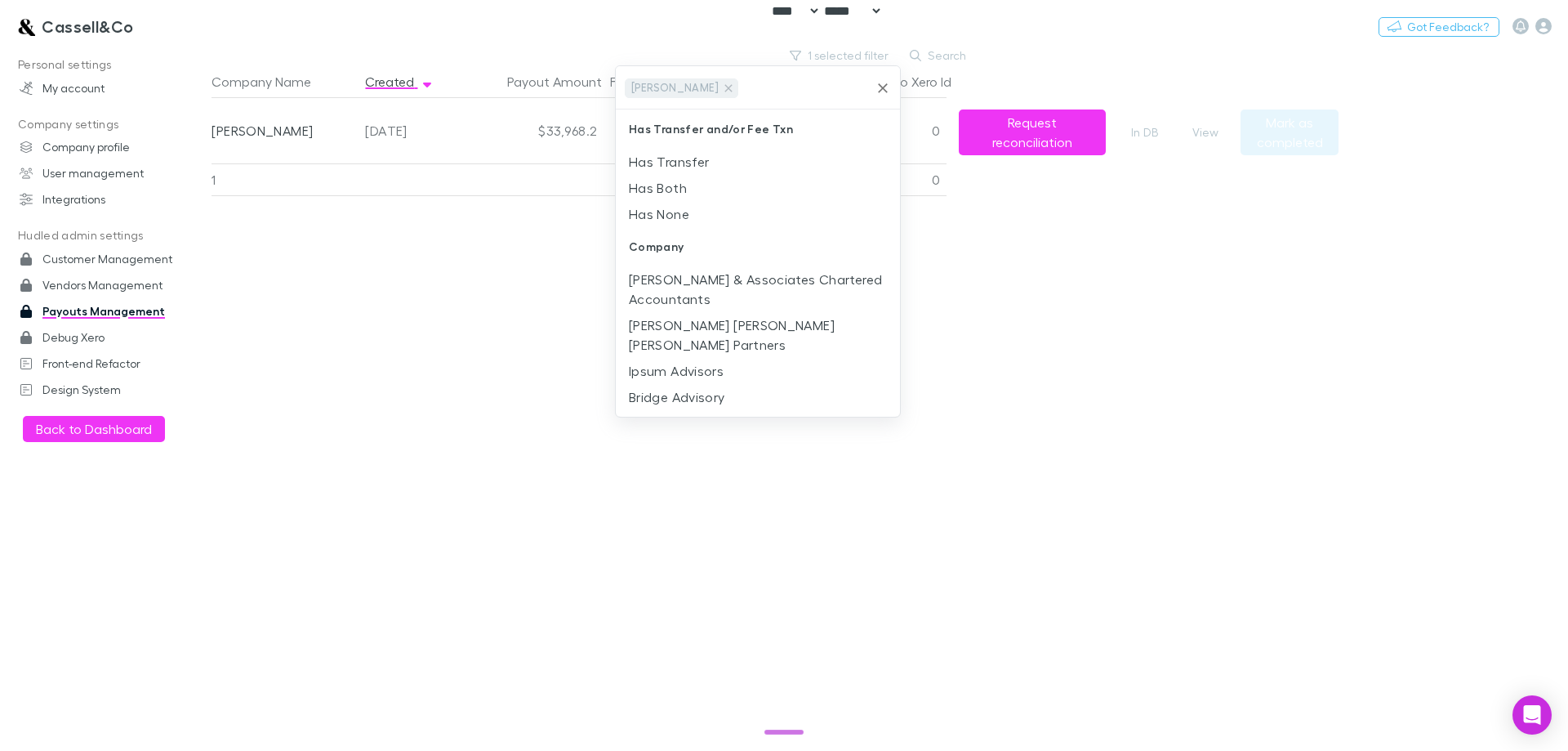
click at [432, 227] on div at bounding box center [784, 375] width 1568 height 751
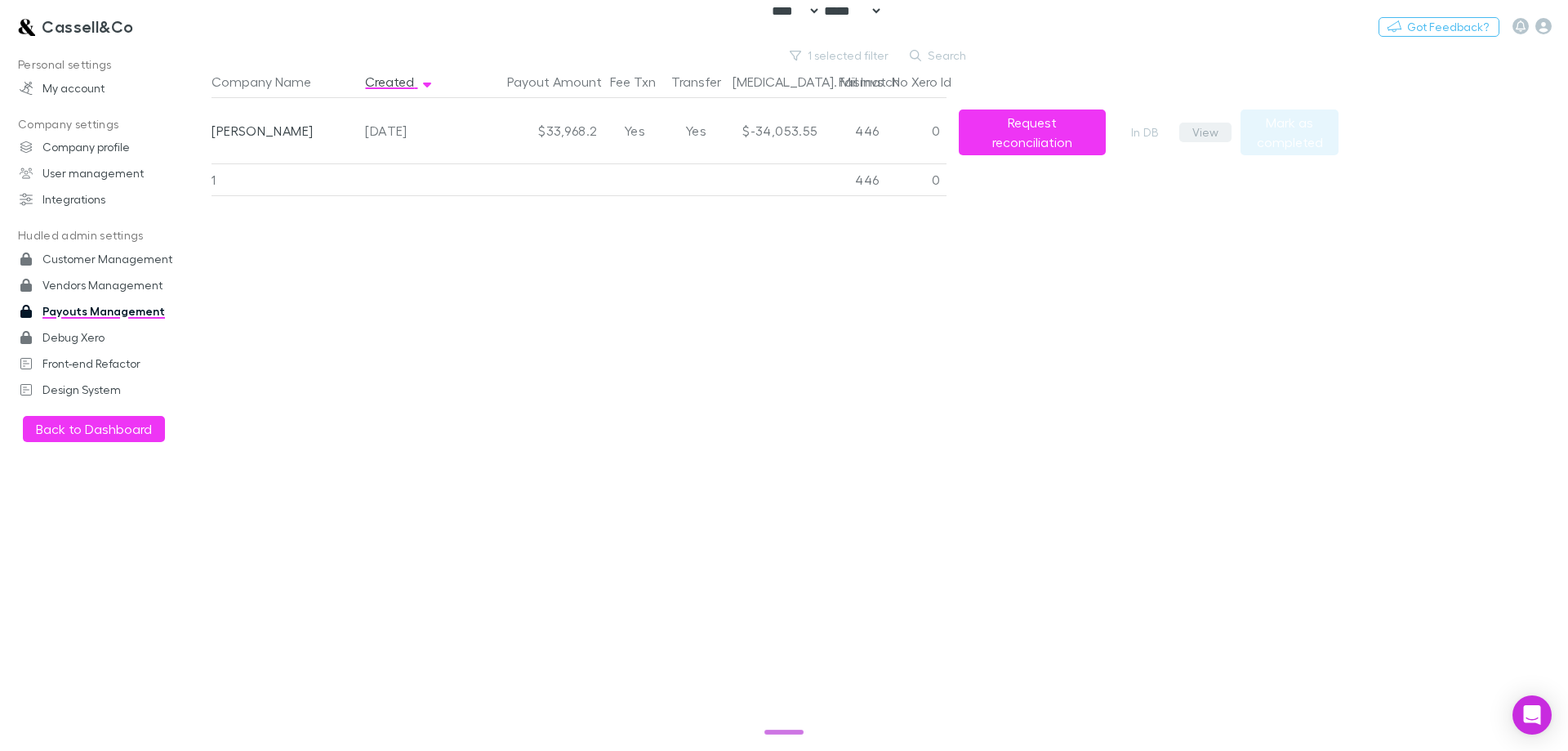
click at [1196, 132] on button "View" at bounding box center [1205, 132] width 52 height 20
click at [1517, 284] on main "1 selected filter Search Company Name Created Payout Amount Fee Txn Transfer Ba…" at bounding box center [889, 398] width 1357 height 706
click at [1208, 126] on button "View" at bounding box center [1205, 132] width 52 height 20
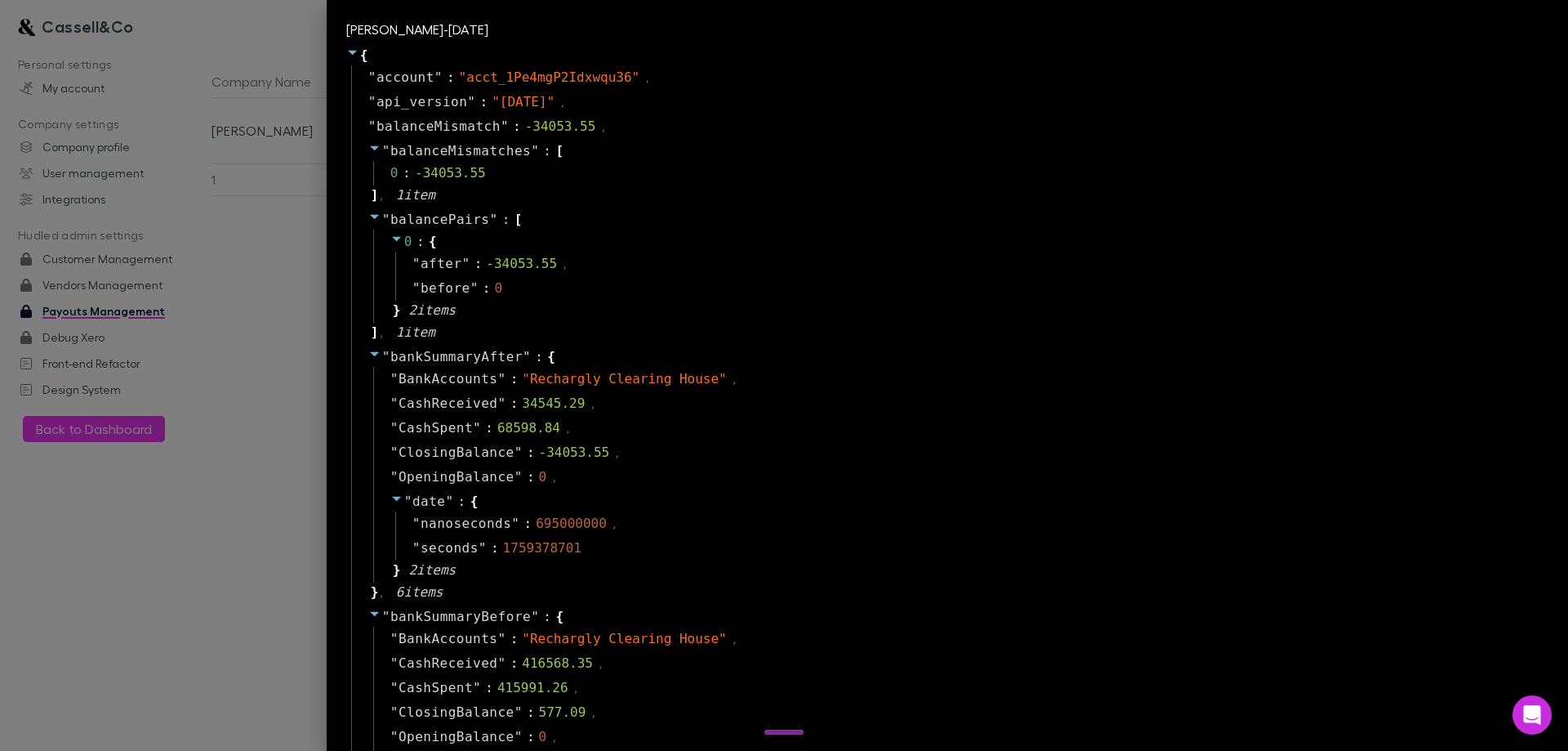
click at [784, 687] on div "" CashSpent " : 415991.26 ," at bounding box center [959, 688] width 1171 height 25
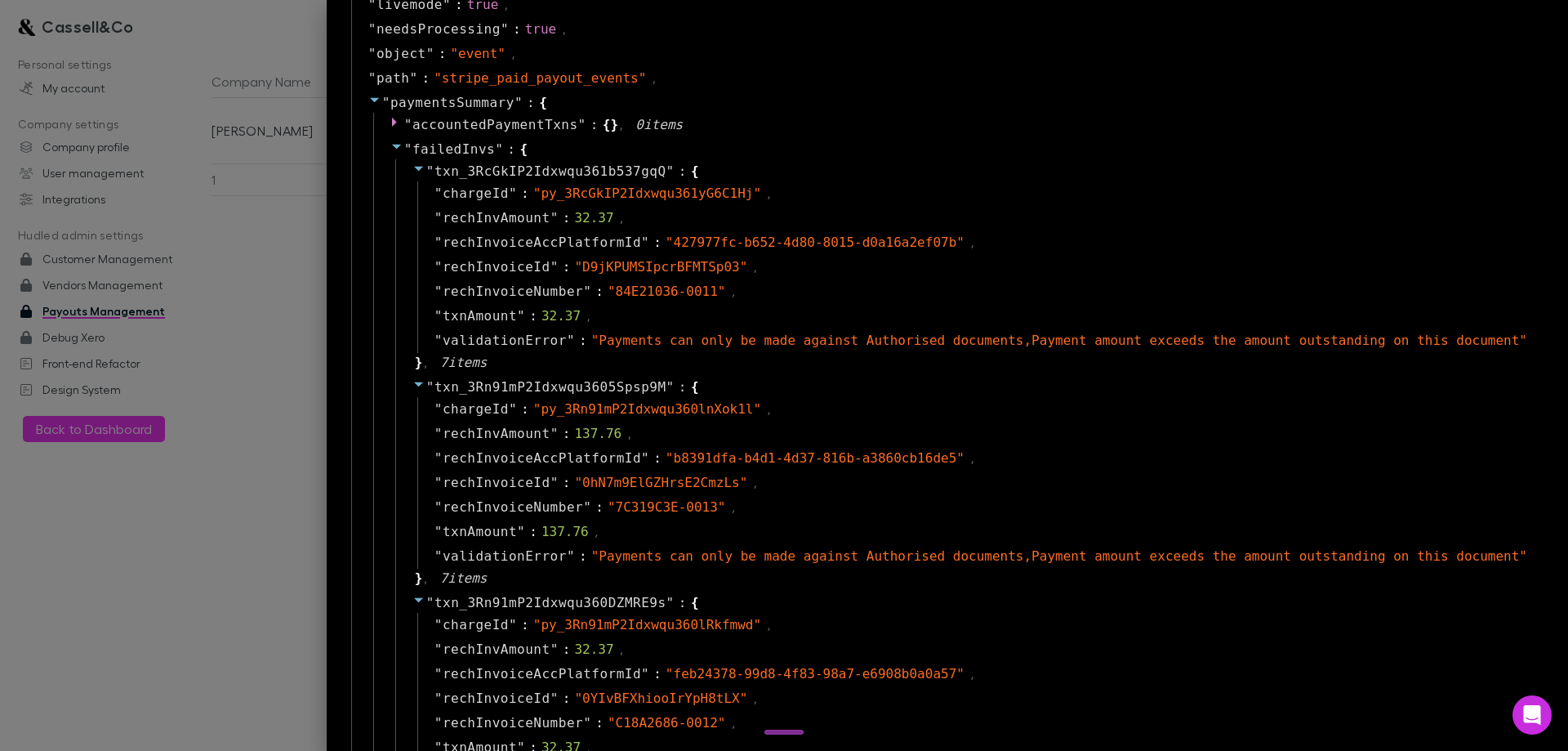
scroll to position [1144, 0]
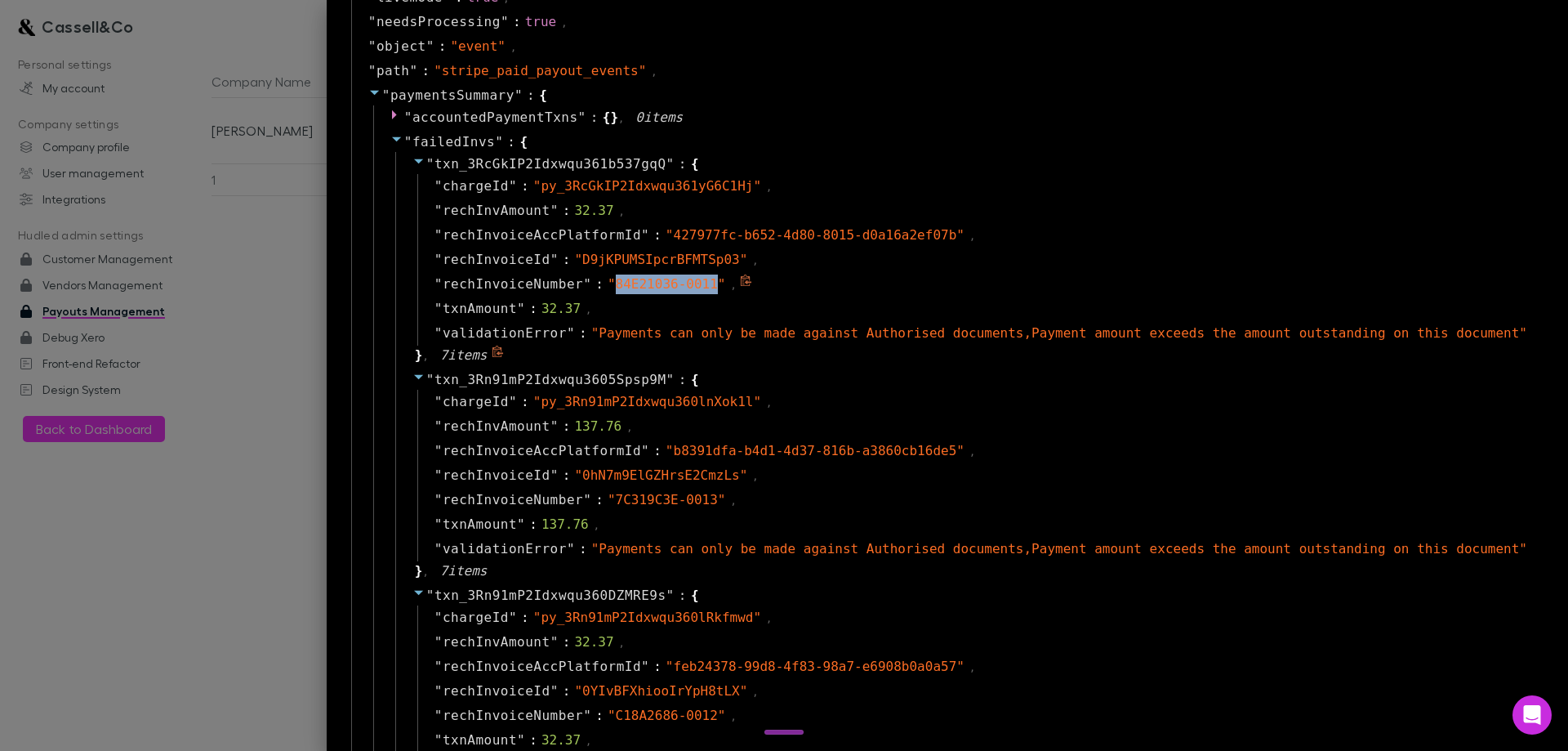
drag, startPoint x: 680, startPoint y: 282, endPoint x: 777, endPoint y: 286, distance: 97.1
click at [726, 286] on span "" 84E21036-0011 "" at bounding box center [666, 283] width 118 height 16
click at [282, 192] on div at bounding box center [784, 375] width 1568 height 751
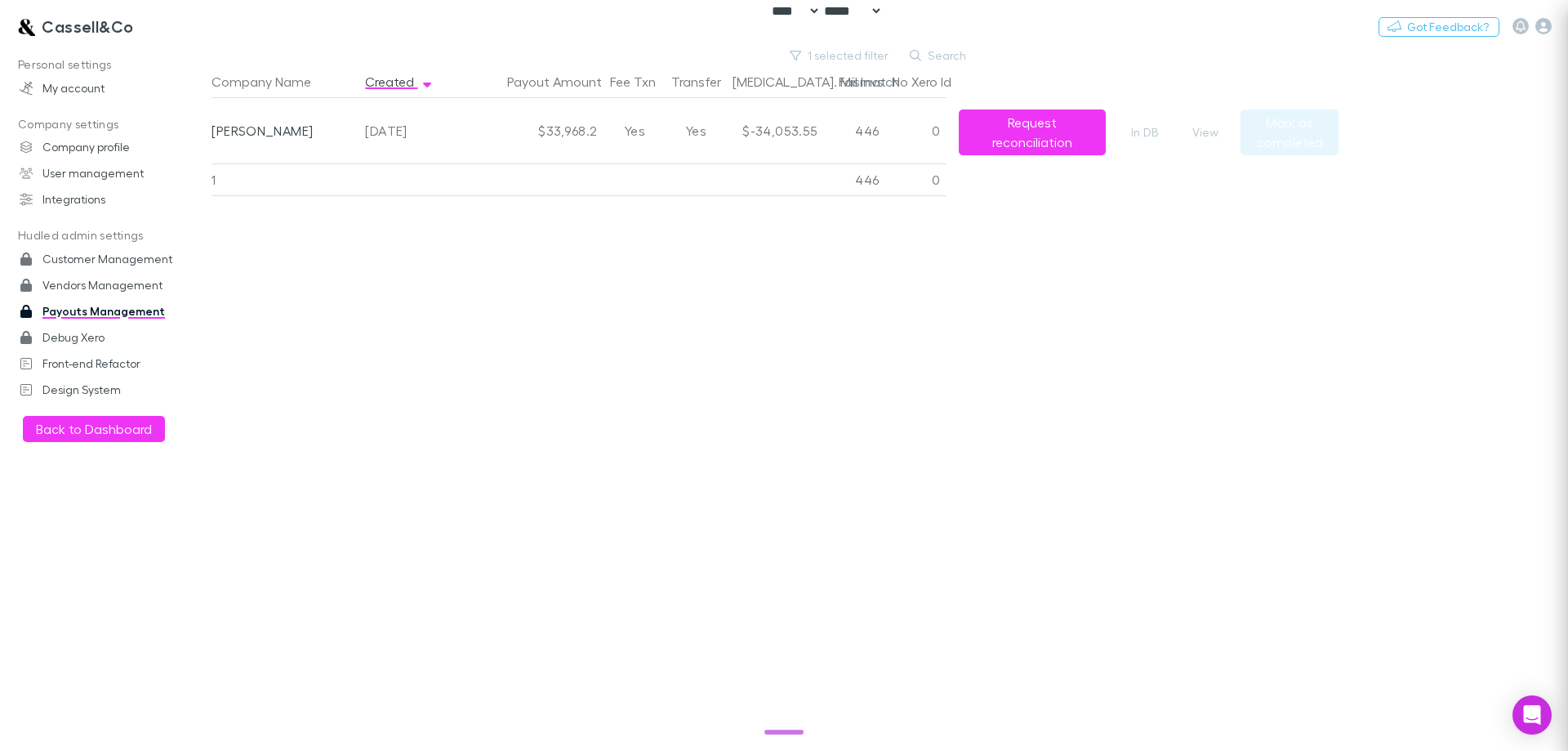
scroll to position [0, 0]
click at [792, 131] on div "$-34,053.55" at bounding box center [775, 131] width 98 height 65
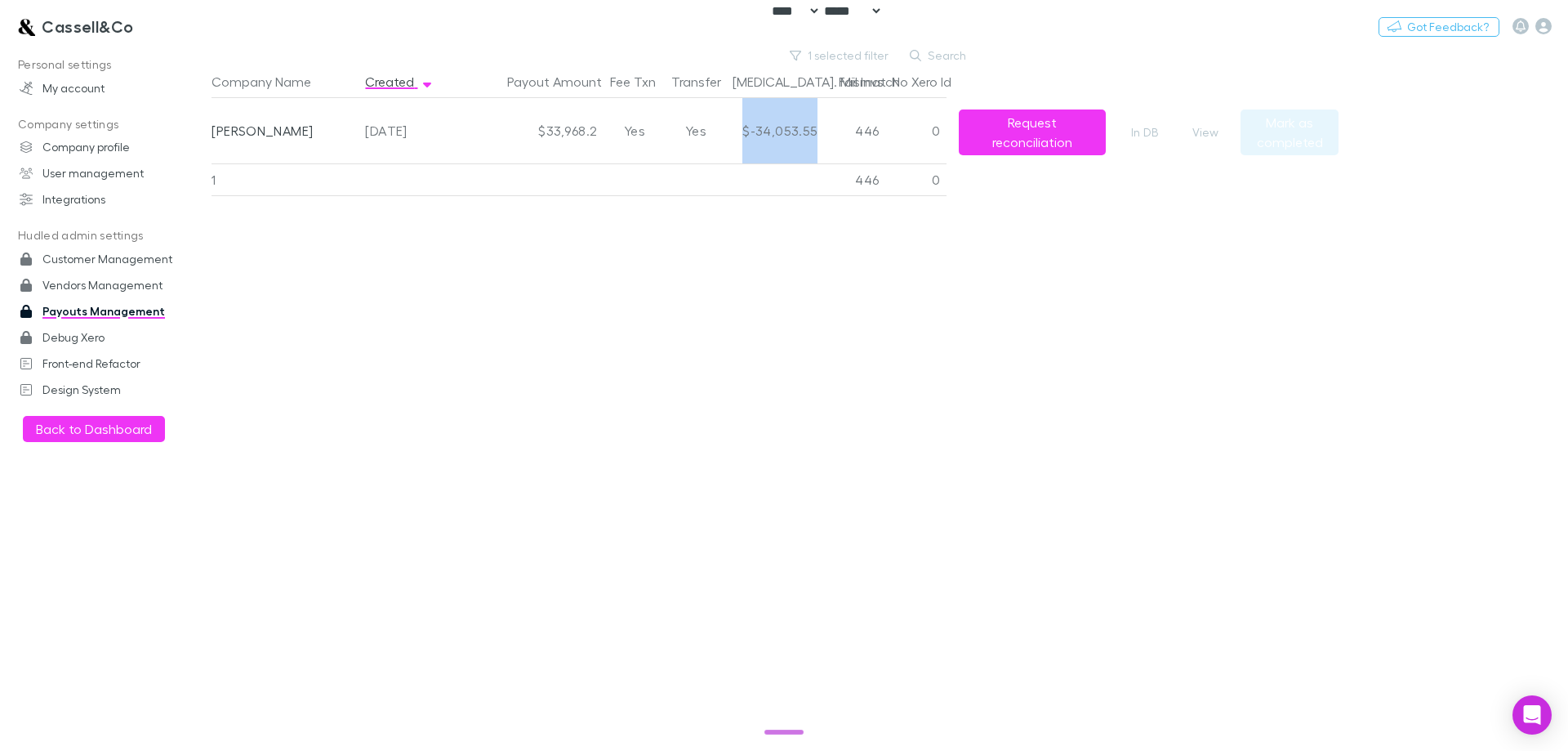
drag, startPoint x: 818, startPoint y: 131, endPoint x: 741, endPoint y: 140, distance: 77.5
click at [741, 140] on div "$-34,053.55" at bounding box center [775, 131] width 98 height 65
click at [903, 359] on div "Company Name Created Payout Amount Fee Txn Transfer Bal. Mismatch Fail Invs No …" at bounding box center [775, 408] width 1127 height 686
click at [60, 556] on div "Personal settings My account Company settings Company profile User management I…" at bounding box center [111, 394] width 224 height 686
click at [1489, 312] on main "1 selected filter Search Company Name Created Payout Amount Fee Txn Transfer Ba…" at bounding box center [889, 398] width 1357 height 706
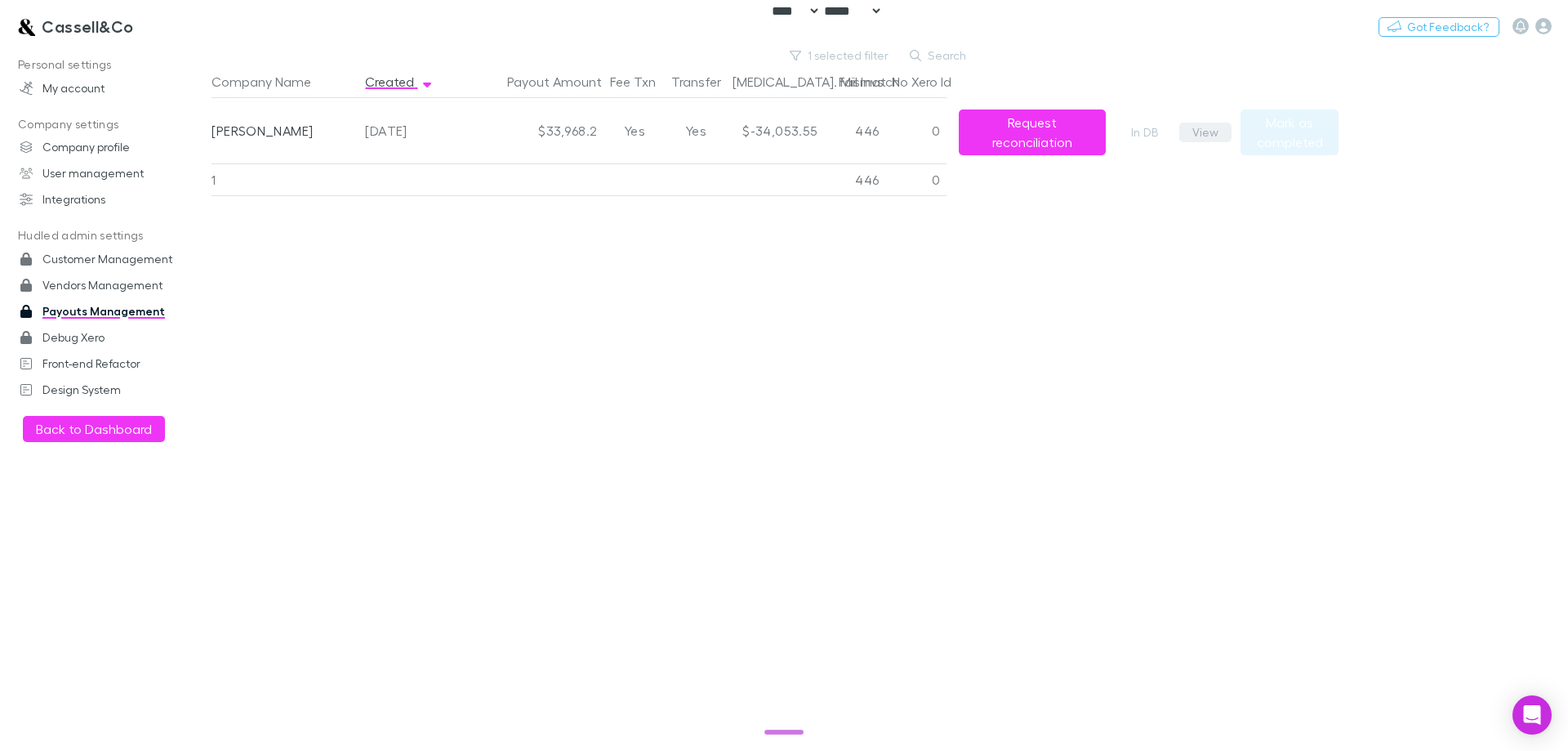
click at [1206, 128] on button "View" at bounding box center [1205, 132] width 52 height 20
click at [1567, 360] on main "1 selected filter Search Company Name Created Payout Amount Fee Txn Transfer Ba…" at bounding box center [889, 398] width 1357 height 706
click at [1196, 133] on button "View" at bounding box center [1205, 132] width 52 height 20
click at [1238, 254] on div "Company Name Created Payout Amount Fee Txn Transfer Bal. Mismatch Fail Invs No …" at bounding box center [775, 408] width 1127 height 686
click at [1196, 131] on button "View" at bounding box center [1205, 132] width 52 height 20
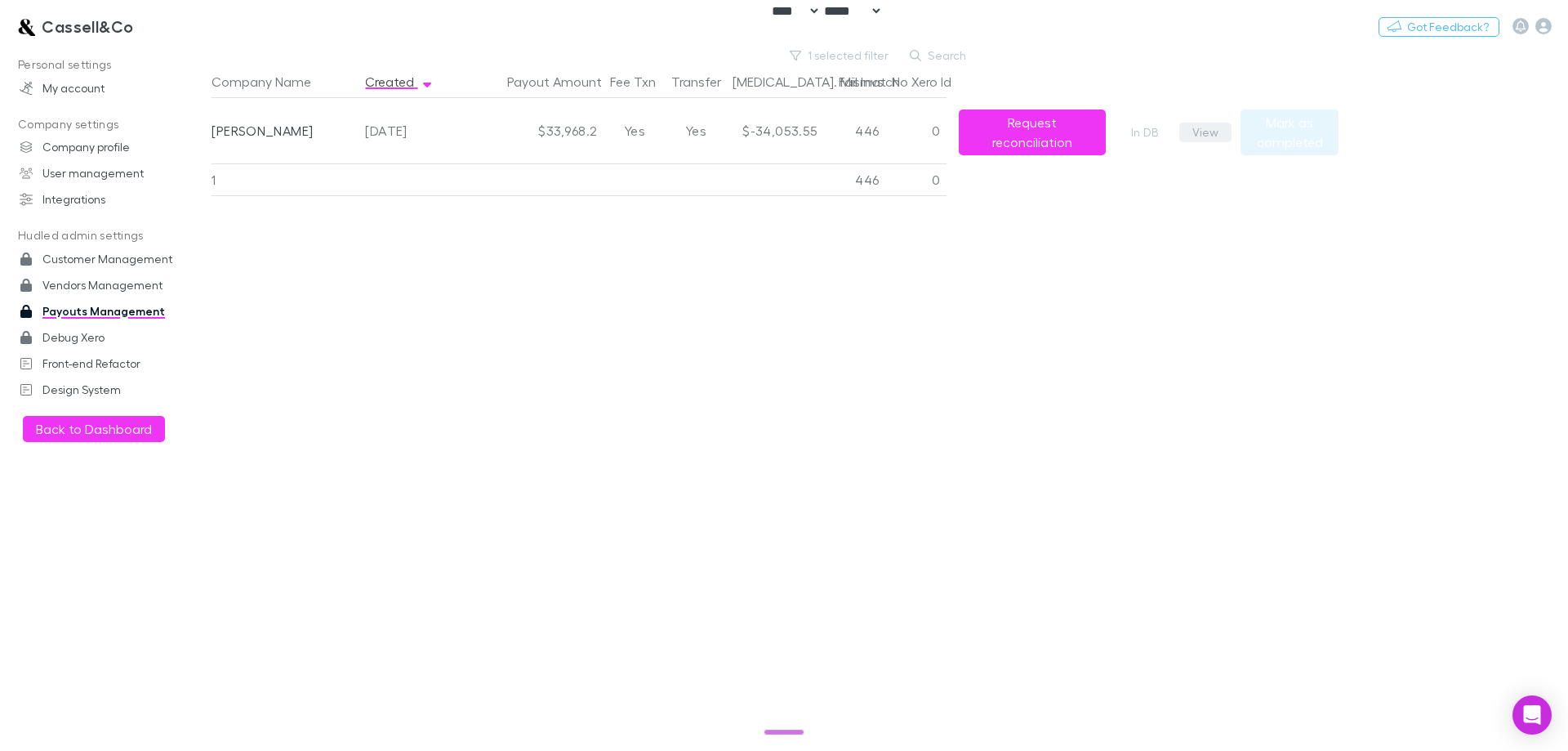
click at [1201, 137] on button "View" at bounding box center [1205, 132] width 52 height 20
click at [323, 340] on div "Company Name Created Payout Amount Fee Txn Transfer Bal. Mismatch Fail Invs No …" at bounding box center [775, 408] width 1127 height 686
click at [1217, 126] on button "View" at bounding box center [1205, 132] width 52 height 20
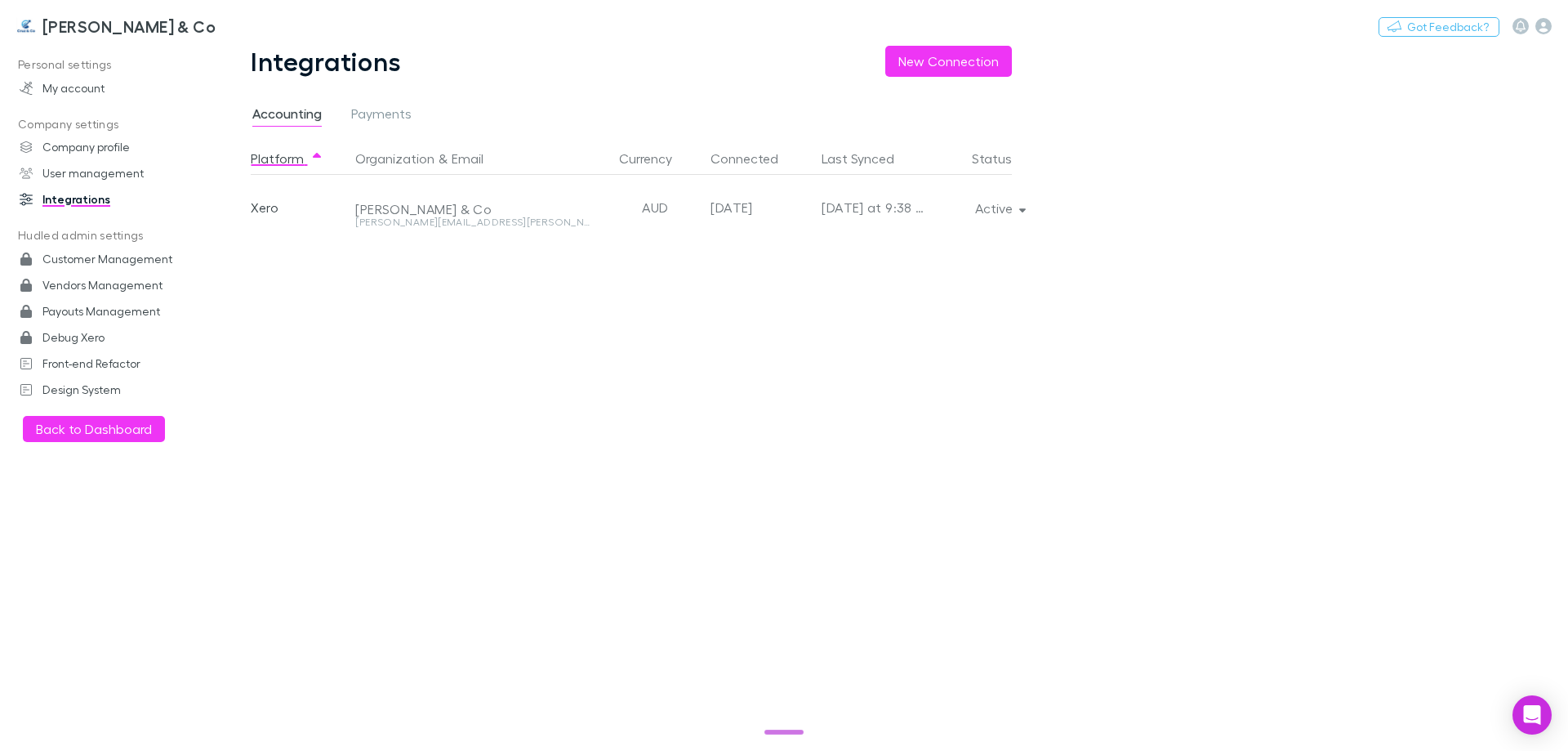
click at [1135, 404] on main "Integrations New Connection Accounting Payments Platform Organization & Email C…" at bounding box center [889, 398] width 1357 height 706
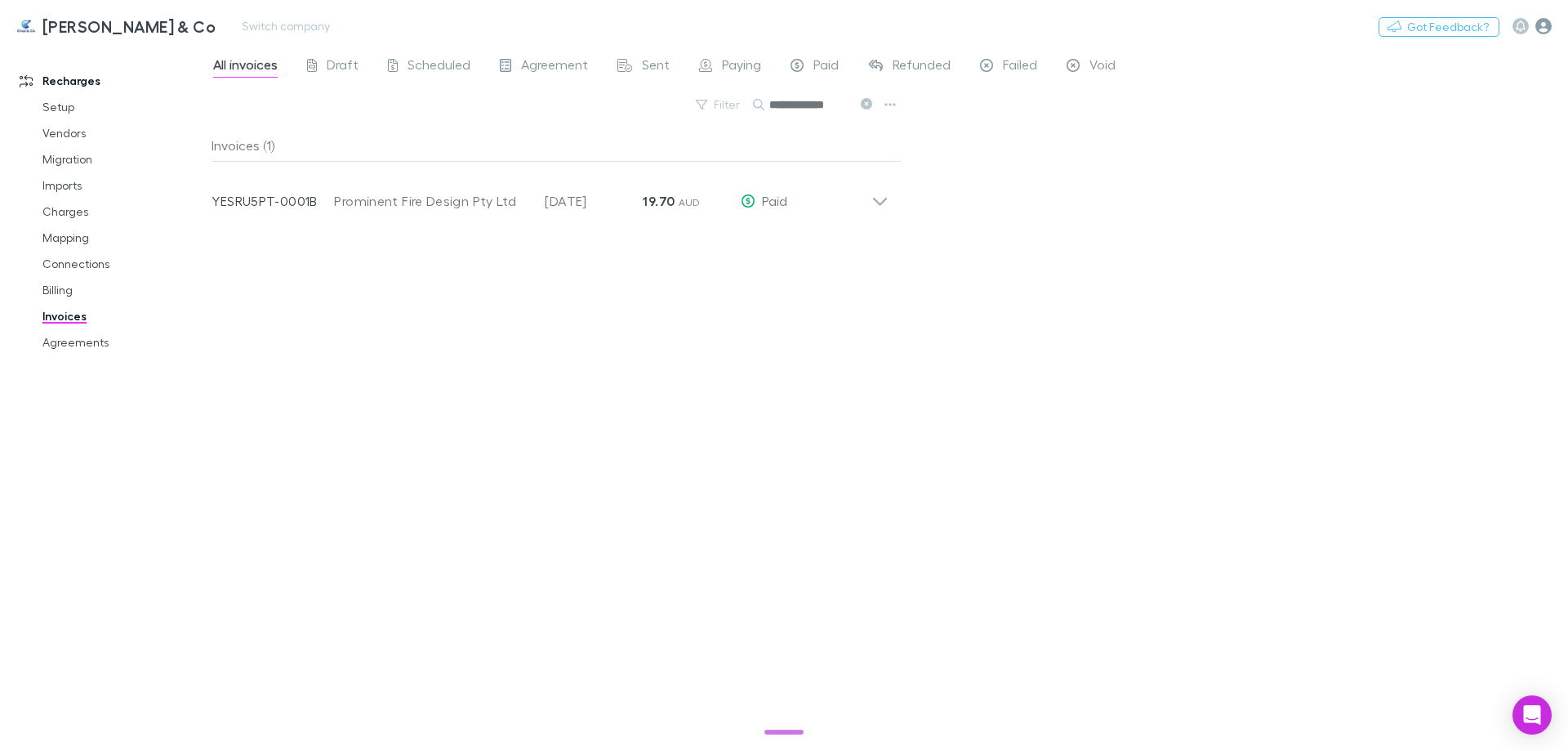
click at [1547, 18] on icon "button" at bounding box center [1543, 26] width 17 height 17
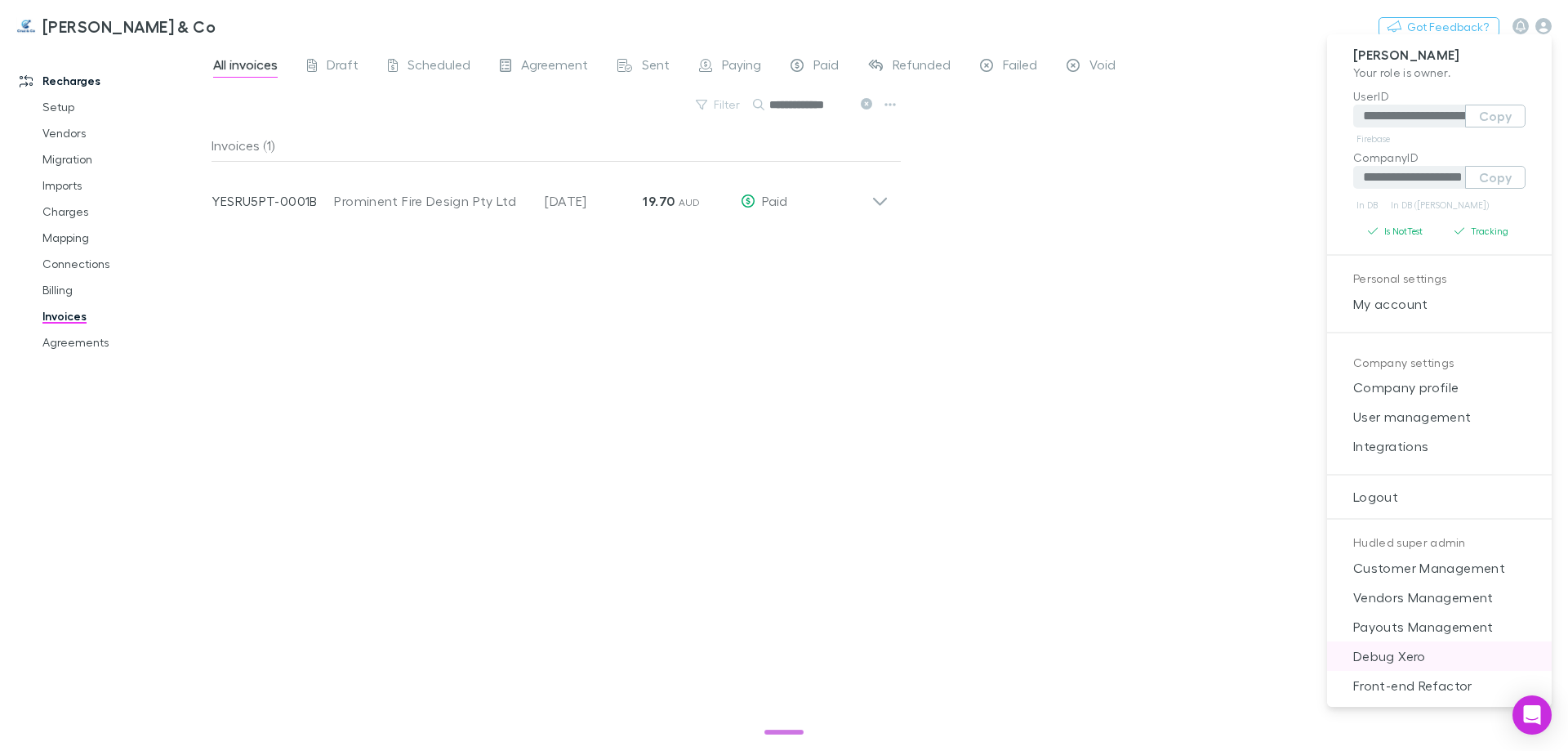
scroll to position [14, 0]
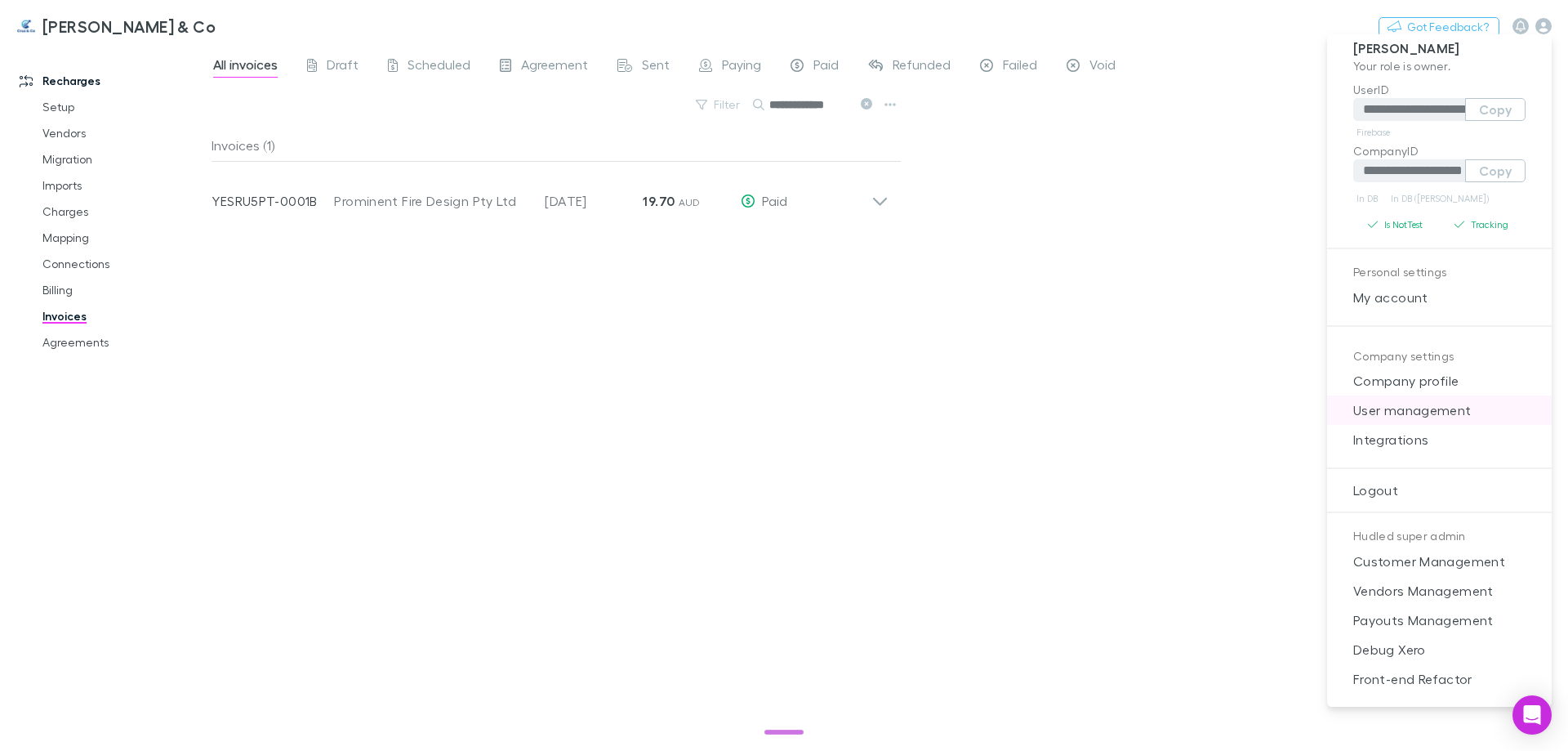
click at [1405, 407] on span "User management" at bounding box center [1439, 411] width 198 height 20
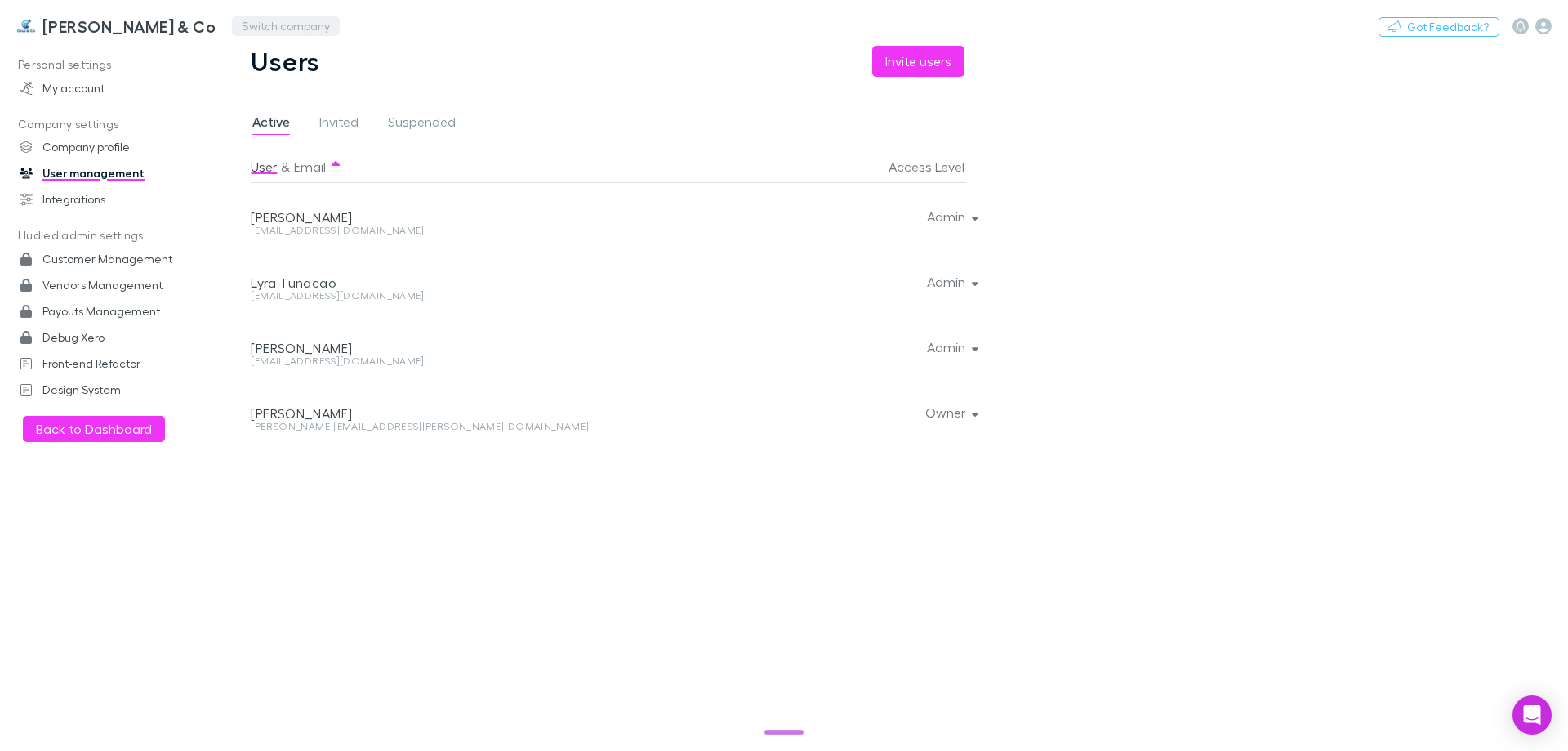
click at [232, 18] on button "Switch company" at bounding box center [286, 26] width 108 height 20
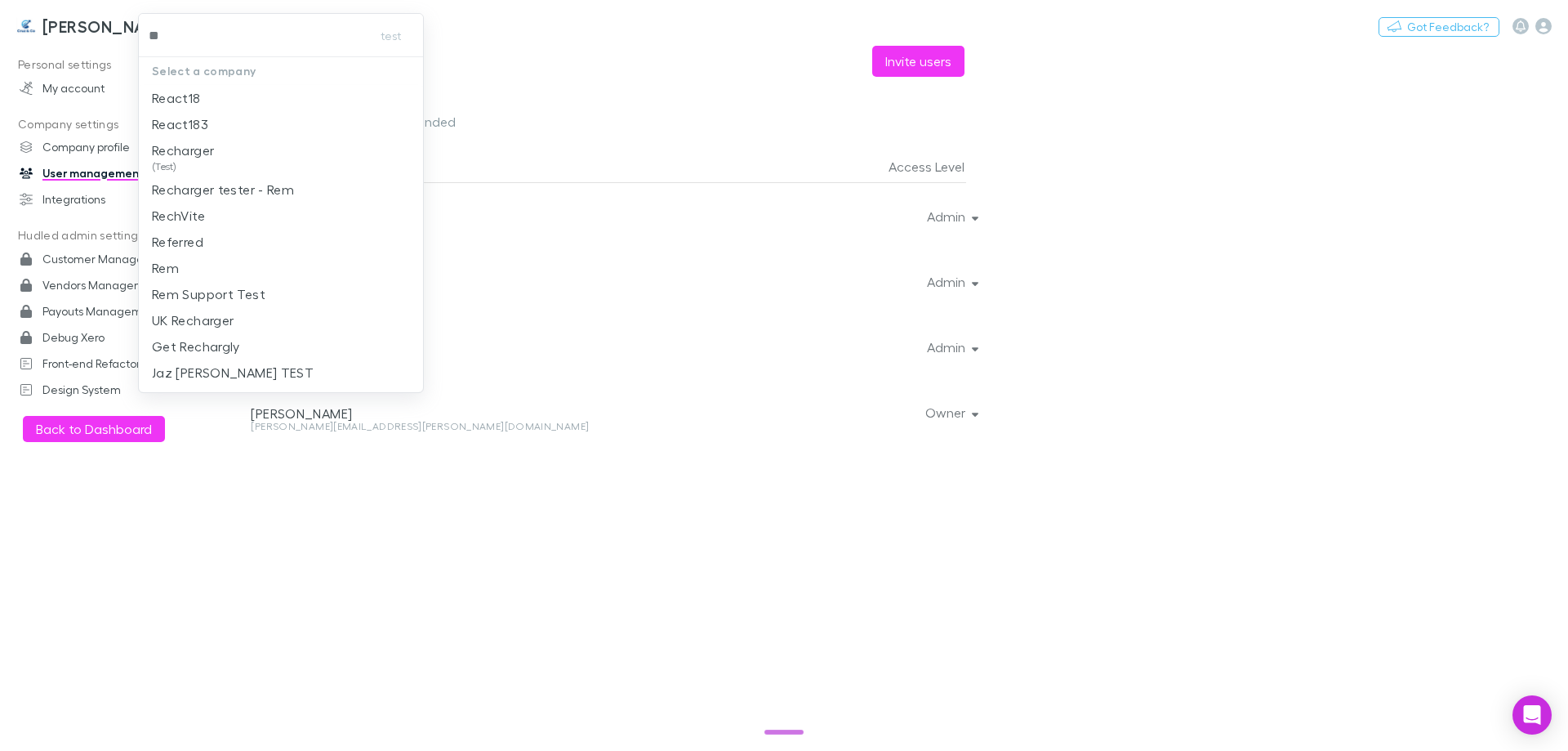
type input "***"
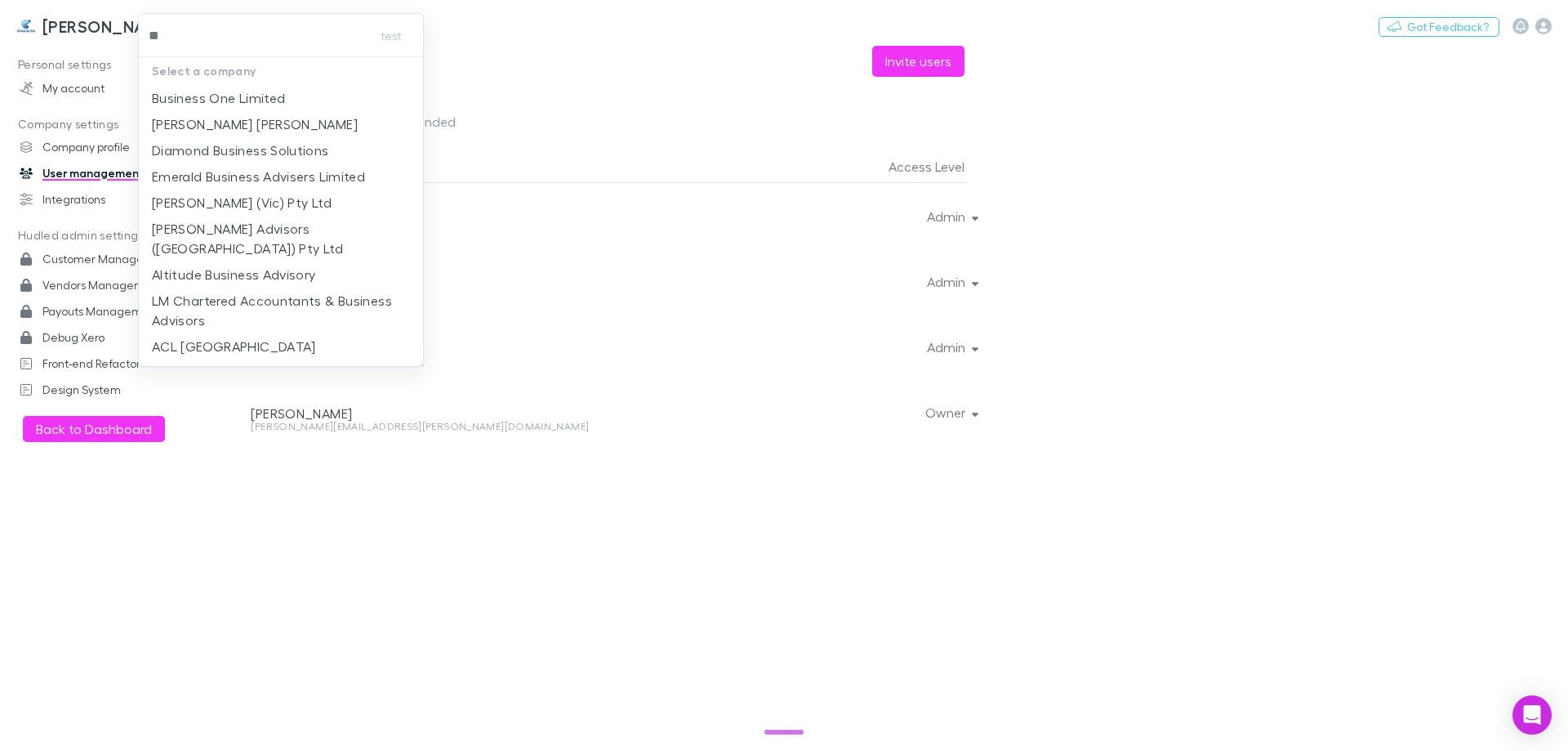
type input "***"
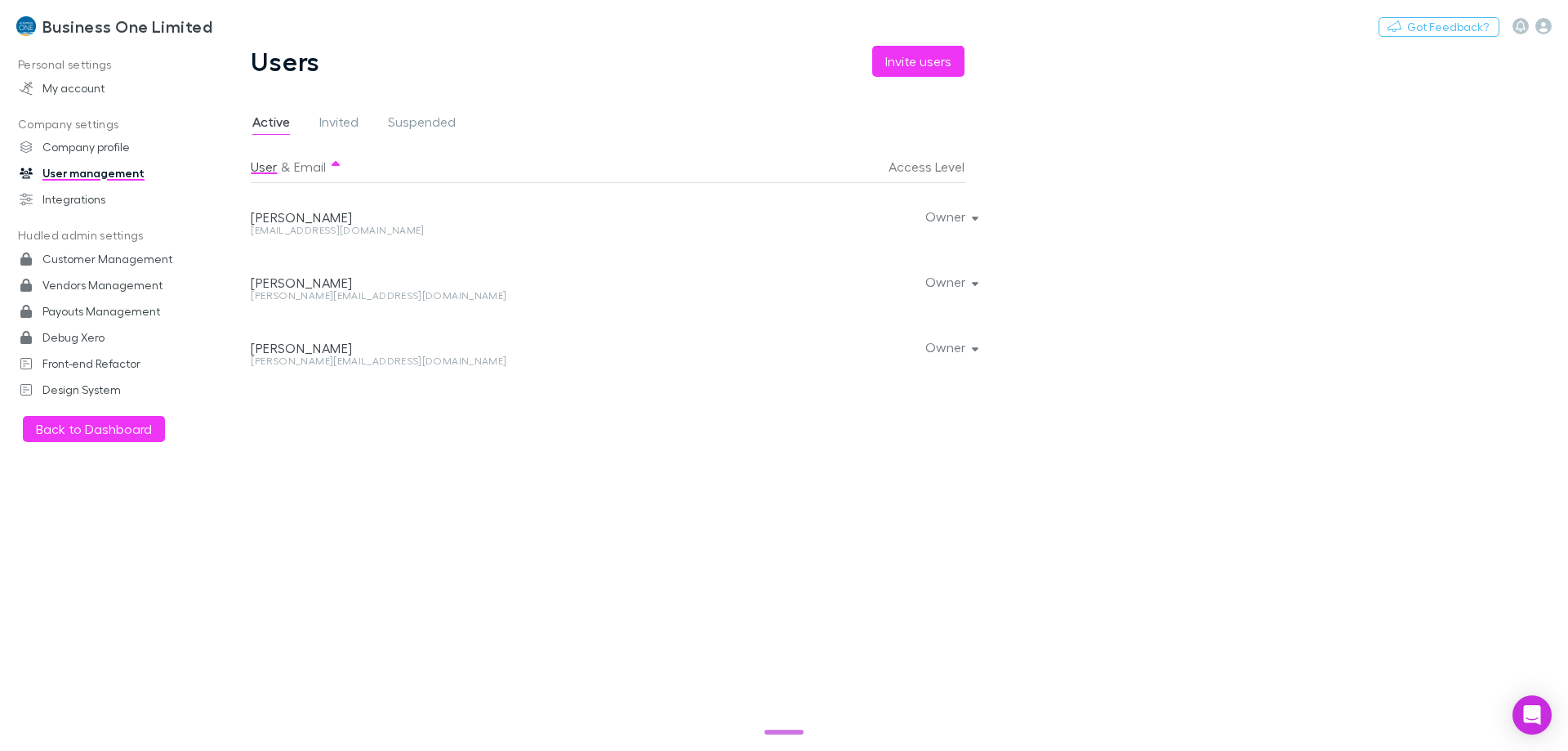
click at [308, 231] on div "xero@businessone.co.nz" at bounding box center [476, 231] width 452 height 10
copy div "xero@businessone.co.nz Owner"
click at [344, 296] on div "john@businessone.co.nz" at bounding box center [476, 296] width 452 height 10
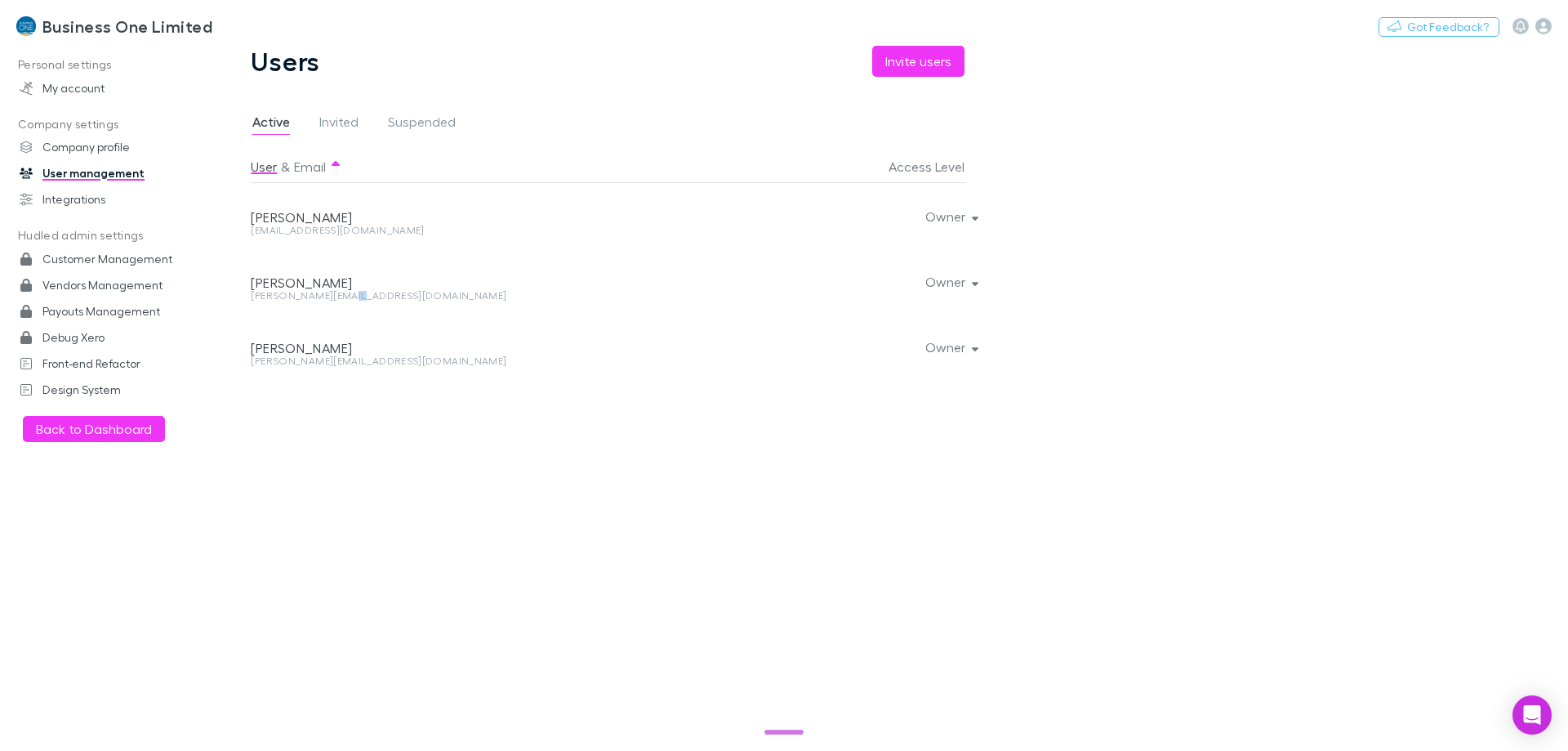
click at [344, 296] on div "john@businessone.co.nz" at bounding box center [476, 296] width 452 height 10
copy div "john@businessone.co.nz Owner"
click at [319, 362] on div "sam@businessone.co.nz" at bounding box center [476, 361] width 452 height 10
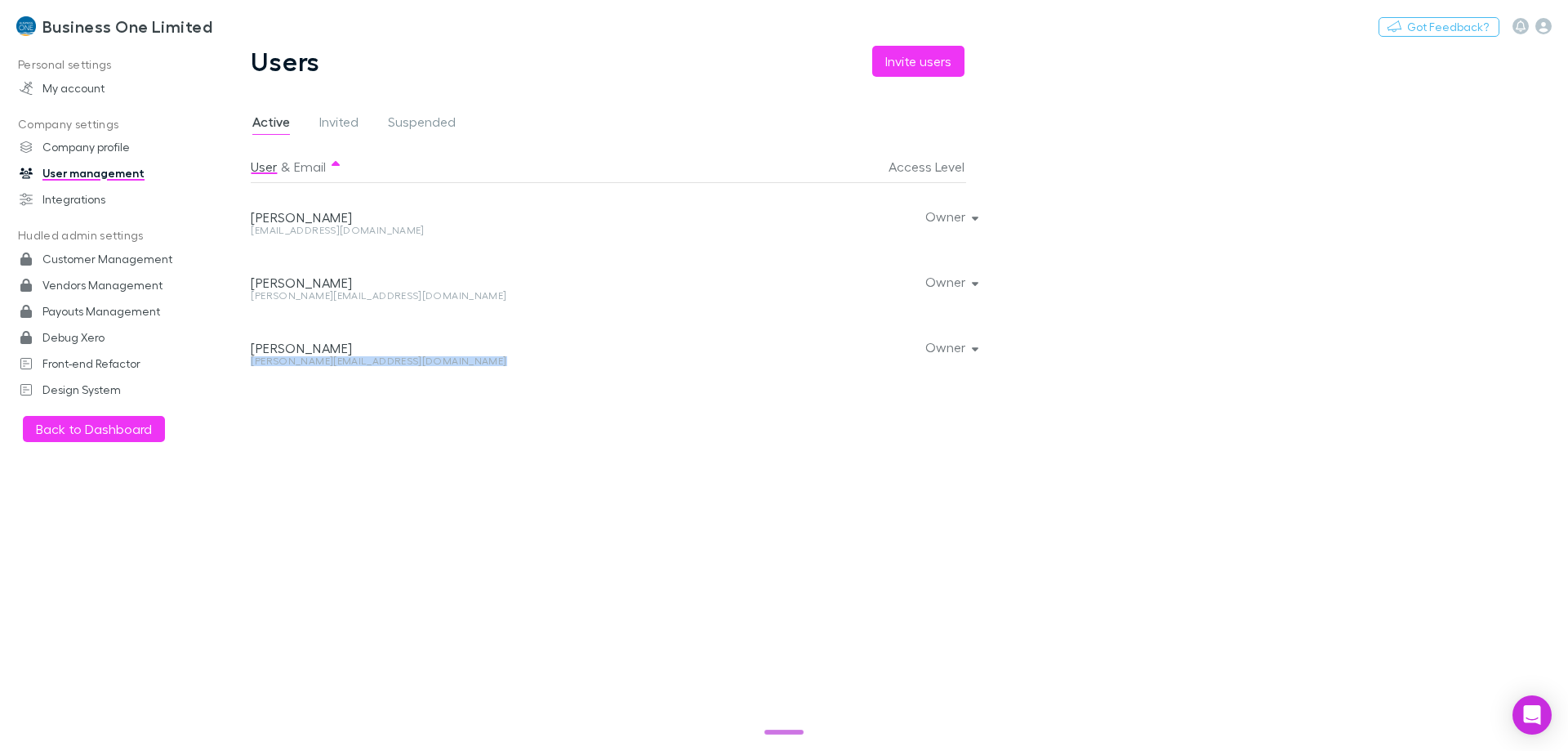
click at [319, 362] on div "sam@businessone.co.nz" at bounding box center [476, 361] width 452 height 10
copy div "sam@businessone.co.nz Owner"
click at [248, 30] on button "Switch company" at bounding box center [282, 26] width 108 height 20
type input "****"
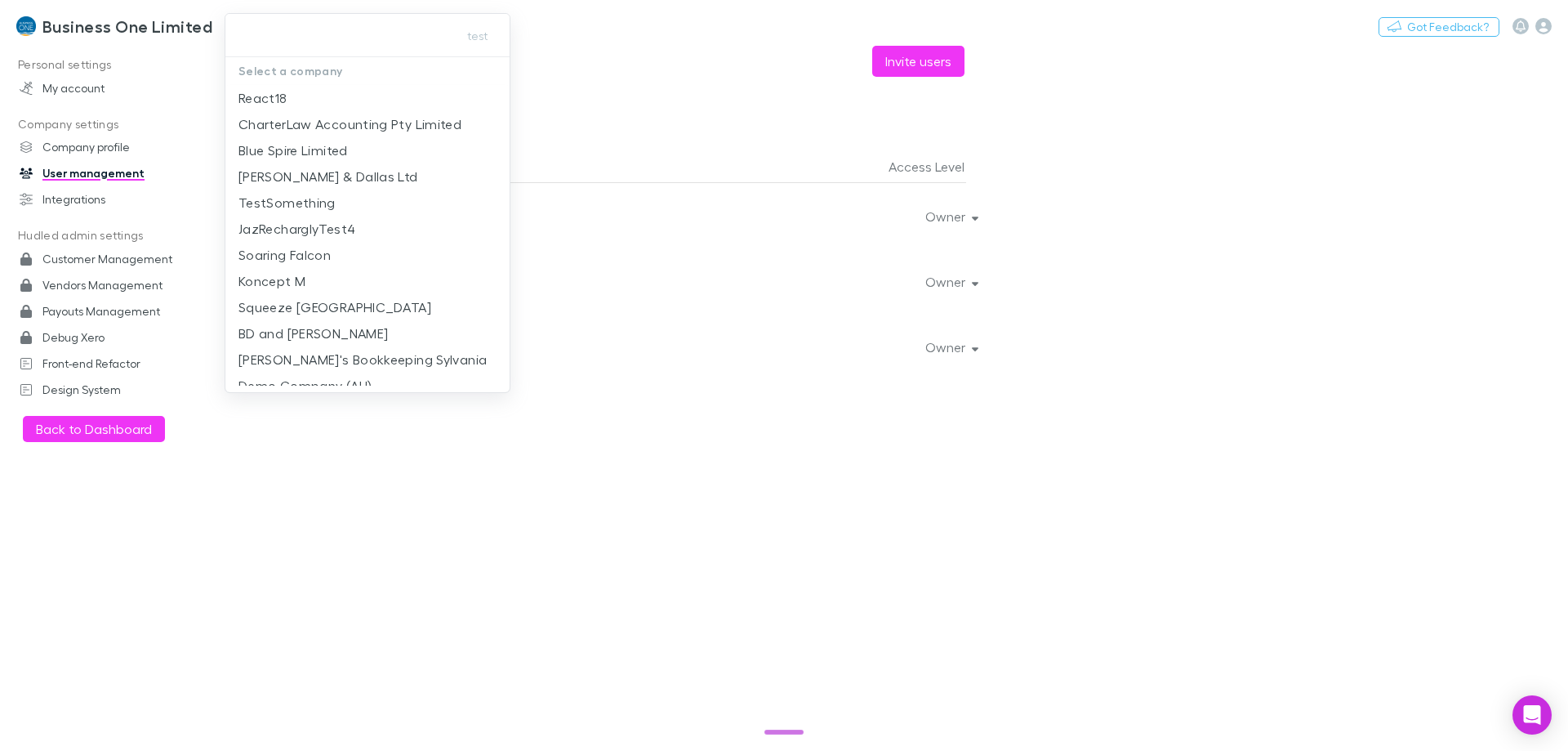
click at [177, 26] on div at bounding box center [784, 375] width 1568 height 751
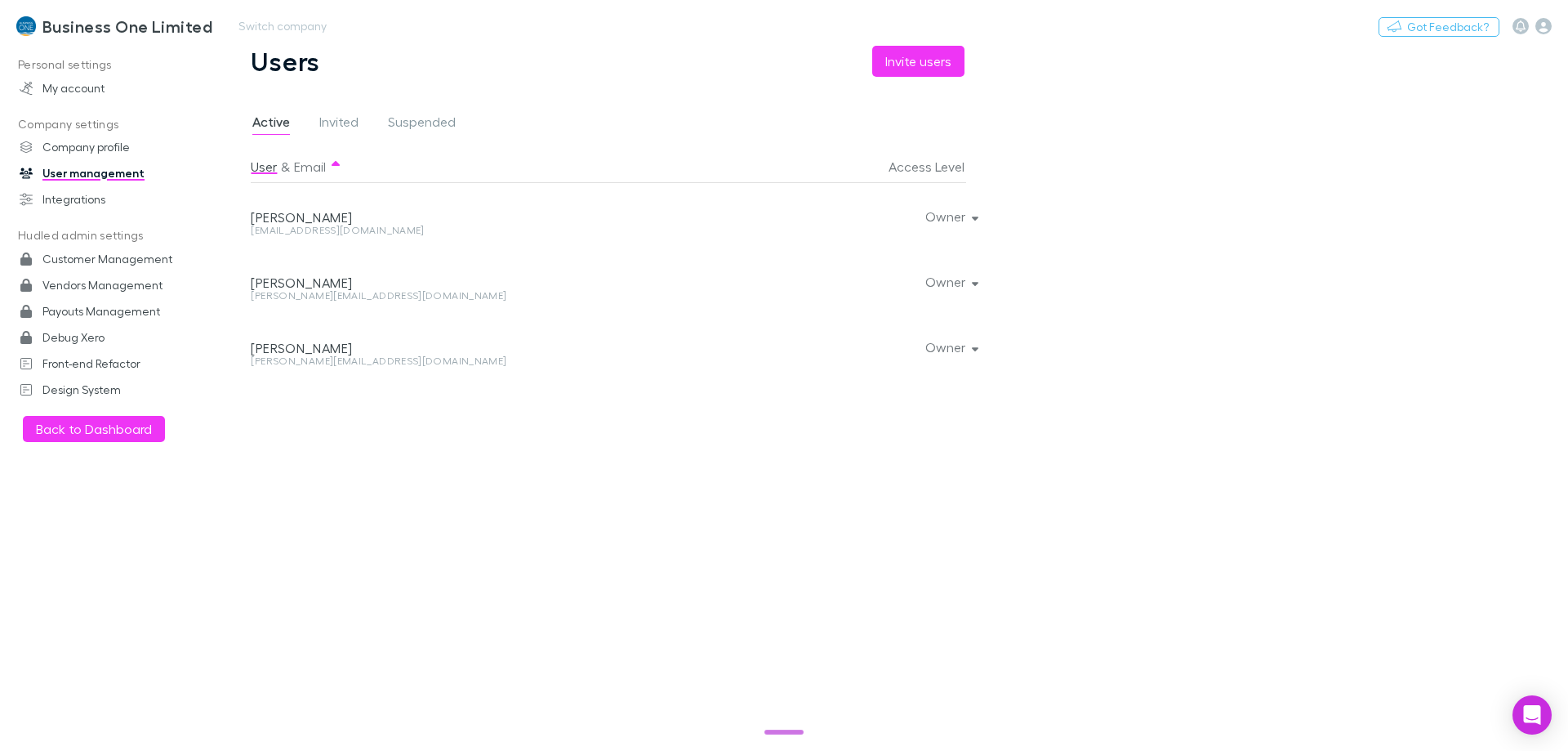
click at [151, 24] on h3 "Business One Limited" at bounding box center [127, 26] width 170 height 20
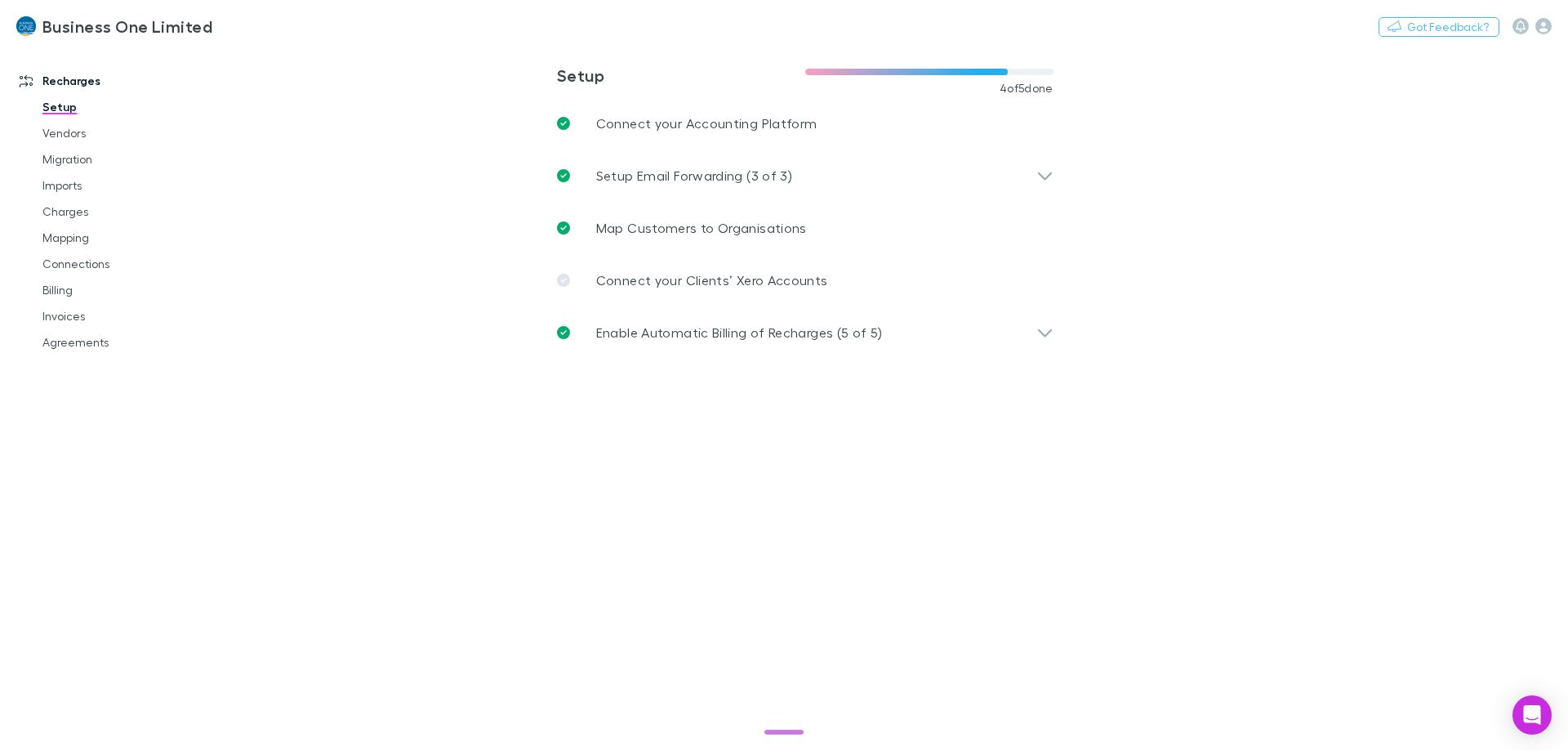
drag, startPoint x: 1298, startPoint y: 187, endPoint x: 1284, endPoint y: 185, distance: 14.1
click at [1298, 187] on main "**********" at bounding box center [889, 398] width 1357 height 706
click at [287, 31] on button "Switch company" at bounding box center [282, 26] width 108 height 20
type input "****"
click at [316, 93] on li "Cassell&Co" at bounding box center [367, 98] width 284 height 26
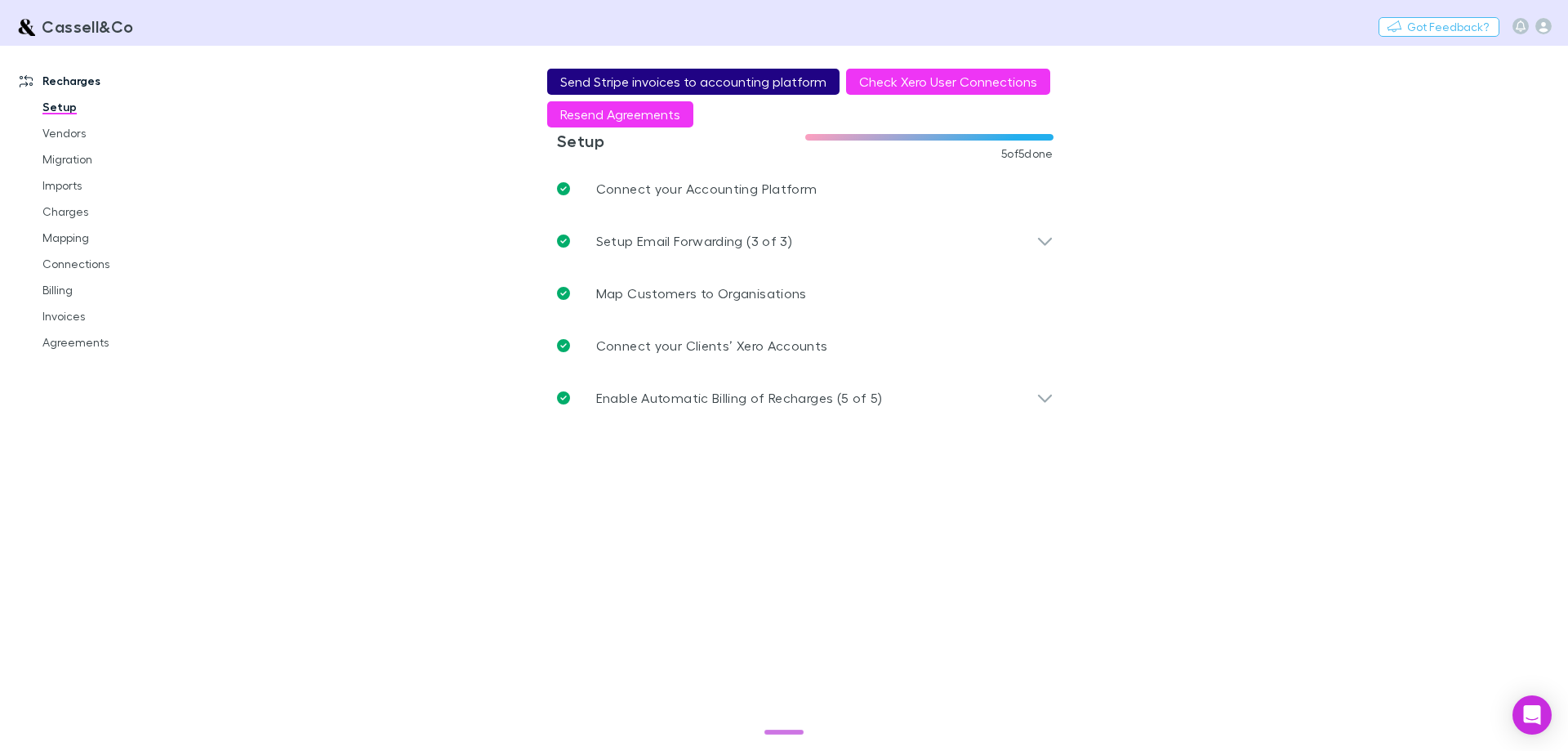
click at [641, 87] on button "Send Stripe invoices to accounting platform" at bounding box center [694, 82] width 292 height 26
click at [592, 74] on button "Send Stripe invoices to accounting platform" at bounding box center [694, 82] width 292 height 26
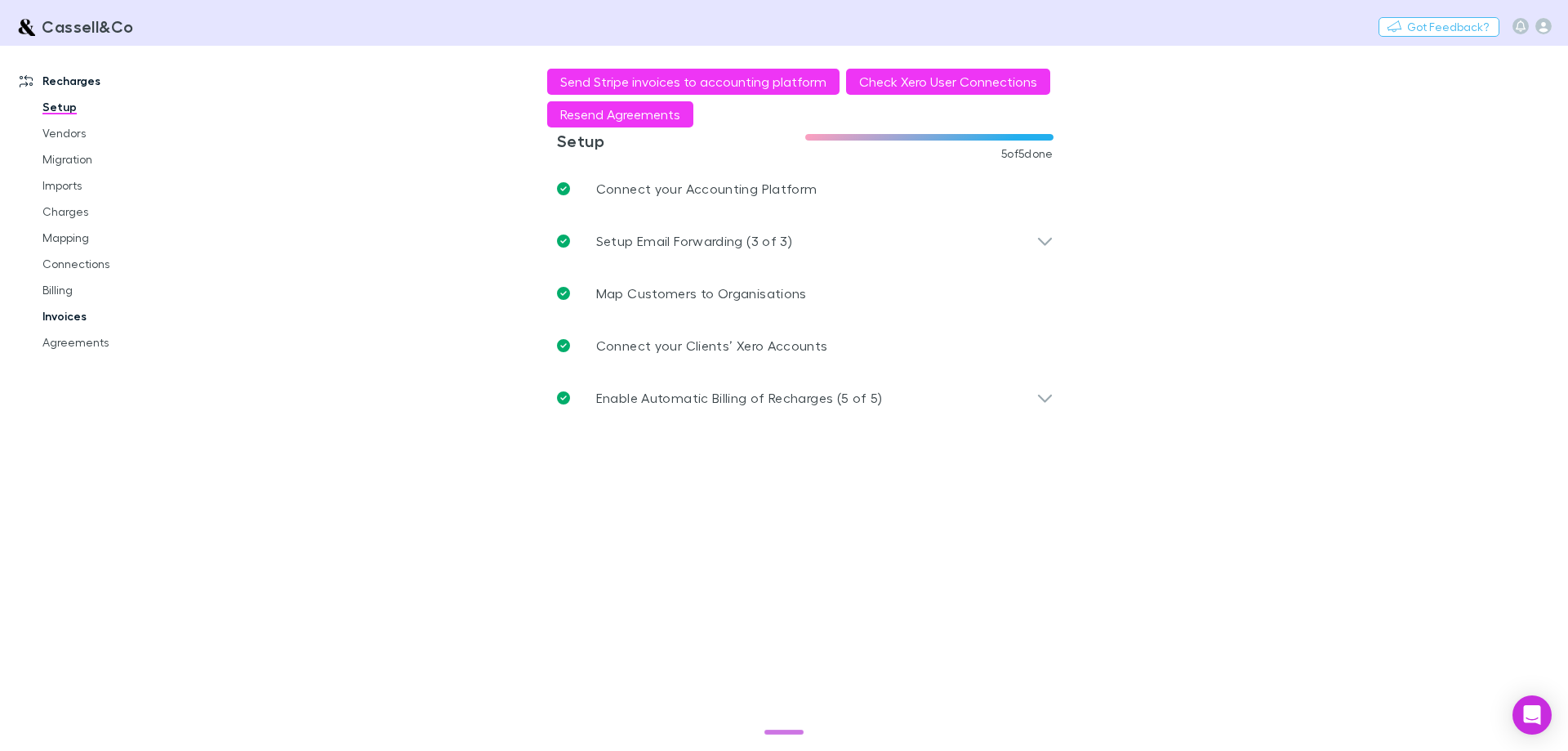
click at [71, 314] on link "Invoices" at bounding box center [123, 316] width 194 height 26
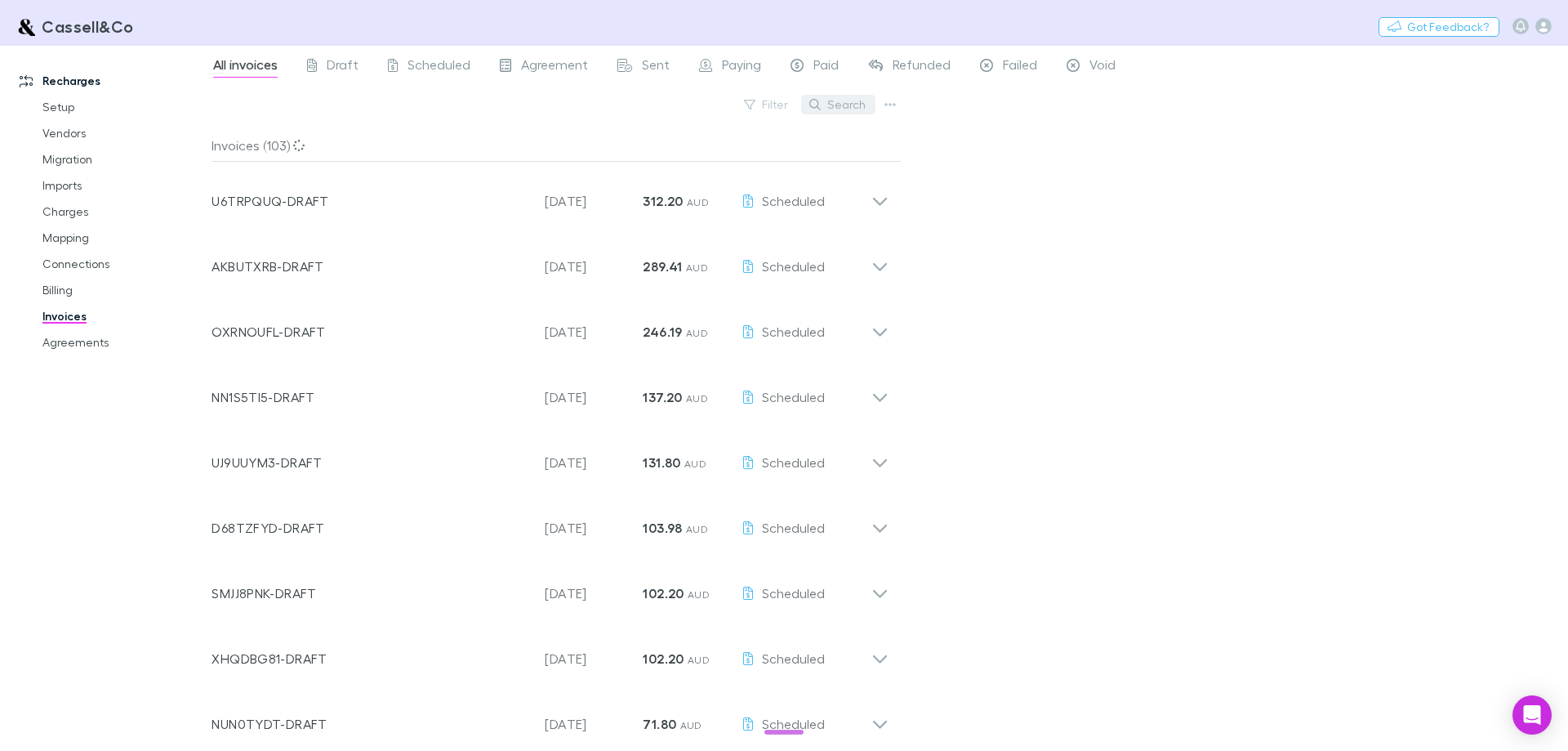
click at [848, 102] on button "Search" at bounding box center [838, 105] width 74 height 20
paste input "**********"
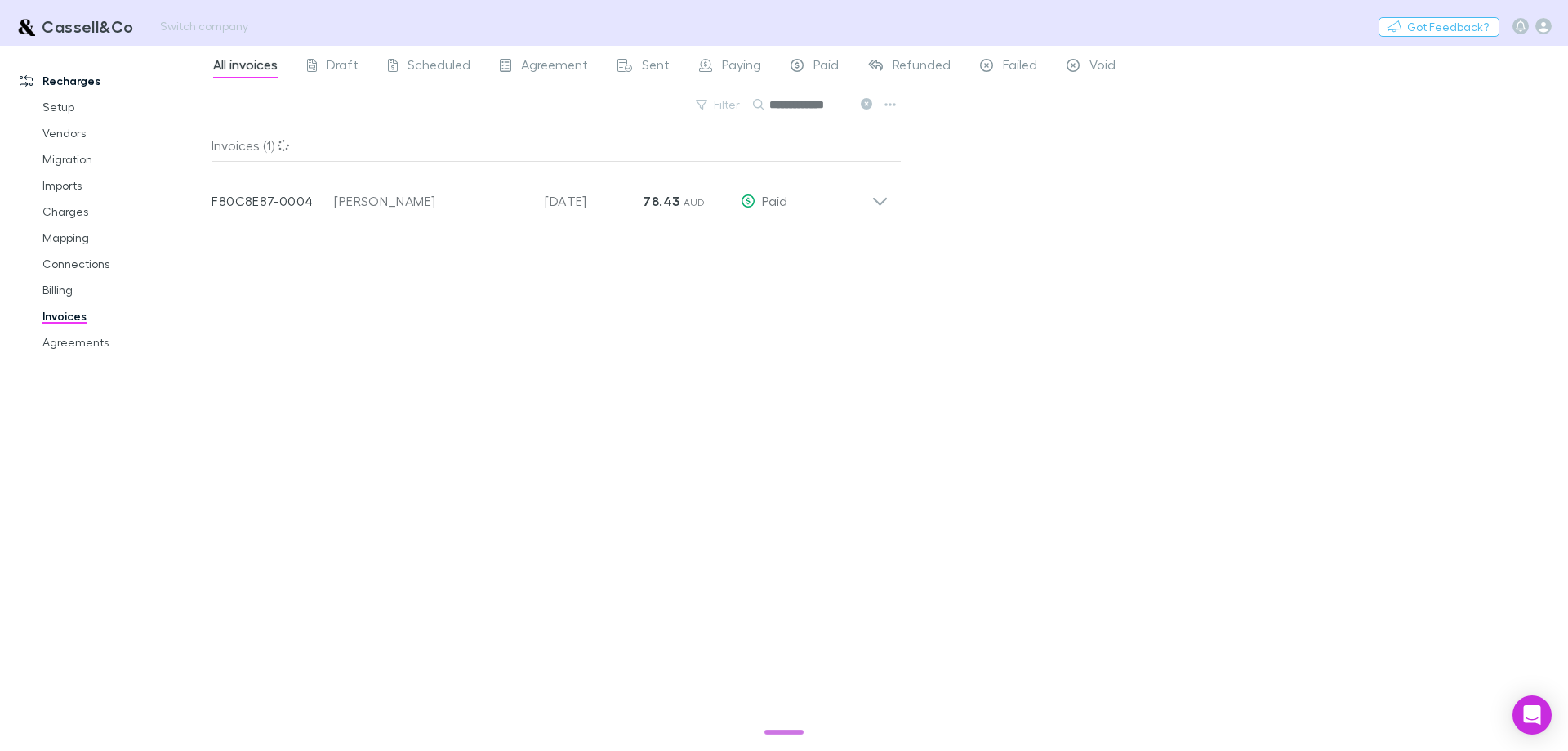
type input "**********"
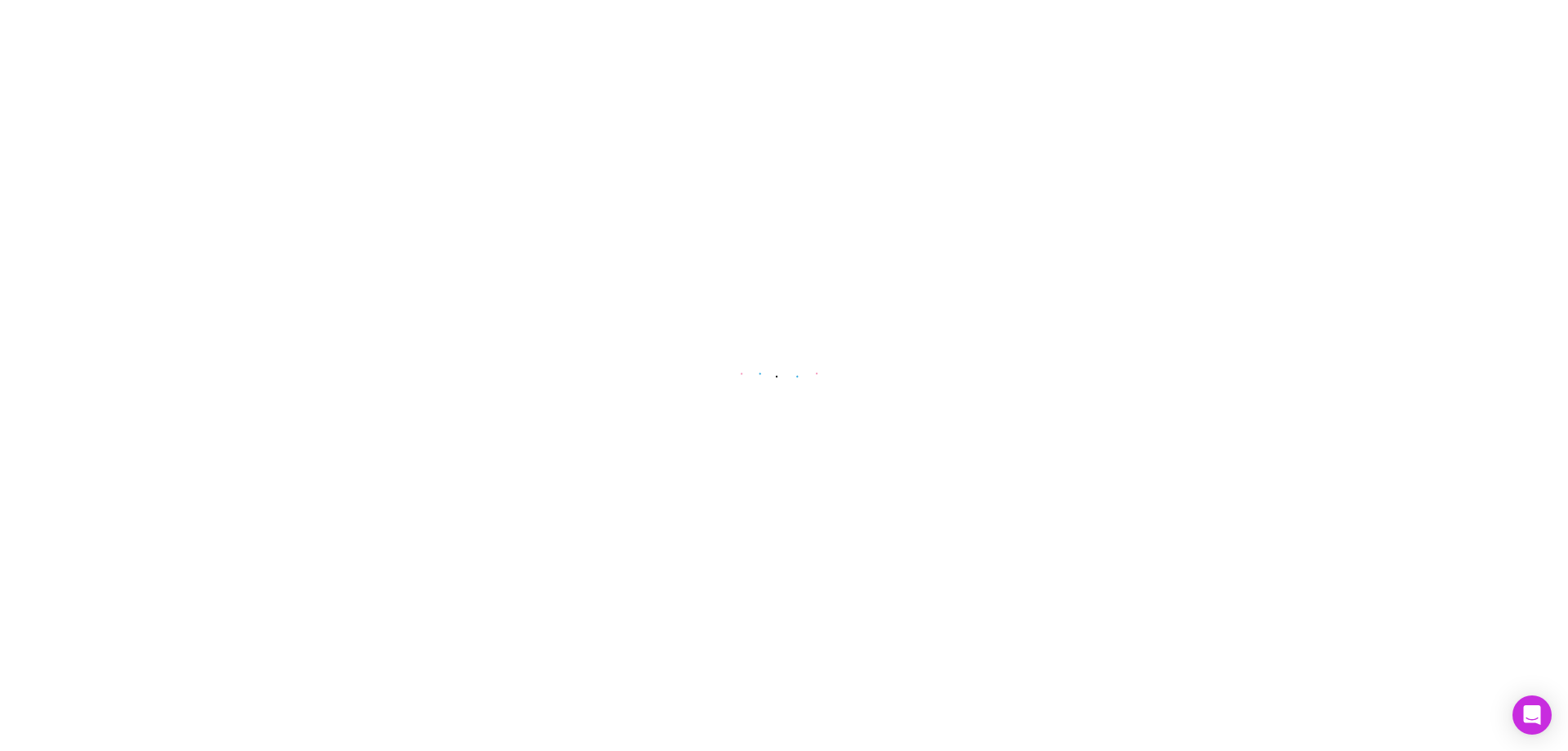
select select "****"
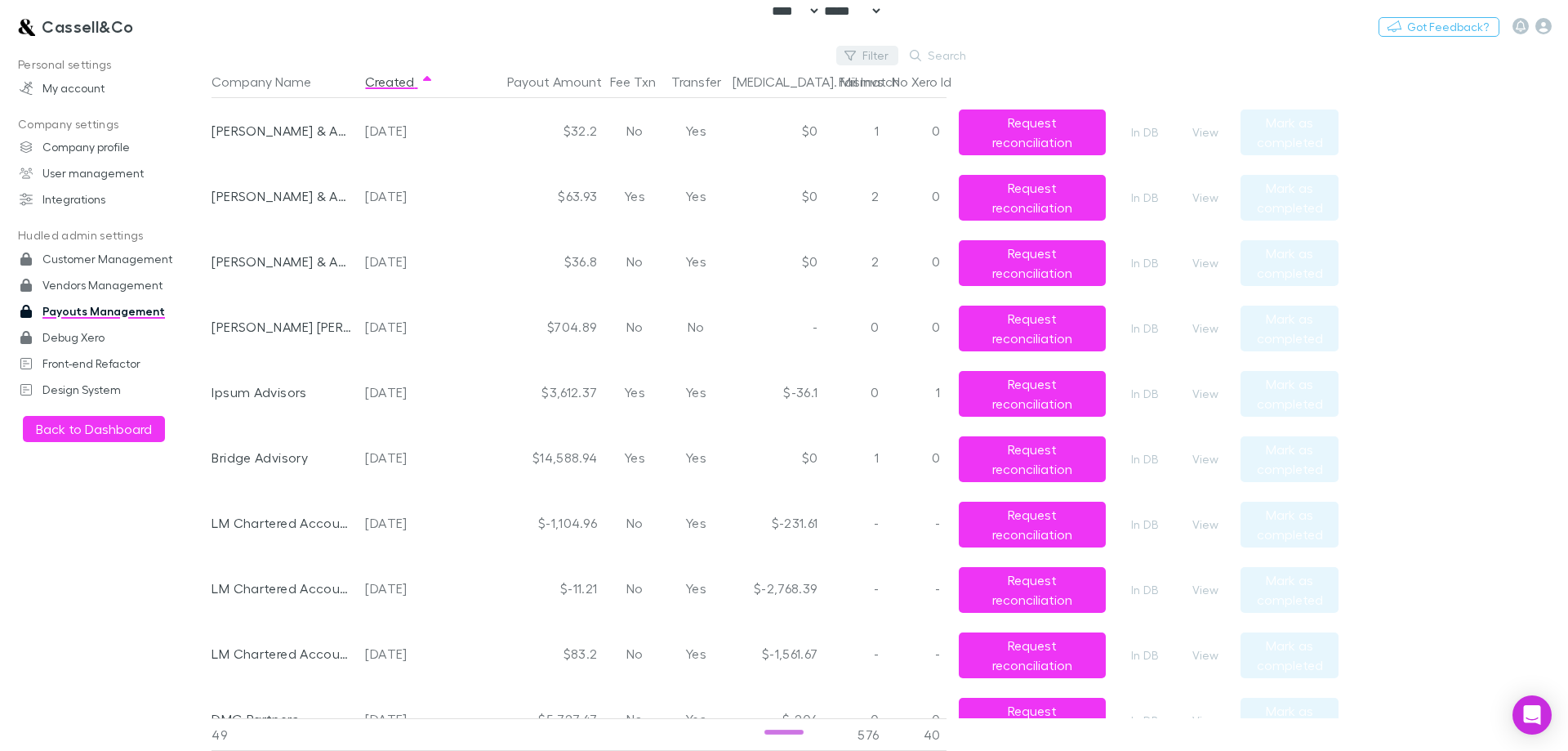
click at [873, 58] on button "Filter" at bounding box center [867, 55] width 62 height 20
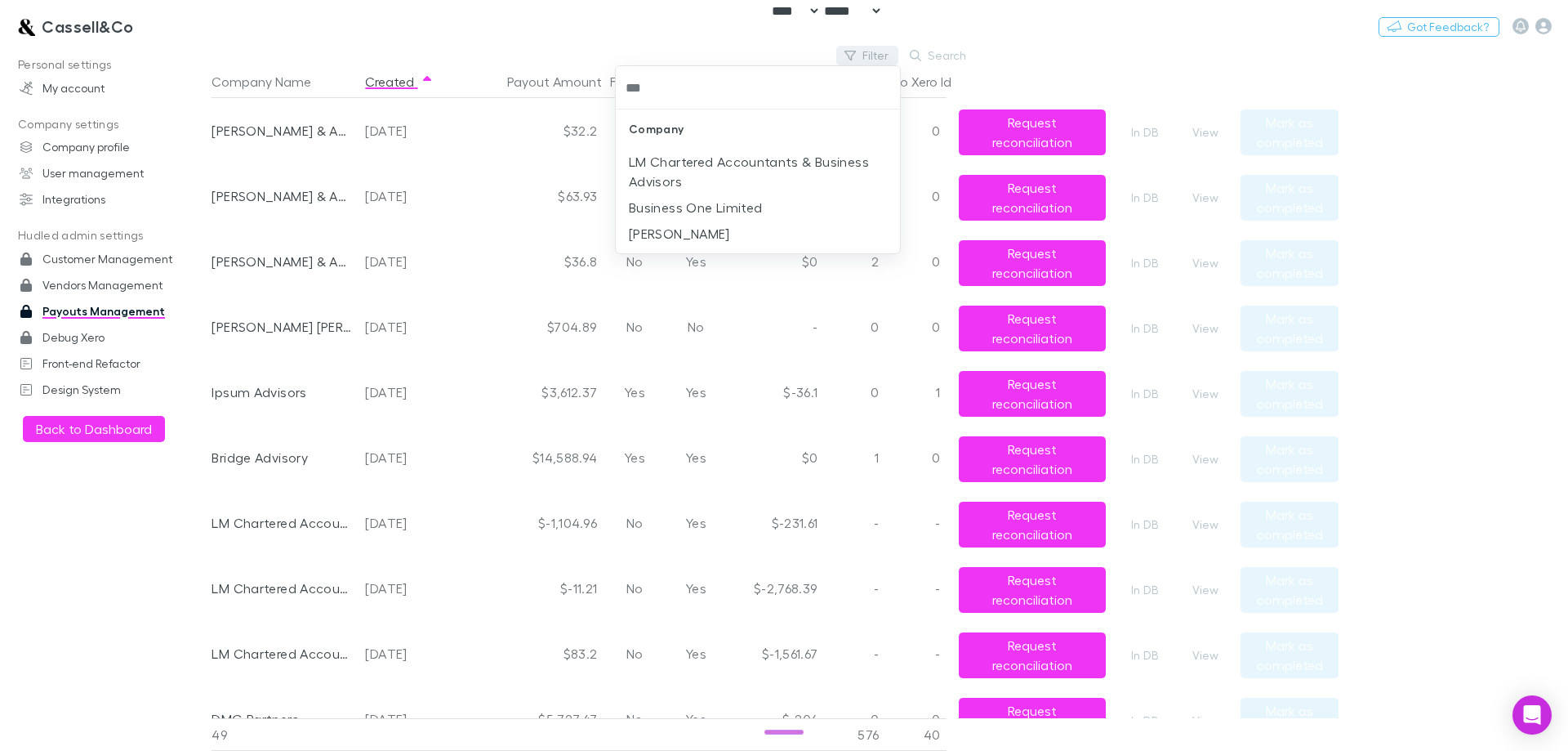
type input "****"
click at [774, 159] on li "[PERSON_NAME]" at bounding box center [758, 162] width 284 height 26
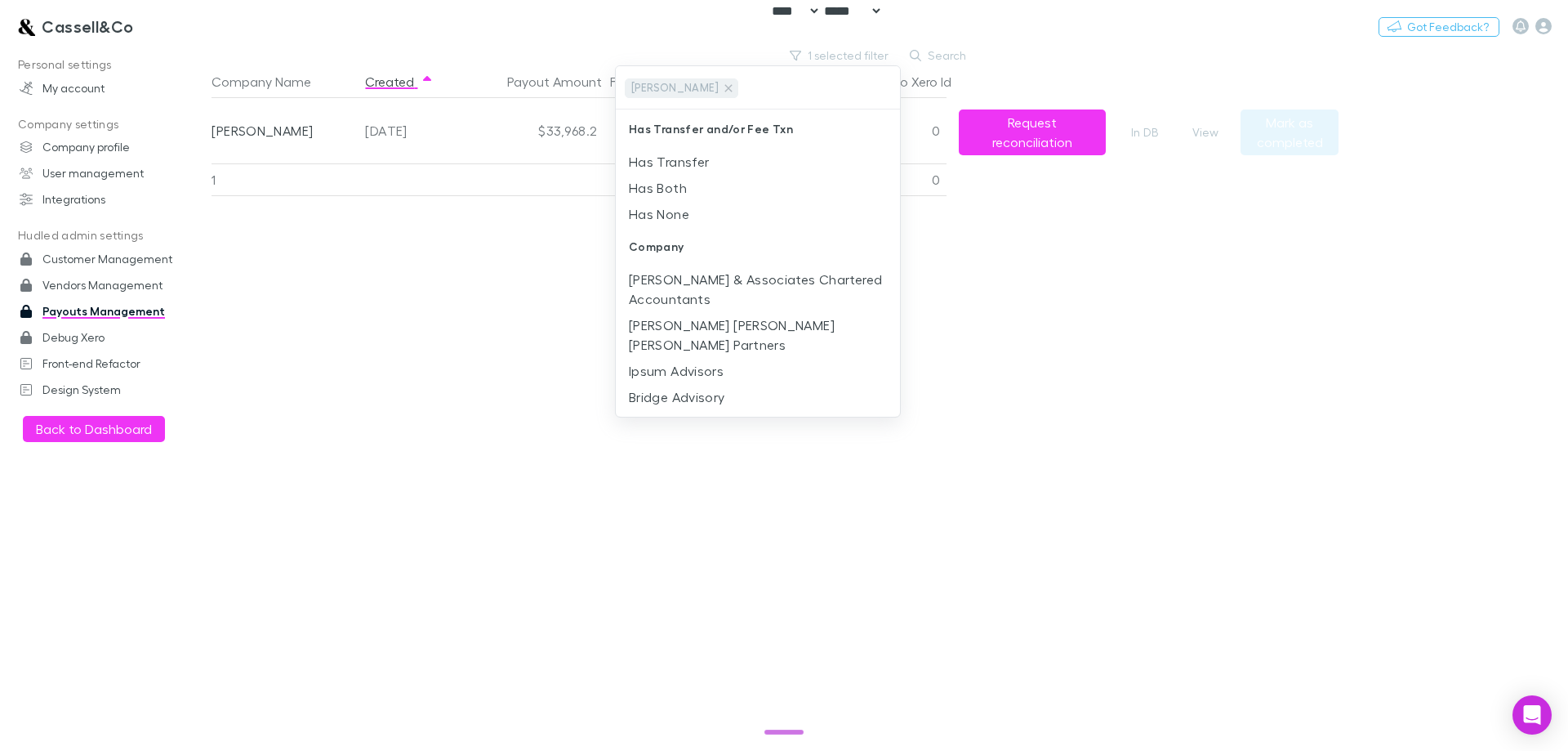
click at [1158, 233] on div at bounding box center [784, 375] width 1568 height 751
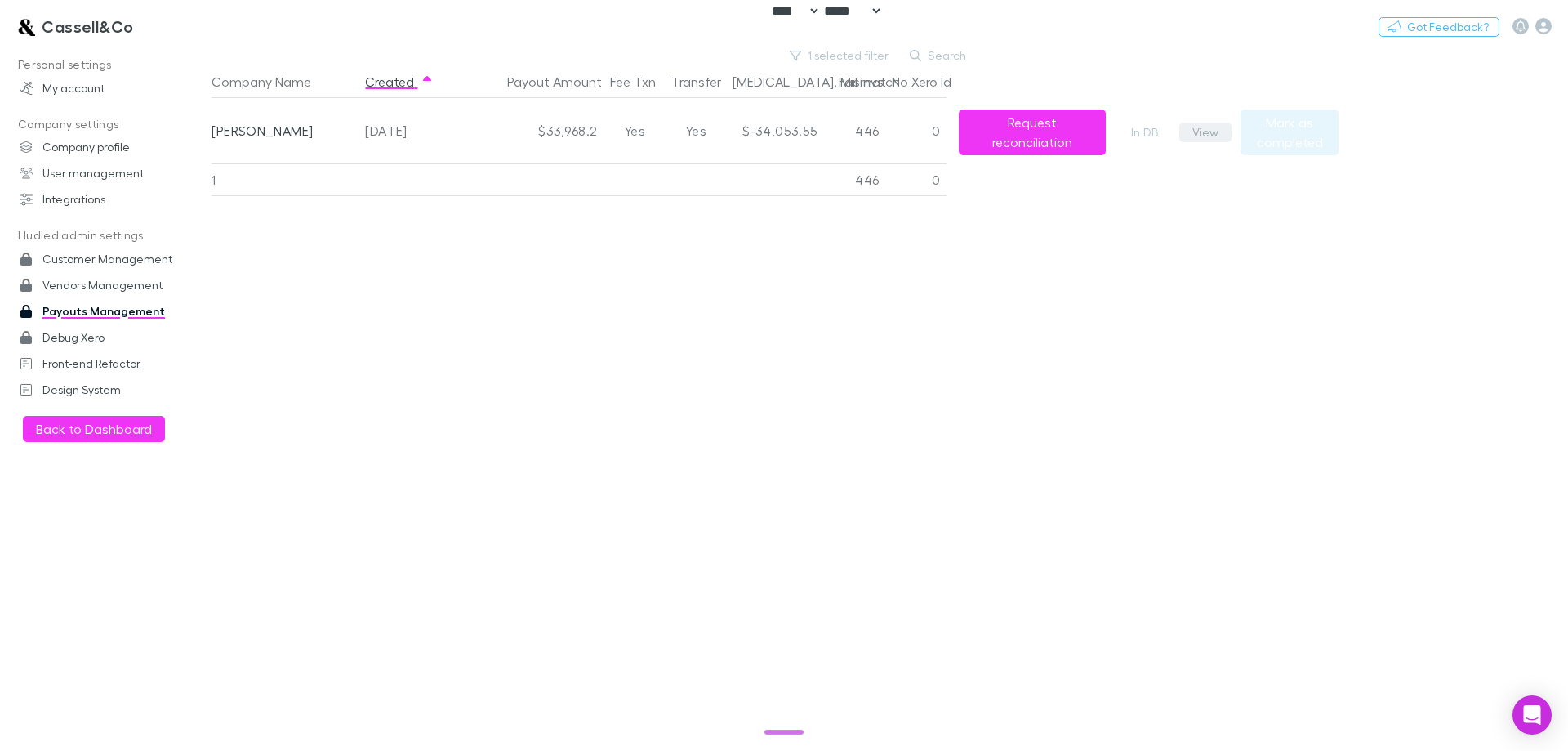
click at [1187, 132] on button "View" at bounding box center [1205, 132] width 52 height 20
click at [404, 316] on div "Company Name Created Payout Amount Fee Txn Transfer Bal. Mismatch Fail Invs No …" at bounding box center [775, 408] width 1127 height 686
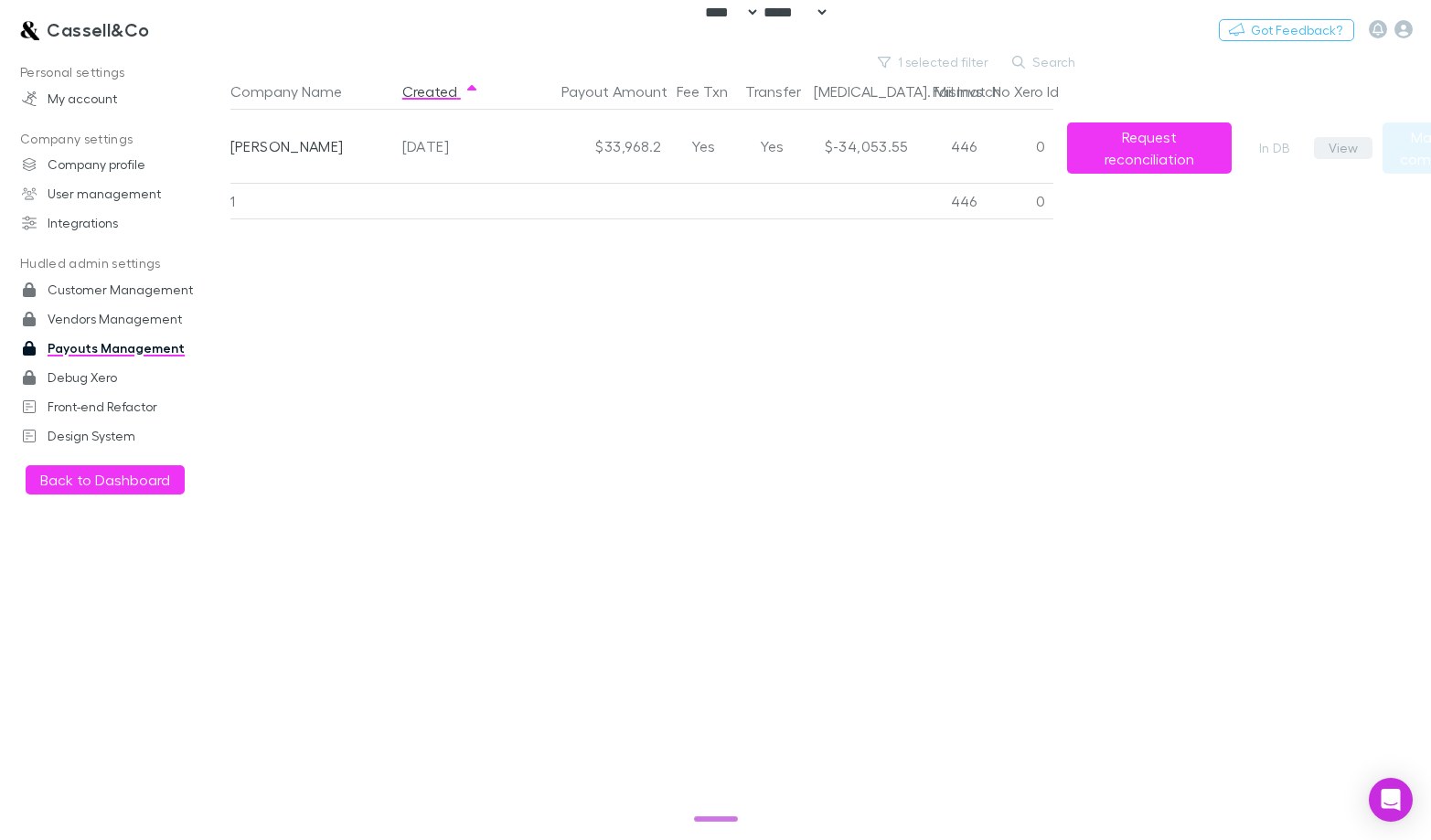
click at [1343, 146] on button "View" at bounding box center [1342, 148] width 58 height 22
click at [790, 420] on div "Company Name Created Payout Amount Fee Txn Transfer Bal. Mismatch Fail Invs No …" at bounding box center [861, 457] width 1262 height 767
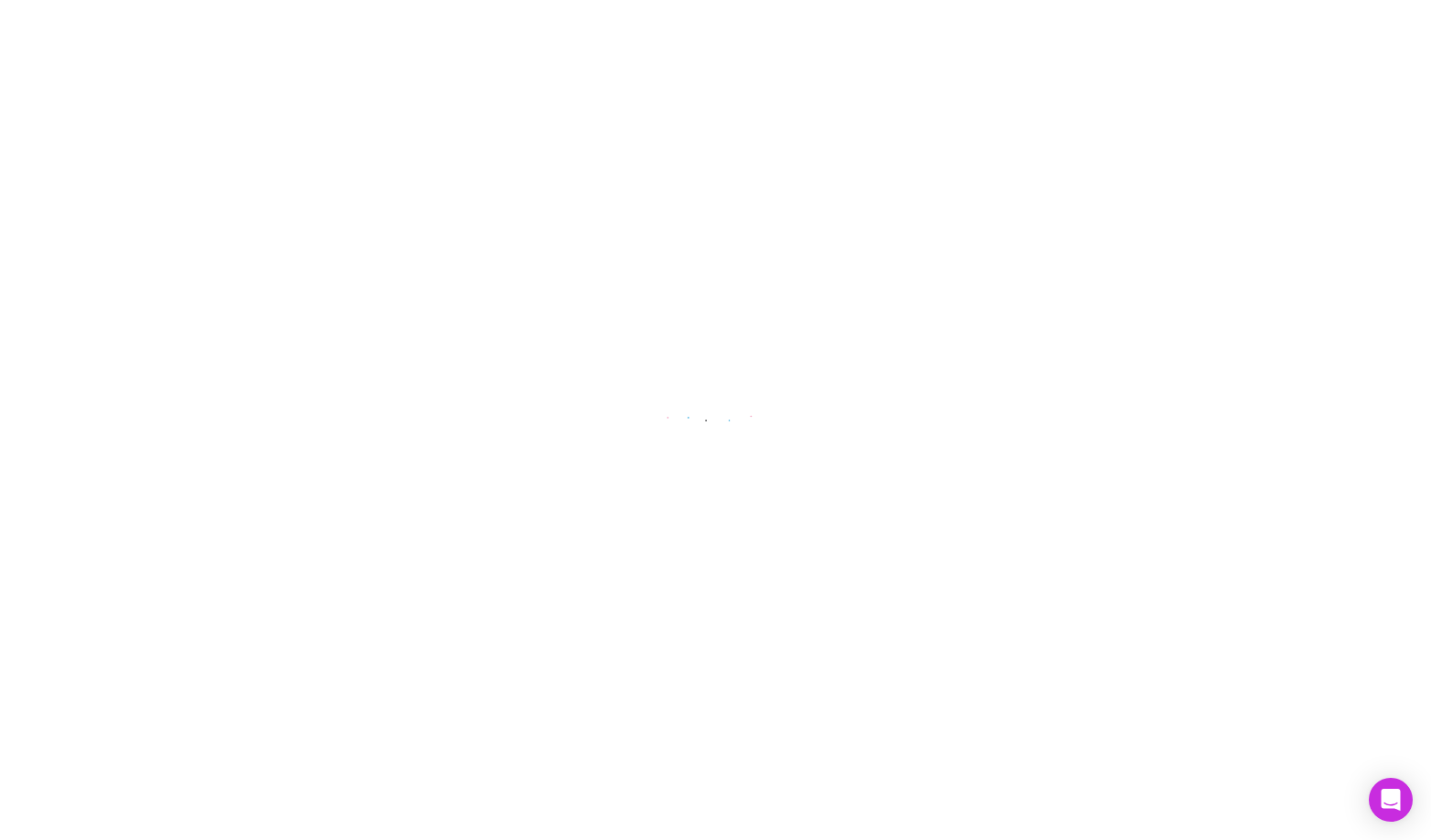
select select "****"
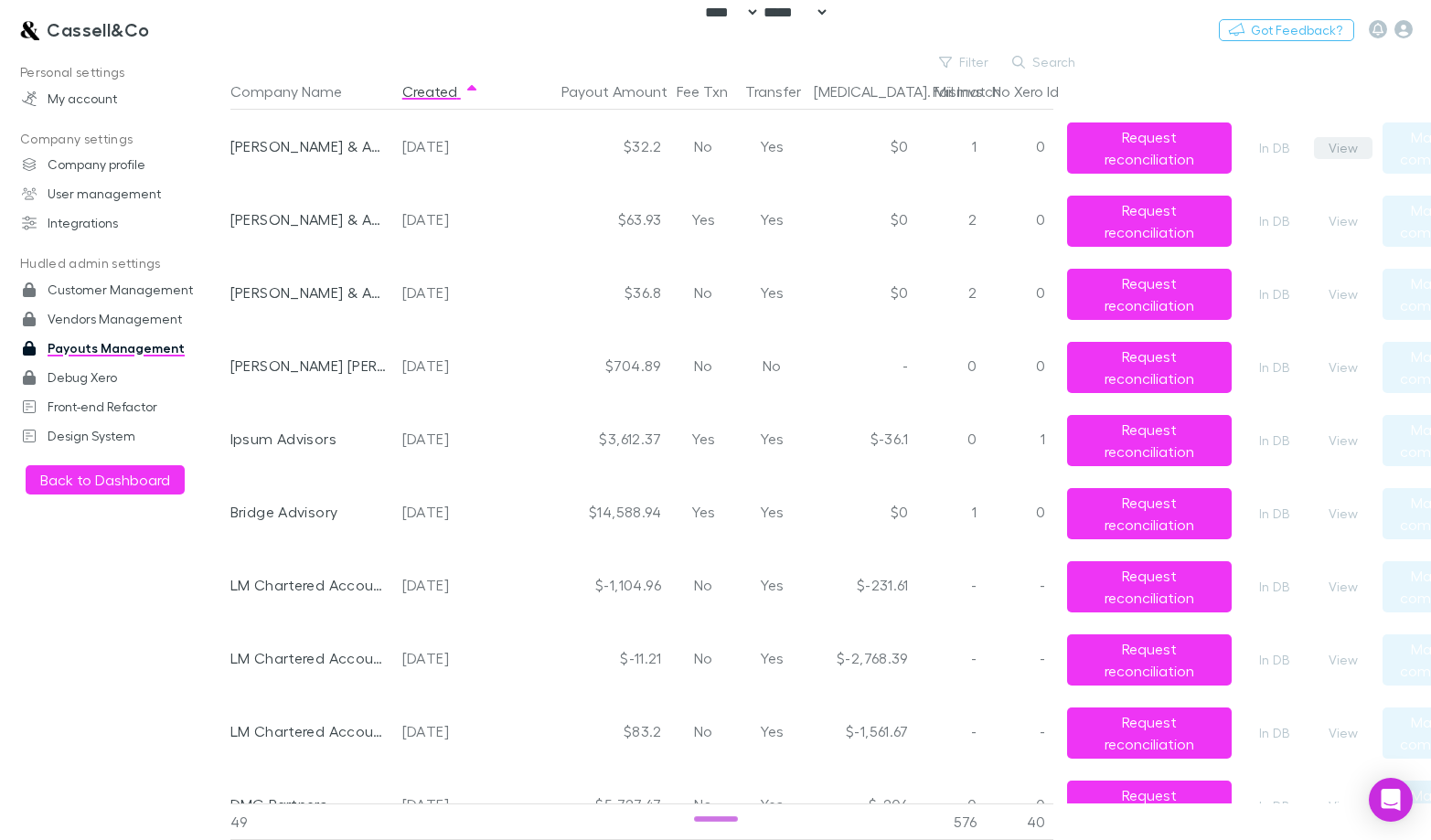
click at [1344, 151] on button "View" at bounding box center [1342, 148] width 58 height 22
click at [1006, 59] on button "Search" at bounding box center [1045, 62] width 83 height 22
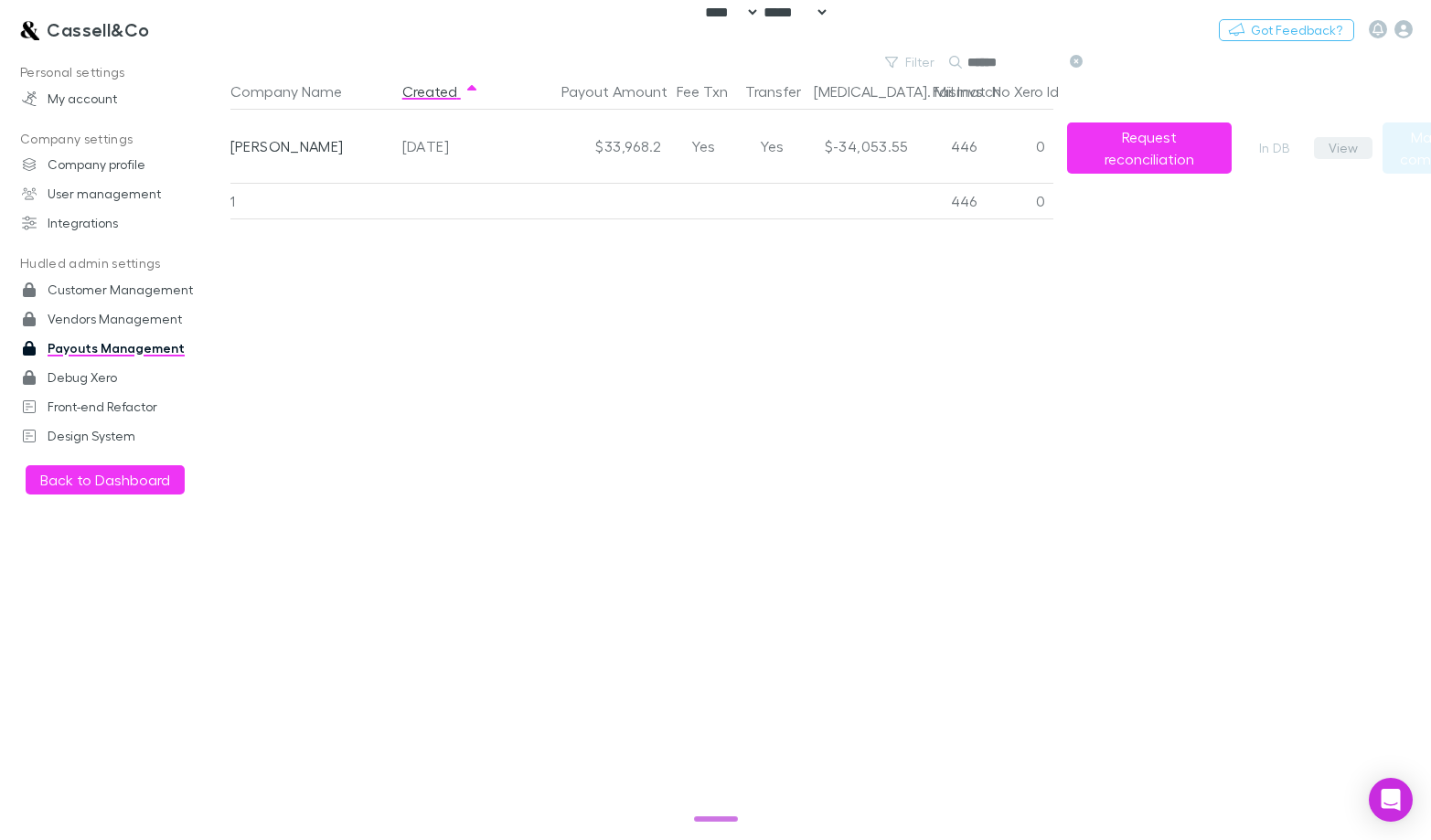
click at [1350, 149] on button "View" at bounding box center [1342, 148] width 58 height 22
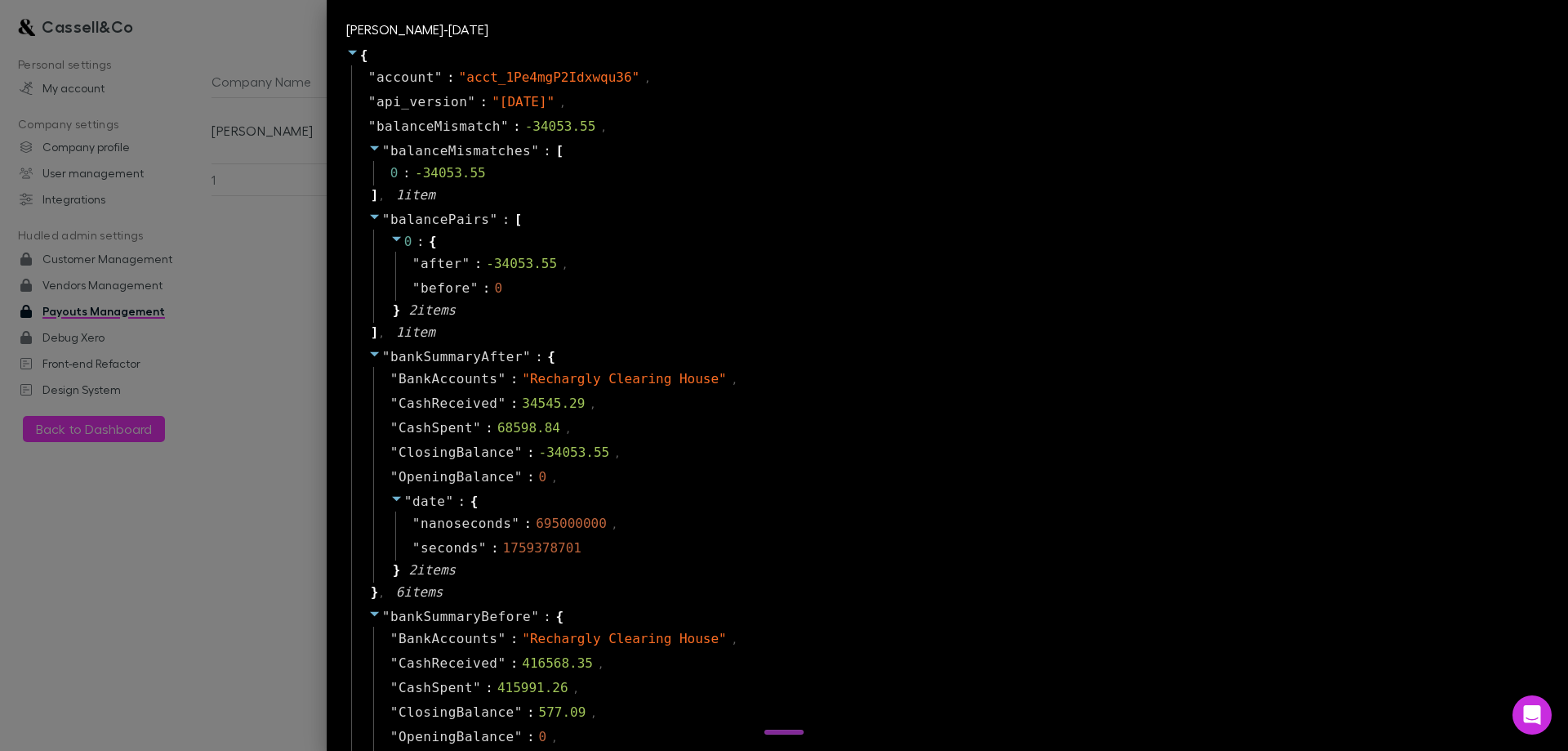
click at [834, 693] on div "" CashSpent " : 415991.26 ," at bounding box center [959, 688] width 1171 height 25
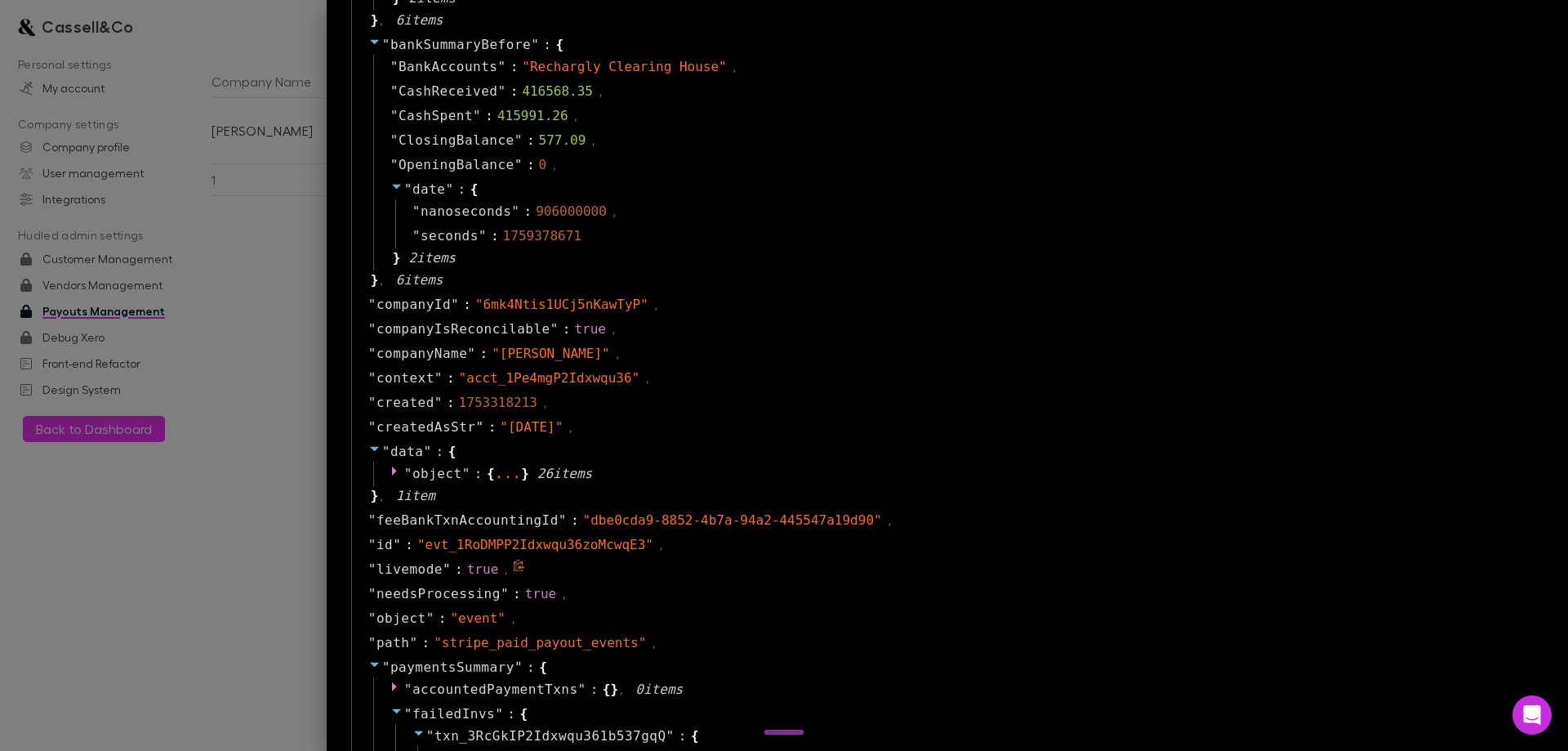
scroll to position [1062, 0]
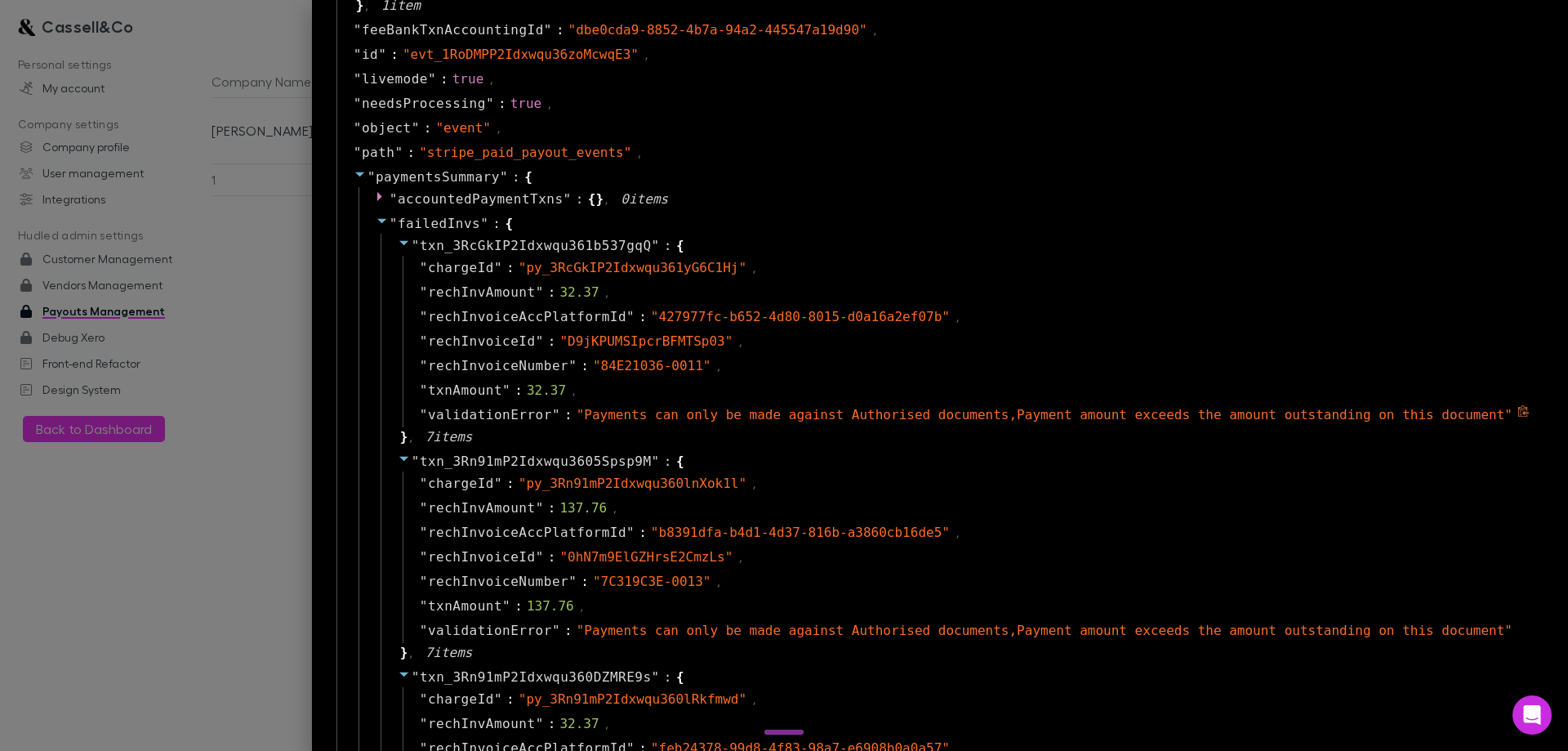
click at [525, 417] on span "validationError" at bounding box center [490, 416] width 124 height 20
click at [533, 407] on span "validationError" at bounding box center [490, 416] width 124 height 20
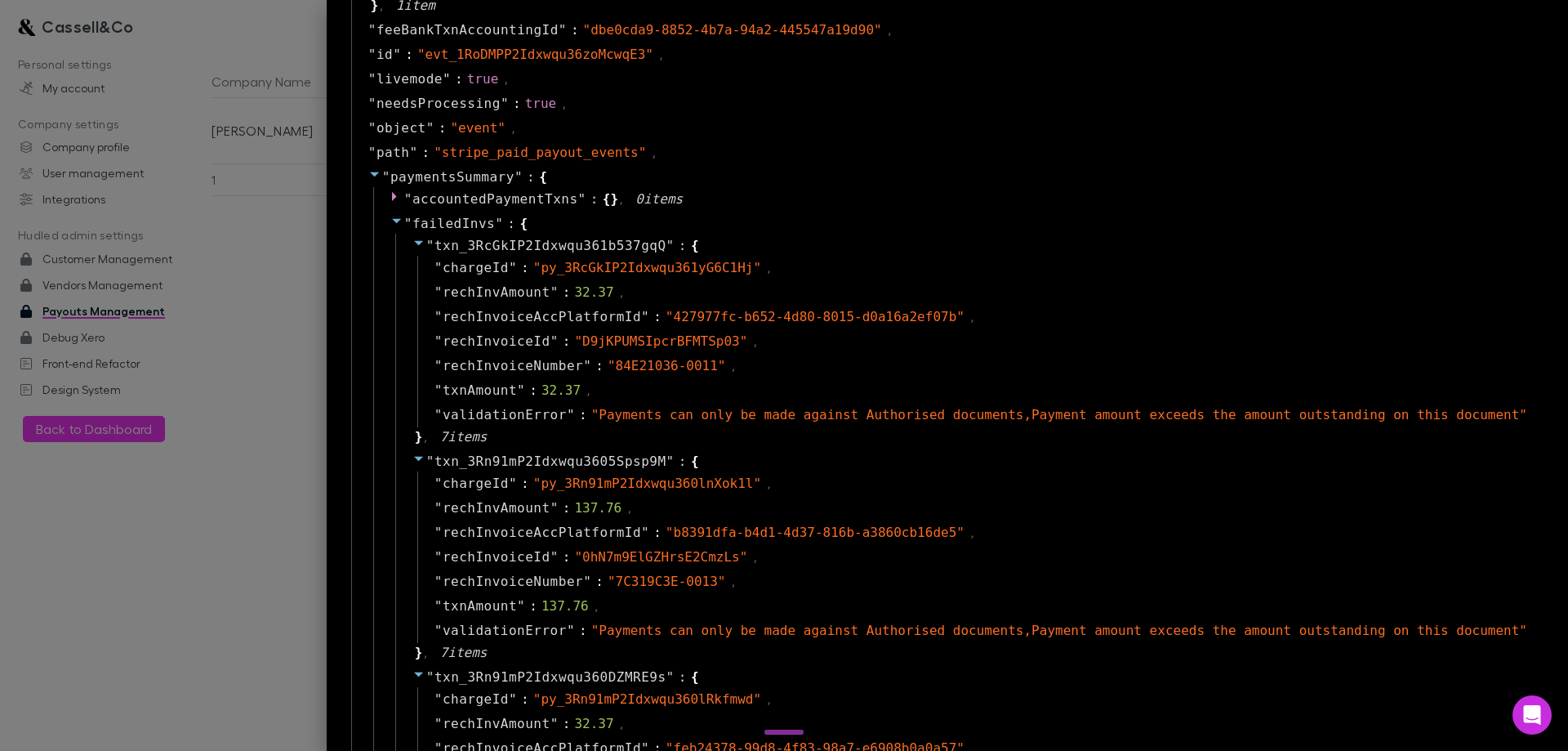
drag, startPoint x: 502, startPoint y: 411, endPoint x: 1520, endPoint y: 412, distance: 1018.0
click at [1277, 411] on div "" validationError " : " Payments can only be made against Authorised documents,…" at bounding box center [976, 416] width 1119 height 25
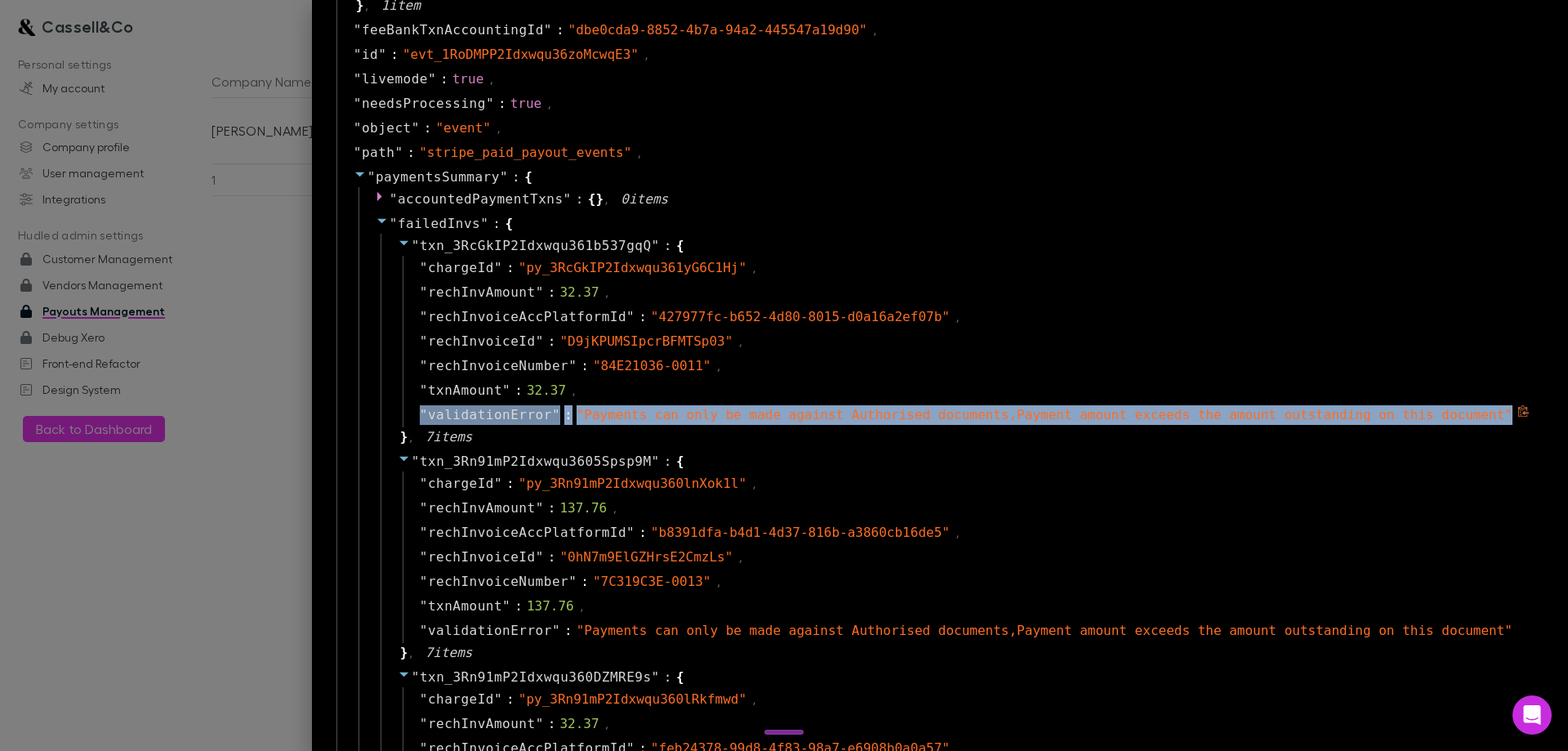
click at [1277, 411] on icon at bounding box center [1523, 411] width 12 height 12
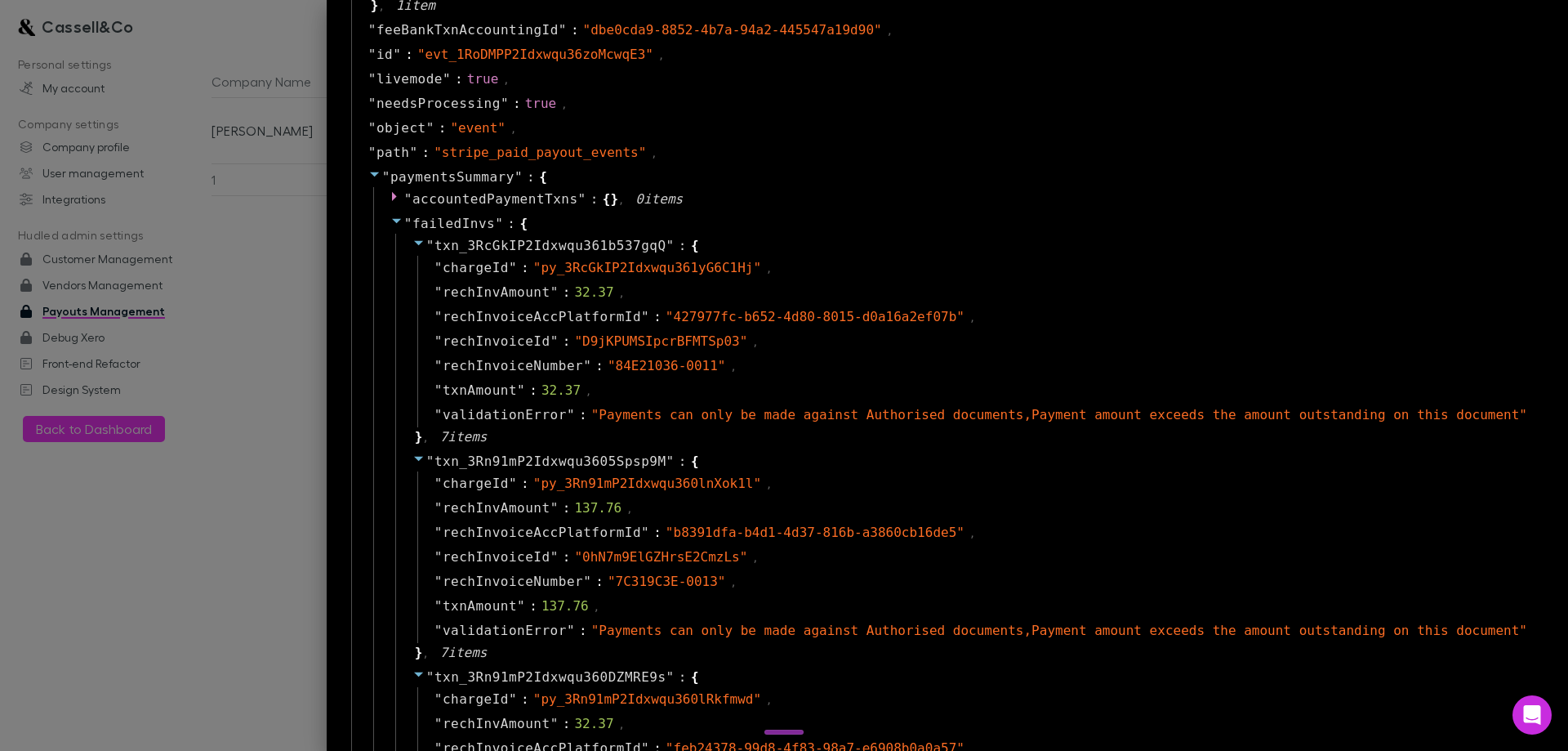
click at [855, 687] on div "" chargeId " : " py_3Rn91mP2Idxwqu360lRkfmwd " ," at bounding box center [976, 700] width 1119 height 25
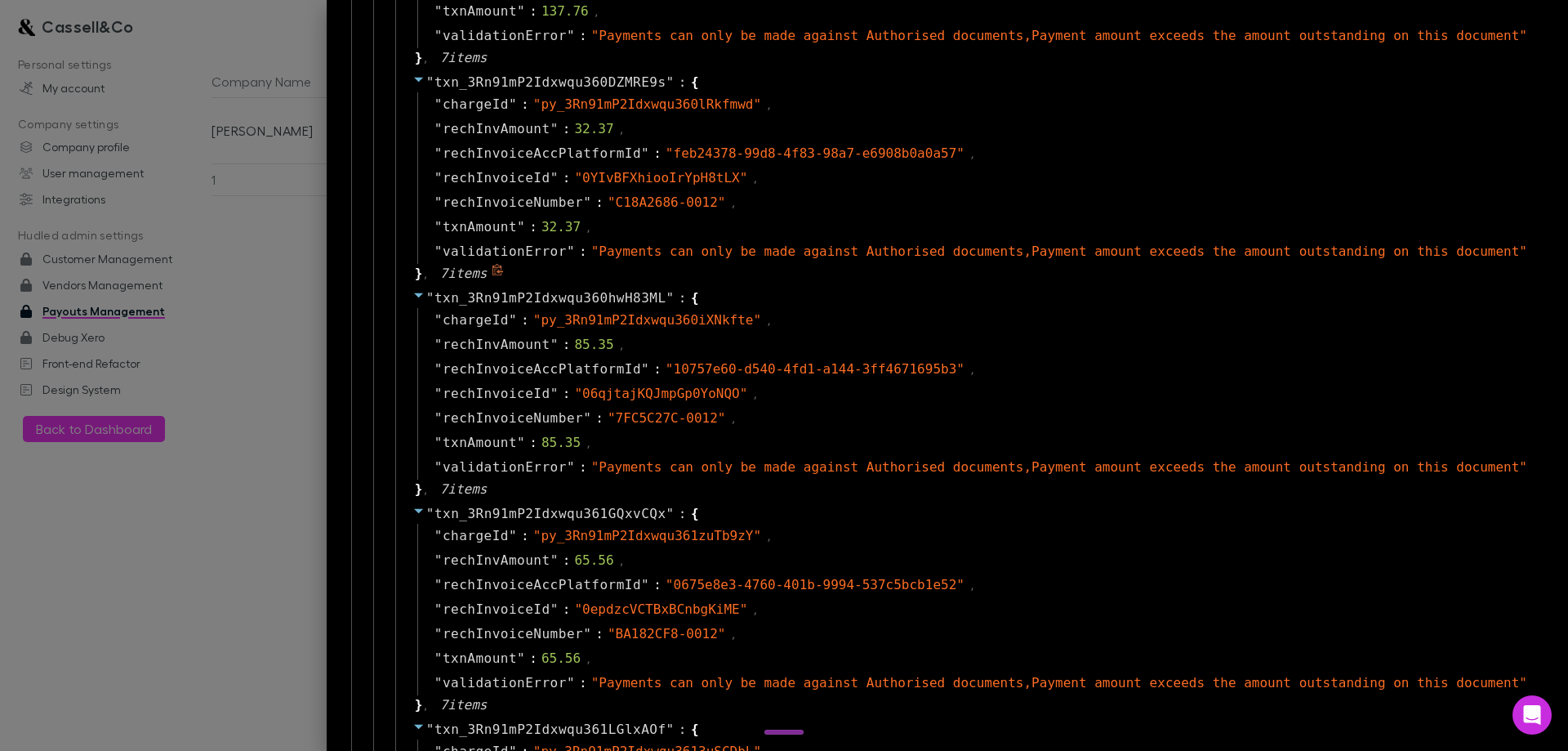
scroll to position [1716, 0]
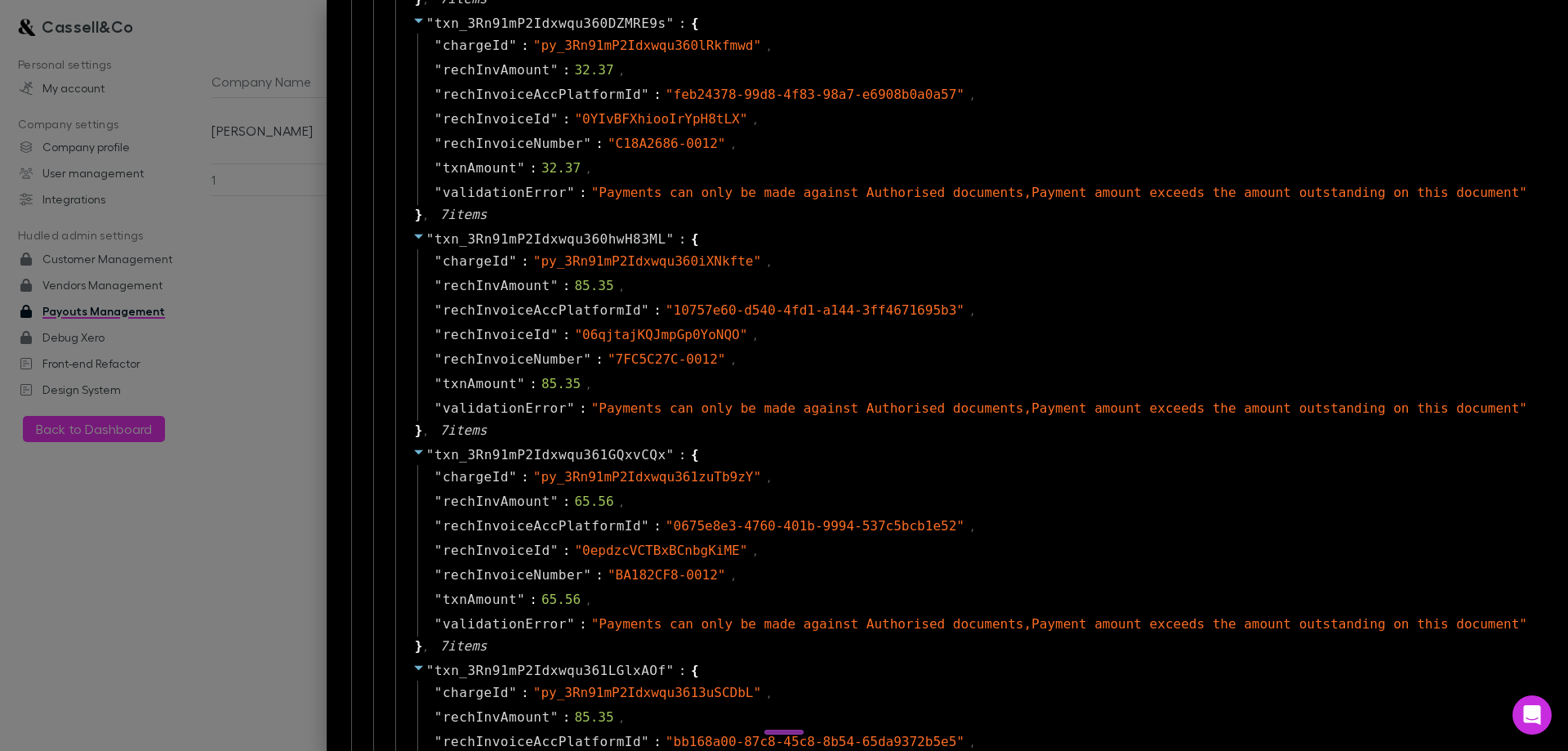
click at [272, 75] on div at bounding box center [784, 375] width 1568 height 751
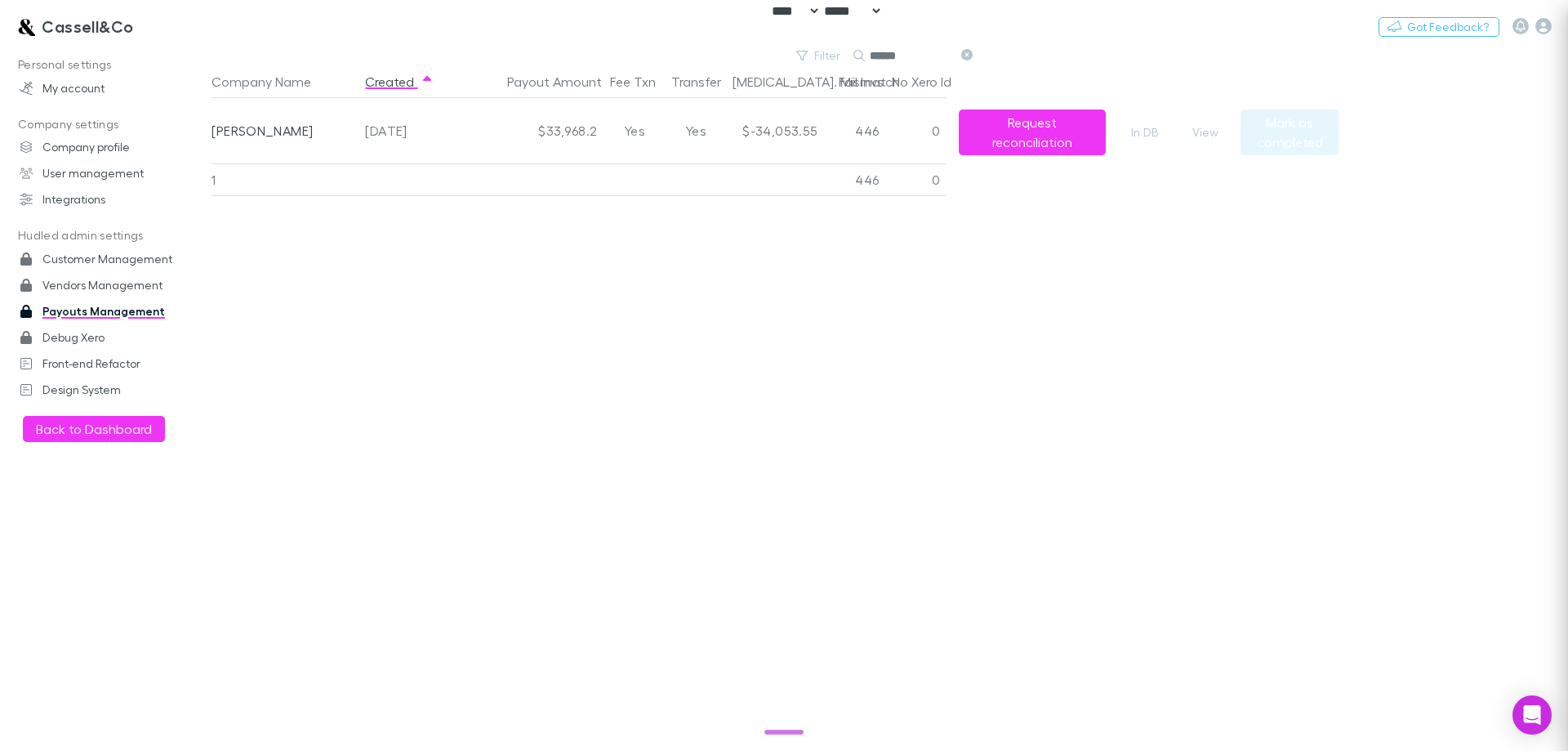
scroll to position [0, 0]
click at [335, 45] on div "Cassell&Co Switch company Nothing Got Feedback?" at bounding box center [784, 26] width 1568 height 52
click at [888, 56] on input "******" at bounding box center [910, 55] width 82 height 23
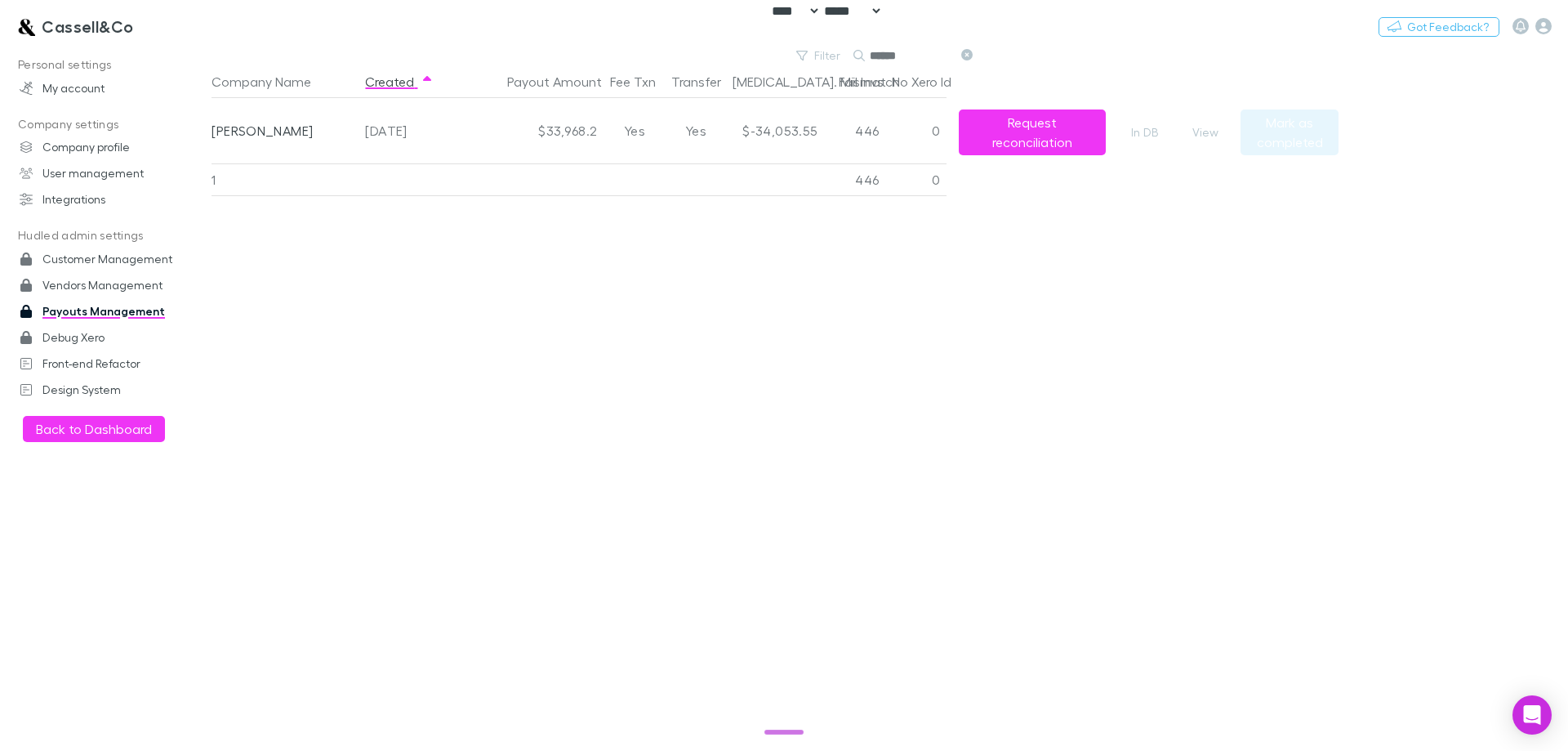
paste input "*******"
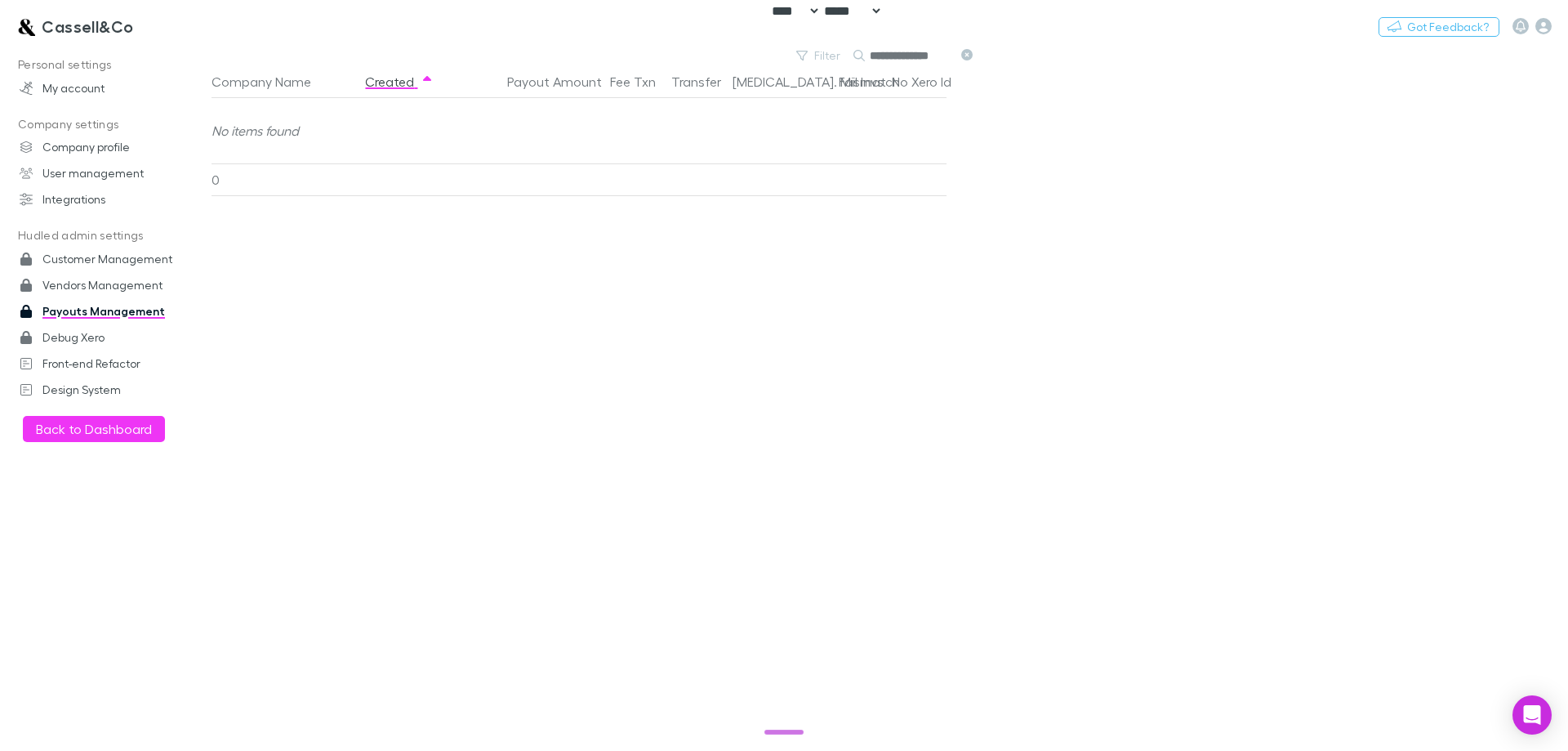
type input "**********"
drag, startPoint x: 480, startPoint y: 301, endPoint x: 459, endPoint y: 297, distance: 21.4
click at [476, 301] on div "Company Name Created Payout Amount Fee Txn Transfer Bal. Mismatch Fail Invs No …" at bounding box center [775, 408] width 1127 height 686
click at [969, 54] on icon at bounding box center [967, 55] width 12 height 12
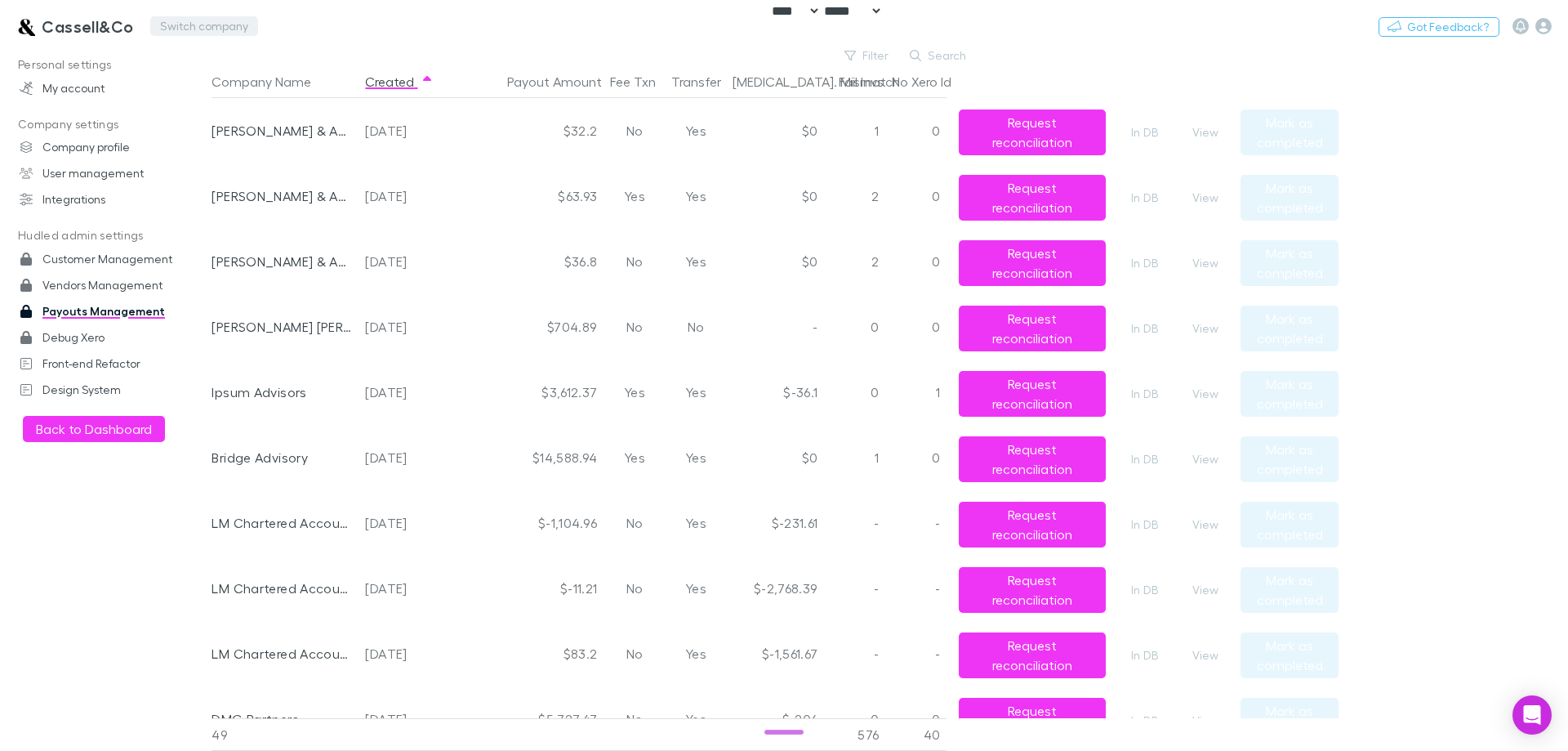
click at [177, 26] on button "Switch company" at bounding box center [204, 26] width 108 height 20
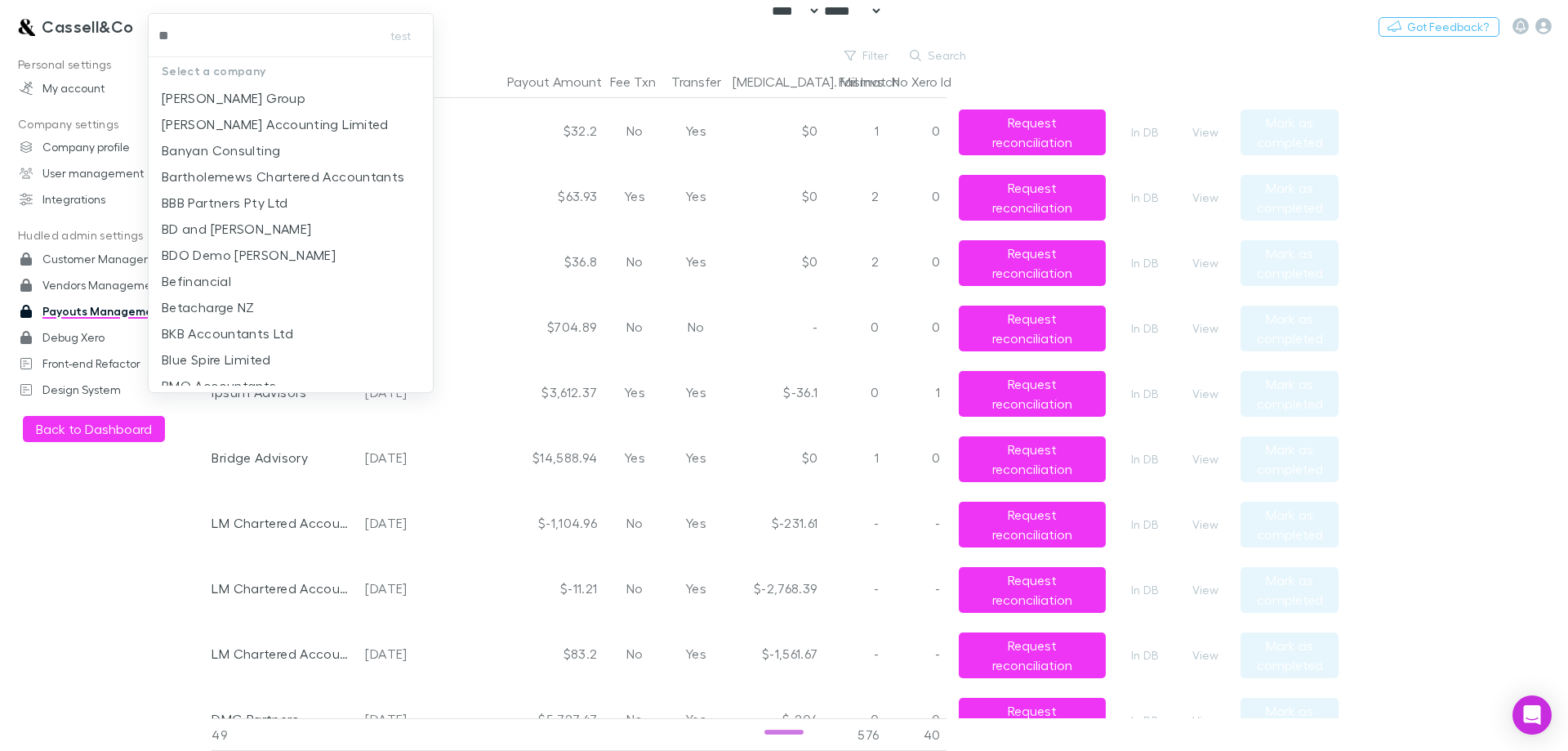
type input "***"
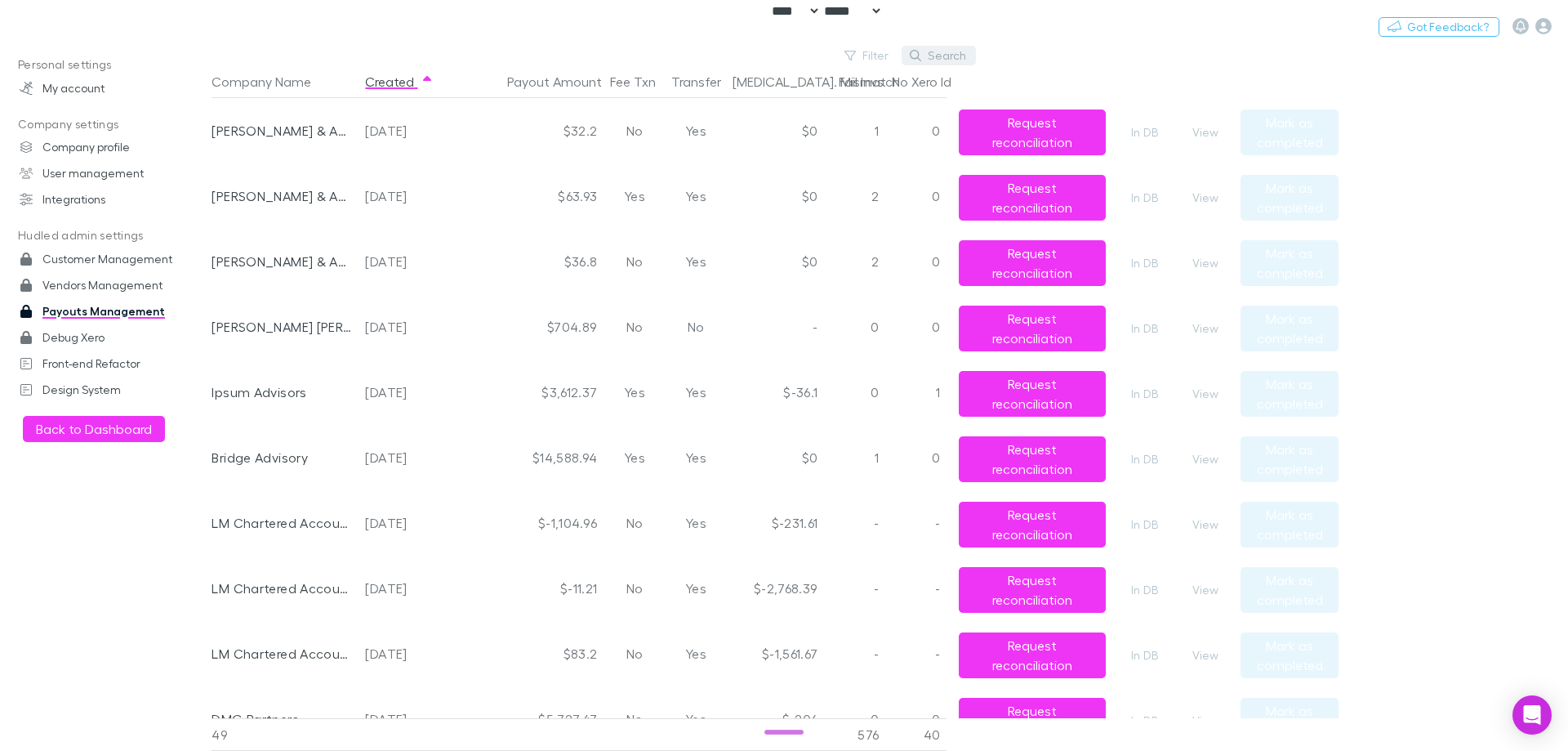
click at [932, 56] on button "Search" at bounding box center [939, 55] width 74 height 20
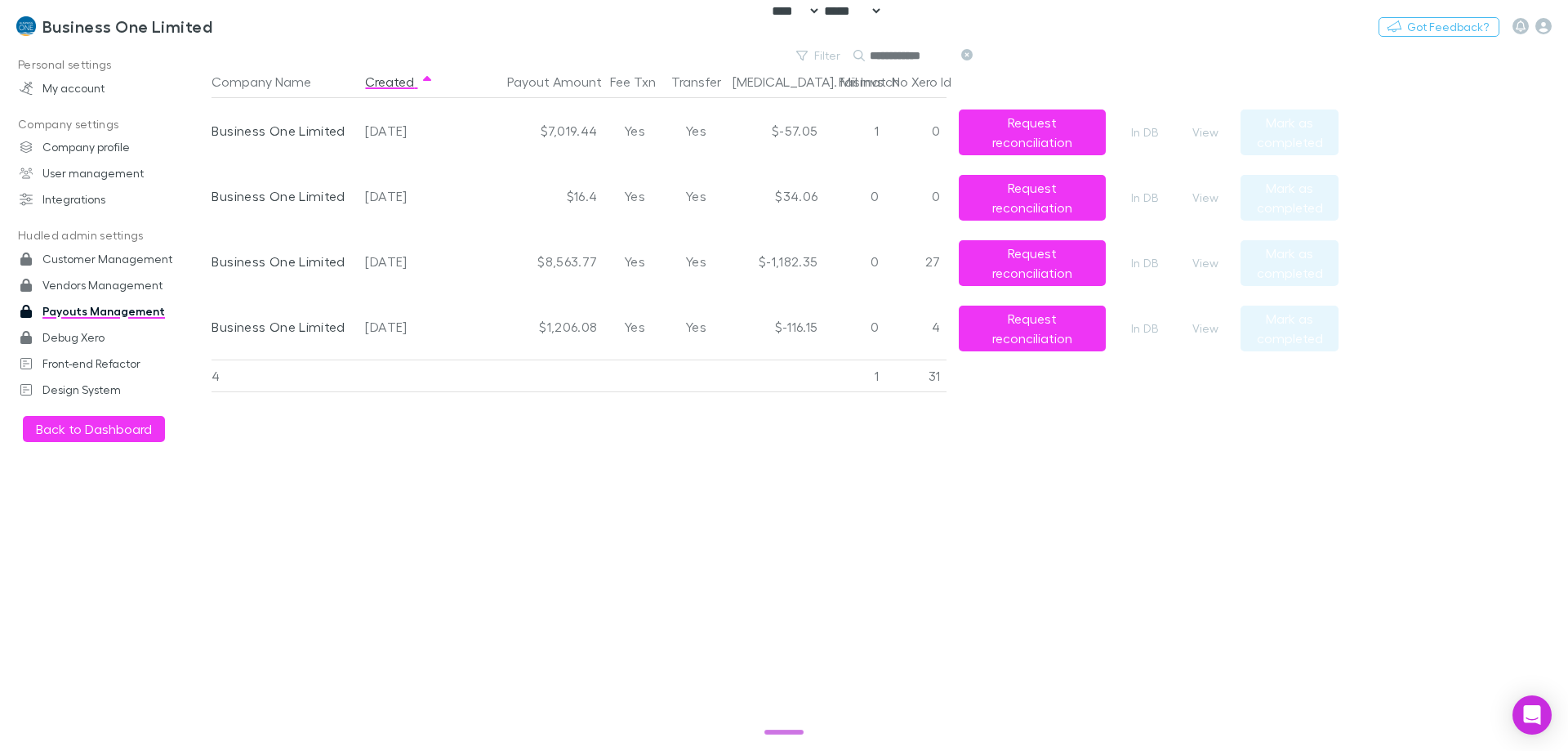
type input "**********"
click at [774, 397] on div "Company Name Created Payout Amount Fee Txn Transfer Bal. Mismatch Fail Invs No …" at bounding box center [775, 408] width 1127 height 686
click at [1206, 128] on button "View" at bounding box center [1205, 132] width 52 height 20
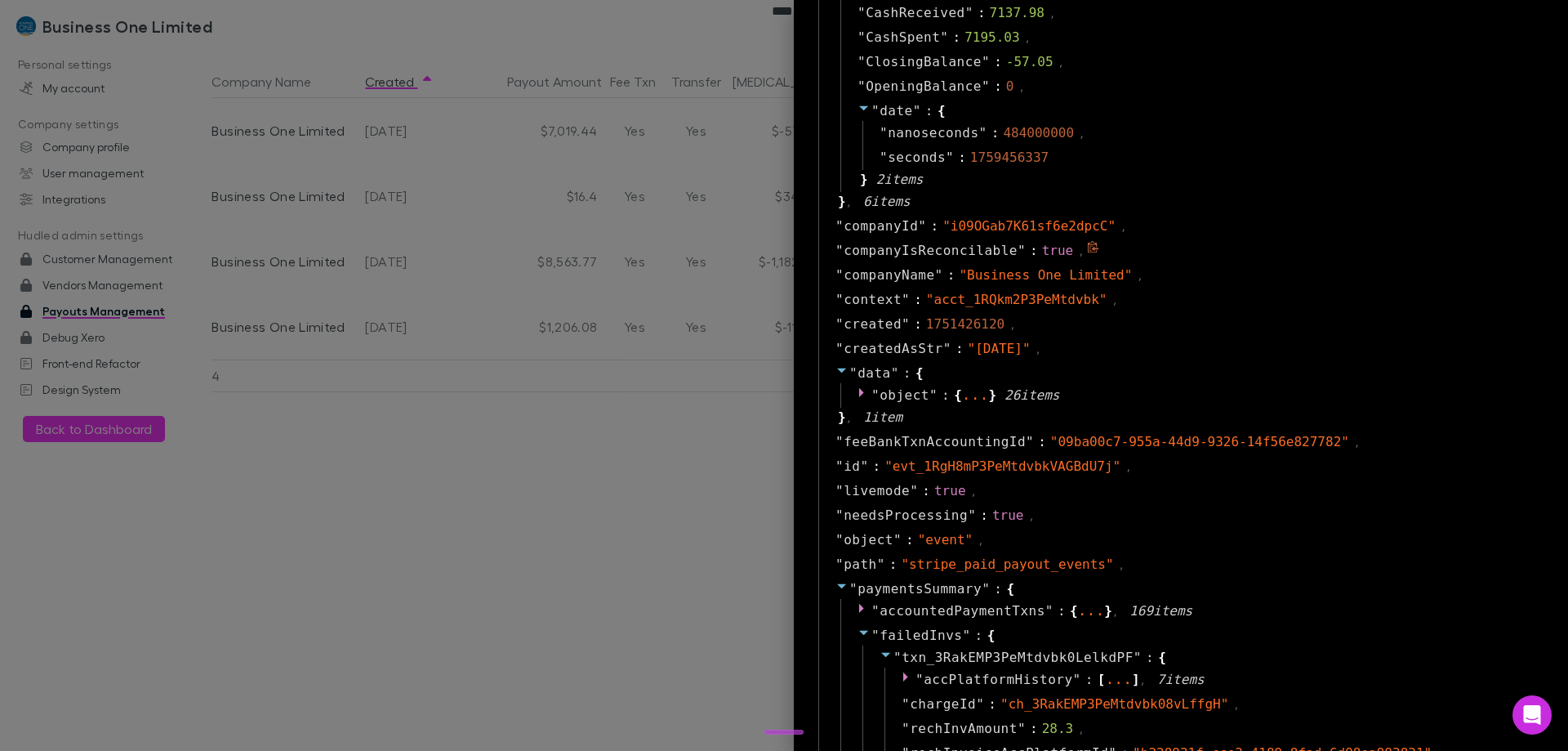
scroll to position [817, 0]
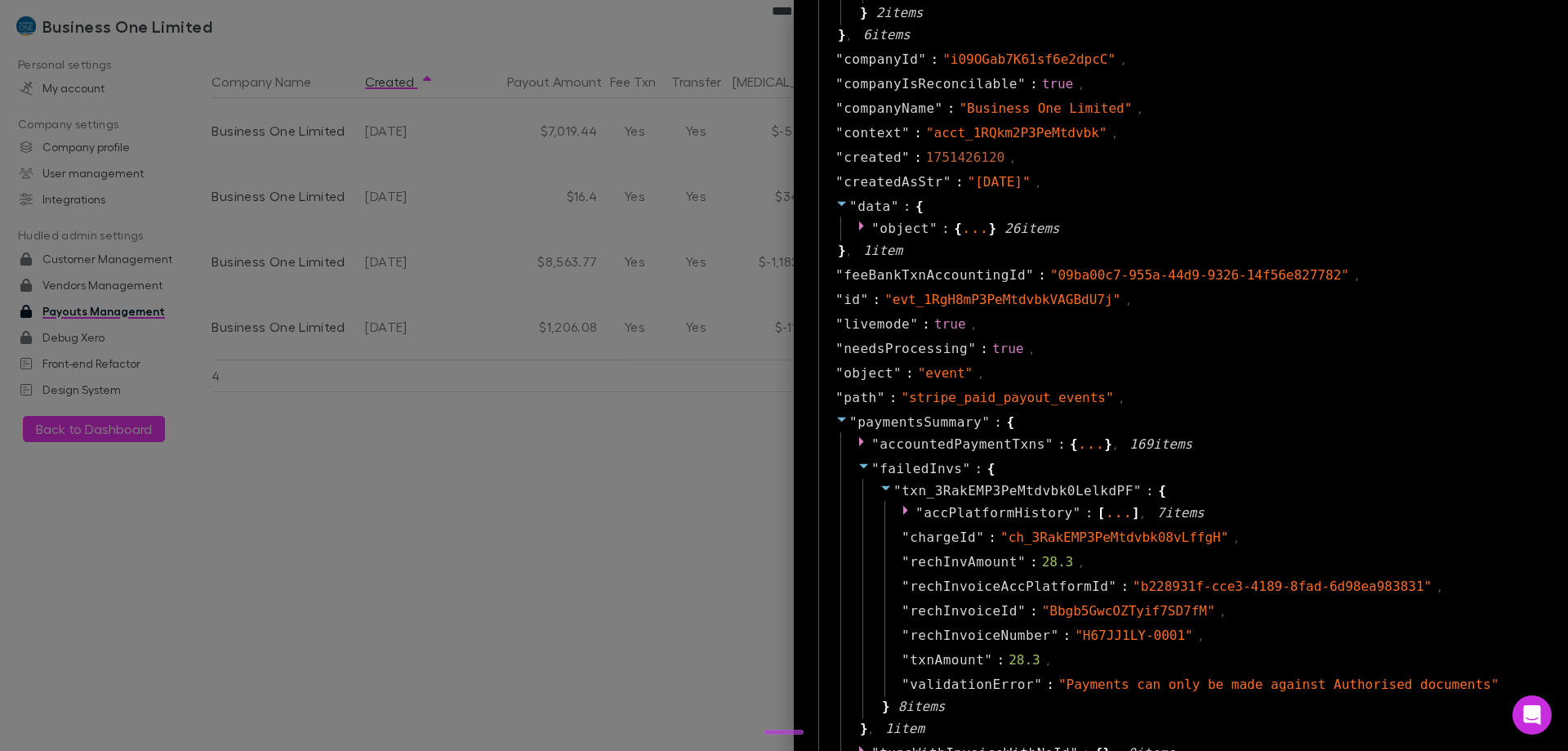
click at [474, 405] on div at bounding box center [784, 375] width 1568 height 751
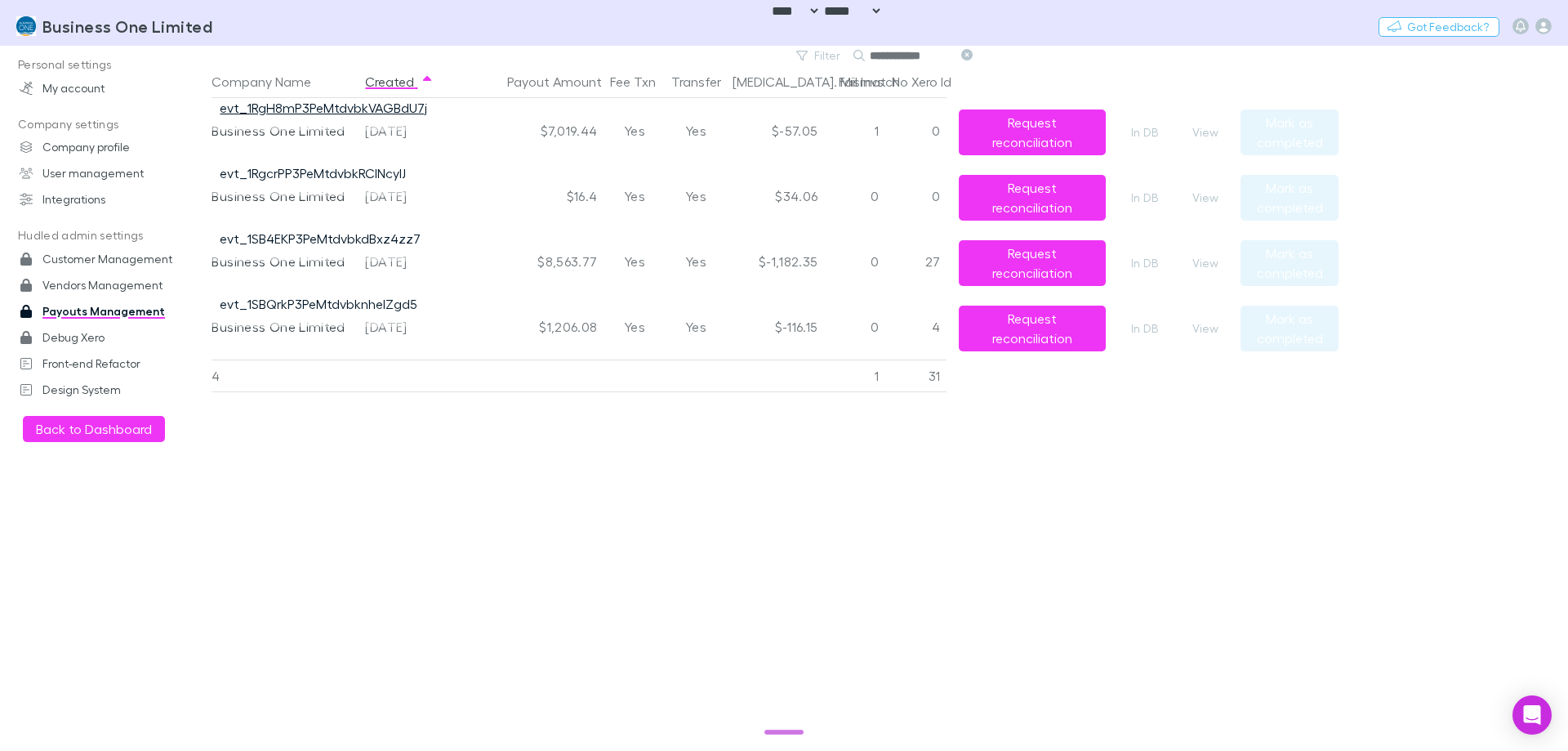
click at [326, 107] on link "evt_1RgH8mP3PeMtdvbkVAGBdU7j" at bounding box center [323, 107] width 207 height 16
drag, startPoint x: 510, startPoint y: 478, endPoint x: 502, endPoint y: 481, distance: 8.5
click at [511, 478] on div "Company Name Created Payout Amount Fee Txn Transfer Bal. Mismatch Fail Invs No …" at bounding box center [775, 408] width 1127 height 686
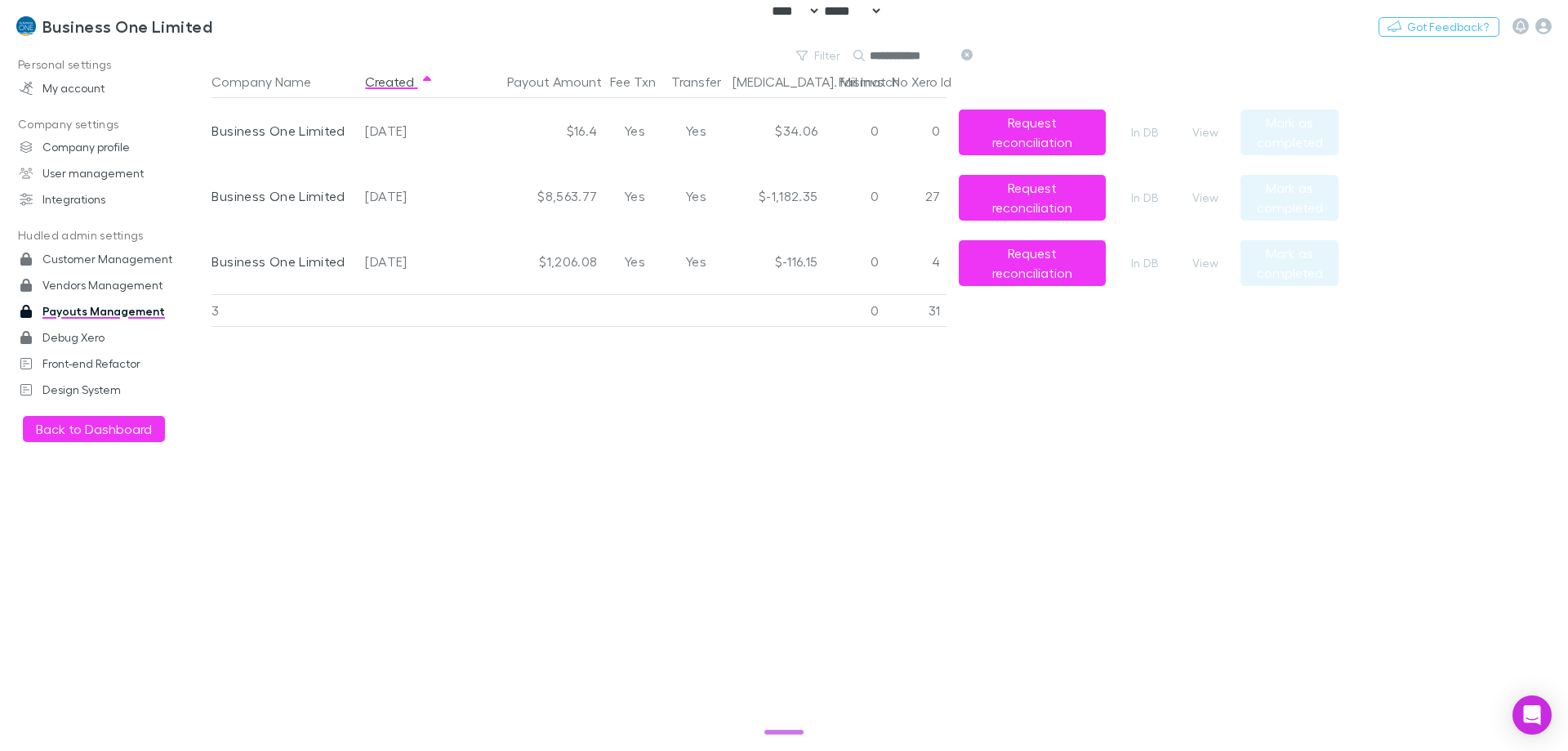
click at [526, 478] on div "Company Name Created Payout Amount Fee Txn Transfer Bal. Mismatch Fail Invs No …" at bounding box center [775, 408] width 1127 height 686
click at [1205, 131] on button "View" at bounding box center [1205, 132] width 52 height 20
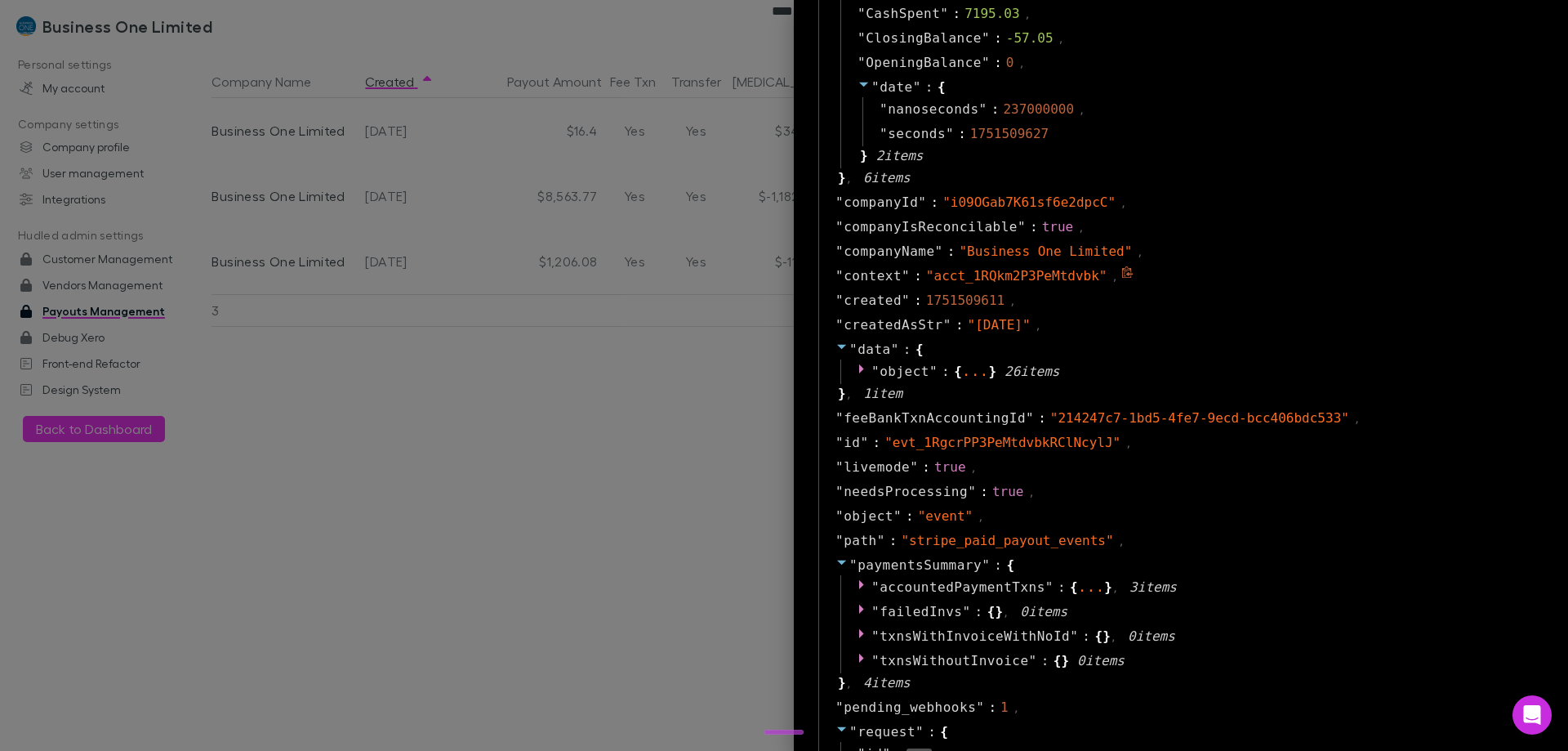
scroll to position [735, 0]
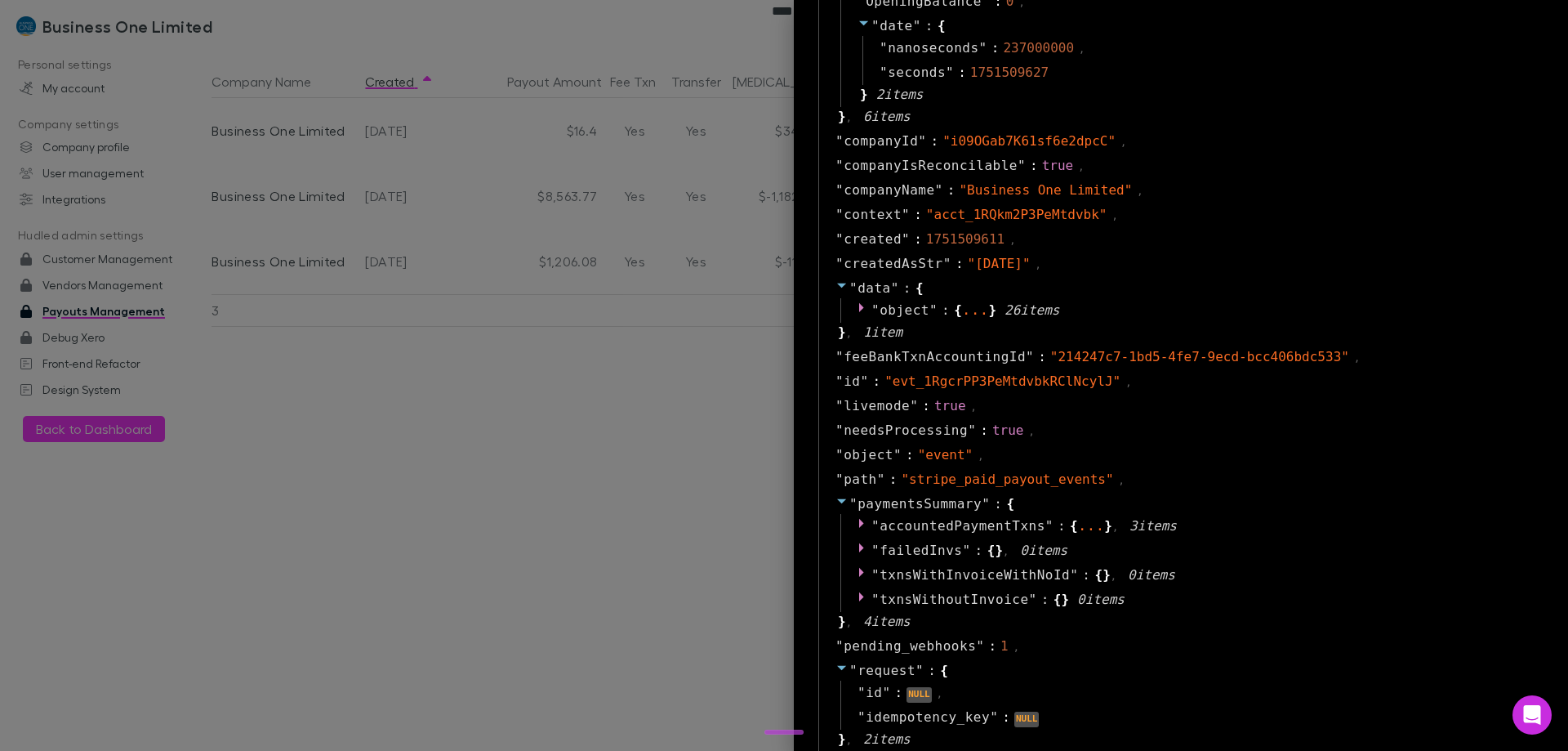
click at [396, 514] on div at bounding box center [784, 375] width 1568 height 751
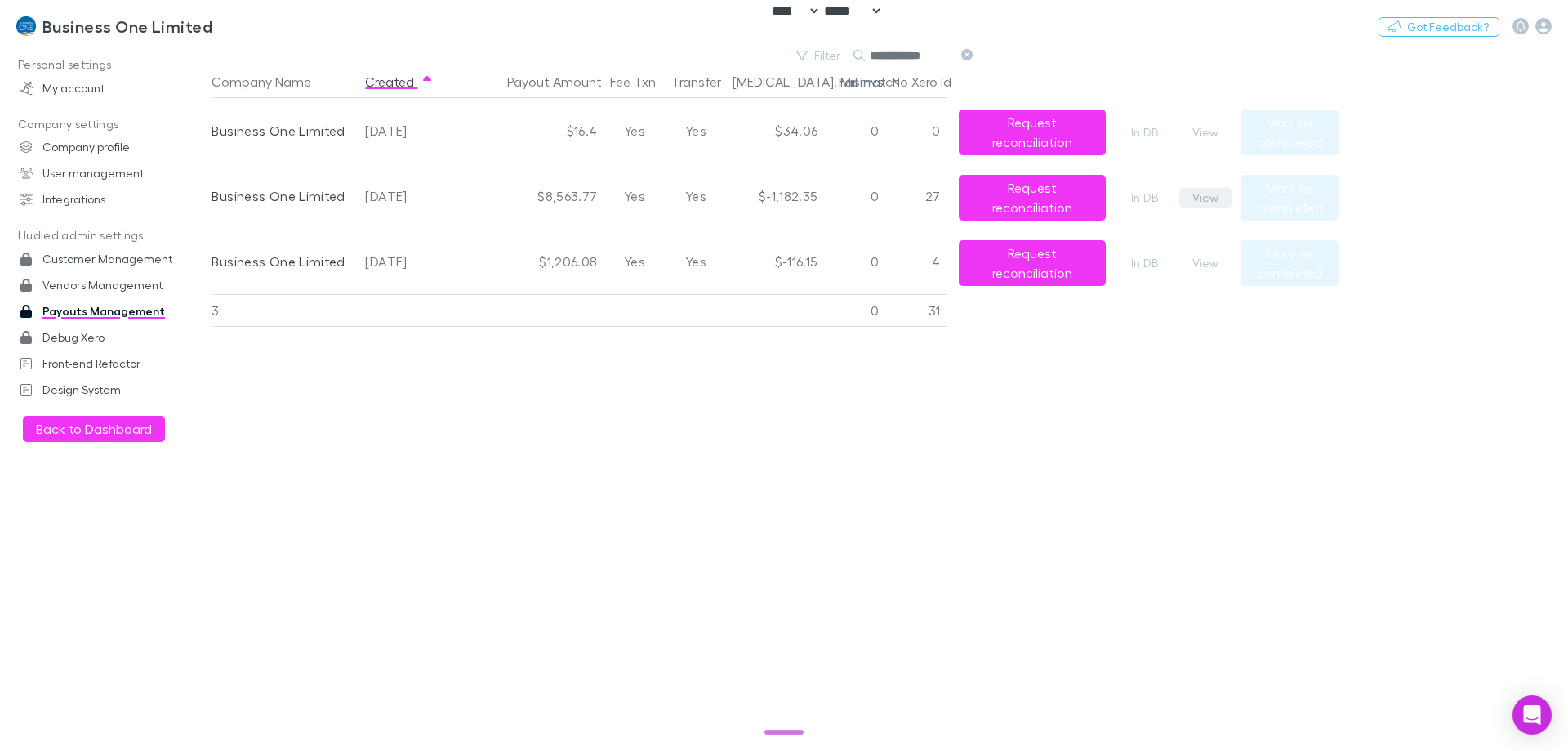
click at [1207, 191] on button "View" at bounding box center [1205, 197] width 52 height 20
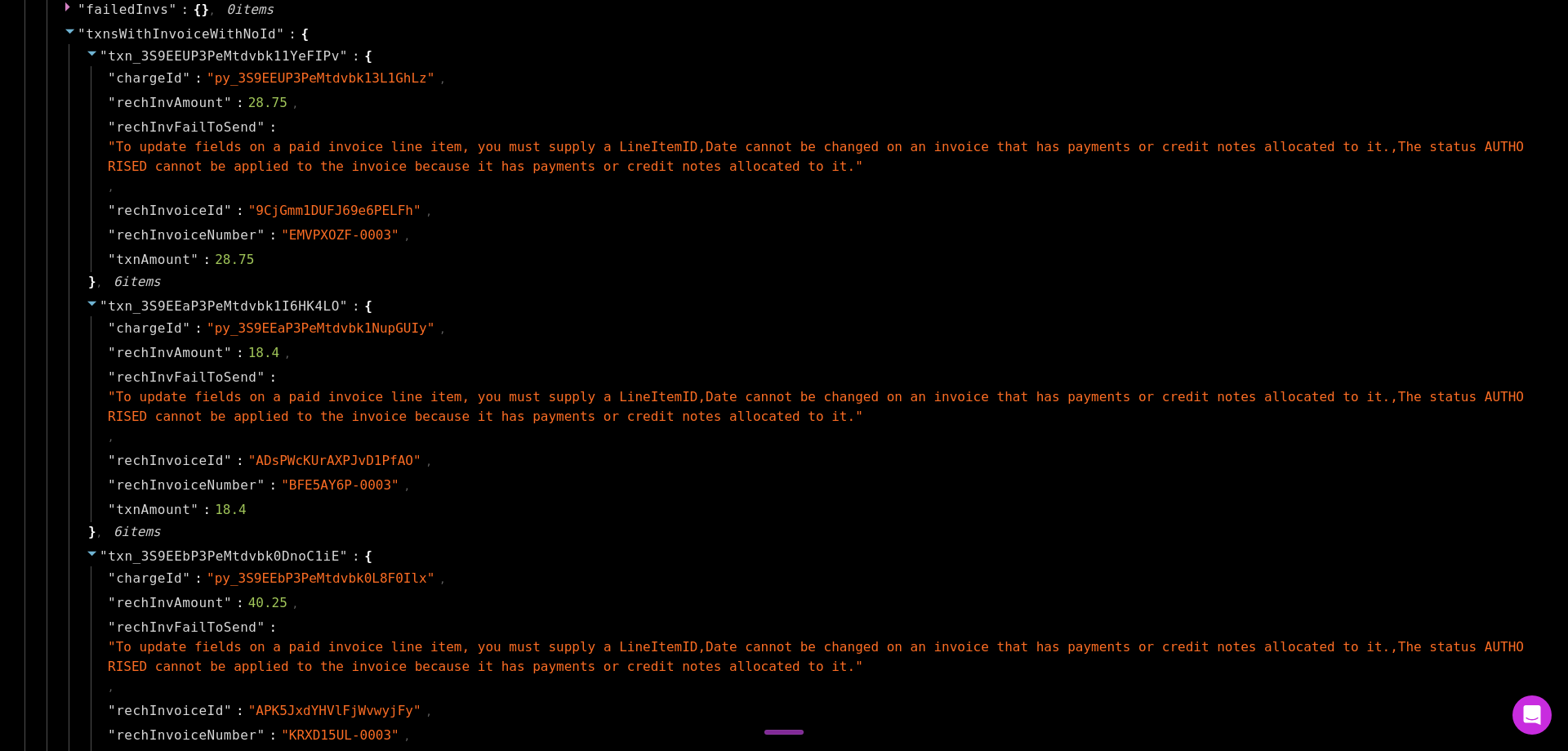
scroll to position [1307, 0]
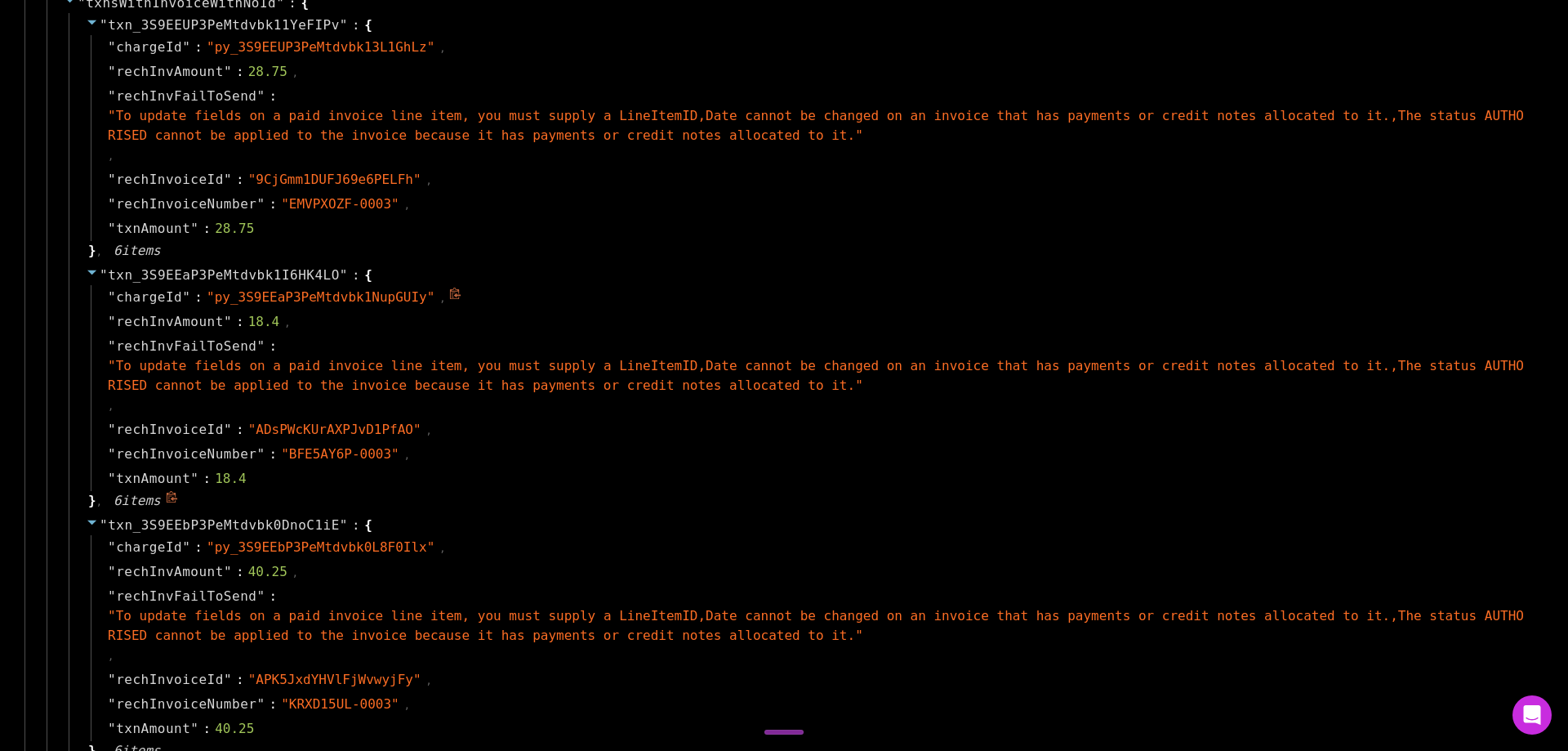
click at [625, 296] on div "" chargeId " : " py_3S9EEaP3PeMtdvbk1NupGUIy " ," at bounding box center [813, 297] width 1446 height 25
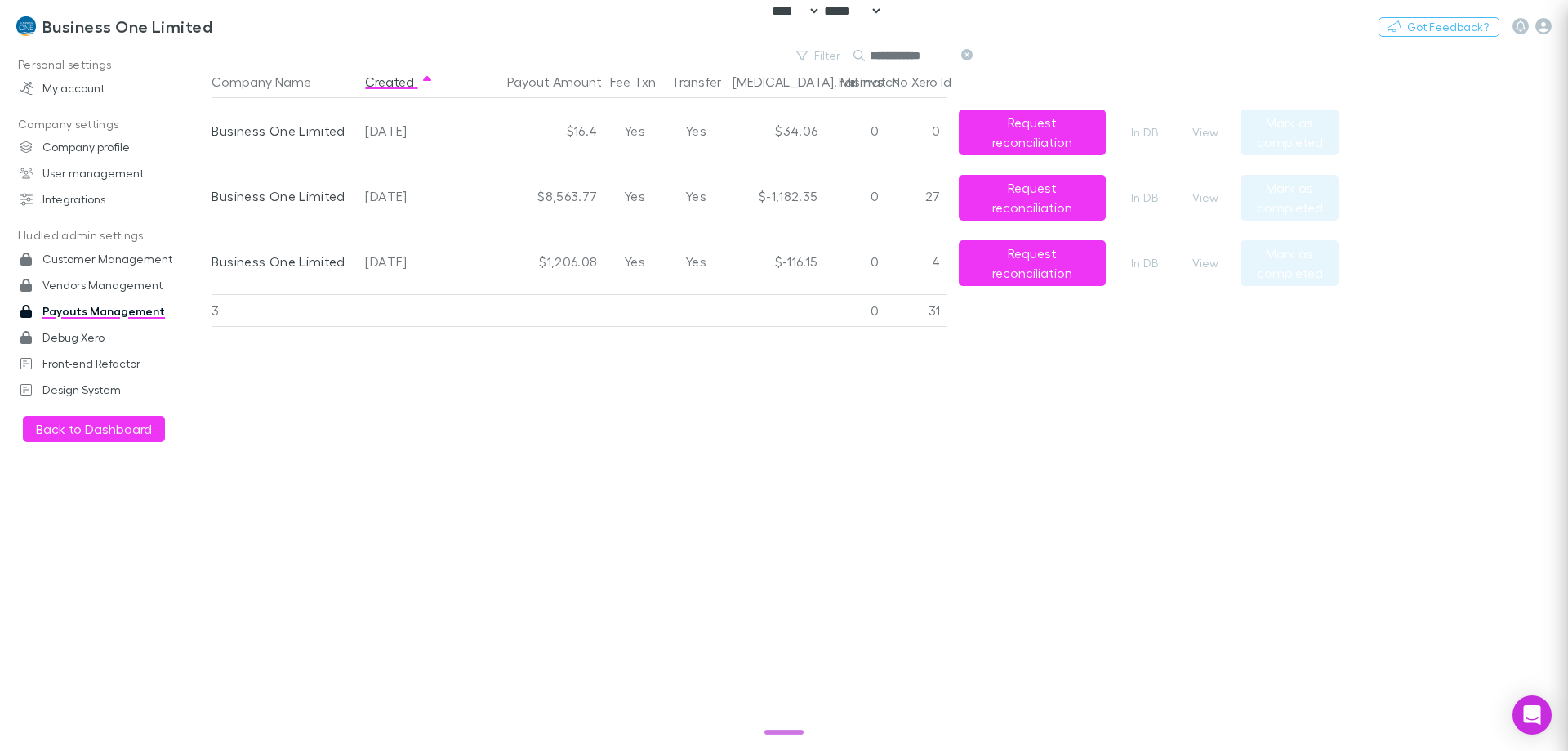
scroll to position [0, 0]
click at [902, 51] on input "**********" at bounding box center [910, 55] width 82 height 23
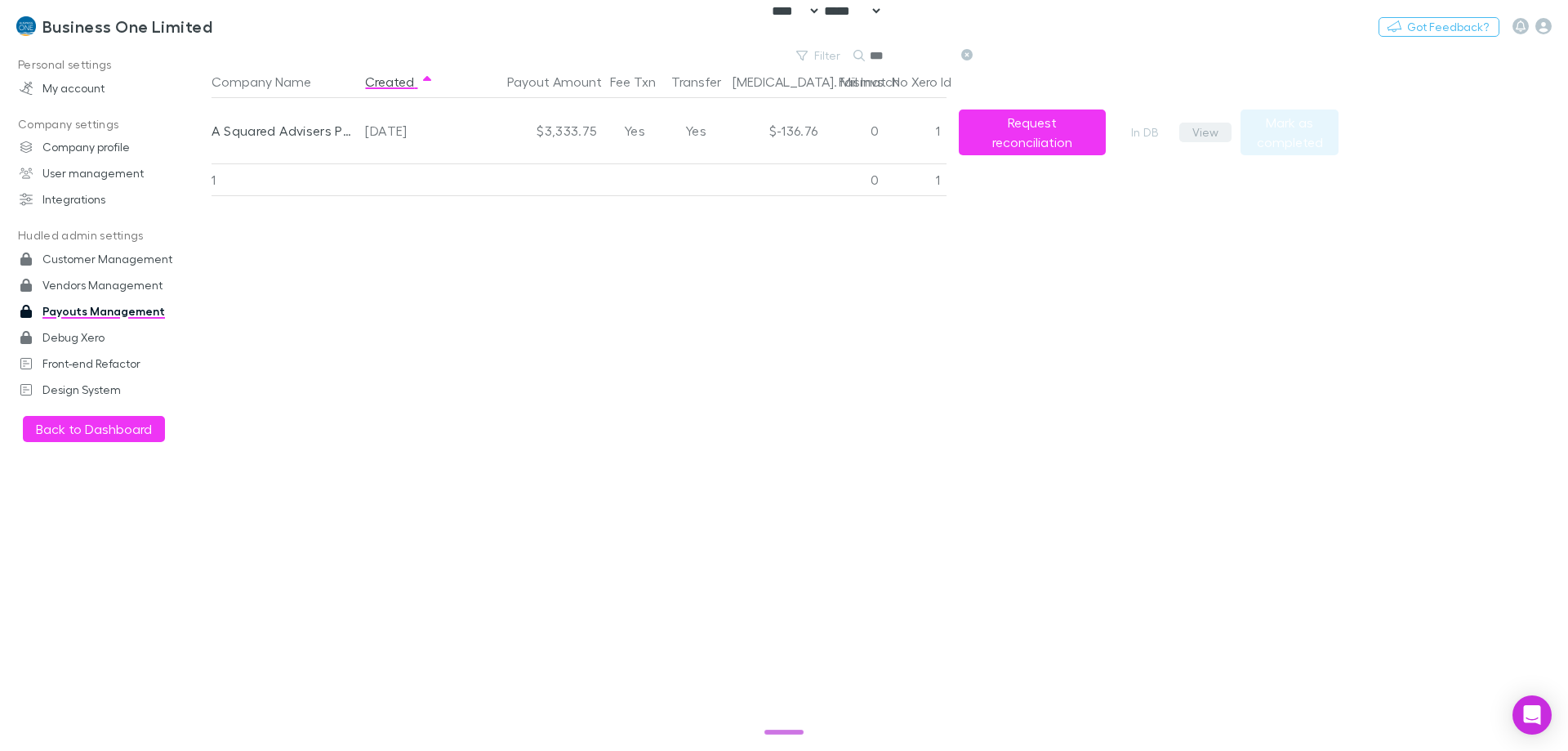
type input "***"
click at [1200, 137] on button "View" at bounding box center [1205, 132] width 52 height 20
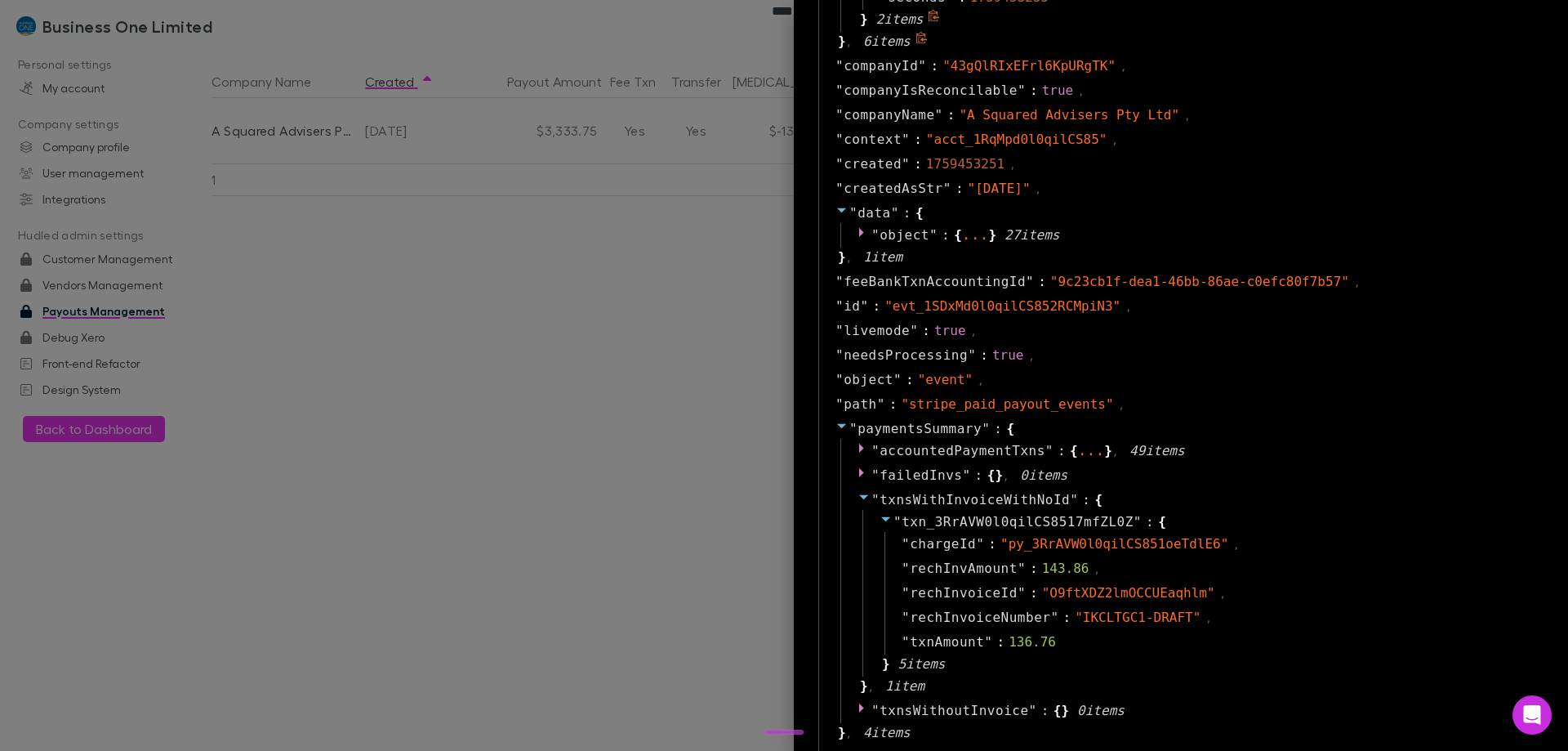
scroll to position [899, 0]
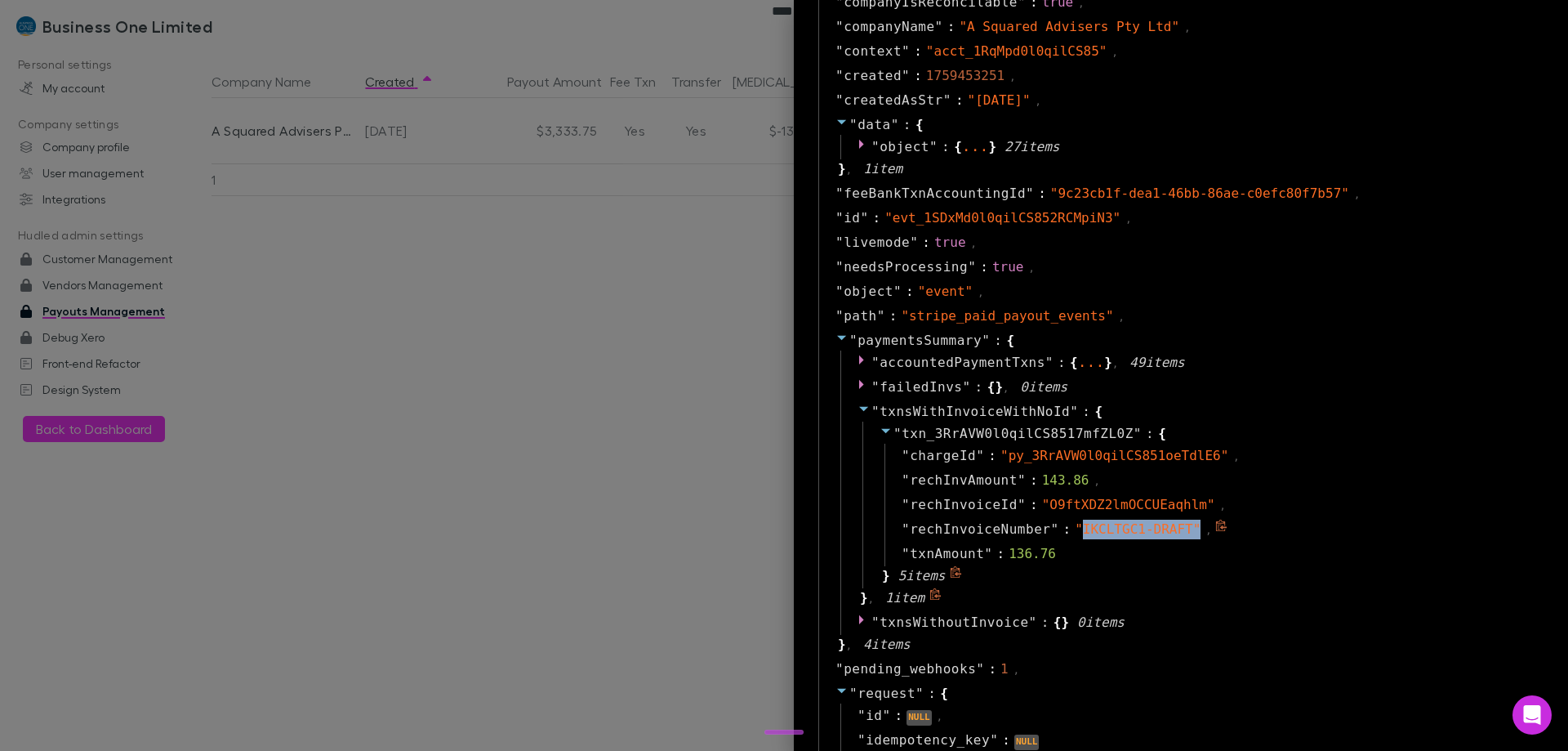
drag, startPoint x: 1058, startPoint y: 533, endPoint x: 1160, endPoint y: 532, distance: 102.0
click at [1160, 532] on span "" IKCLTGC1-DRAFT "" at bounding box center [1138, 529] width 126 height 16
copy span "IKCLTGC1-DRAFT ""
click at [1153, 531] on span "" IKCLTGC1-DRAFT "" at bounding box center [1138, 529] width 126 height 16
copy span "IKCLTGC1-DRAFT"
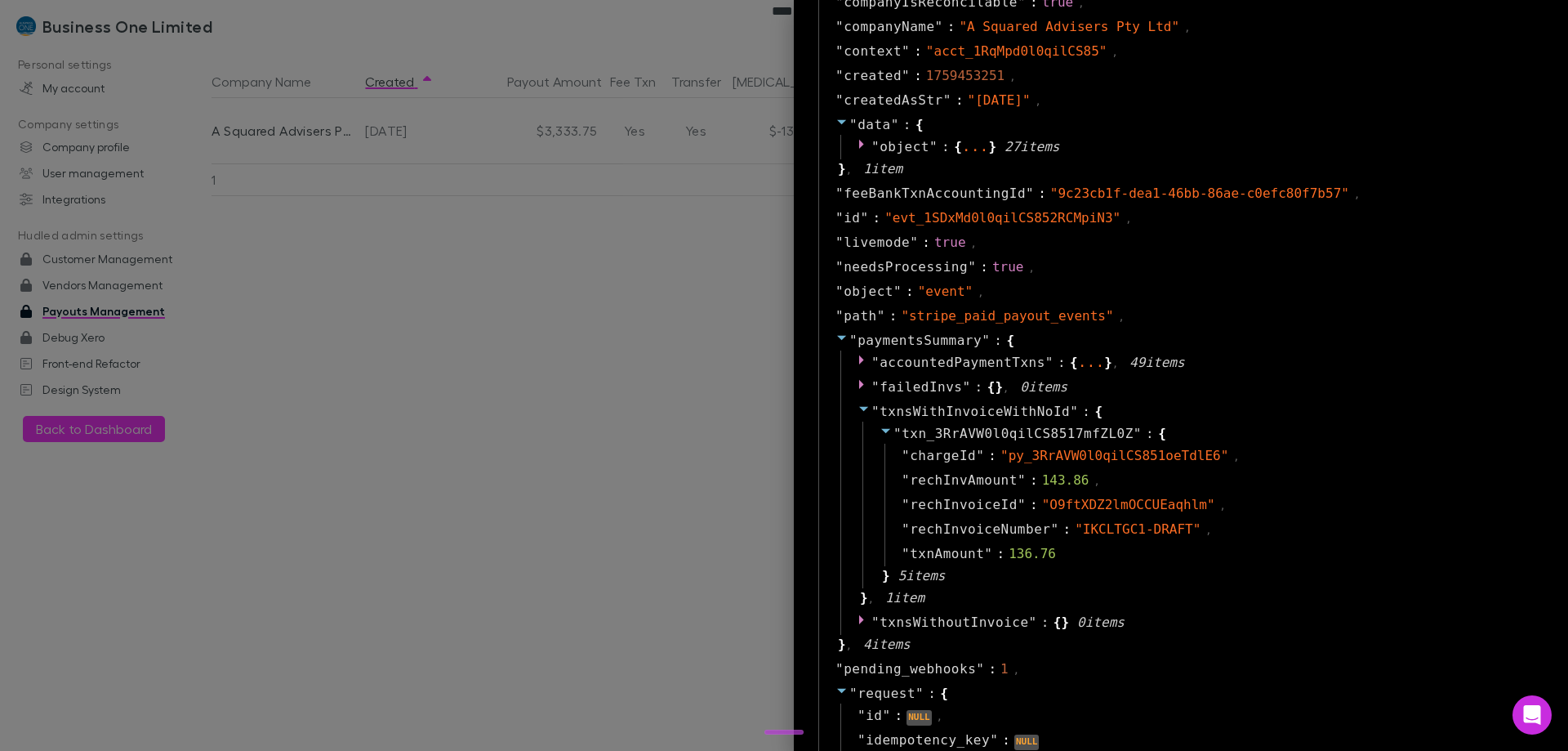
click at [330, 128] on div at bounding box center [784, 375] width 1568 height 751
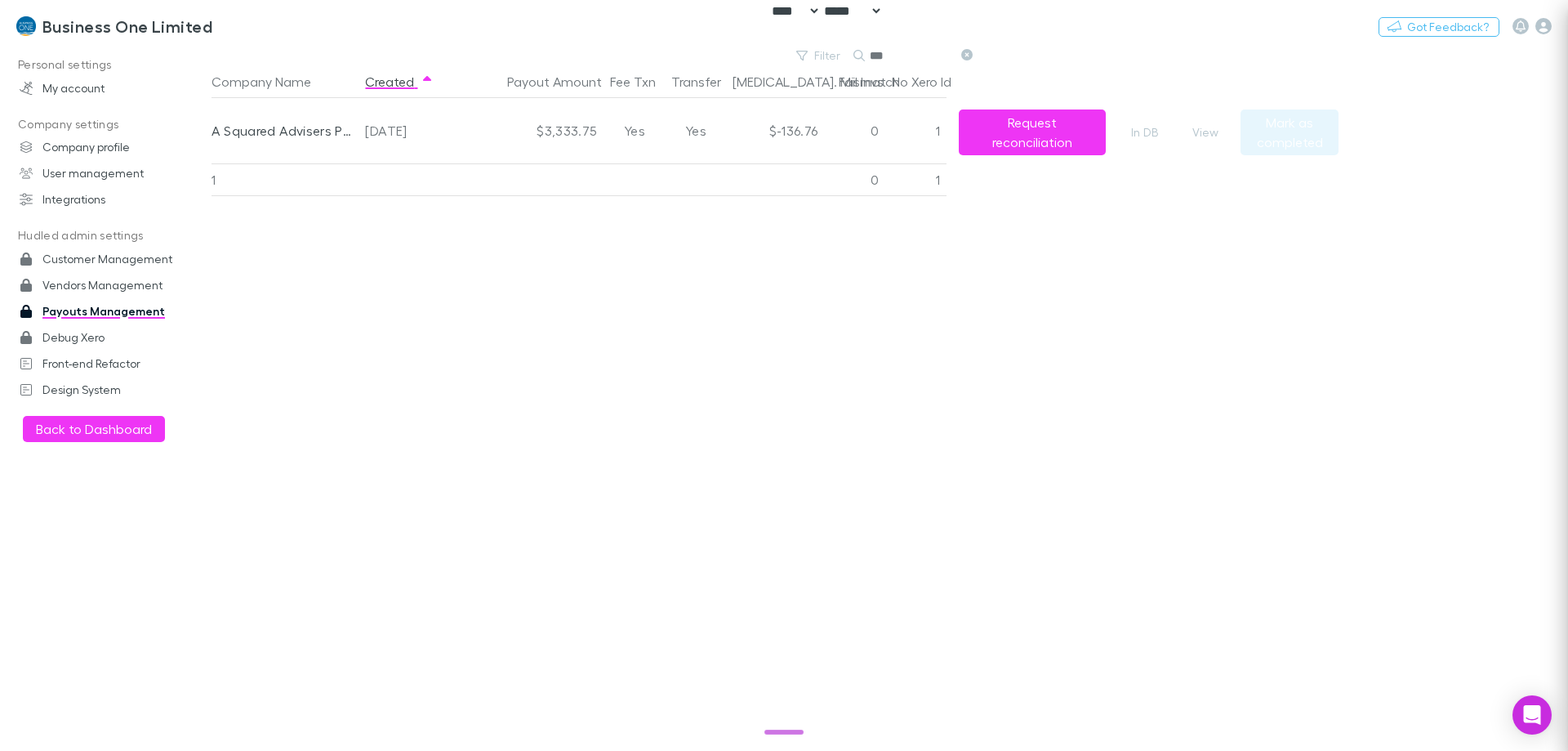
scroll to position [0, 0]
click at [252, 25] on button "Switch company" at bounding box center [282, 26] width 108 height 20
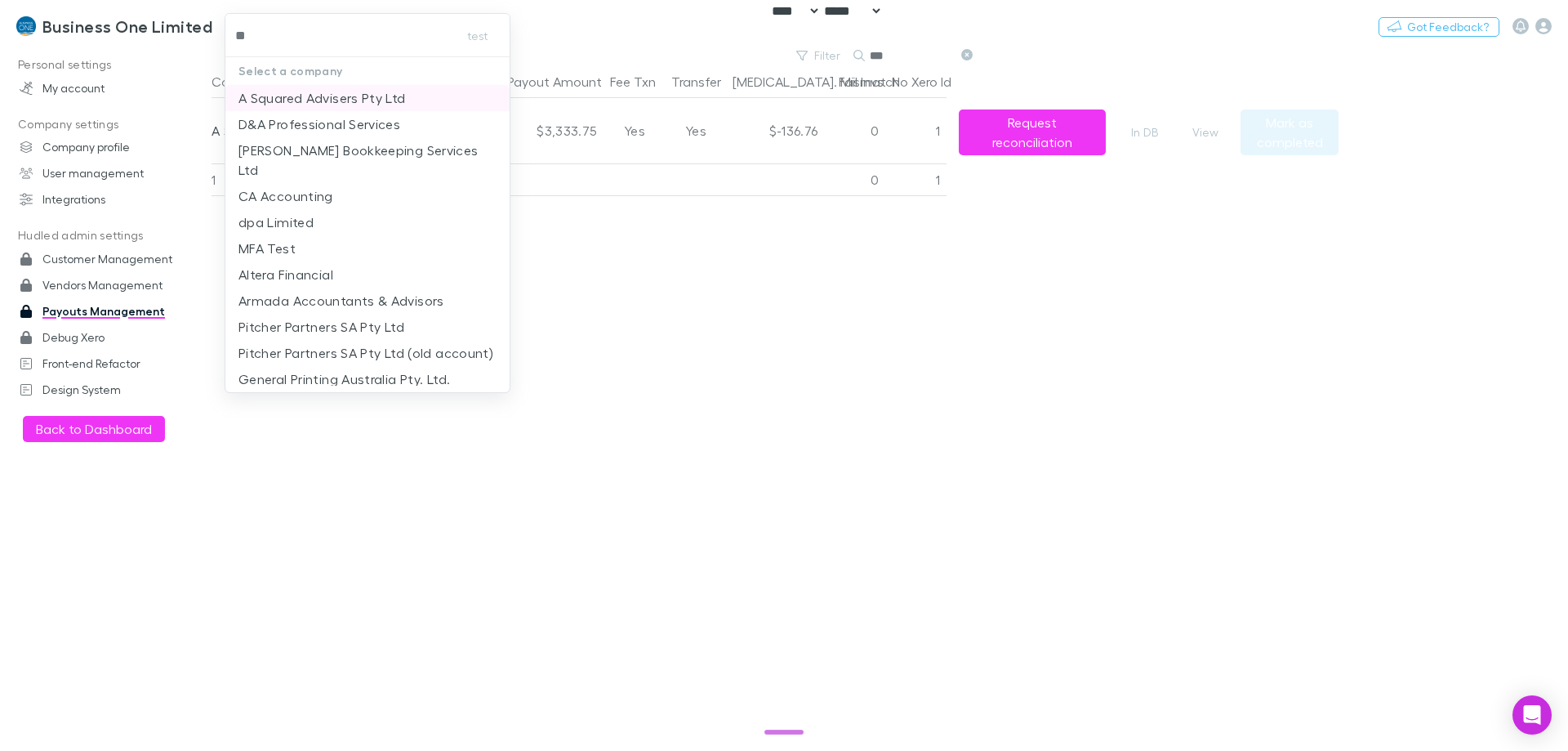
type input "***"
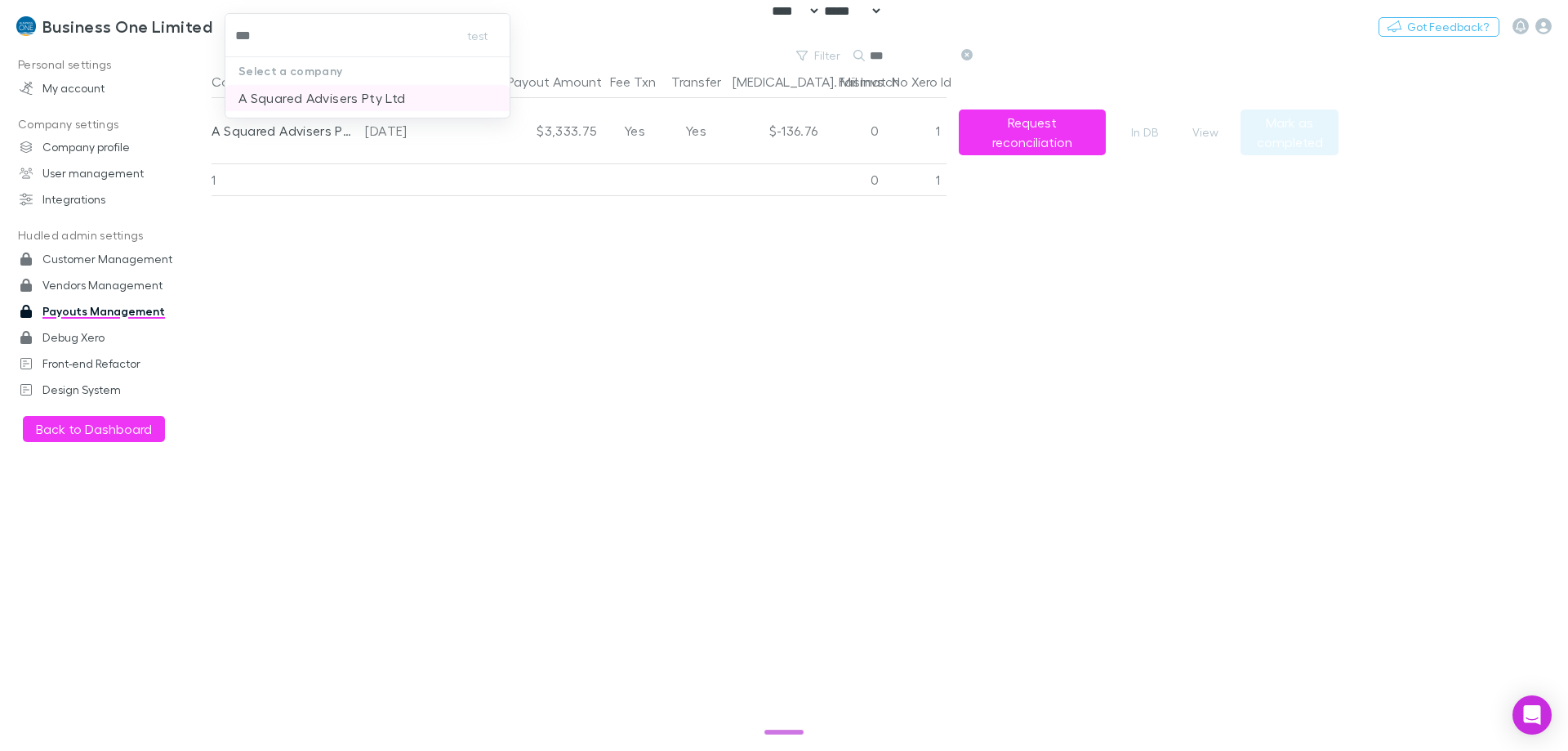
click at [305, 95] on p "A Squared Advisers Pty Ltd" at bounding box center [322, 98] width 168 height 20
click at [733, 215] on div "Company Name Created Payout Amount Fee Txn Transfer Bal. Mismatch Fail Invs No …" at bounding box center [775, 408] width 1127 height 686
click at [1277, 22] on div "Nothing Got Feedback?" at bounding box center [1473, 26] width 189 height 21
click at [1277, 26] on icon "button" at bounding box center [1543, 26] width 17 height 17
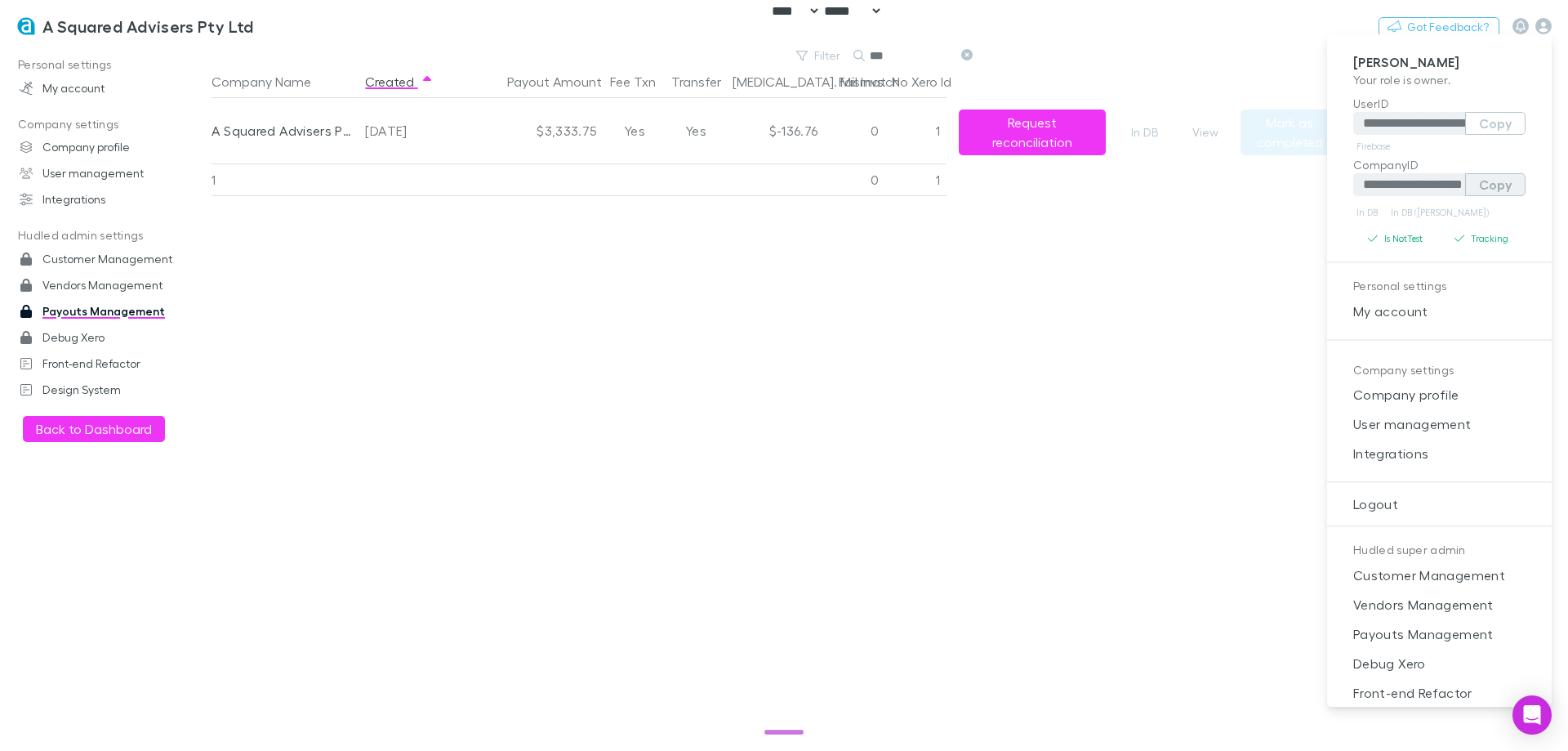
click at [1277, 184] on button "Copy" at bounding box center [1495, 185] width 60 height 23
click at [1277, 187] on button "Copy" at bounding box center [1495, 185] width 60 height 23
click at [730, 421] on div at bounding box center [784, 375] width 1568 height 751
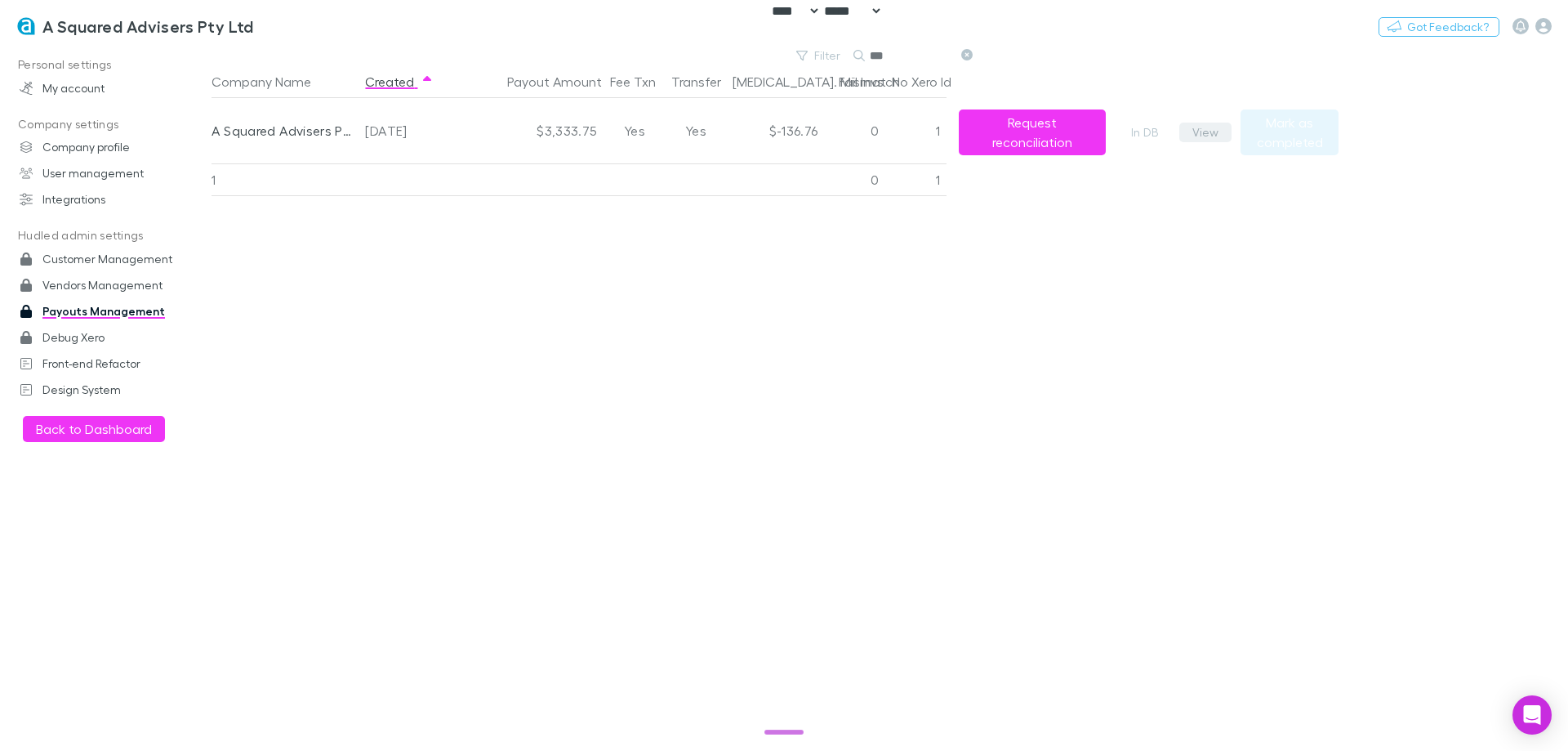
click at [1195, 132] on button "View" at bounding box center [1205, 132] width 52 height 20
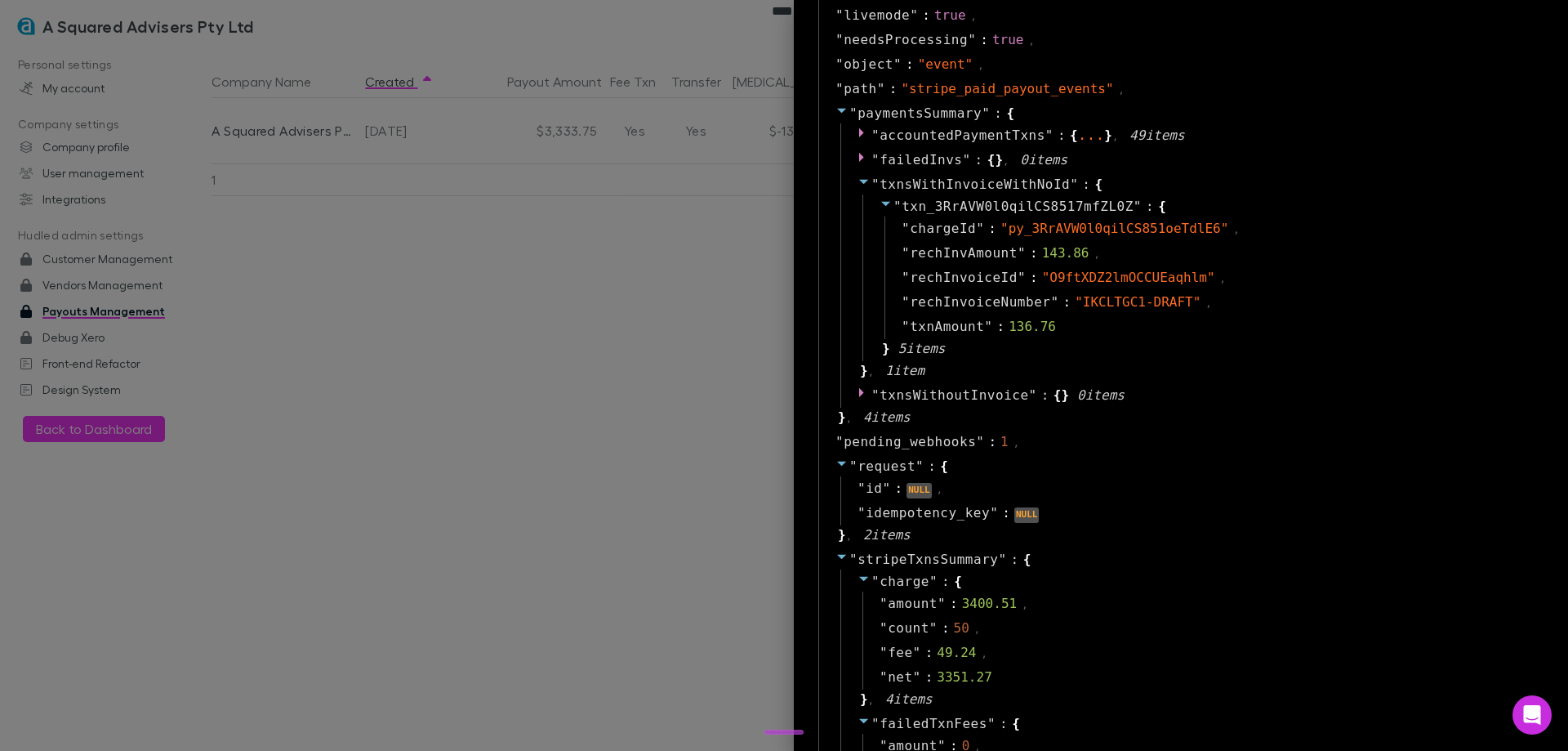
scroll to position [1144, 0]
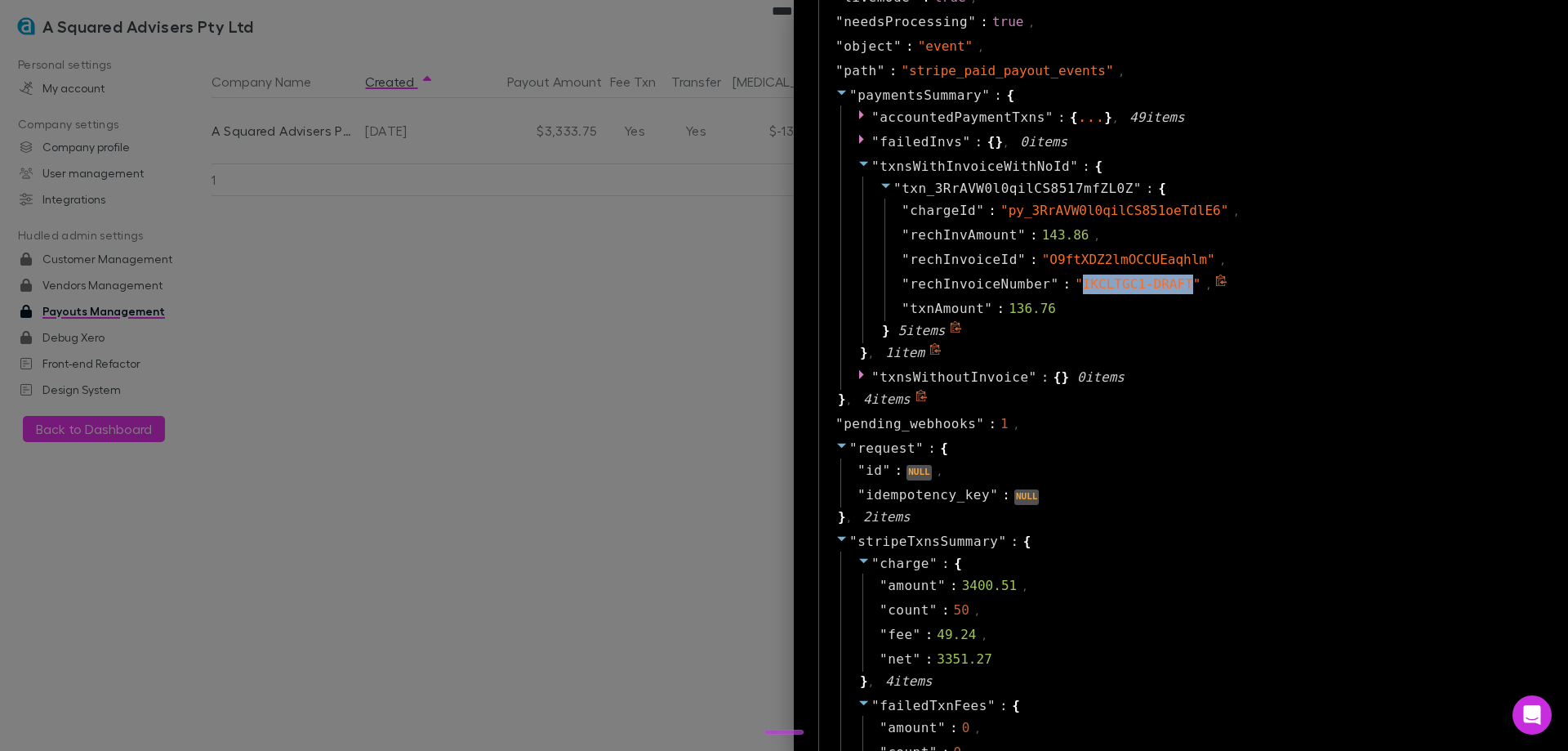
drag, startPoint x: 1156, startPoint y: 285, endPoint x: 1056, endPoint y: 287, distance: 100.0
click at [1075, 287] on span "" IKCLTGC1-DRAFT "" at bounding box center [1138, 283] width 126 height 16
copy span "IKCLTGC1-DRAFT"
click at [651, 420] on div at bounding box center [784, 375] width 1568 height 751
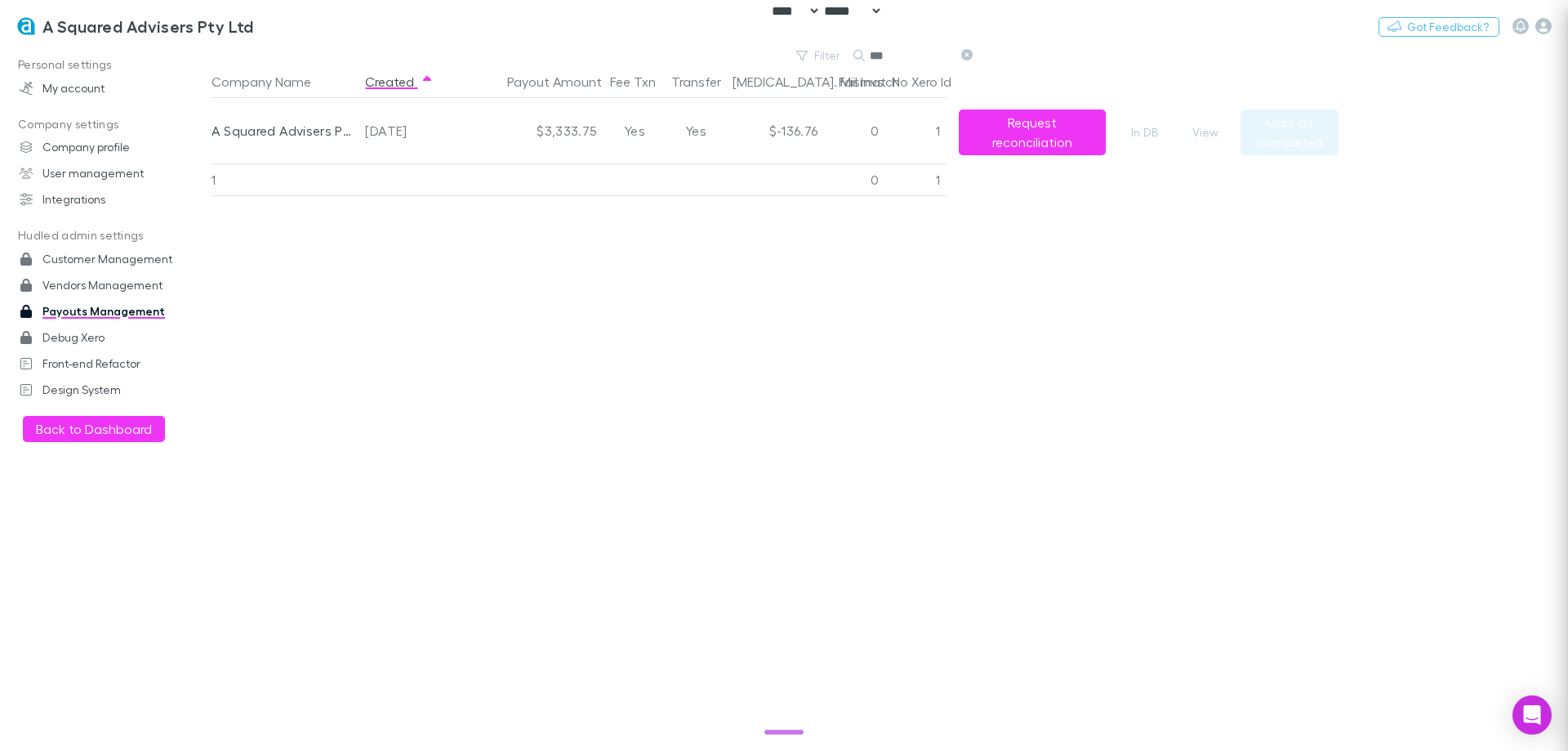
scroll to position [0, 0]
click at [968, 54] on icon at bounding box center [967, 55] width 12 height 12
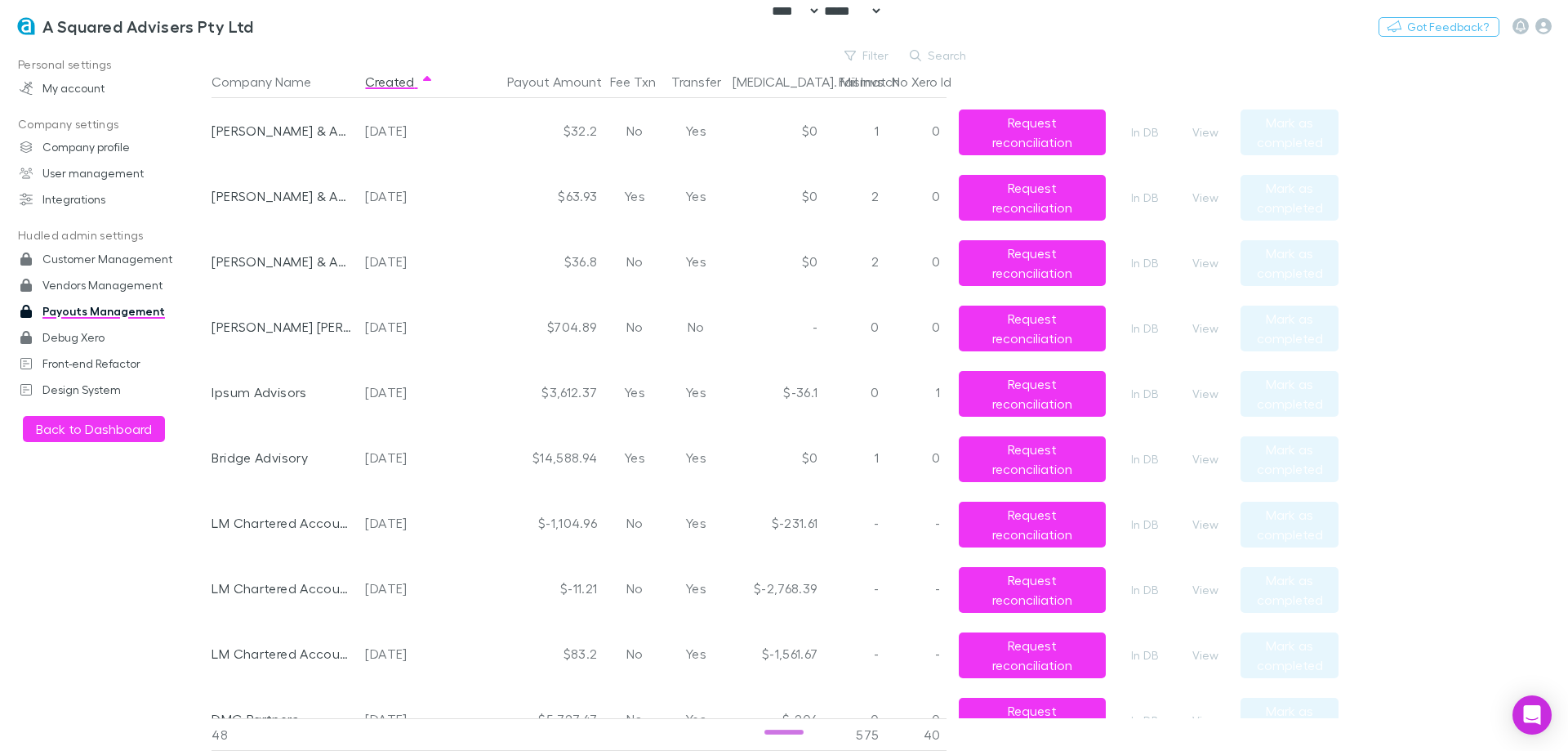
scroll to position [409, 0]
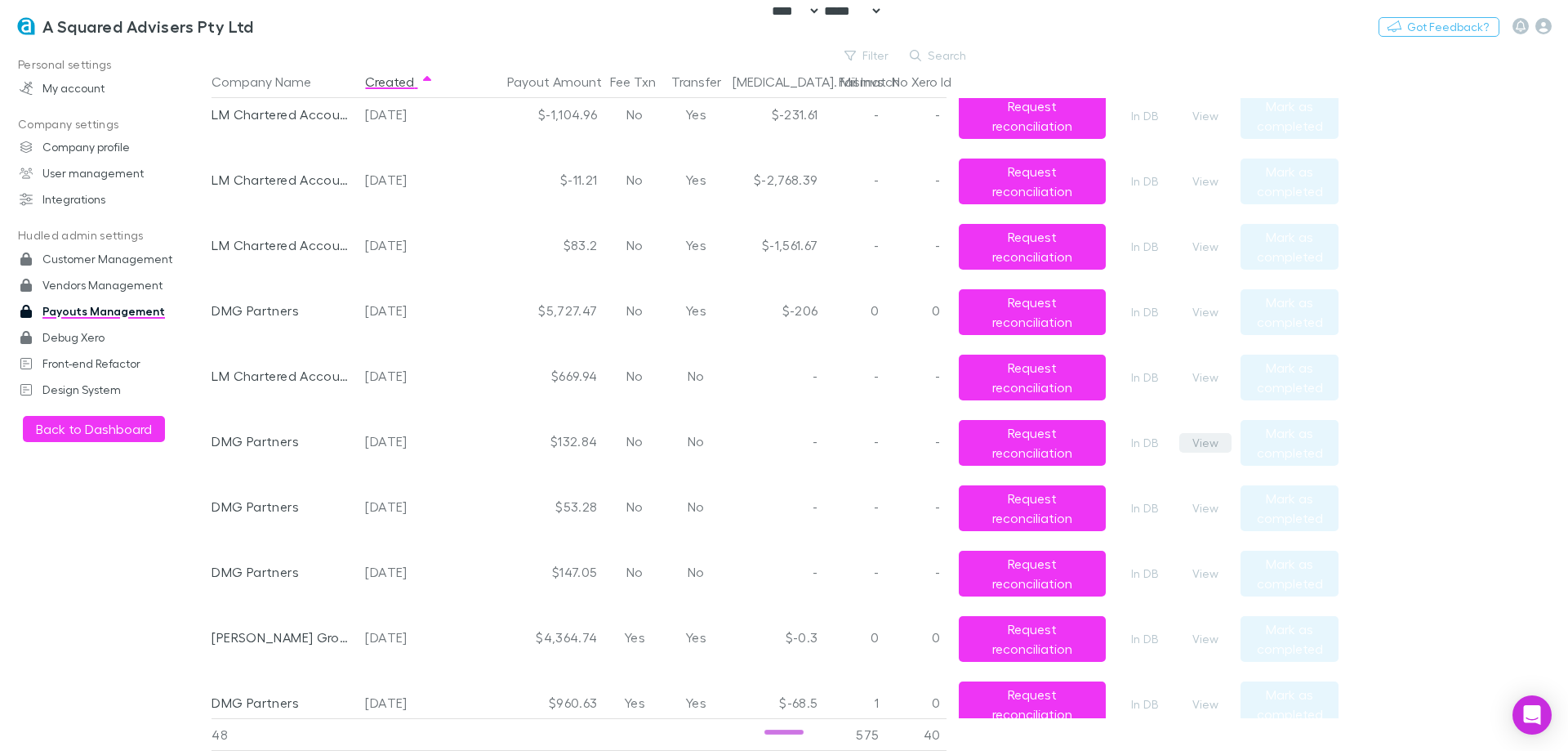
click at [1197, 444] on button "View" at bounding box center [1205, 443] width 52 height 20
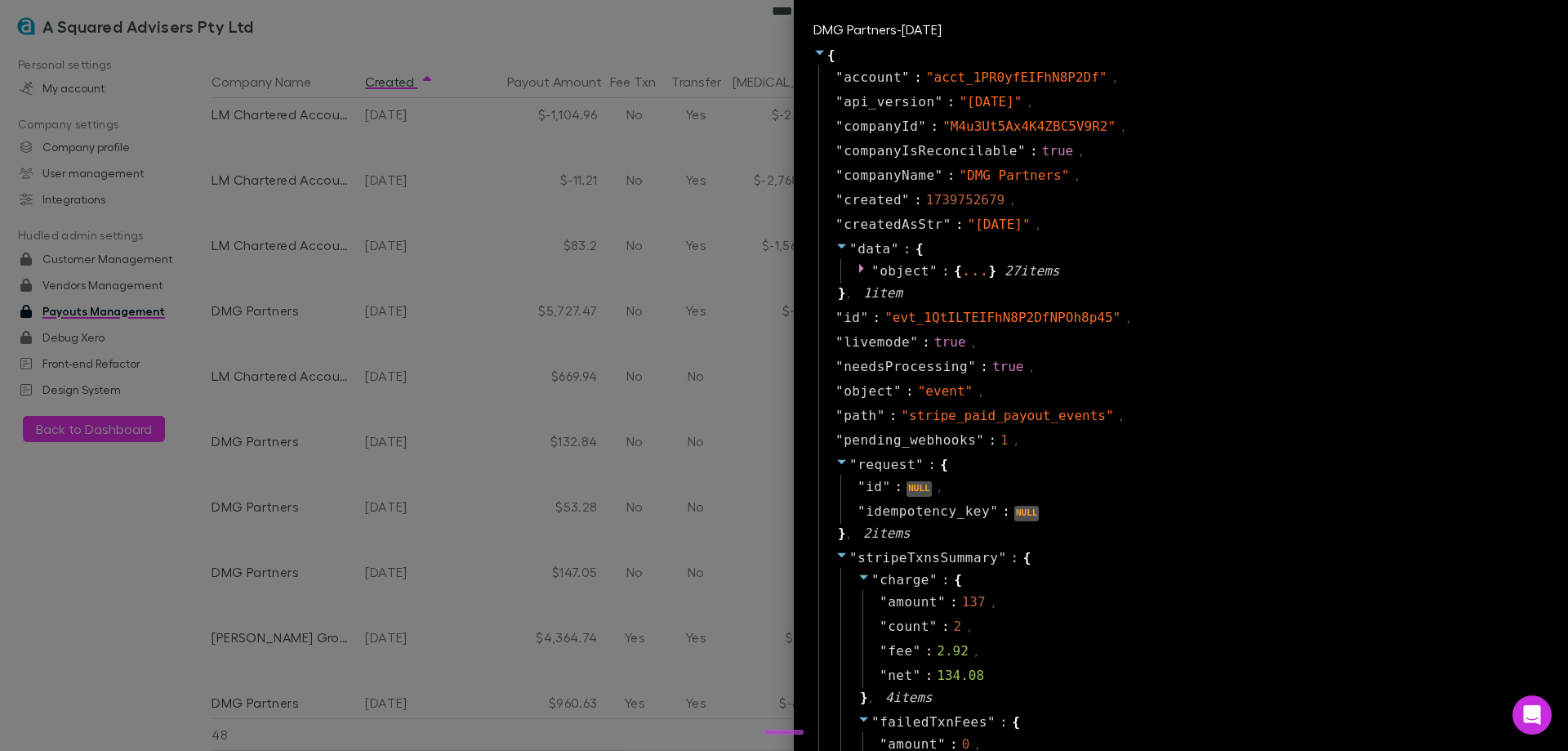
click at [630, 449] on div at bounding box center [784, 375] width 1568 height 751
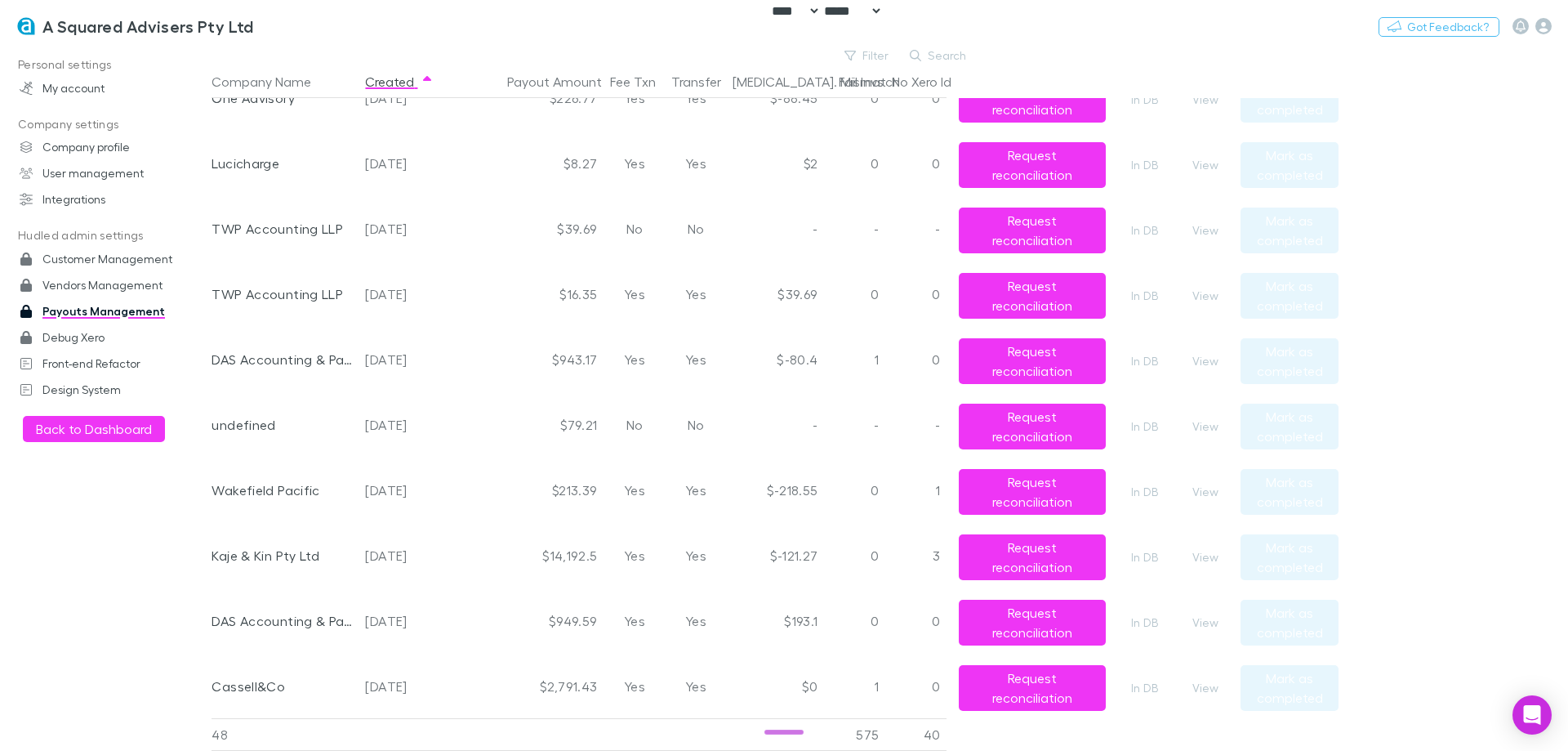
scroll to position [1062, 0]
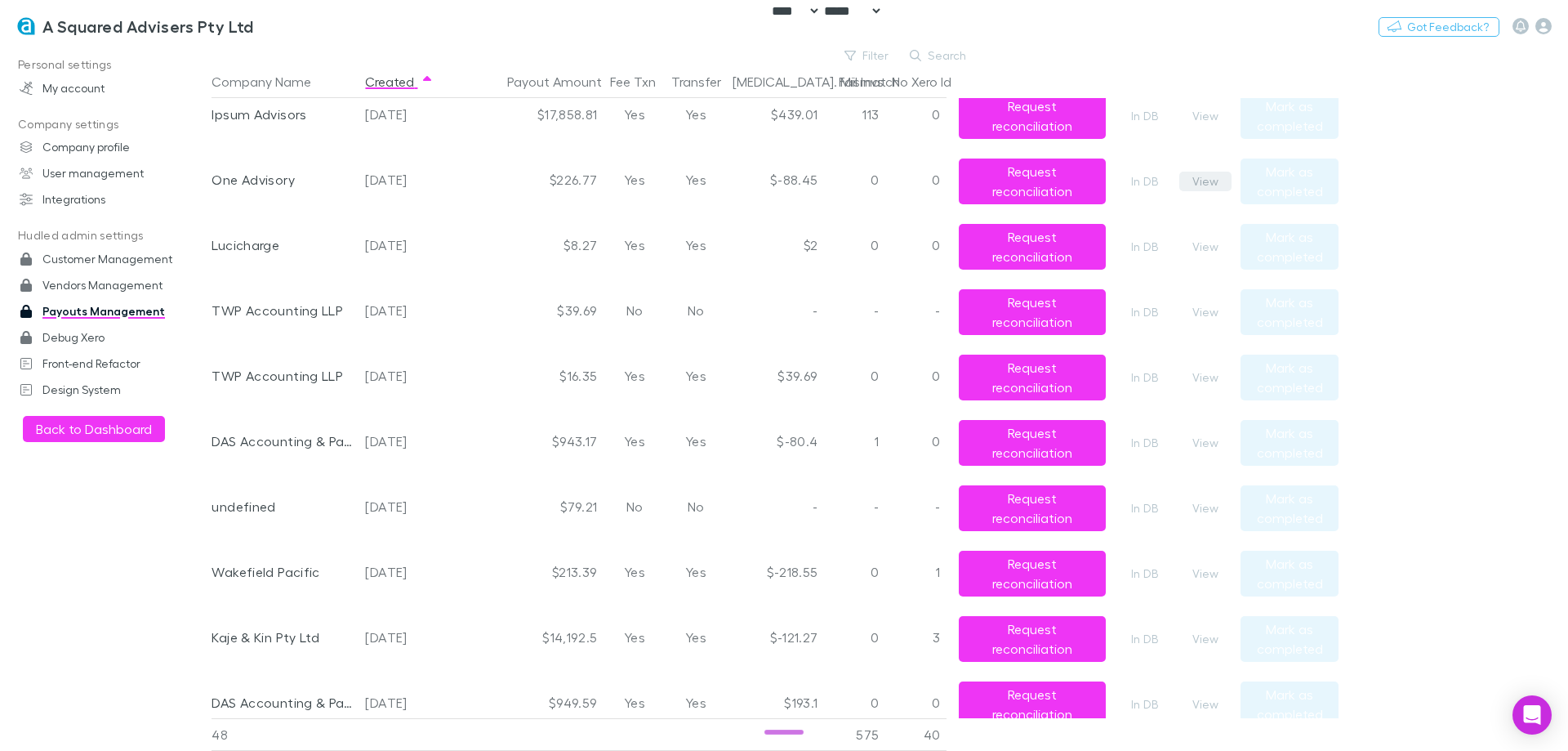
click at [1187, 176] on button "View" at bounding box center [1205, 182] width 52 height 20
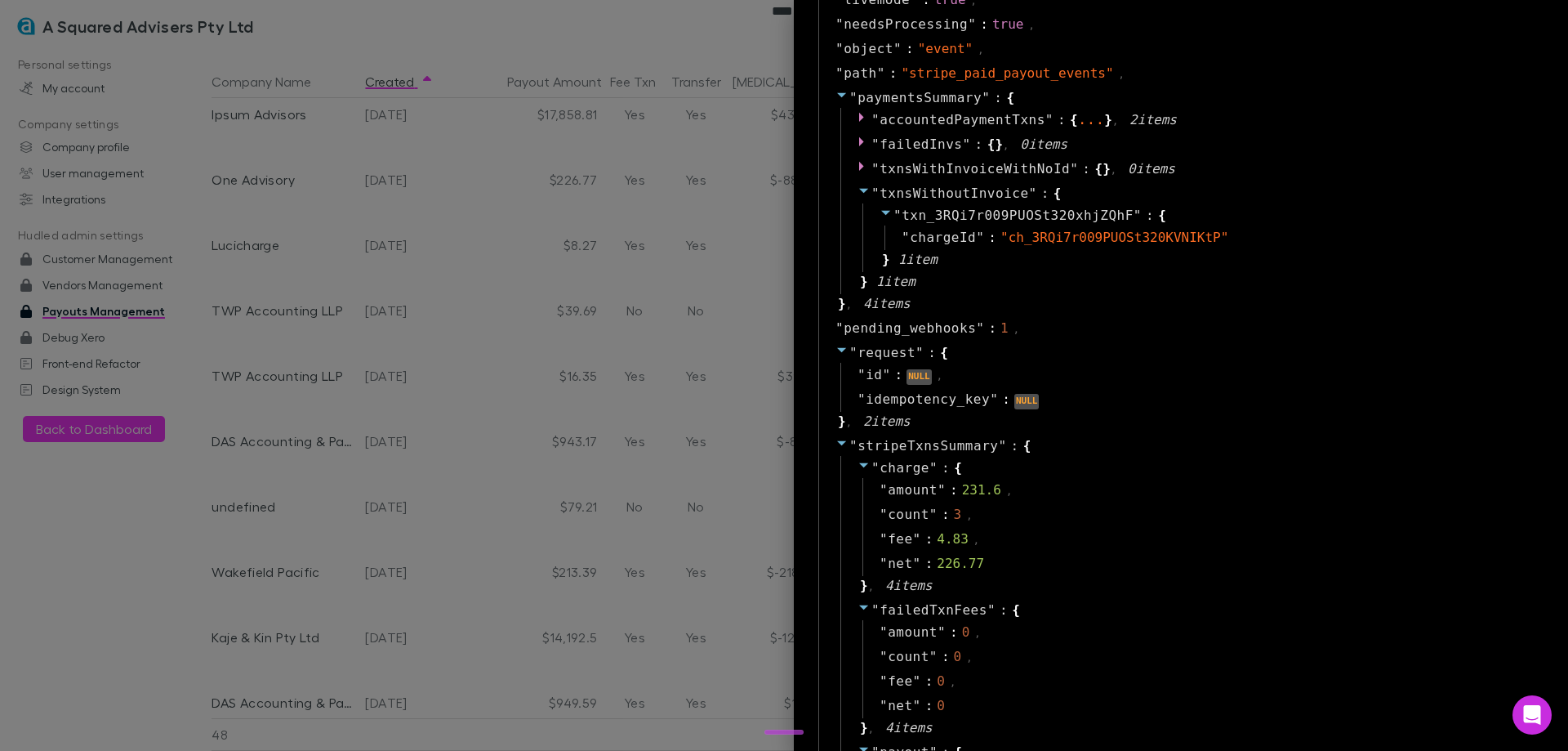
scroll to position [1144, 0]
click at [410, 329] on div at bounding box center [784, 375] width 1568 height 751
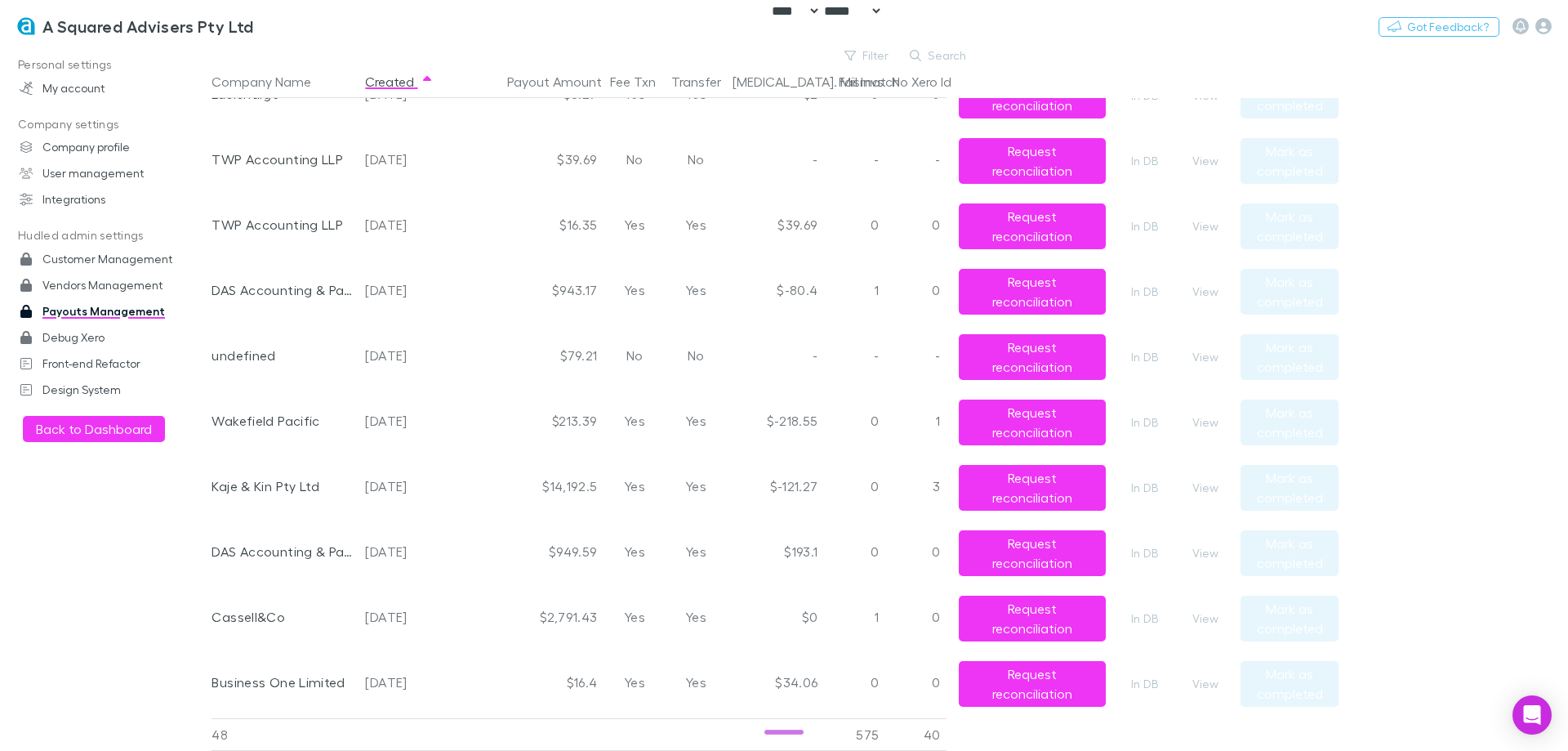
scroll to position [1226, 0]
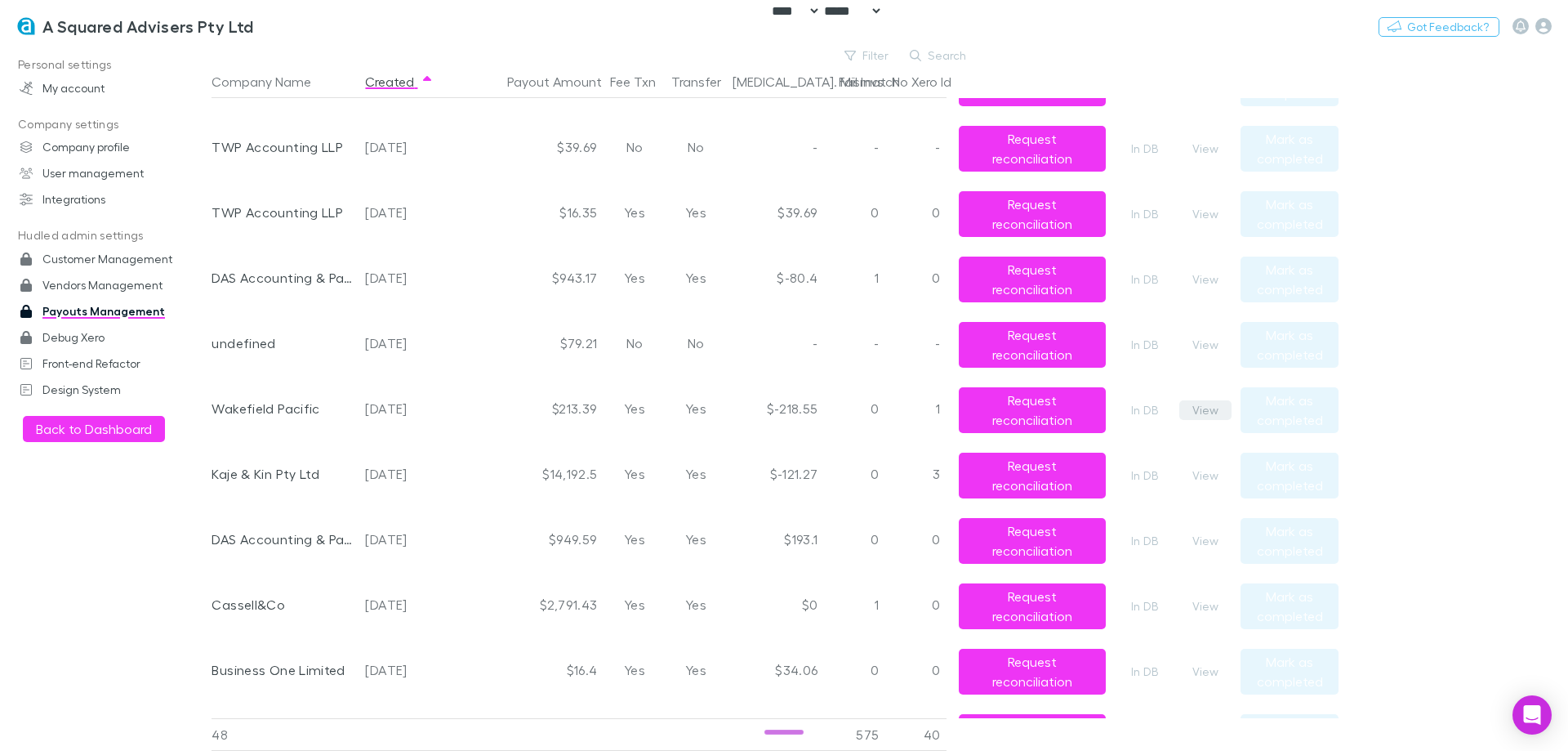
click at [1216, 406] on button "View" at bounding box center [1205, 411] width 52 height 20
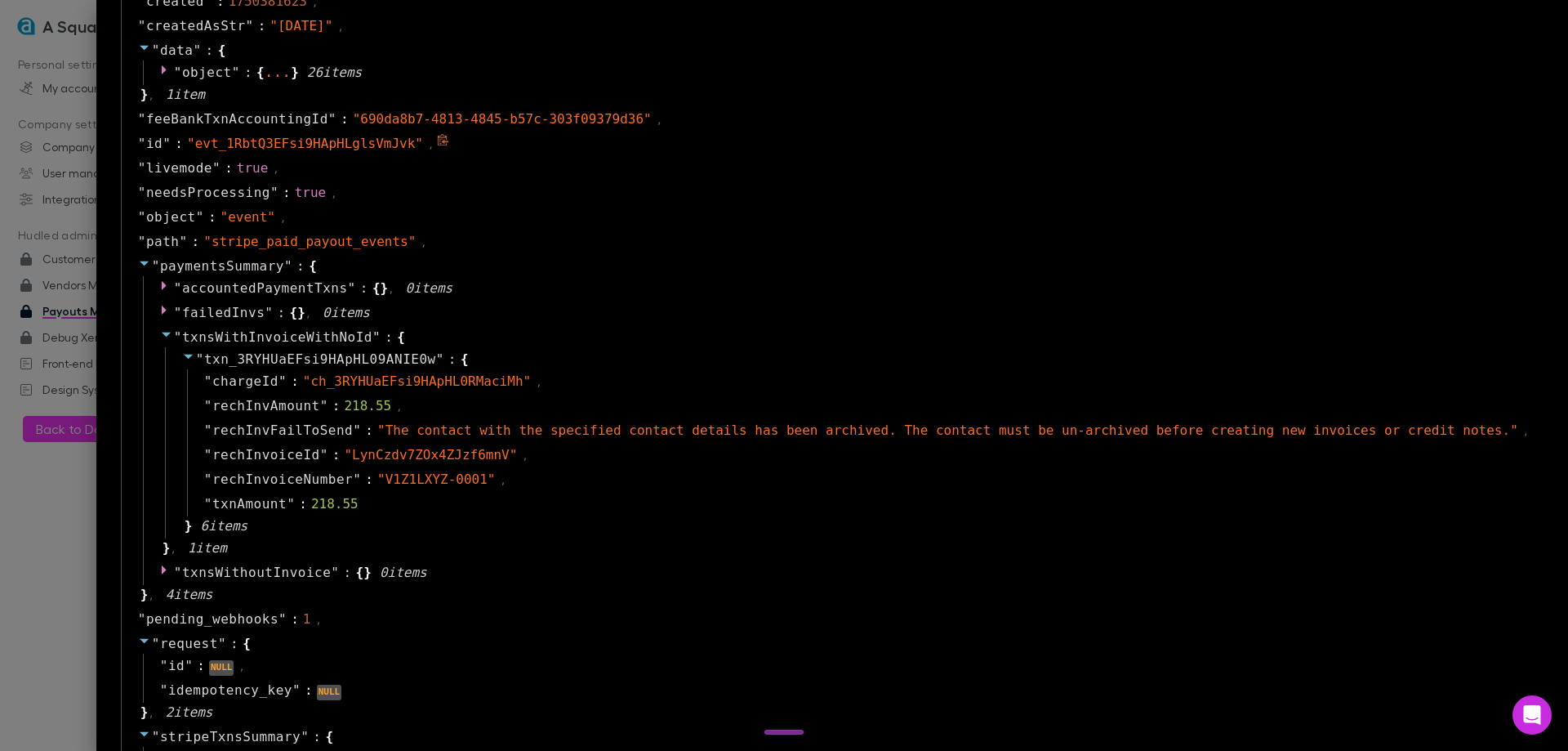
scroll to position [981, 0]
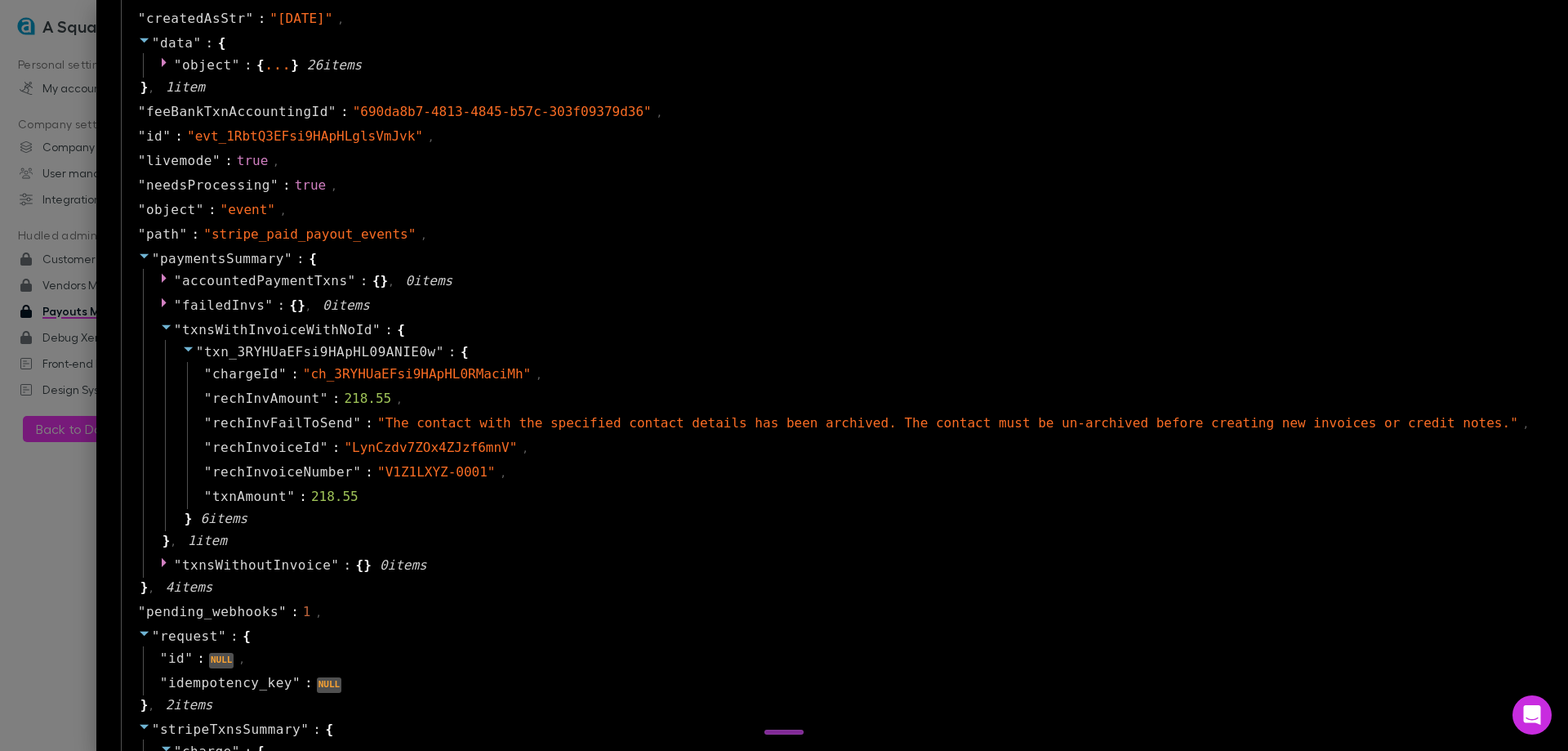
click at [107, 549] on div at bounding box center [784, 375] width 1568 height 751
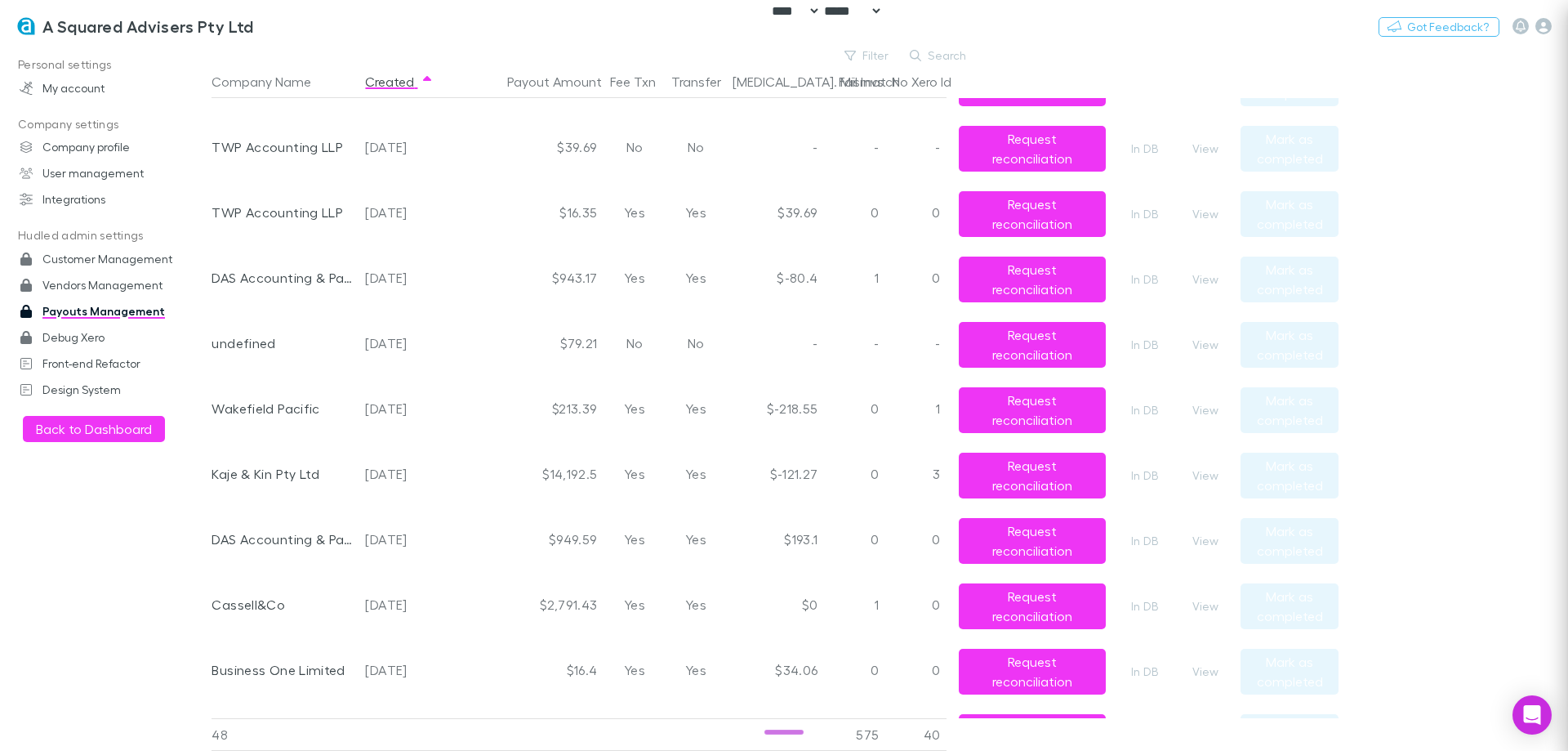
scroll to position [0, 0]
click at [1206, 411] on button "View" at bounding box center [1205, 411] width 52 height 20
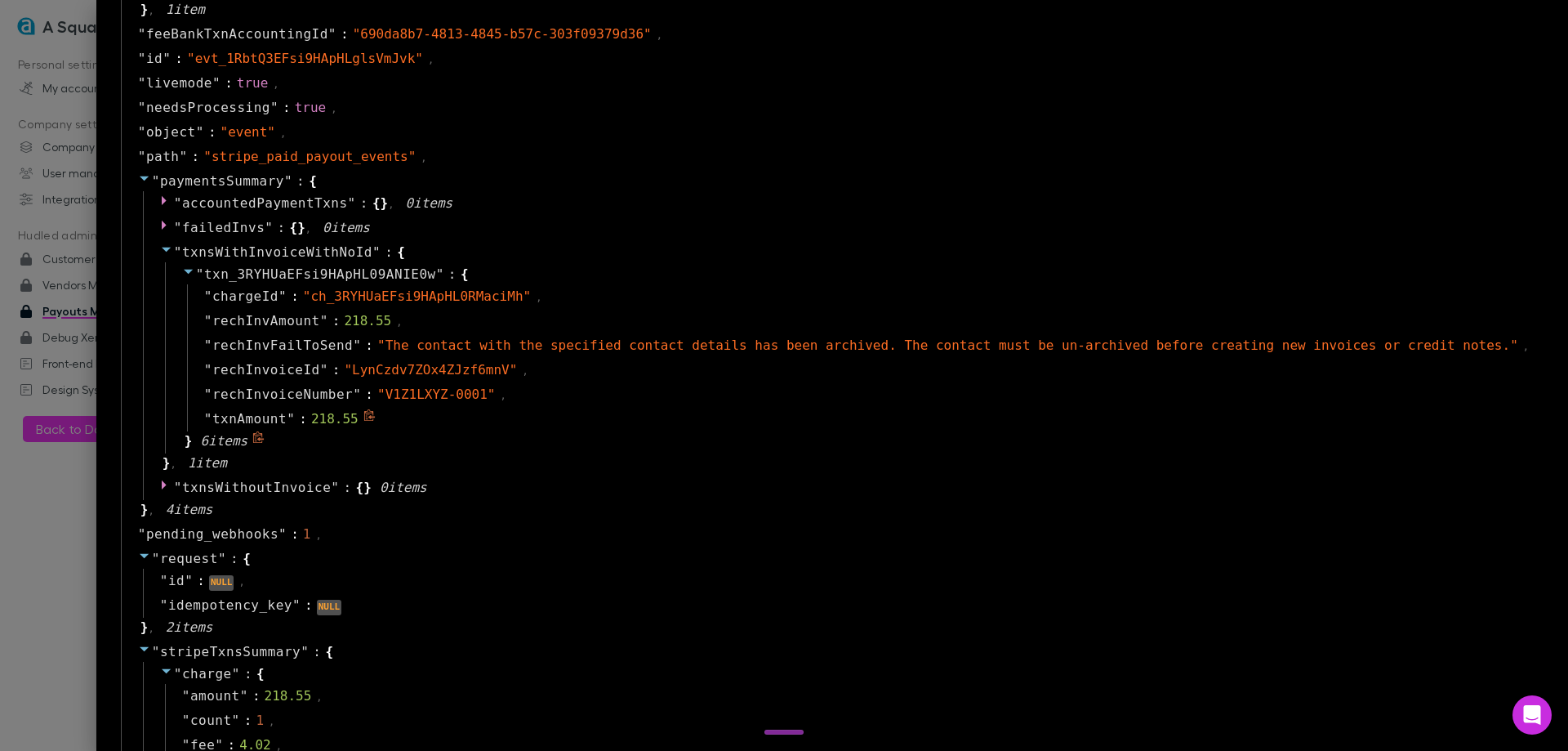
scroll to position [1062, 0]
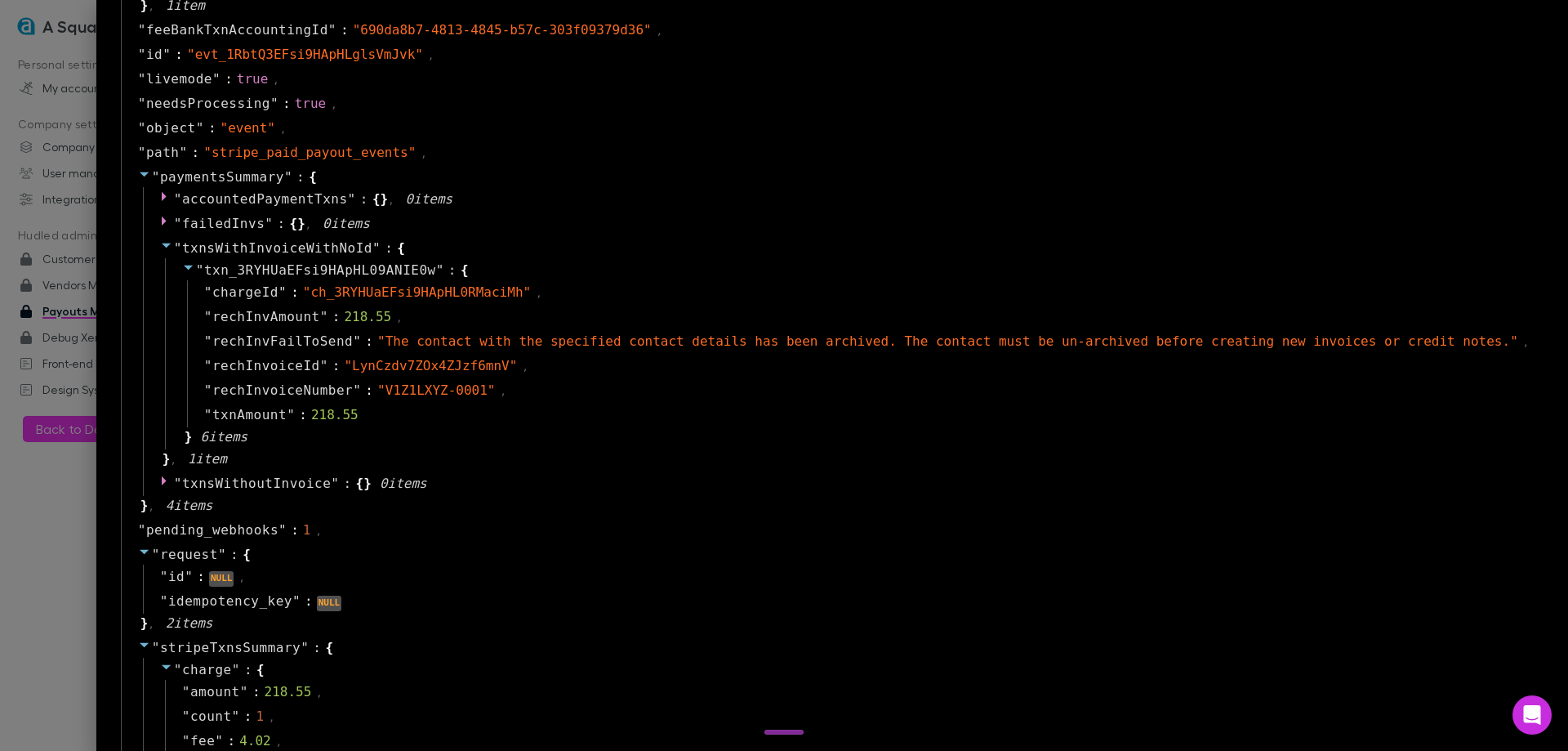
click at [11, 559] on div at bounding box center [784, 375] width 1568 height 751
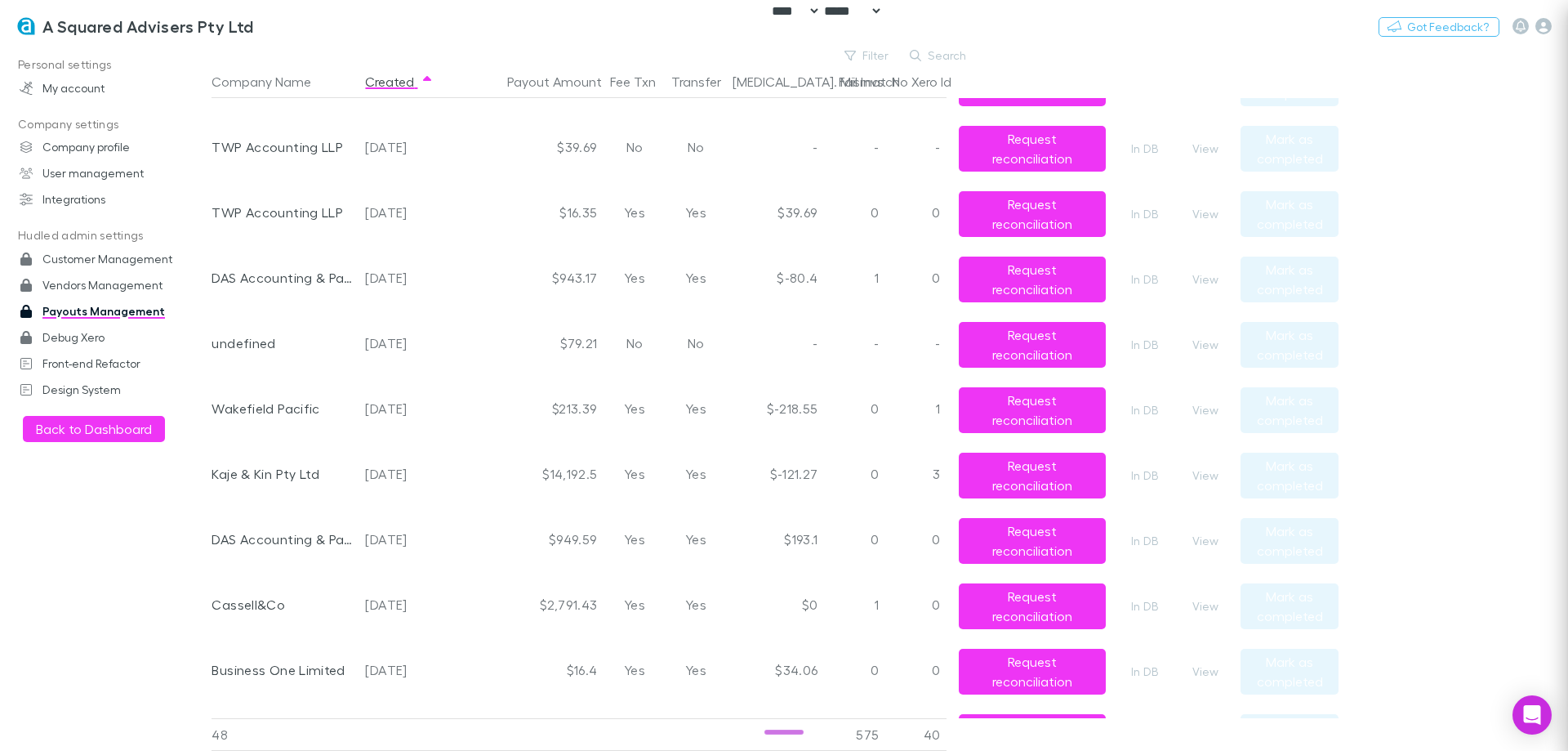
scroll to position [0, 0]
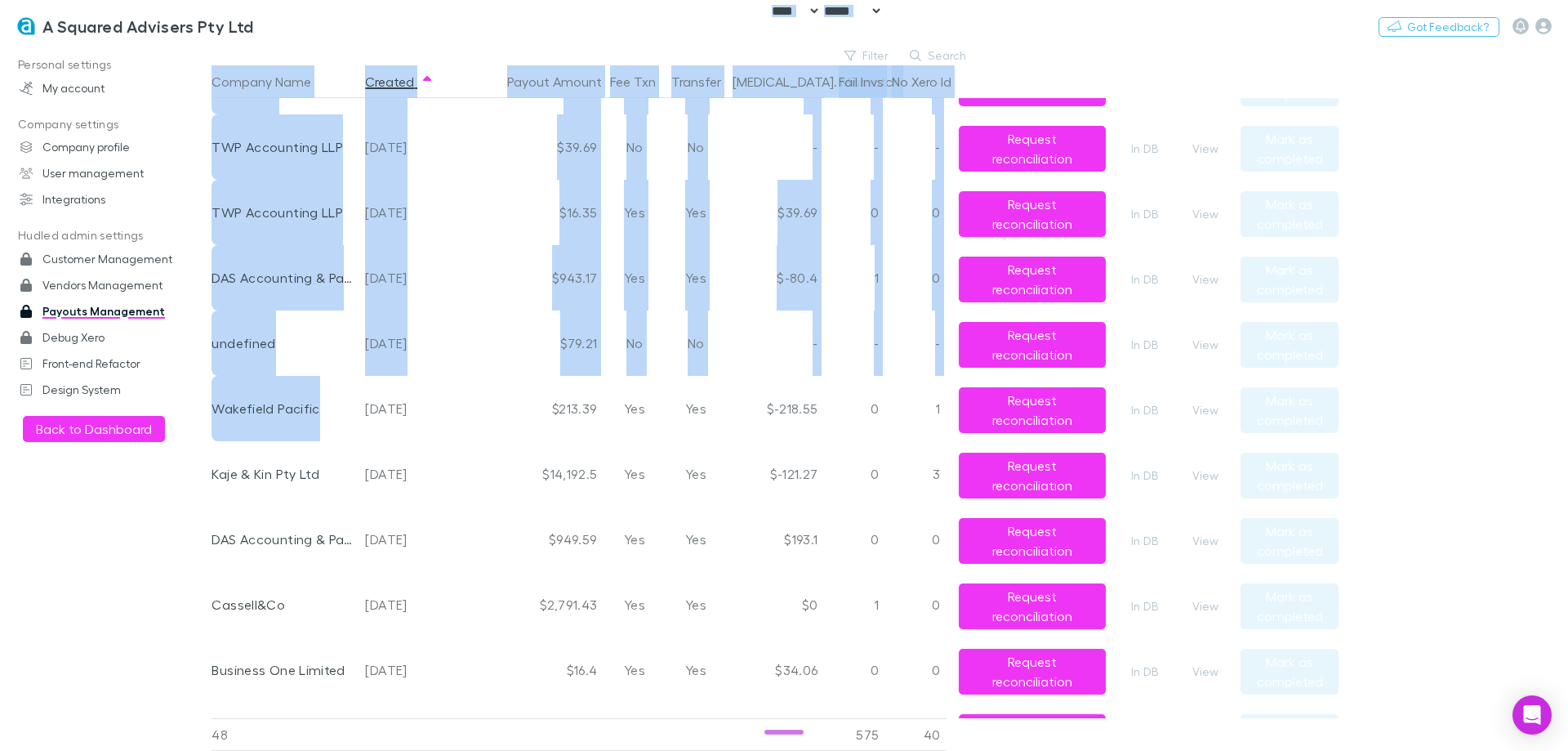
drag, startPoint x: 336, startPoint y: 408, endPoint x: 181, endPoint y: 411, distance: 155.0
click at [181, 411] on div "Personal settings My account Company settings Company profile User management I…" at bounding box center [784, 398] width 1568 height 706
click at [865, 56] on button "Filter" at bounding box center [867, 55] width 62 height 20
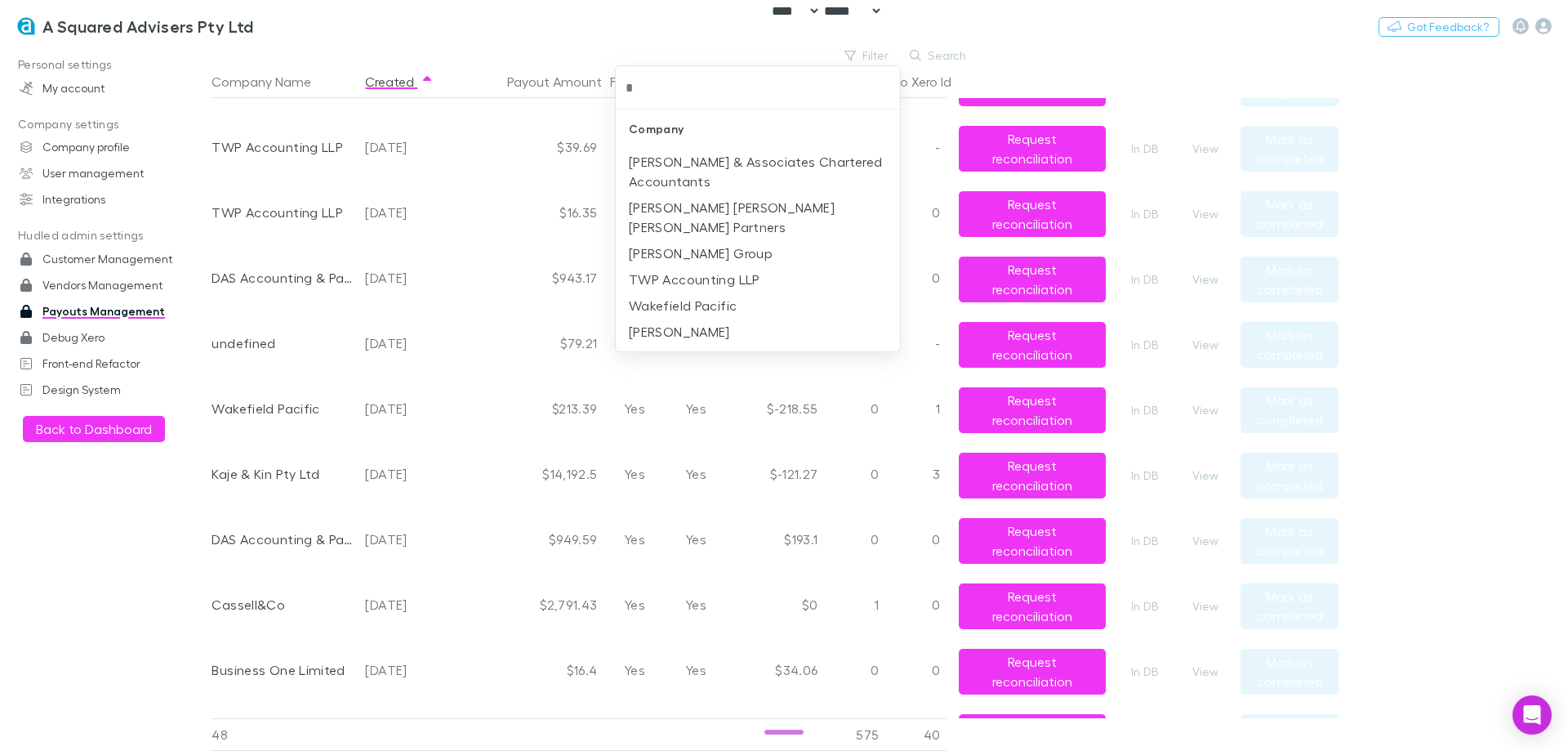
type input "**"
click at [748, 266] on li "Wakefield Pacific" at bounding box center [758, 279] width 284 height 26
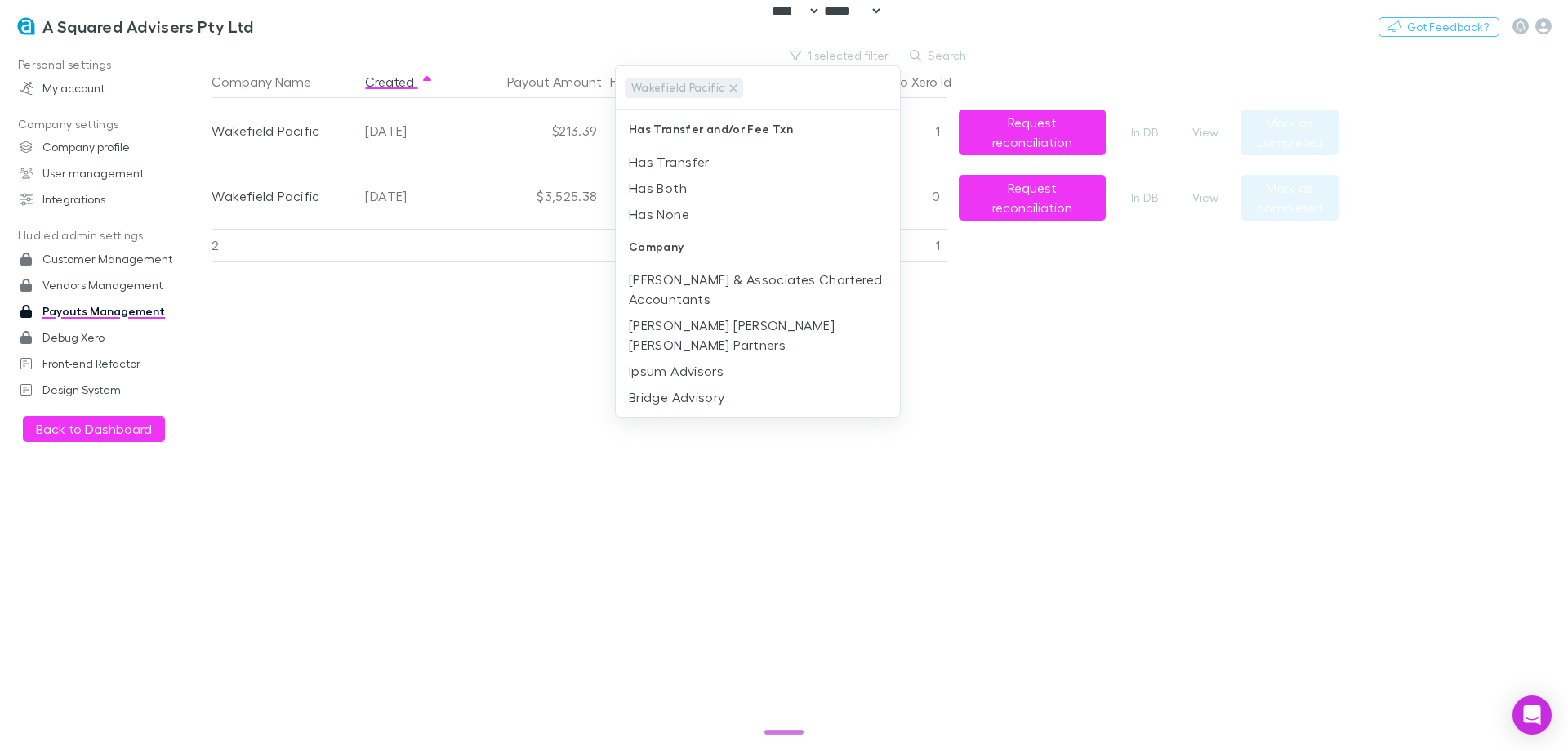
click at [415, 304] on div at bounding box center [784, 375] width 1568 height 751
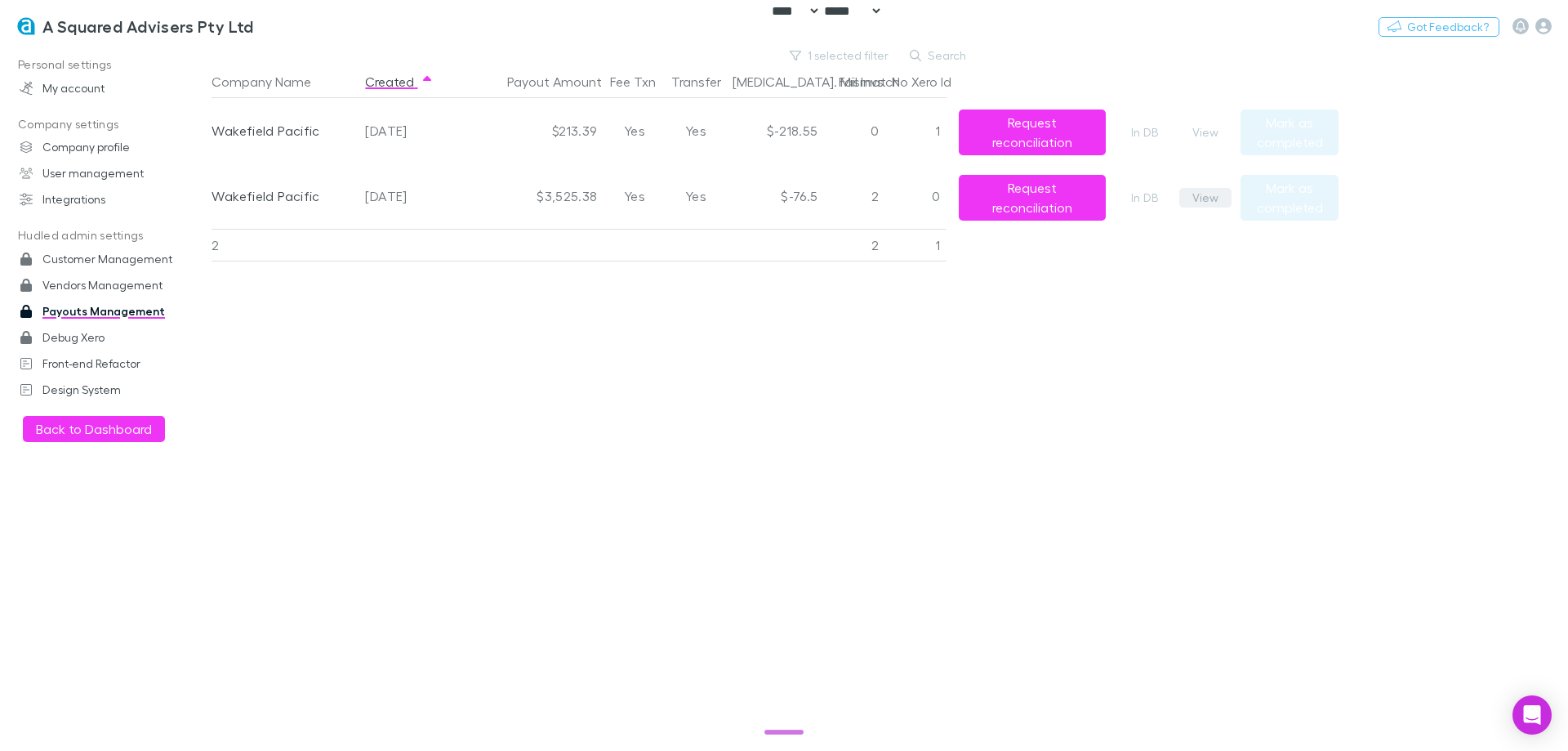
click at [1205, 196] on button "View" at bounding box center [1205, 197] width 52 height 20
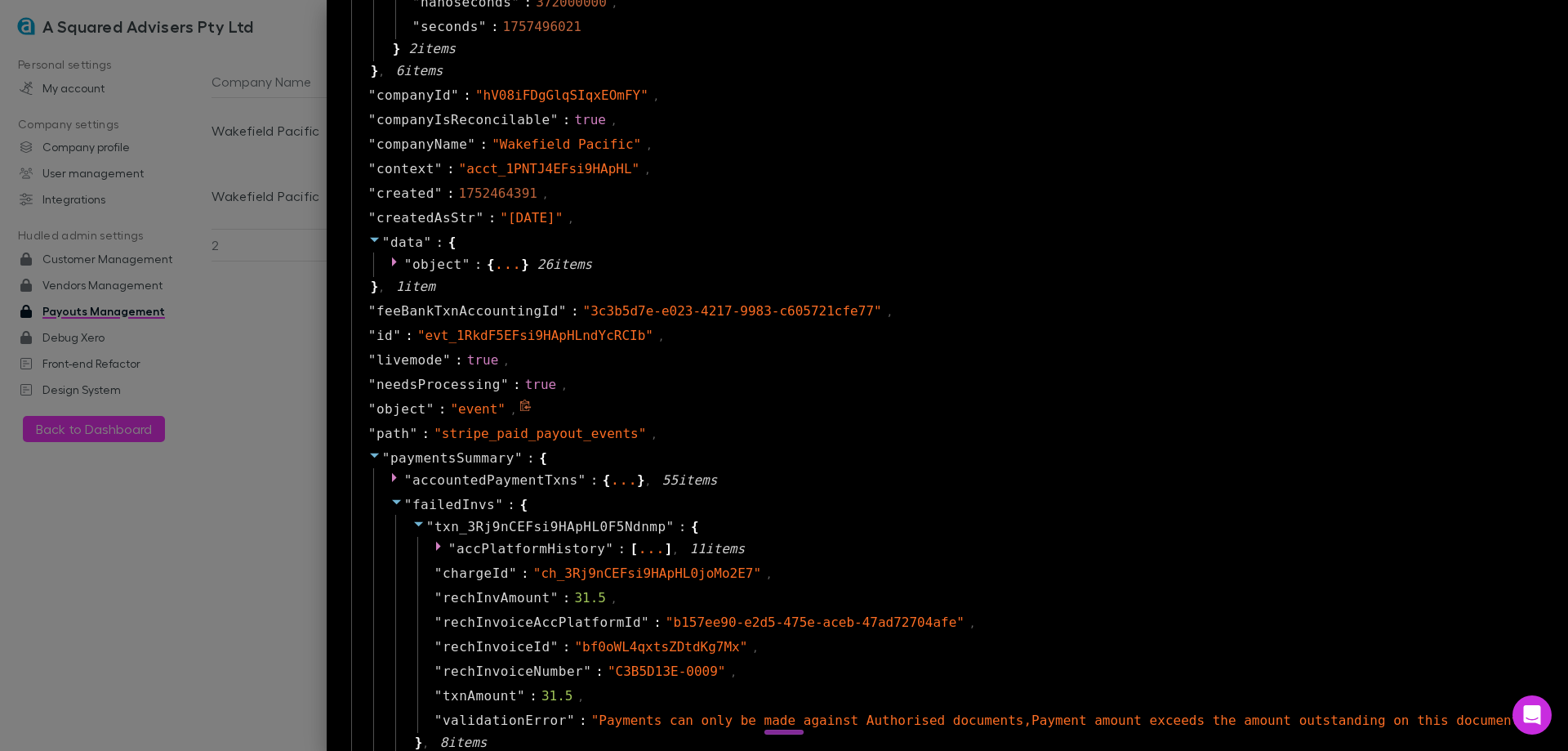
scroll to position [1144, 0]
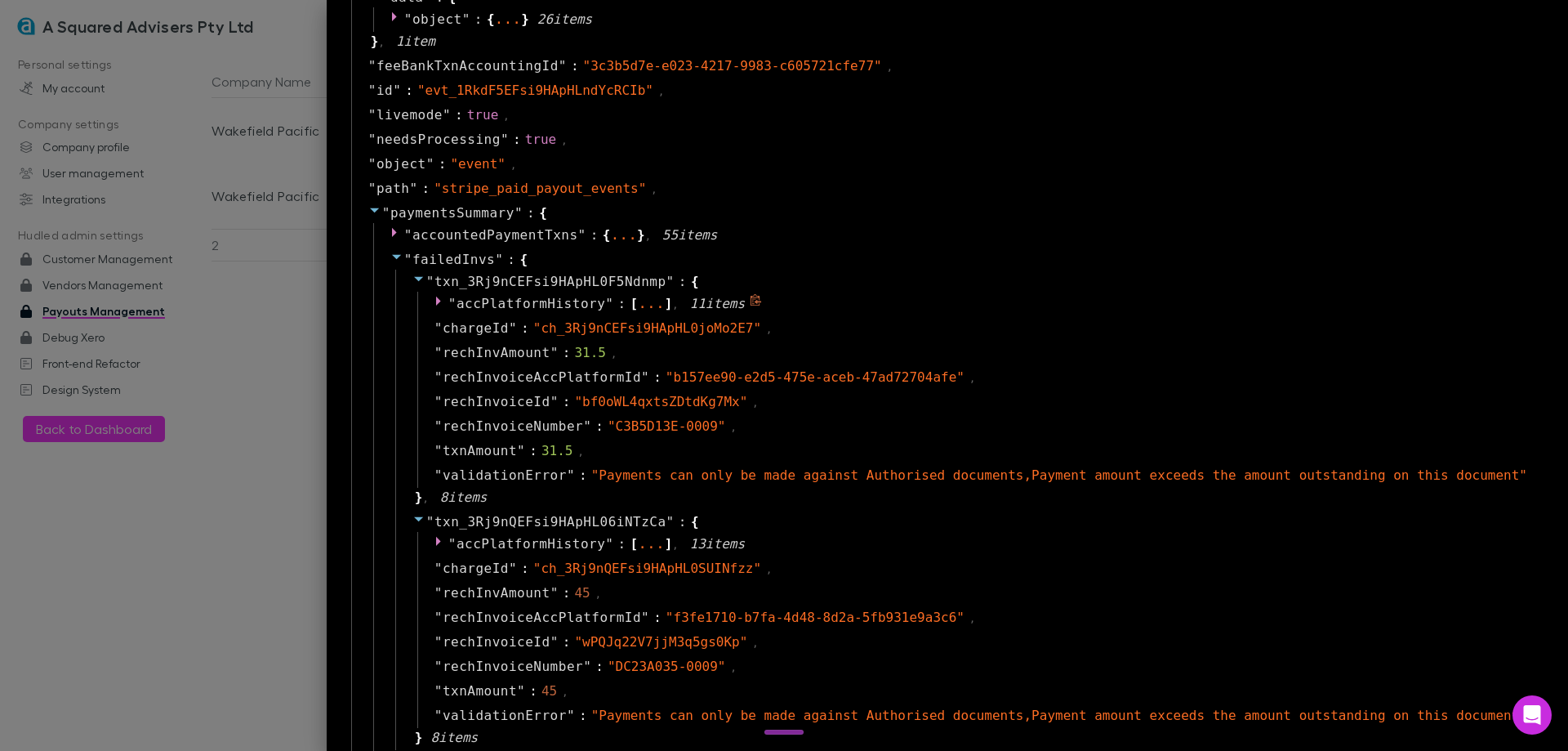
click at [665, 306] on div "..." at bounding box center [651, 303] width 27 height 8
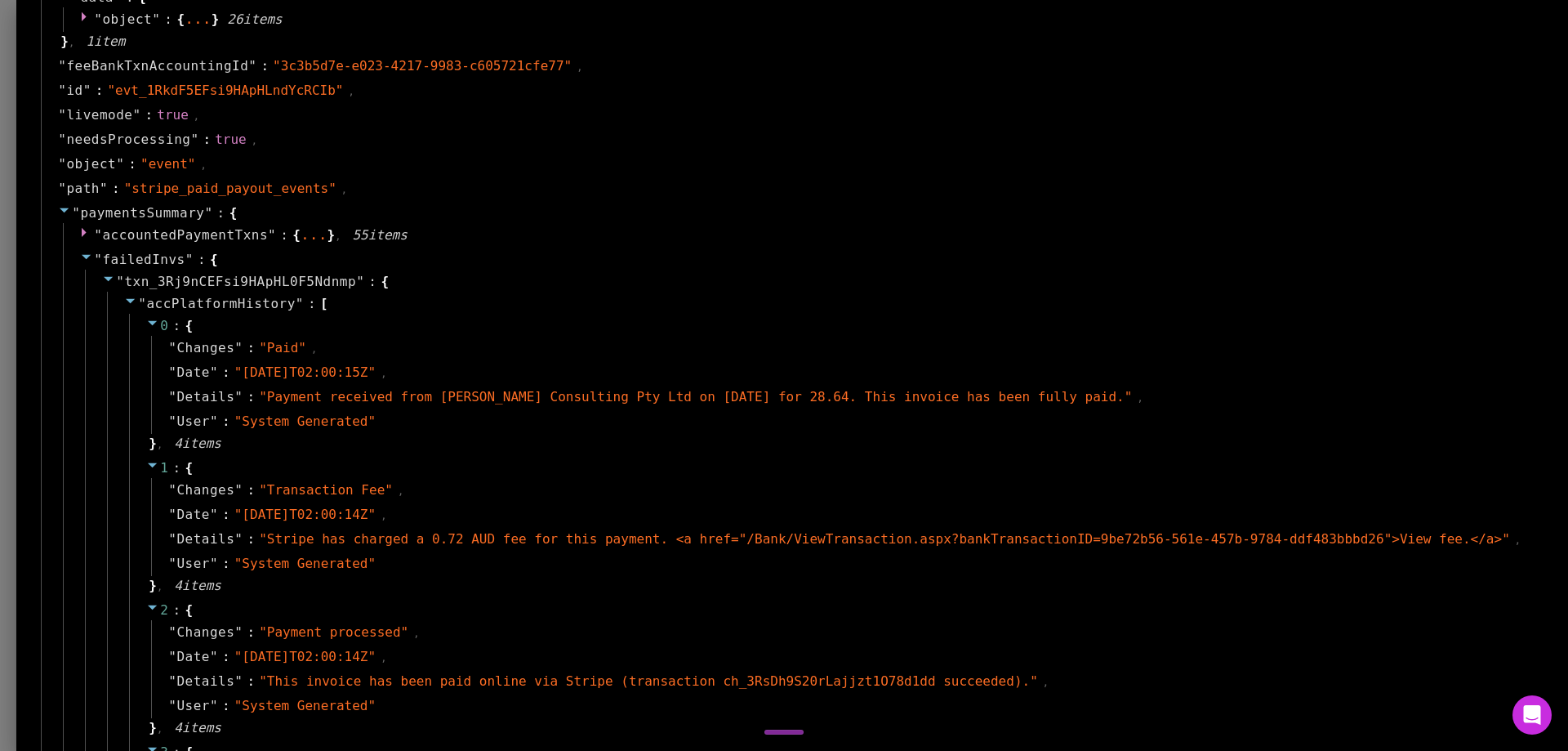
scroll to position [0, 0]
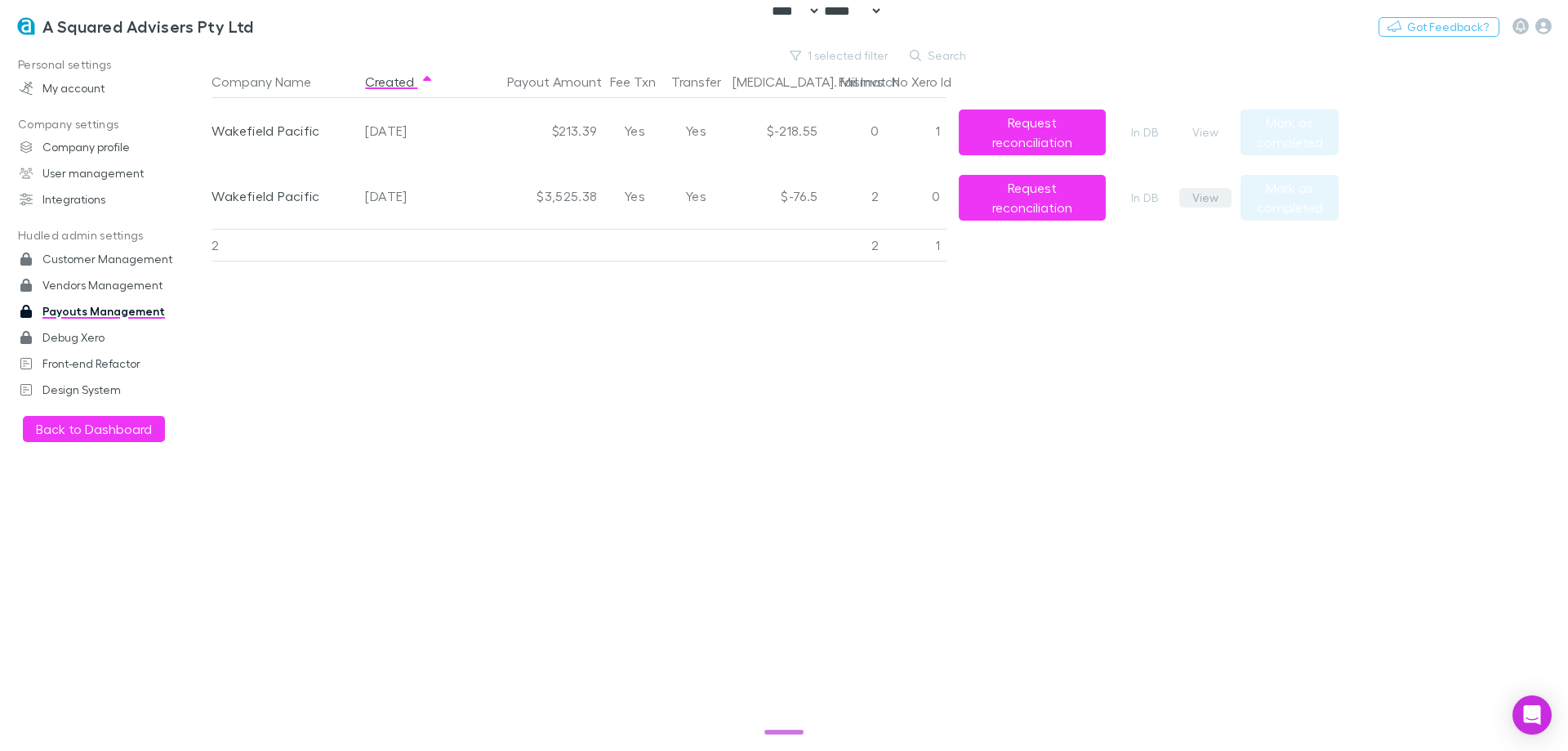
click at [1201, 197] on button "View" at bounding box center [1205, 197] width 52 height 20
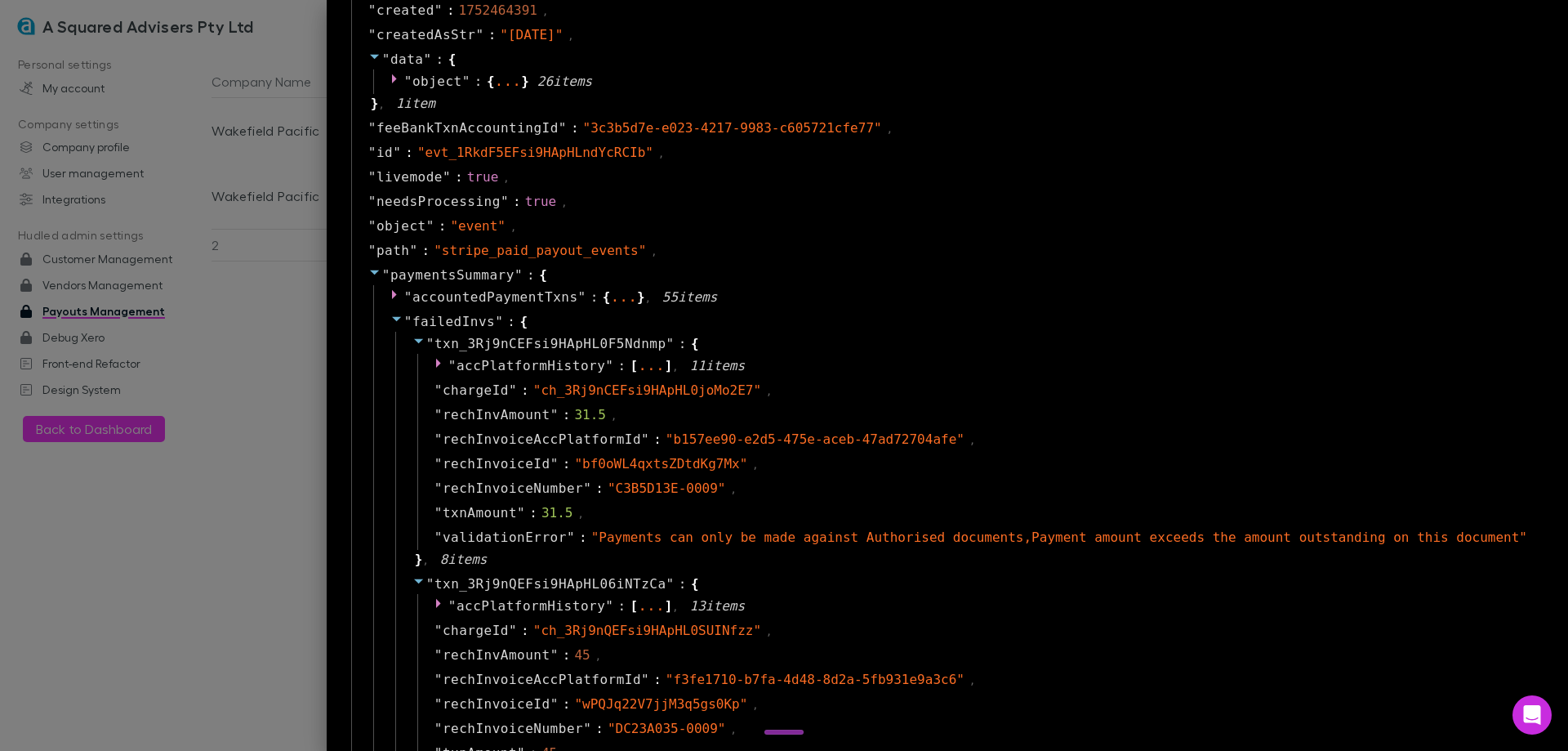
scroll to position [1144, 0]
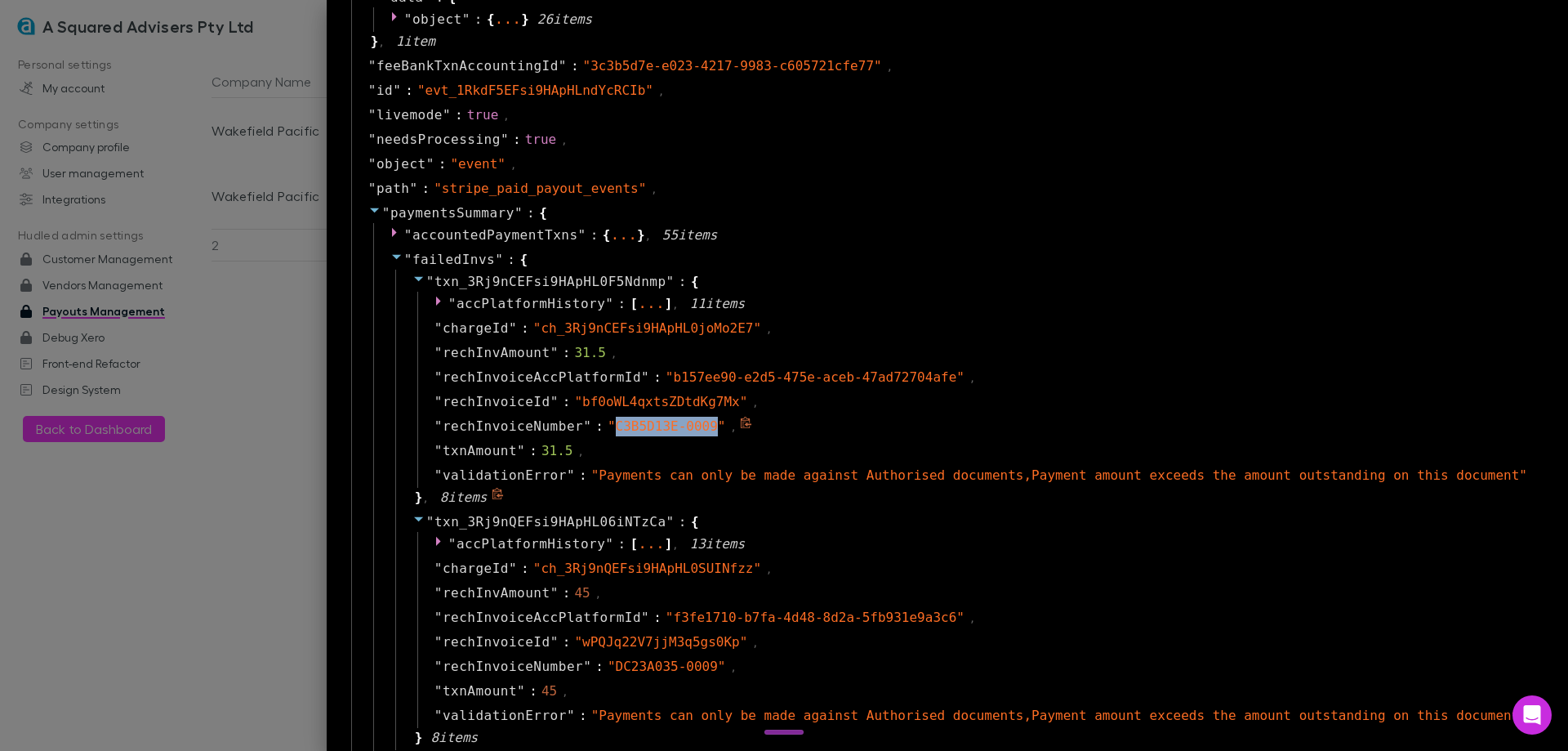
drag, startPoint x: 774, startPoint y: 426, endPoint x: 683, endPoint y: 424, distance: 91.0
click at [683, 424] on span "" C3B5D13E-0009 "" at bounding box center [666, 425] width 118 height 16
copy span "C3B5D13E-0009"
click at [322, 319] on div at bounding box center [784, 375] width 1568 height 751
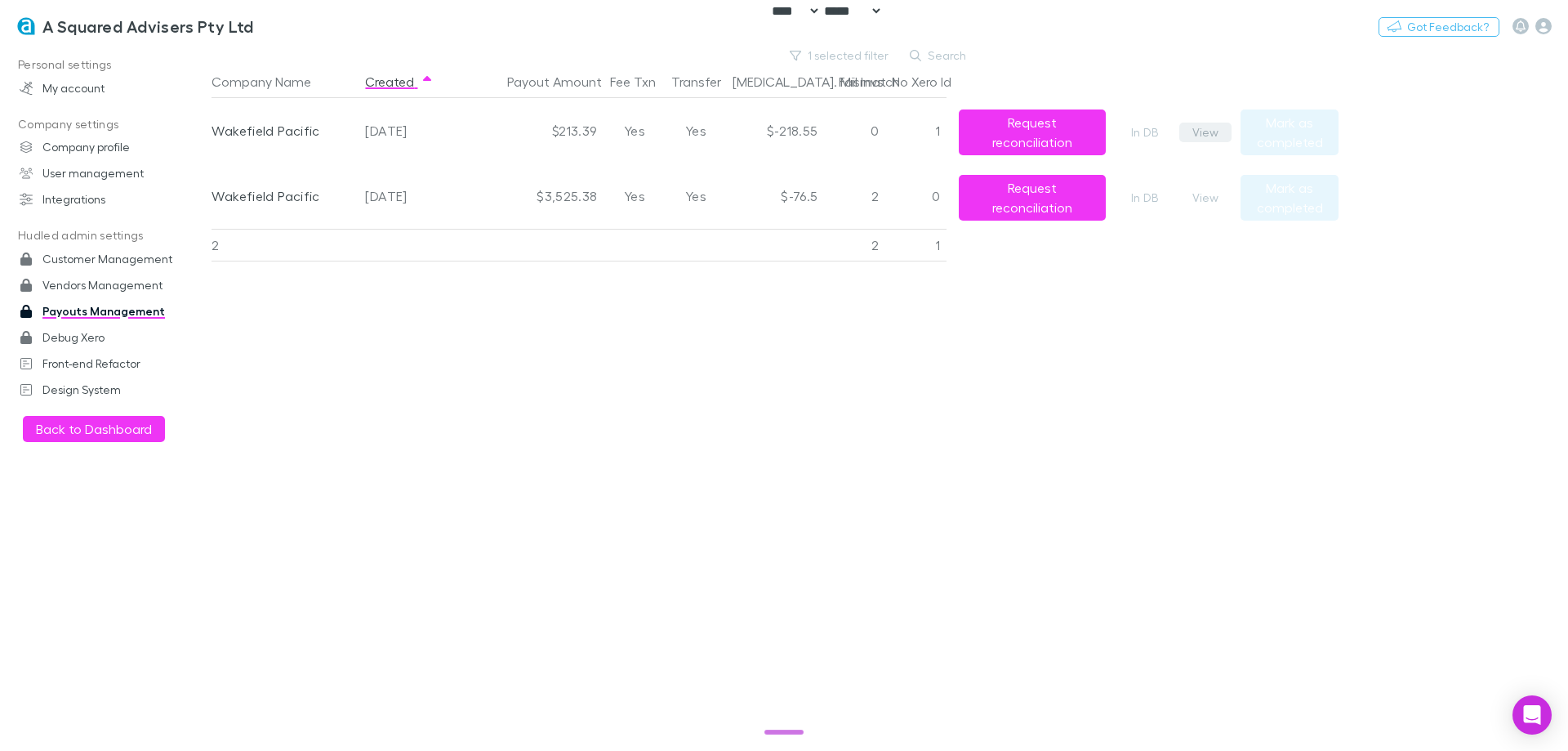
click at [1190, 128] on button "View" at bounding box center [1205, 132] width 52 height 20
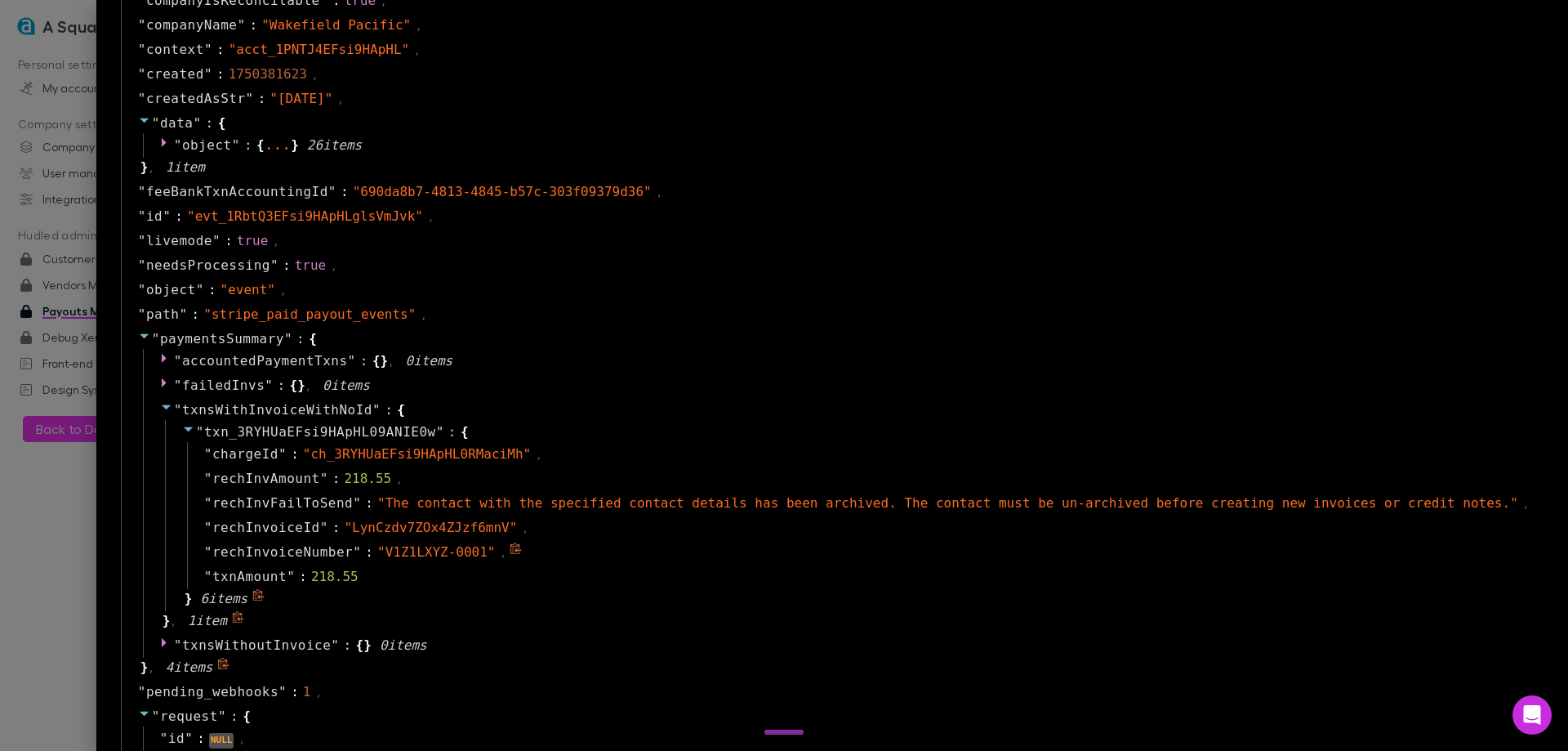
scroll to position [981, 0]
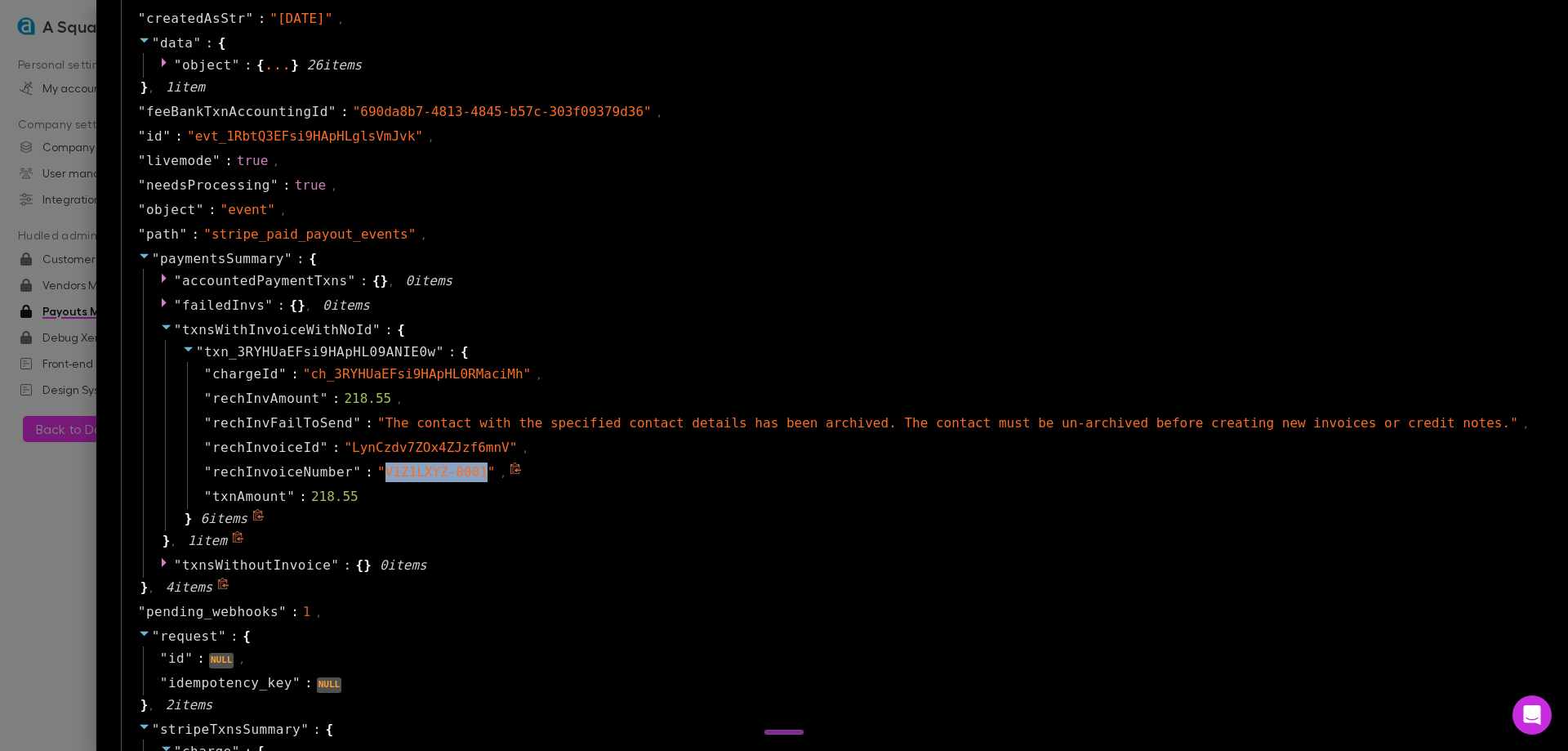
drag, startPoint x: 474, startPoint y: 475, endPoint x: 567, endPoint y: 478, distance: 93.0
click at [495, 478] on span "" V1Z1LXYZ-0001 "" at bounding box center [436, 472] width 118 height 16
copy span "V1Z1LXYZ-0001"
click at [519, 679] on div "" idempotency_key " : NULL" at bounding box center [843, 683] width 1401 height 25
click at [73, 550] on div at bounding box center [784, 375] width 1568 height 751
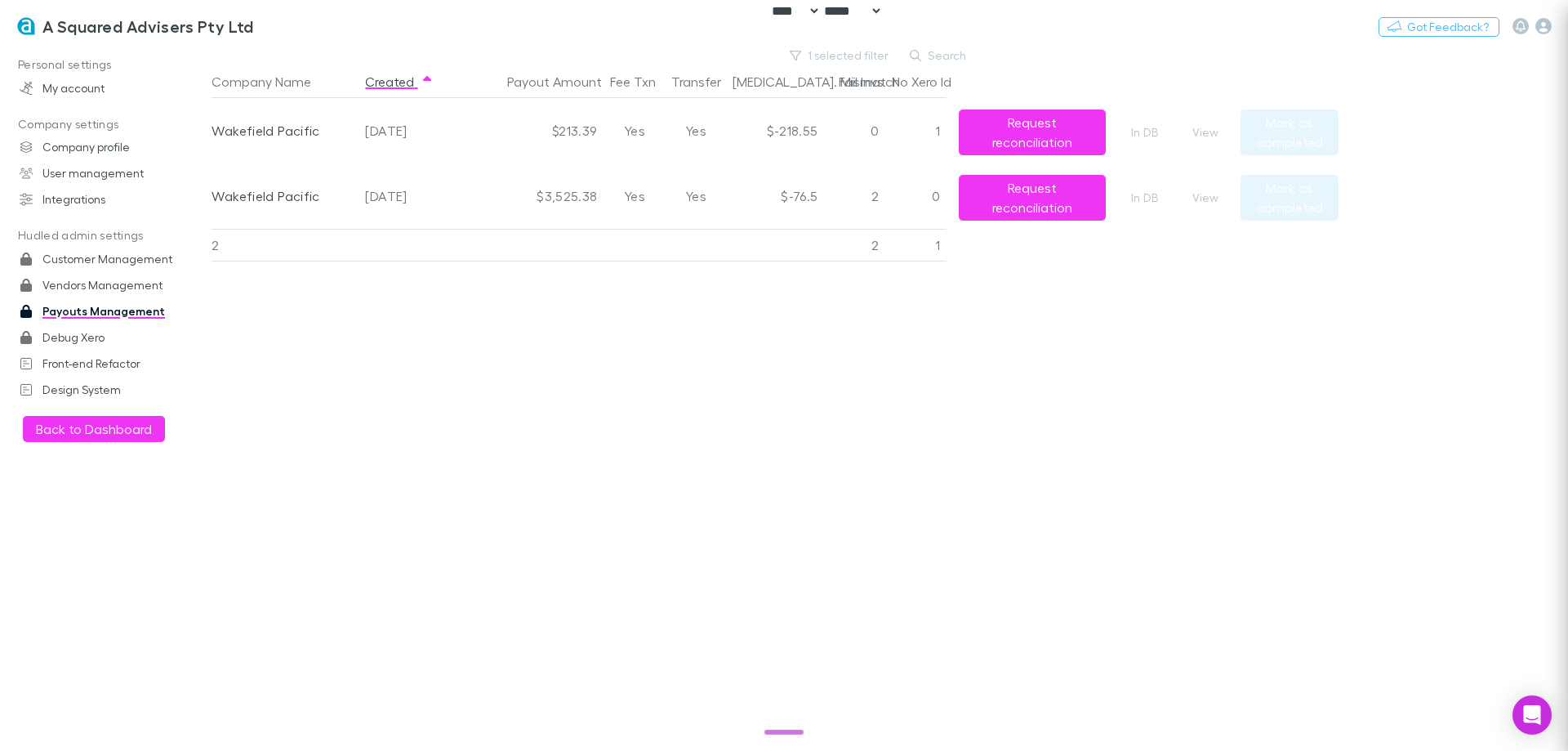
scroll to position [0, 0]
click at [121, 31] on h3 "A Squared Advisers Pty Ltd" at bounding box center [148, 26] width 211 height 20
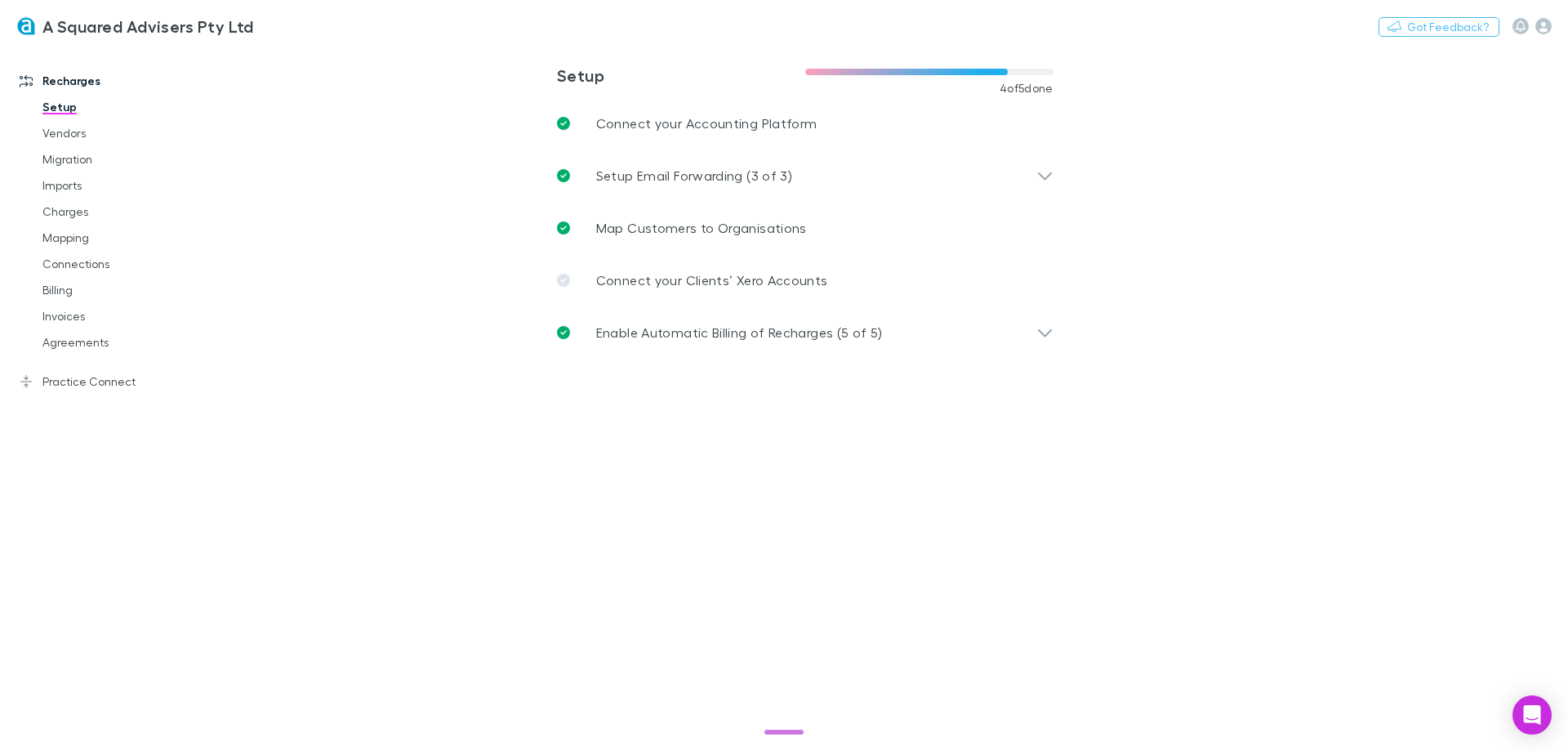
click at [311, 141] on main "**********" at bounding box center [889, 398] width 1357 height 706
drag, startPoint x: 389, startPoint y: 254, endPoint x: 403, endPoint y: 249, distance: 14.9
click at [390, 253] on main "**********" at bounding box center [889, 398] width 1357 height 706
click at [315, 17] on button "Switch company" at bounding box center [324, 26] width 108 height 20
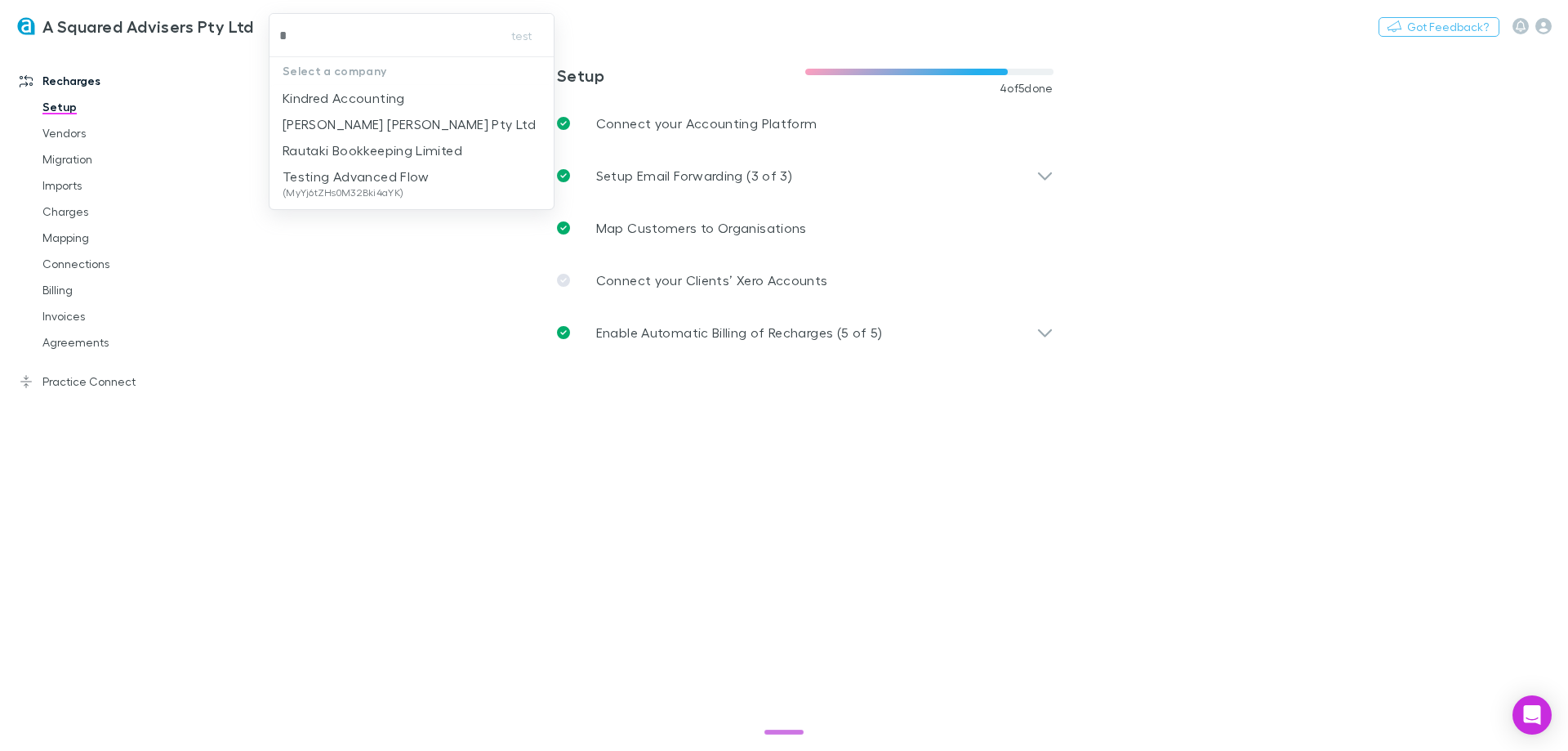
type input "**"
click at [335, 93] on p "Kindred Accounting" at bounding box center [343, 98] width 122 height 20
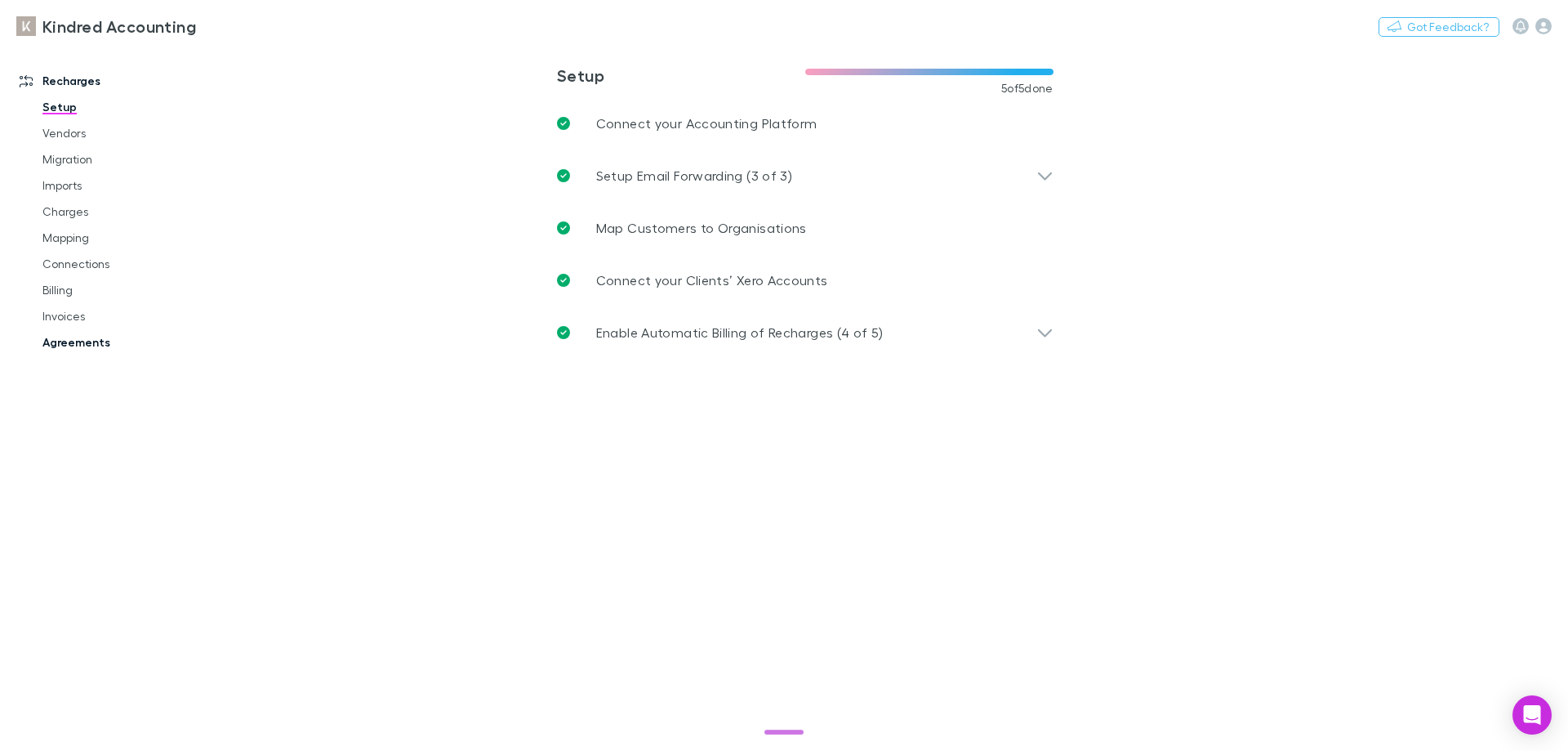
click at [85, 338] on link "Agreements" at bounding box center [123, 343] width 194 height 26
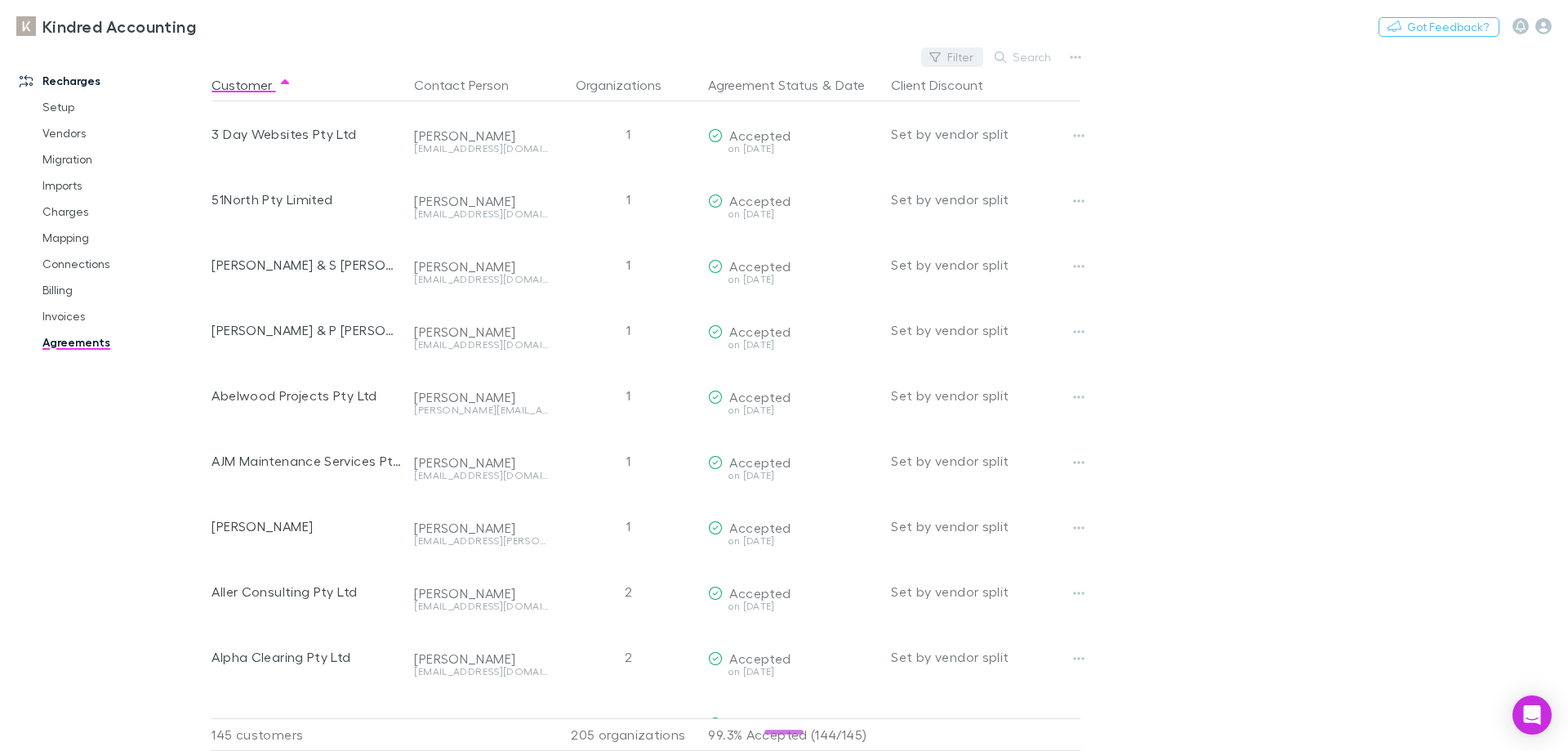
click at [974, 59] on button "Filter" at bounding box center [952, 57] width 62 height 20
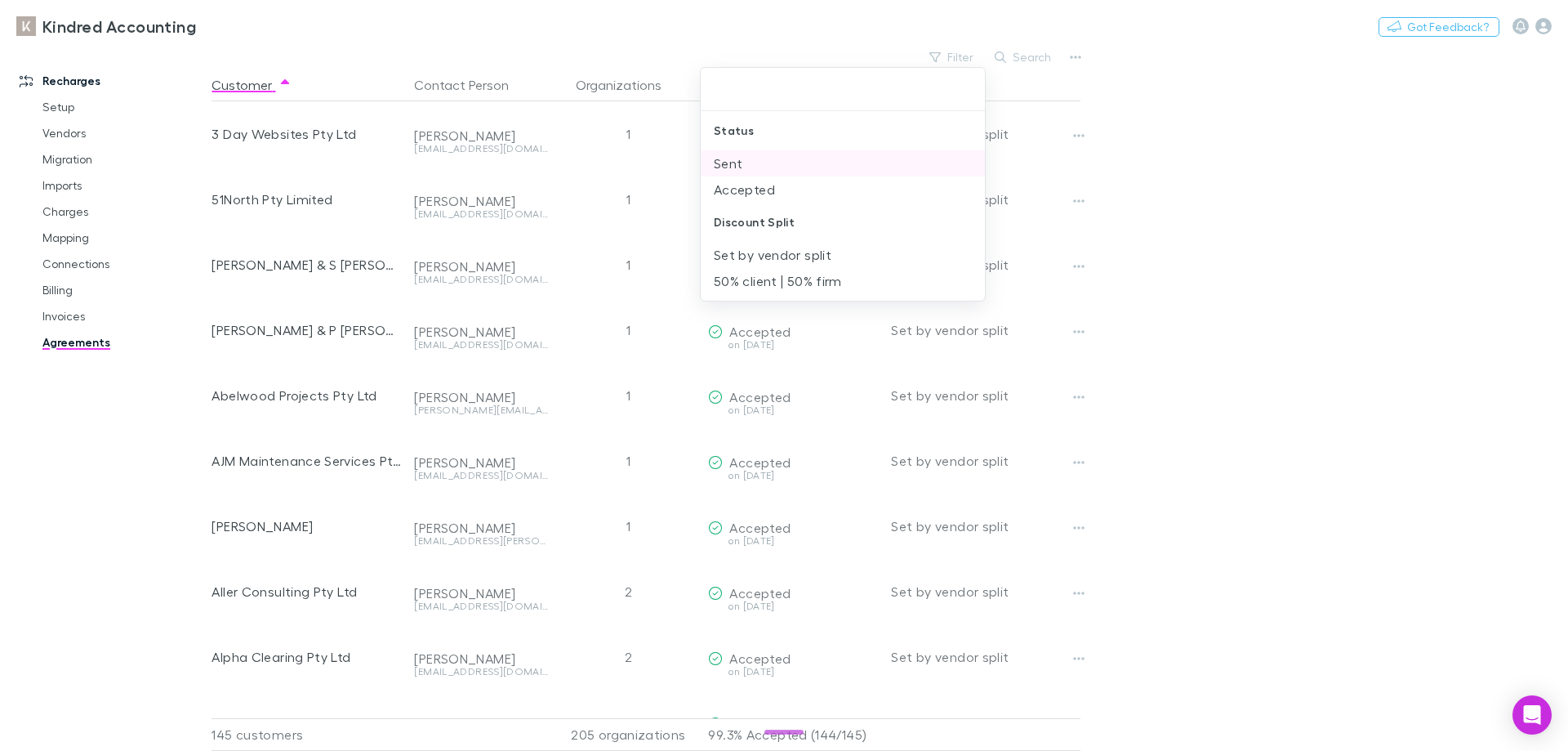
click at [835, 164] on li "Sent" at bounding box center [843, 164] width 284 height 26
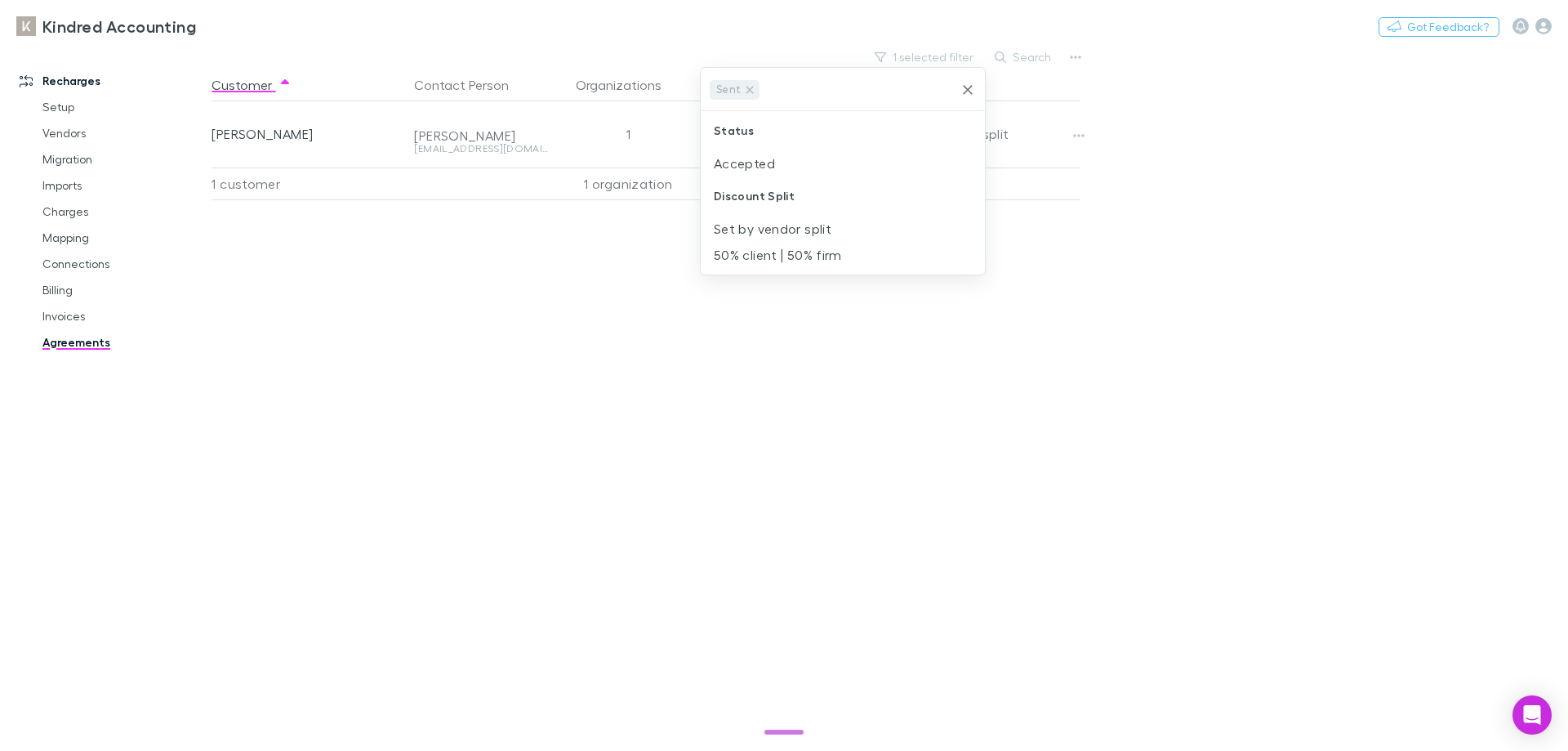
click at [835, 164] on li "Accepted" at bounding box center [843, 164] width 284 height 26
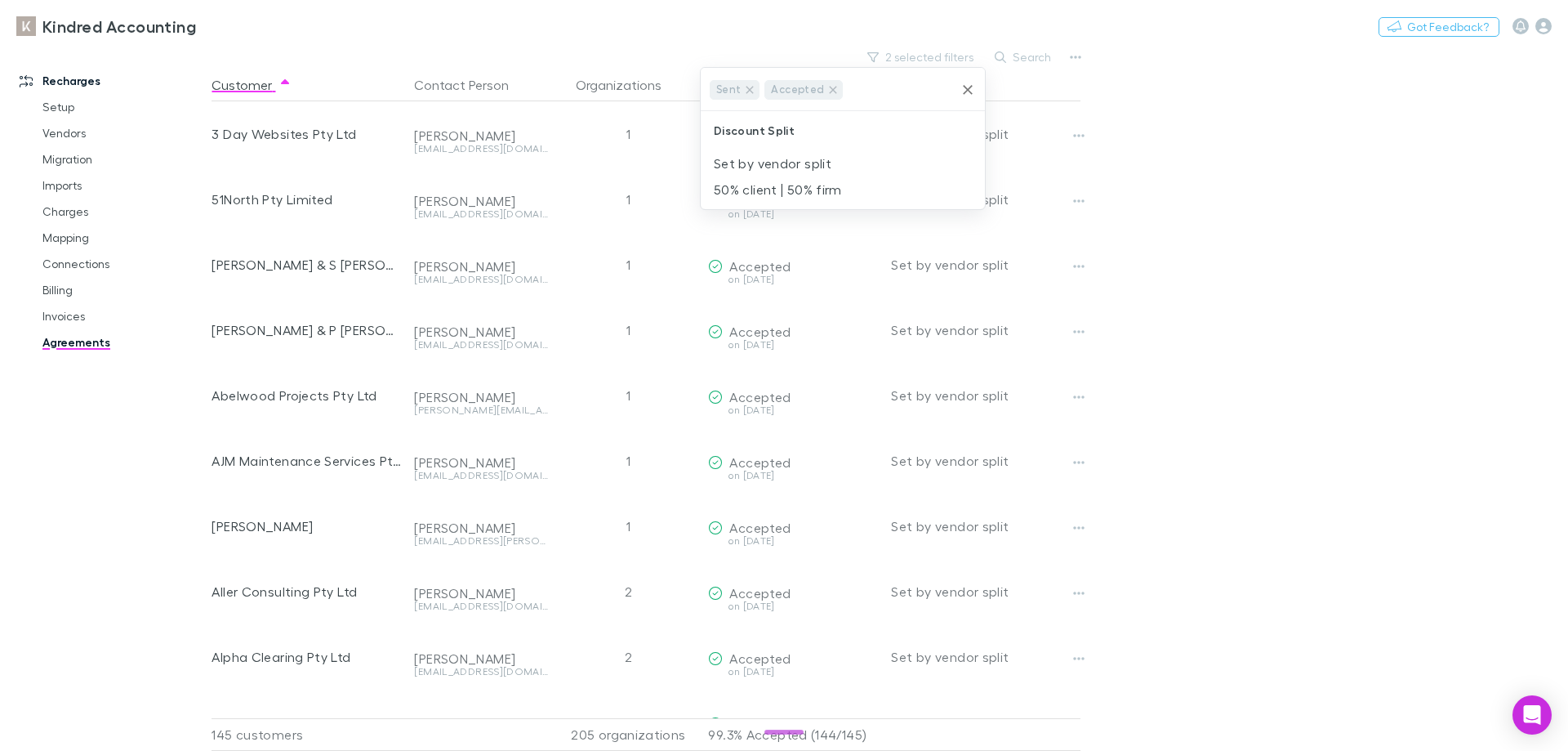
click at [1210, 229] on div at bounding box center [784, 375] width 1568 height 751
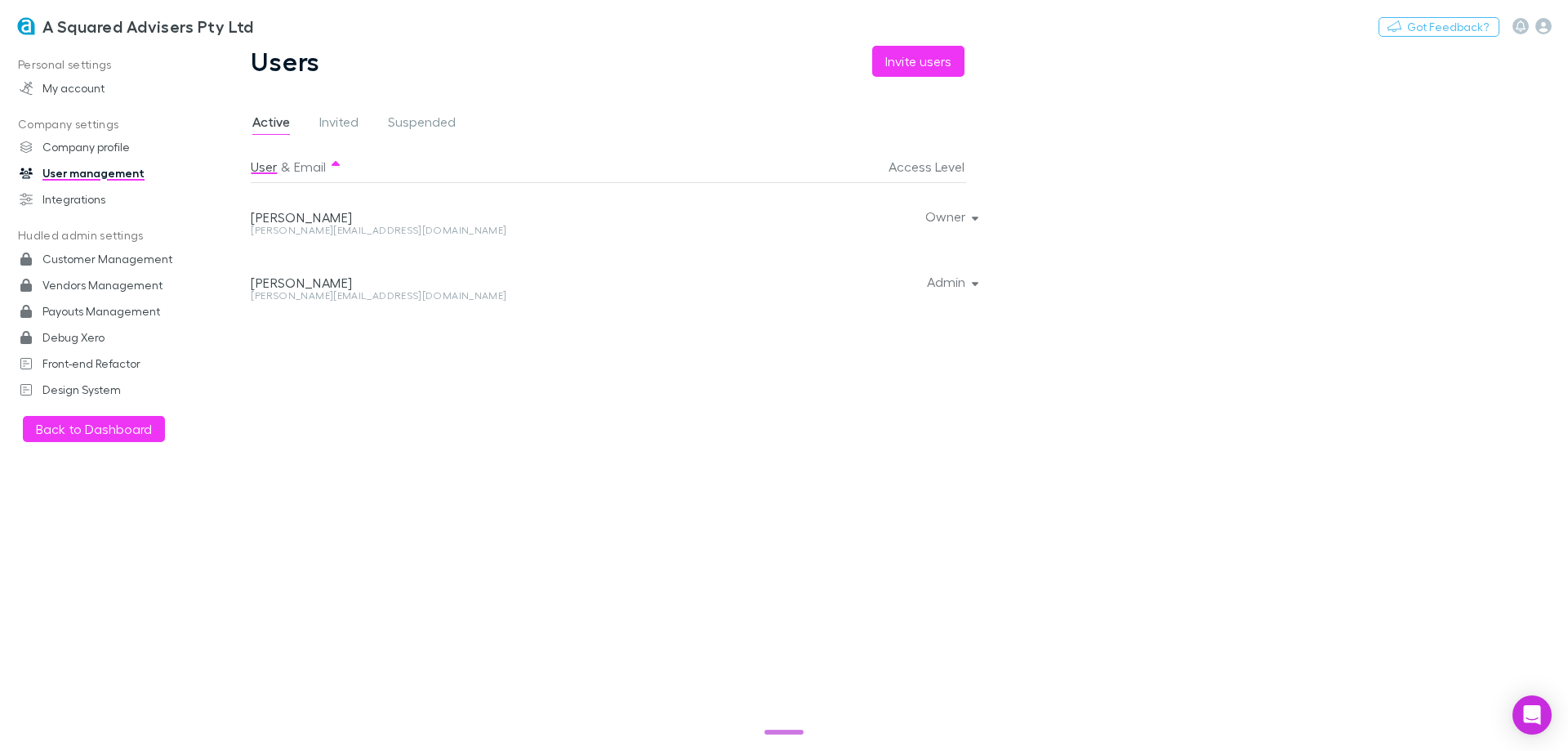
click at [417, 487] on div "User & Email Access Level [PERSON_NAME] [PERSON_NAME][EMAIL_ADDRESS][DOMAIN_NAM…" at bounding box center [620, 444] width 738 height 587
